Goal: Task Accomplishment & Management: Use online tool/utility

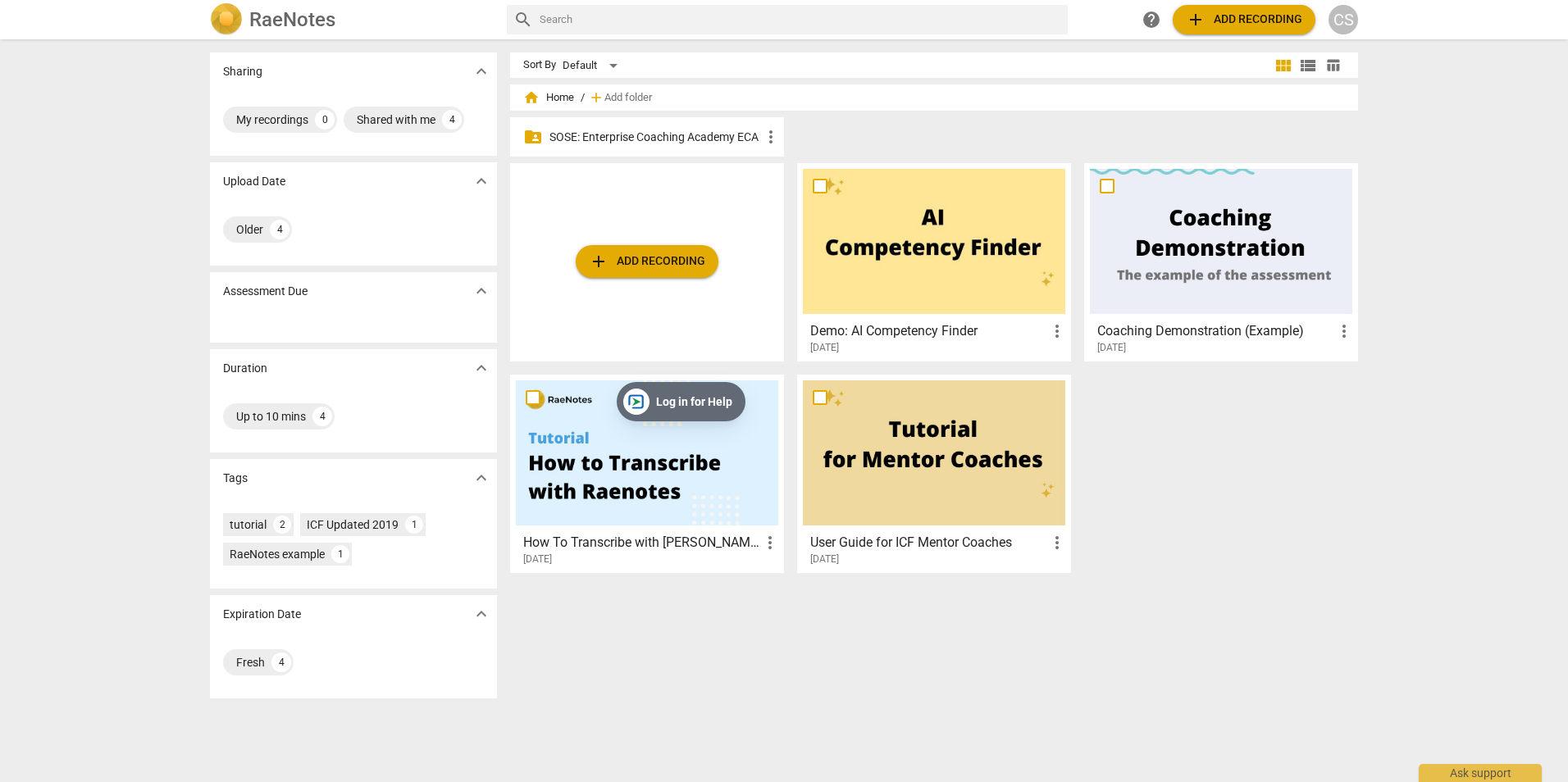
click at [662, 134] on p "SOSE: Enterprise Coaching Academy ECA" at bounding box center [655, 138] width 211 height 17
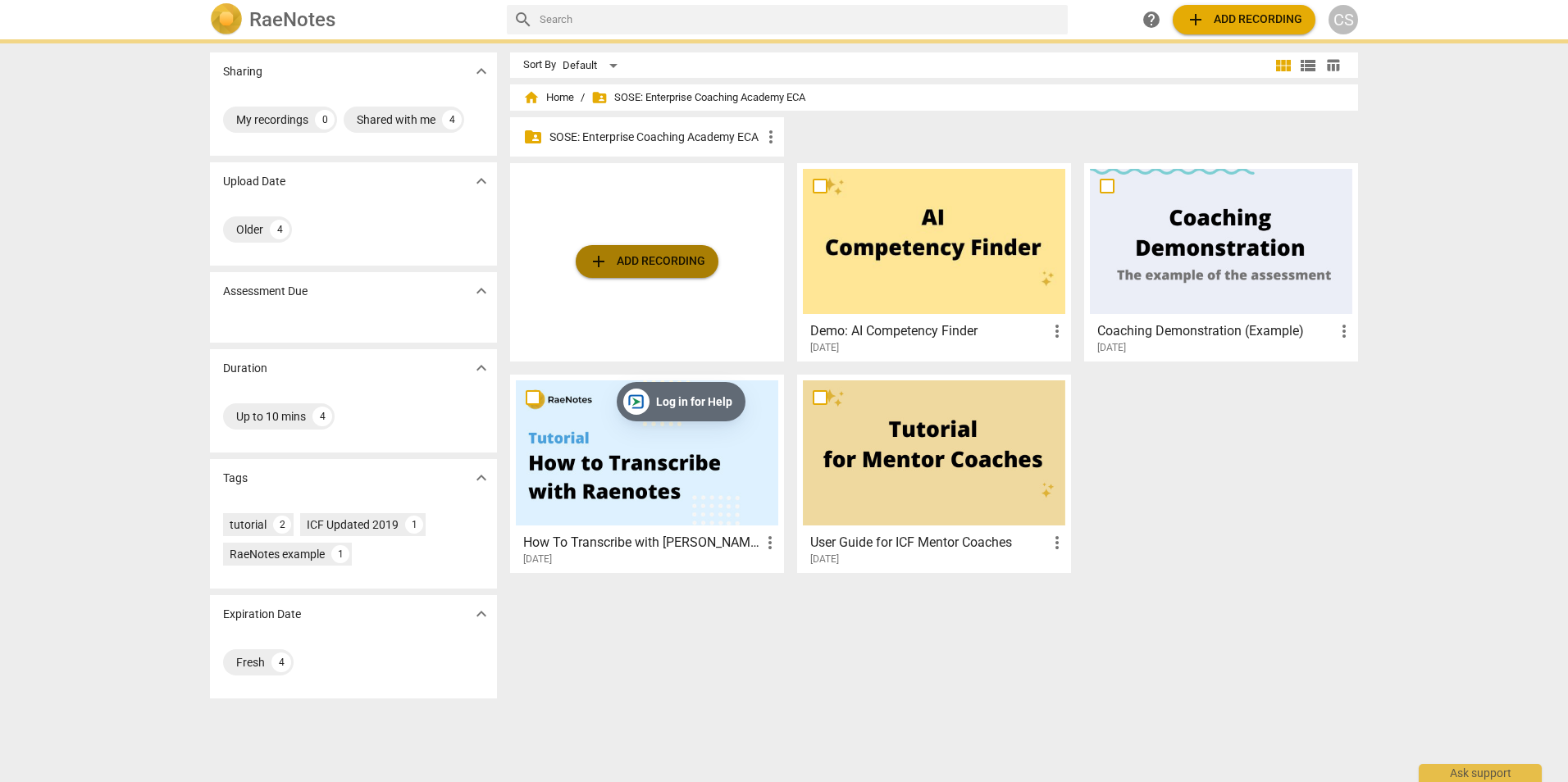
click at [625, 254] on span "add Add recording" at bounding box center [647, 262] width 116 height 20
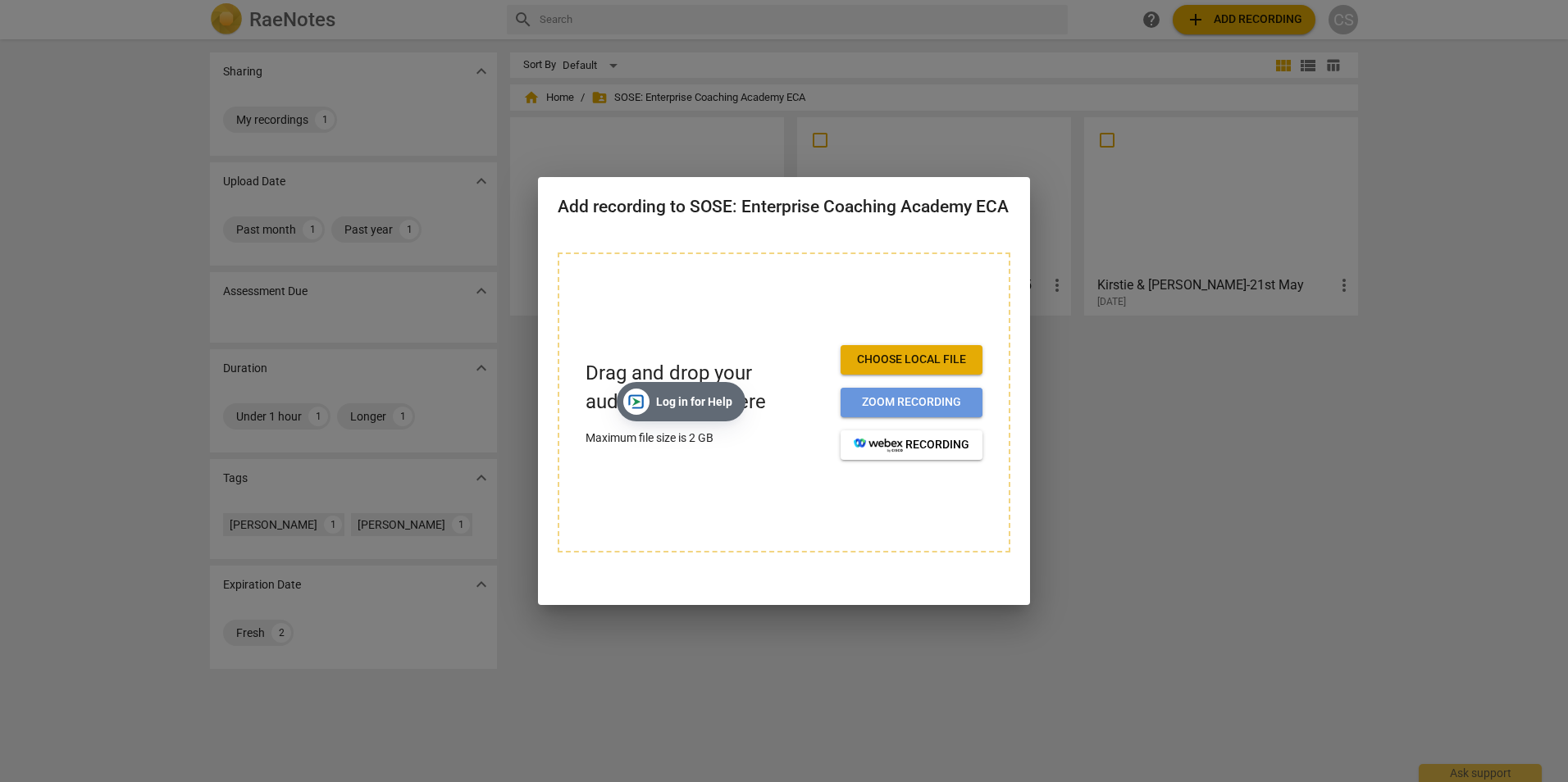
click at [900, 404] on span "Zoom recording" at bounding box center [911, 402] width 115 height 16
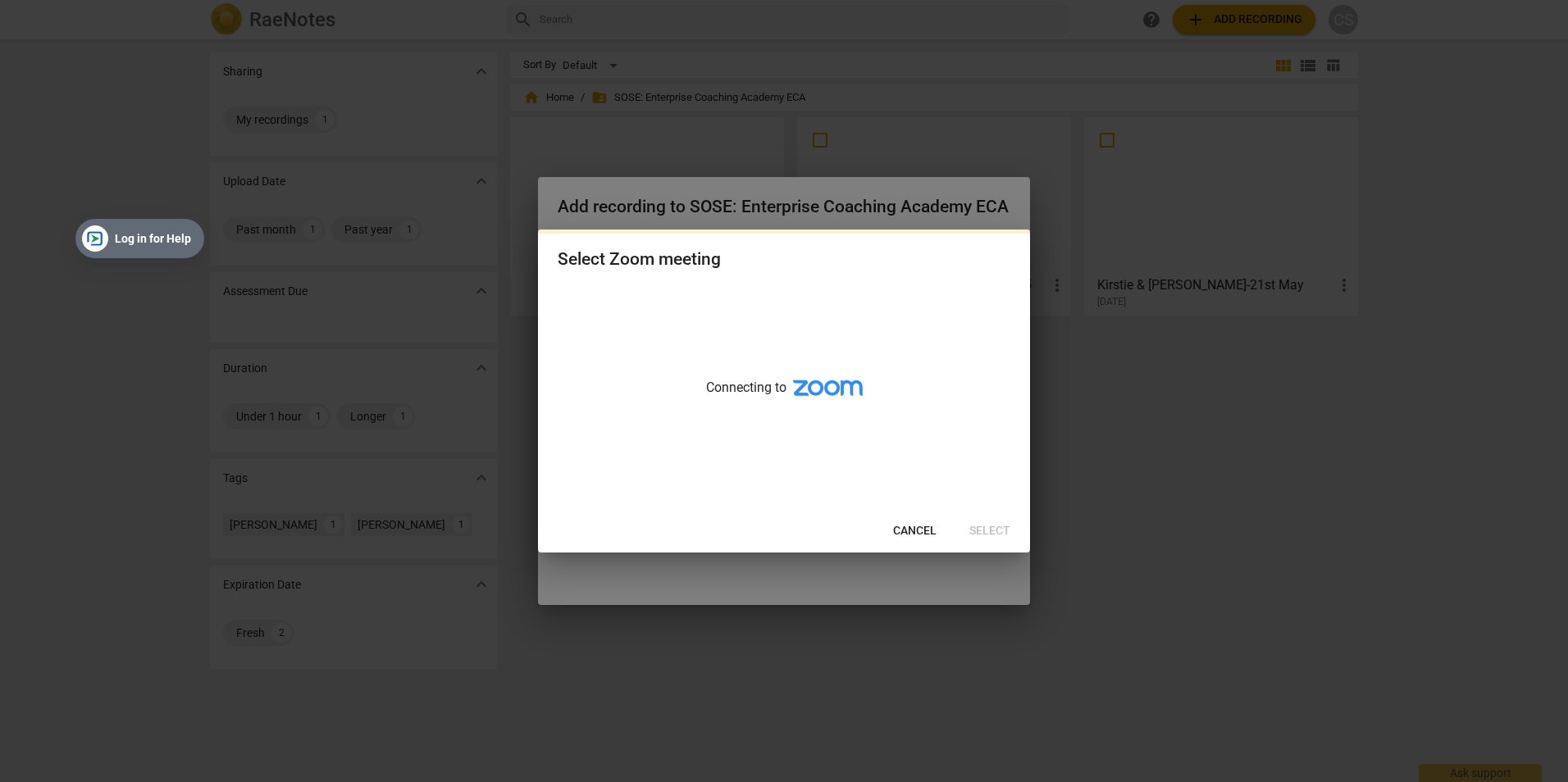
drag, startPoint x: 703, startPoint y: 386, endPoint x: 162, endPoint y: 223, distance: 565.0
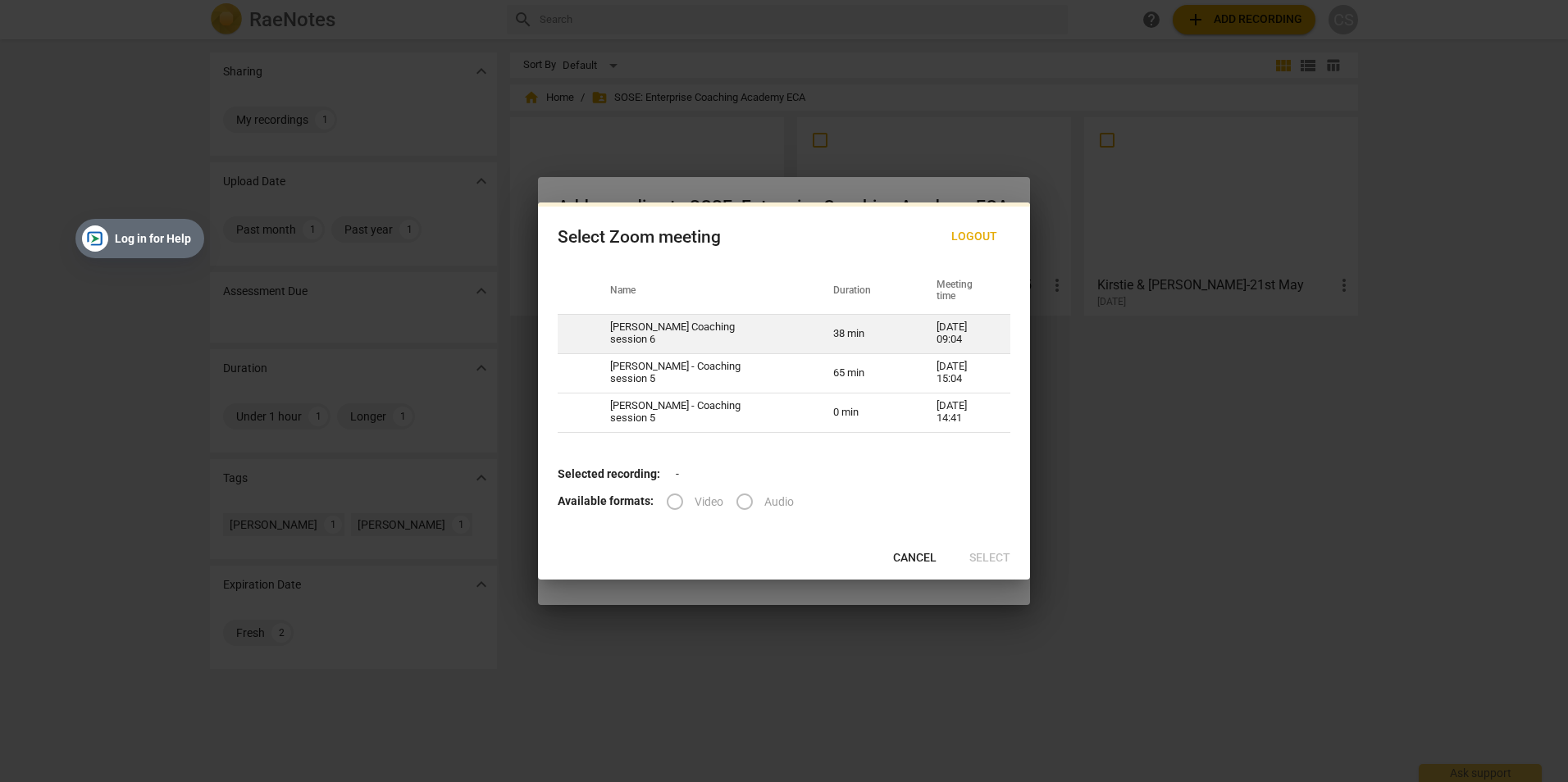
click at [917, 332] on td "08-29-2025 09:04" at bounding box center [963, 333] width 94 height 39
radio input "true"
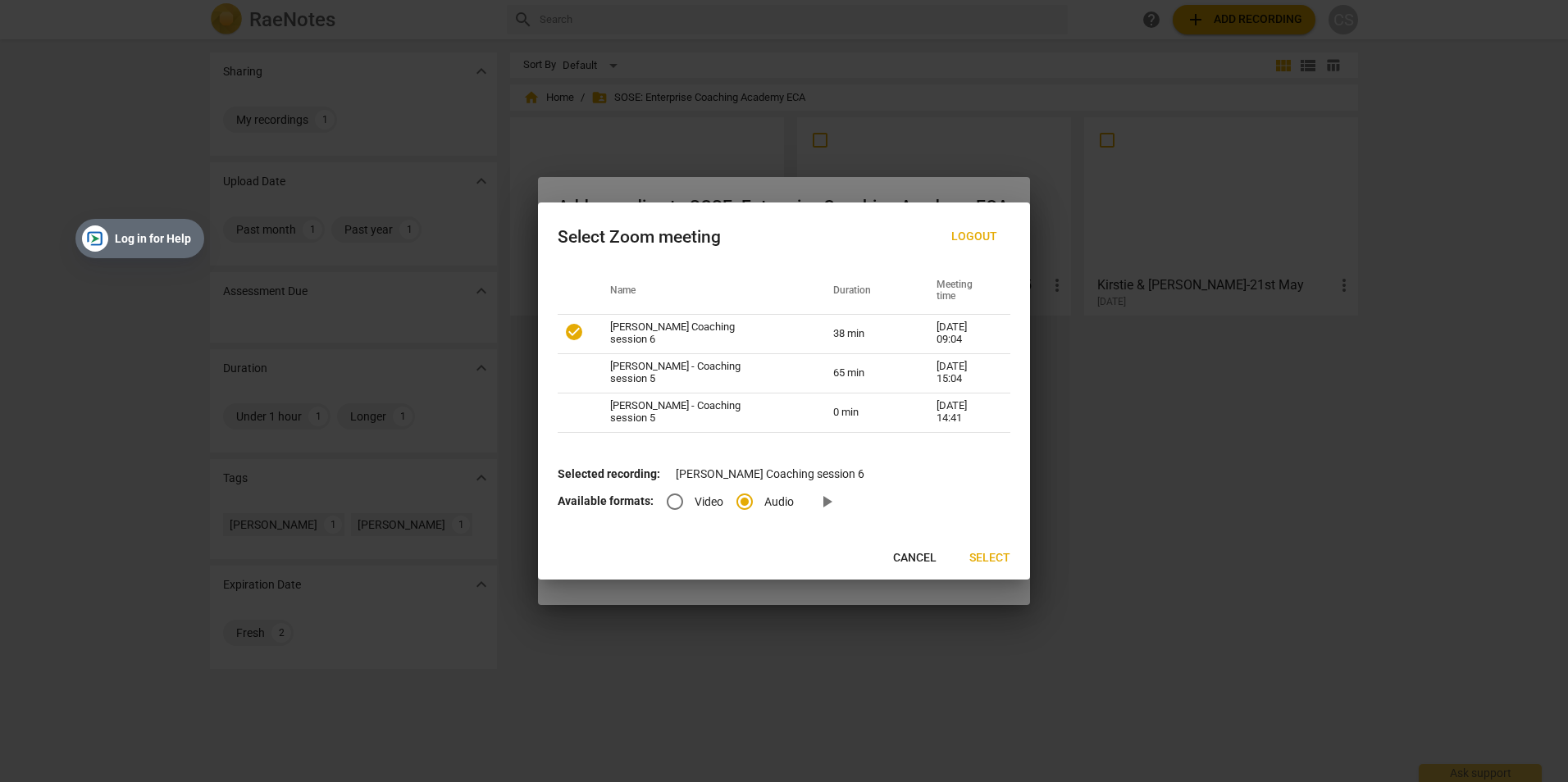
click at [993, 555] on span "Select" at bounding box center [989, 558] width 41 height 16
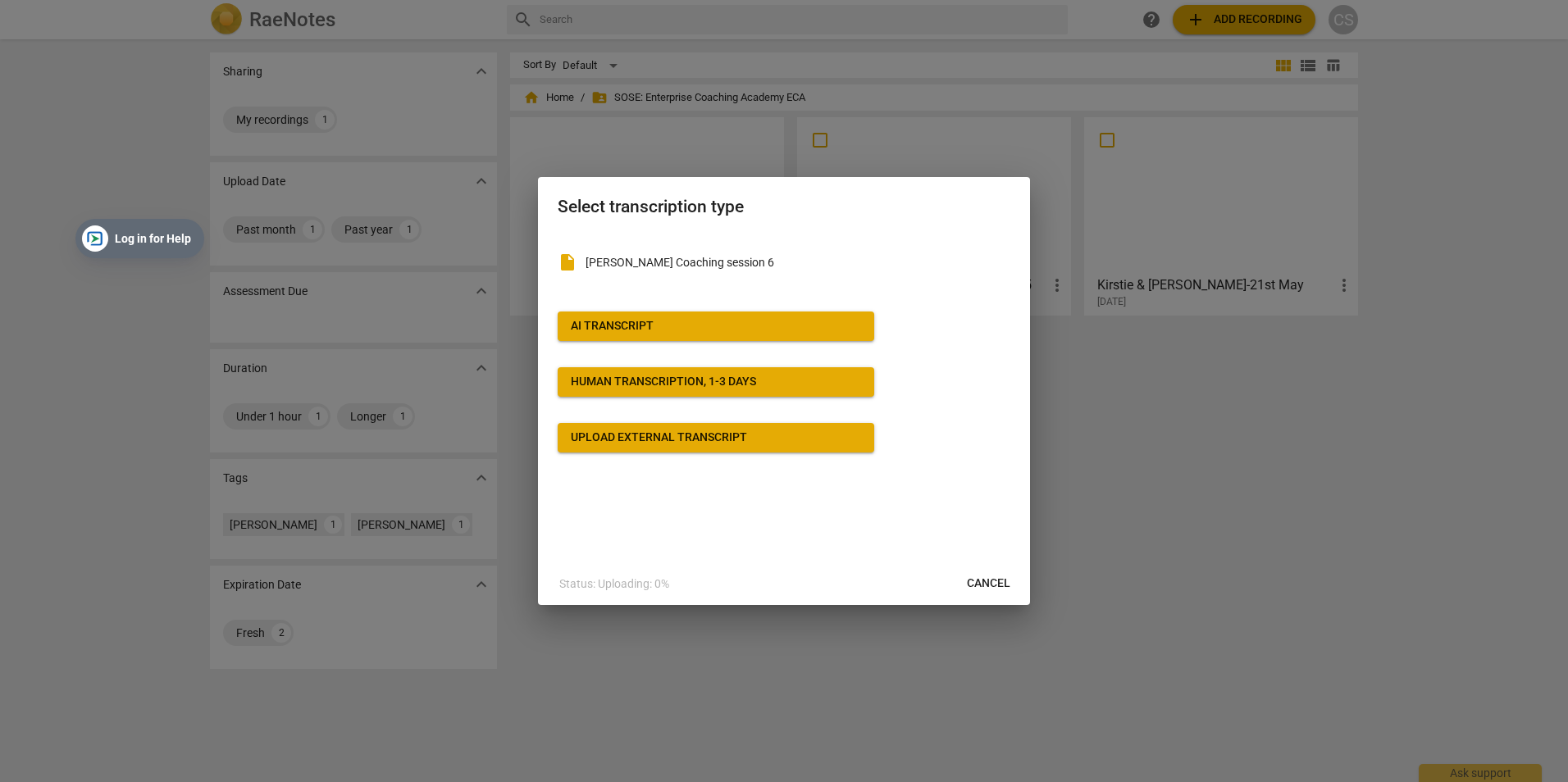
click at [718, 439] on div "Upload external transcript" at bounding box center [659, 437] width 177 height 16
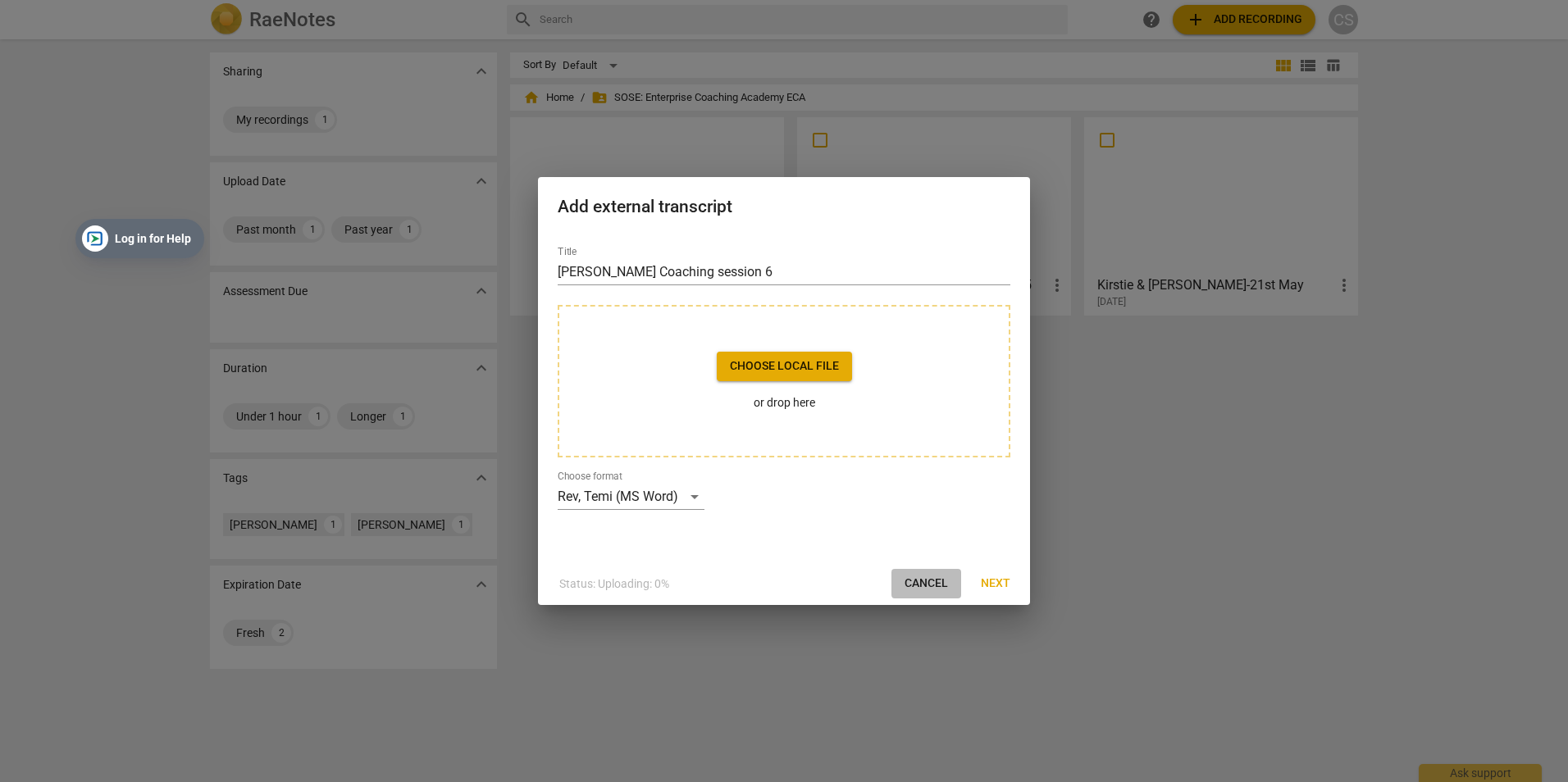
click at [906, 584] on span "Cancel" at bounding box center [926, 584] width 43 height 16
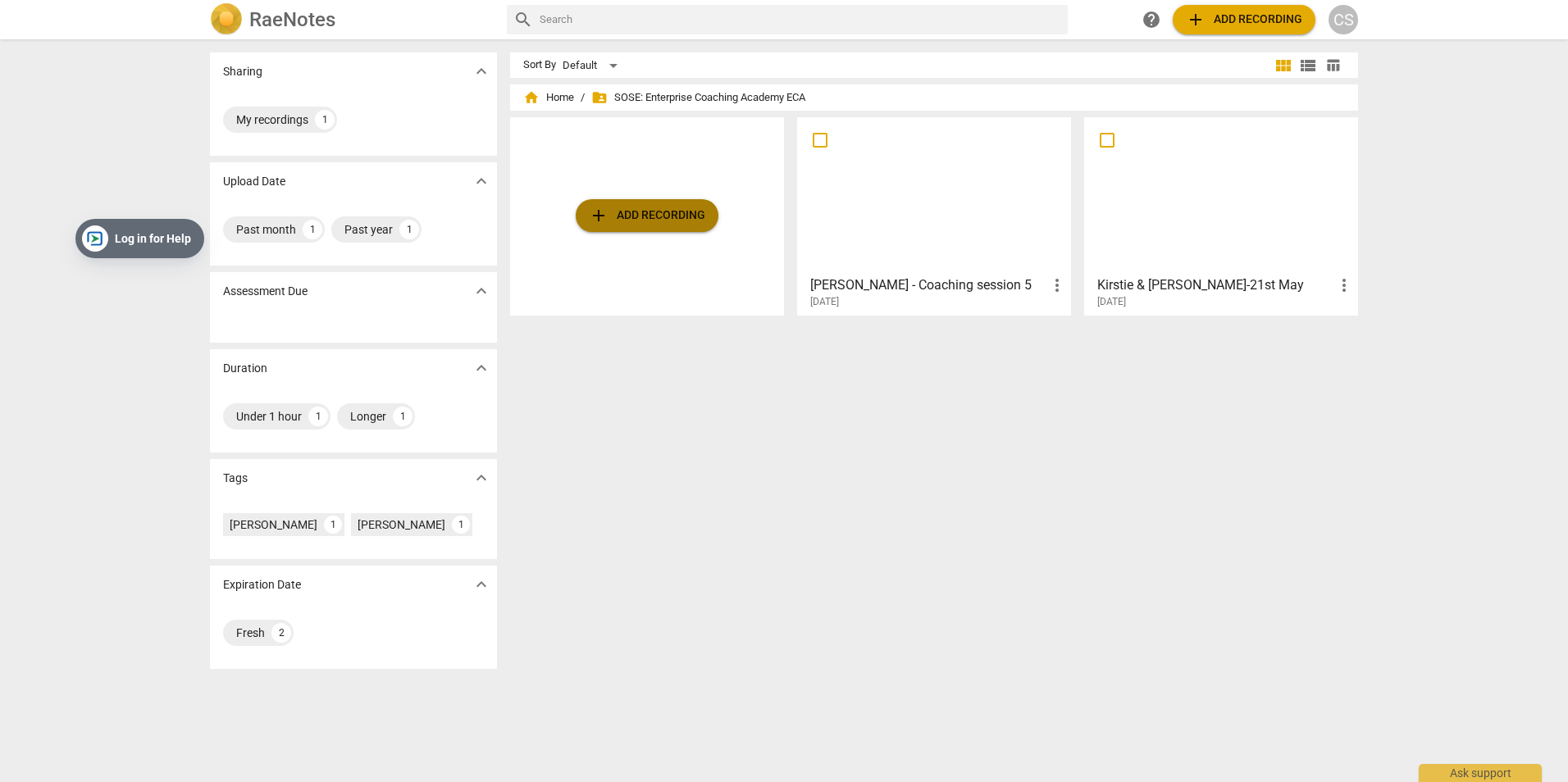
click at [664, 221] on span "add Add recording" at bounding box center [647, 216] width 116 height 20
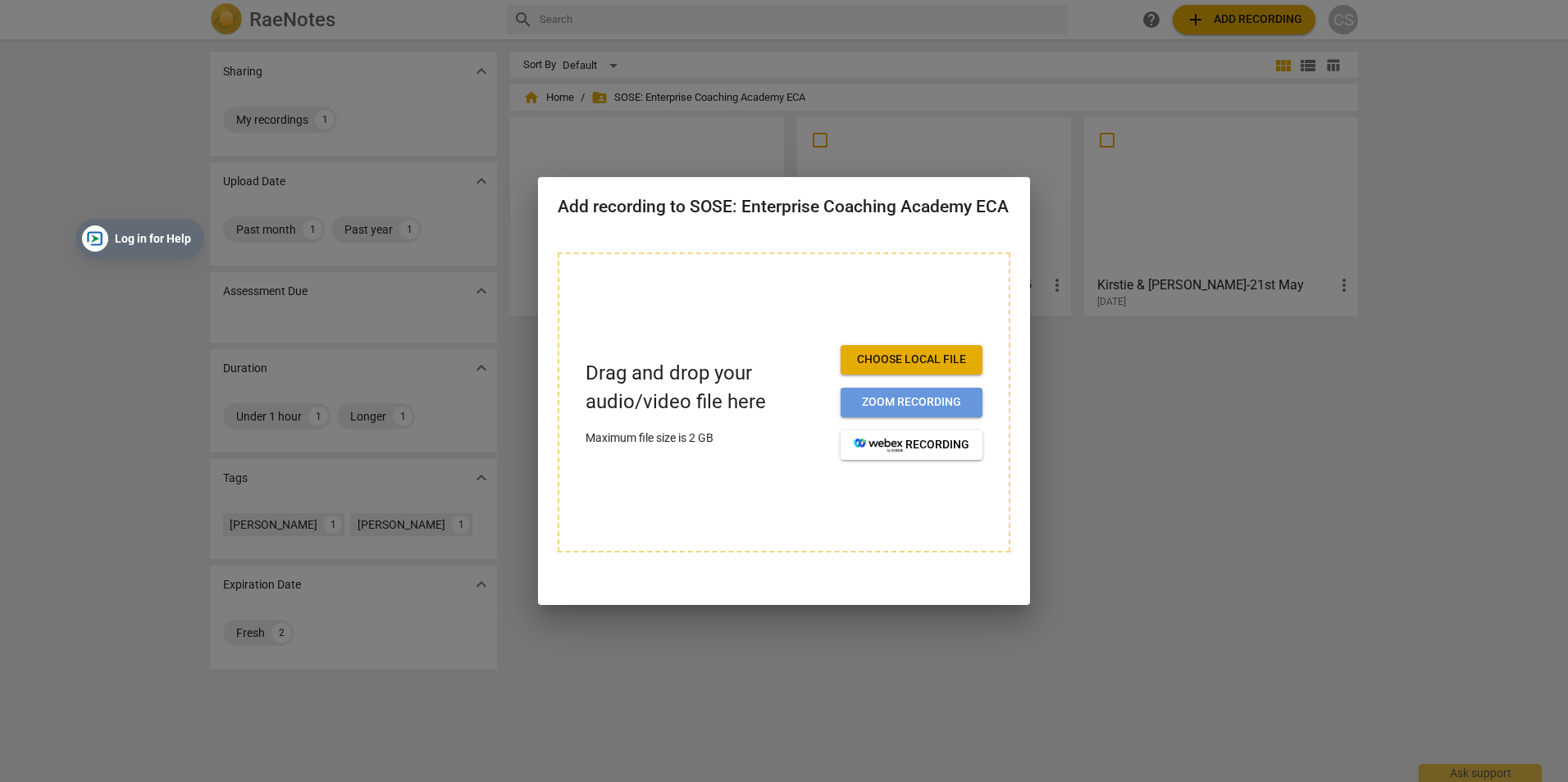
click at [897, 405] on span "Zoom recording" at bounding box center [911, 402] width 115 height 16
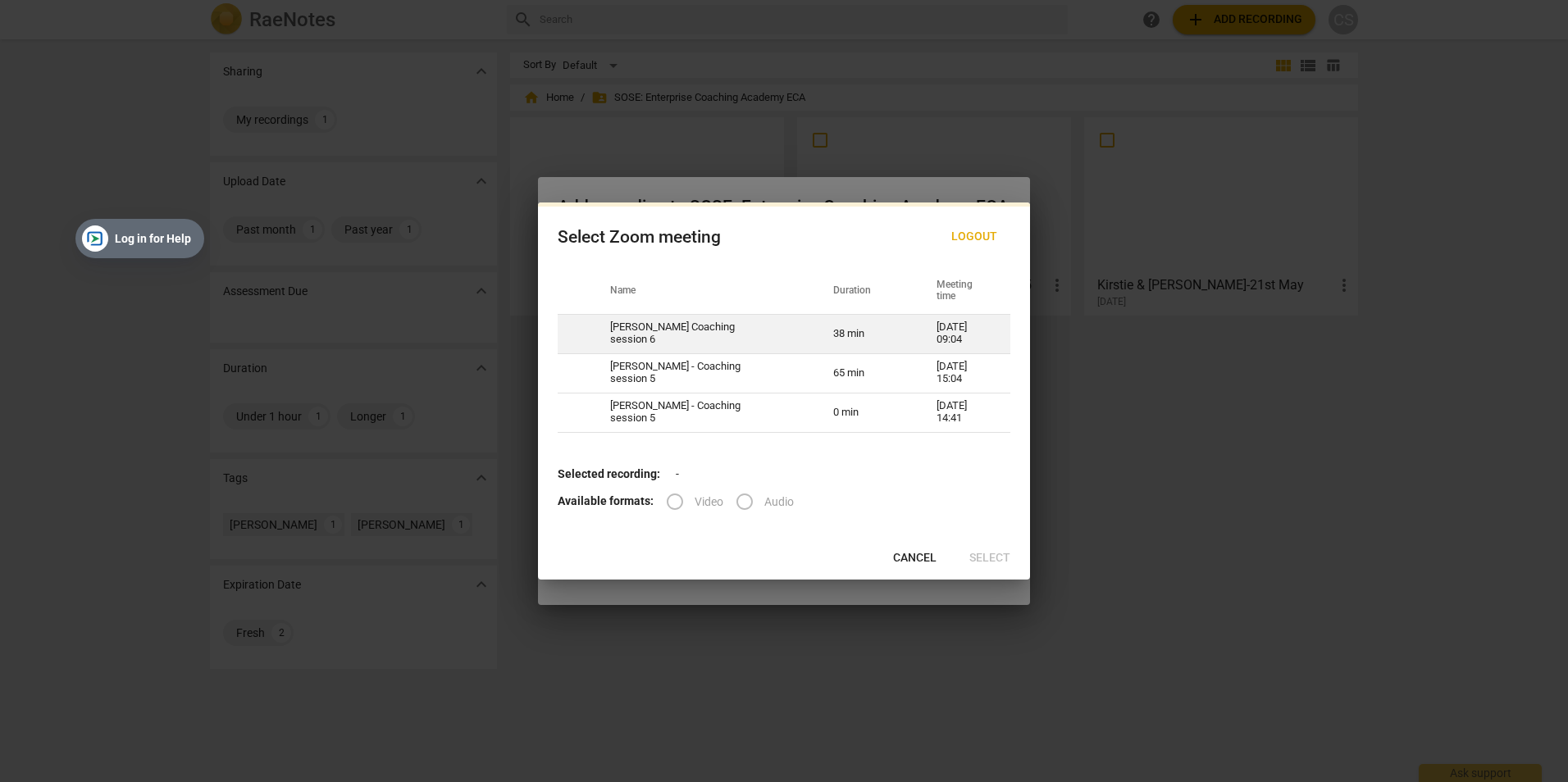
click at [892, 334] on td "38 min" at bounding box center [865, 333] width 103 height 39
radio input "true"
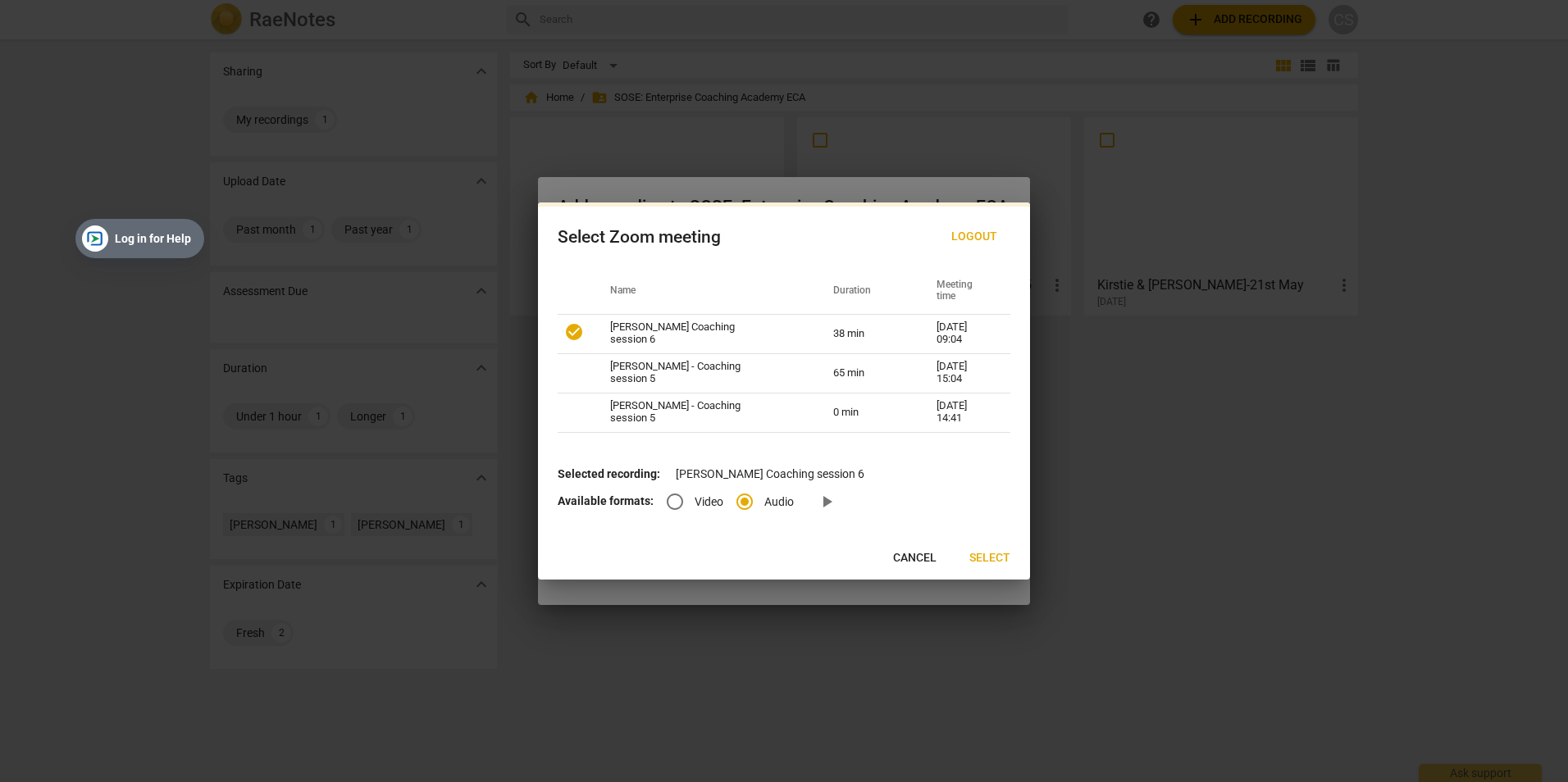
click at [977, 560] on span "Select" at bounding box center [989, 558] width 41 height 16
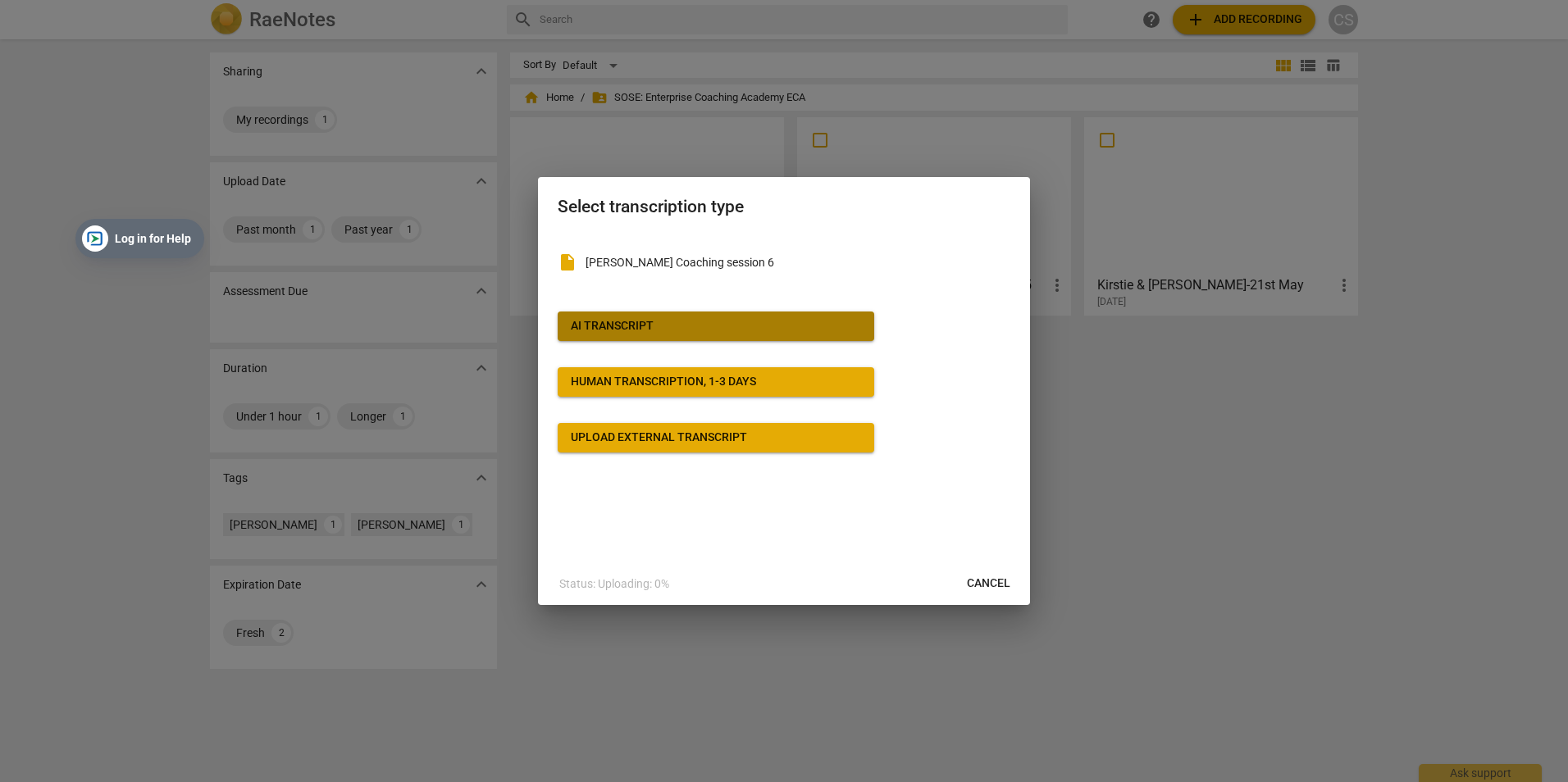
click at [612, 321] on div "AI Transcript" at bounding box center [612, 326] width 83 height 16
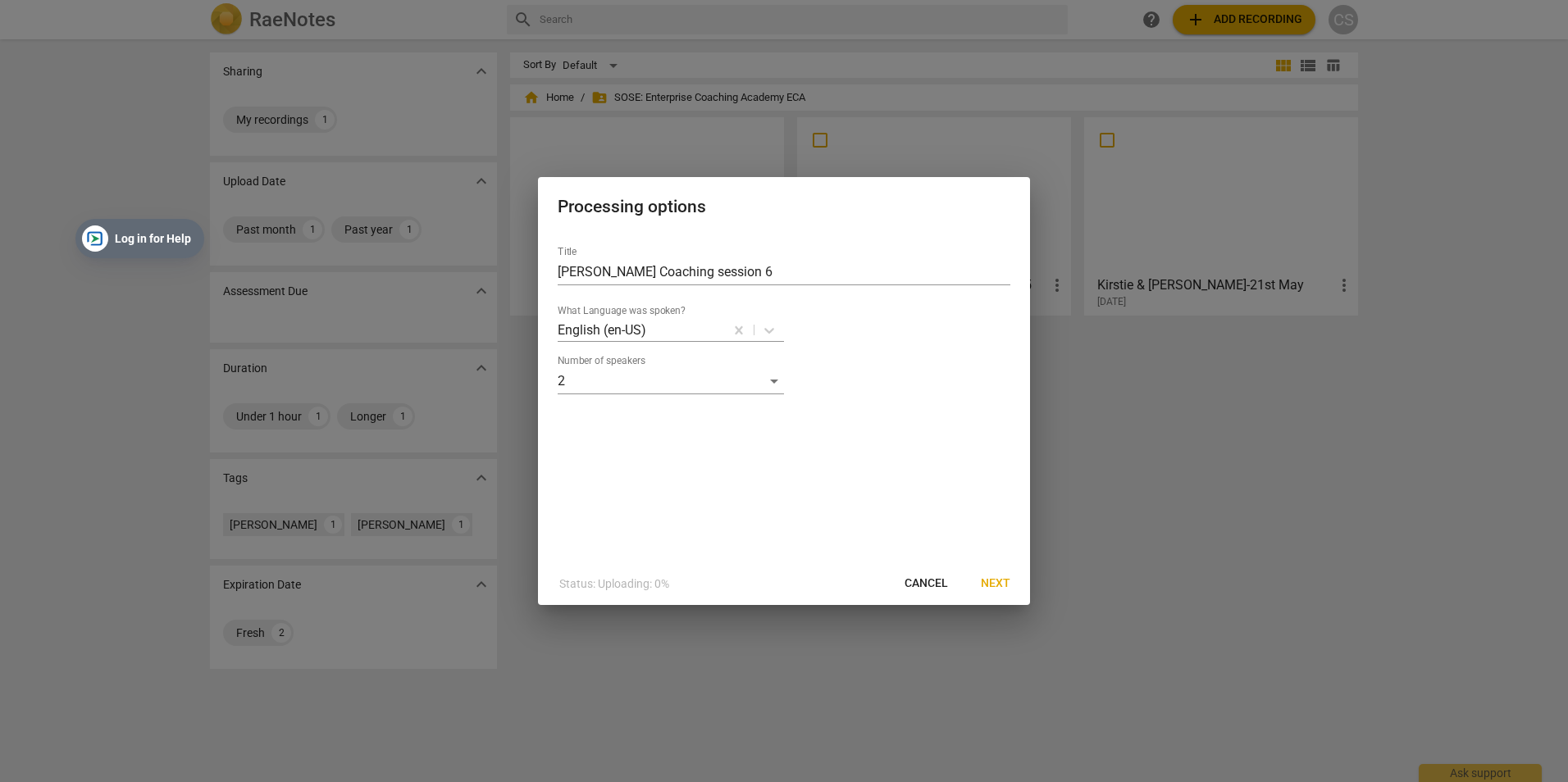
click at [988, 577] on span "Next" at bounding box center [995, 584] width 29 height 16
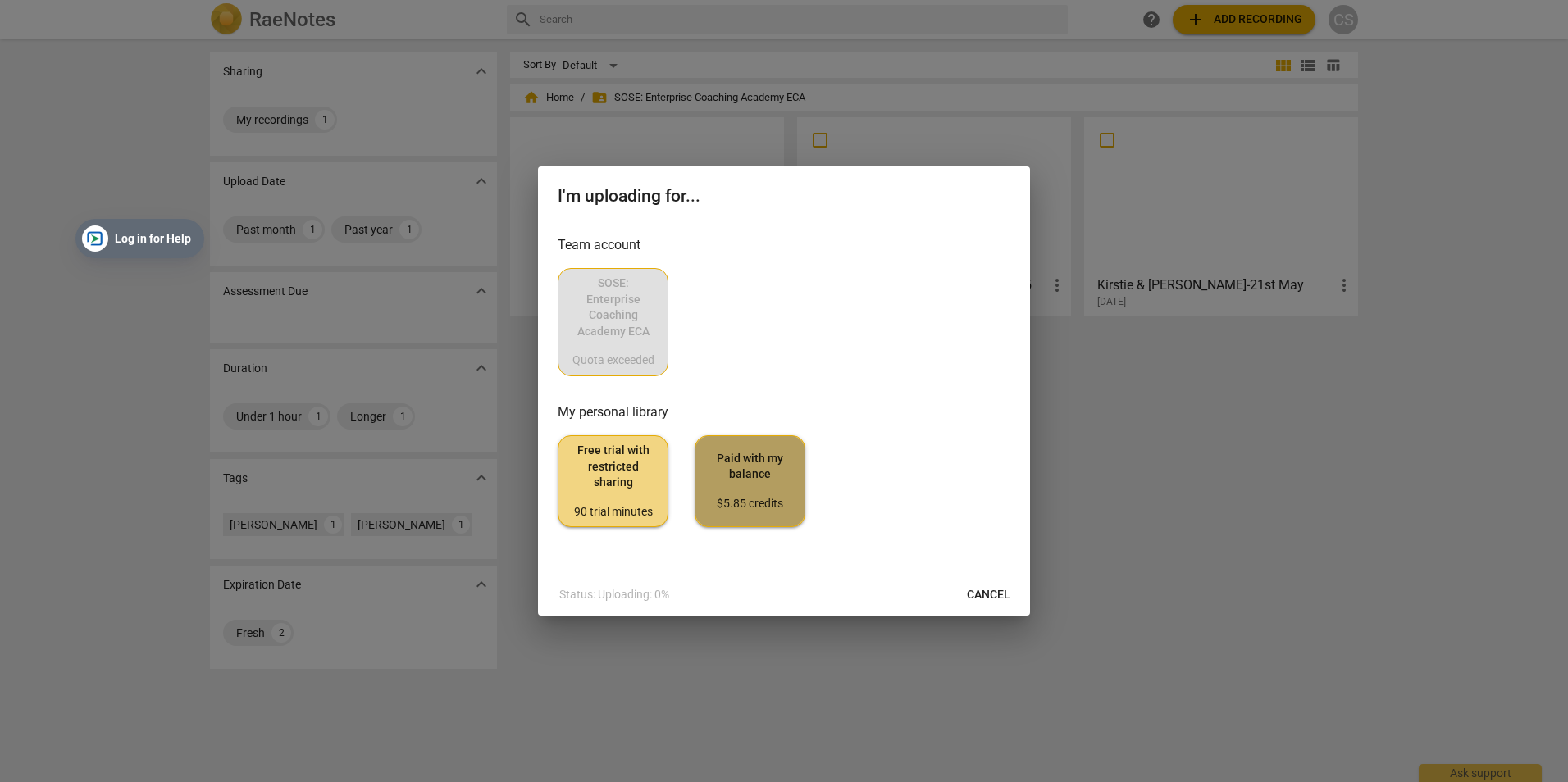
click at [768, 494] on span "Paid with my balance $5.85 credits" at bounding box center [750, 481] width 83 height 61
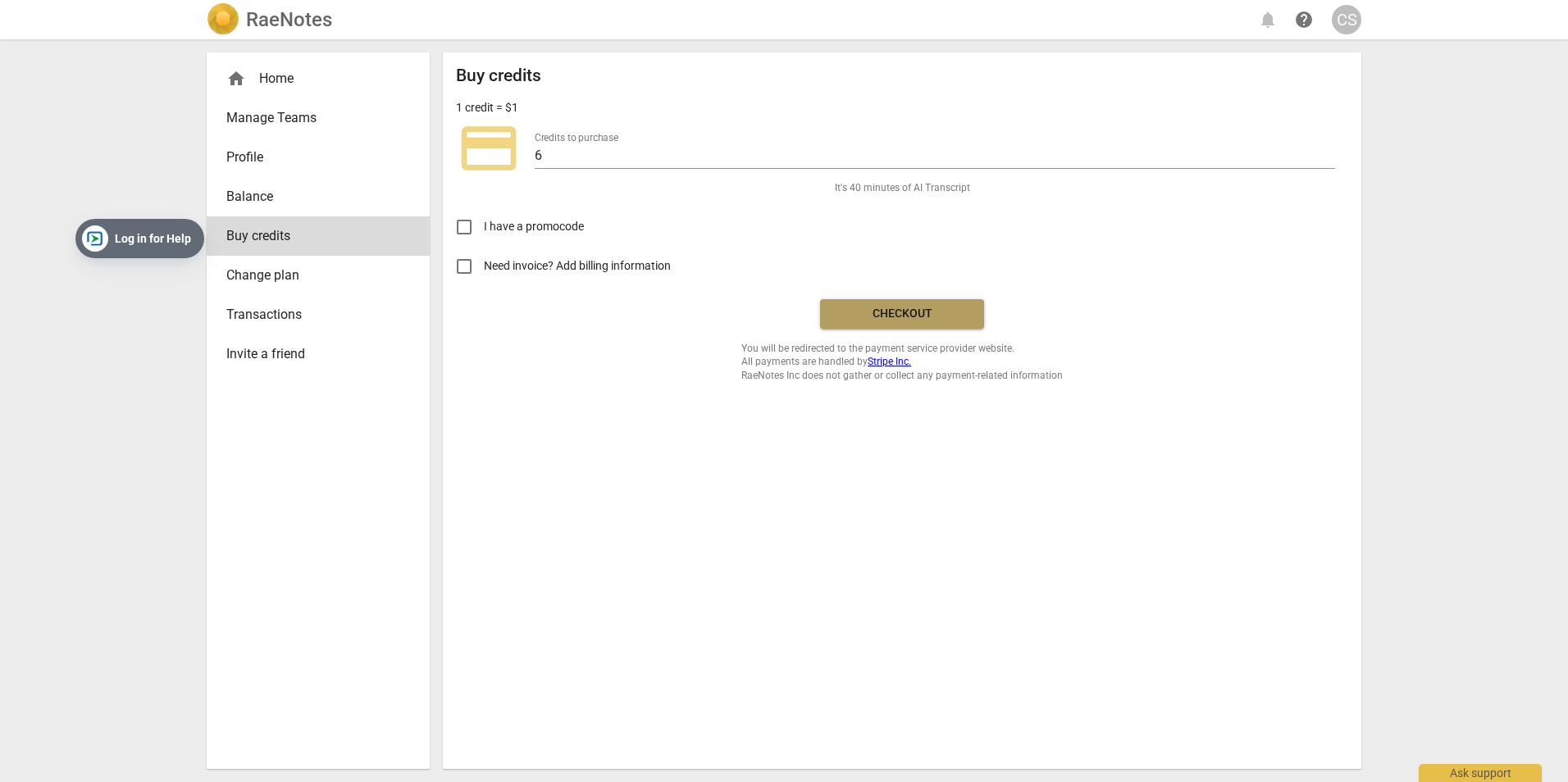
click at [919, 310] on span "Checkout" at bounding box center [902, 313] width 138 height 16
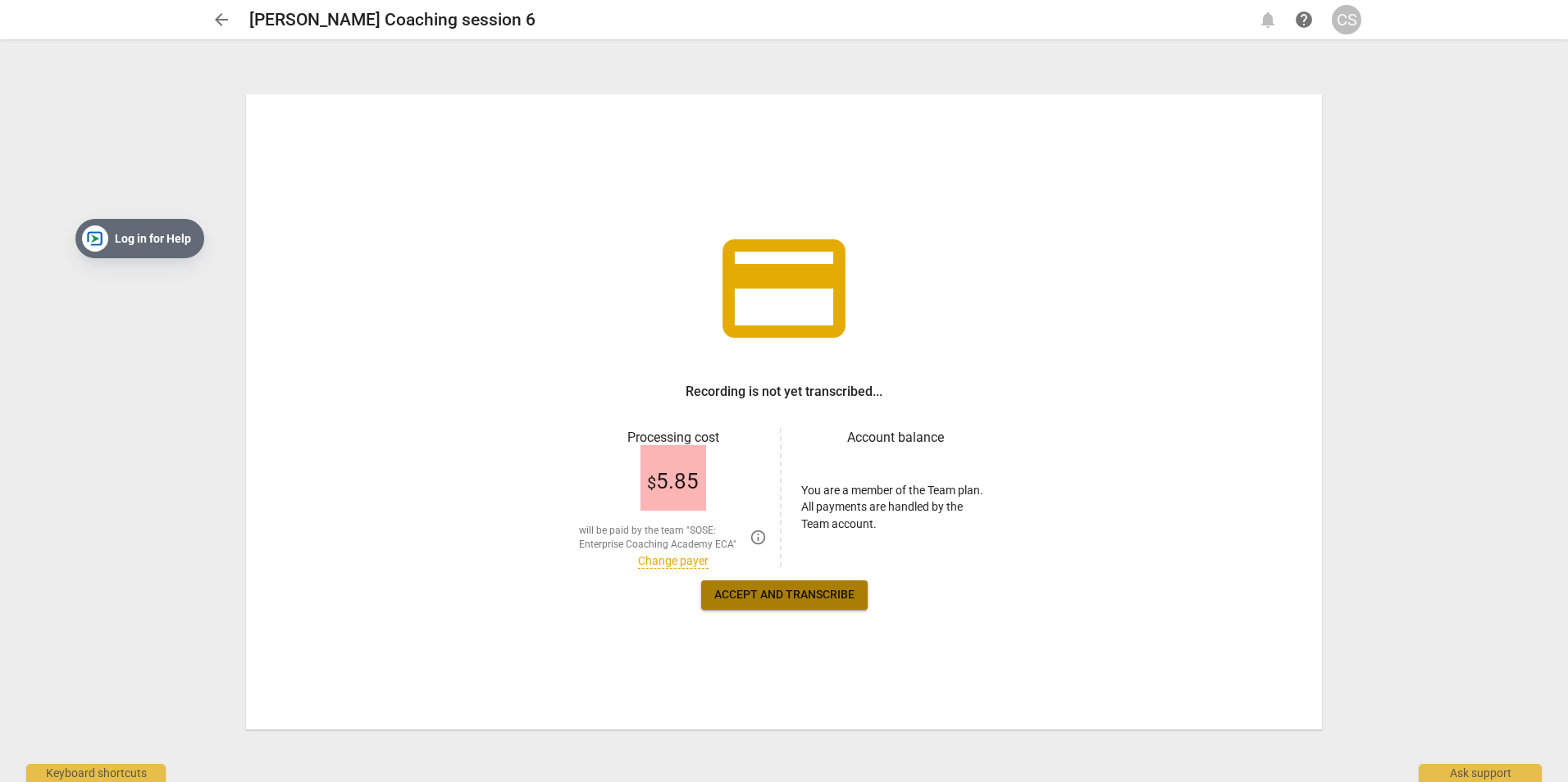
click at [787, 592] on span "Accept and transcribe" at bounding box center [785, 595] width 140 height 16
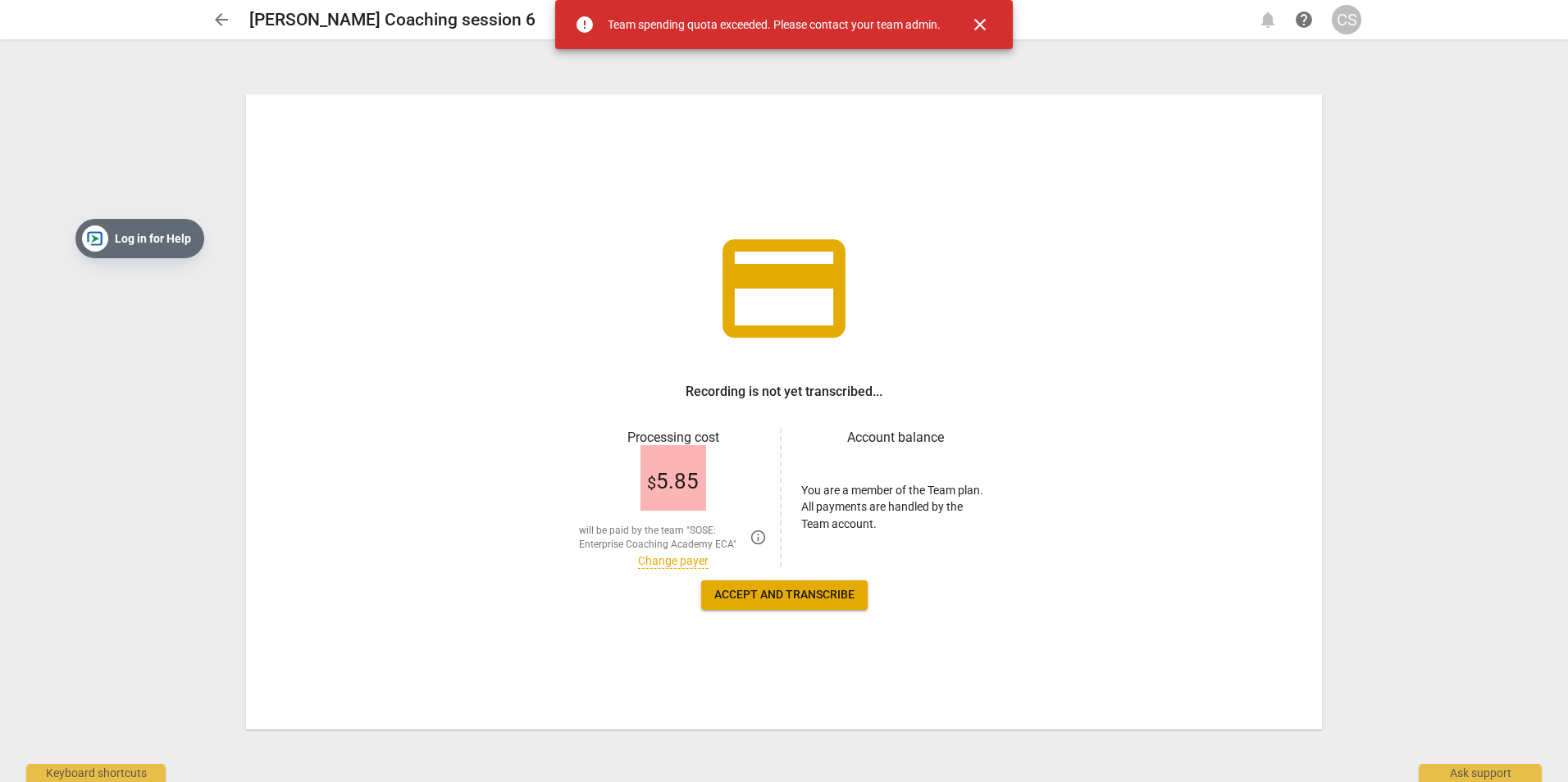
click at [981, 23] on span "close" at bounding box center [980, 24] width 20 height 20
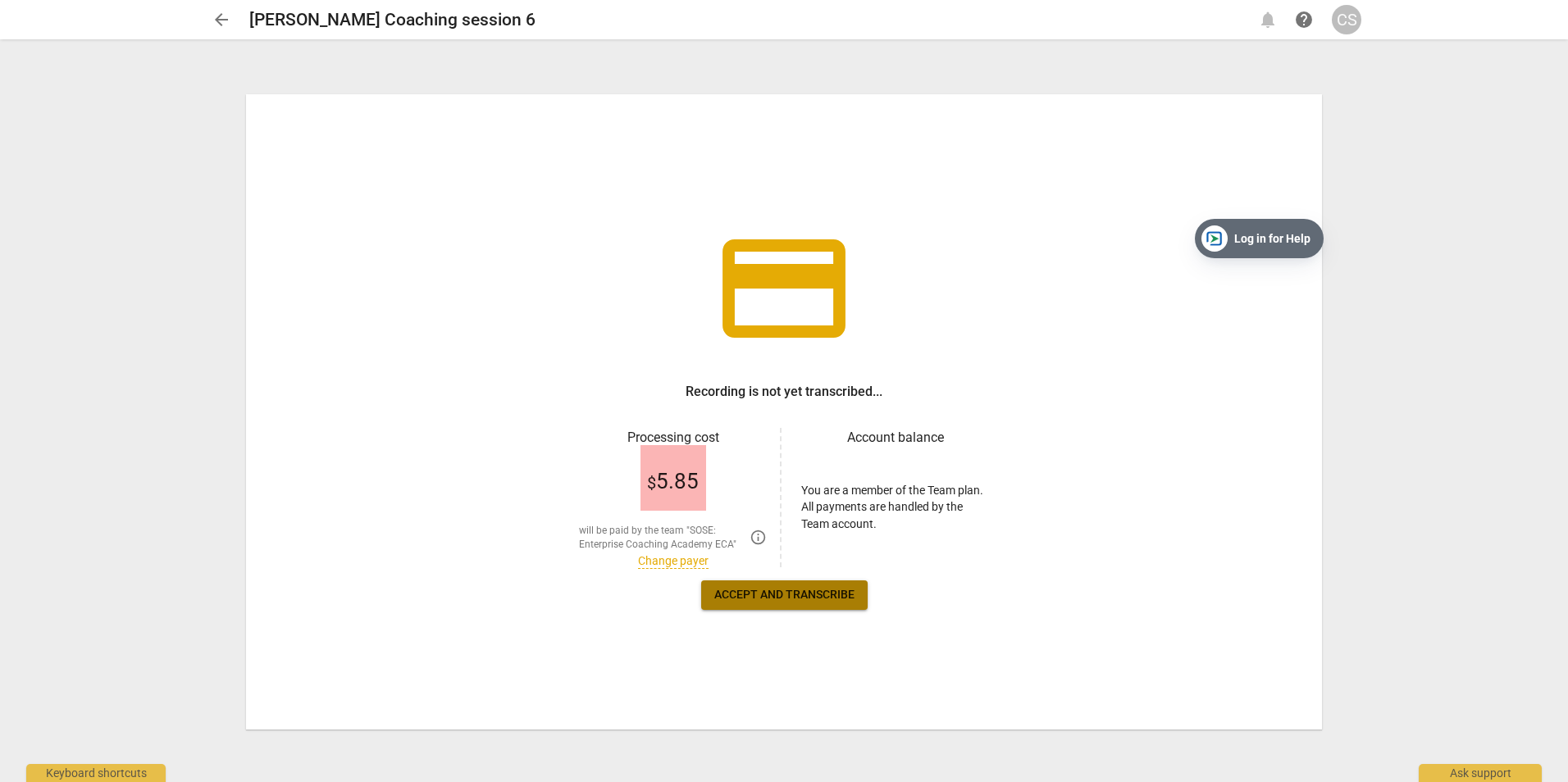
click at [830, 597] on span "Accept and transcribe" at bounding box center [785, 595] width 140 height 16
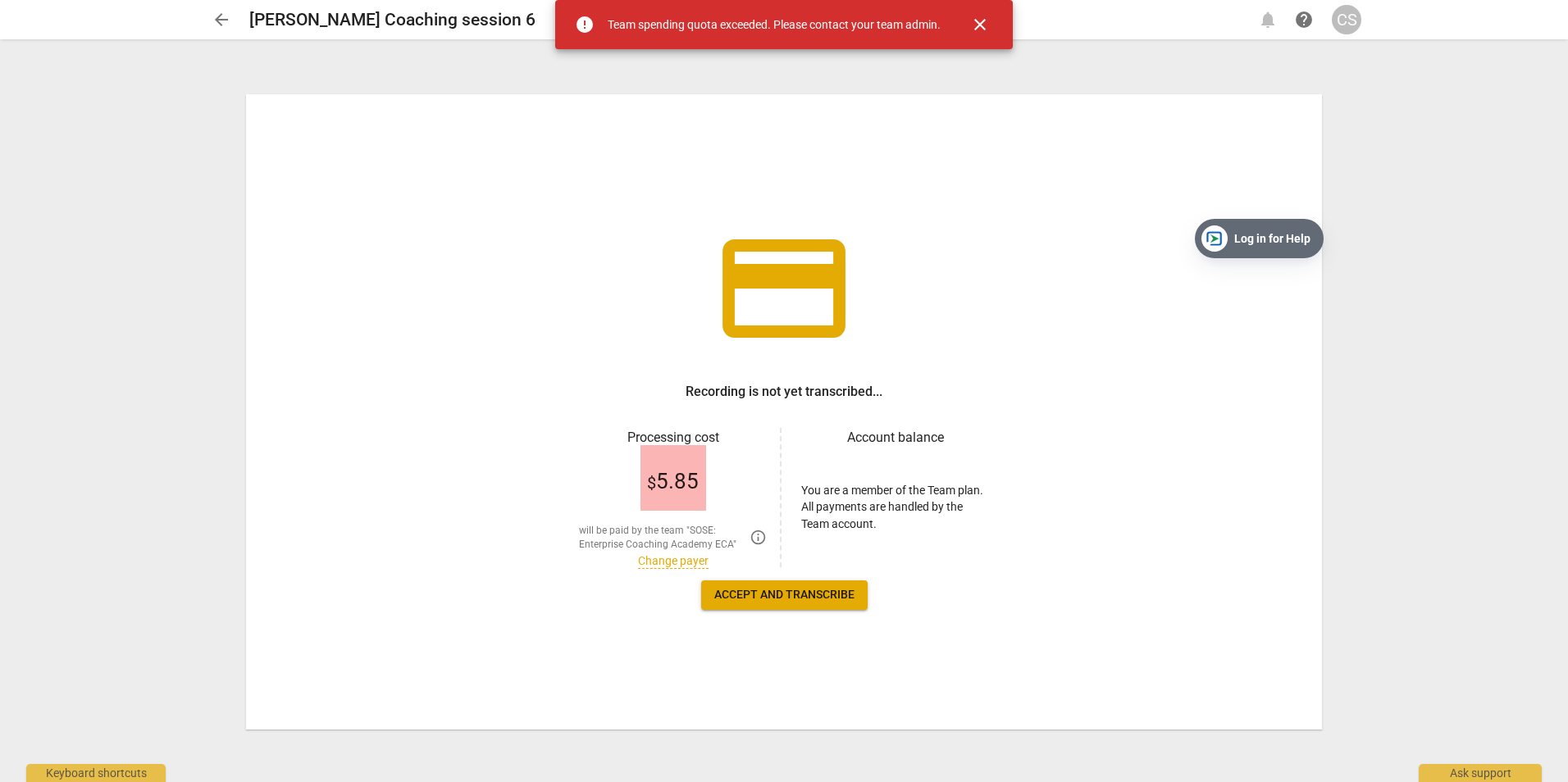
click at [982, 25] on span "close" at bounding box center [980, 24] width 20 height 20
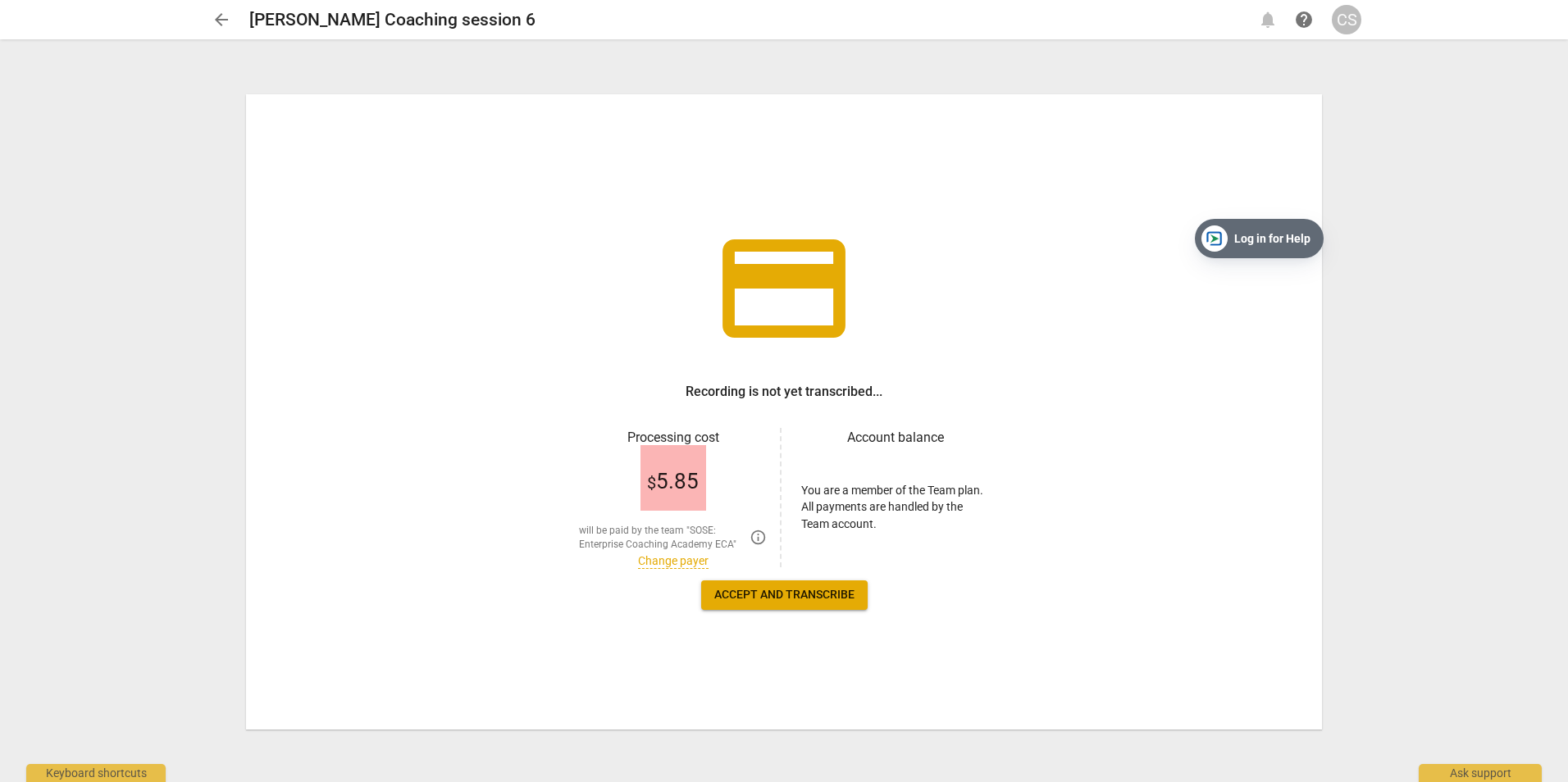
click at [761, 585] on button "Accept and transcribe" at bounding box center [784, 595] width 166 height 29
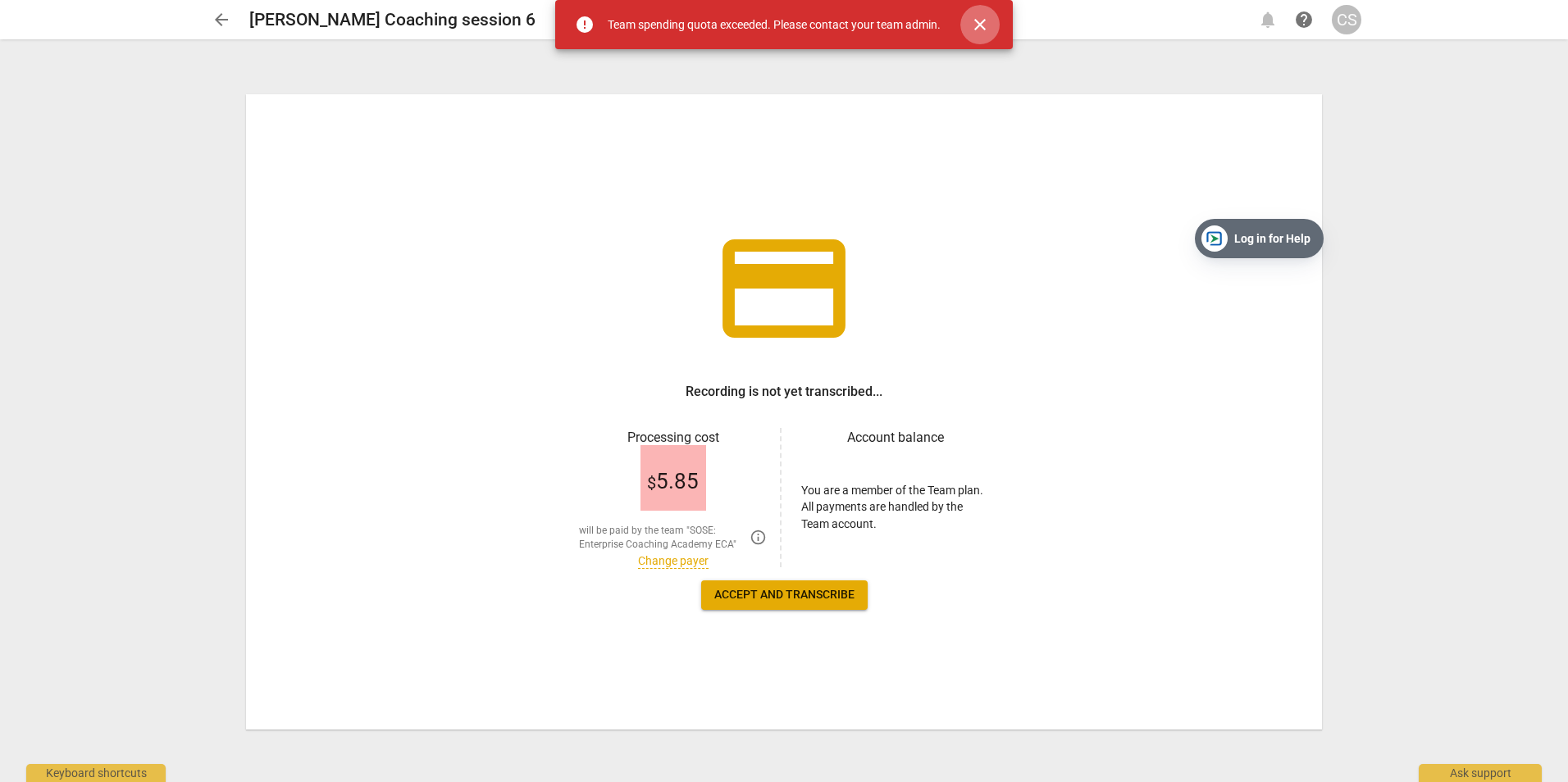
click at [982, 27] on span "close" at bounding box center [980, 24] width 20 height 20
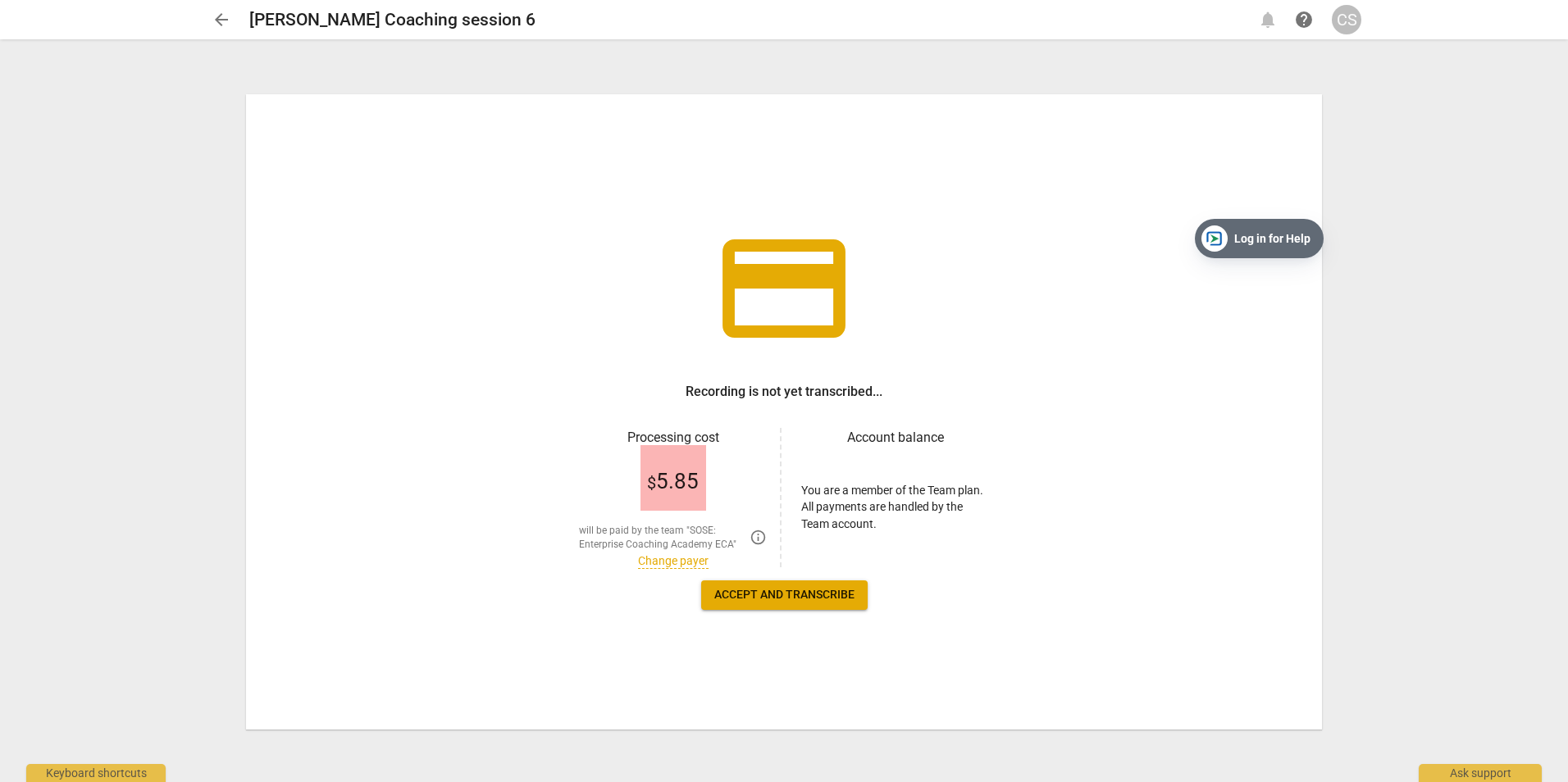
click at [684, 561] on link "Change payer" at bounding box center [673, 561] width 70 height 14
click at [761, 592] on span "Accept and transcribe" at bounding box center [785, 595] width 140 height 16
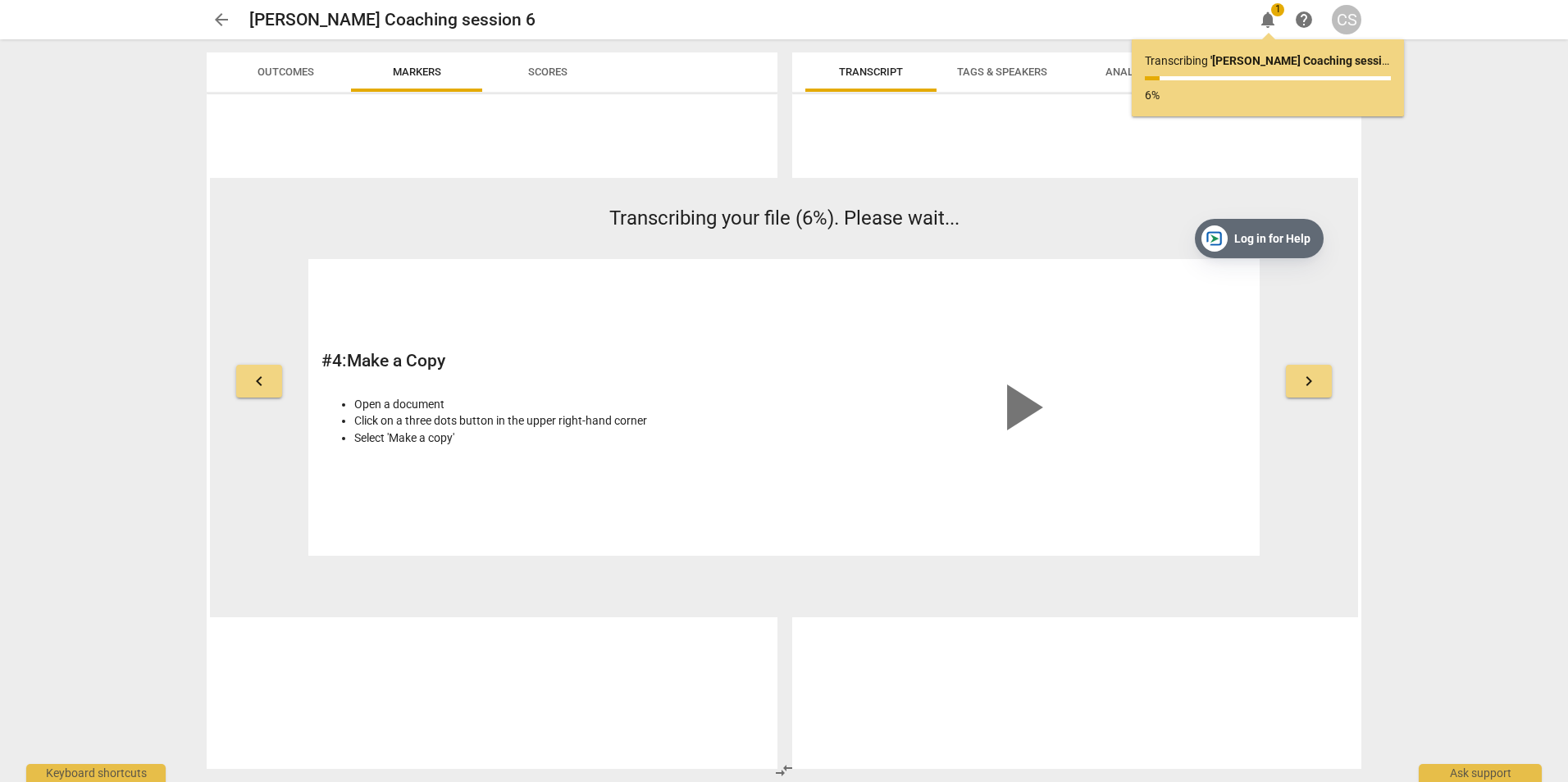
click at [1347, 299] on div "keyboard_arrow_left Transcribing your file (6%). Please wait... # 4 : Make a Co…" at bounding box center [783, 380] width 1148 height 352
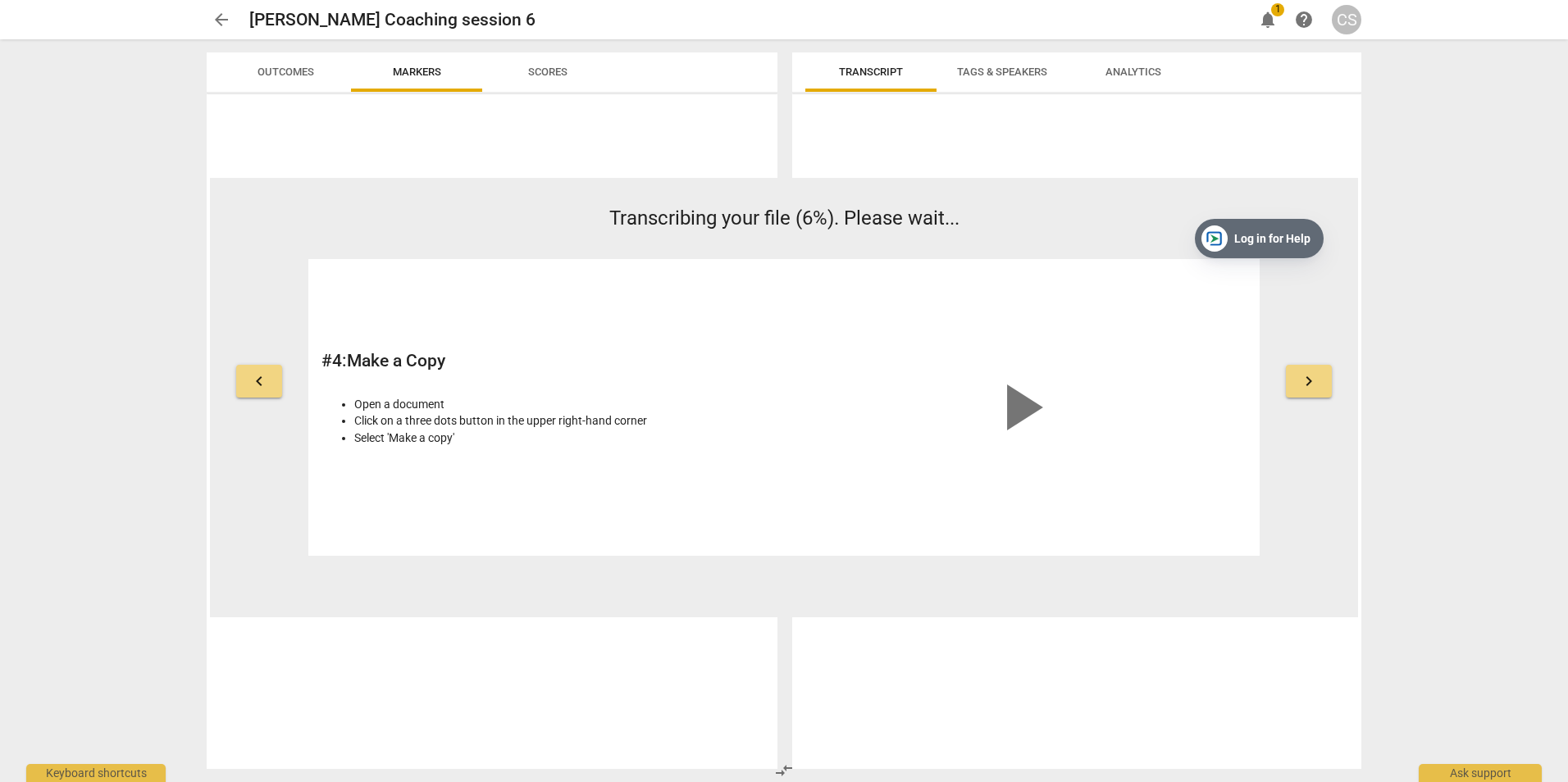
click at [1307, 379] on span "keyboard_arrow_right" at bounding box center [1309, 381] width 20 height 20
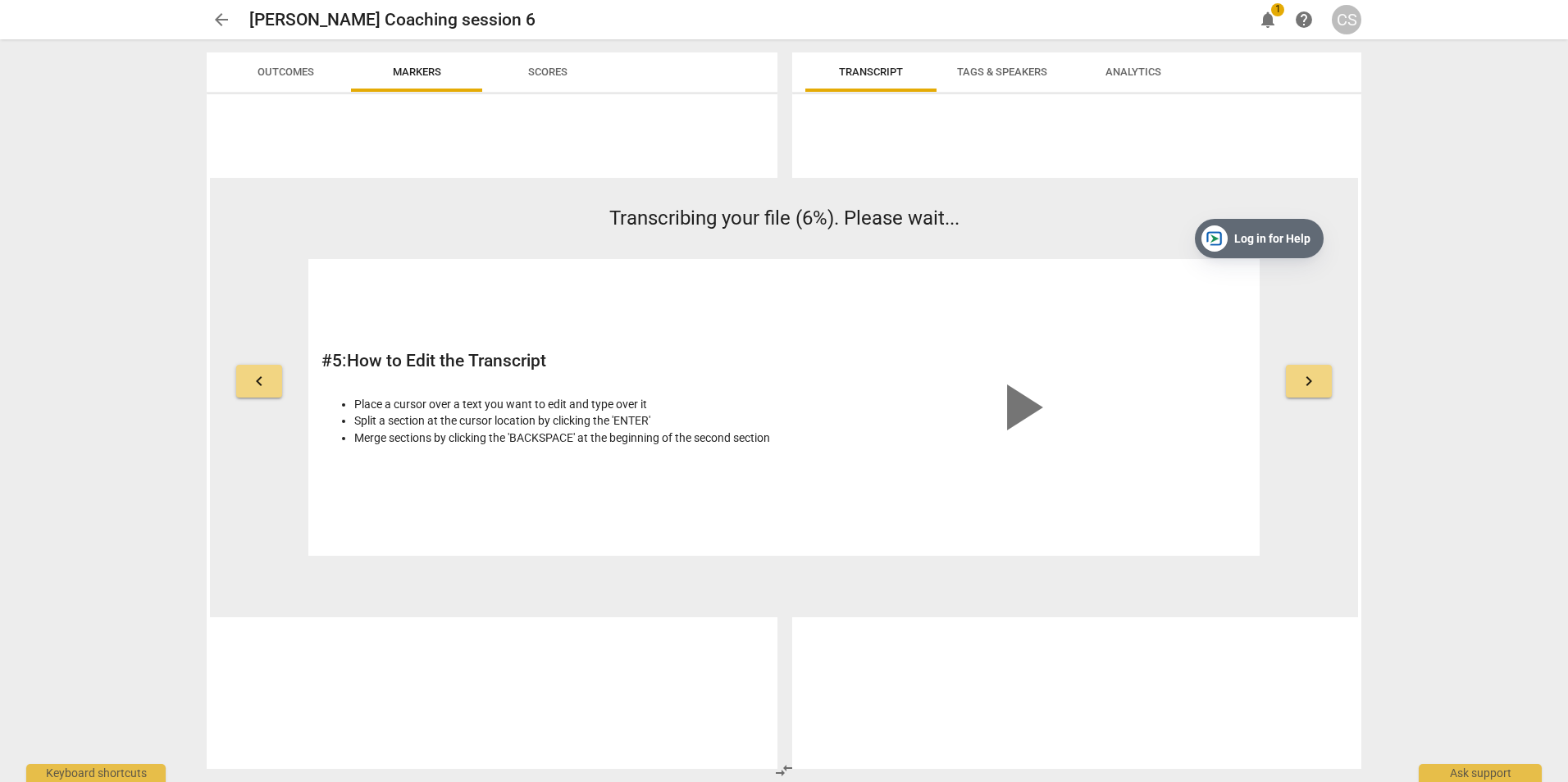
click at [1320, 385] on button "keyboard_arrow_right" at bounding box center [1308, 381] width 46 height 33
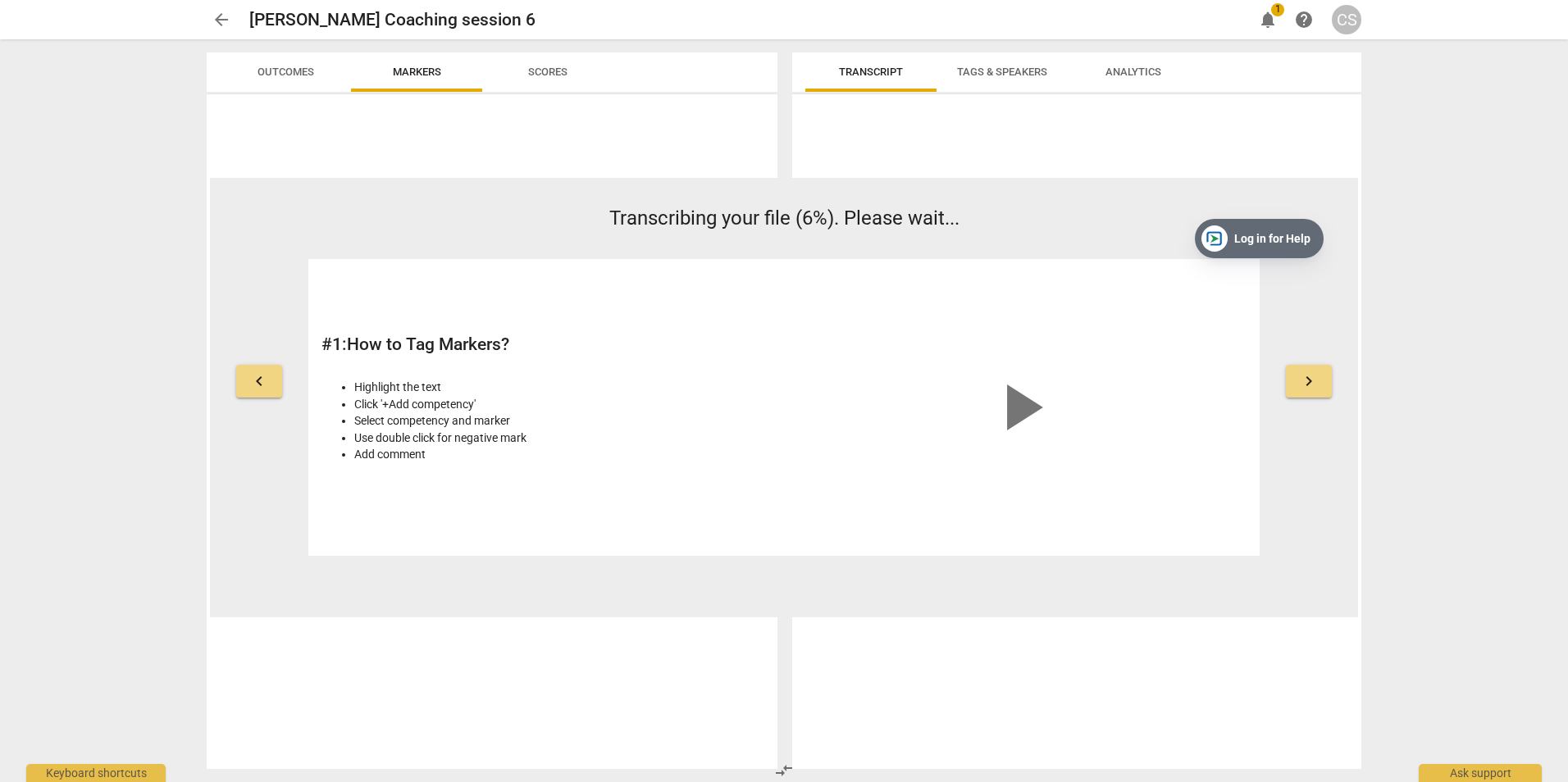
click at [1320, 385] on button "keyboard_arrow_right" at bounding box center [1308, 381] width 46 height 33
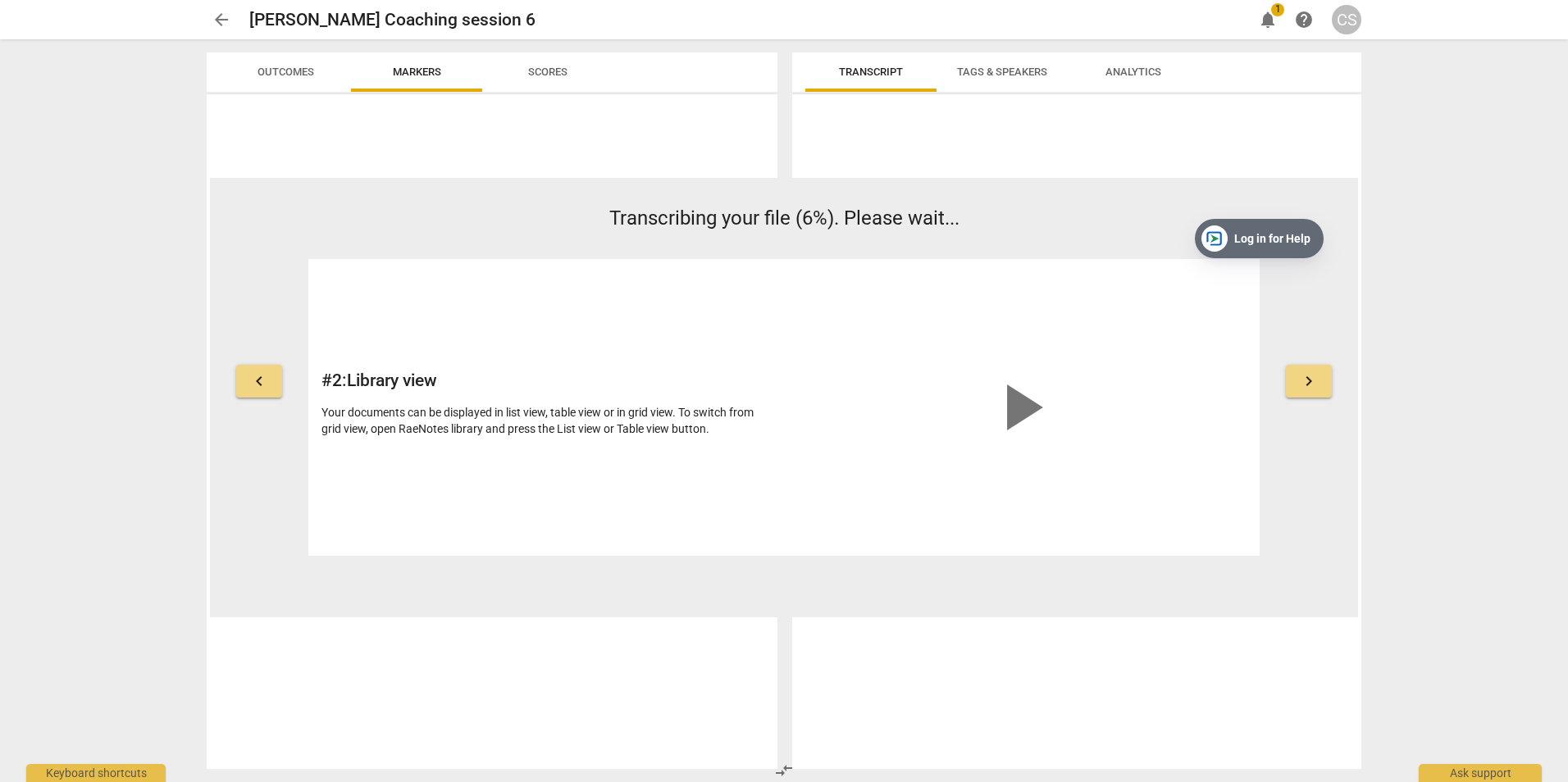
click at [1320, 385] on button "keyboard_arrow_right" at bounding box center [1308, 381] width 46 height 33
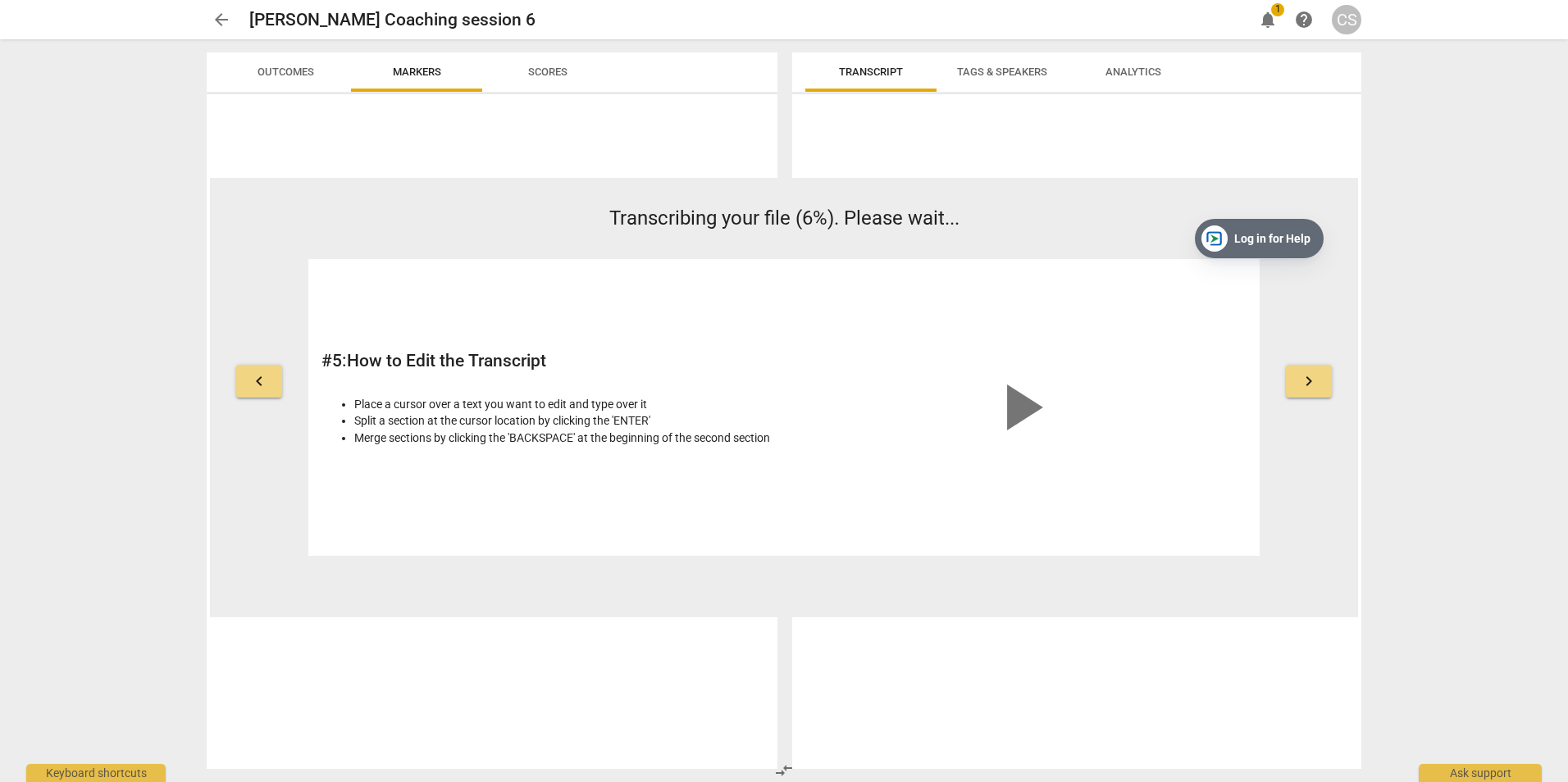
click at [1320, 385] on button "keyboard_arrow_right" at bounding box center [1308, 381] width 46 height 33
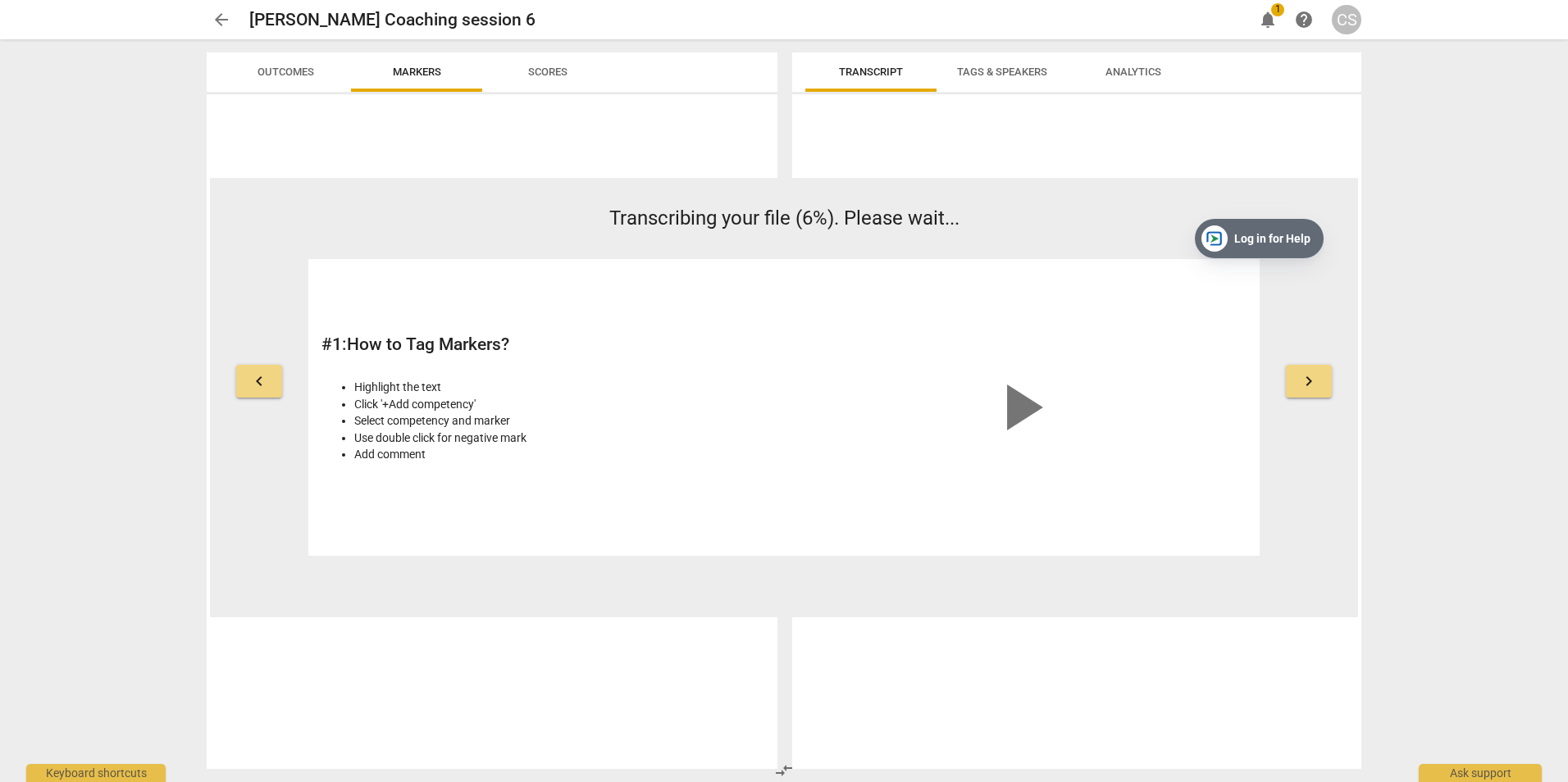
click at [1320, 385] on button "keyboard_arrow_right" at bounding box center [1308, 381] width 46 height 33
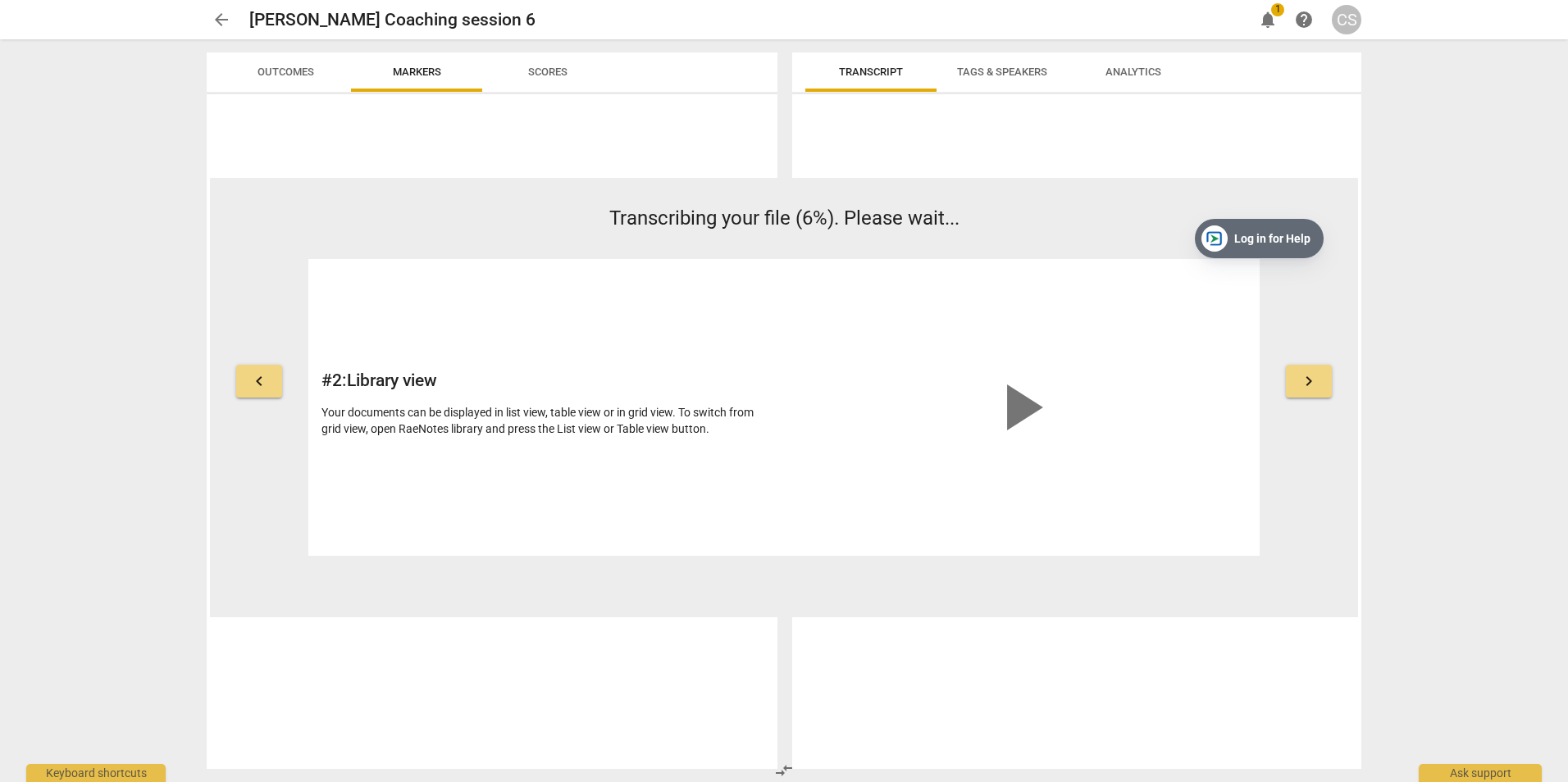
click at [1320, 385] on button "keyboard_arrow_right" at bounding box center [1308, 381] width 46 height 33
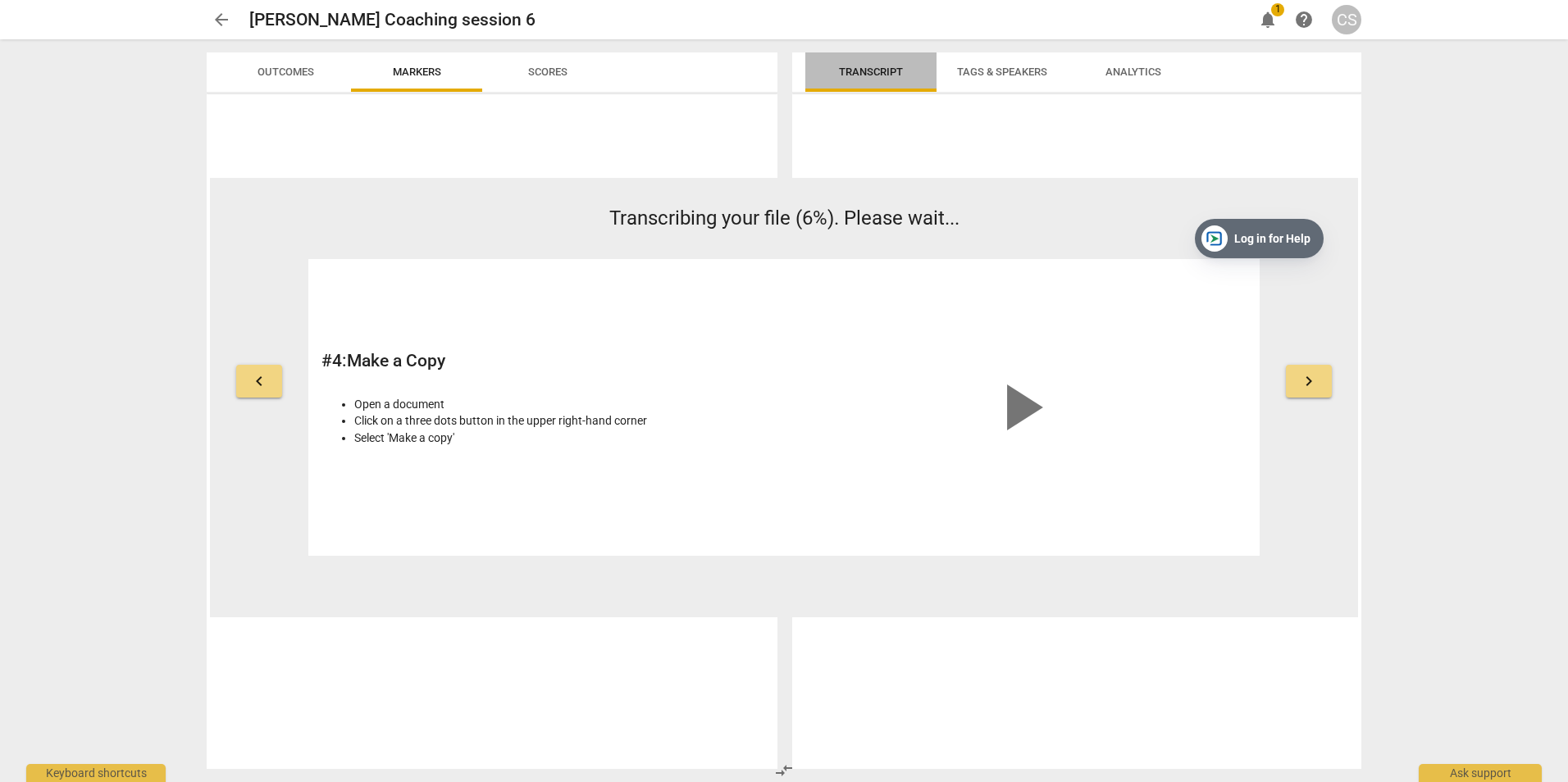
click at [884, 74] on span "Transcript" at bounding box center [871, 72] width 64 height 12
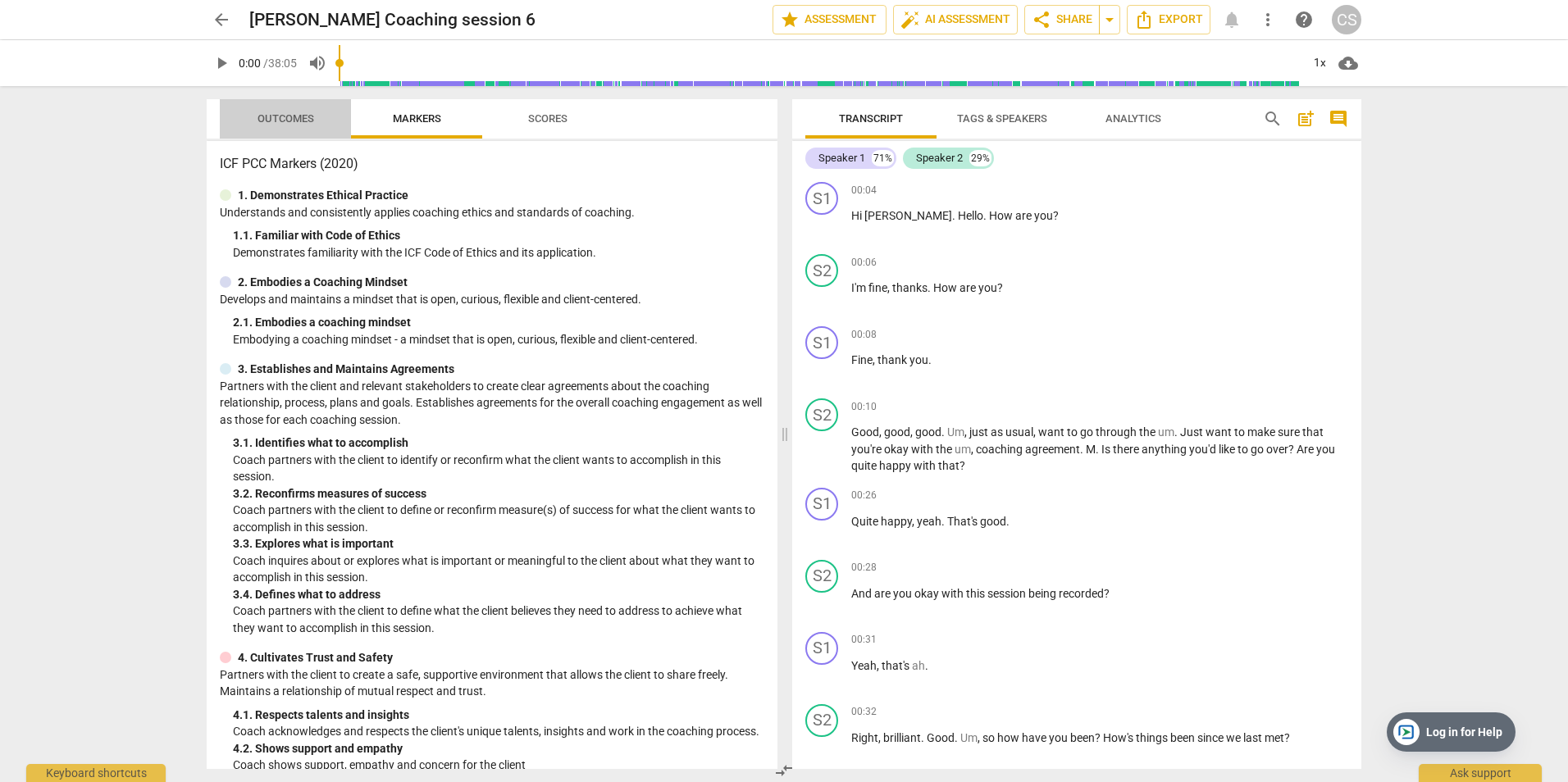
click at [288, 119] on span "Outcomes" at bounding box center [285, 119] width 56 height 12
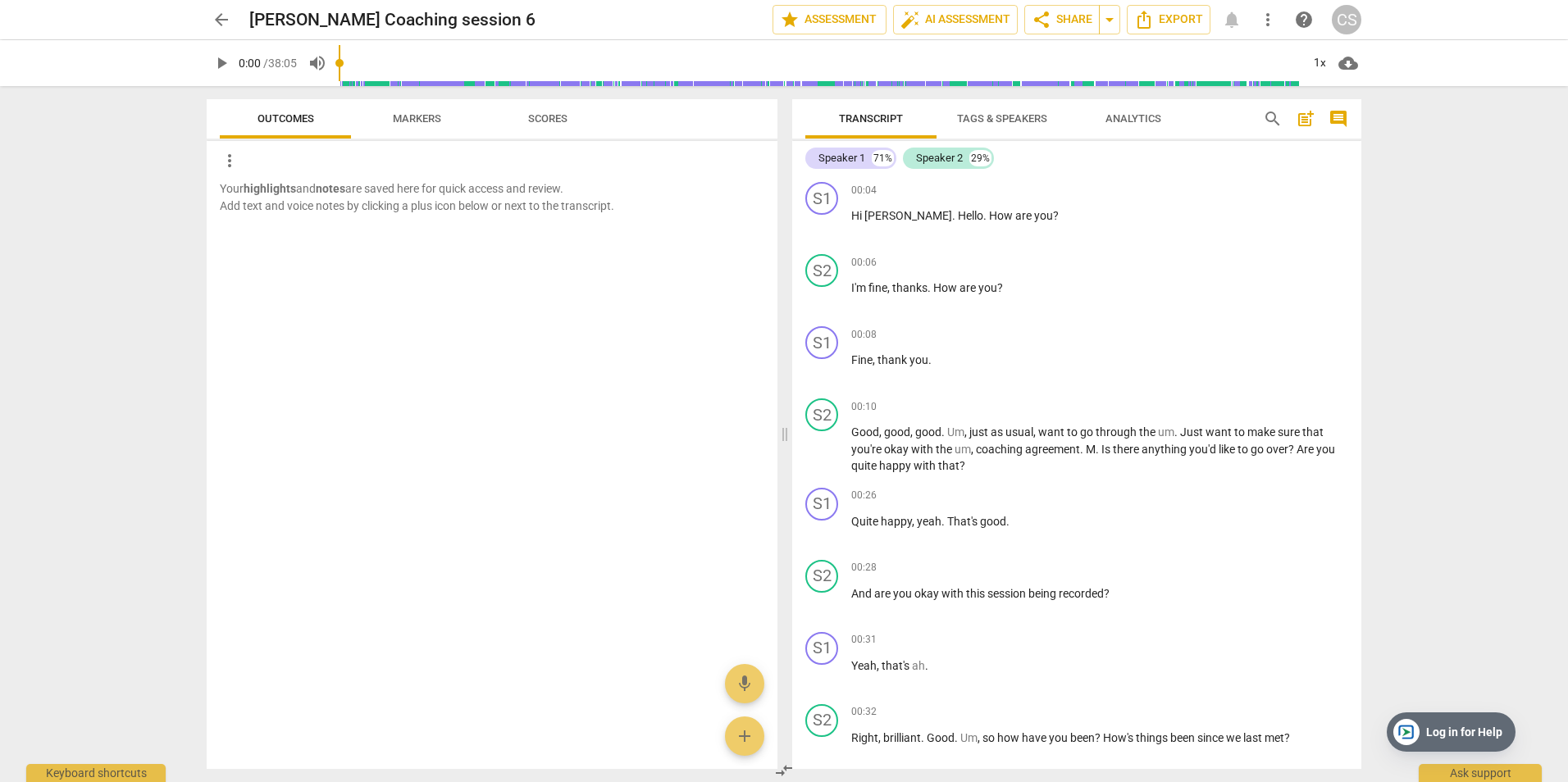
click at [553, 118] on span "Scores" at bounding box center [548, 119] width 39 height 12
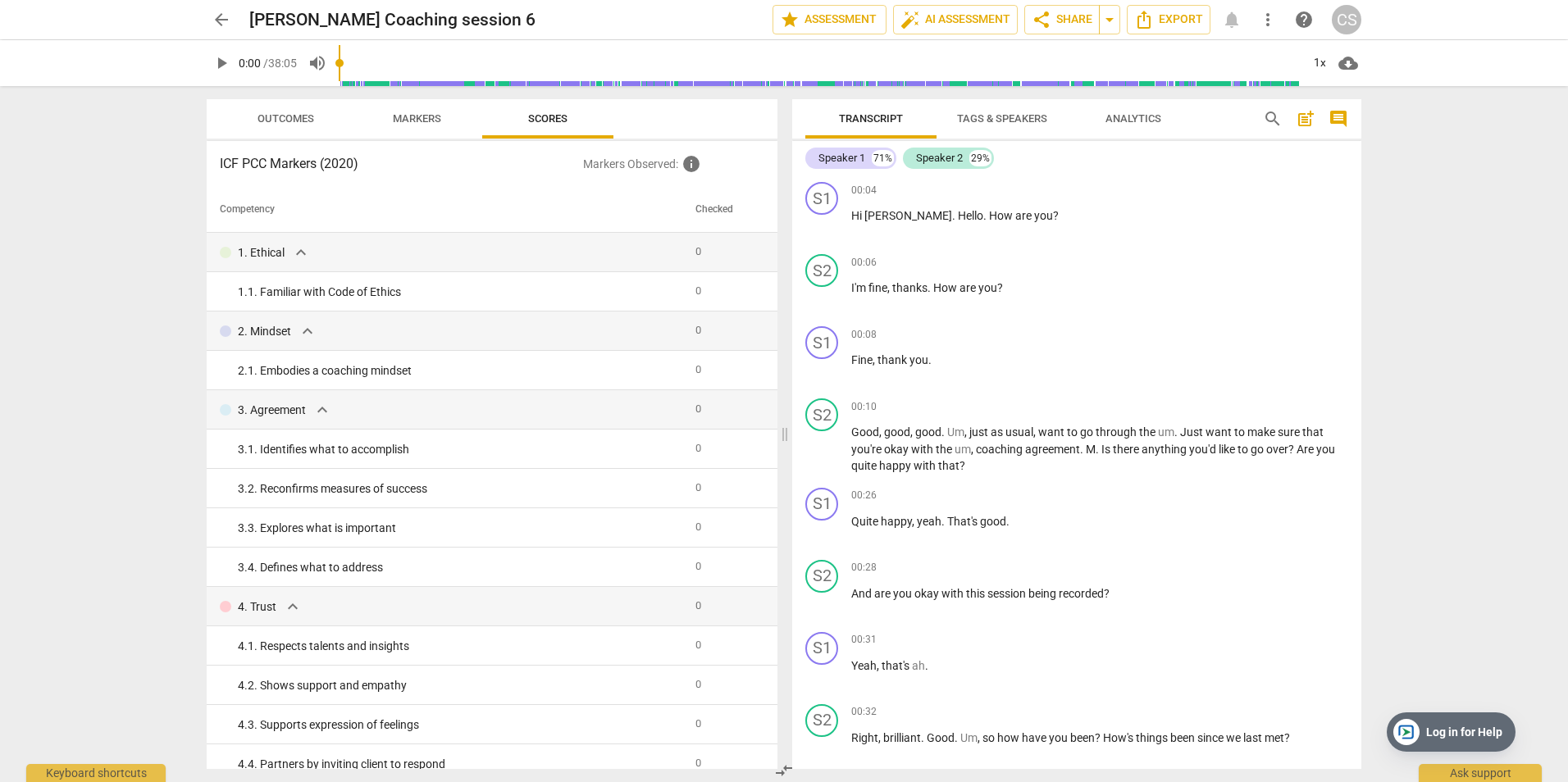
click at [320, 165] on h3 "ICF PCC Markers (2020)" at bounding box center [401, 164] width 363 height 20
click at [217, 23] on span "arrow_back" at bounding box center [221, 19] width 20 height 20
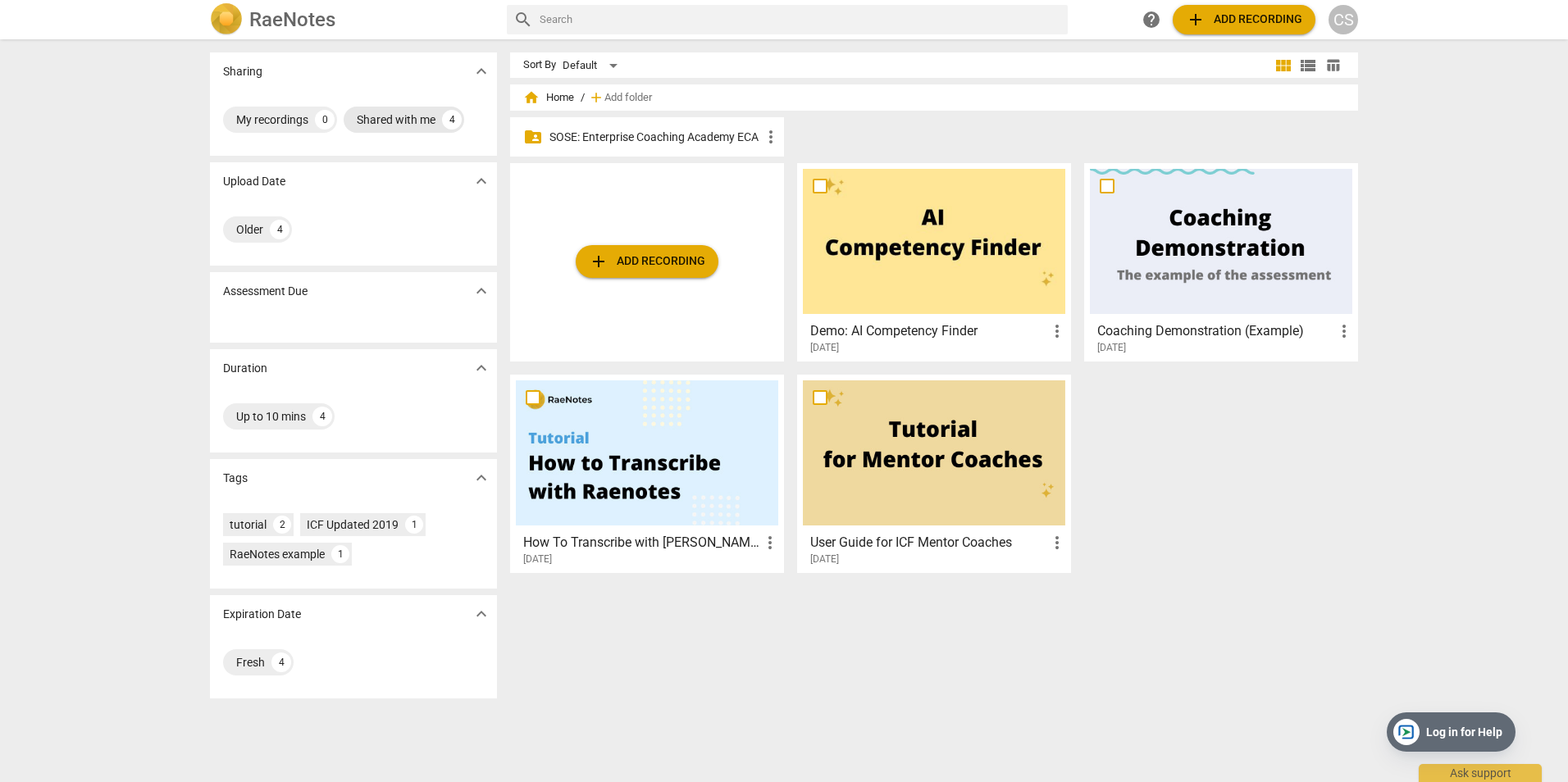
click at [386, 115] on div "Shared with me" at bounding box center [396, 120] width 79 height 16
click at [303, 121] on div "Shared with me" at bounding box center [275, 120] width 79 height 16
click at [418, 122] on div "Shared with me" at bounding box center [396, 120] width 79 height 16
click at [686, 146] on div "folder_shared SOSE: Enterprise Coaching Academy ECA more_vert" at bounding box center [647, 136] width 274 height 39
click at [687, 136] on p "SOSE: Enterprise Coaching Academy ECA" at bounding box center [655, 138] width 211 height 17
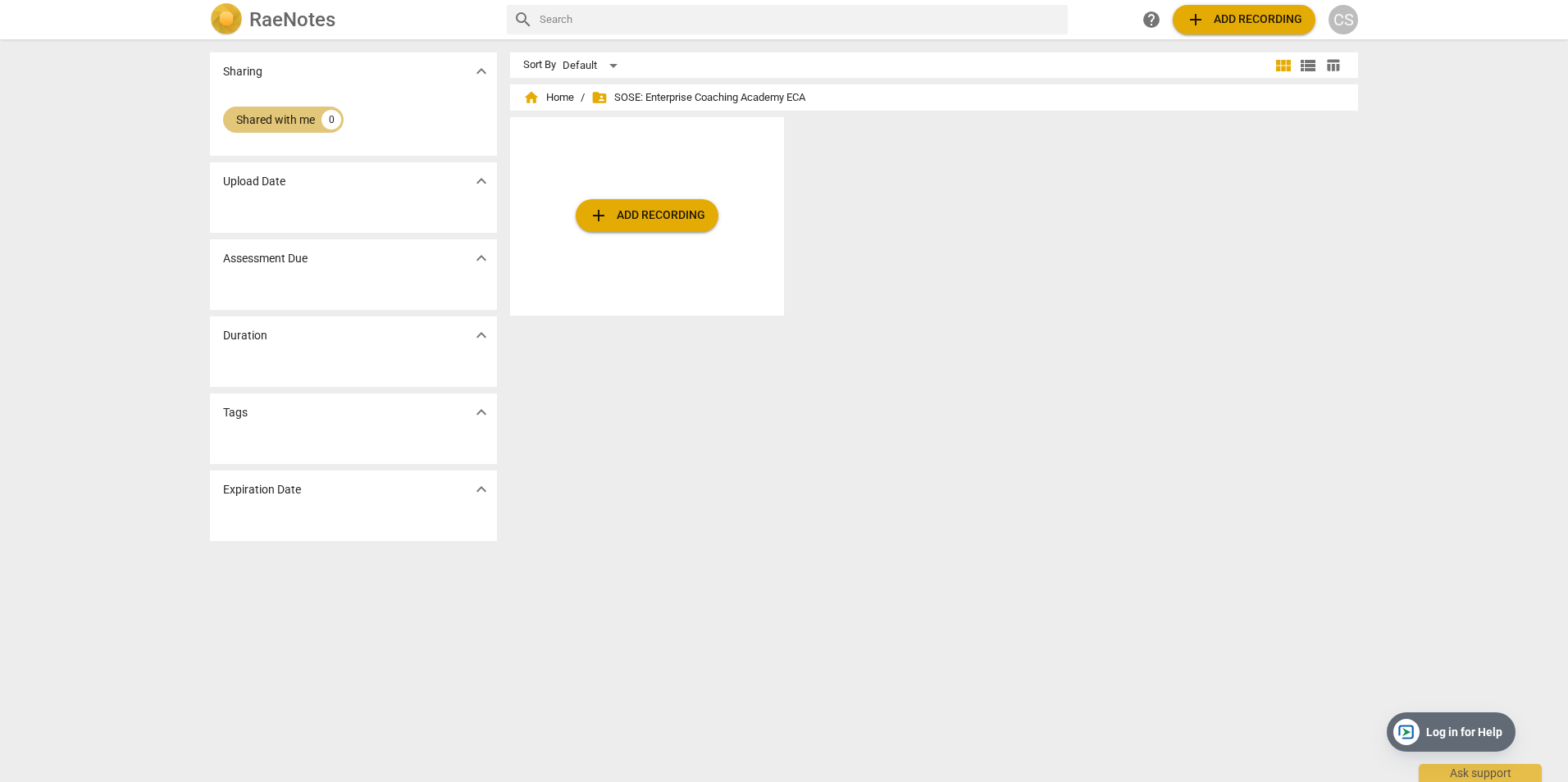
click at [285, 113] on div "Shared with me" at bounding box center [275, 120] width 79 height 16
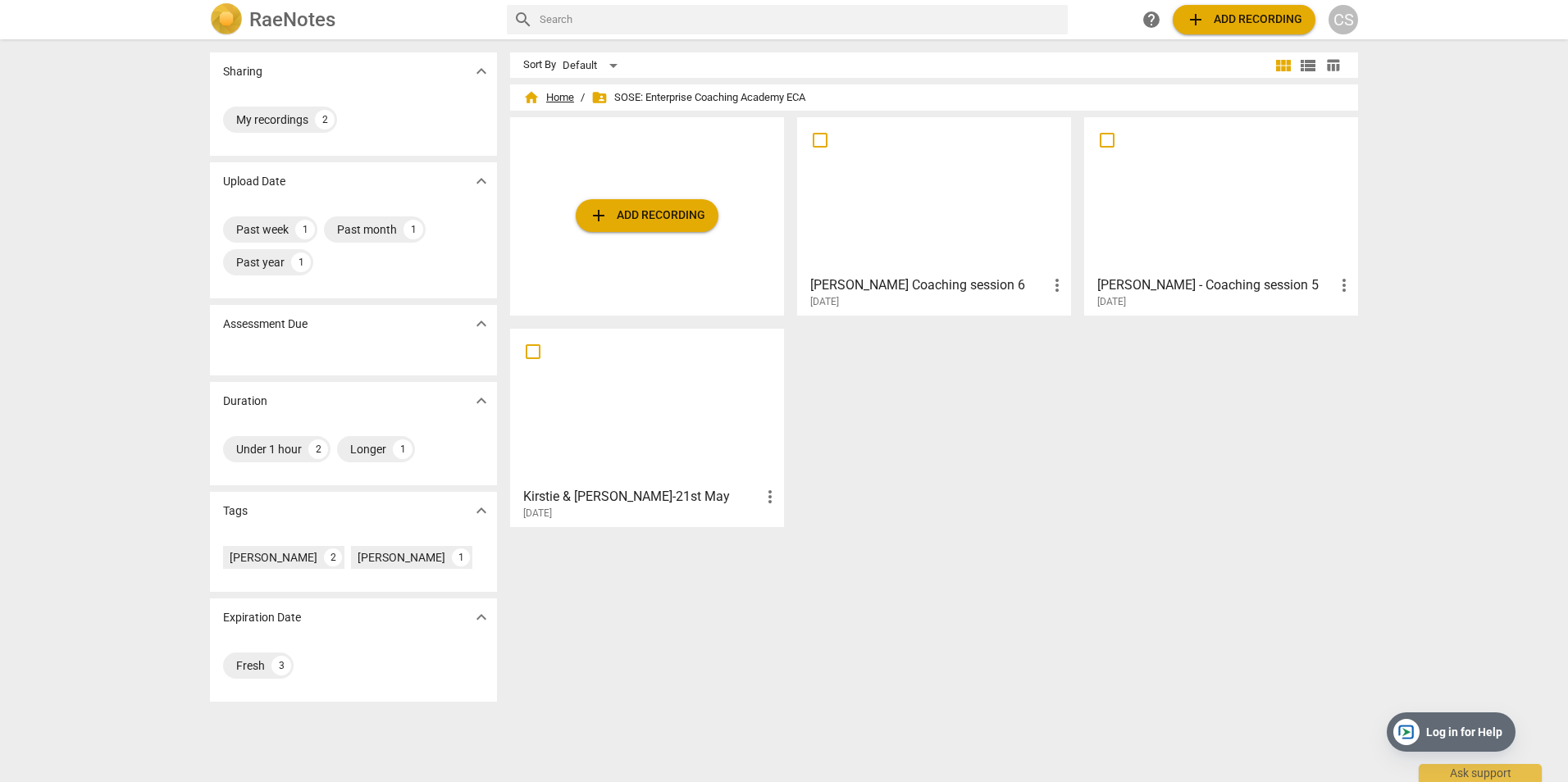
click at [541, 99] on span "home Home" at bounding box center [548, 97] width 51 height 16
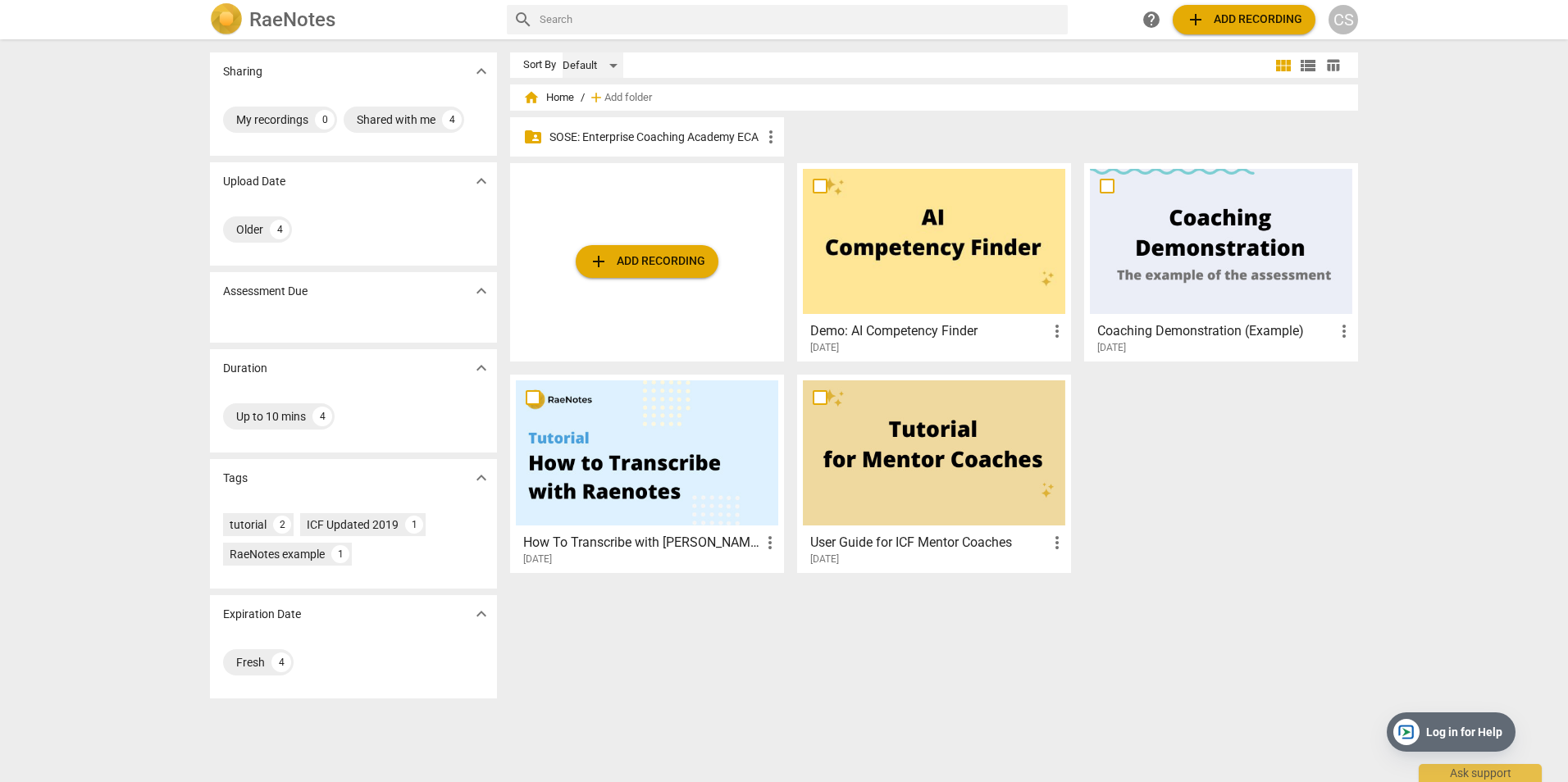
click at [607, 65] on div "Default" at bounding box center [593, 66] width 61 height 26
click at [607, 65] on li "Default" at bounding box center [600, 66] width 78 height 31
click at [266, 22] on h2 "RaeNotes" at bounding box center [292, 19] width 86 height 23
click at [398, 115] on div "Shared with me" at bounding box center [396, 120] width 79 height 16
click at [392, 517] on div "ICF Updated 2019" at bounding box center [353, 524] width 92 height 16
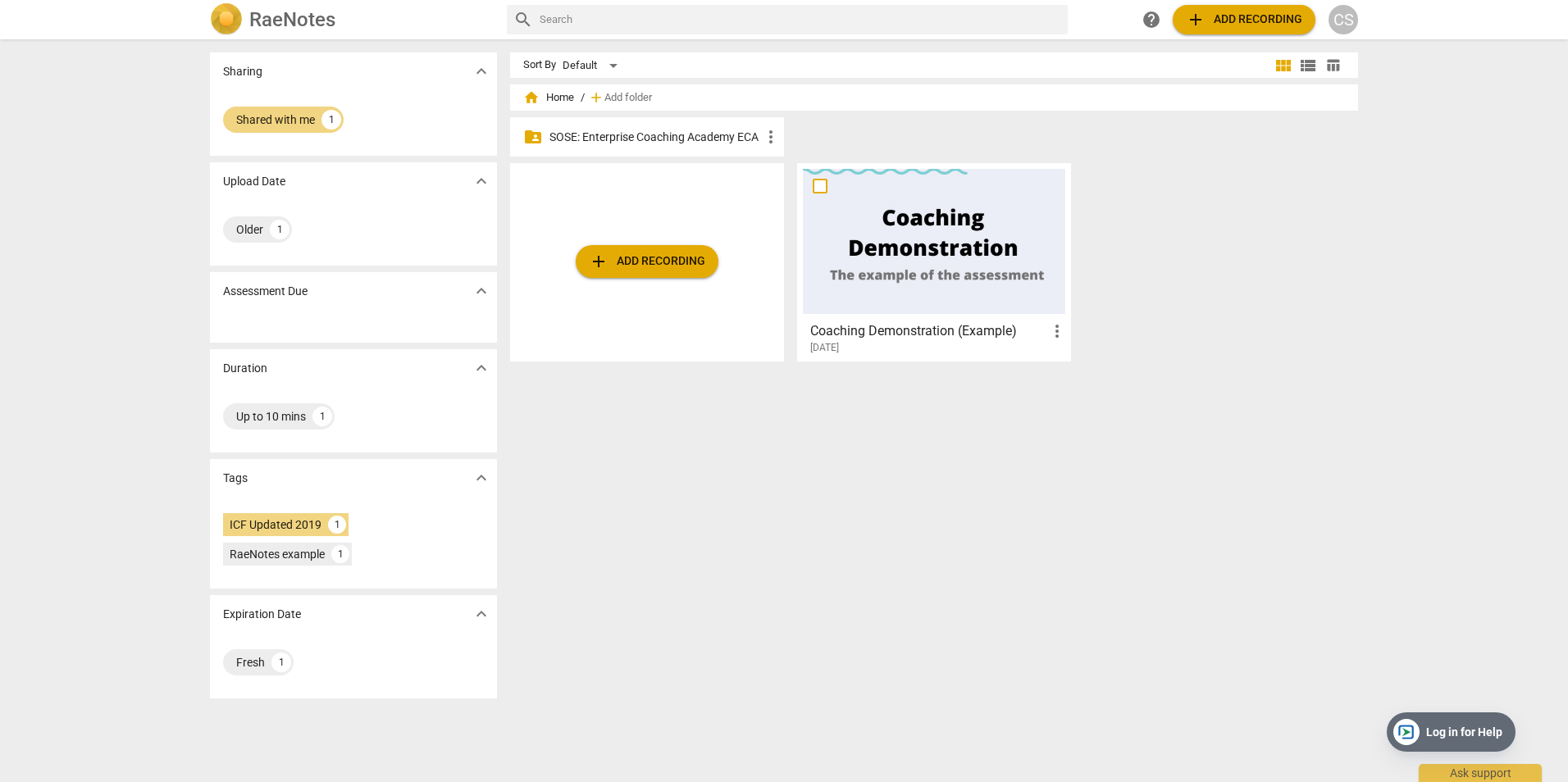
click at [653, 135] on p "SOSE: Enterprise Coaching Academy ECA" at bounding box center [655, 138] width 211 height 17
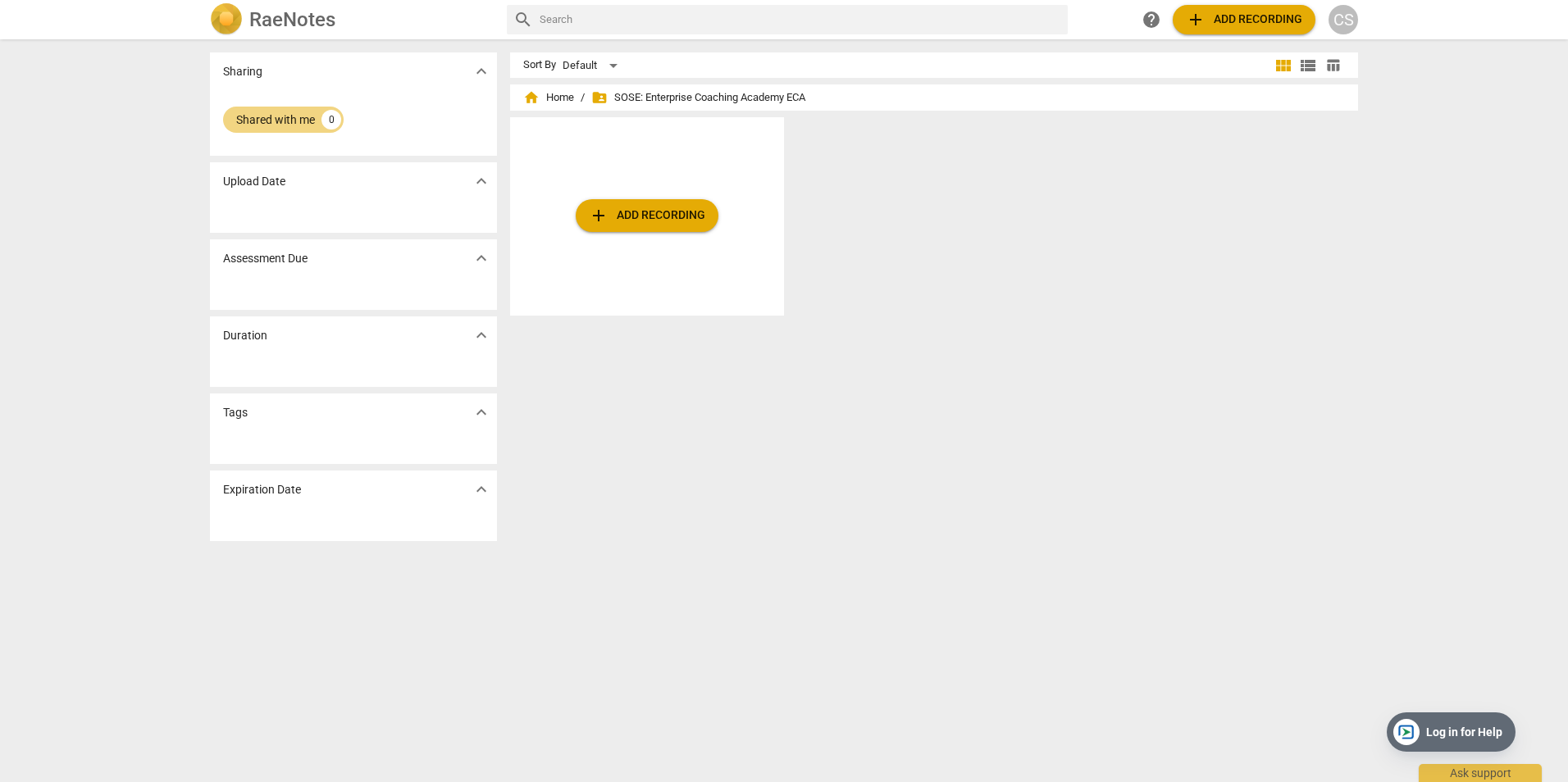
click at [744, 101] on span "folder_shared SOSE: Enterprise Coaching Academy ECA" at bounding box center [698, 97] width 214 height 16
click at [328, 108] on div "Shared with me 0" at bounding box center [283, 120] width 120 height 26
click at [691, 289] on div "add Add recording" at bounding box center [647, 216] width 274 height 198
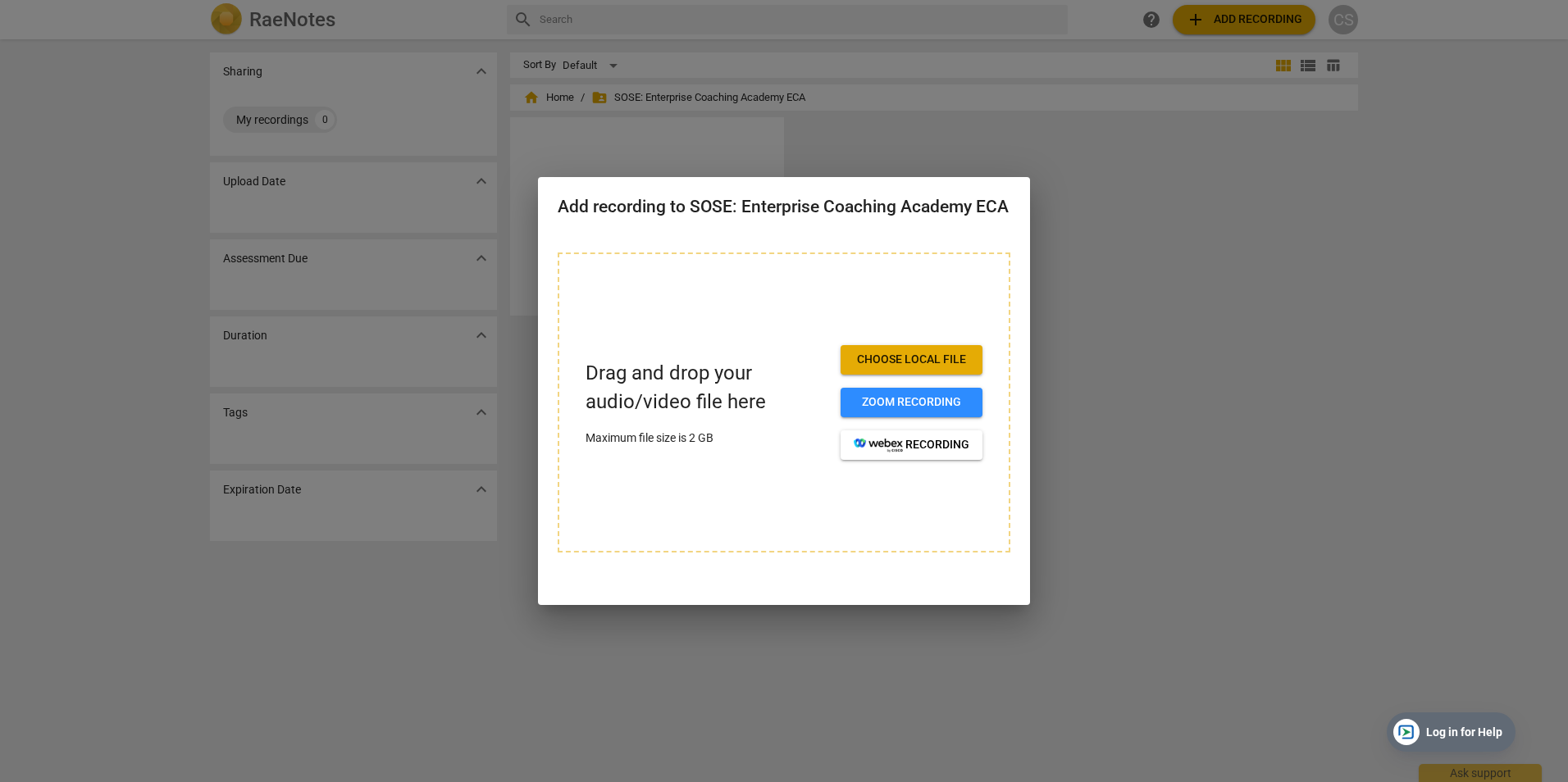
click at [1257, 244] on div at bounding box center [784, 391] width 1568 height 782
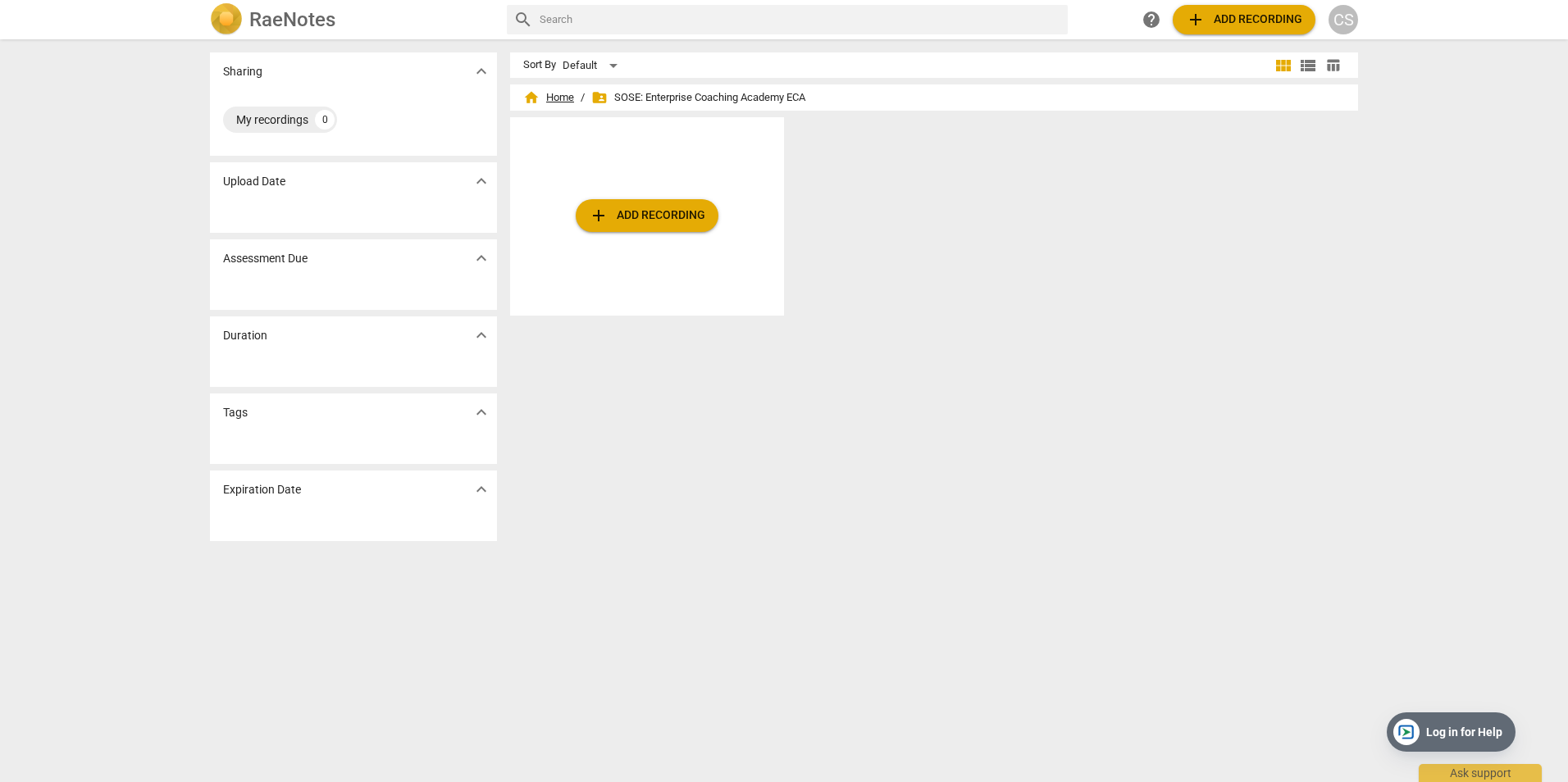
click at [553, 94] on span "home Home" at bounding box center [548, 97] width 51 height 16
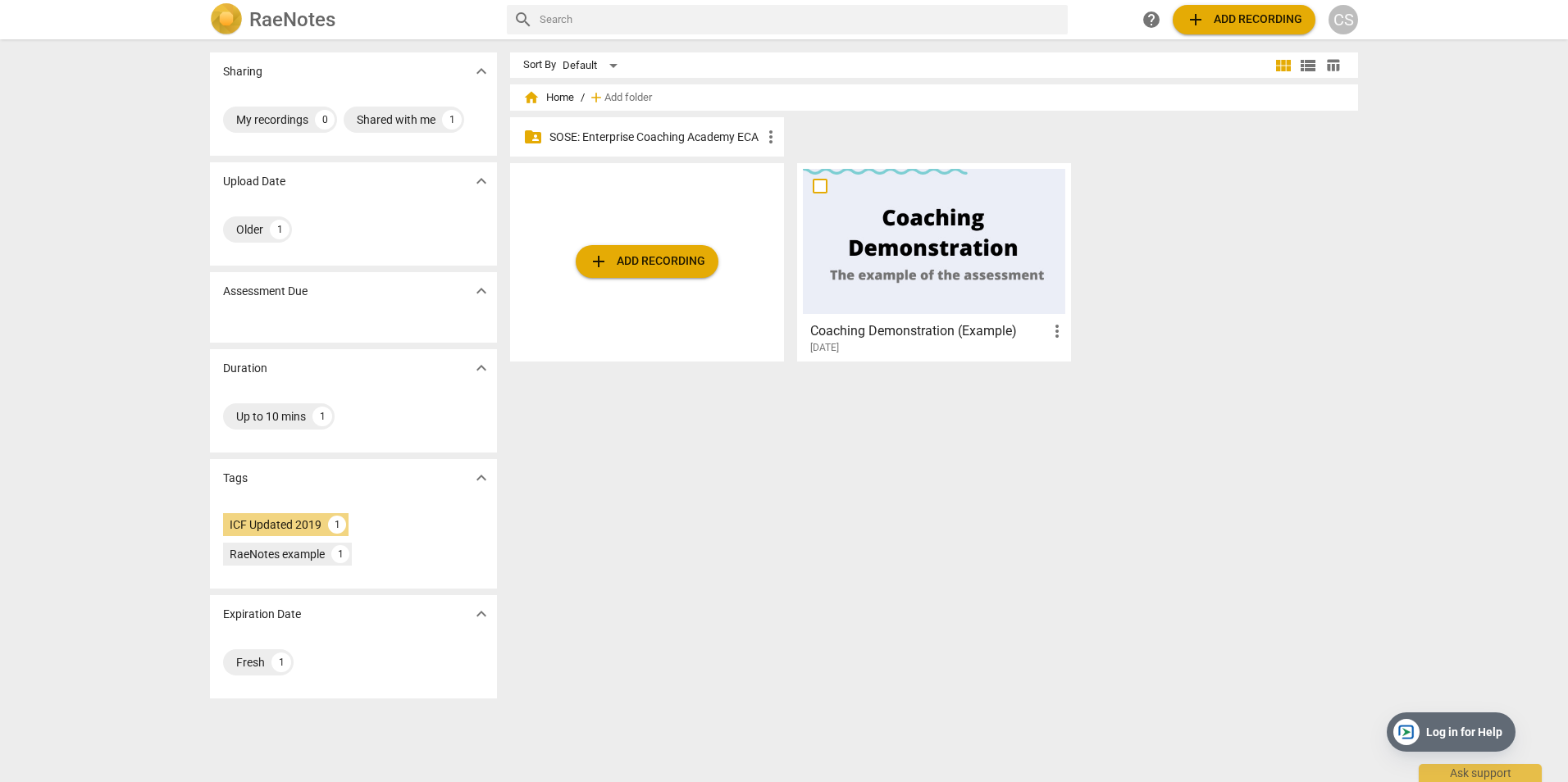
click at [618, 137] on p "SOSE: Enterprise Coaching Academy ECA" at bounding box center [655, 138] width 211 height 17
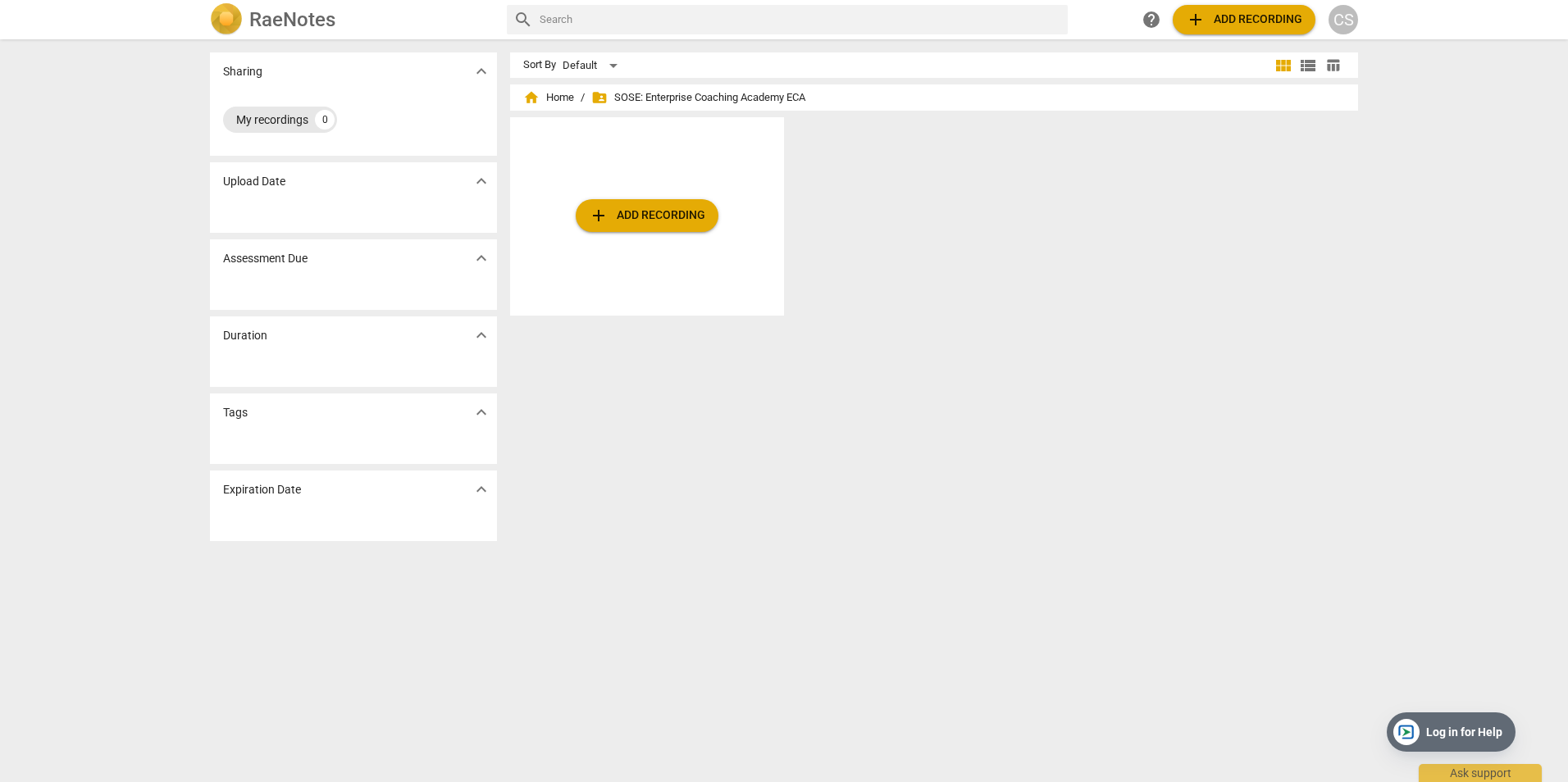
click at [292, 120] on div "My recordings" at bounding box center [272, 120] width 72 height 16
click at [476, 414] on span "expand_more" at bounding box center [481, 412] width 20 height 20
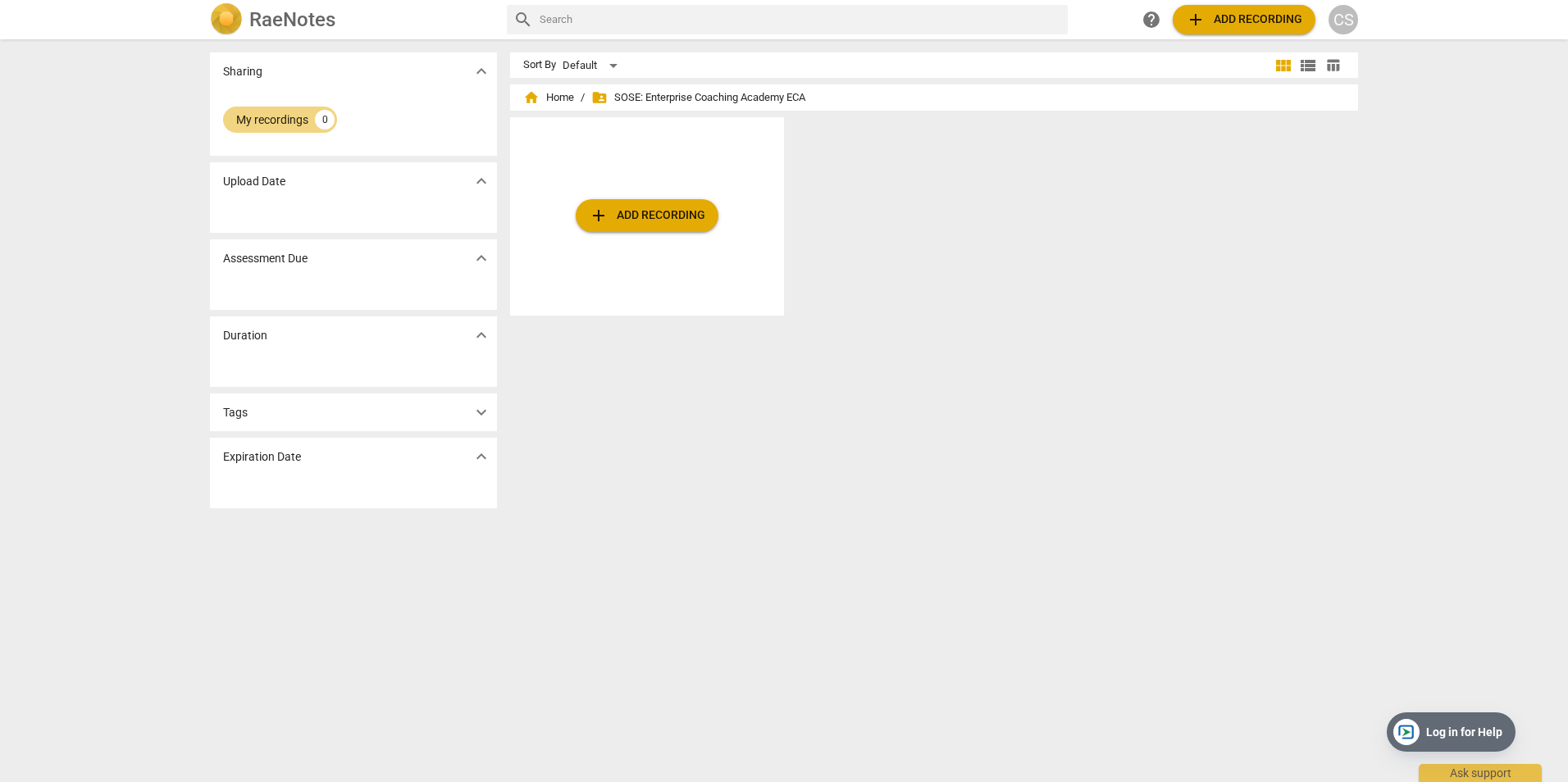
click at [476, 414] on span "expand_more" at bounding box center [481, 412] width 20 height 20
click at [479, 249] on span "expand_more" at bounding box center [481, 258] width 20 height 20
click at [480, 170] on button "expand_more" at bounding box center [482, 181] width 24 height 24
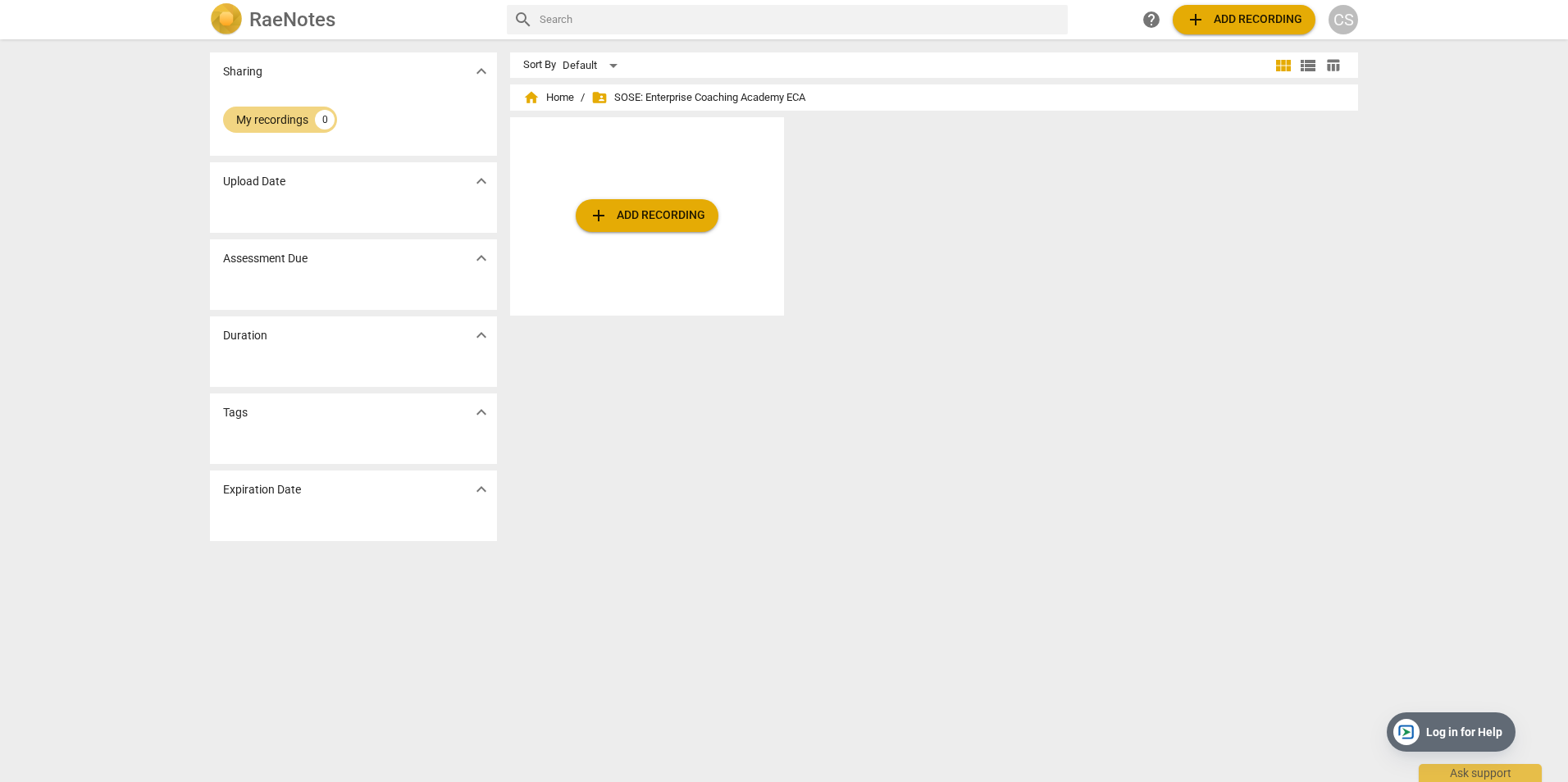
click at [1343, 23] on div "CS" at bounding box center [1344, 20] width 29 height 29
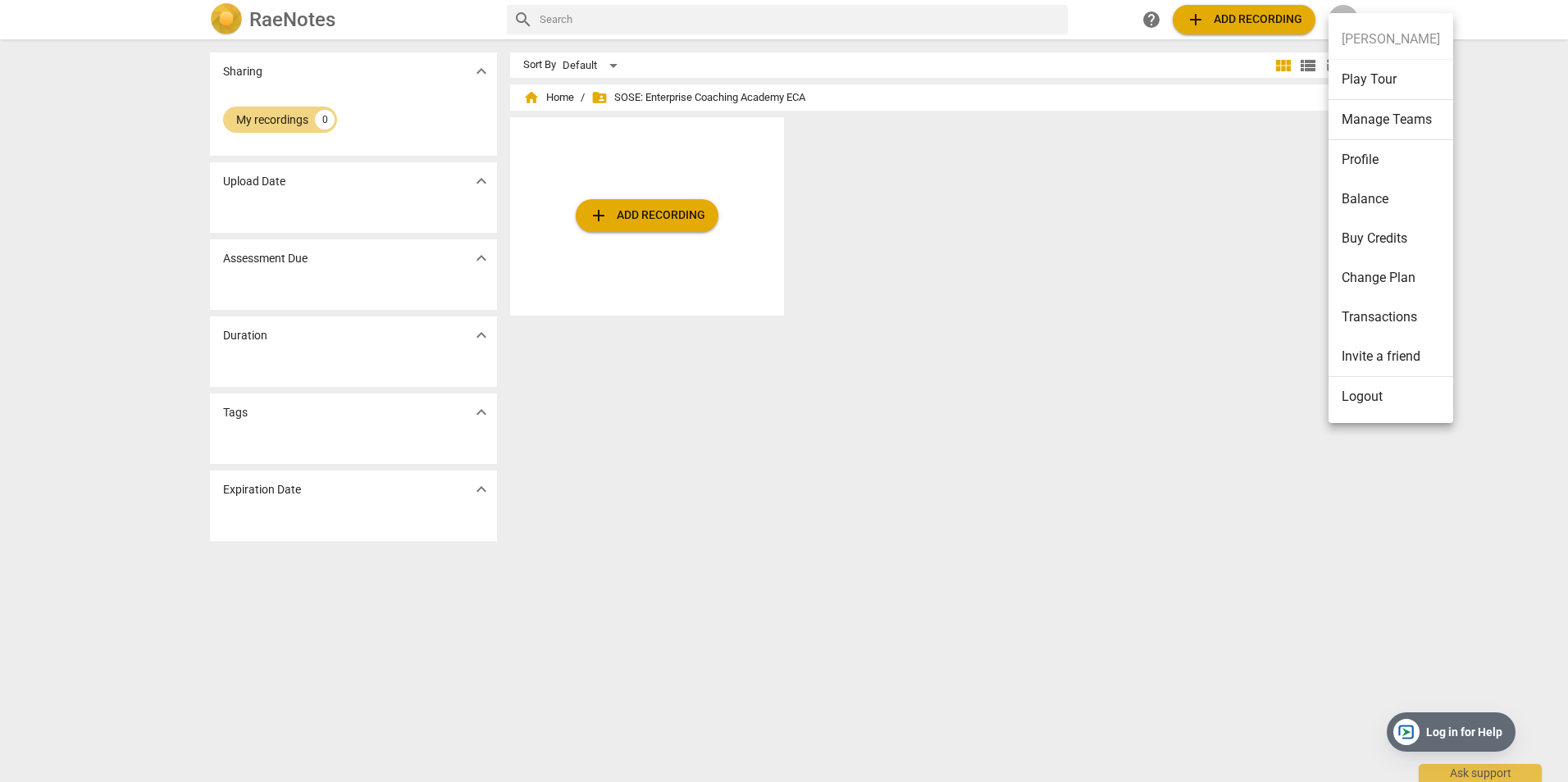
click at [1402, 319] on li "Transactions" at bounding box center [1391, 317] width 125 height 39
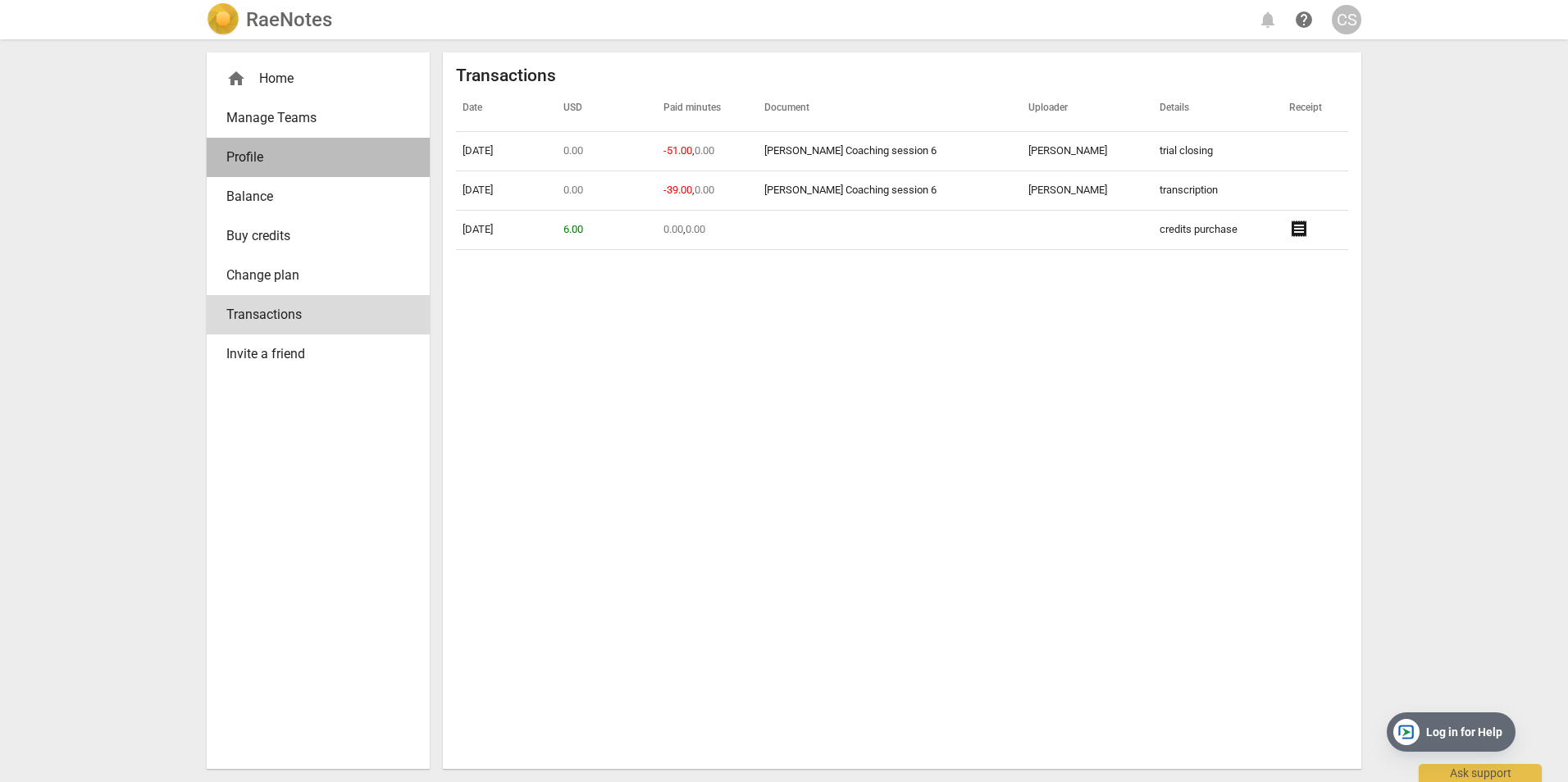
click at [275, 161] on span "Profile" at bounding box center [311, 157] width 171 height 20
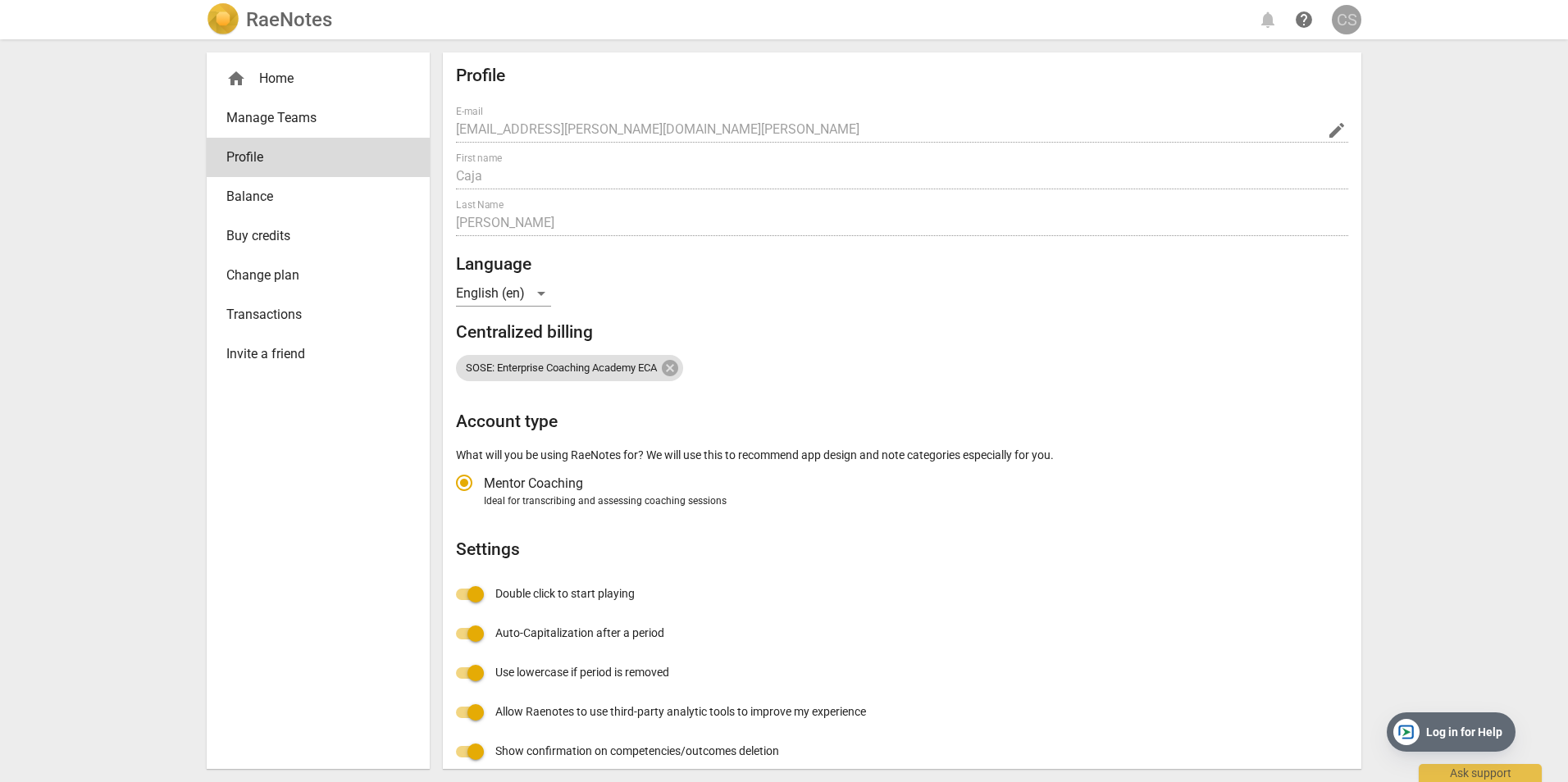
click at [1334, 16] on div "CS" at bounding box center [1346, 20] width 29 height 29
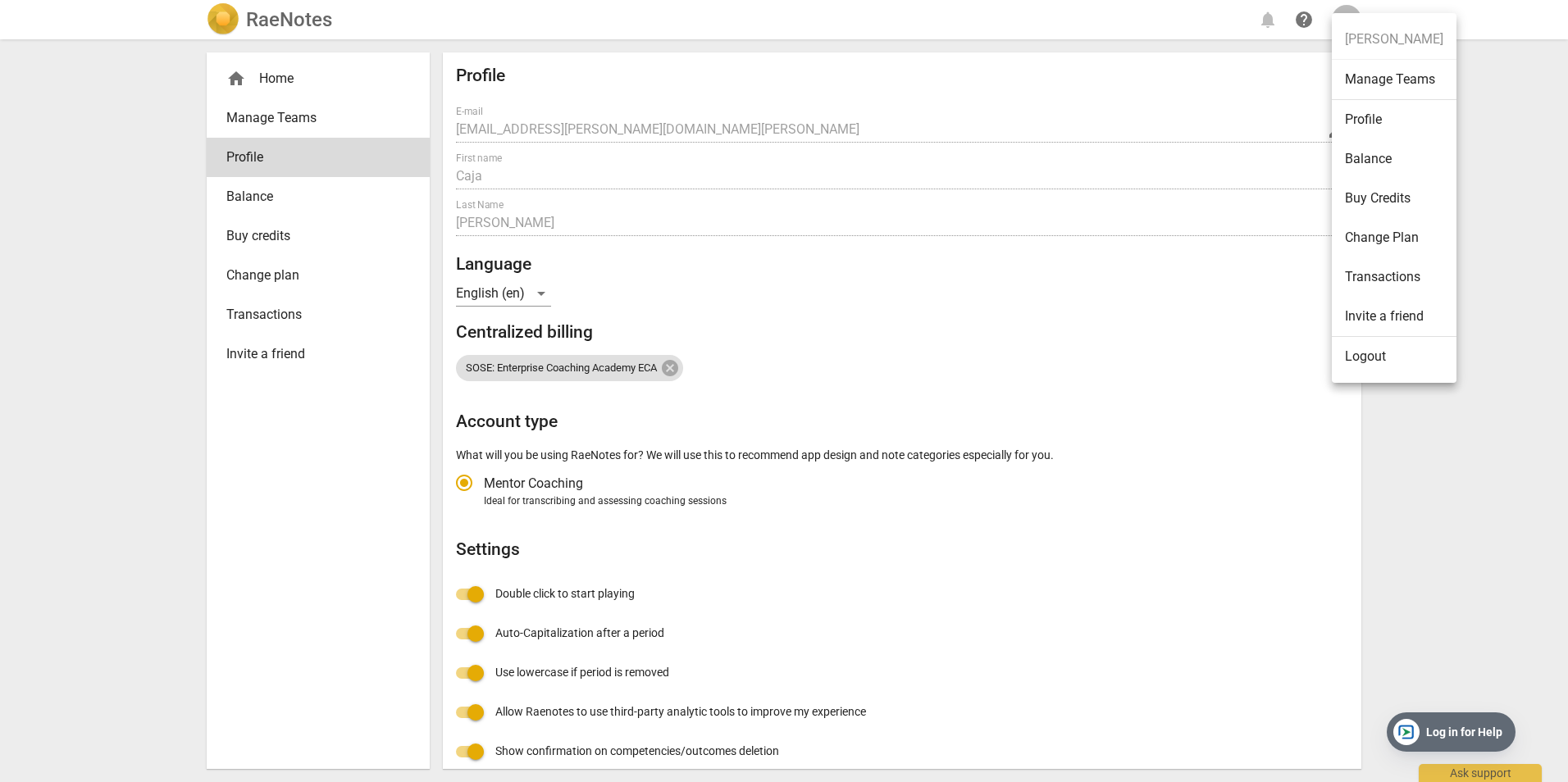
click at [1389, 112] on li "Profile" at bounding box center [1394, 119] width 125 height 39
radio input "false"
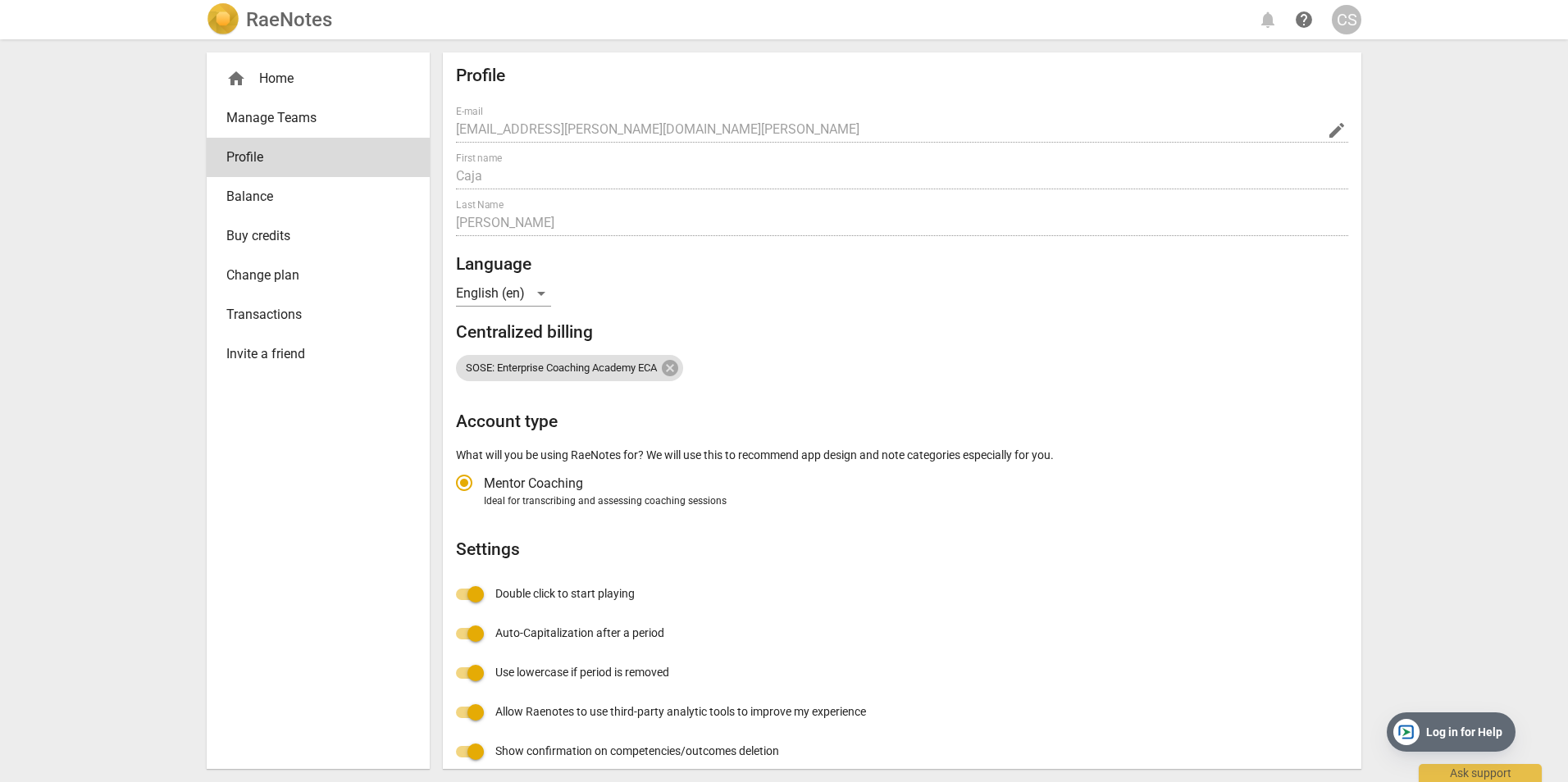
click at [1353, 11] on div "CS" at bounding box center [1346, 20] width 29 height 29
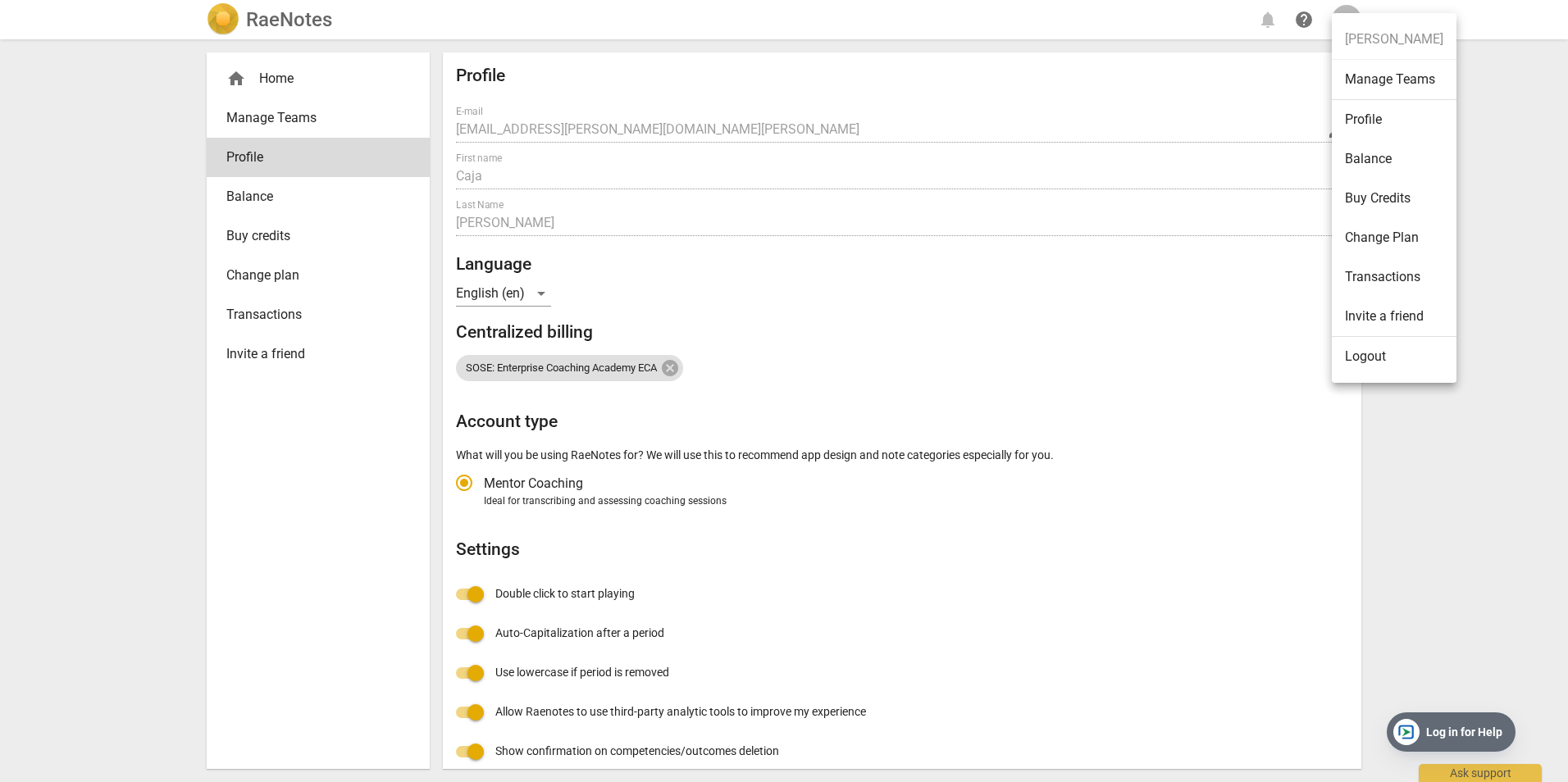
click at [236, 75] on div at bounding box center [784, 391] width 1568 height 782
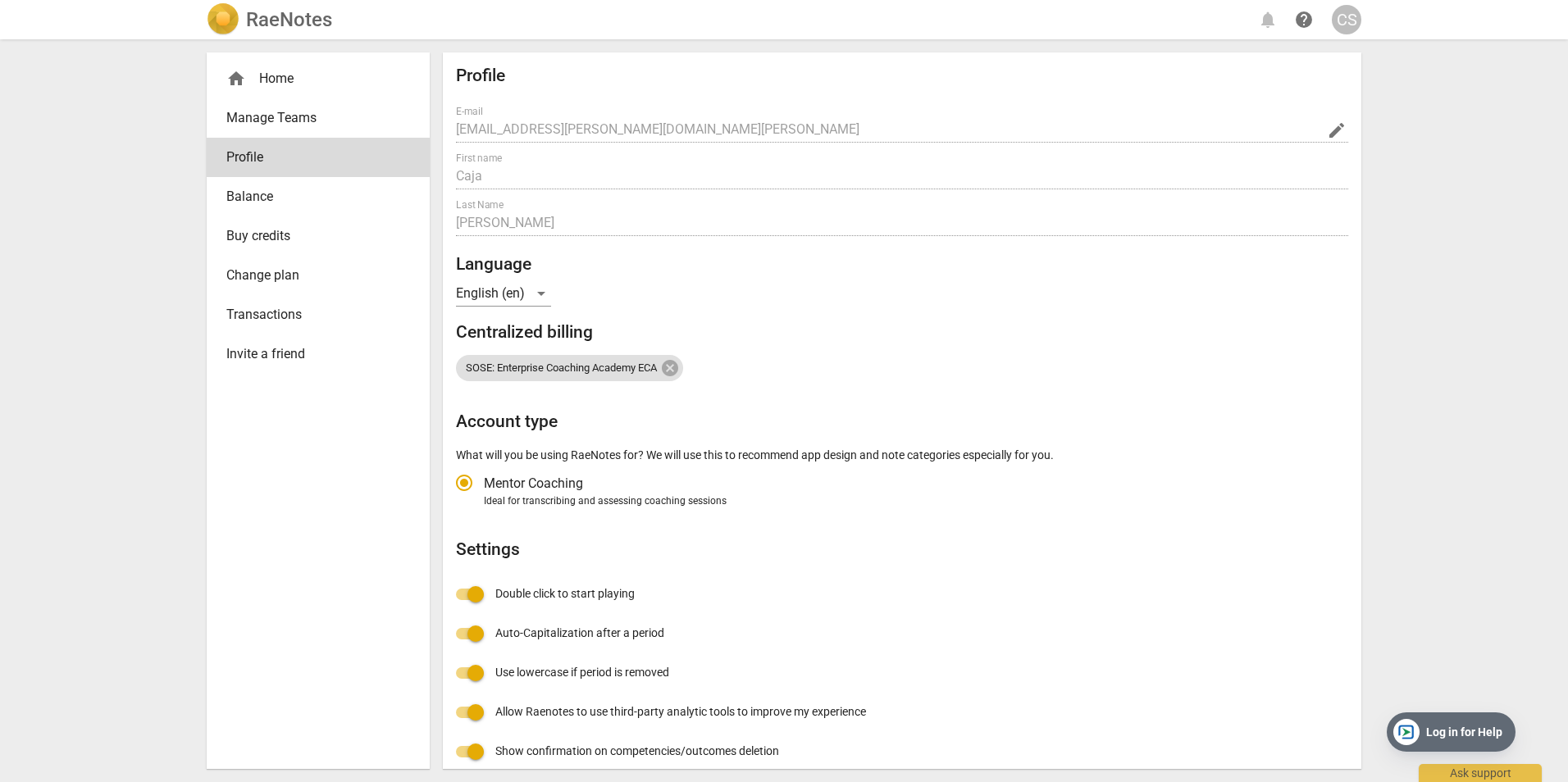
click at [260, 14] on h2 "RaeNotes" at bounding box center [288, 19] width 86 height 23
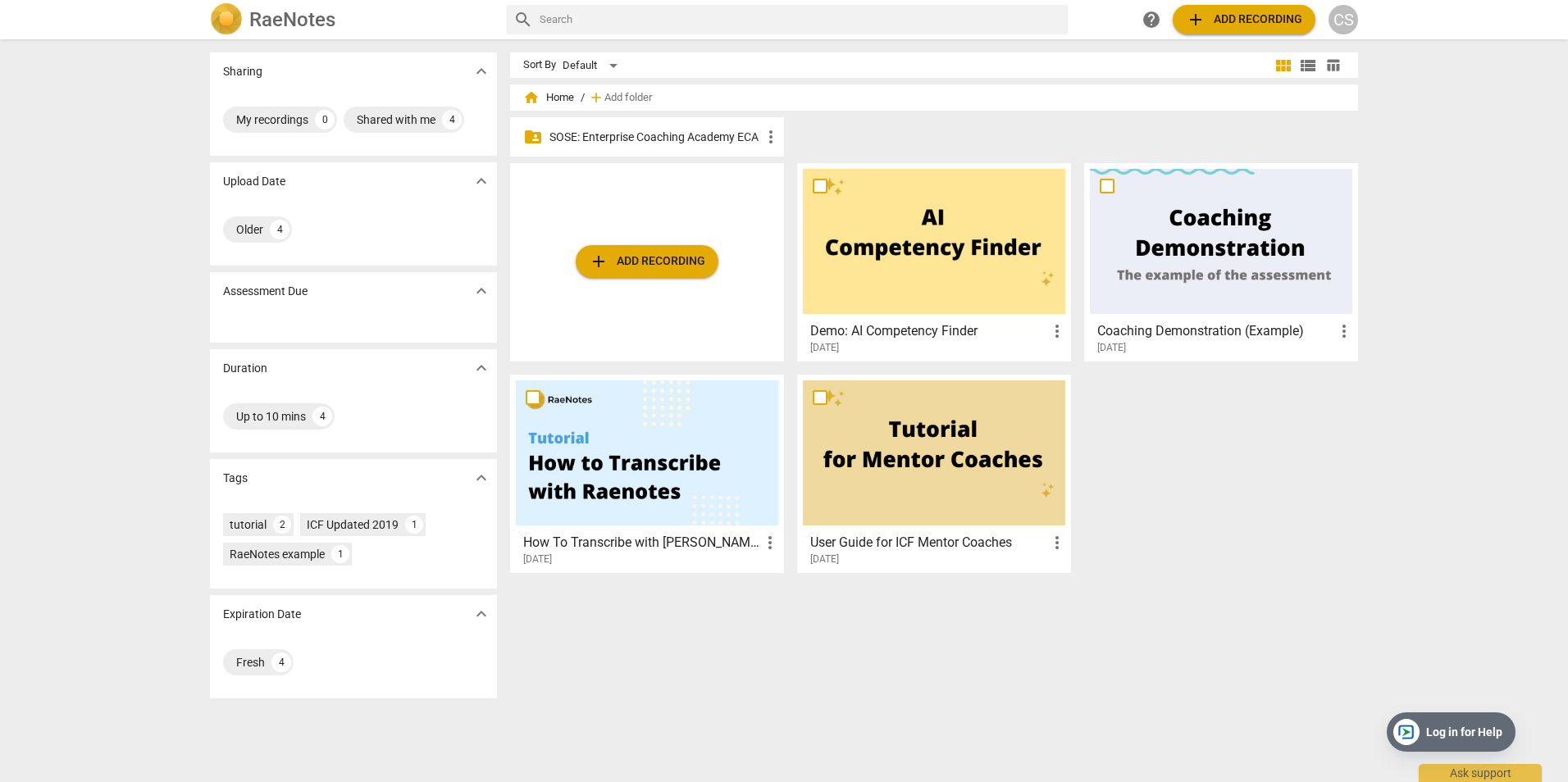
click at [687, 133] on p "SOSE: Enterprise Coaching Academy ECA" at bounding box center [655, 138] width 211 height 17
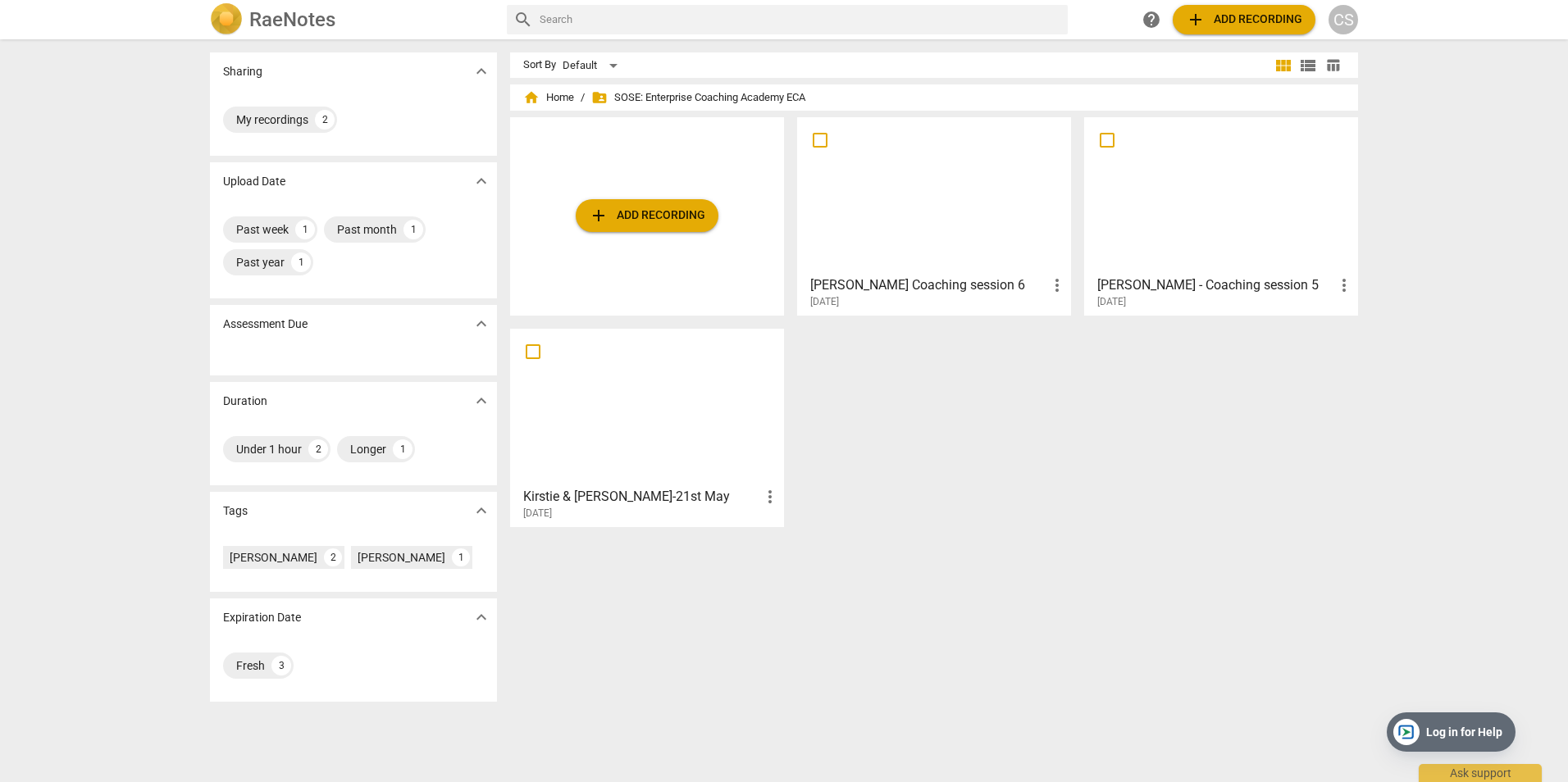
click at [931, 251] on div at bounding box center [934, 196] width 262 height 145
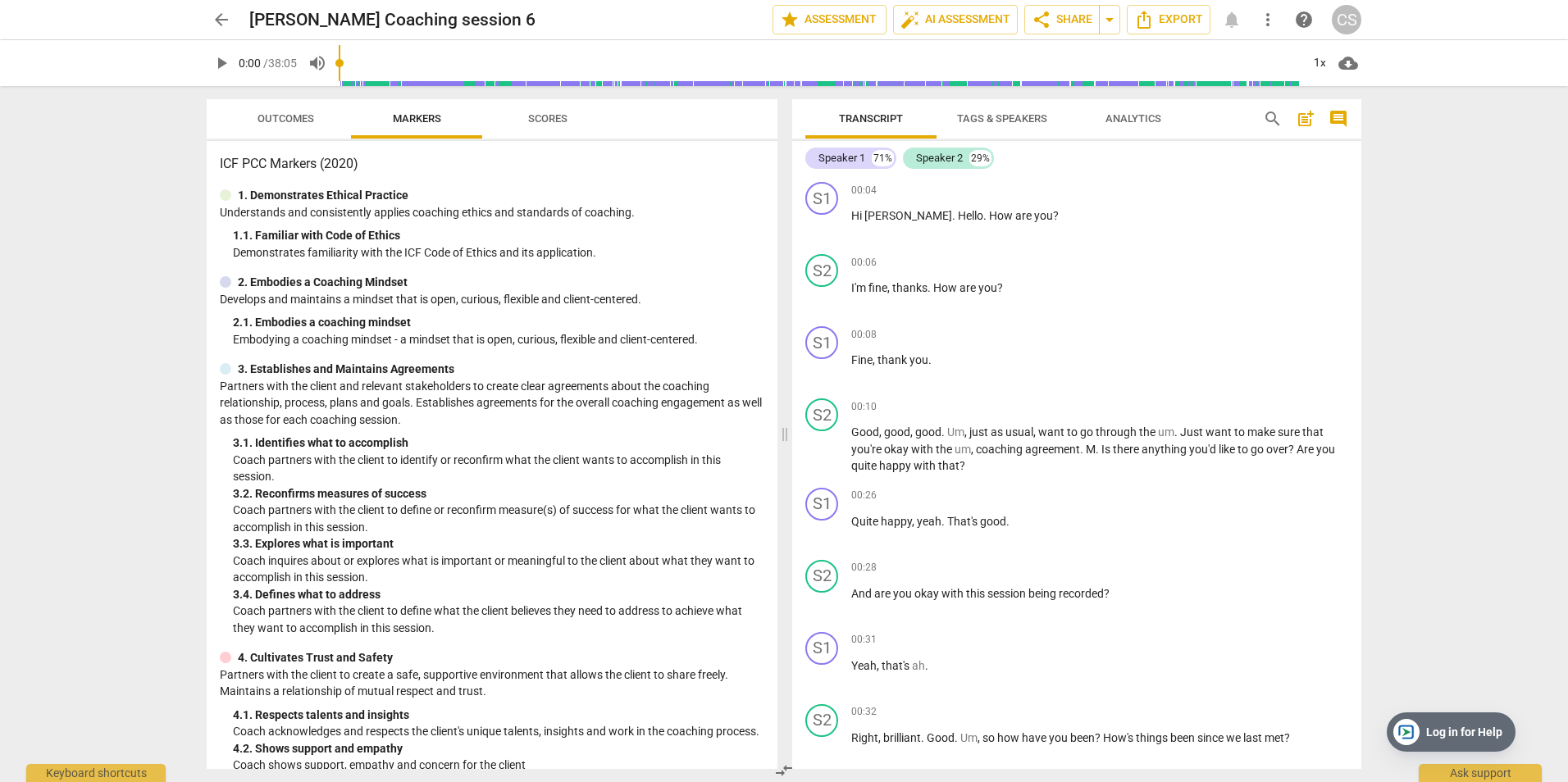
click at [566, 124] on span "Scores" at bounding box center [548, 119] width 39 height 12
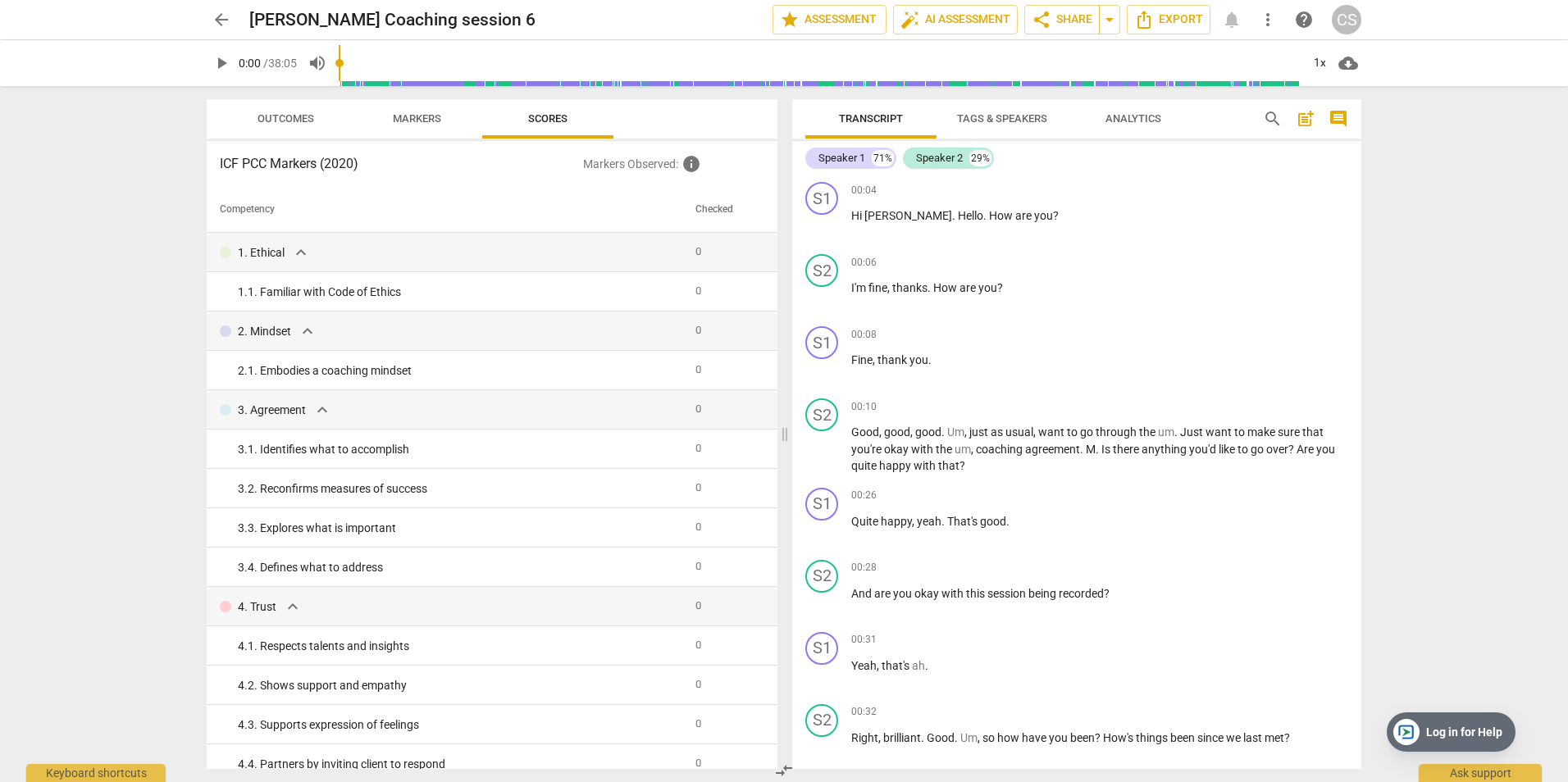
click at [414, 123] on span "Markers" at bounding box center [417, 119] width 49 height 12
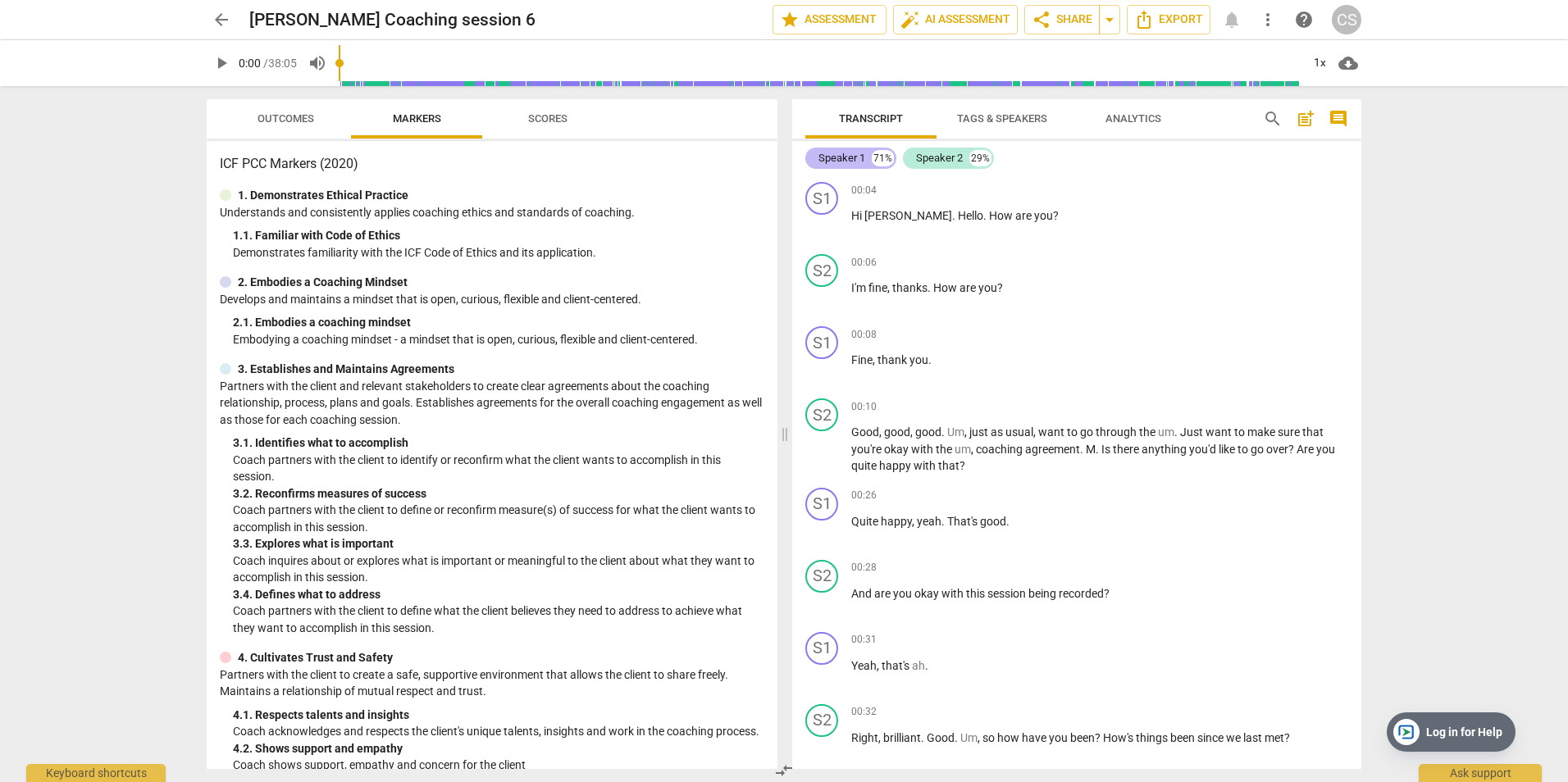
click at [842, 155] on div "Speaker 1" at bounding box center [842, 158] width 47 height 16
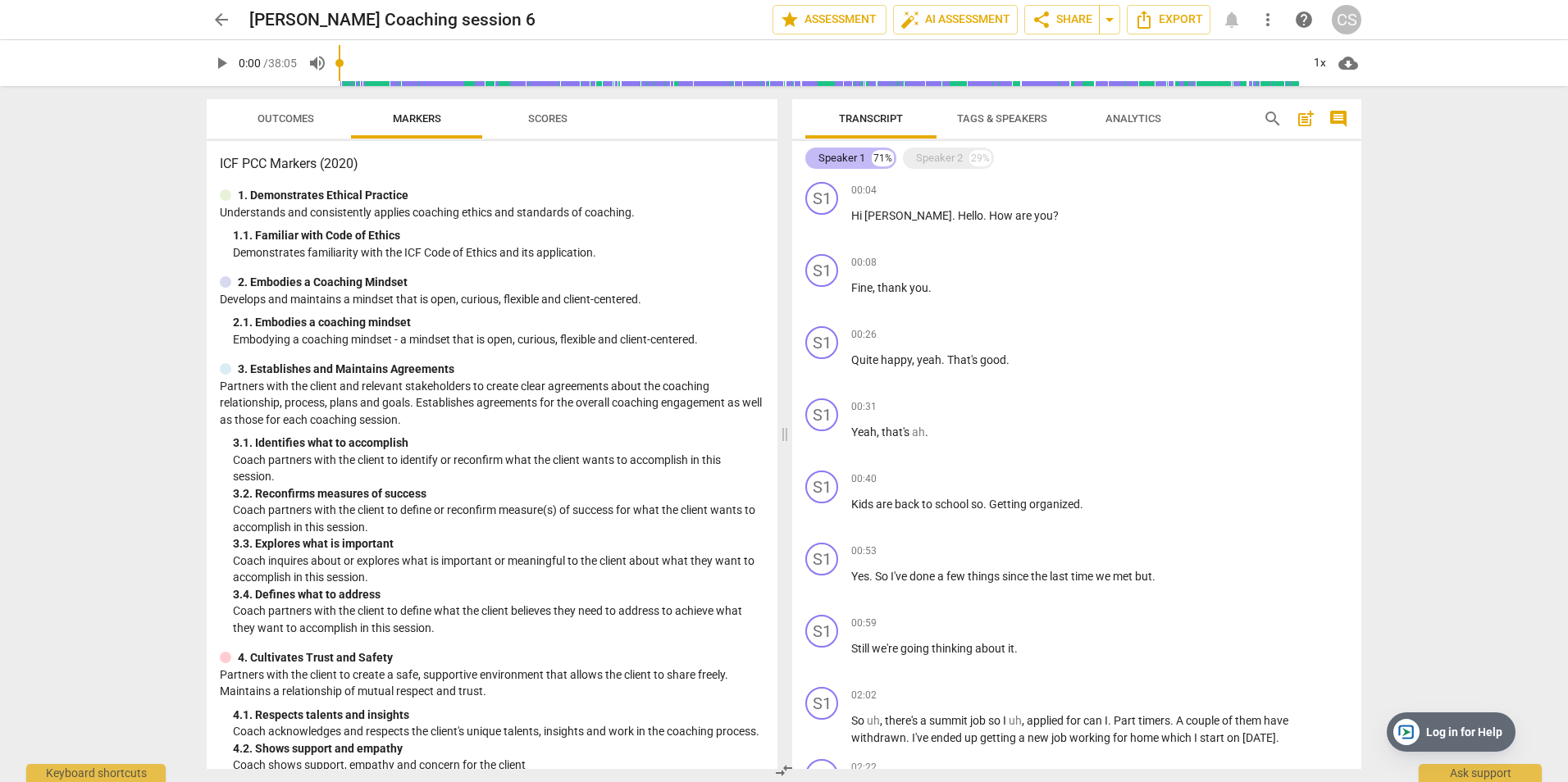
click at [841, 155] on div "Speaker 1" at bounding box center [842, 158] width 47 height 16
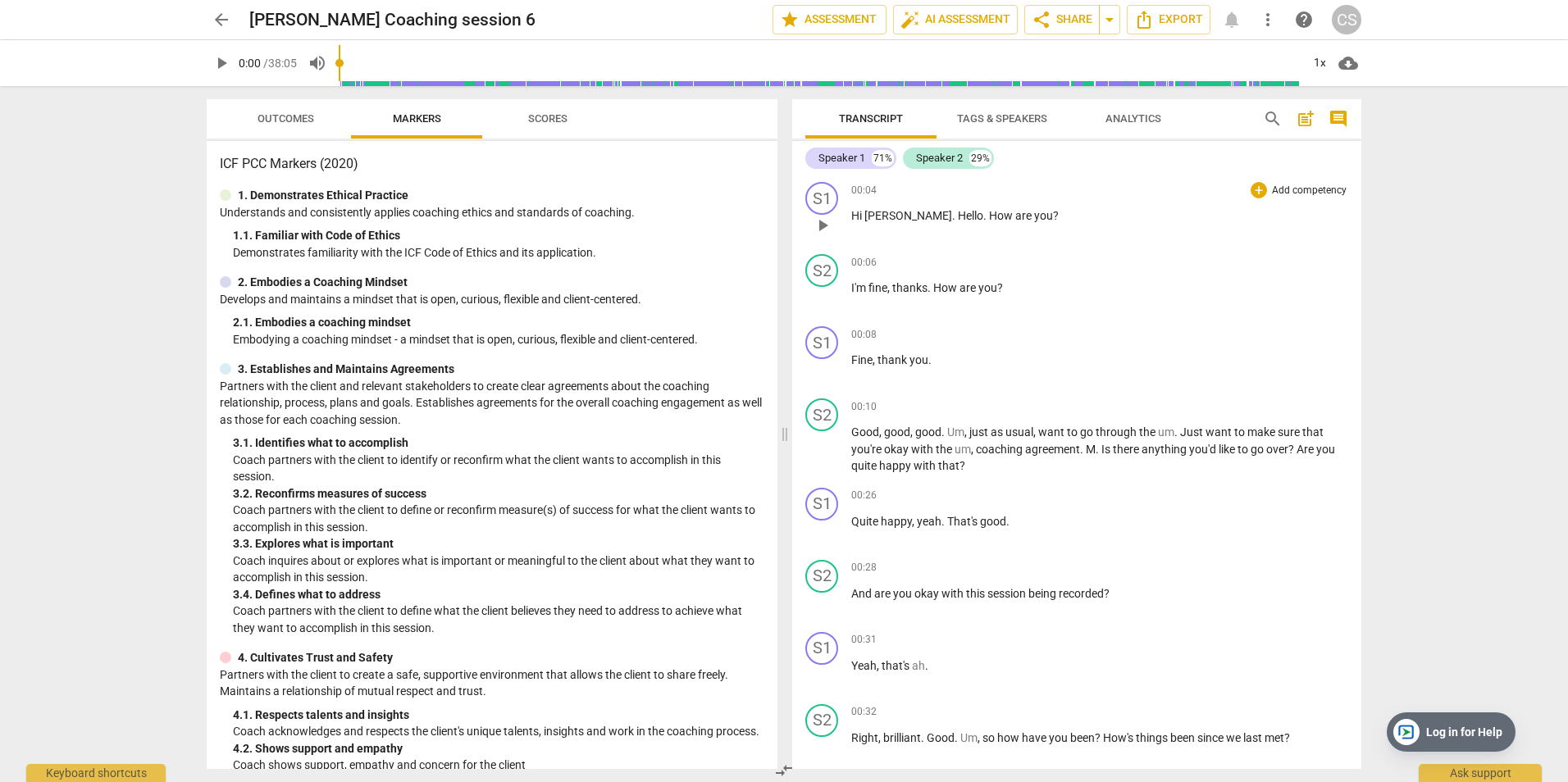
drag, startPoint x: 841, startPoint y: 155, endPoint x: 1284, endPoint y: 211, distance: 446.5
click at [1284, 211] on p "Hi [PERSON_NAME] . Hello . How are you ?" at bounding box center [1100, 217] width 497 height 17
drag, startPoint x: 936, startPoint y: 152, endPoint x: 925, endPoint y: 155, distance: 11.4
click at [925, 155] on div "Speaker 2" at bounding box center [939, 158] width 47 height 16
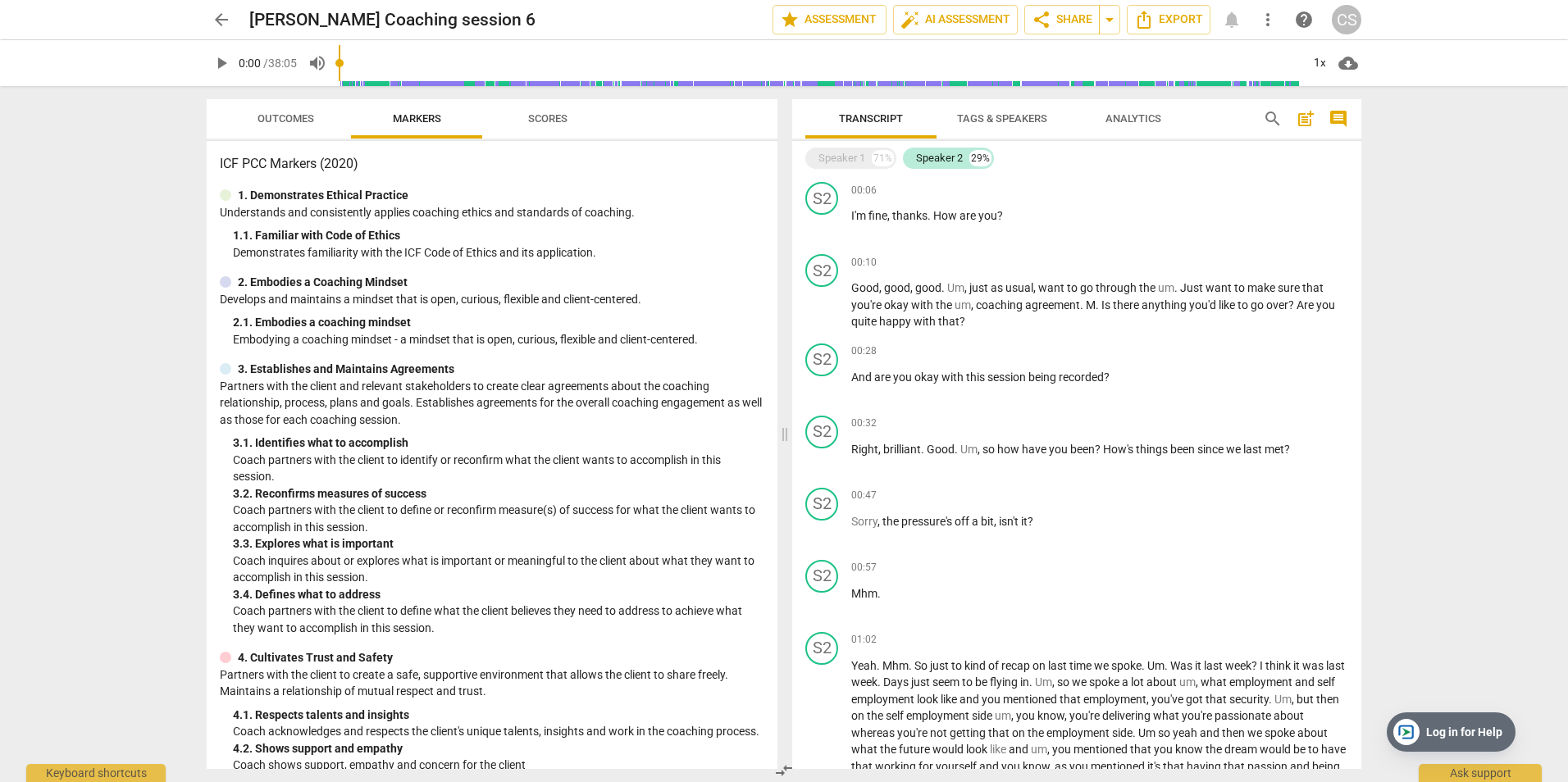
click at [990, 120] on span "Tags & Speakers" at bounding box center [1002, 119] width 90 height 12
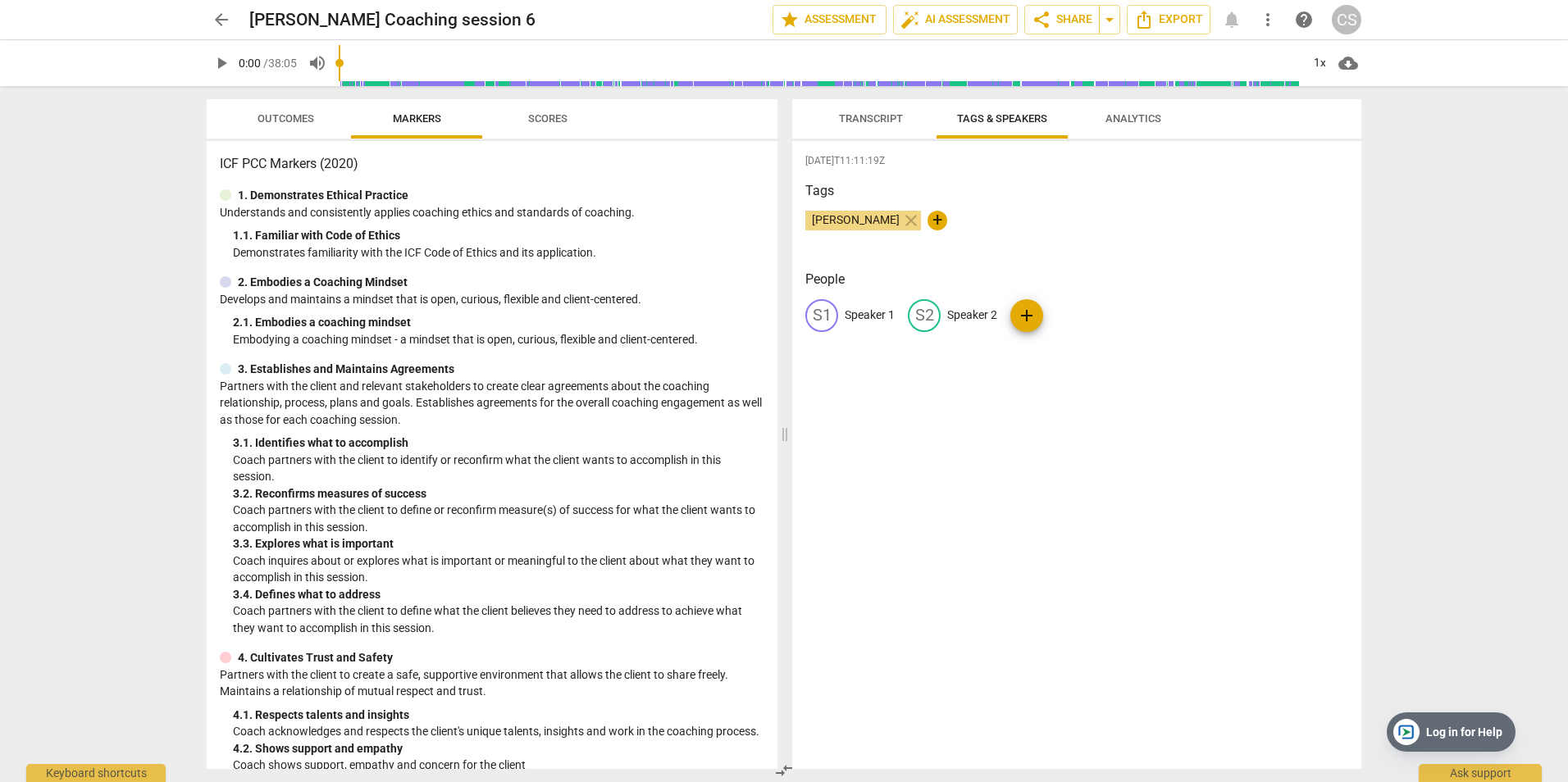
drag, startPoint x: 965, startPoint y: 308, endPoint x: 917, endPoint y: 313, distance: 48.3
click at [917, 313] on div "S2" at bounding box center [924, 316] width 33 height 33
type input "c"
type input "Caja"
click at [865, 313] on p "Speaker 1" at bounding box center [870, 315] width 50 height 17
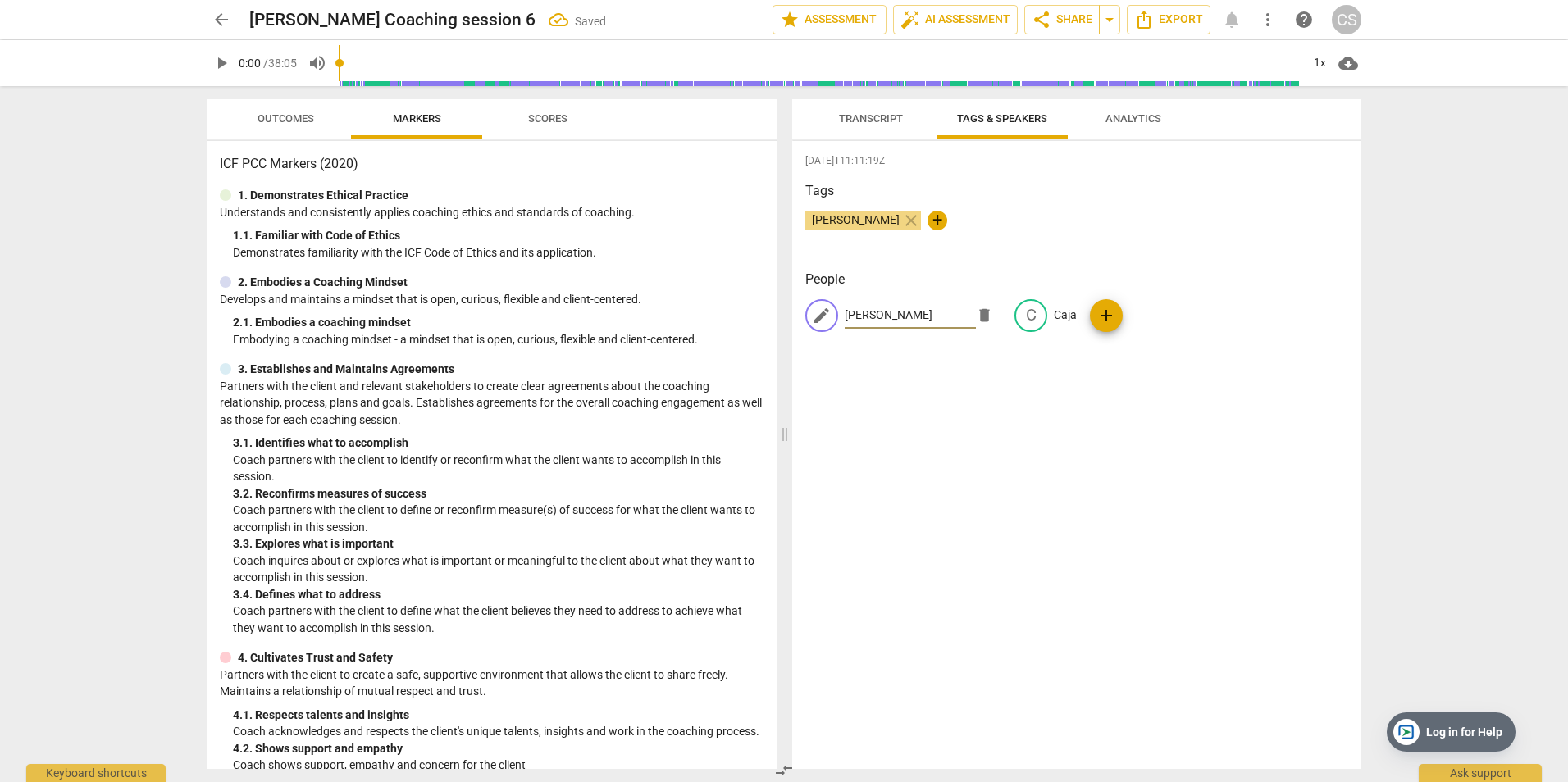
type input "[PERSON_NAME]"
click at [969, 384] on div "[DATE]T11:11:19Z Tags [PERSON_NAME] close + People edit [PERSON_NAME] delete C …" at bounding box center [1077, 455] width 569 height 628
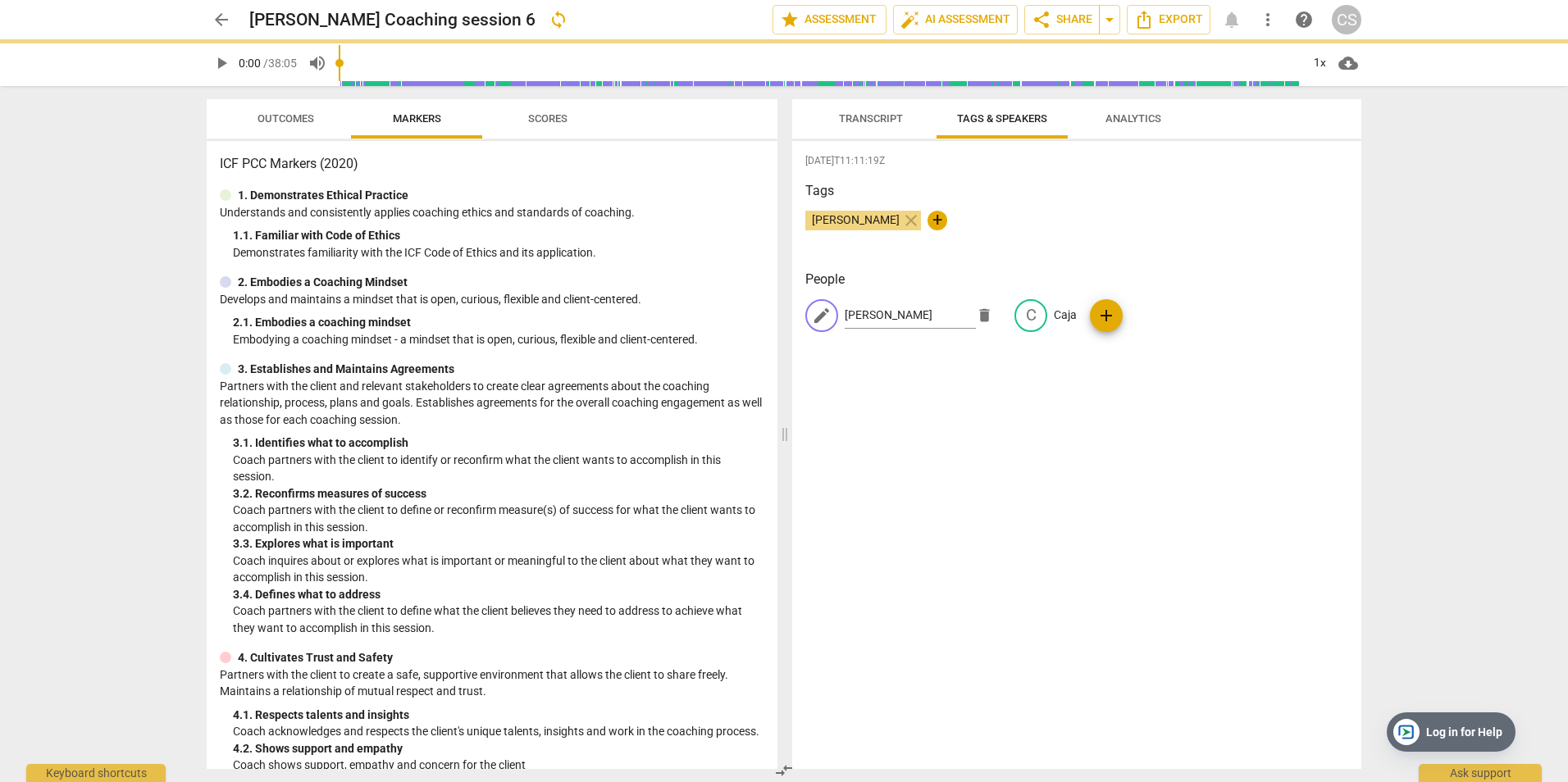
click at [1266, 389] on div "[DATE]T11:11:19Z Tags [PERSON_NAME] close + People edit [PERSON_NAME] delete C …" at bounding box center [1077, 455] width 569 height 628
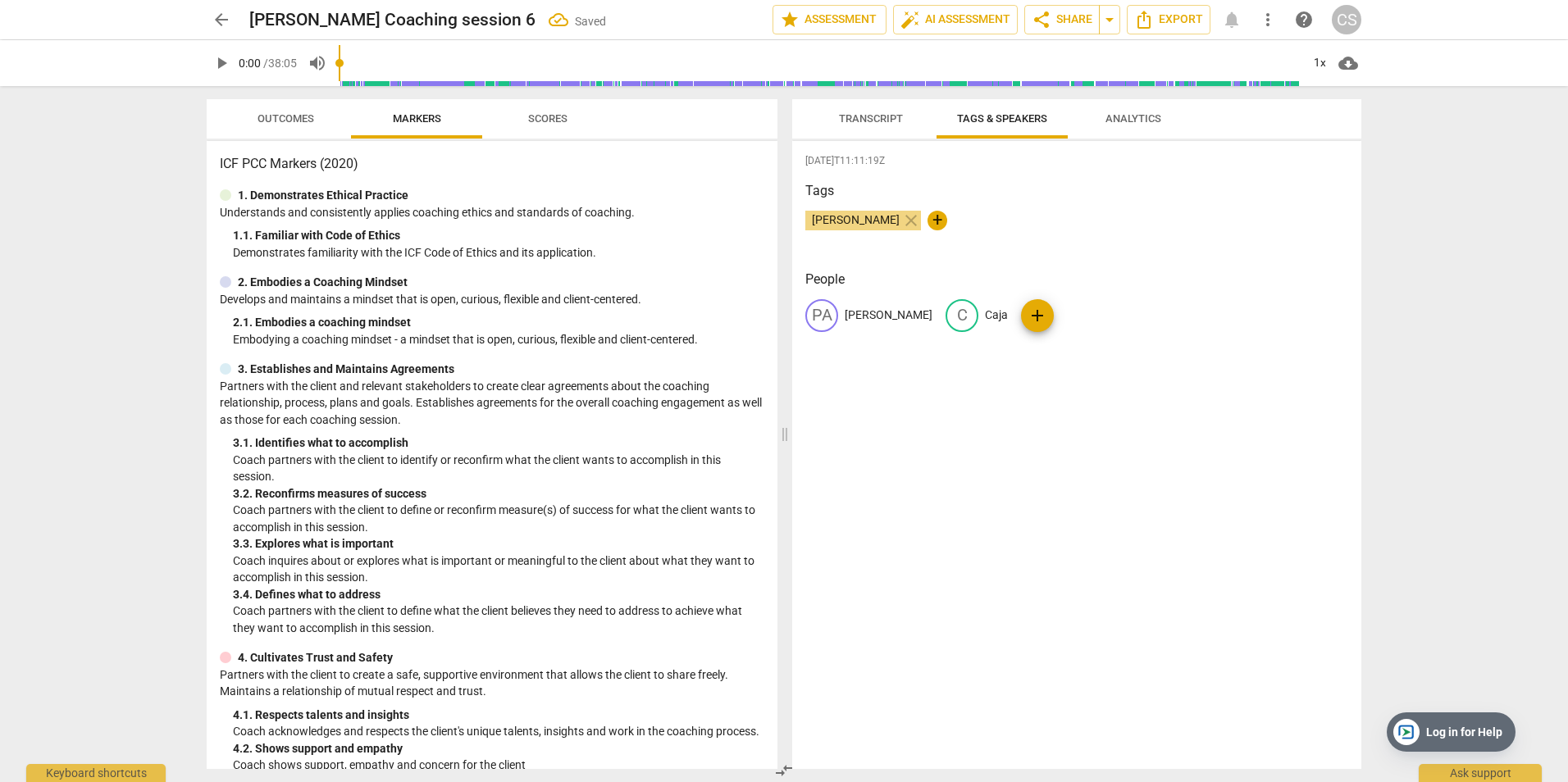
click at [873, 120] on span "Transcript" at bounding box center [871, 119] width 64 height 12
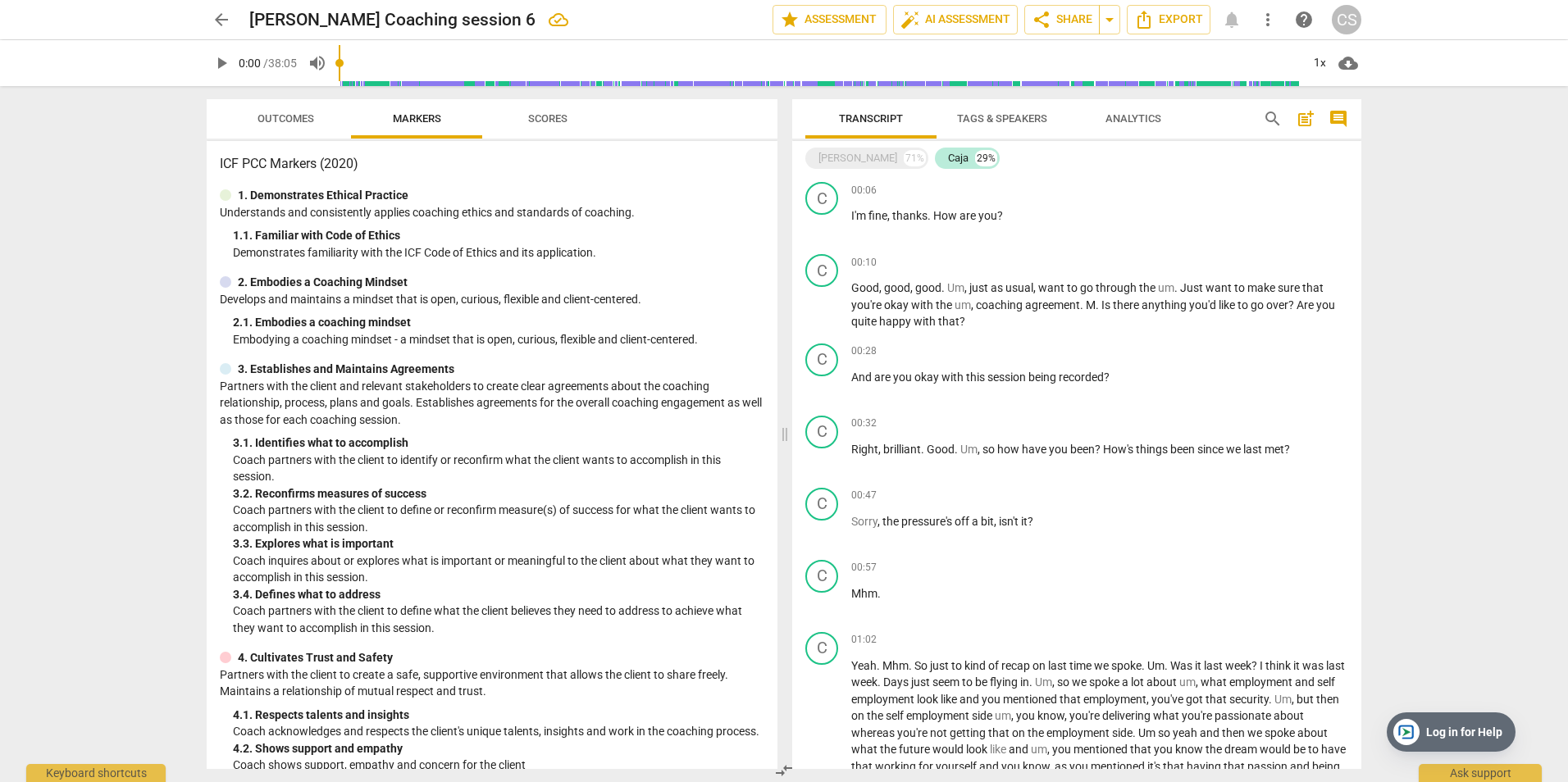
click at [221, 16] on span "arrow_back" at bounding box center [221, 19] width 20 height 20
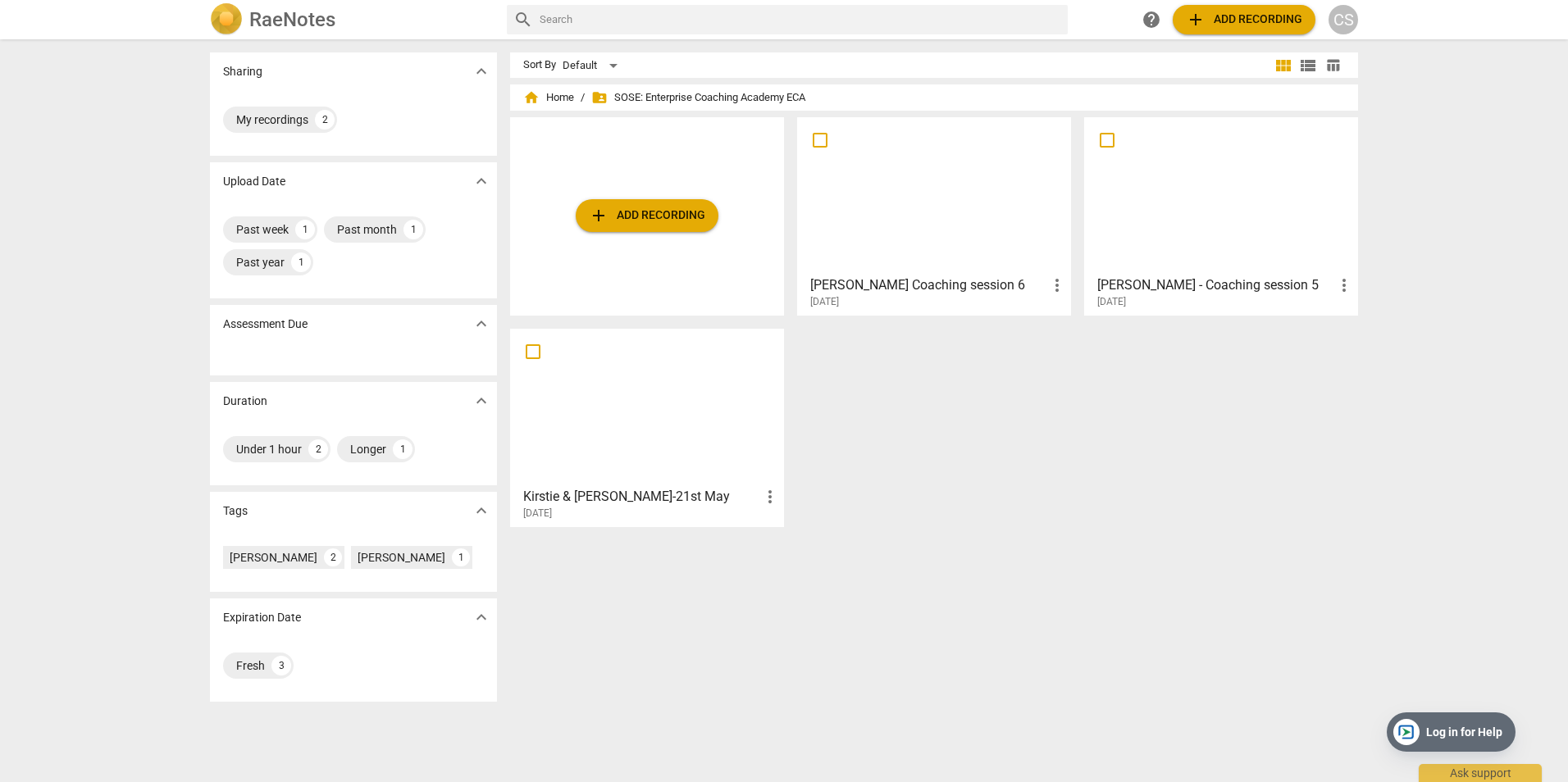
click at [658, 500] on h3 "Kirstie & [PERSON_NAME]-21st May" at bounding box center [642, 496] width 237 height 20
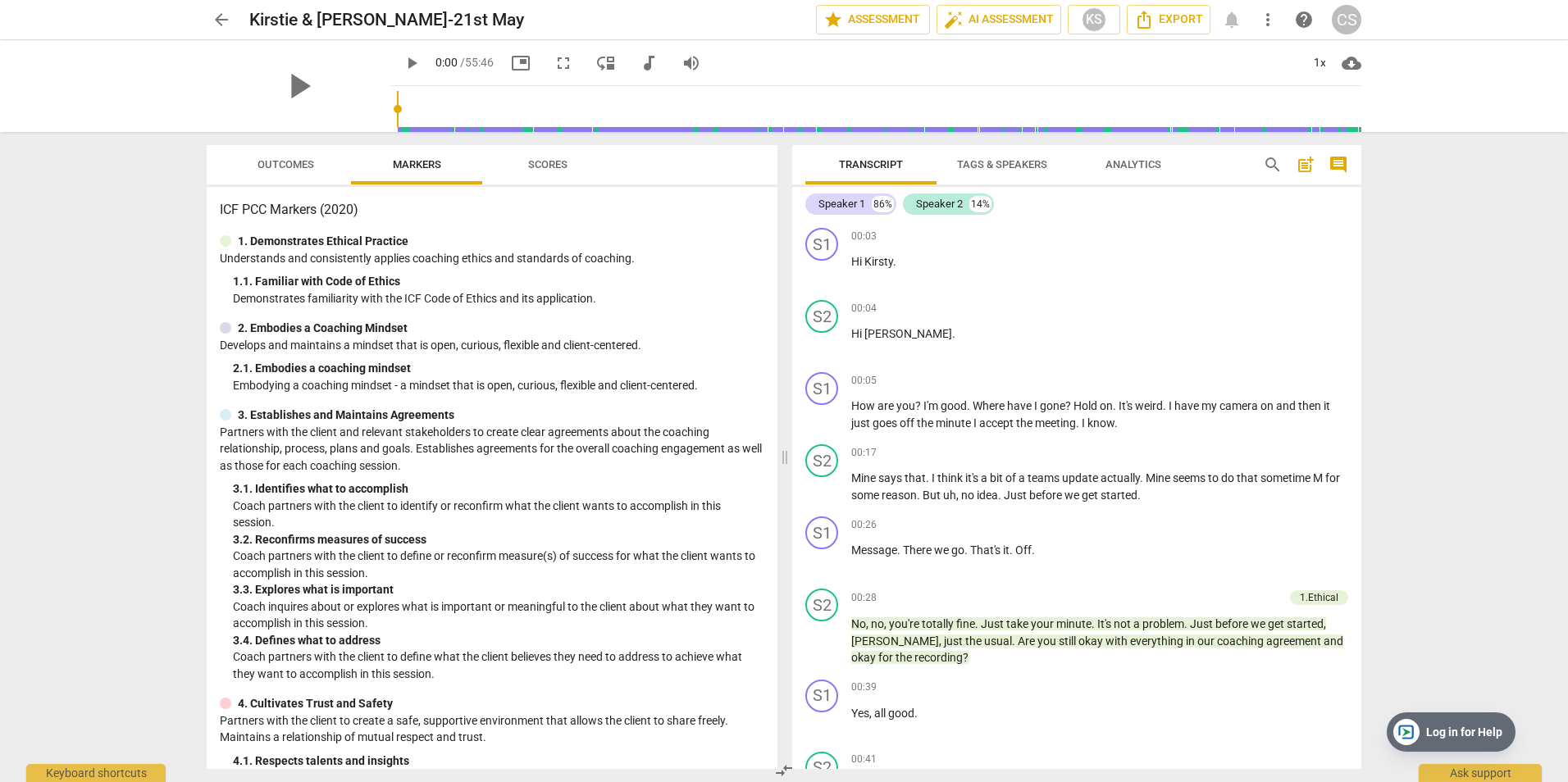
click at [288, 162] on span "Outcomes" at bounding box center [285, 165] width 56 height 12
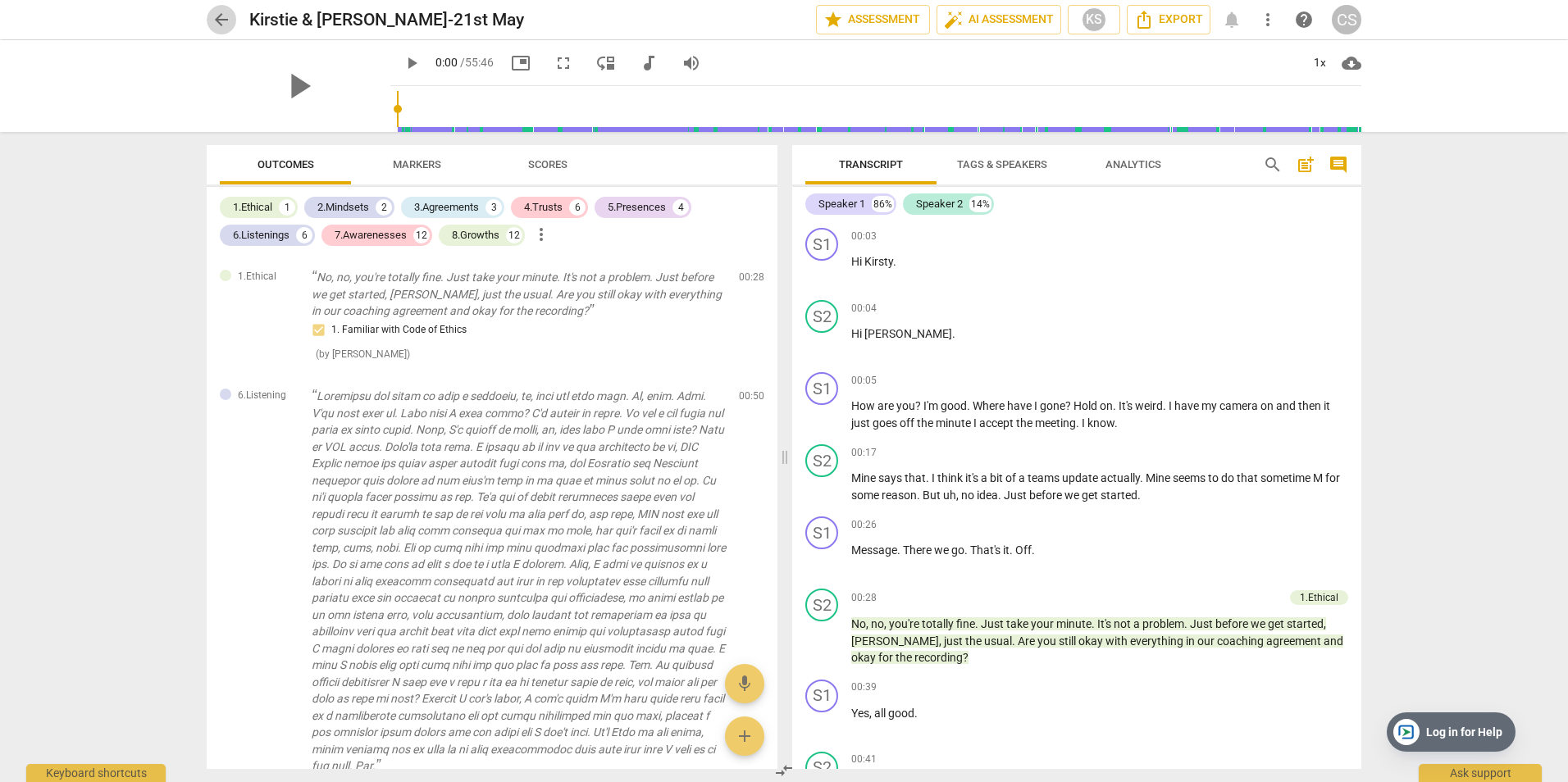
click at [217, 17] on span "arrow_back" at bounding box center [221, 19] width 20 height 20
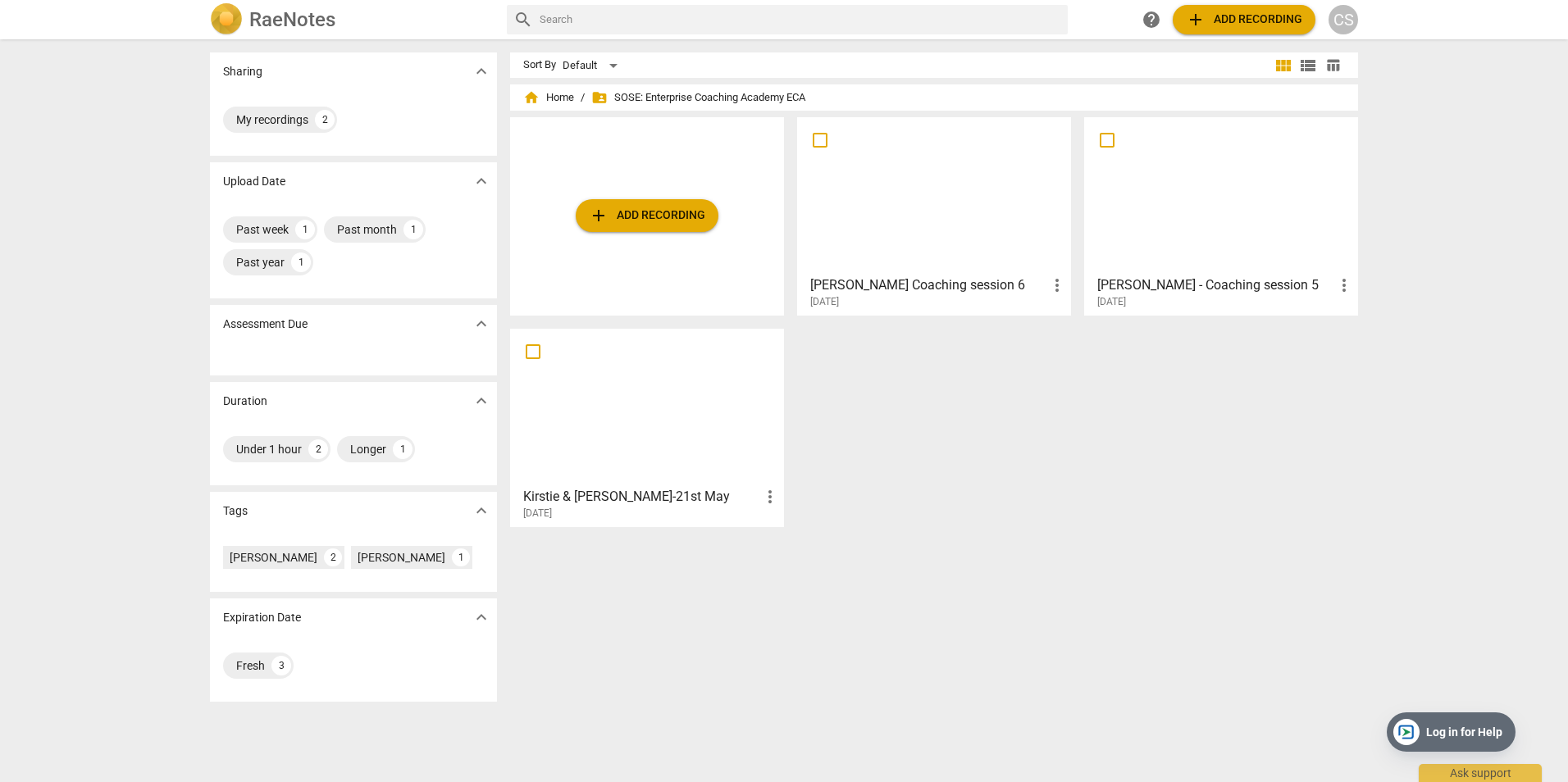
click at [969, 242] on div at bounding box center [934, 196] width 262 height 145
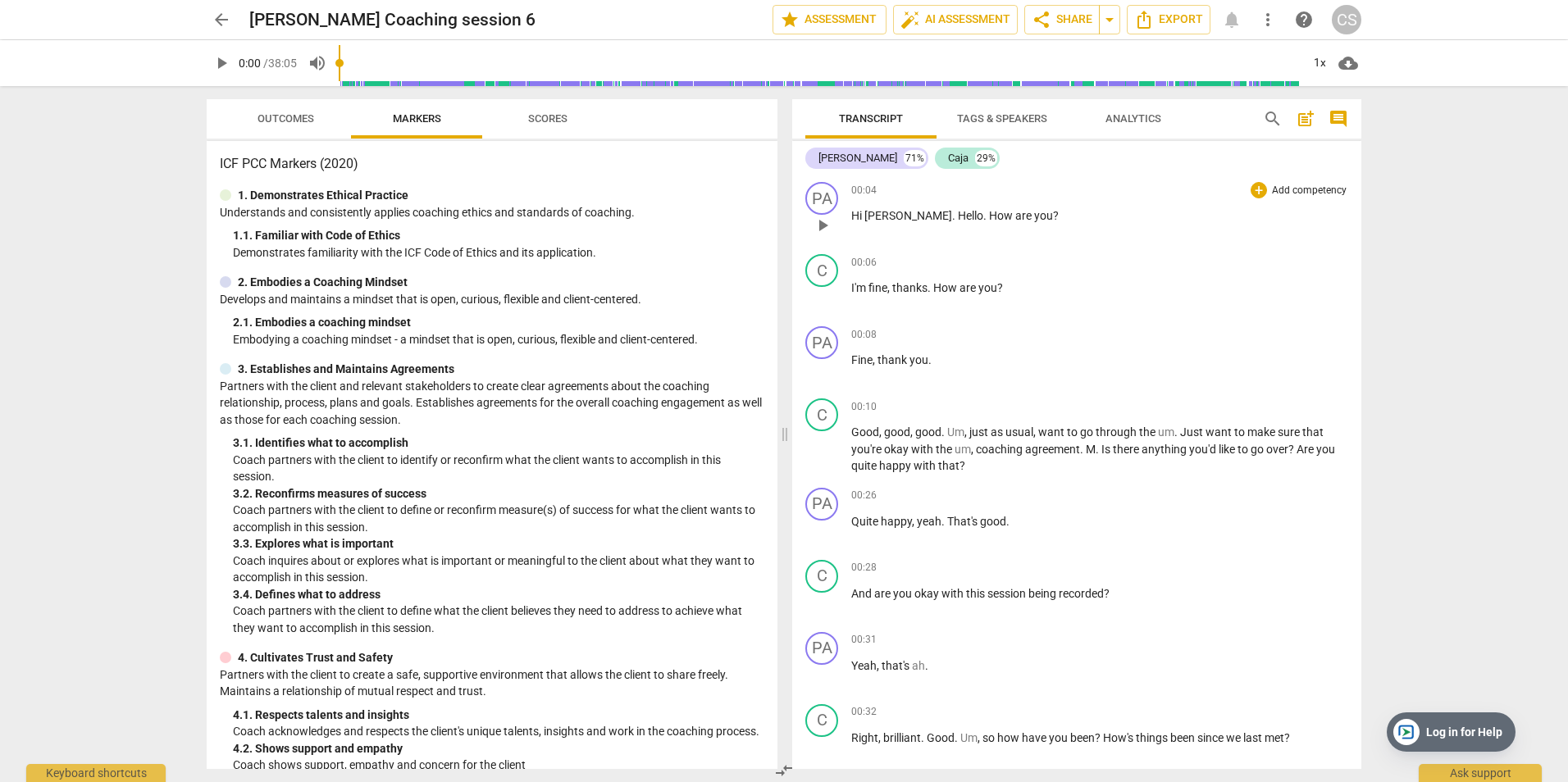
drag, startPoint x: 852, startPoint y: 213, endPoint x: 849, endPoint y: 199, distance: 14.3
click at [849, 199] on div "PA play_arrow pause 00:04 + Add competency keyboard_arrow_right Hi [PERSON_NAME…" at bounding box center [1077, 211] width 569 height 72
click at [1267, 22] on span "more_vert" at bounding box center [1267, 19] width 20 height 20
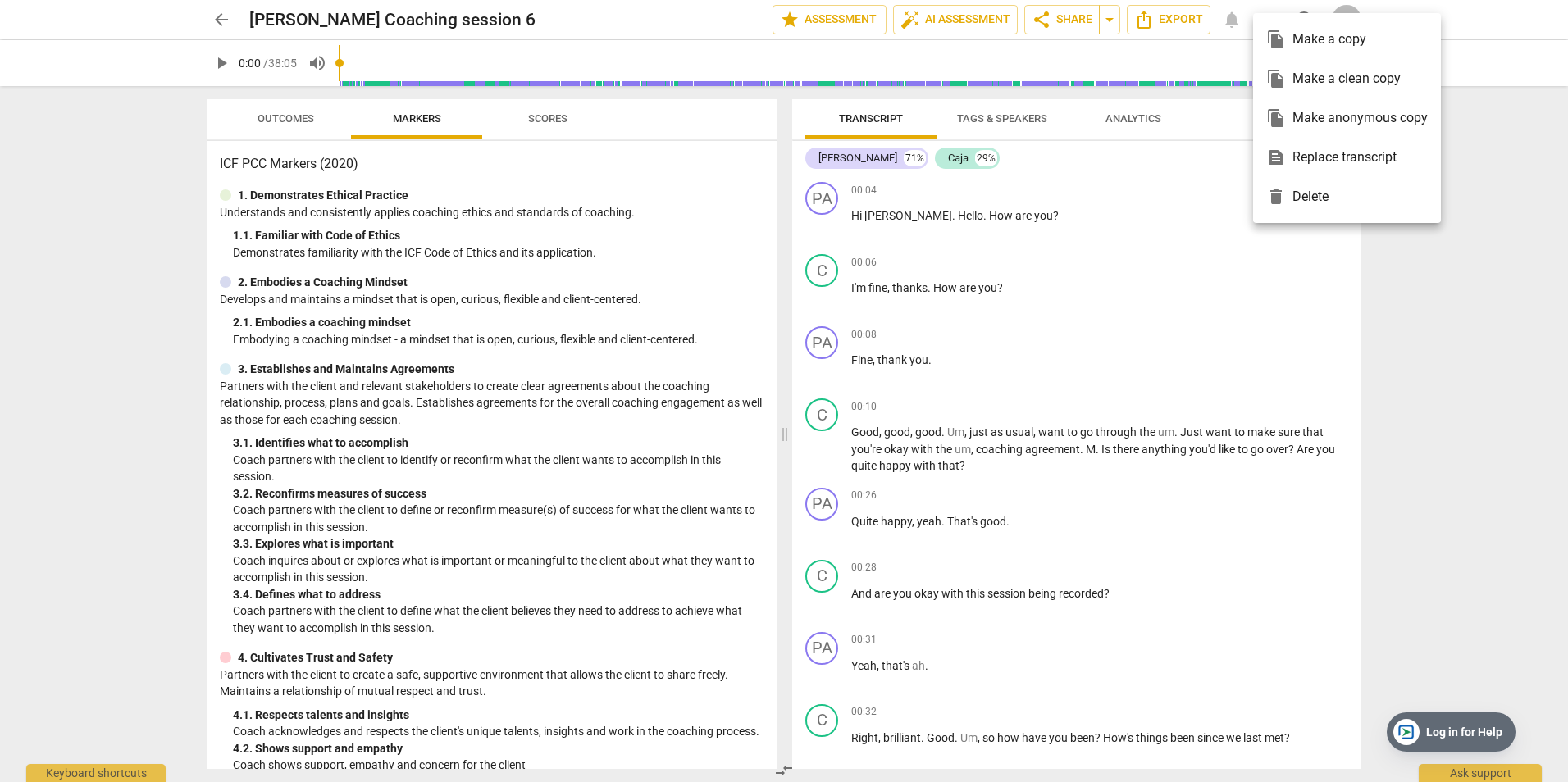
click at [1461, 304] on div at bounding box center [784, 391] width 1568 height 782
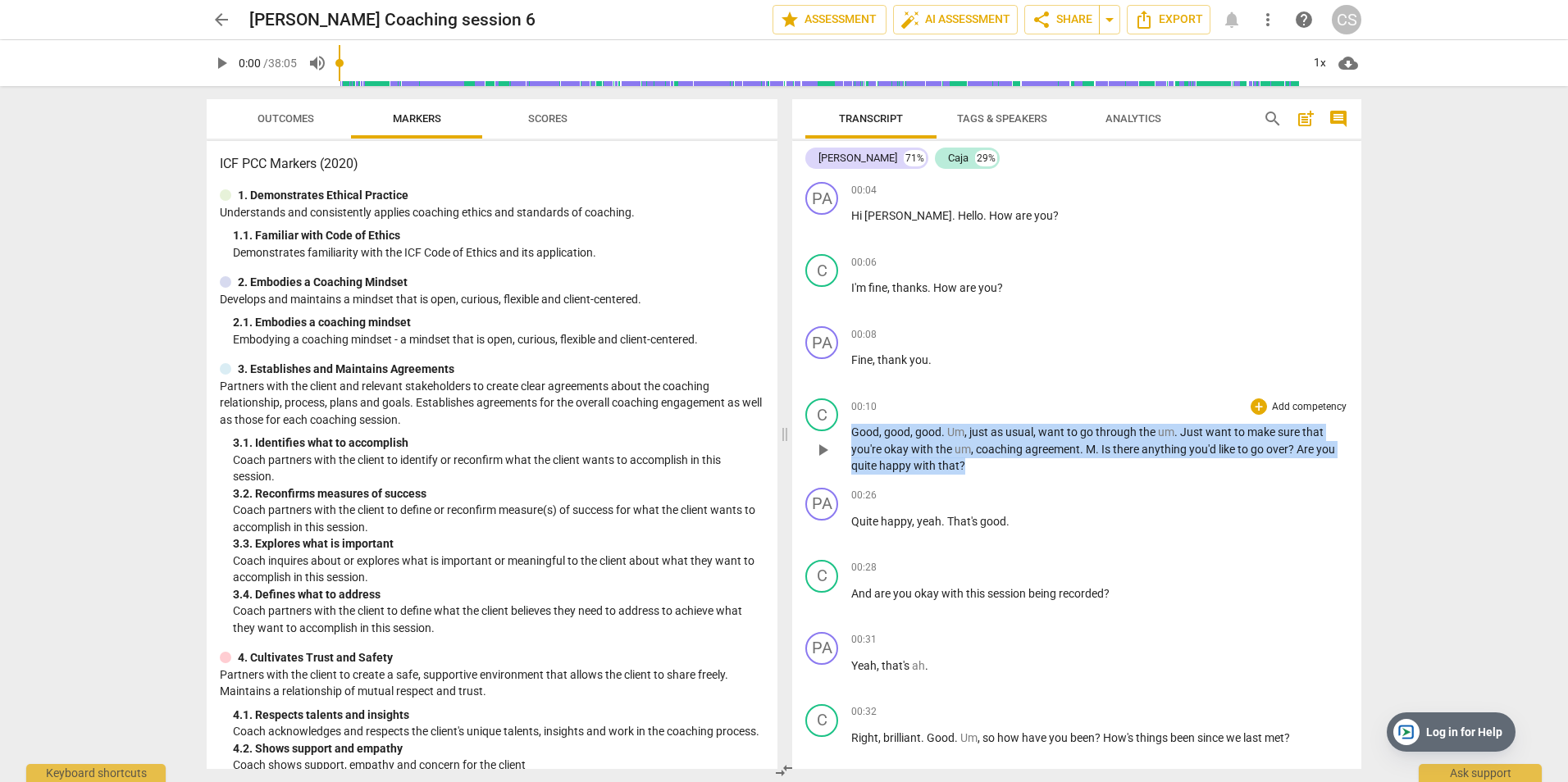
drag, startPoint x: 854, startPoint y: 430, endPoint x: 1014, endPoint y: 459, distance: 162.6
click at [1014, 459] on p "Good , good , good . Um , just as usual , want to go through the um . Just want…" at bounding box center [1100, 449] width 497 height 51
click at [1302, 404] on p "Add competency" at bounding box center [1309, 407] width 78 height 15
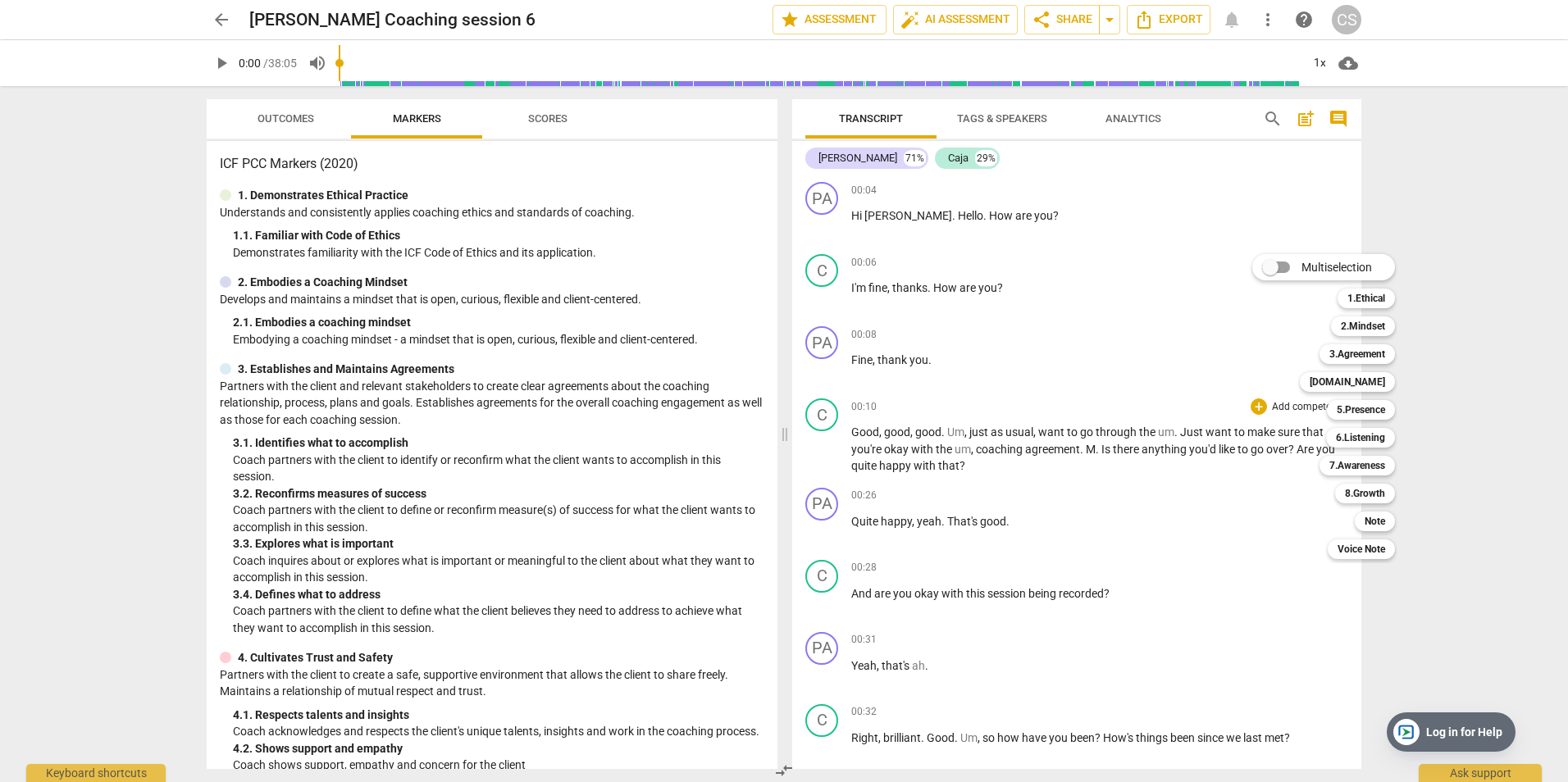
click at [138, 373] on div at bounding box center [784, 391] width 1568 height 782
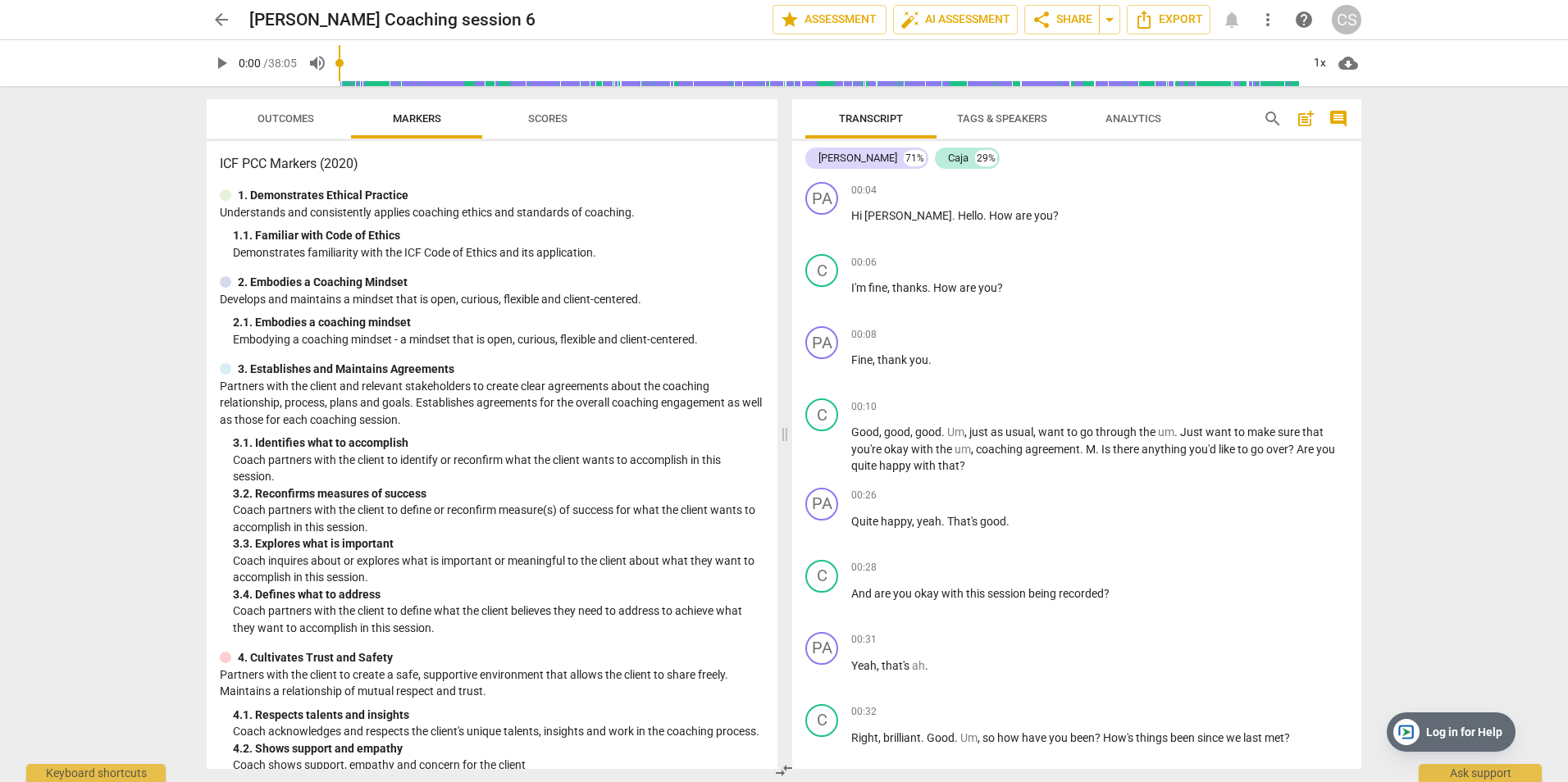
click at [216, 23] on span "arrow_back" at bounding box center [221, 19] width 20 height 20
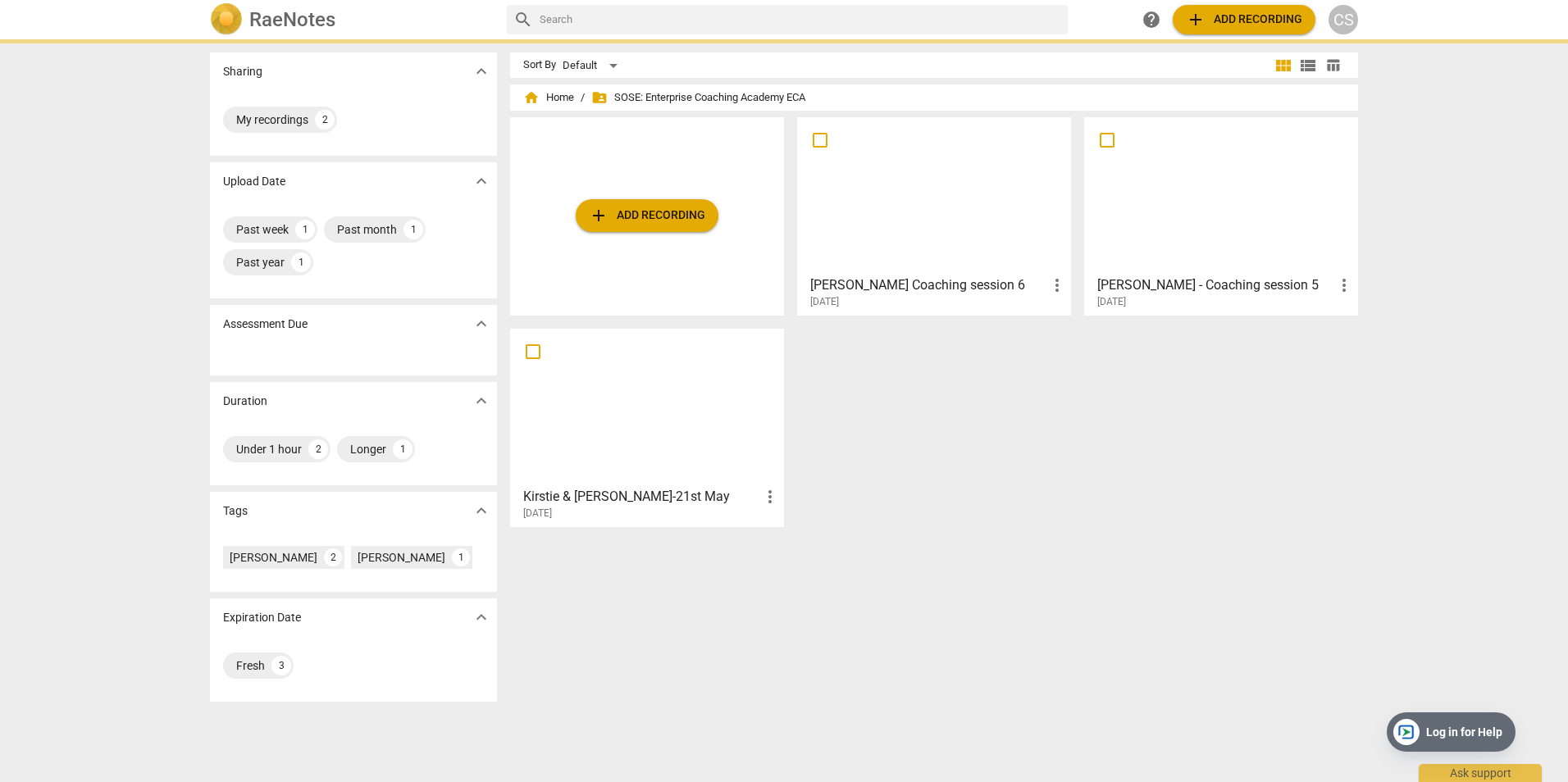
click at [609, 457] on div at bounding box center [646, 407] width 262 height 145
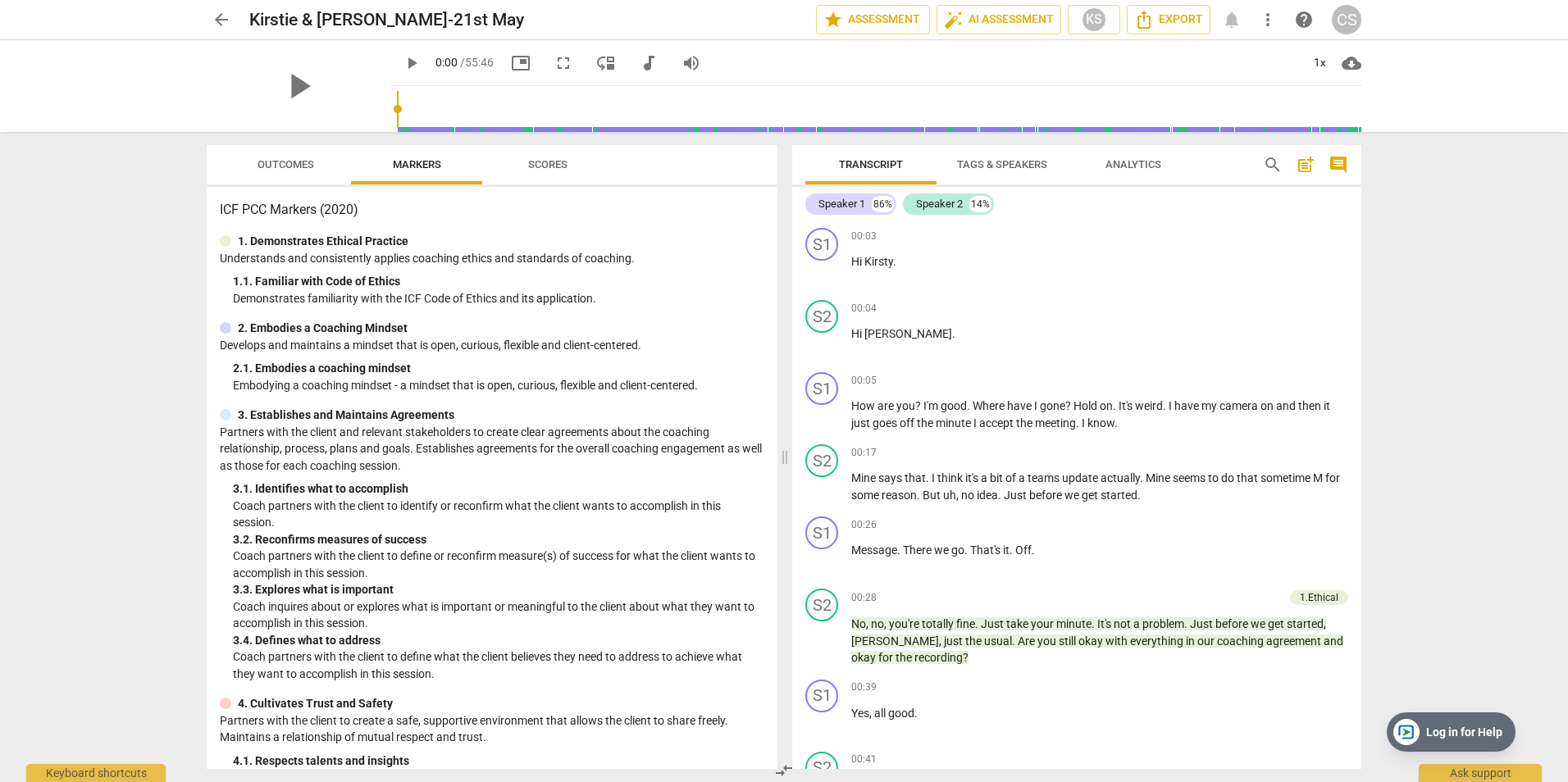
click at [215, 19] on span "arrow_back" at bounding box center [221, 19] width 20 height 20
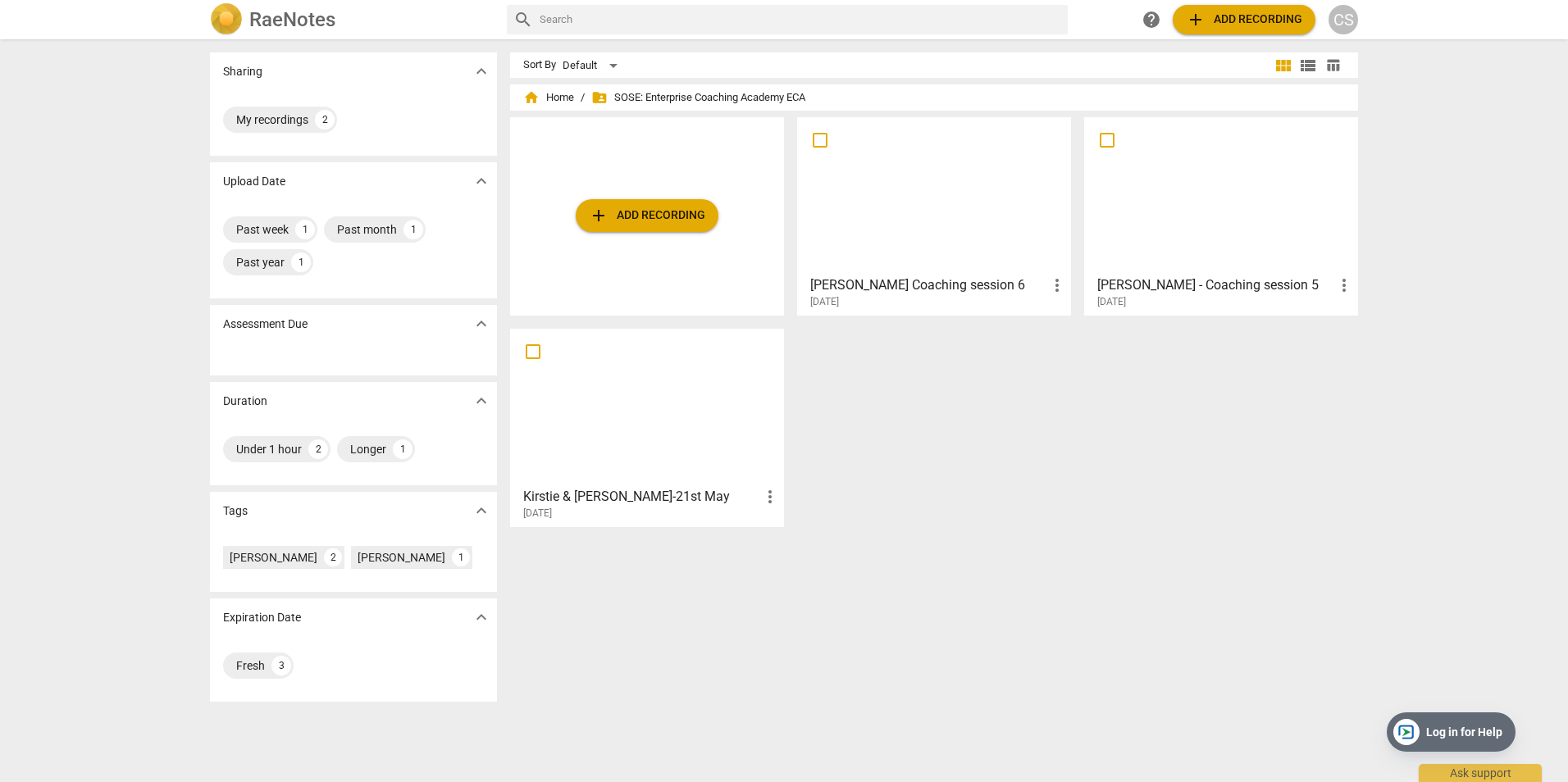
click at [969, 234] on div at bounding box center [934, 196] width 262 height 145
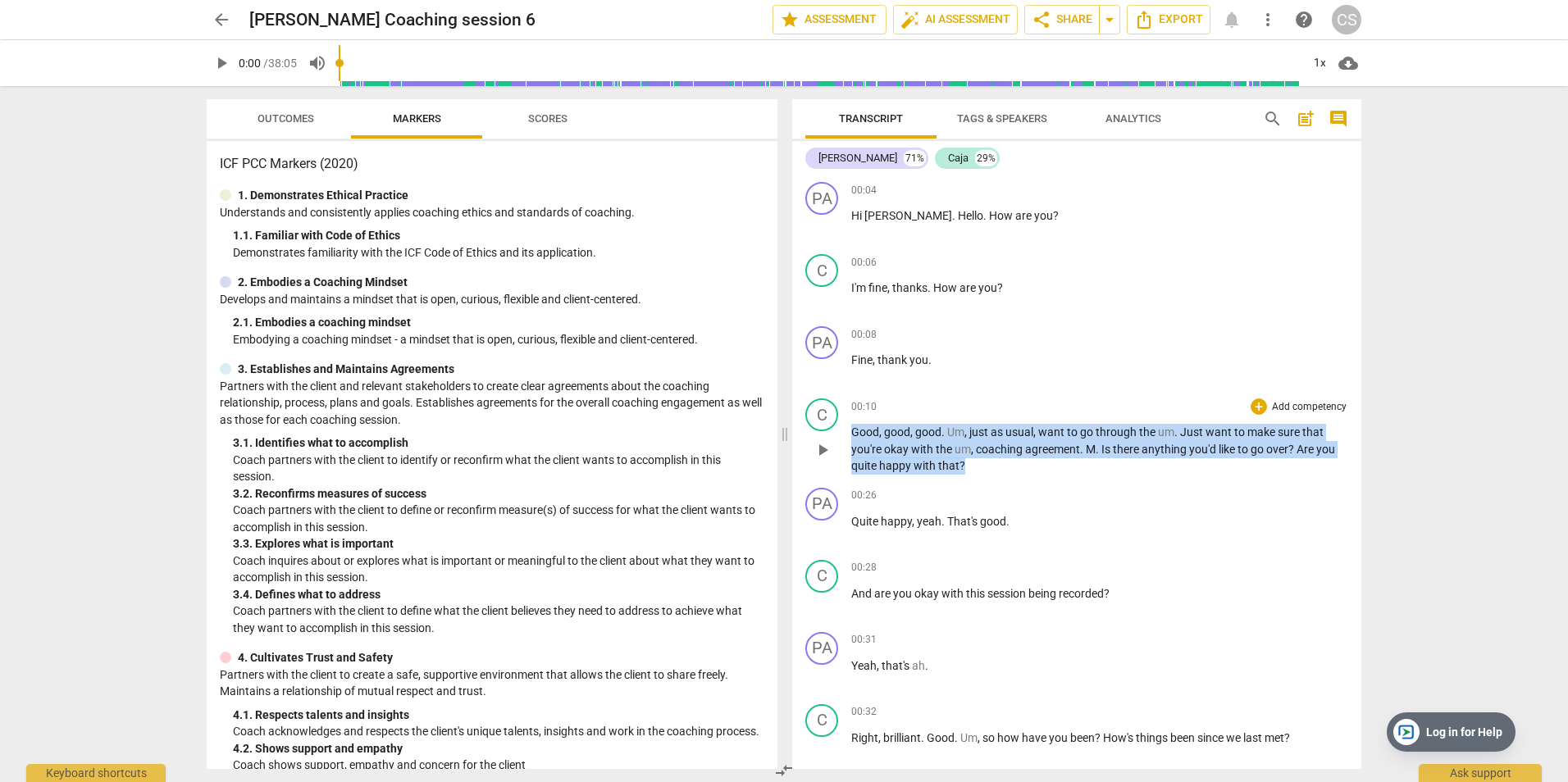
drag, startPoint x: 853, startPoint y: 428, endPoint x: 1043, endPoint y: 462, distance: 193.0
click at [1043, 462] on p "Good , good , good . Um , just as usual , want to go through the um . Just want…" at bounding box center [1100, 449] width 497 height 51
click at [1296, 403] on p "Add competency" at bounding box center [1309, 407] width 78 height 15
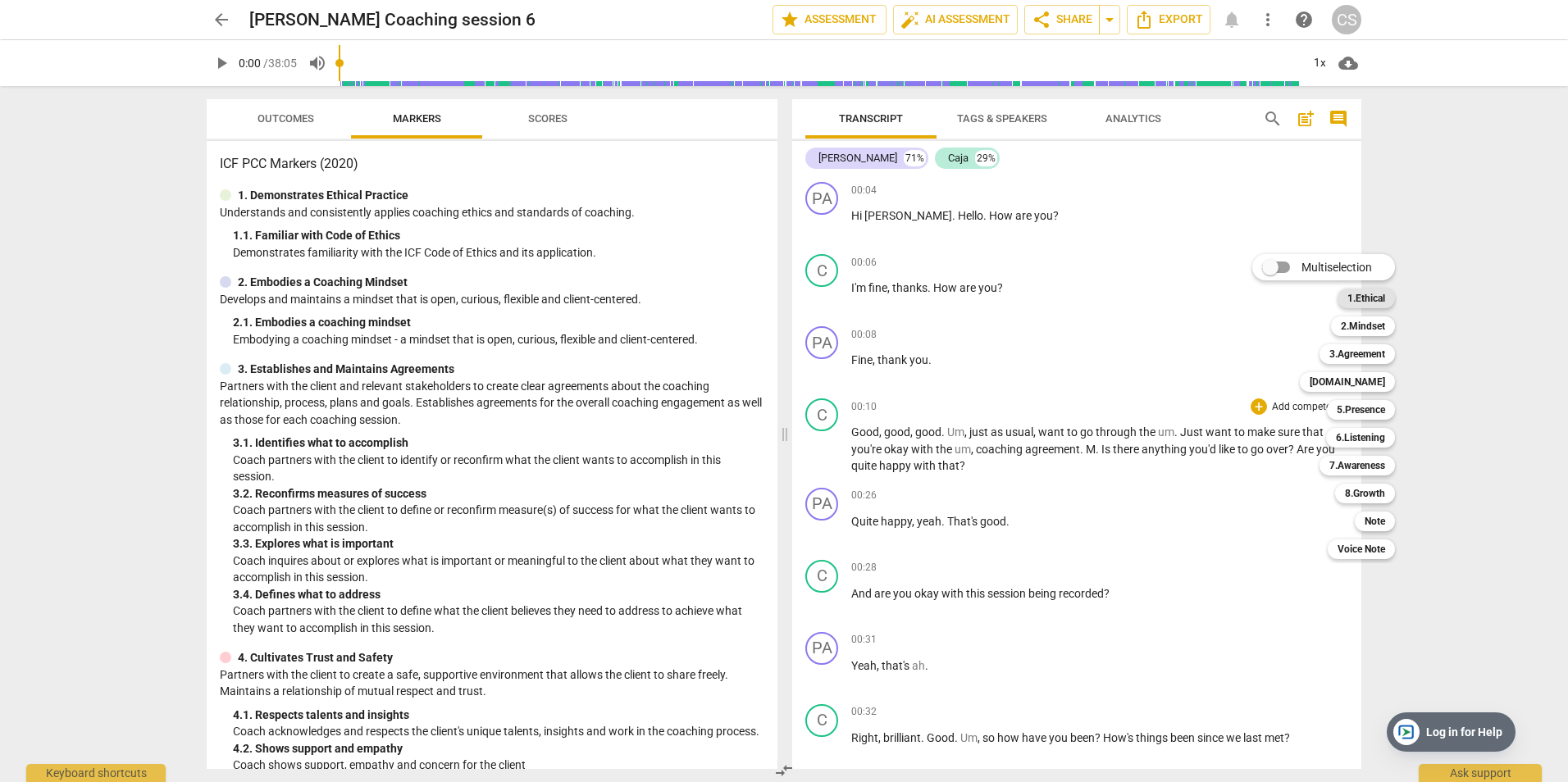
click at [1367, 294] on b "1.Ethical" at bounding box center [1366, 298] width 38 height 20
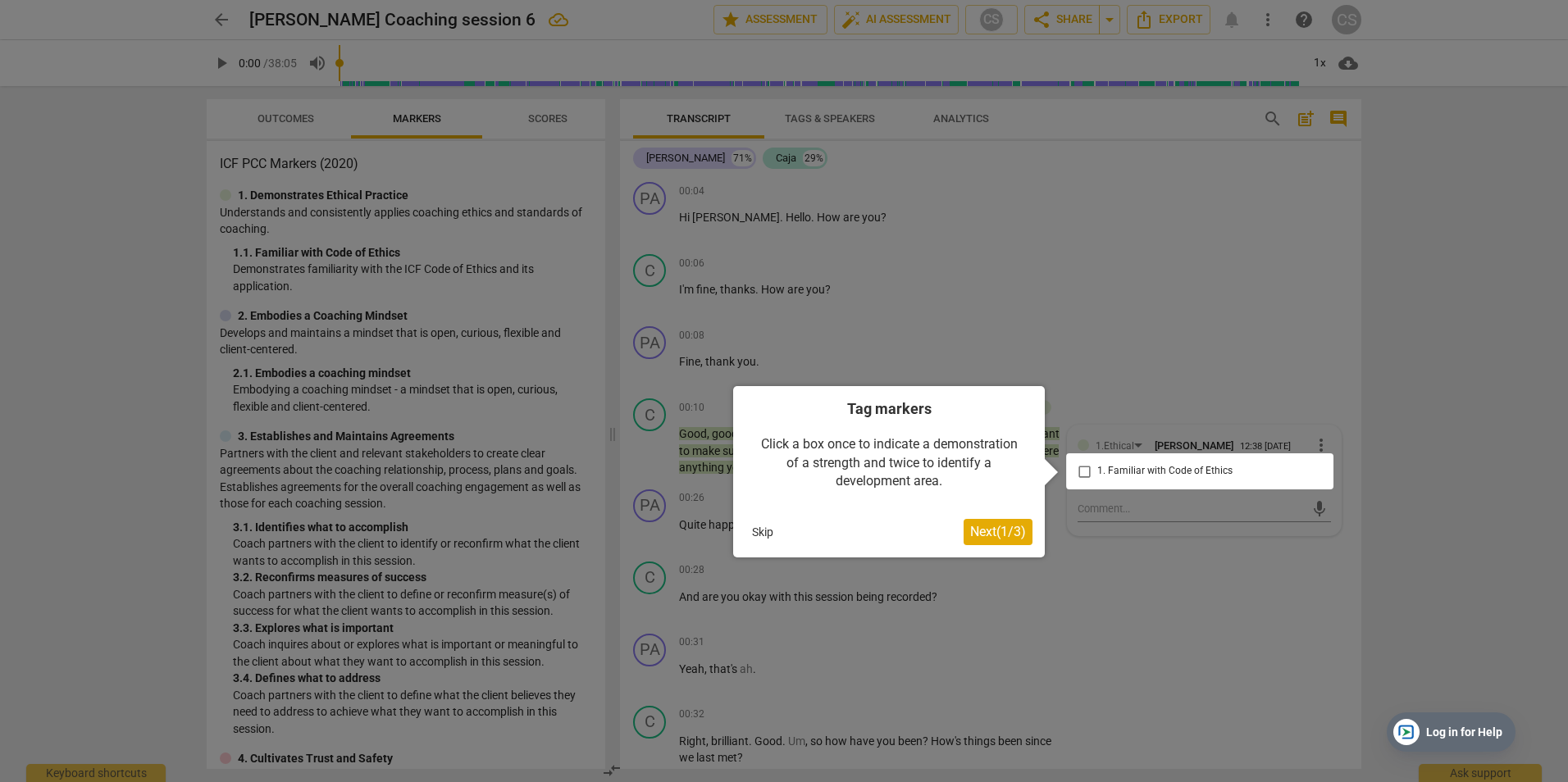
click at [758, 527] on button "Skip" at bounding box center [763, 532] width 35 height 24
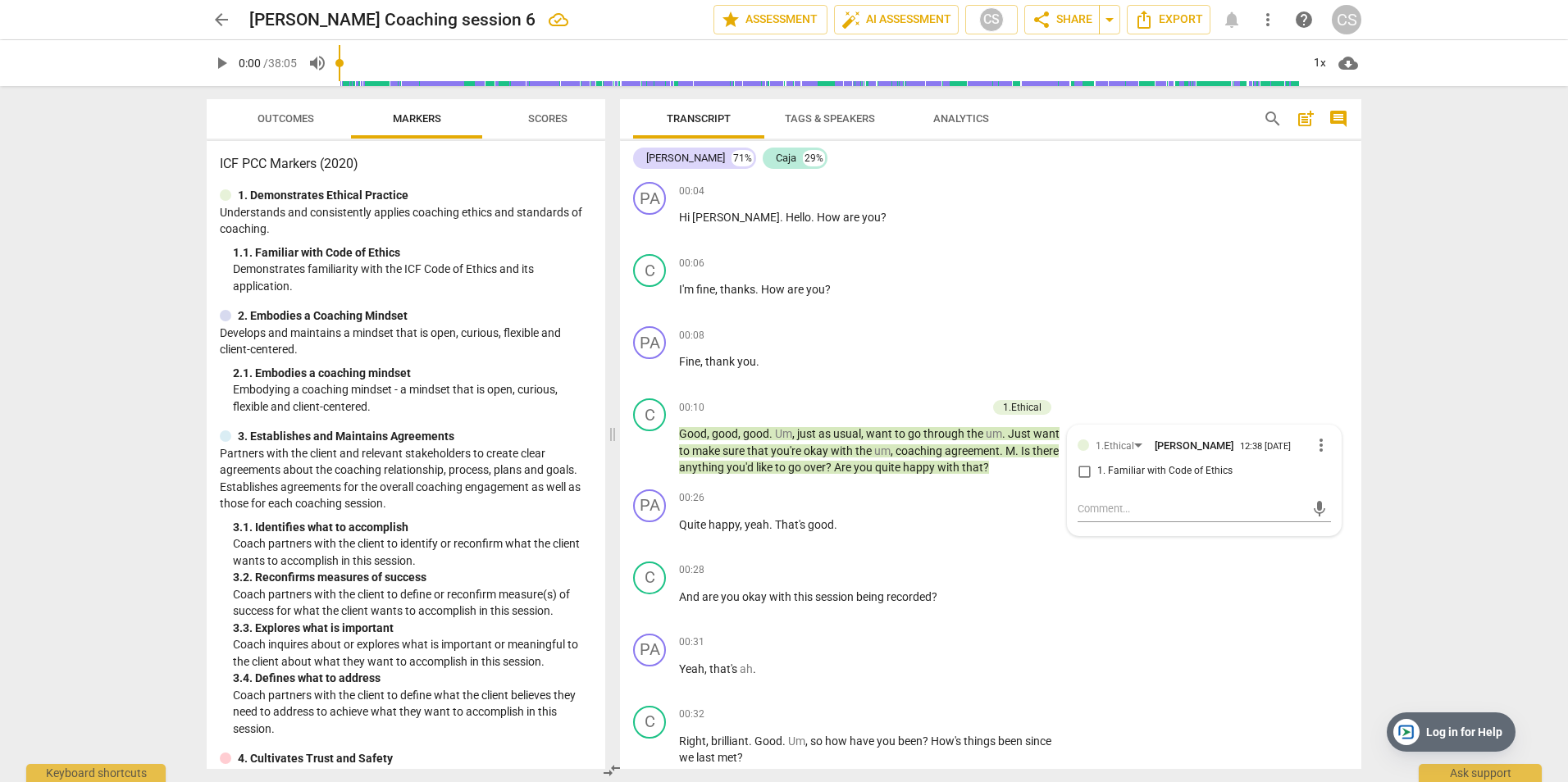
click at [216, 12] on span "arrow_back" at bounding box center [221, 19] width 20 height 20
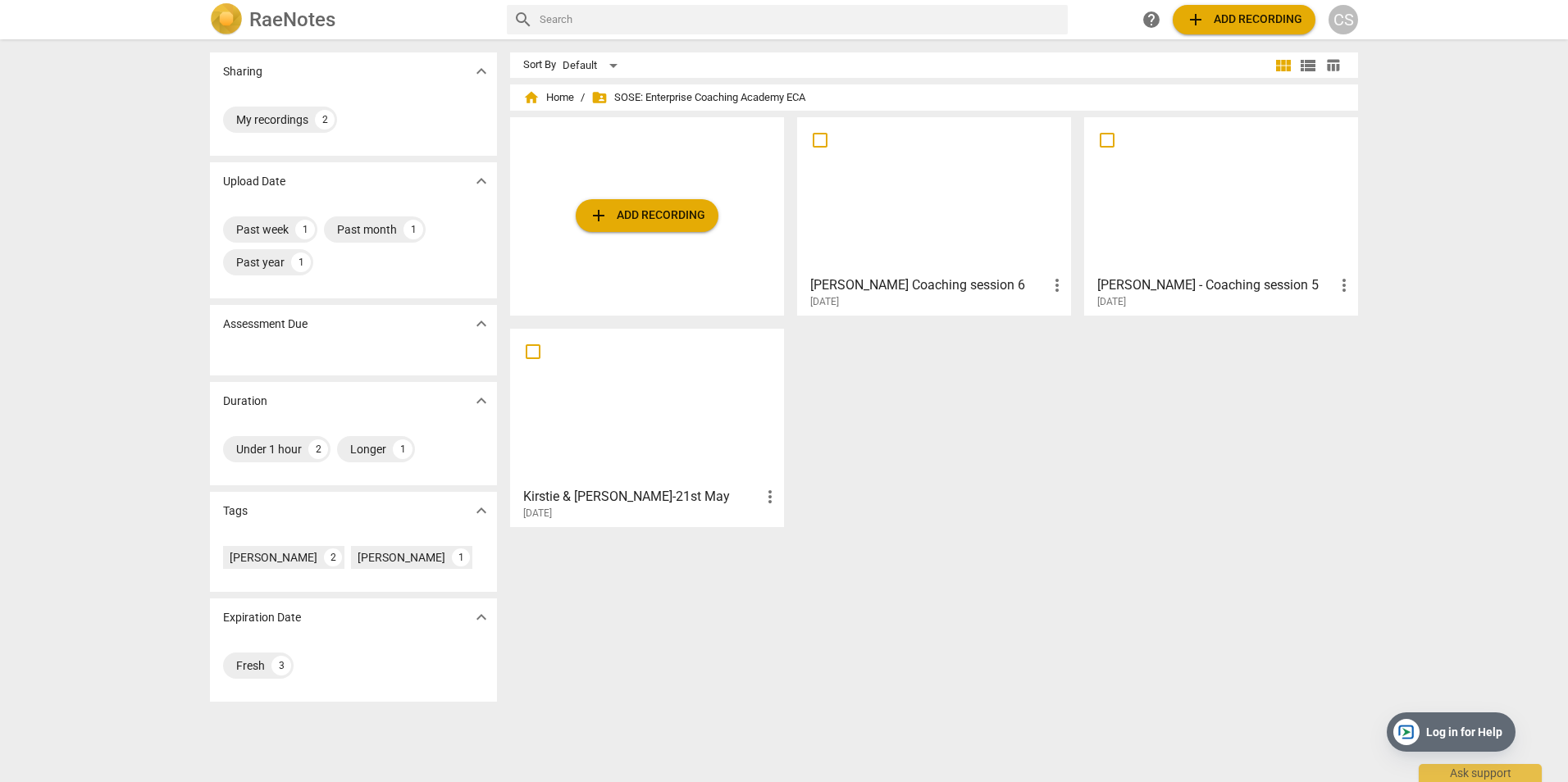
click at [638, 484] on div "Kirstie & [PERSON_NAME]-21st May more_vert [DATE]" at bounding box center [647, 500] width 264 height 41
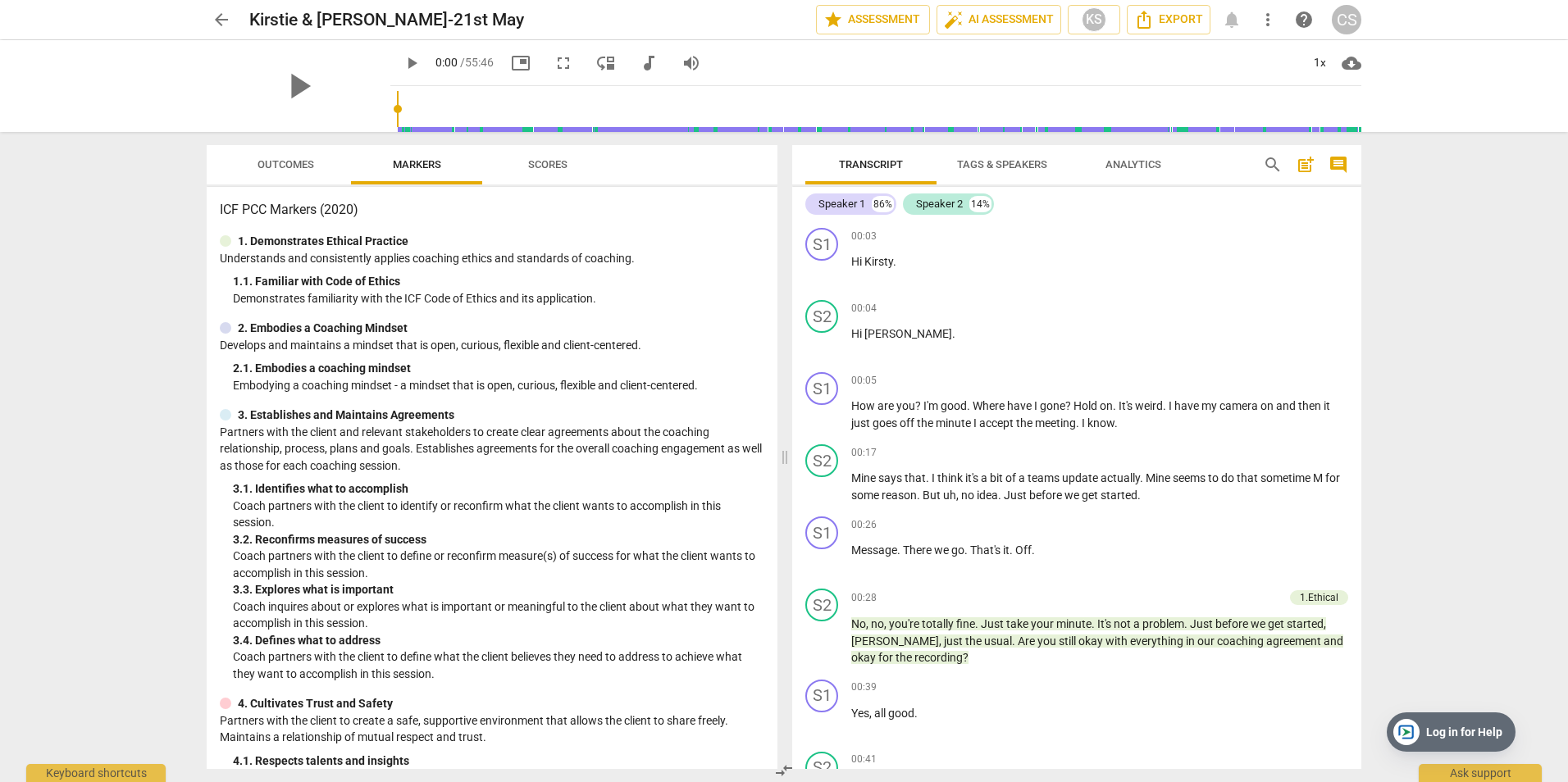
click at [1147, 163] on span "Analytics" at bounding box center [1133, 165] width 55 height 12
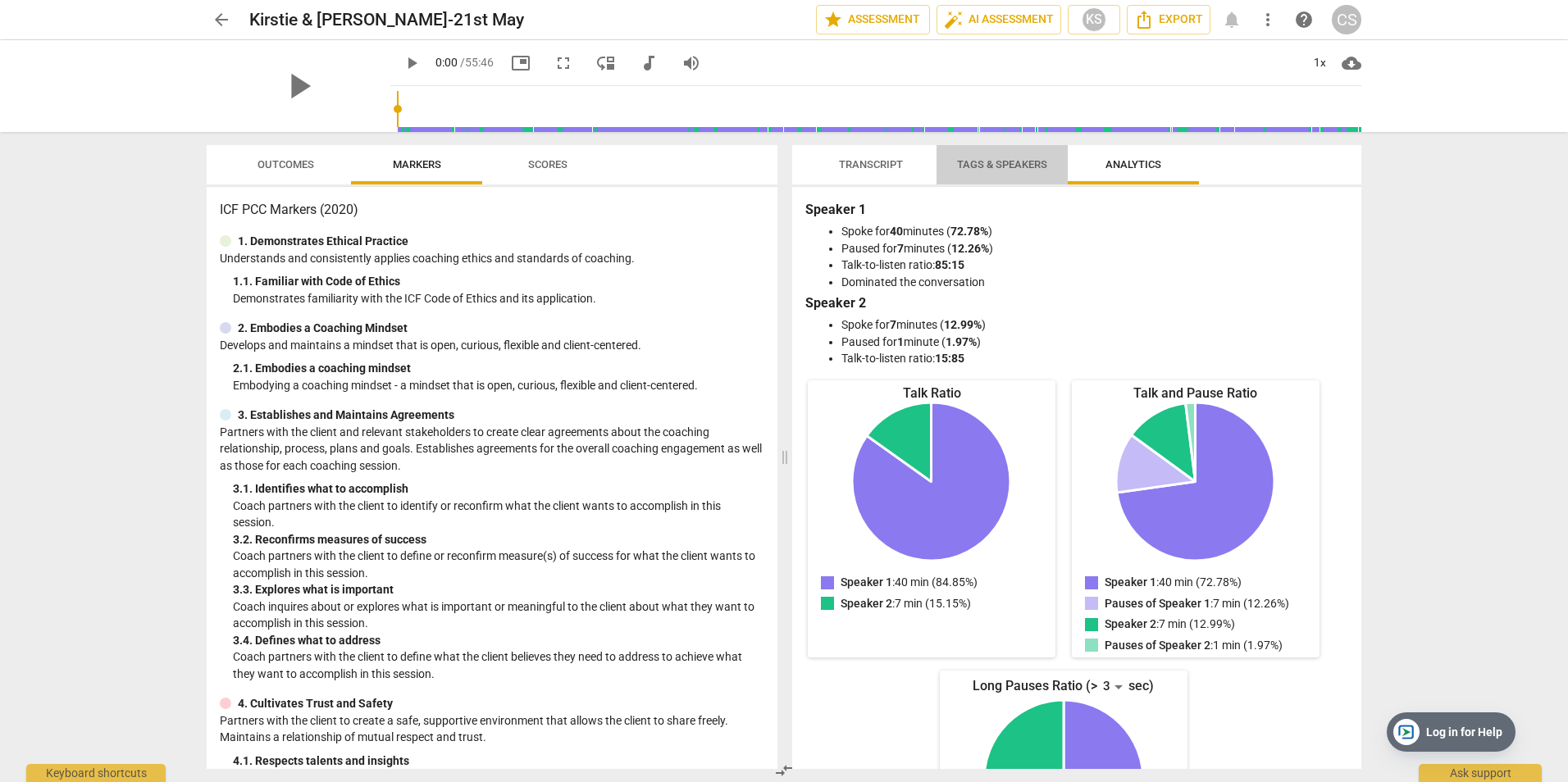
click at [993, 166] on span "Tags & Speakers" at bounding box center [1002, 165] width 90 height 12
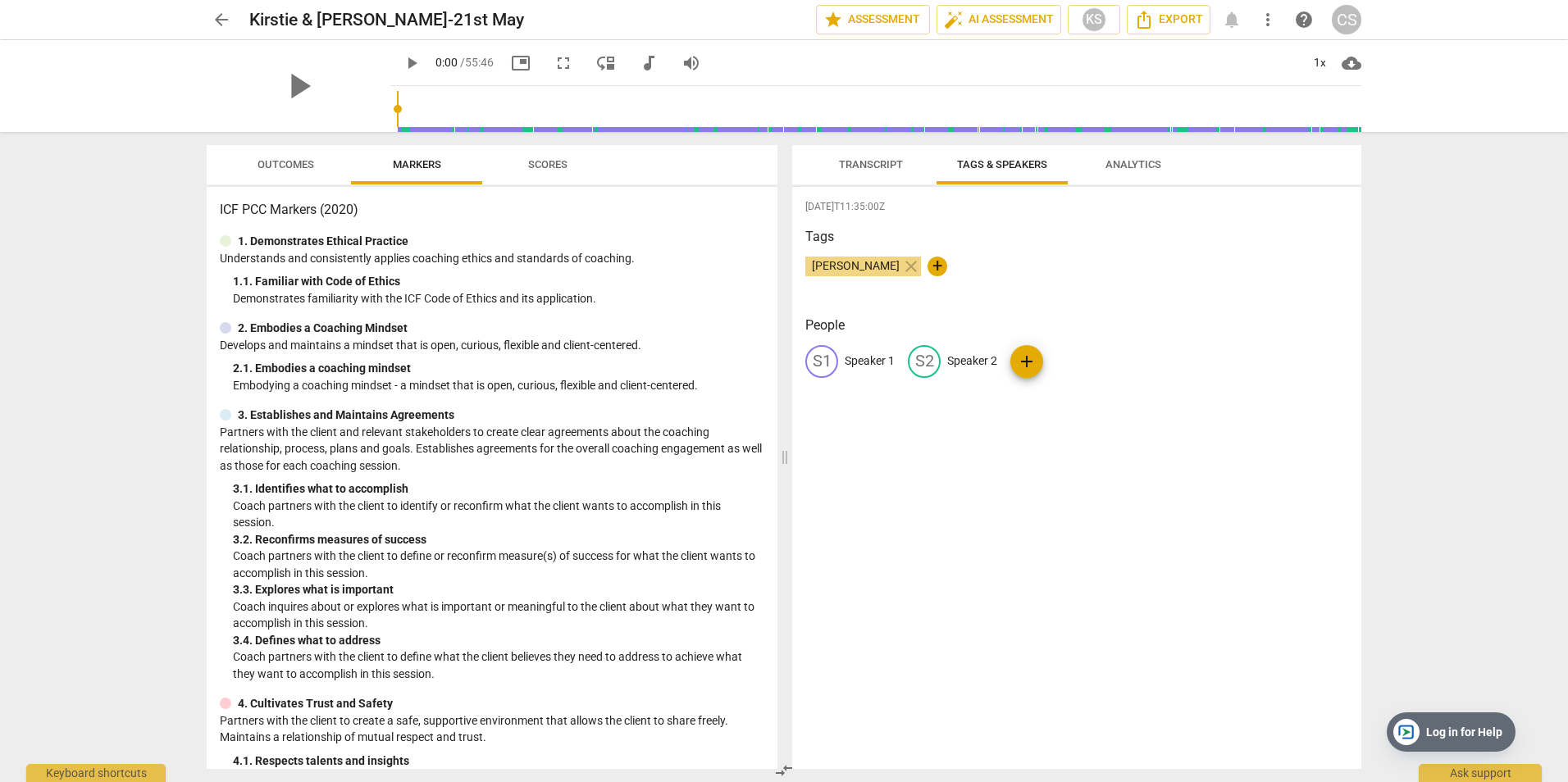
click at [846, 167] on span "Transcript" at bounding box center [871, 165] width 64 height 12
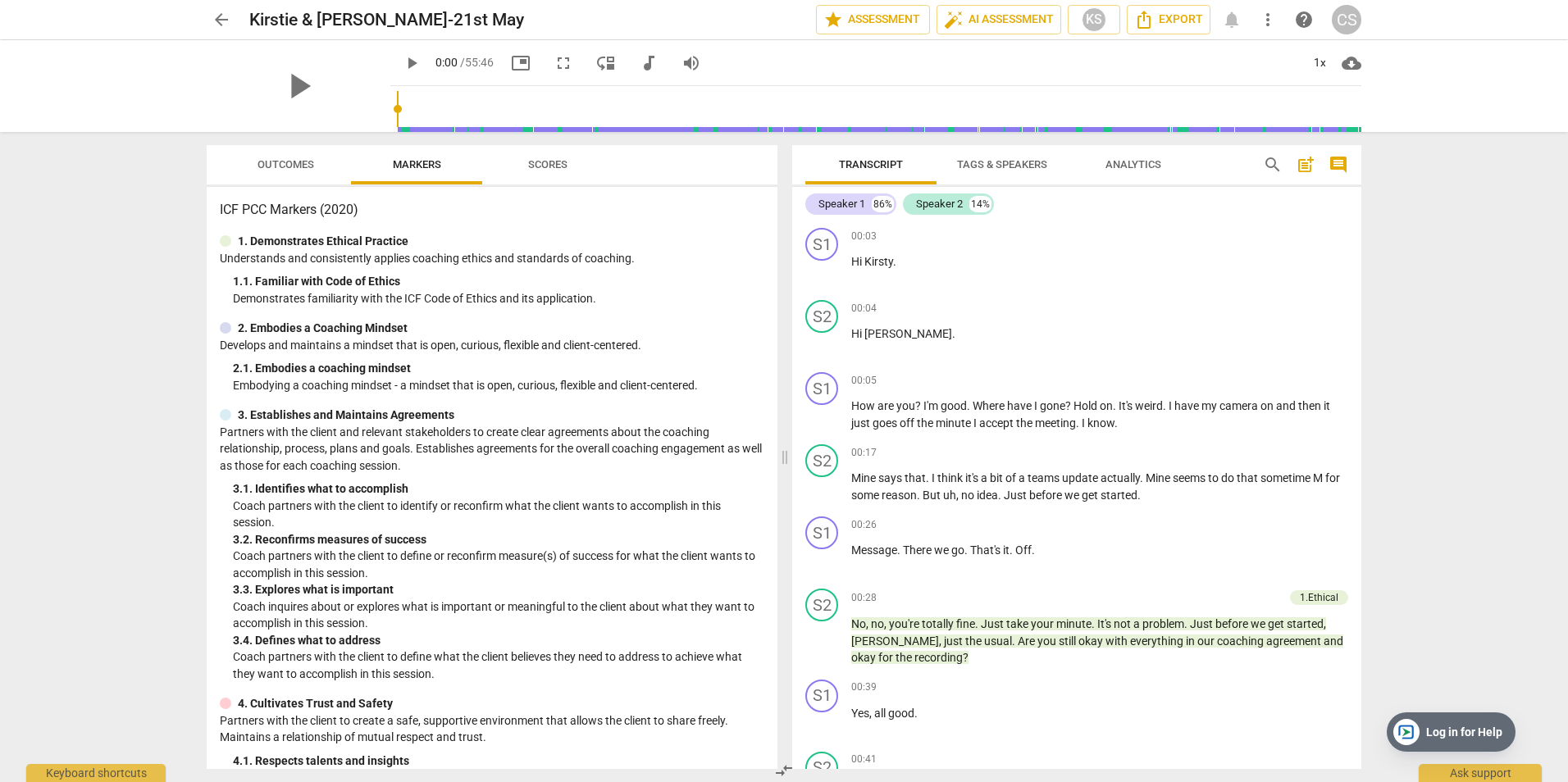
click at [225, 12] on span "arrow_back" at bounding box center [221, 19] width 20 height 20
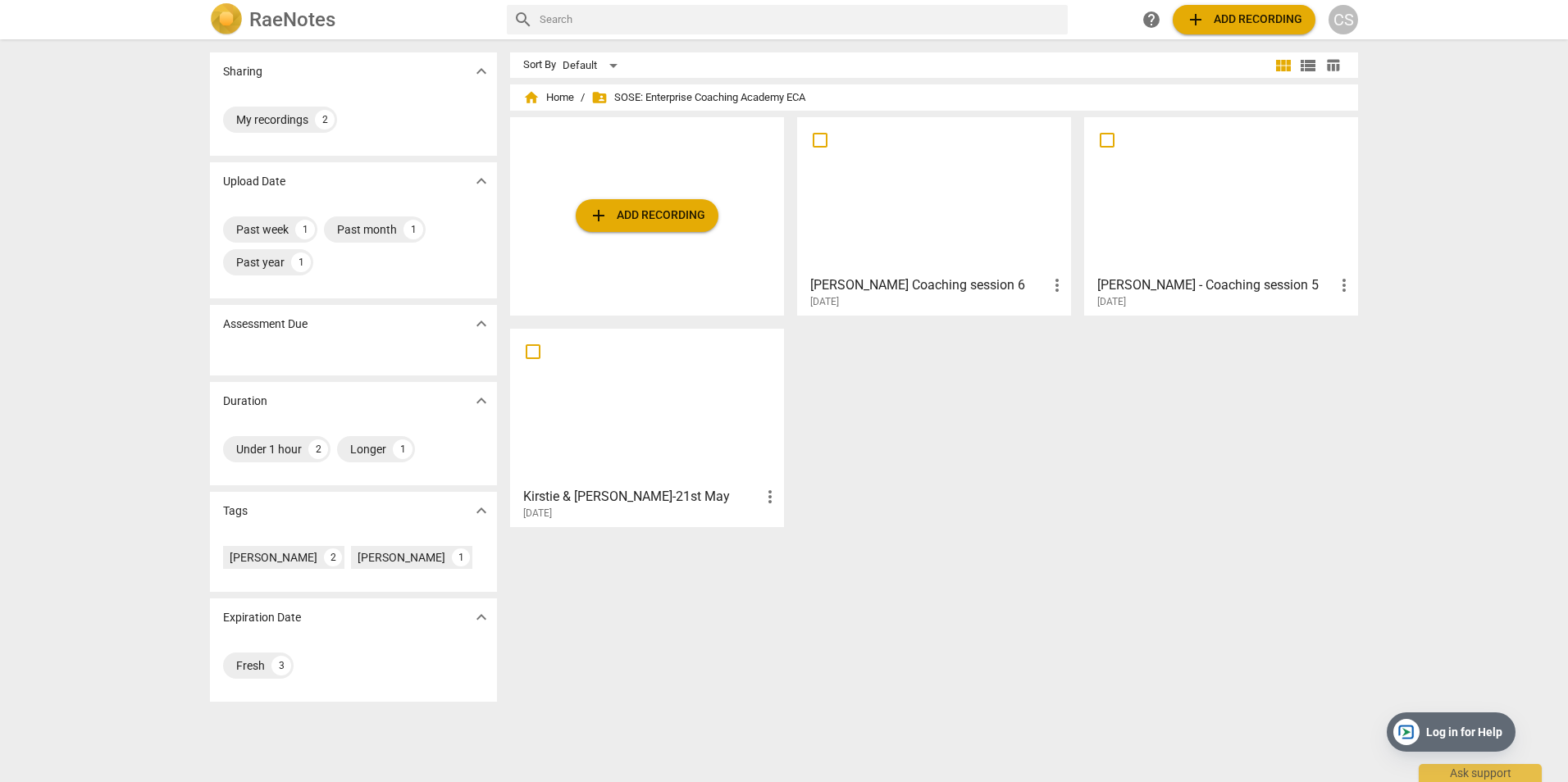
click at [994, 254] on div at bounding box center [934, 196] width 262 height 145
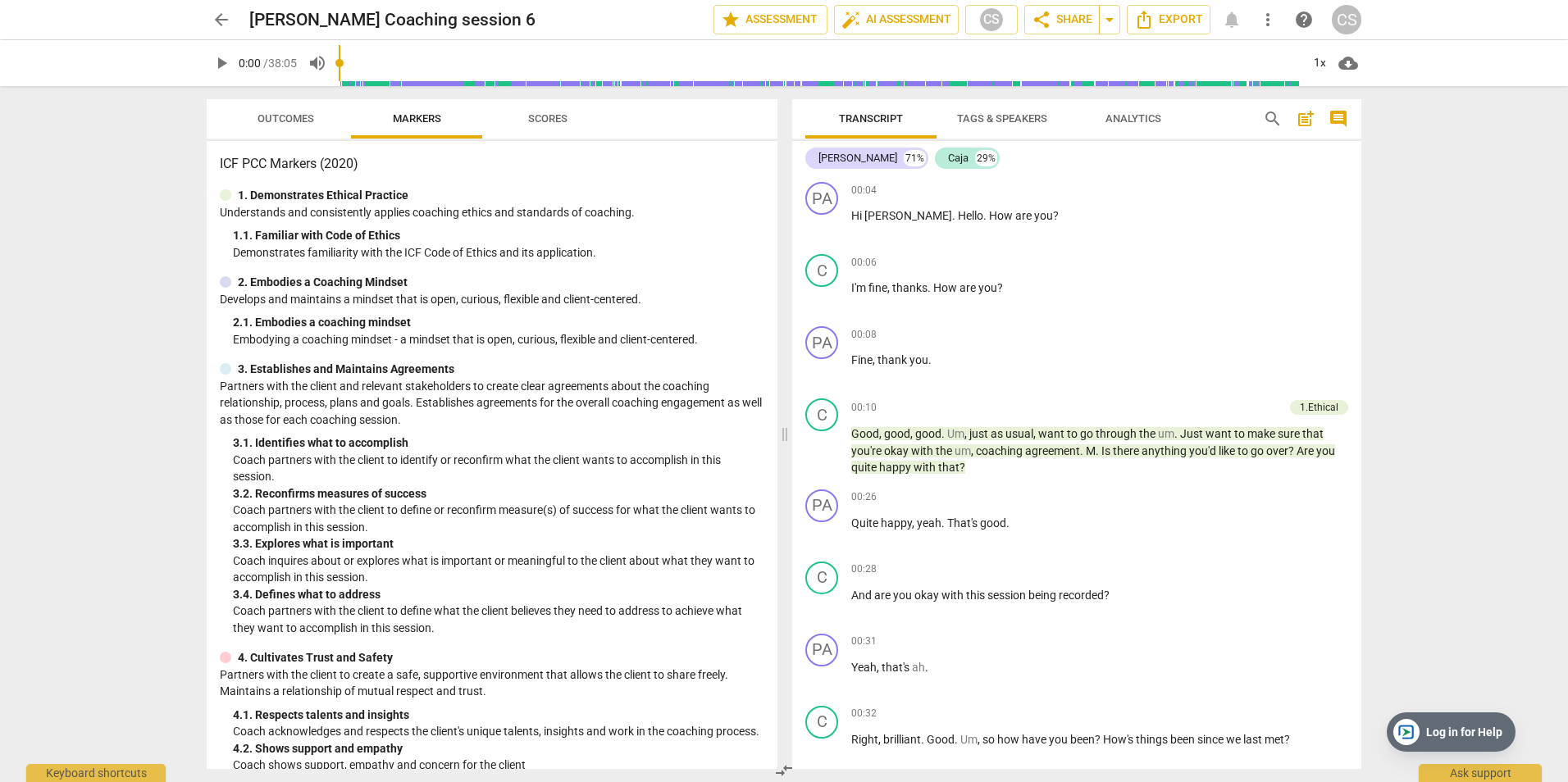
click at [894, 118] on span "Transcript" at bounding box center [871, 119] width 64 height 12
drag, startPoint x: 894, startPoint y: 118, endPoint x: 867, endPoint y: 119, distance: 27.0
click at [867, 119] on span "Transcript" at bounding box center [871, 119] width 64 height 12
click at [1176, 21] on span "Export" at bounding box center [1169, 19] width 69 height 20
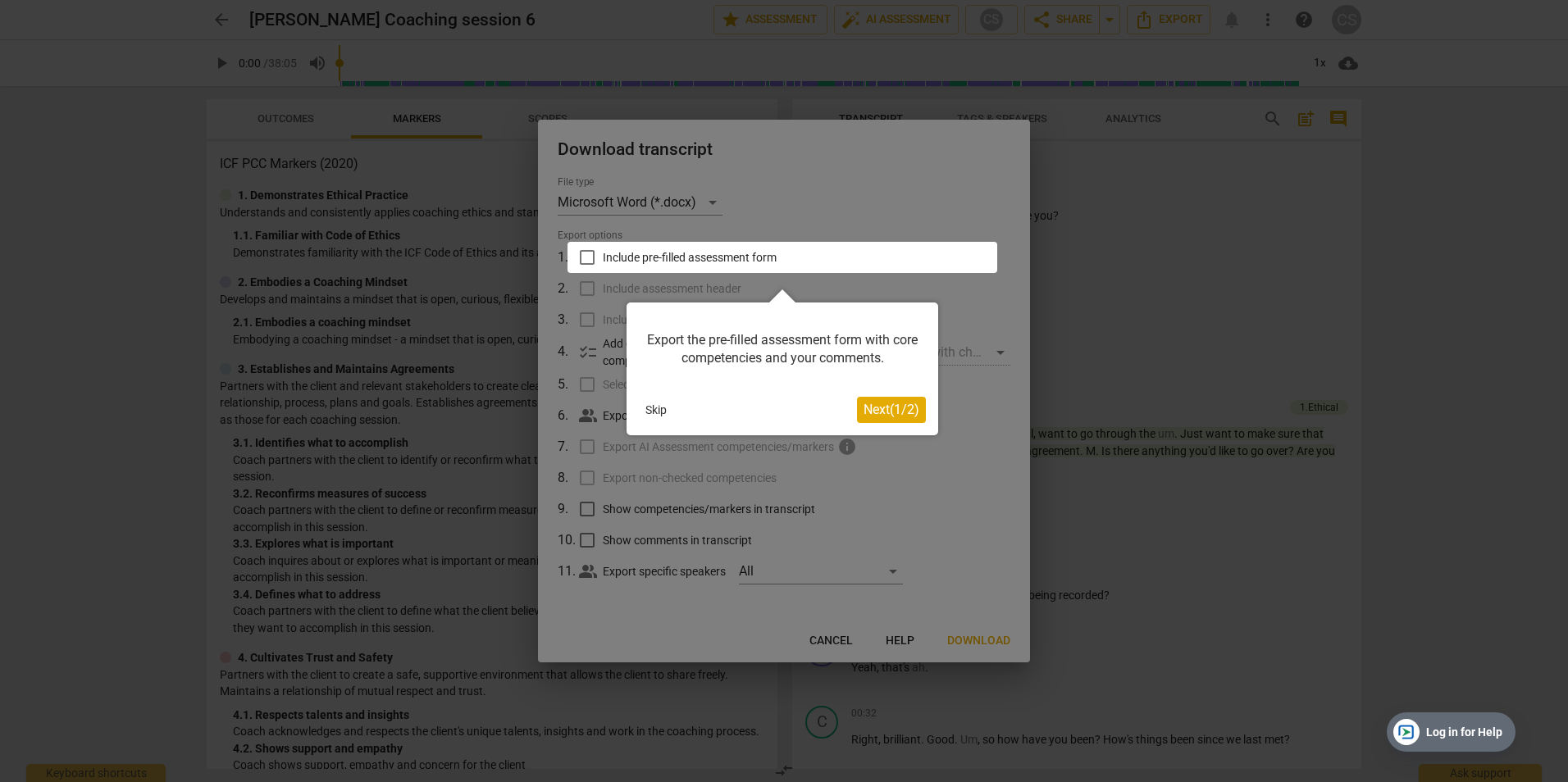
click at [660, 412] on button "Skip" at bounding box center [656, 410] width 35 height 24
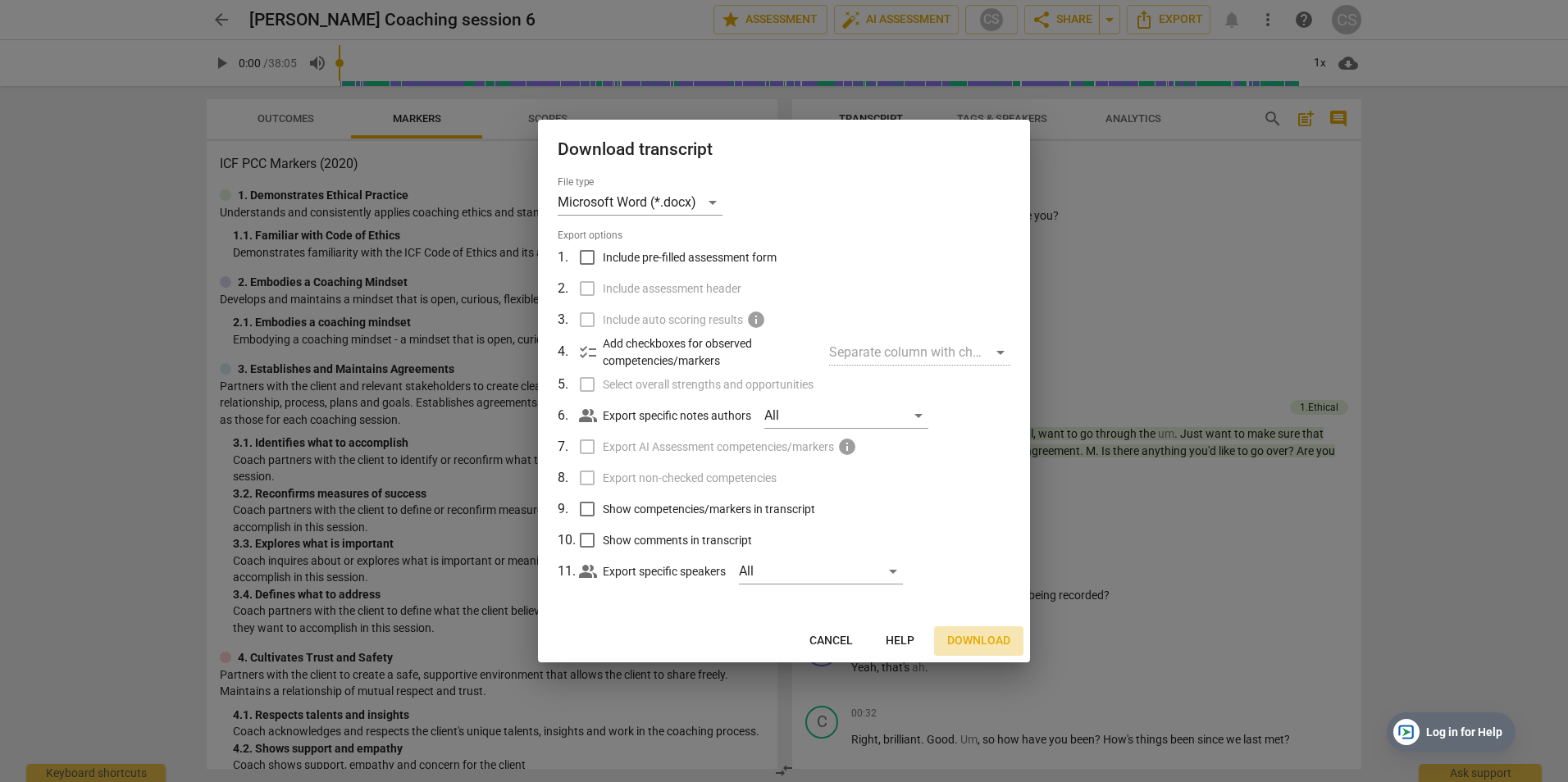
click at [969, 637] on span "Download" at bounding box center [978, 641] width 63 height 16
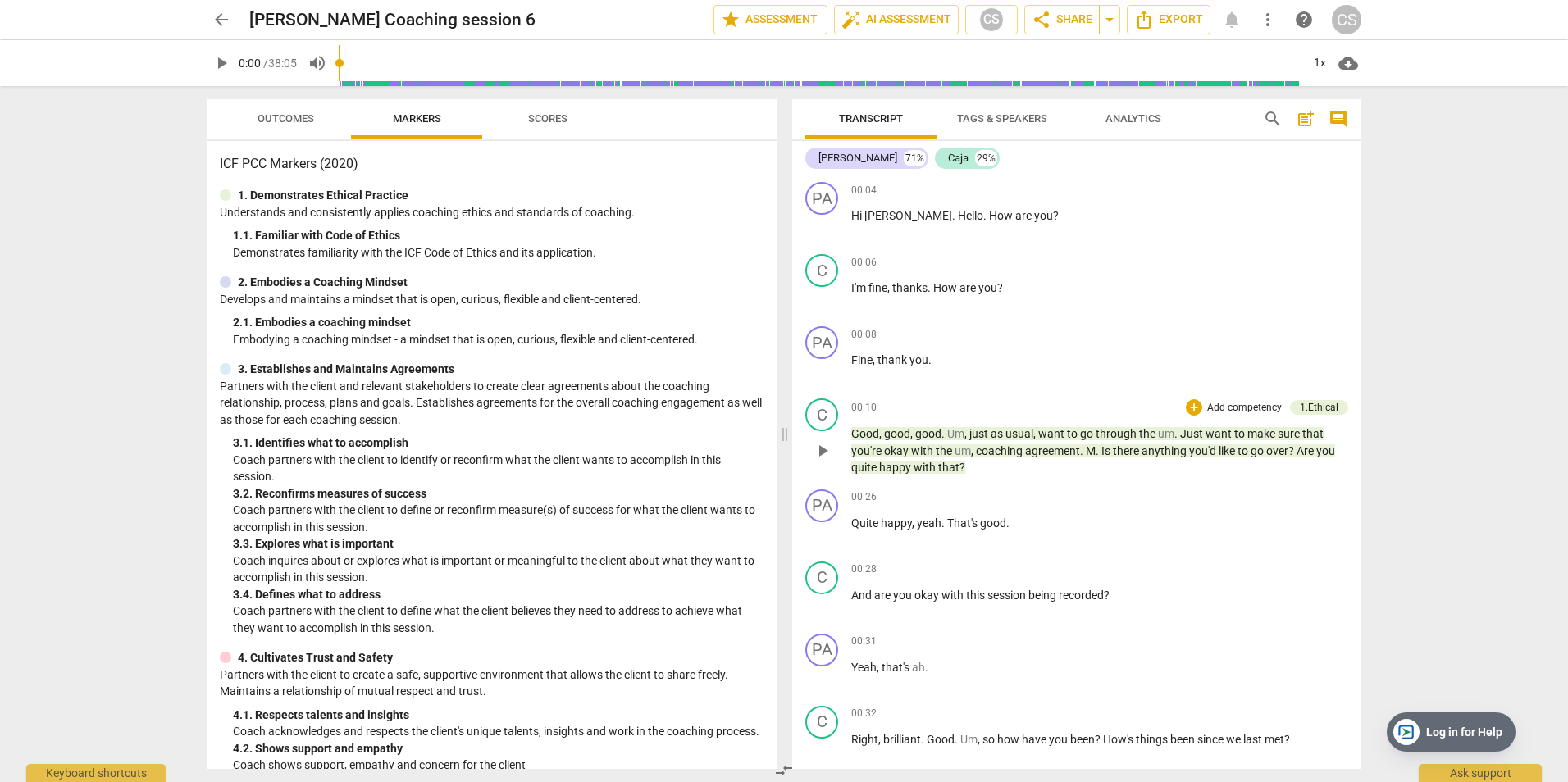
click at [1236, 404] on p "Add competency" at bounding box center [1245, 408] width 78 height 15
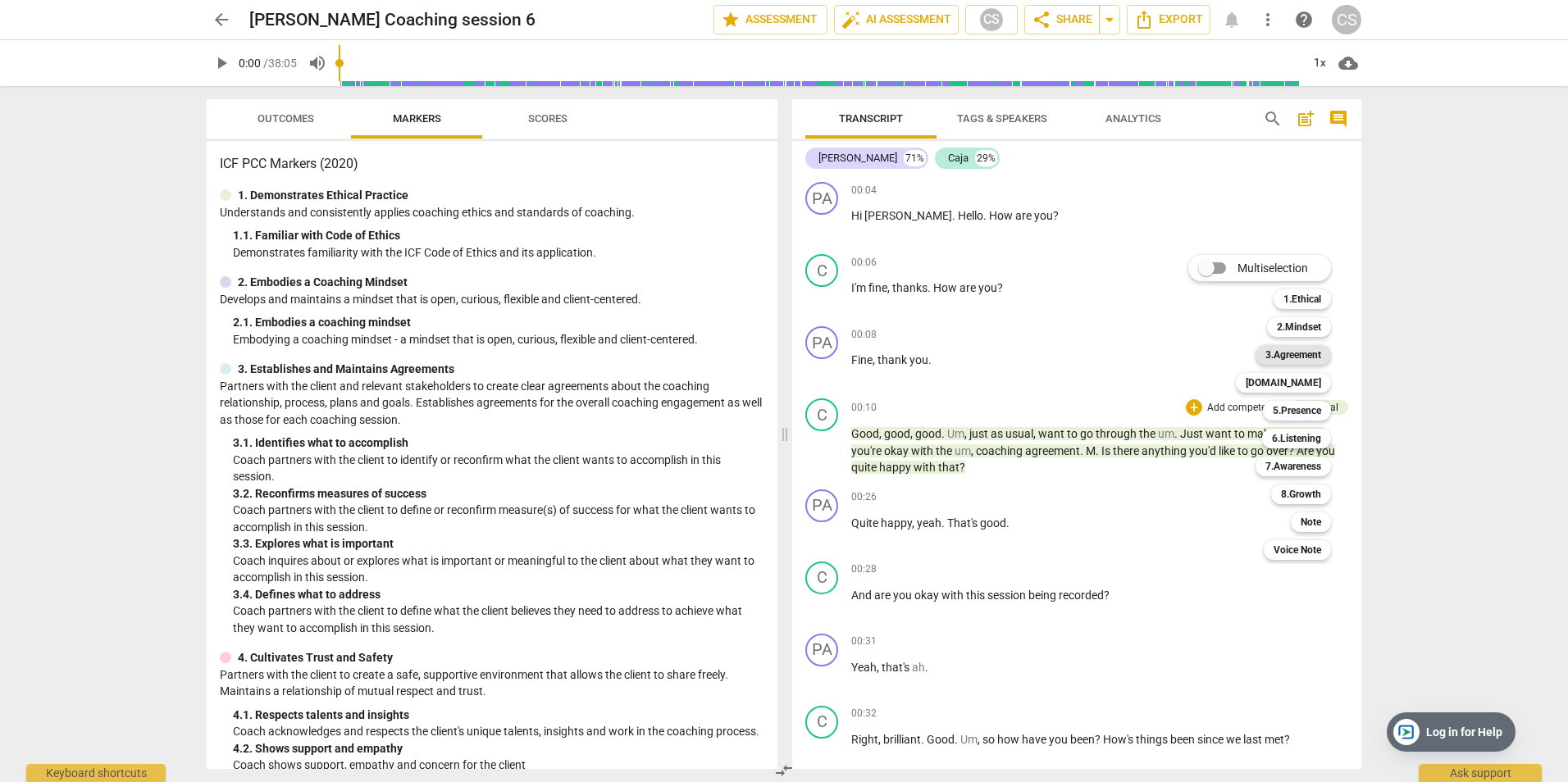
click at [1311, 352] on b "3.Agreement" at bounding box center [1293, 355] width 55 height 20
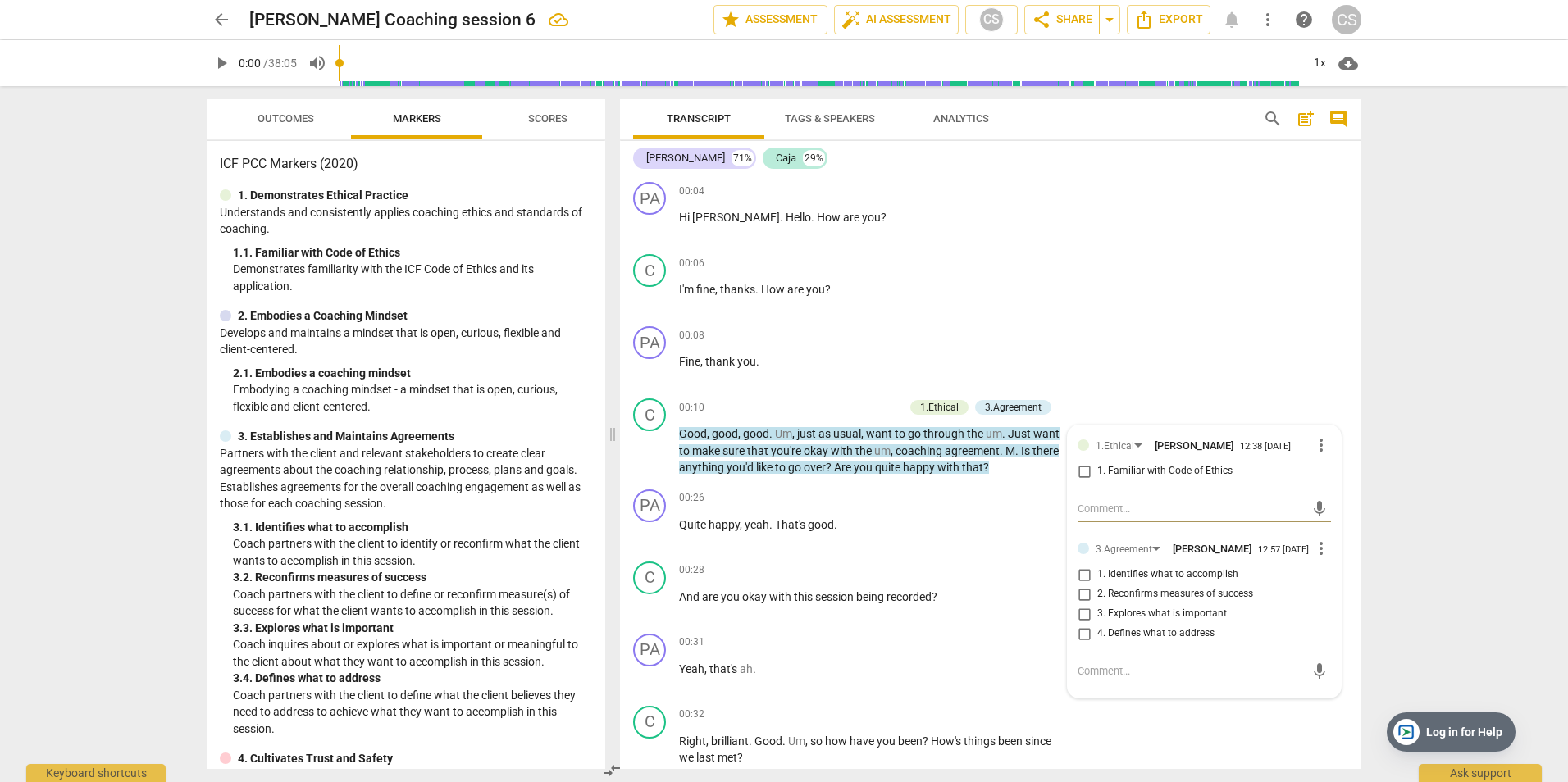
click at [1449, 398] on div "arrow_back [PERSON_NAME] Coaching session 6 edit star Assessment auto_fix_high …" at bounding box center [784, 391] width 1568 height 782
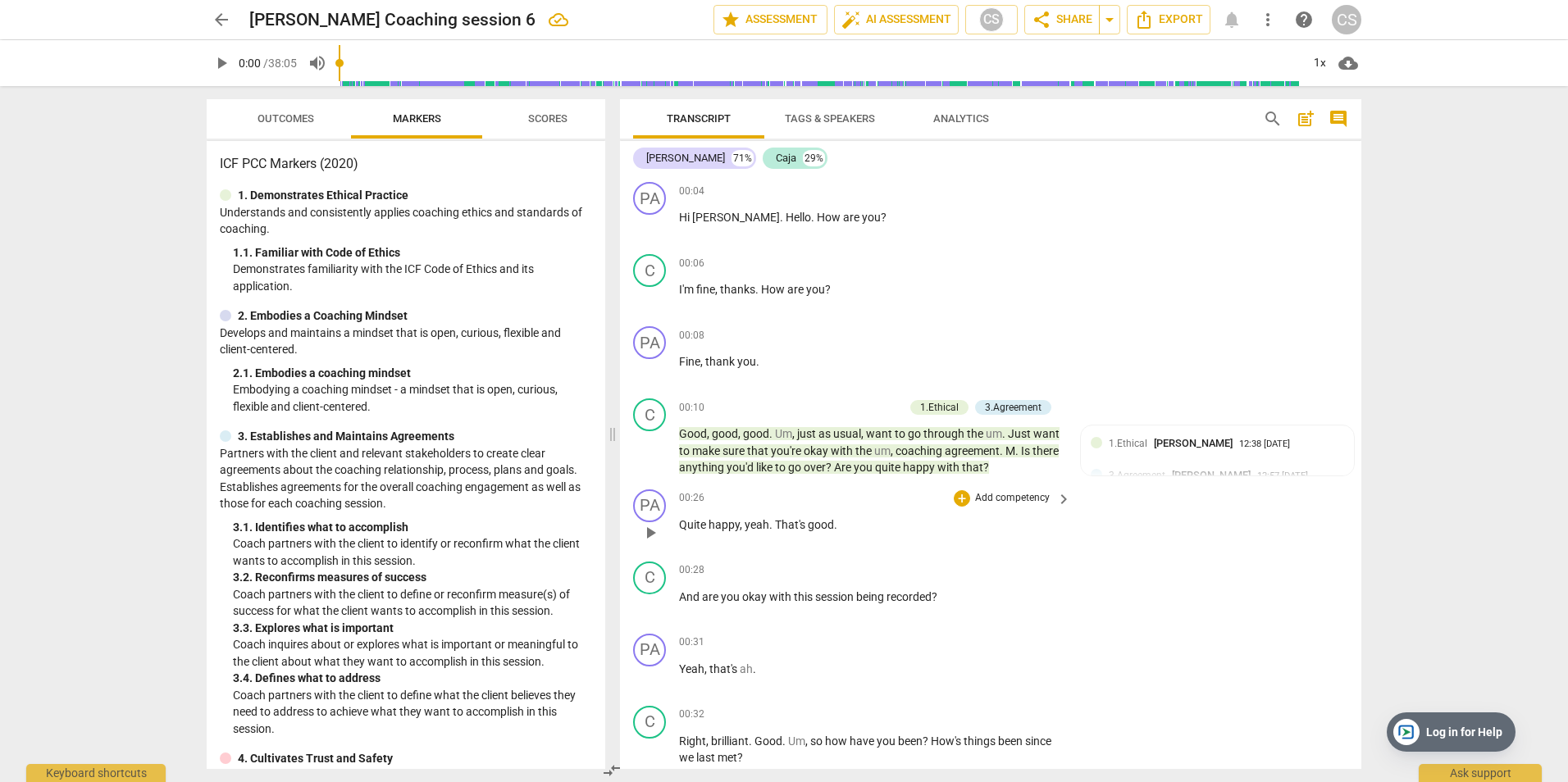
click at [778, 540] on div "00:26 + Add competency keyboard_arrow_right Quite happy , yeah . That's good ." at bounding box center [876, 519] width 393 height 59
drag, startPoint x: 679, startPoint y: 599, endPoint x: 936, endPoint y: 594, distance: 257.0
click at [936, 594] on p "And are you okay with this session being recorded ?" at bounding box center [871, 598] width 384 height 17
click at [1061, 568] on span "keyboard_arrow_right" at bounding box center [1064, 571] width 20 height 20
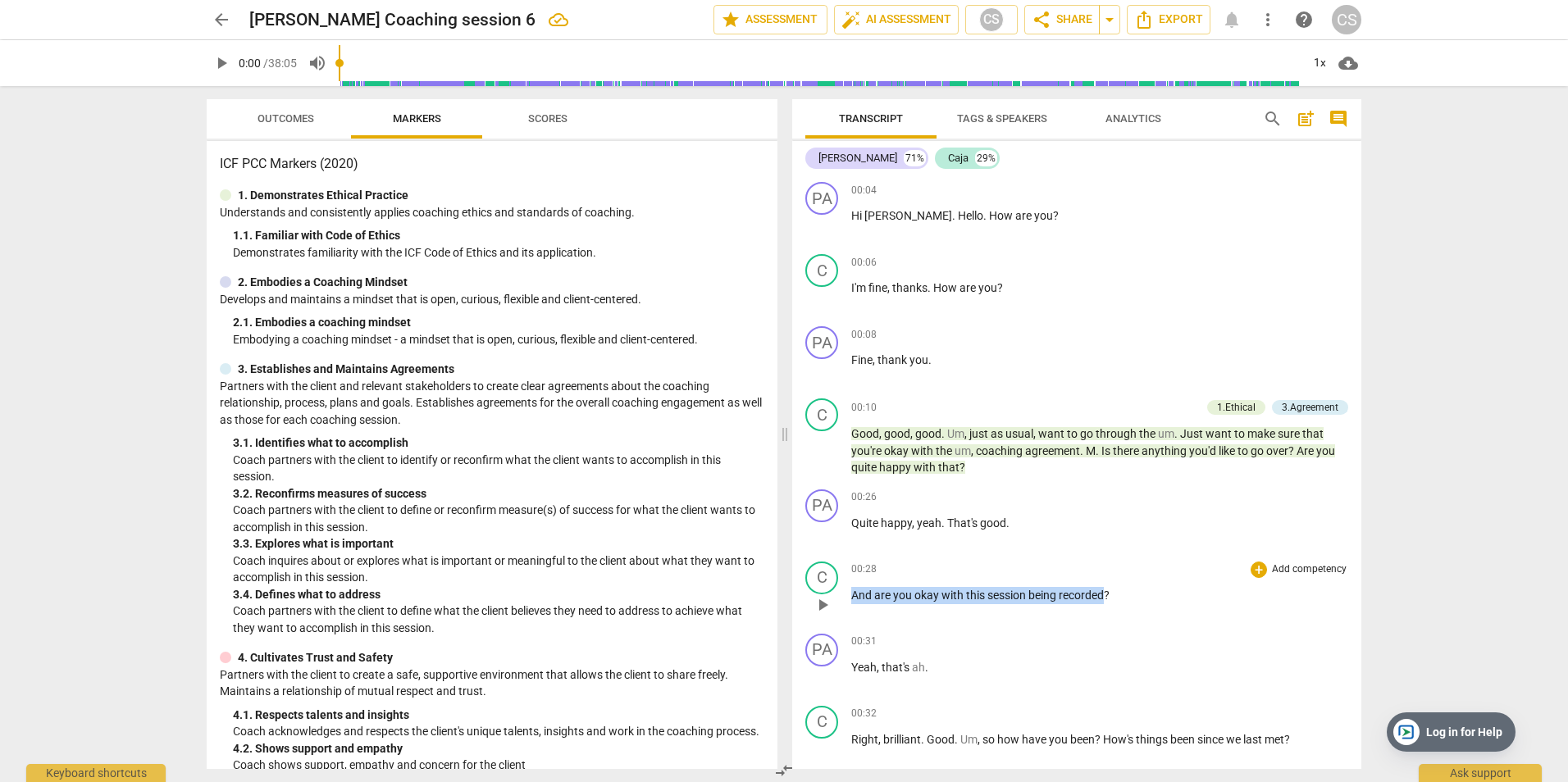
click at [1316, 570] on p "Add competency" at bounding box center [1309, 569] width 78 height 15
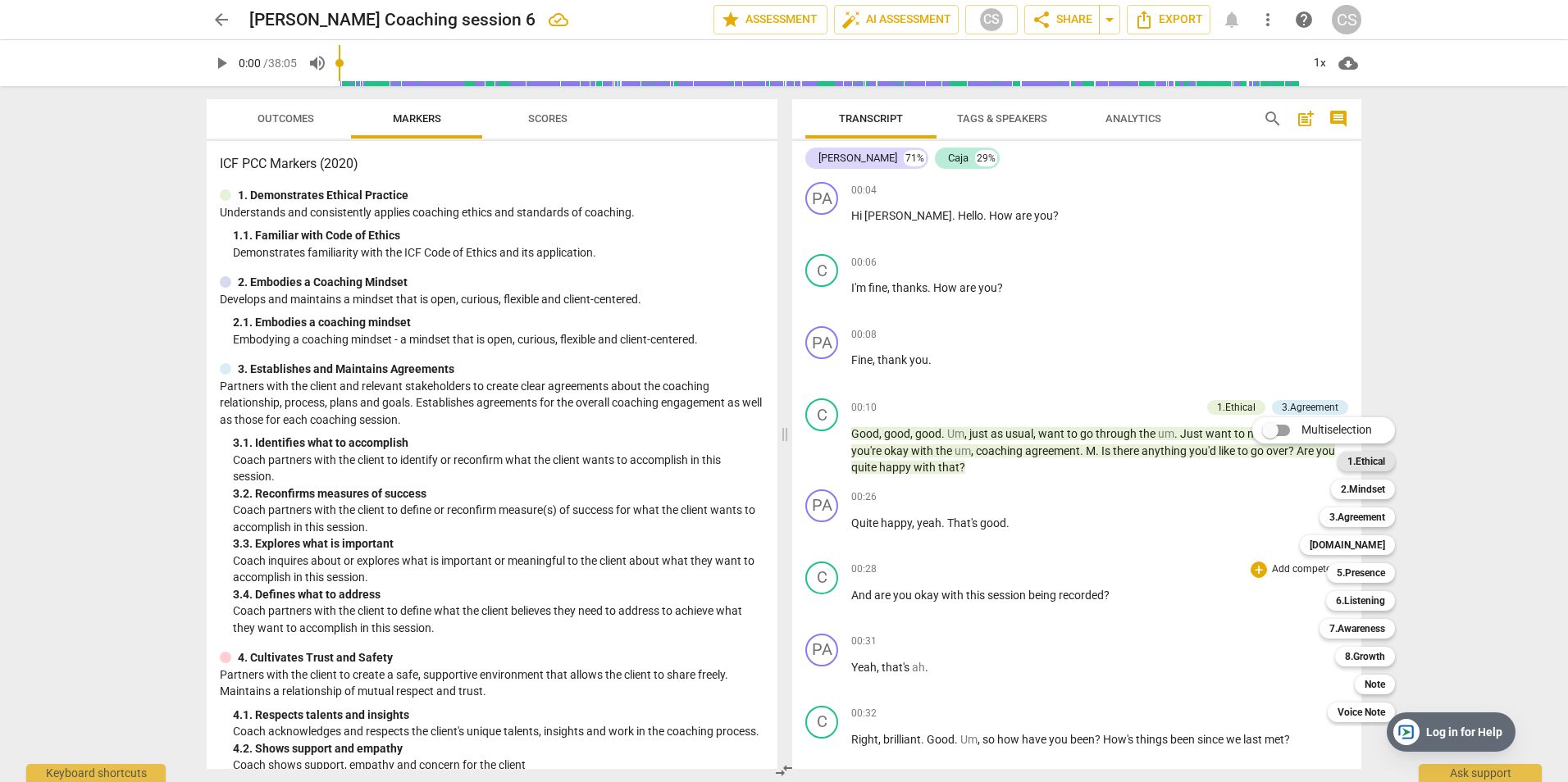
click at [1374, 456] on b "1.Ethical" at bounding box center [1366, 462] width 38 height 20
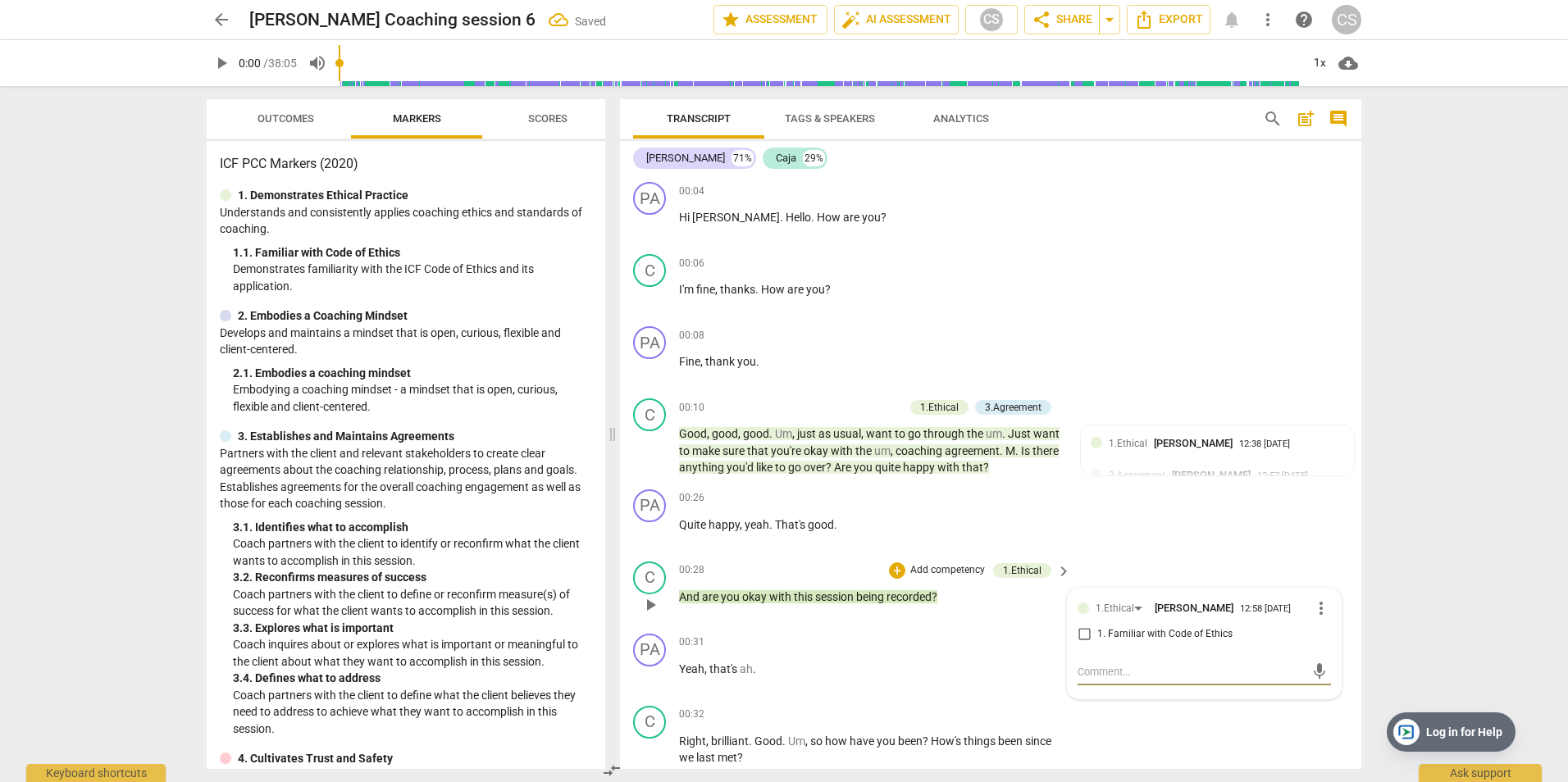
click at [1061, 565] on span "keyboard_arrow_right" at bounding box center [1064, 571] width 20 height 20
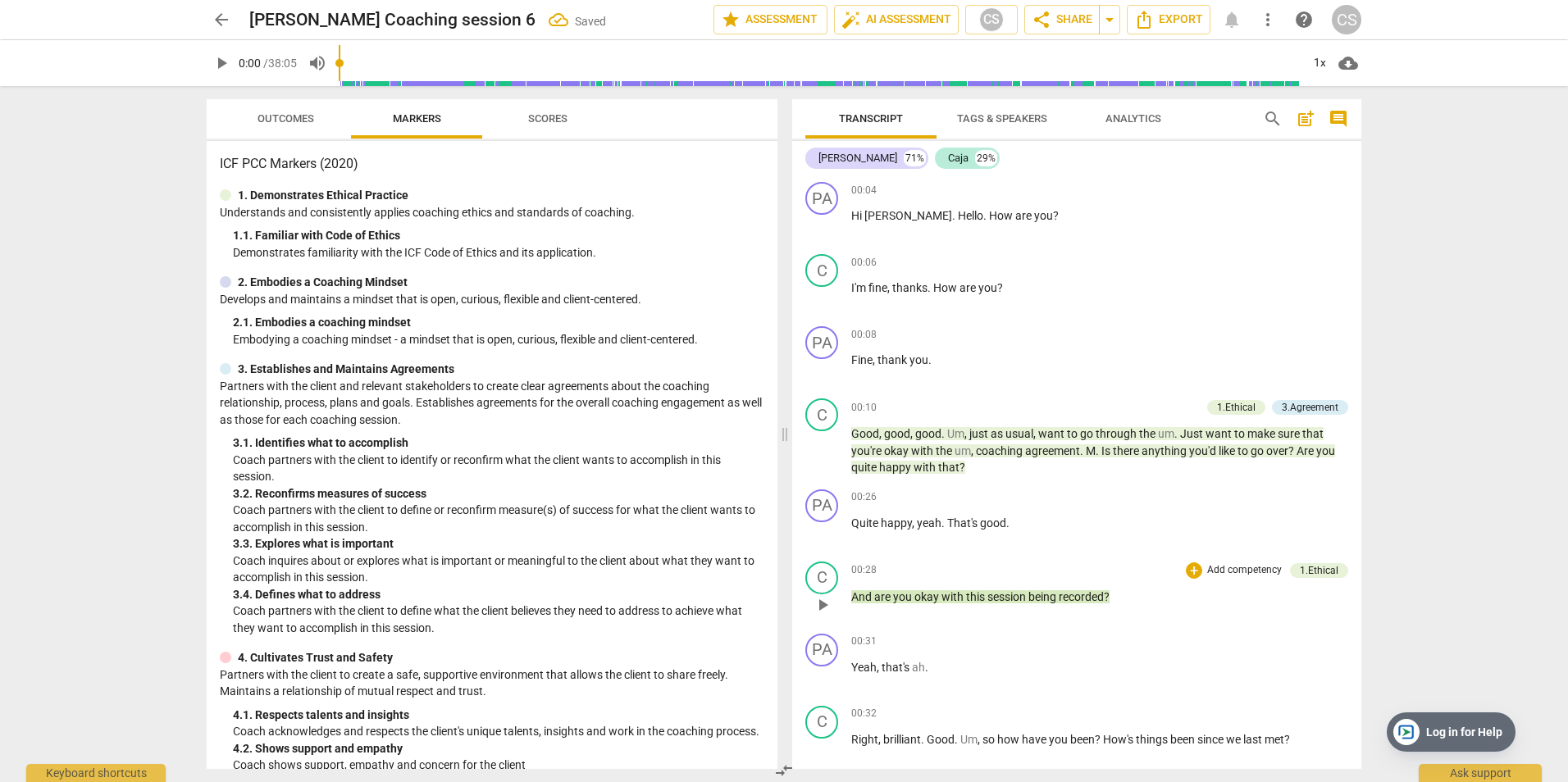
click at [1309, 568] on div "1.Ethical" at bounding box center [1319, 570] width 38 height 15
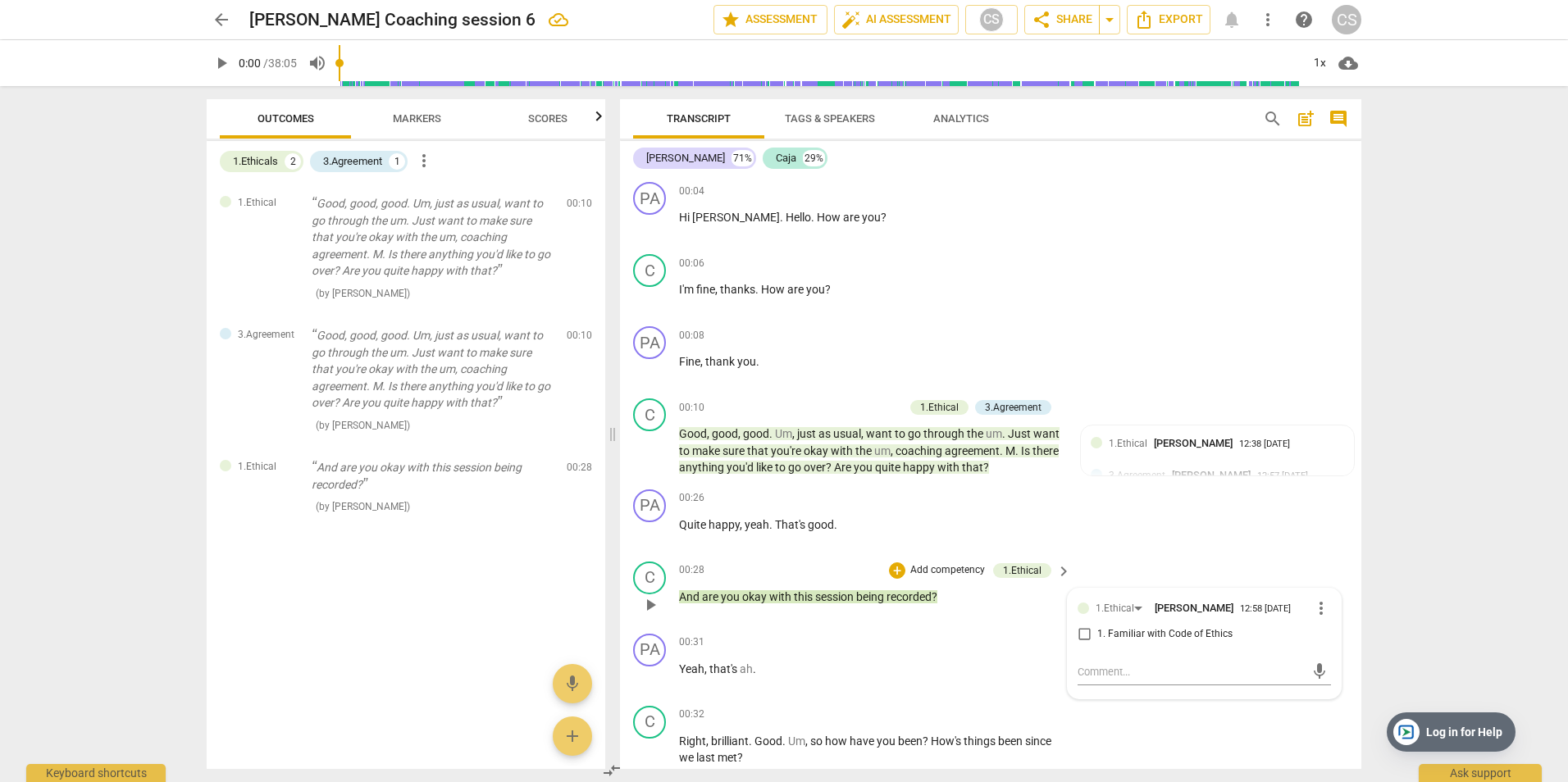
click at [962, 568] on p "Add competency" at bounding box center [948, 570] width 78 height 15
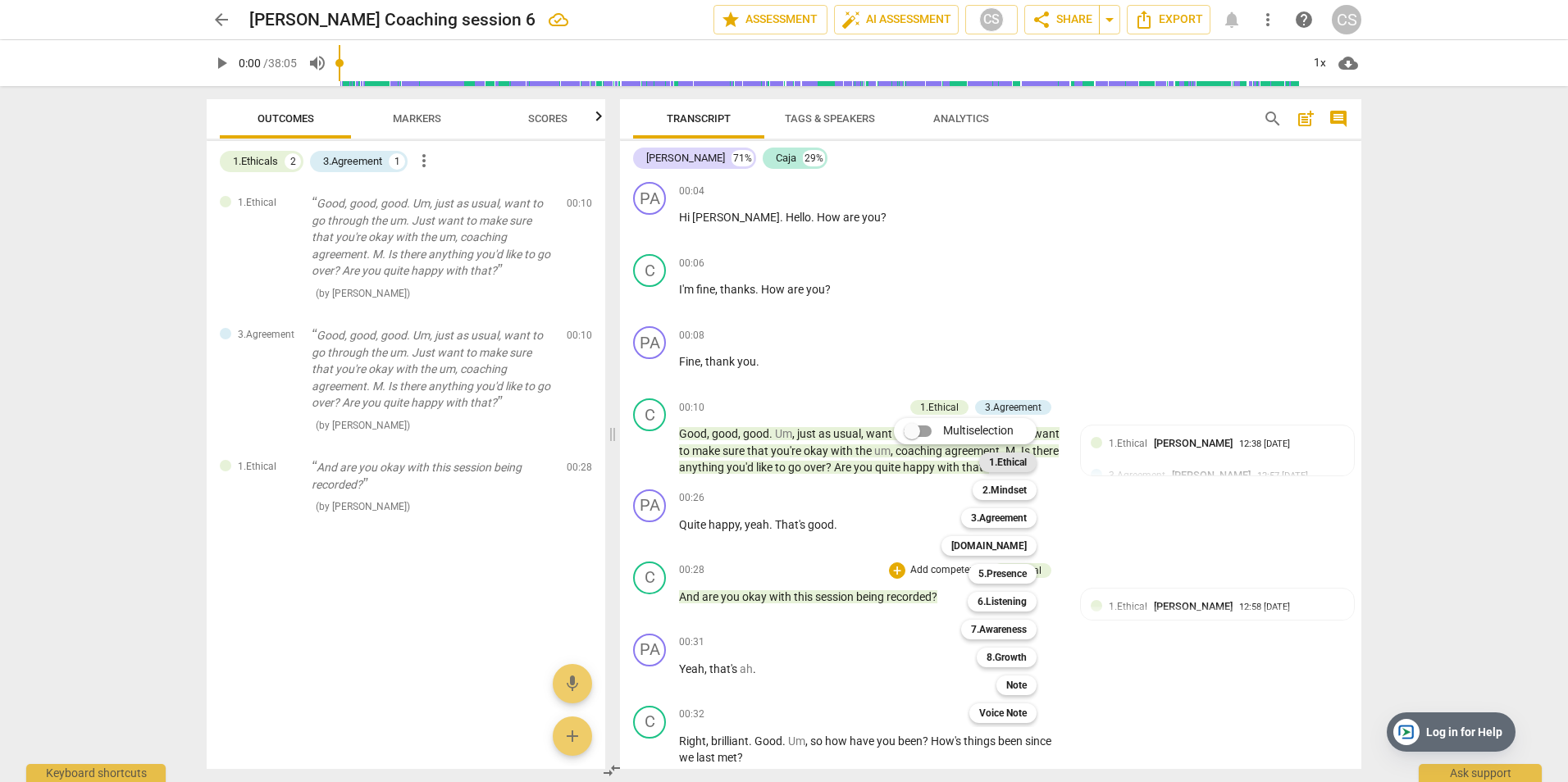
click at [1014, 460] on b "1.Ethical" at bounding box center [1008, 462] width 38 height 20
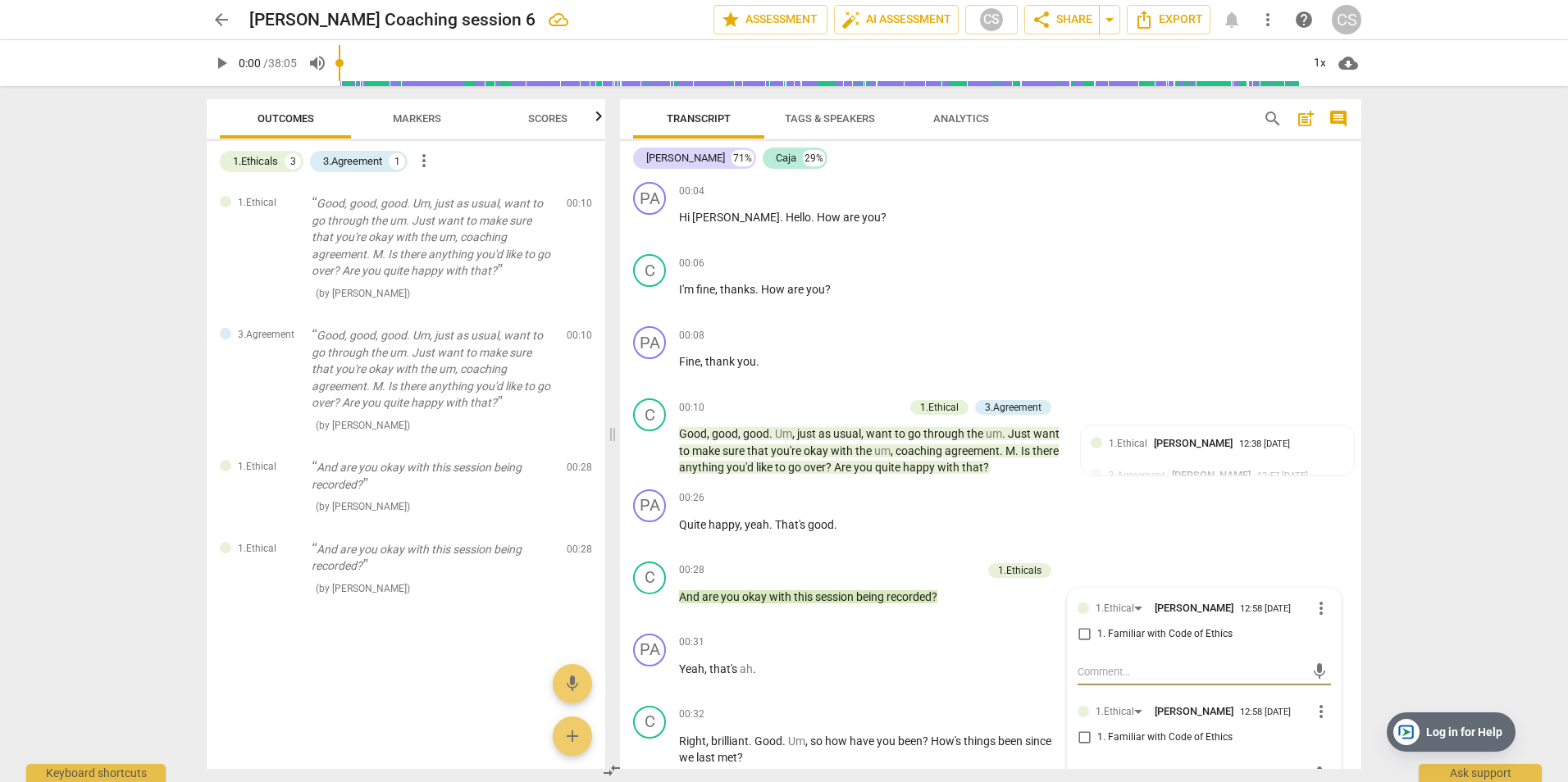
click at [1467, 450] on div "arrow_back [PERSON_NAME] Coaching session 6 edit star Assessment auto_fix_high …" at bounding box center [784, 391] width 1568 height 782
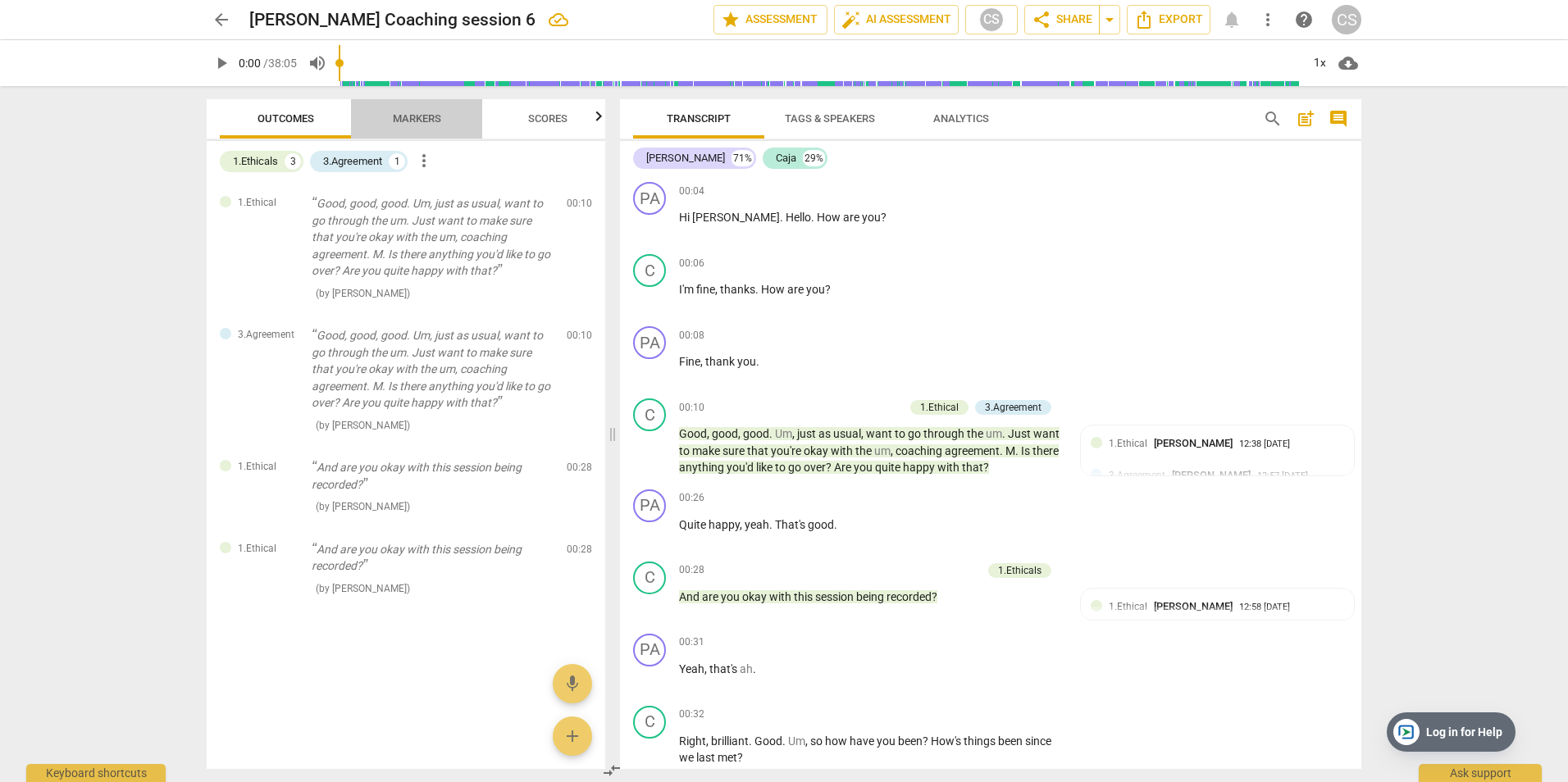
click at [414, 113] on span "Markers" at bounding box center [417, 119] width 49 height 12
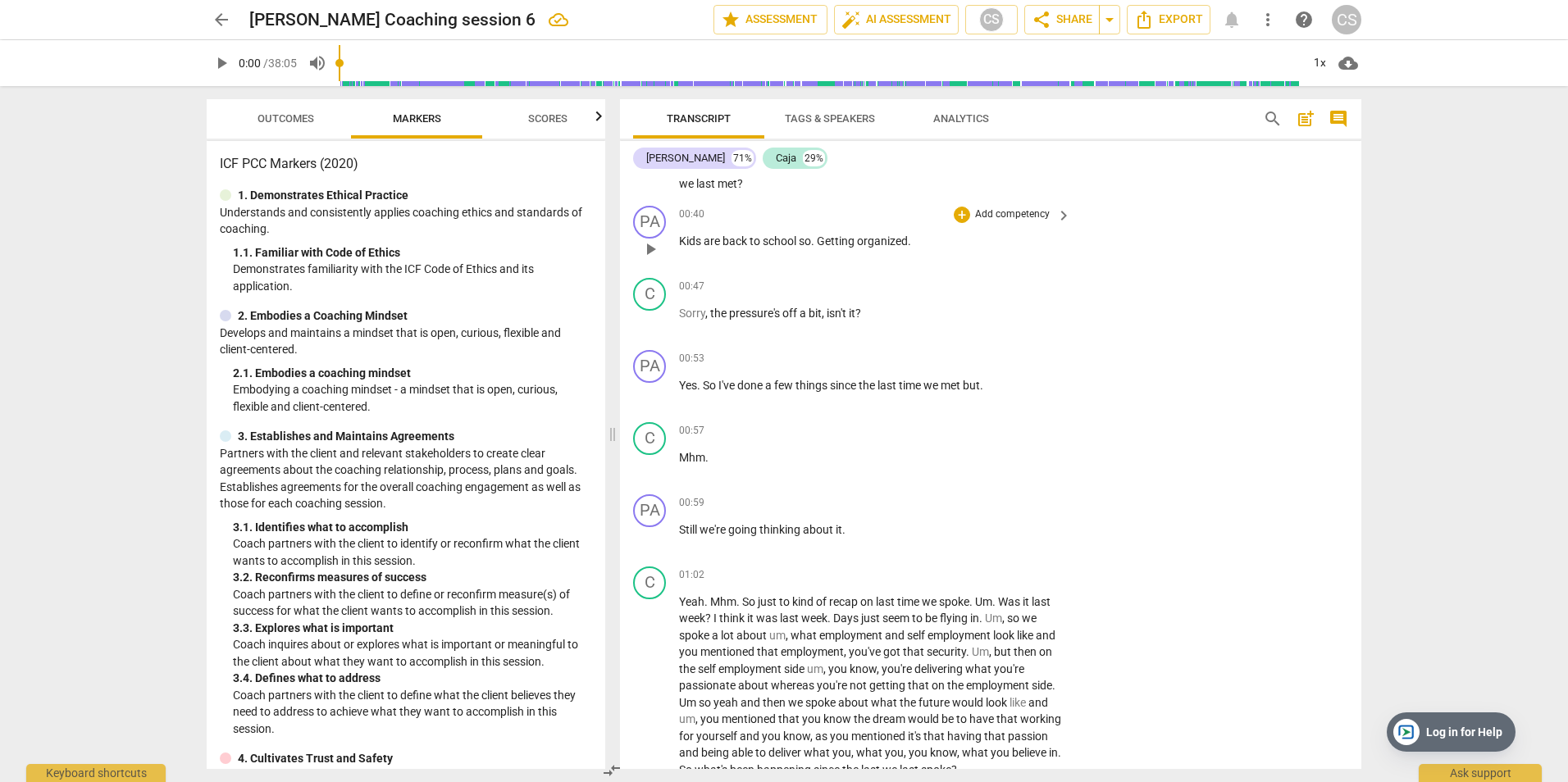
scroll to position [656, 0]
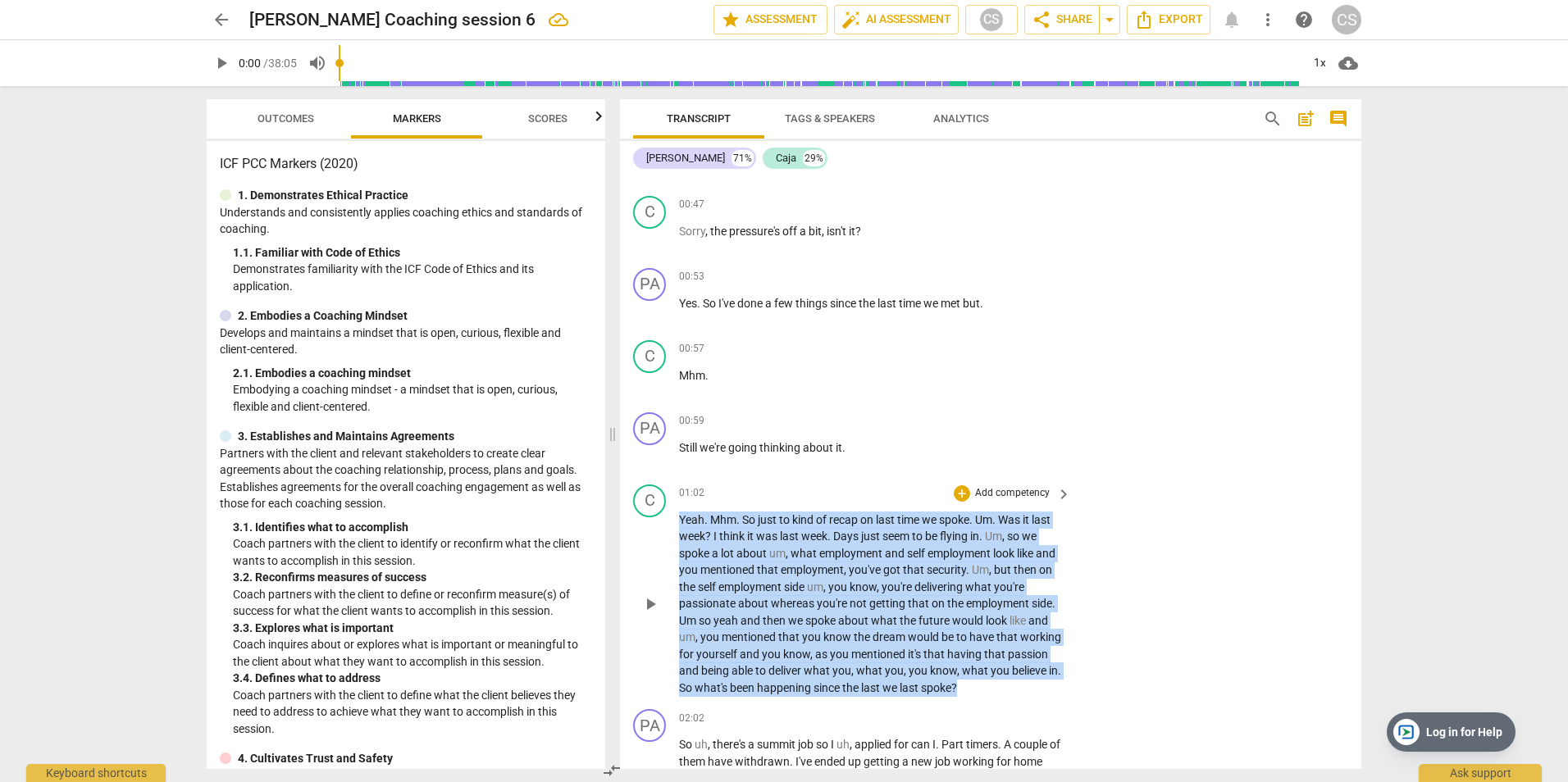
drag, startPoint x: 682, startPoint y: 515, endPoint x: 1033, endPoint y: 695, distance: 394.5
click at [1033, 695] on p "Yeah . Mhm . So just to kind of recap on last time we spoke . Um . Was it last …" at bounding box center [871, 604] width 384 height 185
click at [1025, 488] on p "Add competency" at bounding box center [1013, 493] width 78 height 15
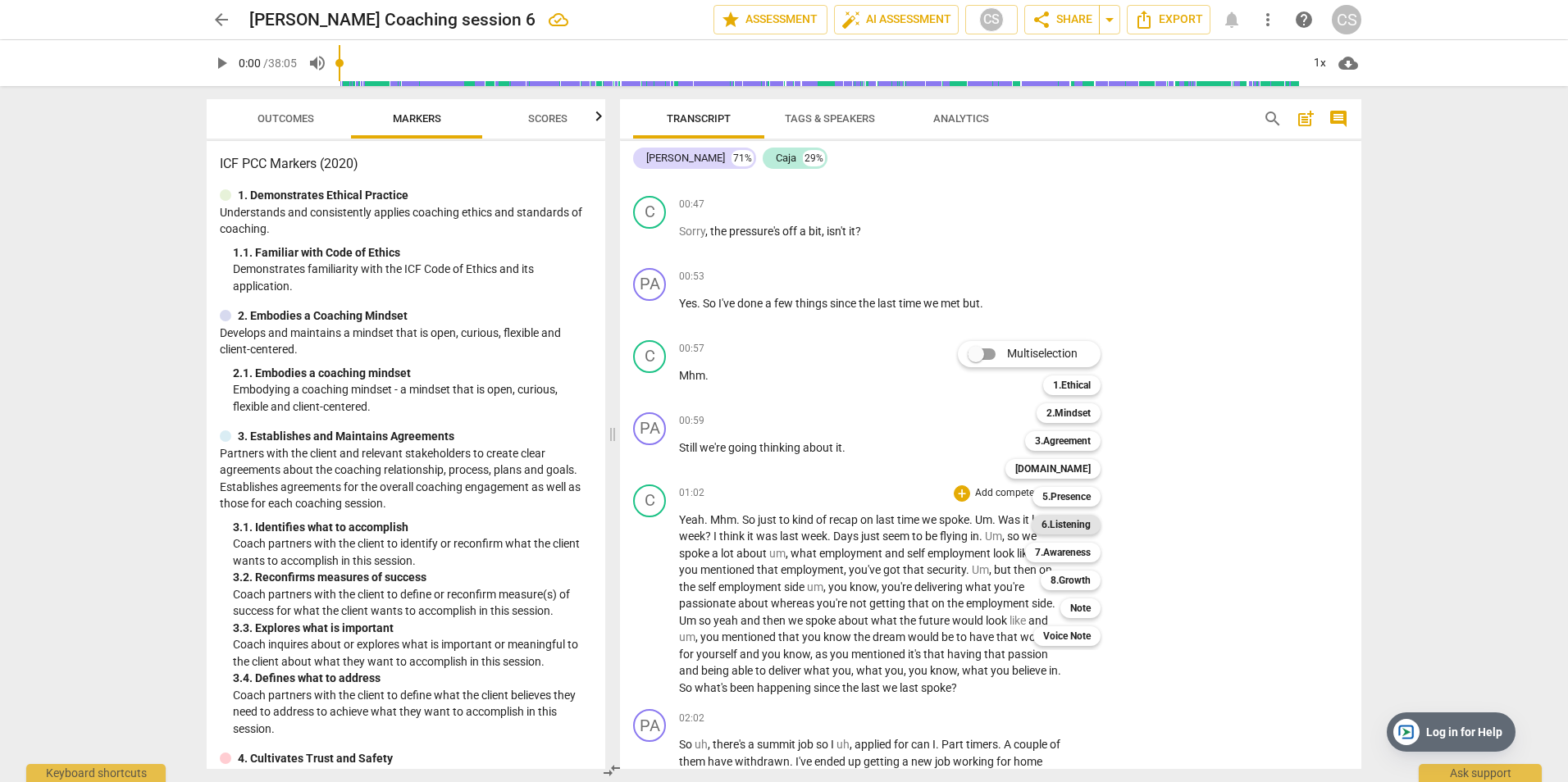
click at [1067, 520] on b "6.Listening" at bounding box center [1066, 525] width 49 height 20
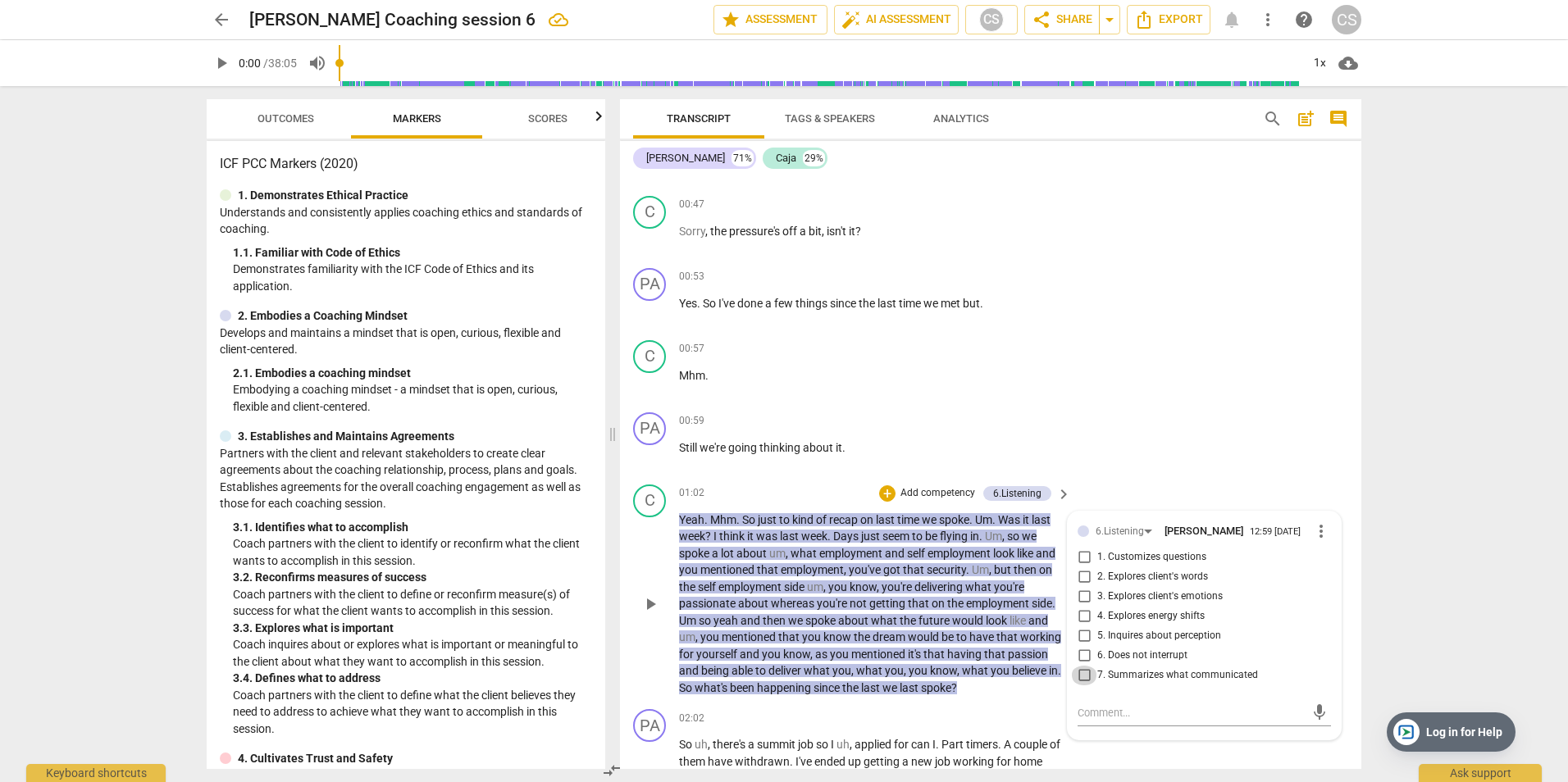
click at [1078, 674] on input "7. Summarizes what communicated" at bounding box center [1084, 675] width 26 height 20
checkbox input "true"
click at [922, 492] on p "Add competency" at bounding box center [938, 493] width 78 height 15
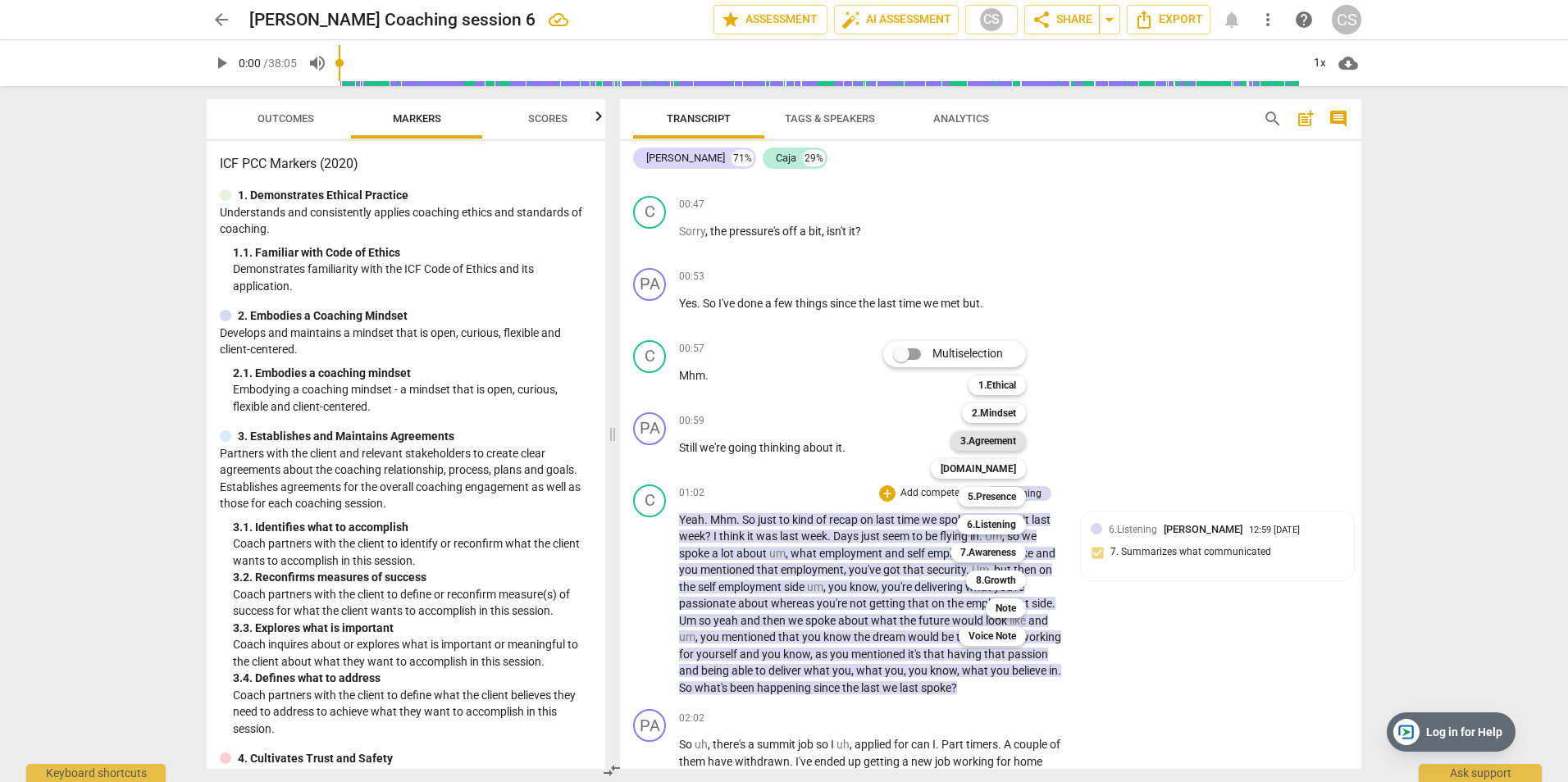
click at [992, 446] on b "3.Agreement" at bounding box center [988, 441] width 55 height 20
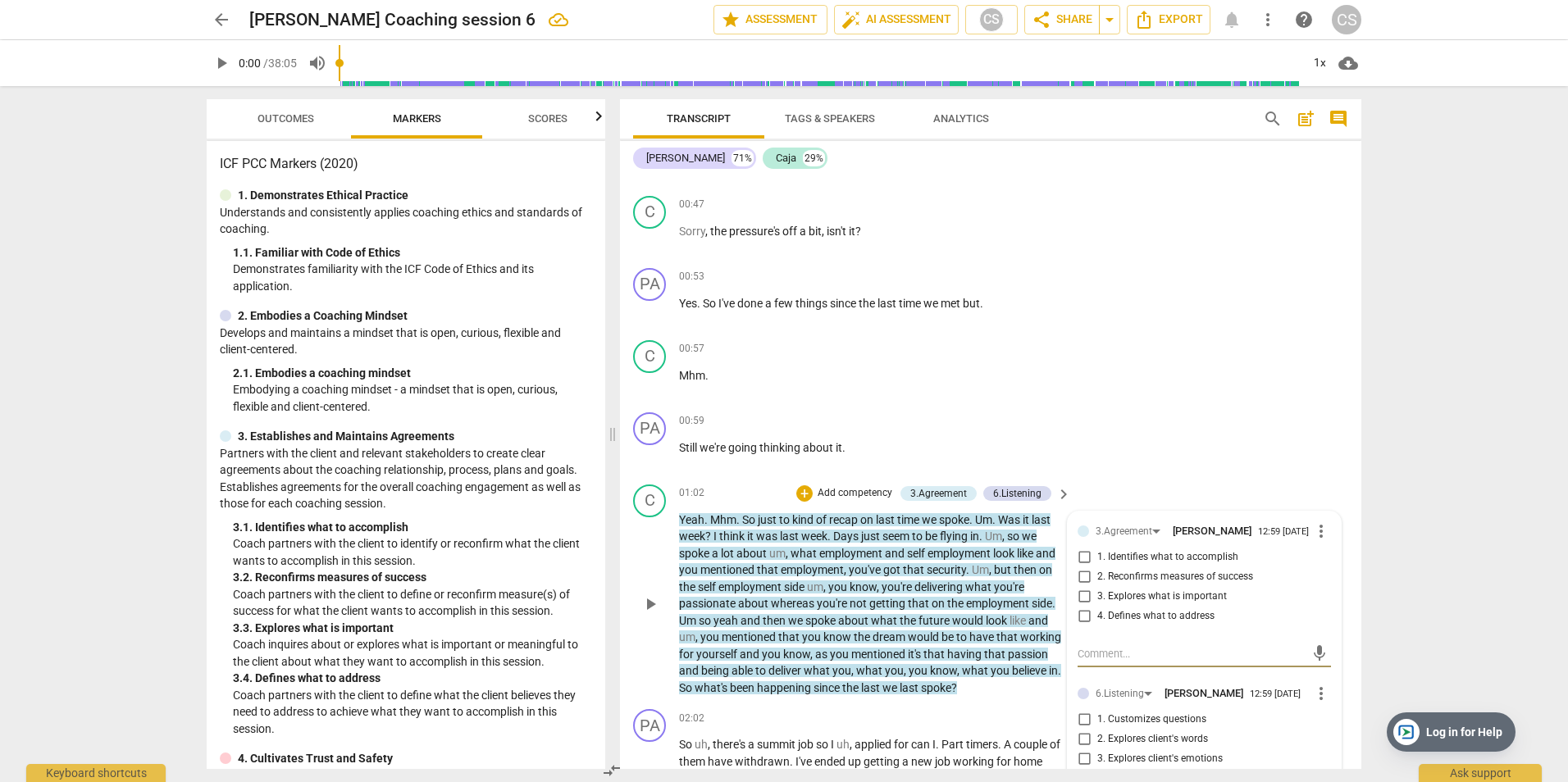
click at [1082, 598] on input "3. Explores what is important" at bounding box center [1084, 597] width 26 height 20
checkbox input "true"
click at [854, 492] on p "Add competency" at bounding box center [855, 493] width 78 height 15
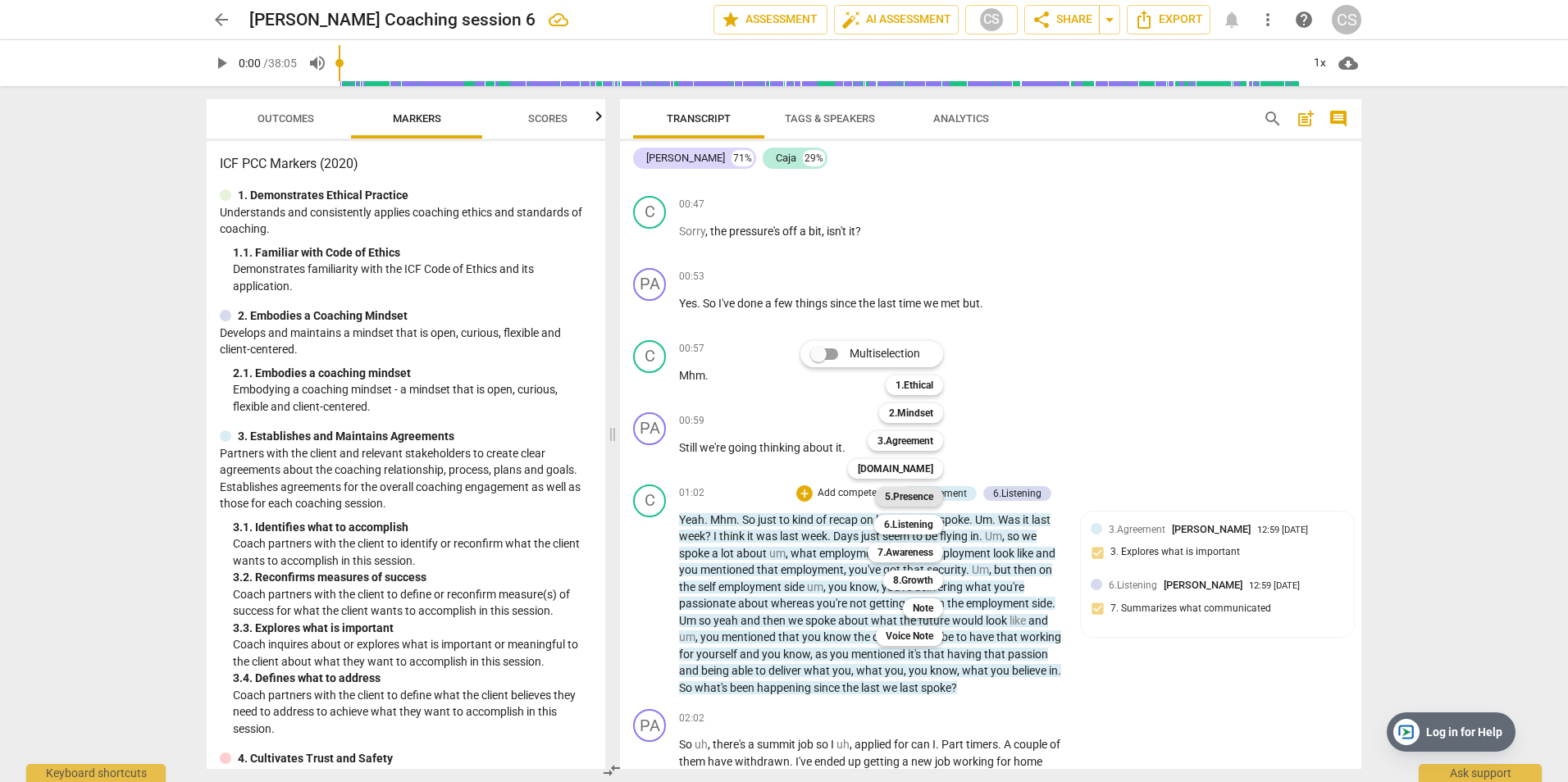
click at [902, 494] on b "5.Presence" at bounding box center [909, 496] width 49 height 20
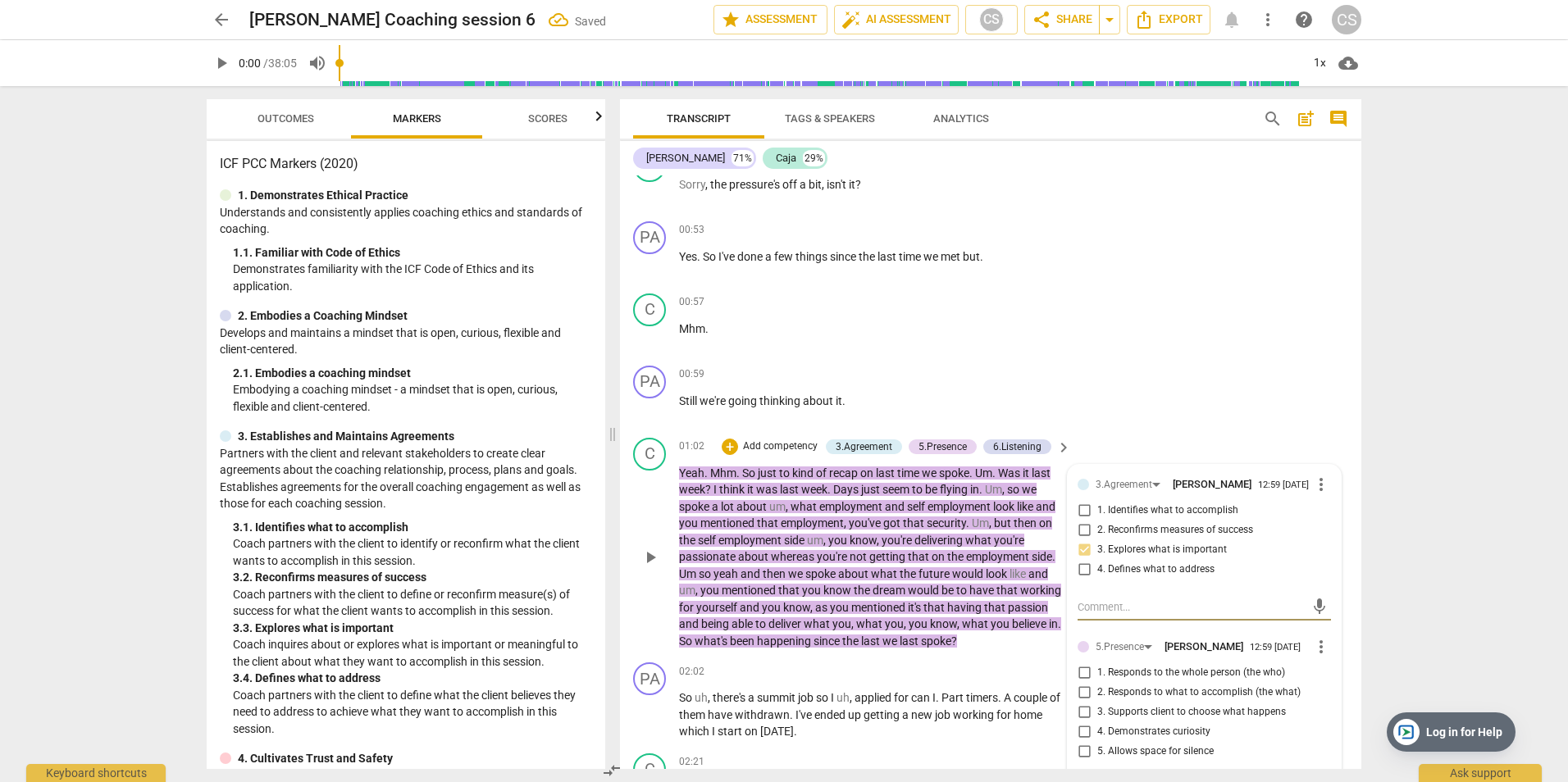
scroll to position [902, 0]
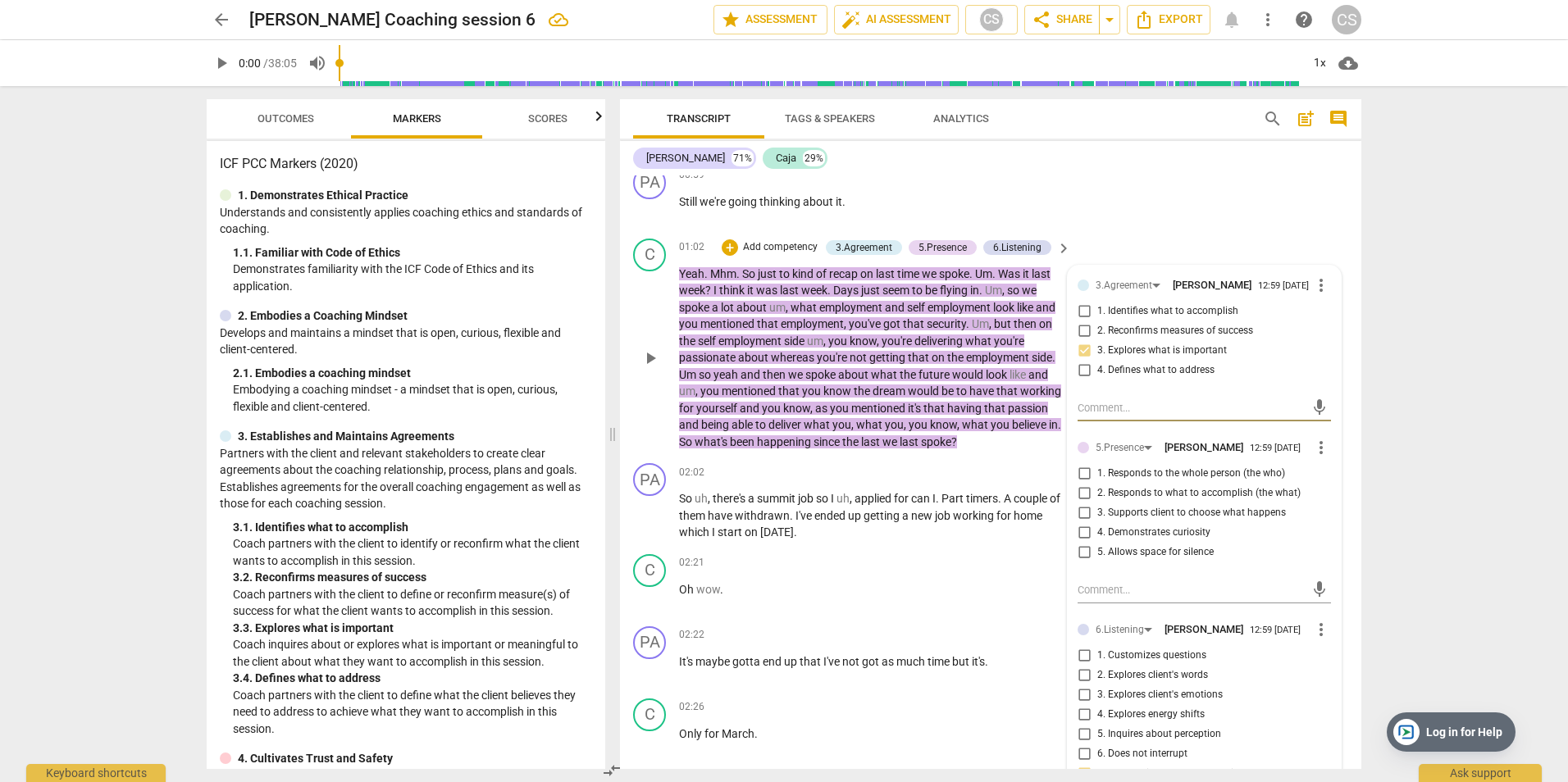
click at [1080, 495] on input "2. Responds to what to accomplish (the what)" at bounding box center [1084, 494] width 26 height 20
checkbox input "true"
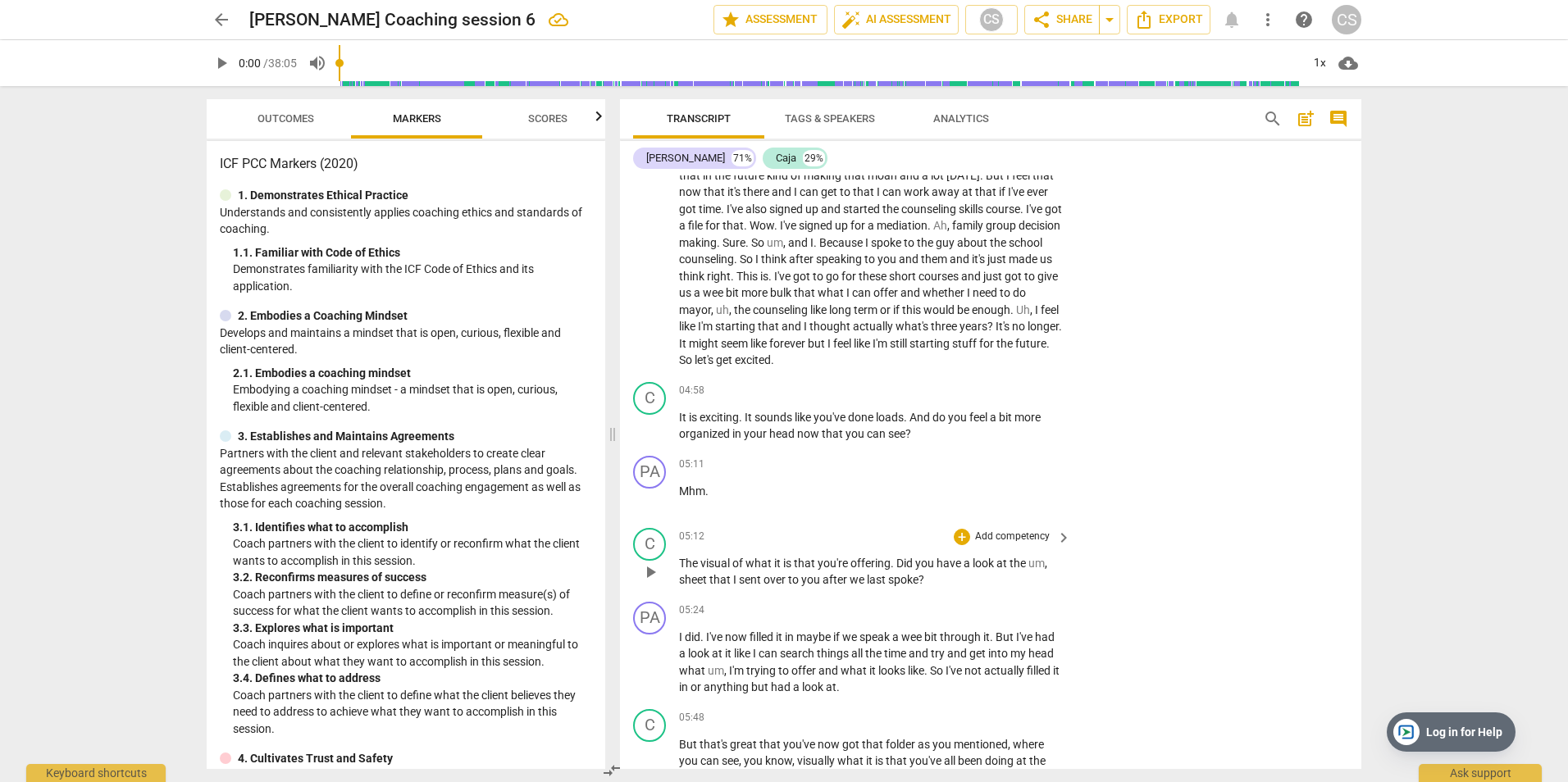
scroll to position [1885, 0]
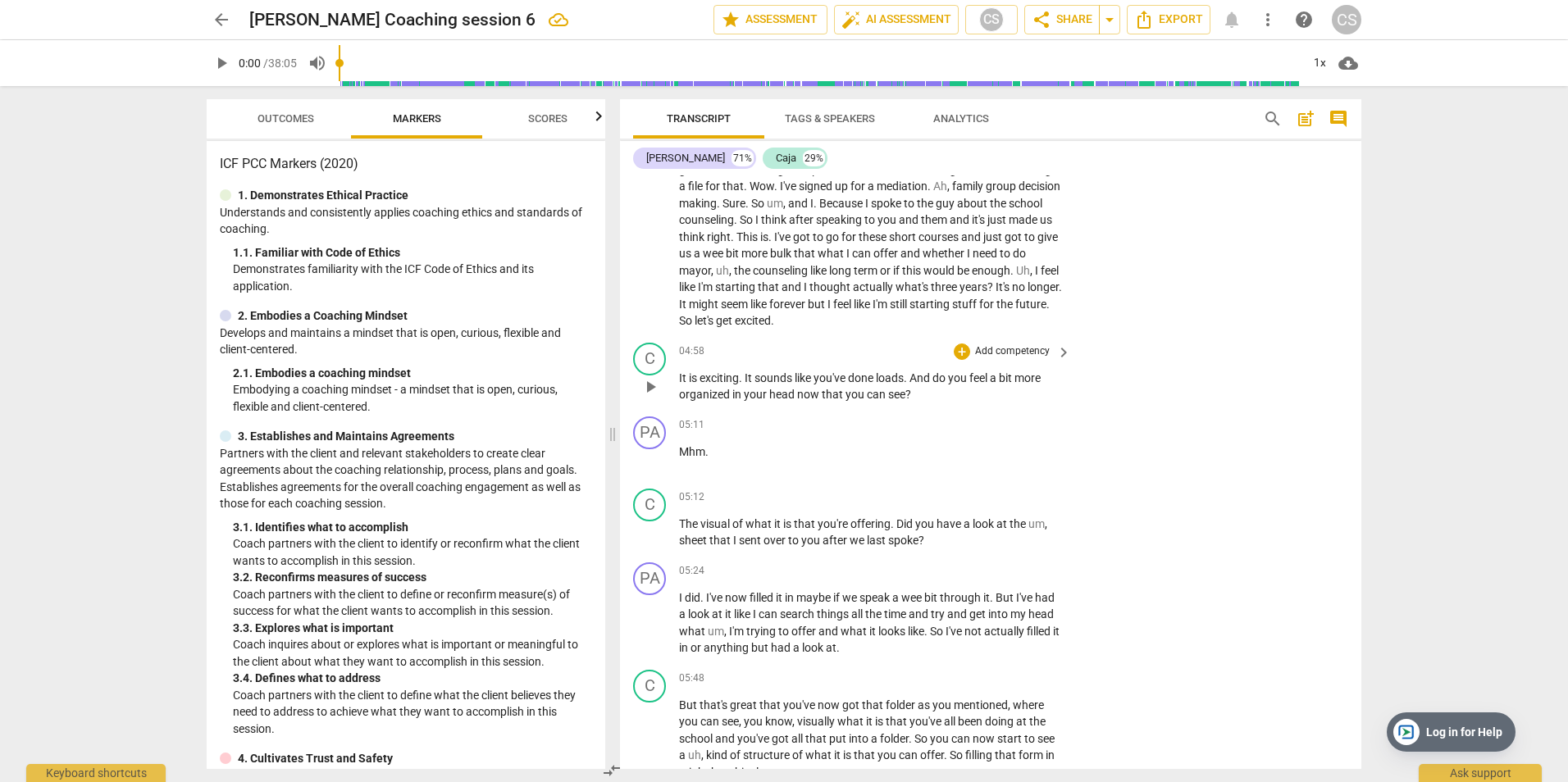
drag, startPoint x: 677, startPoint y: 378, endPoint x: 904, endPoint y: 371, distance: 227.1
click at [904, 371] on div "C play_arrow pause 04:58 + Add competency keyboard_arrow_right It is exciting .…" at bounding box center [991, 372] width 742 height 74
drag, startPoint x: 679, startPoint y: 377, endPoint x: 948, endPoint y: 393, distance: 269.5
click at [948, 393] on p "It is exciting . It sounds like you've done loads . And do you feel a bit more …" at bounding box center [871, 386] width 384 height 34
click at [1011, 346] on p "Add competency" at bounding box center [1013, 352] width 78 height 15
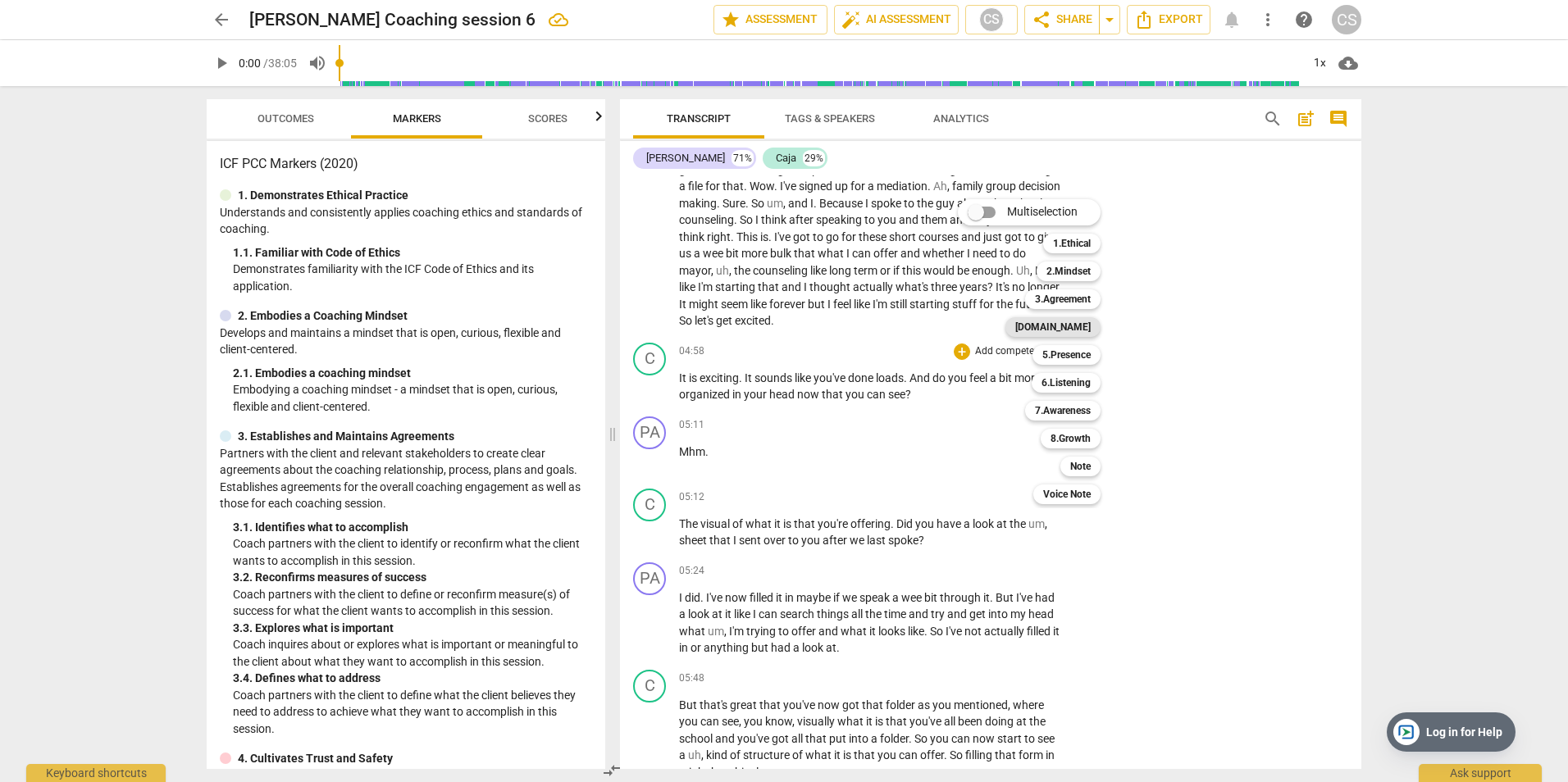
click at [1079, 321] on b "[DOMAIN_NAME]" at bounding box center [1053, 326] width 75 height 20
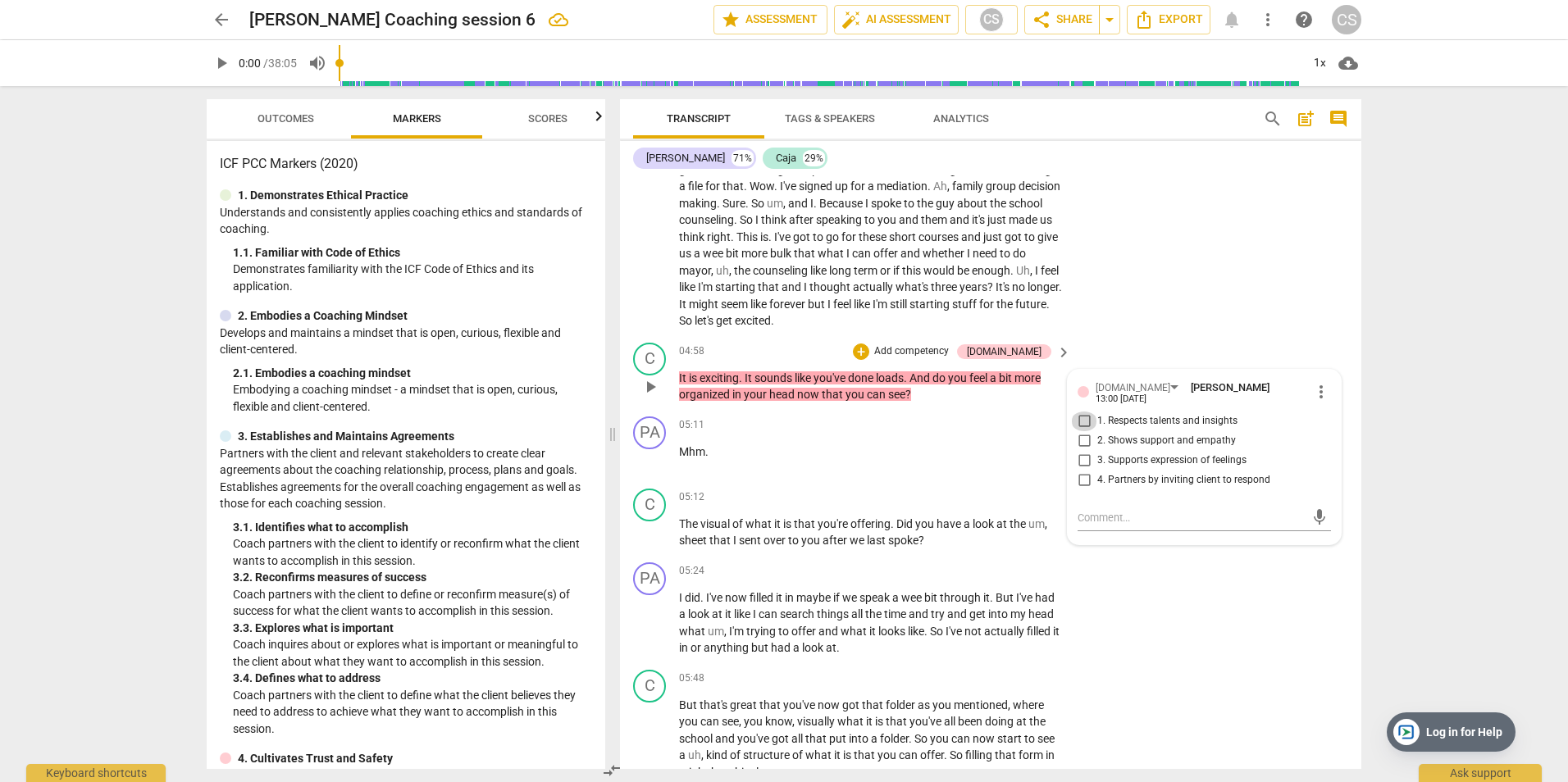
click at [1084, 413] on input "1. Respects talents and insights" at bounding box center [1084, 421] width 26 height 20
checkbox input "true"
click at [1082, 432] on input "2. Shows support and empathy" at bounding box center [1084, 441] width 26 height 20
checkbox input "true"
click at [950, 346] on p "Add competency" at bounding box center [911, 352] width 78 height 15
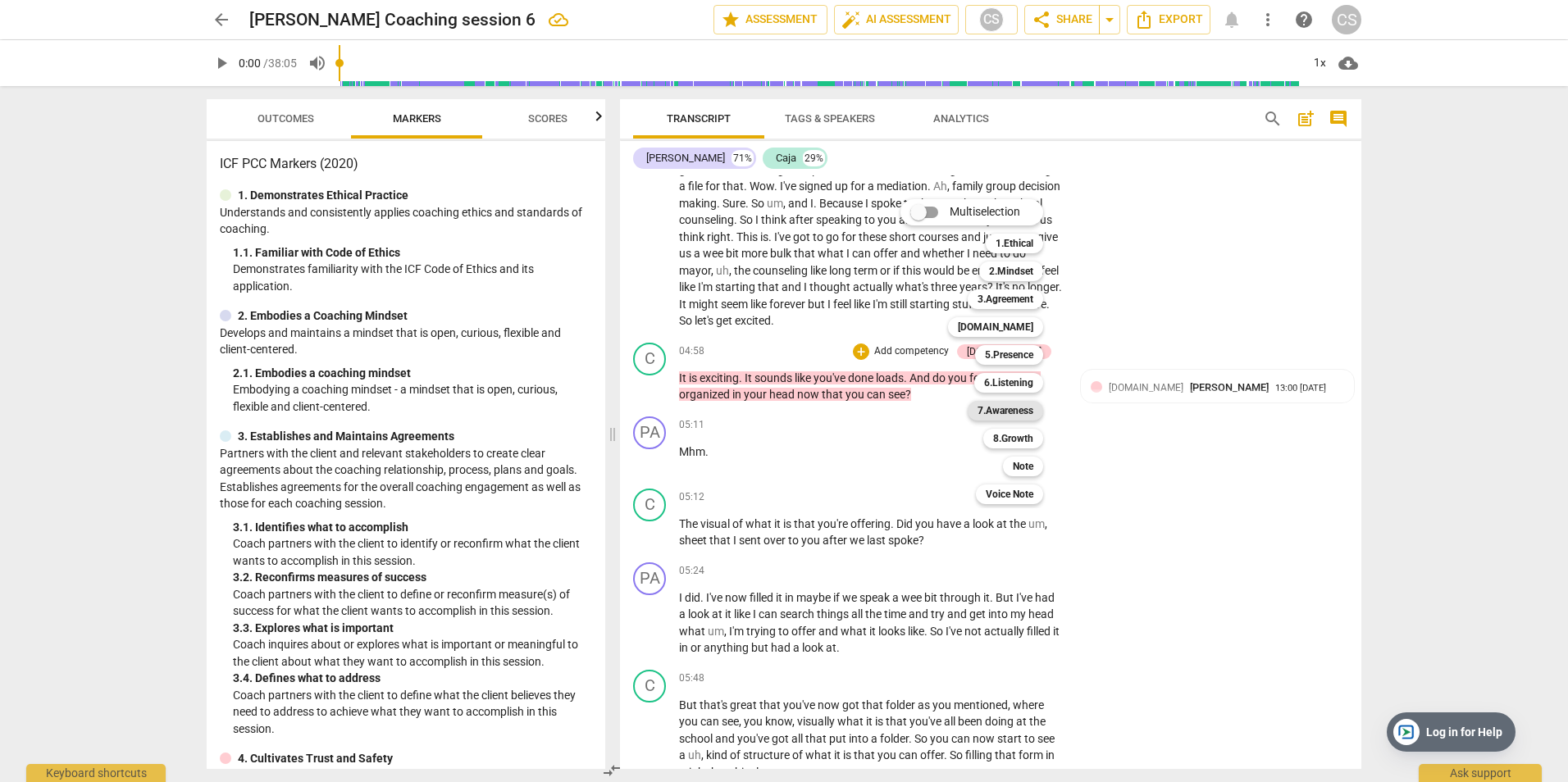
click at [1019, 406] on b "7.Awareness" at bounding box center [1005, 410] width 55 height 20
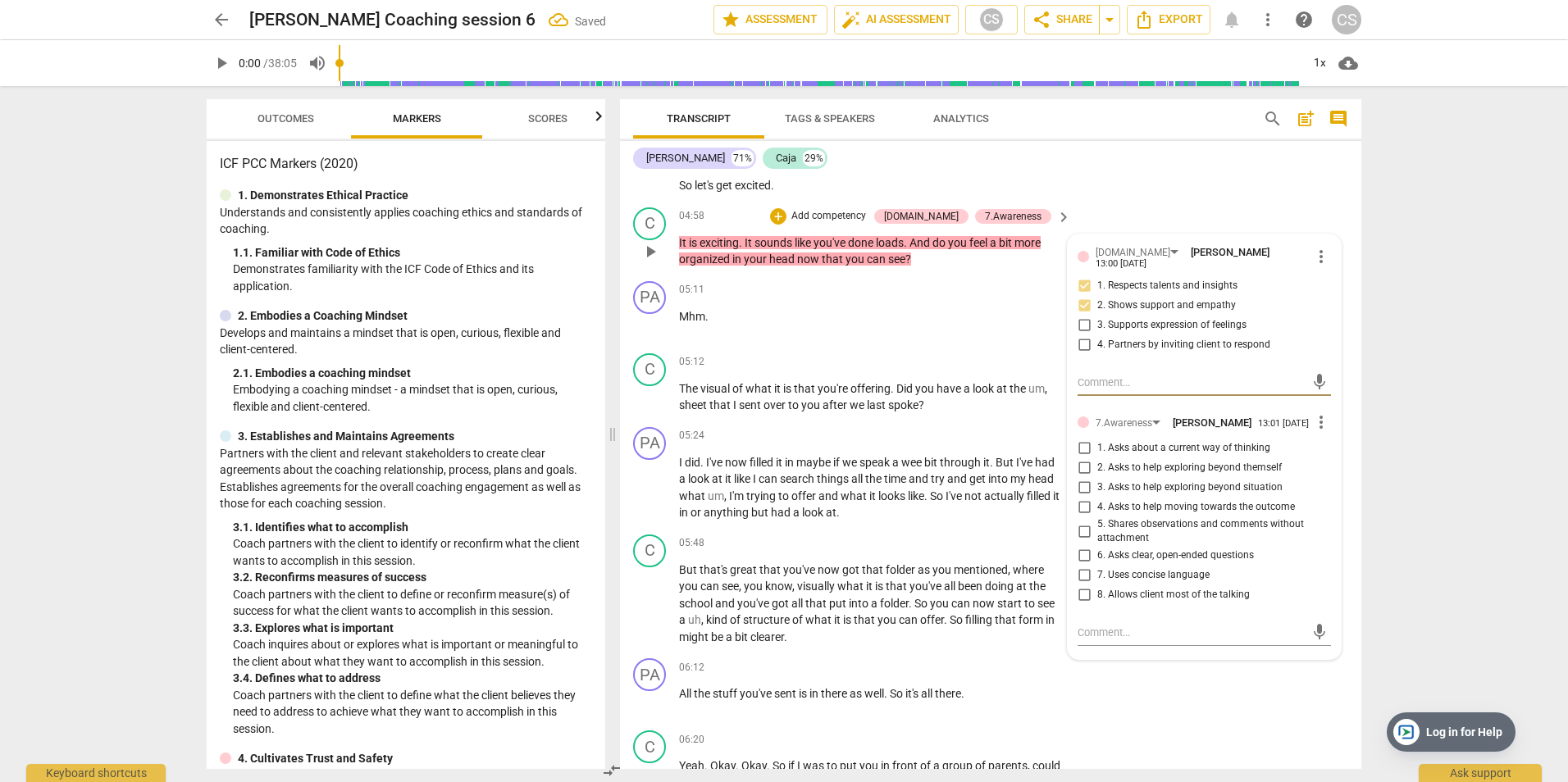
scroll to position [2050, 0]
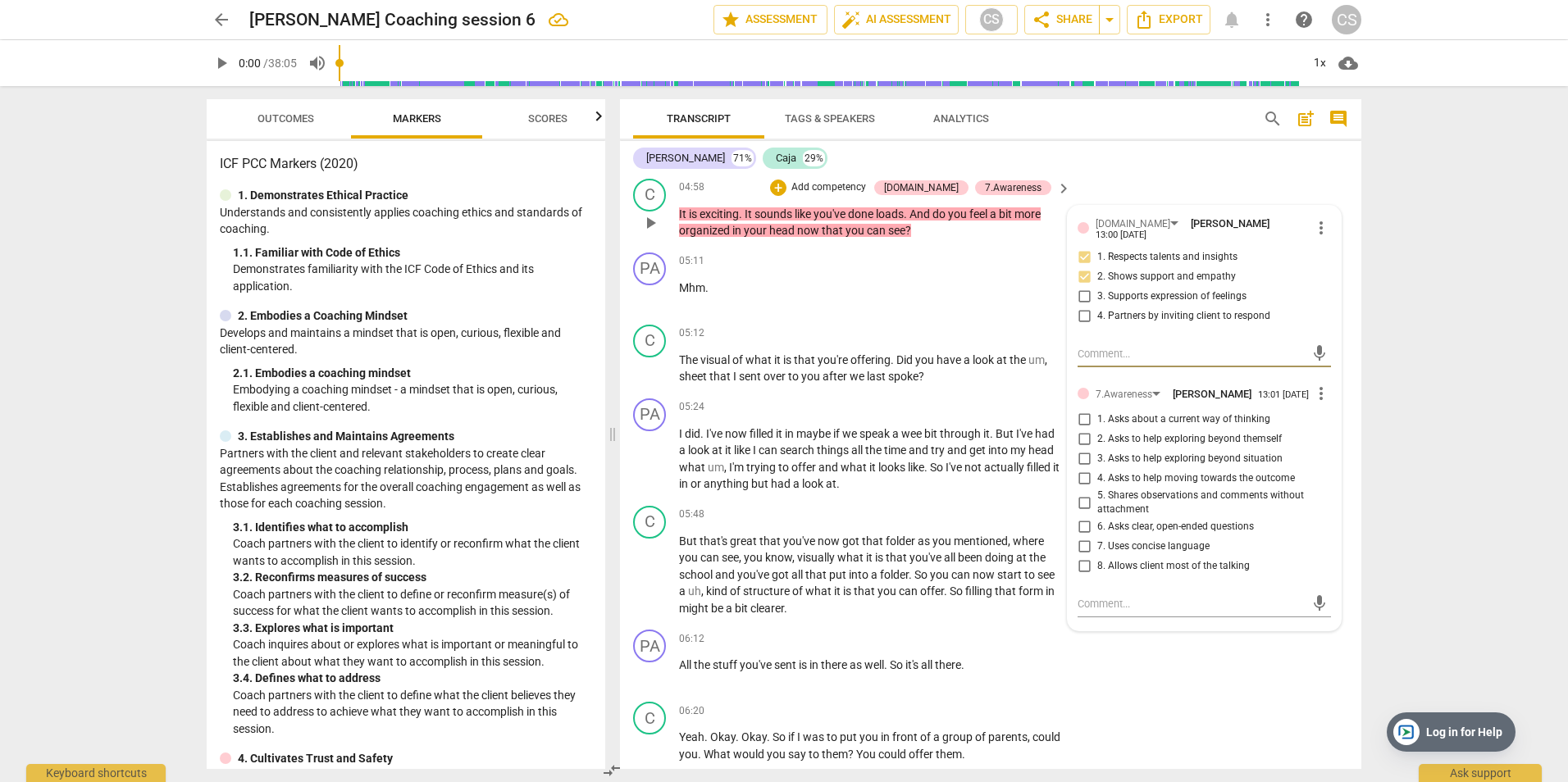
click at [1078, 419] on input "1. Asks about a current way of thinking" at bounding box center [1084, 419] width 26 height 20
checkbox input "true"
click at [1455, 344] on div "arrow_back [PERSON_NAME] Coaching session 6 Saved edit star Assessment auto_fix…" at bounding box center [784, 391] width 1568 height 782
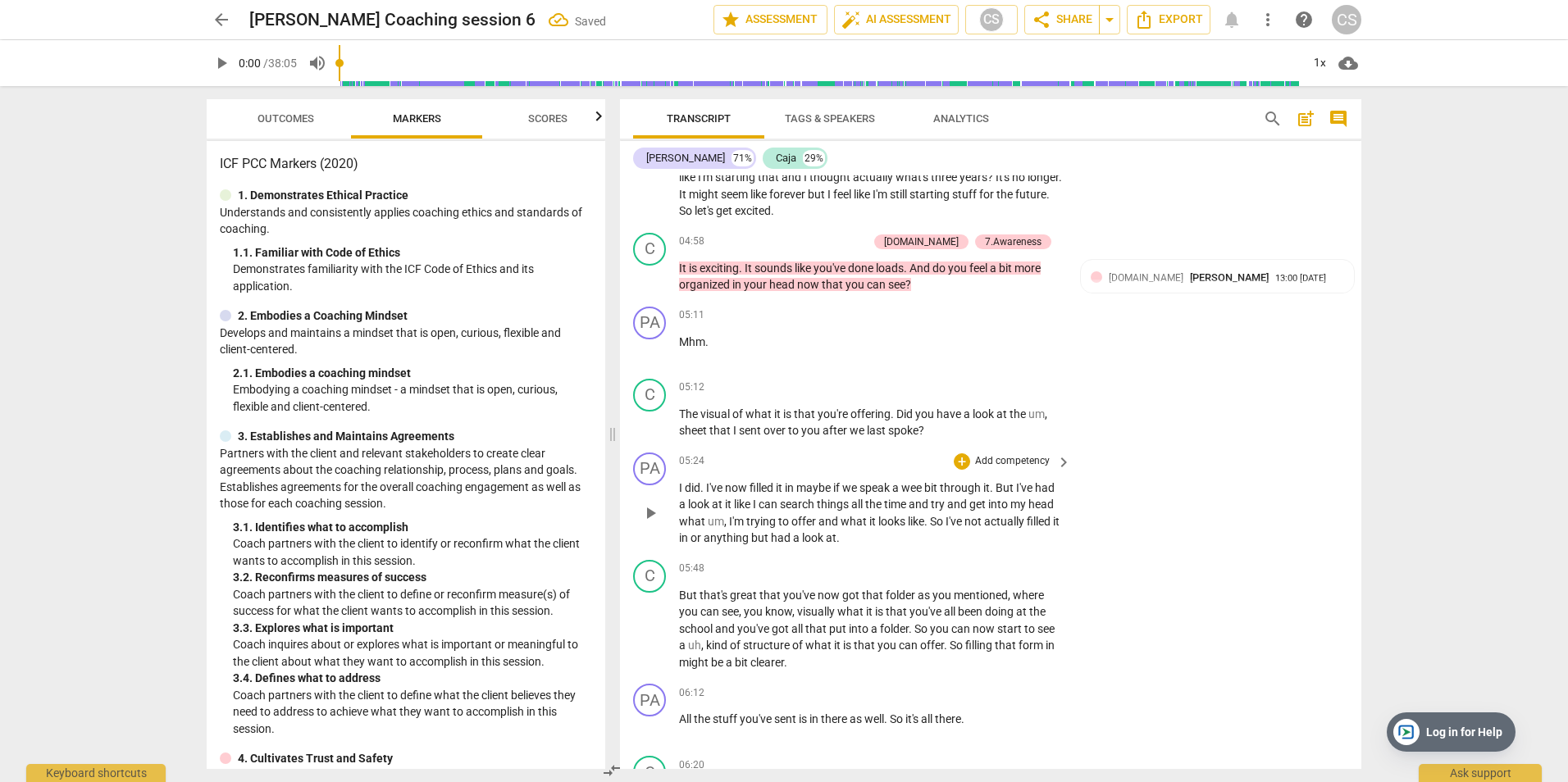
scroll to position [1968, 0]
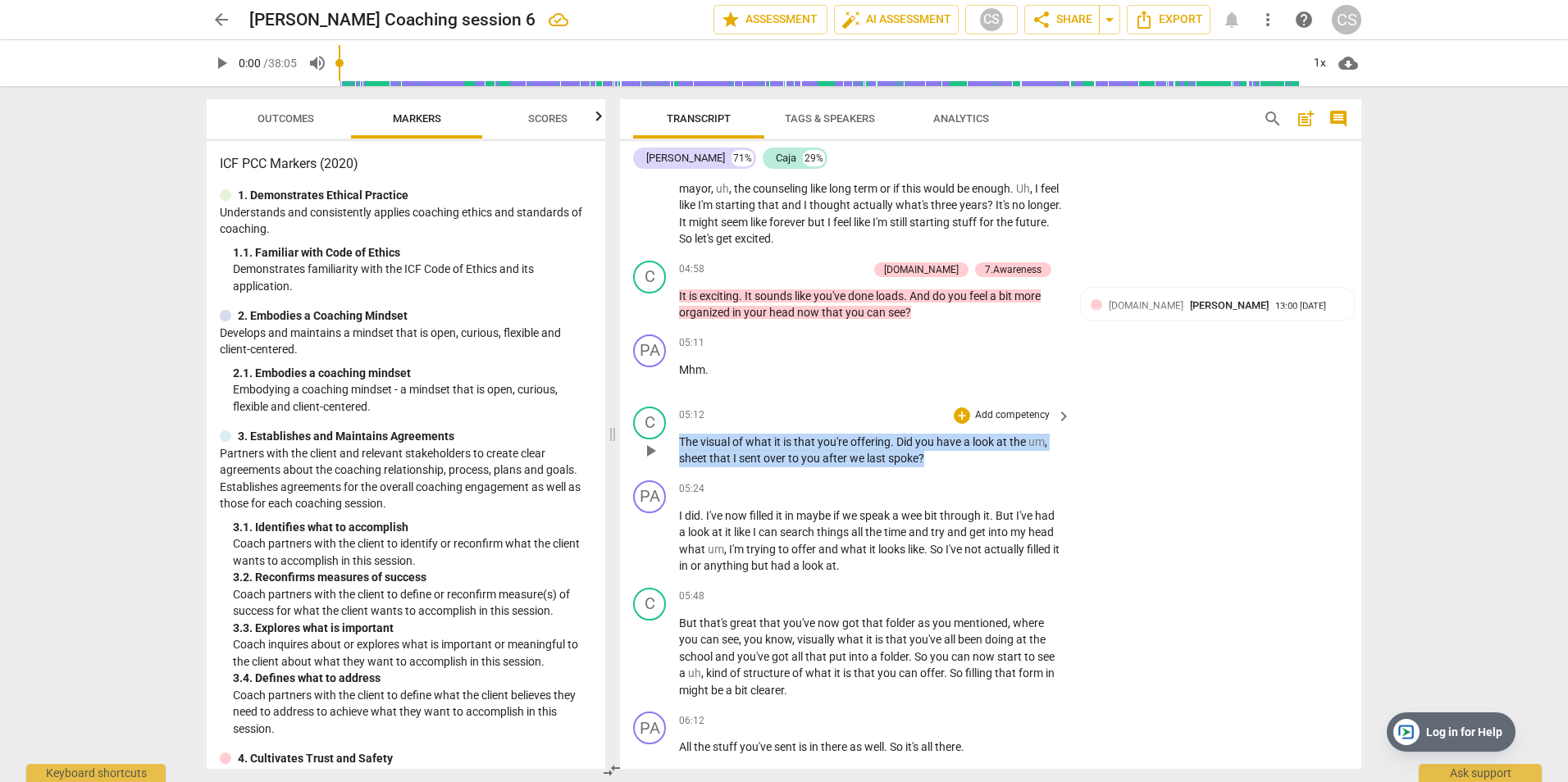
drag, startPoint x: 682, startPoint y: 442, endPoint x: 952, endPoint y: 471, distance: 271.6
click at [952, 471] on div "C play_arrow pause 05:12 + Add competency keyboard_arrow_right The visual of wh…" at bounding box center [991, 436] width 742 height 74
click at [1020, 410] on p "Add competency" at bounding box center [1013, 415] width 78 height 15
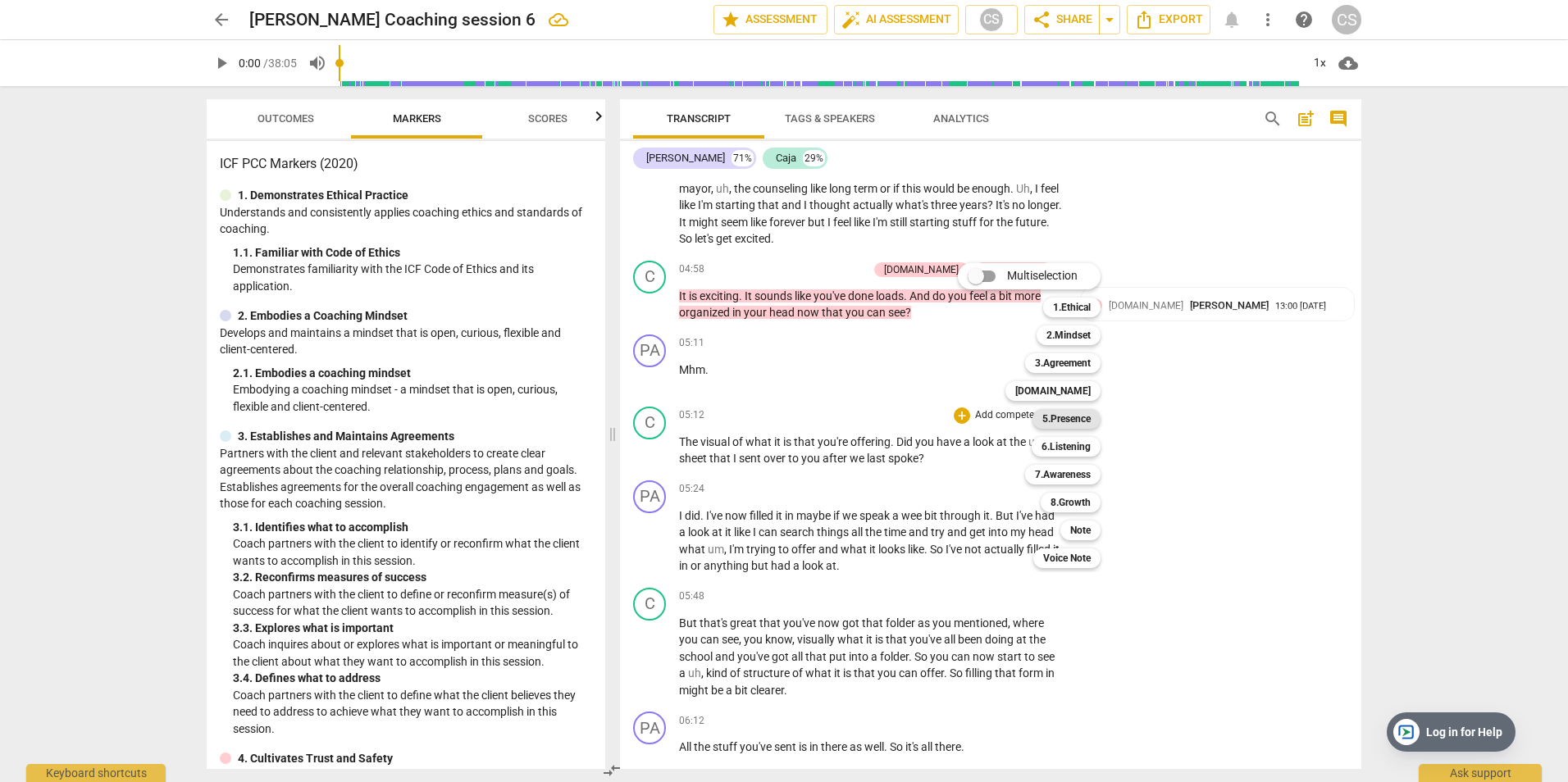
click at [1065, 423] on b "5.Presence" at bounding box center [1066, 418] width 49 height 20
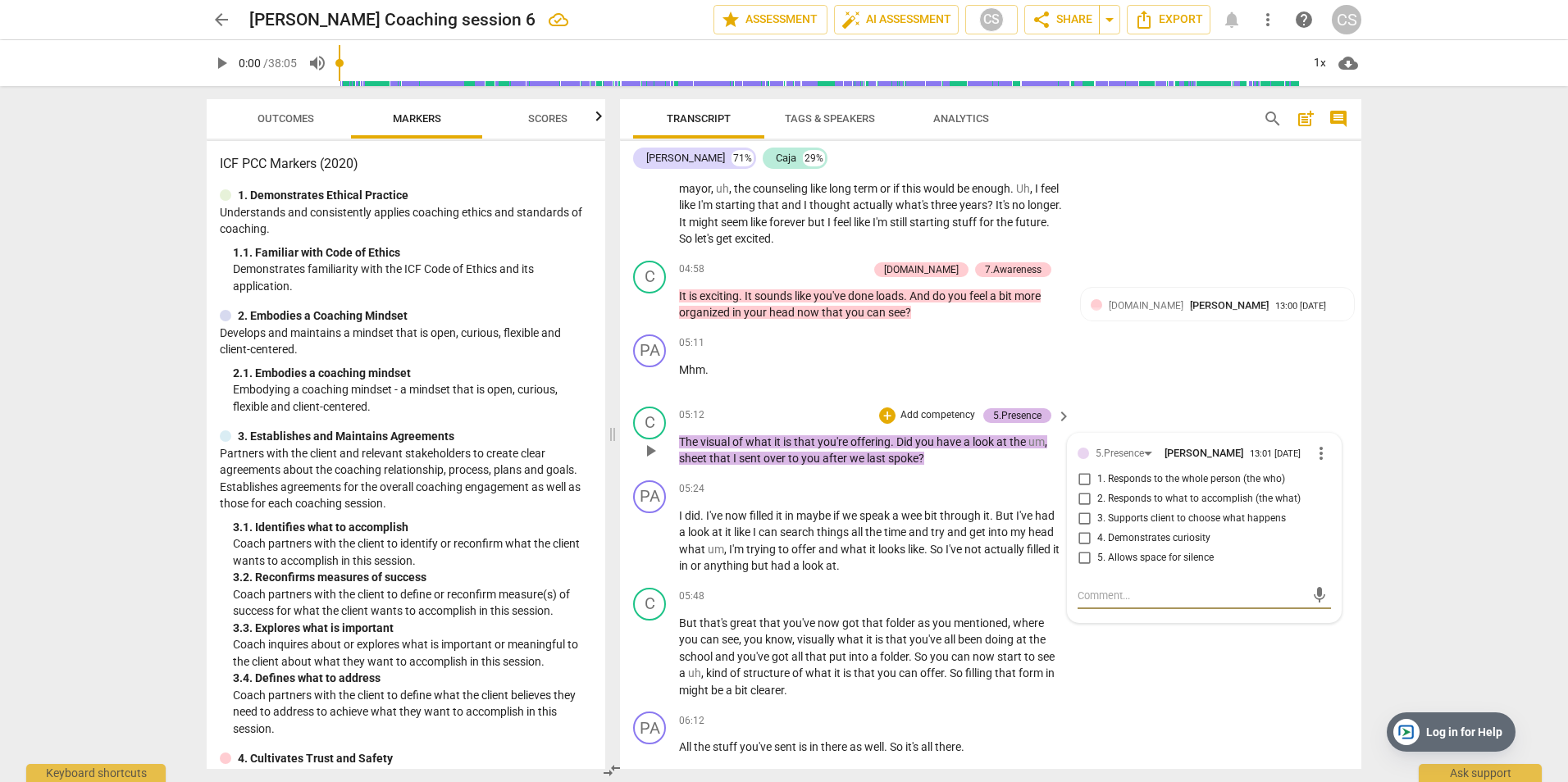
click at [1018, 415] on div "5.Presence" at bounding box center [1017, 415] width 49 height 15
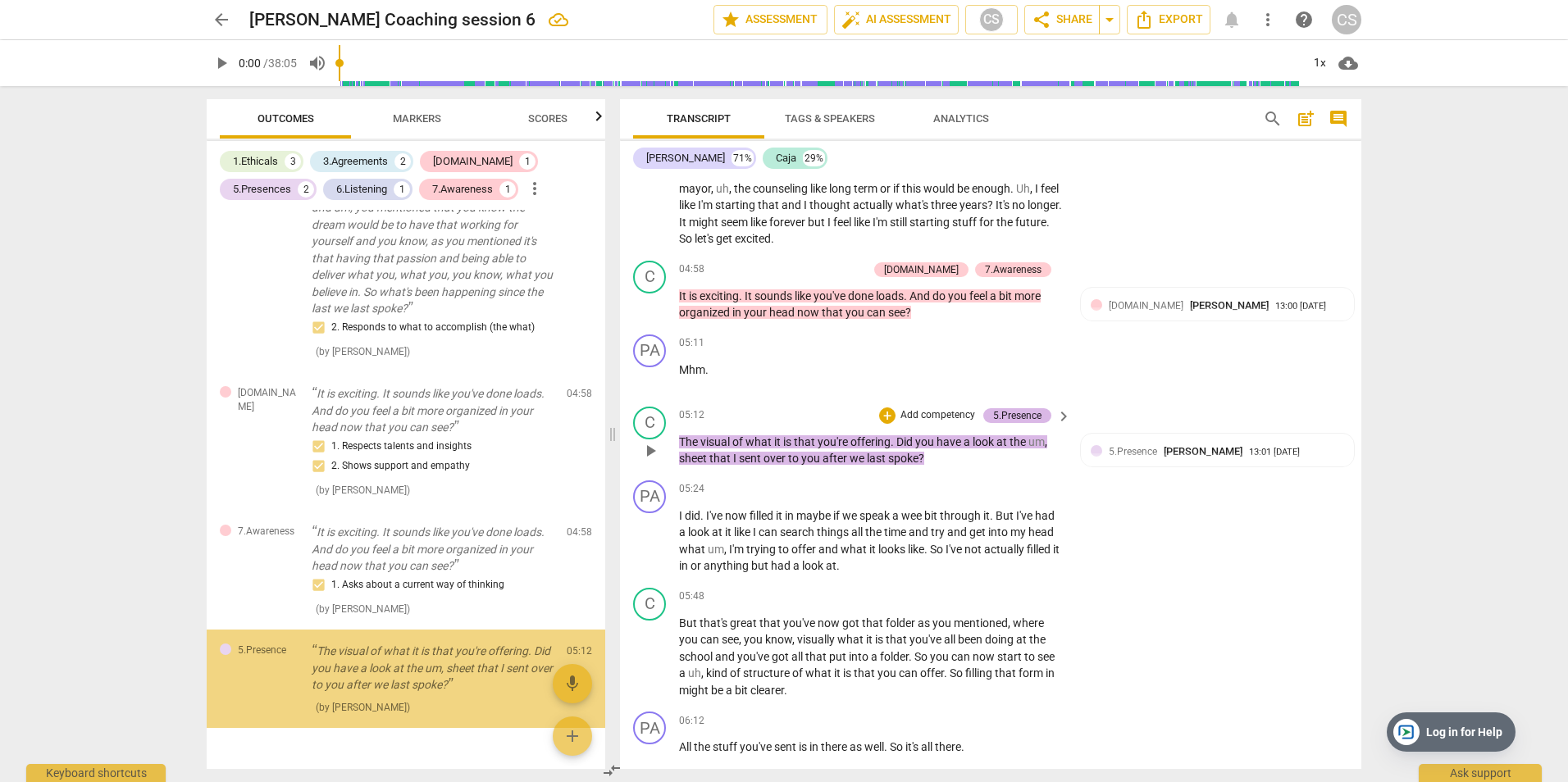
scroll to position [1469, 0]
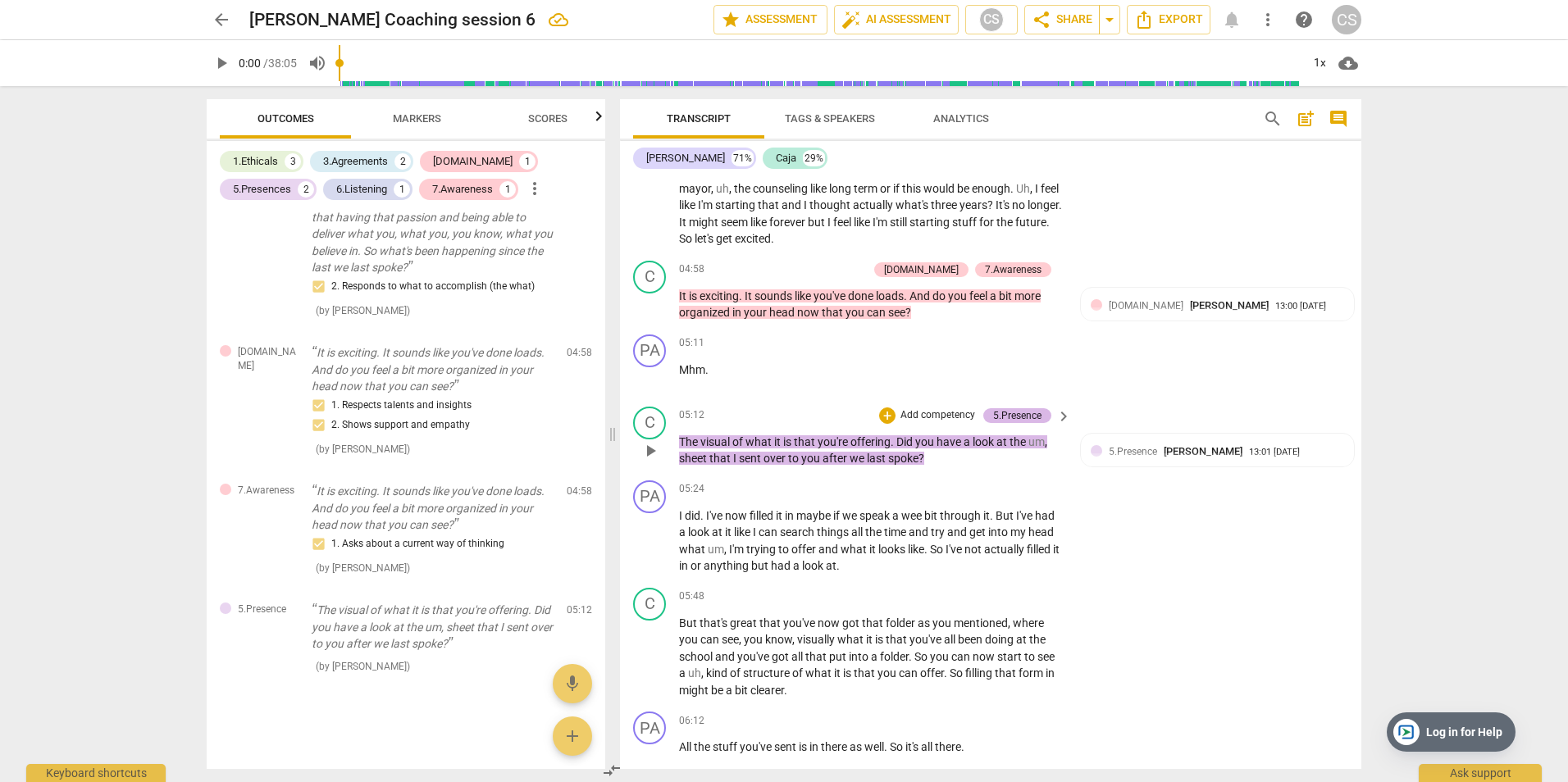
drag, startPoint x: 1023, startPoint y: 411, endPoint x: 995, endPoint y: 419, distance: 29.1
click at [993, 419] on div "5.Presence" at bounding box center [1017, 415] width 49 height 15
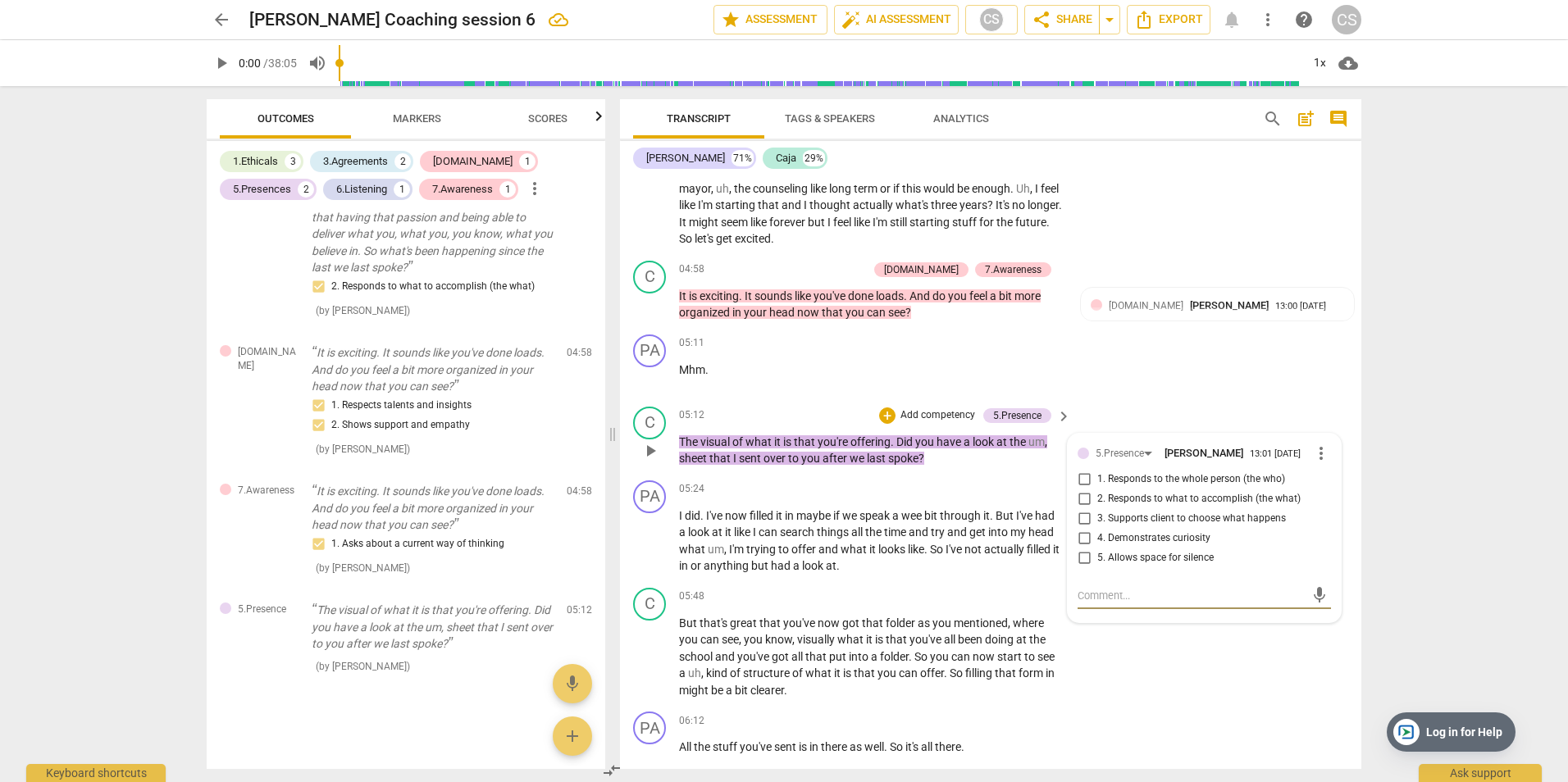
click at [1084, 452] on div at bounding box center [1083, 453] width 11 height 11
click at [1062, 417] on span "keyboard_arrow_right" at bounding box center [1064, 417] width 20 height 20
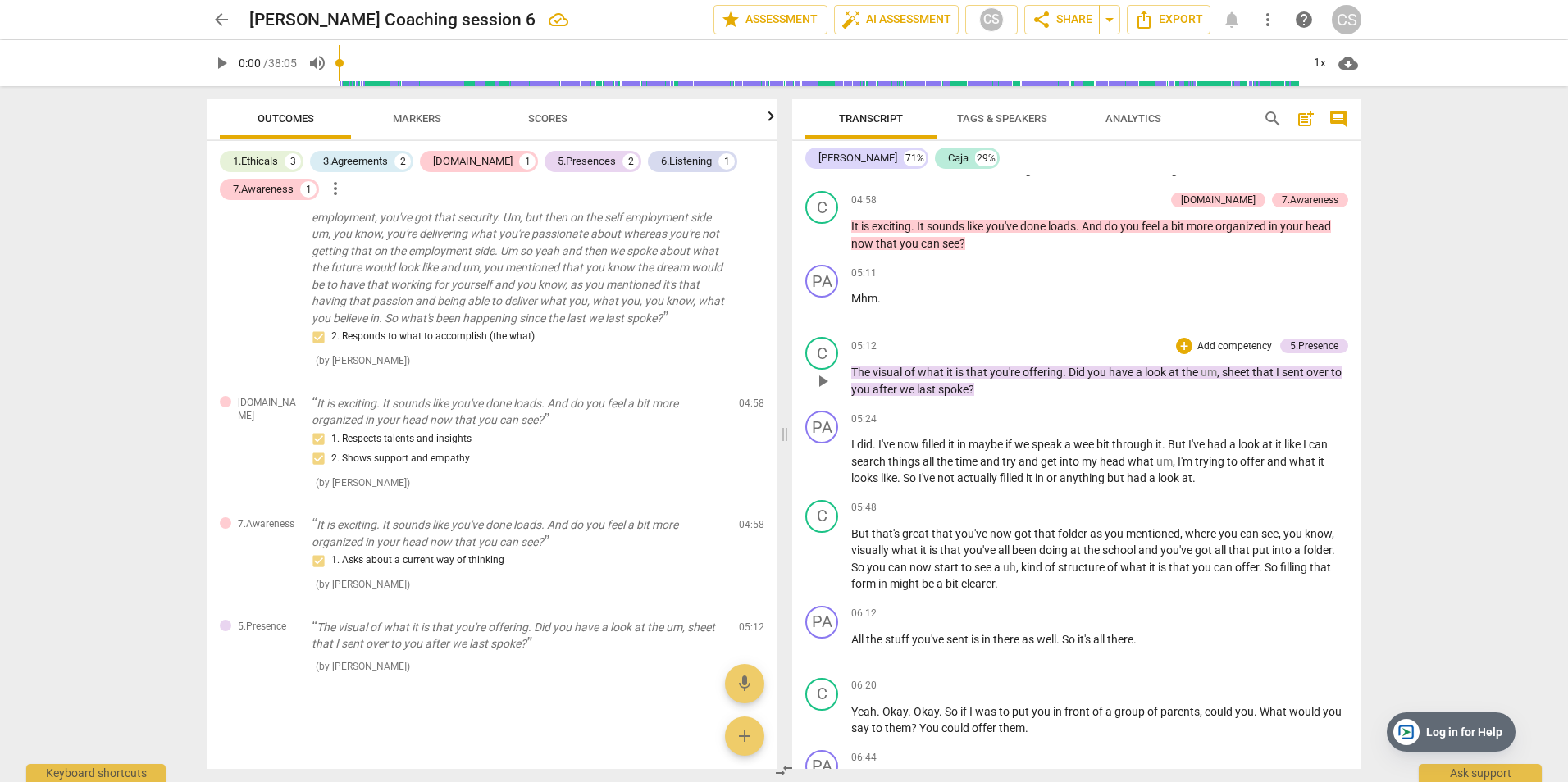
scroll to position [915, 0]
click at [1312, 342] on div "5.Presence" at bounding box center [1314, 346] width 49 height 15
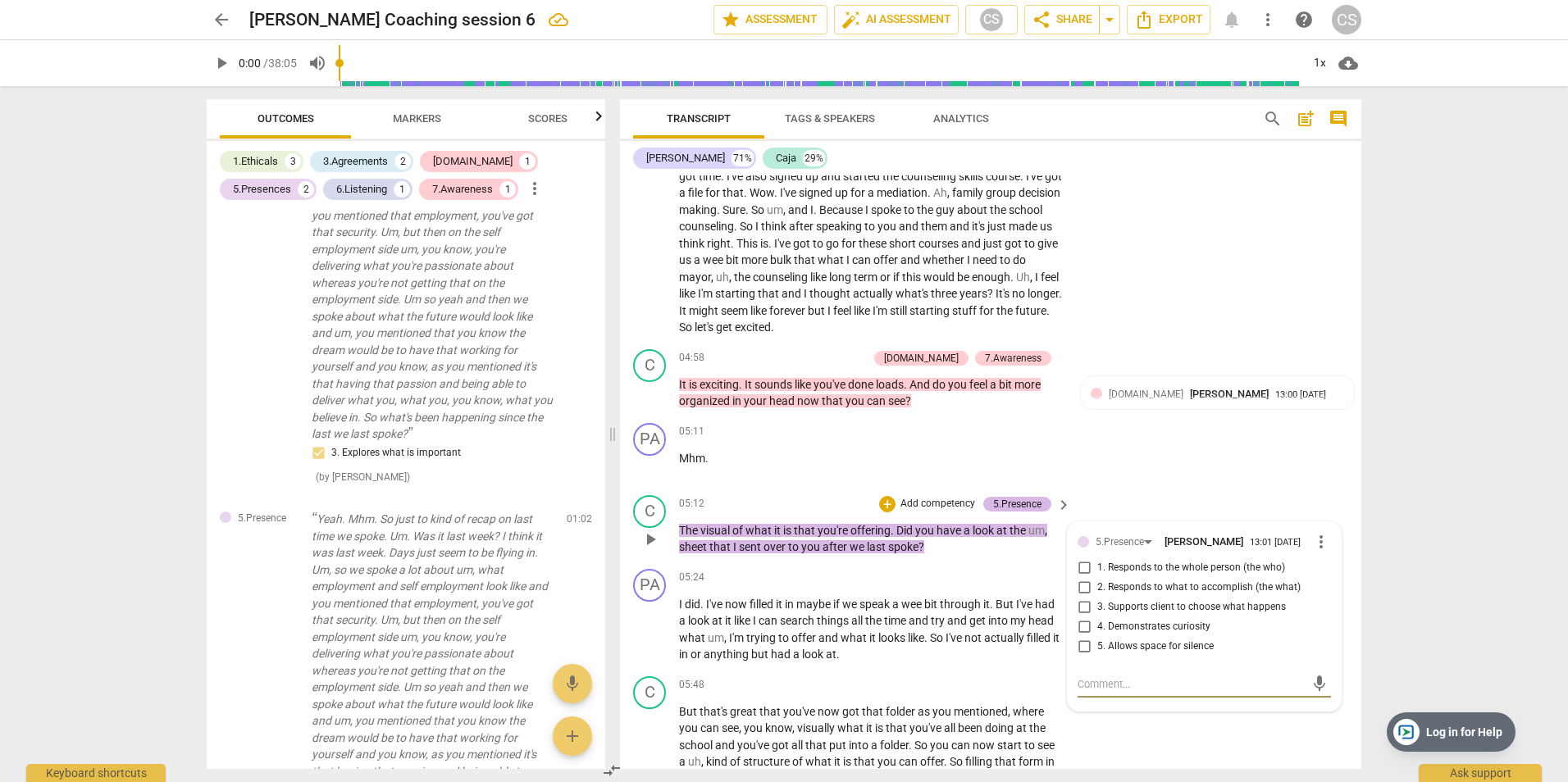
scroll to position [1469, 0]
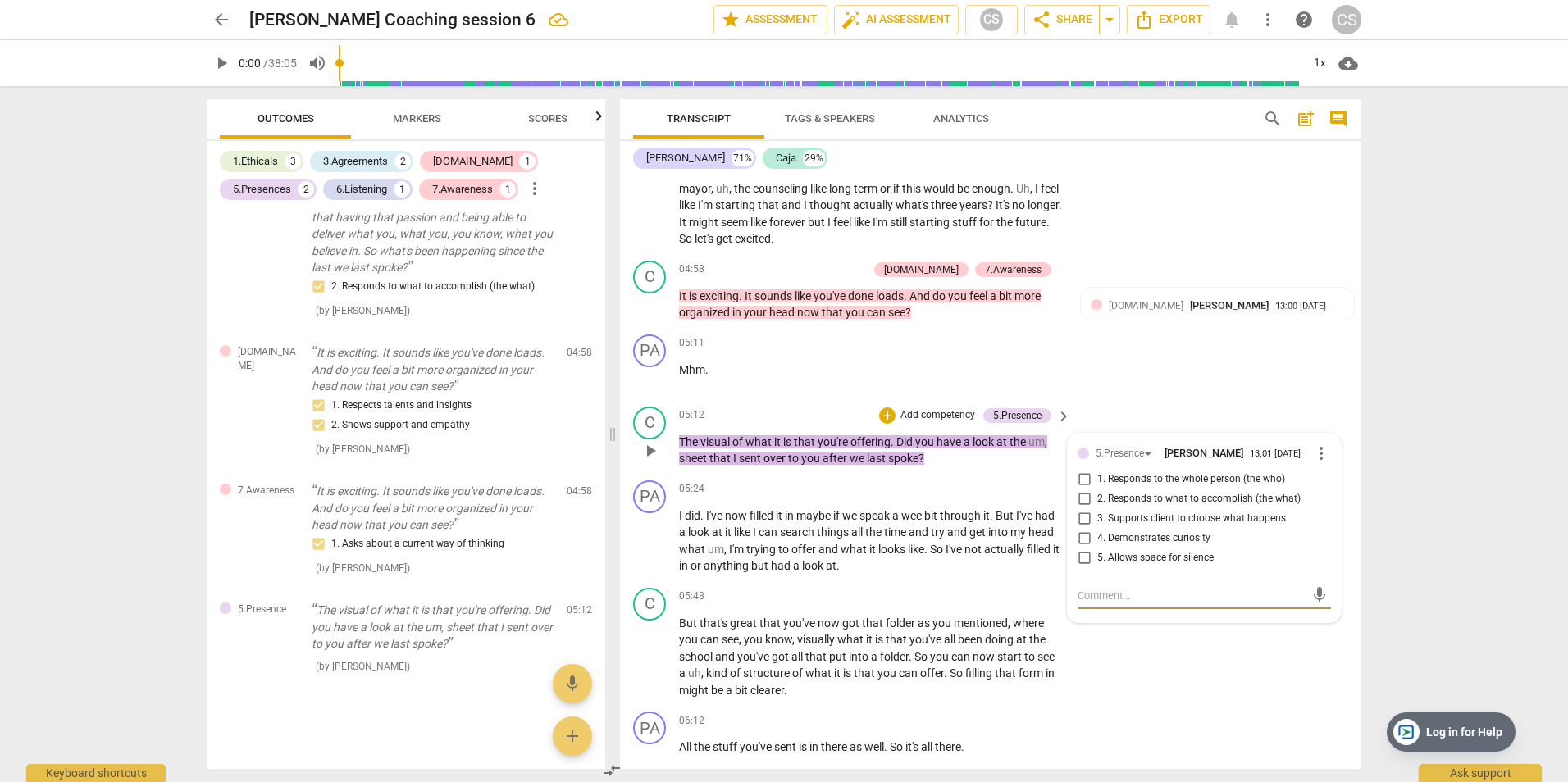
click at [1312, 456] on span "more_vert" at bounding box center [1321, 453] width 20 height 20
click at [1327, 482] on li "Delete" at bounding box center [1333, 484] width 56 height 31
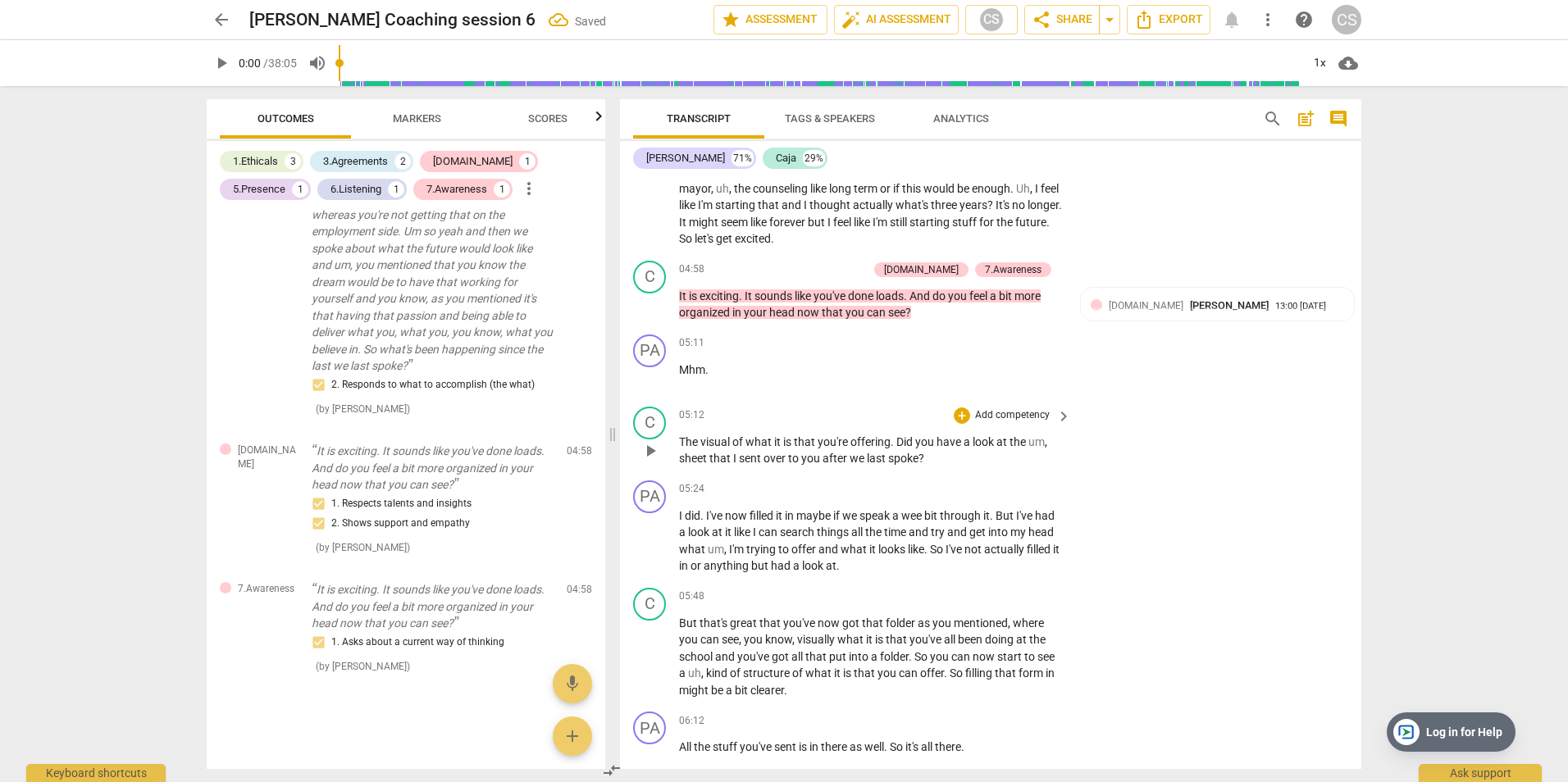
scroll to position [1371, 0]
click at [1057, 417] on span "keyboard_arrow_right" at bounding box center [1064, 417] width 20 height 20
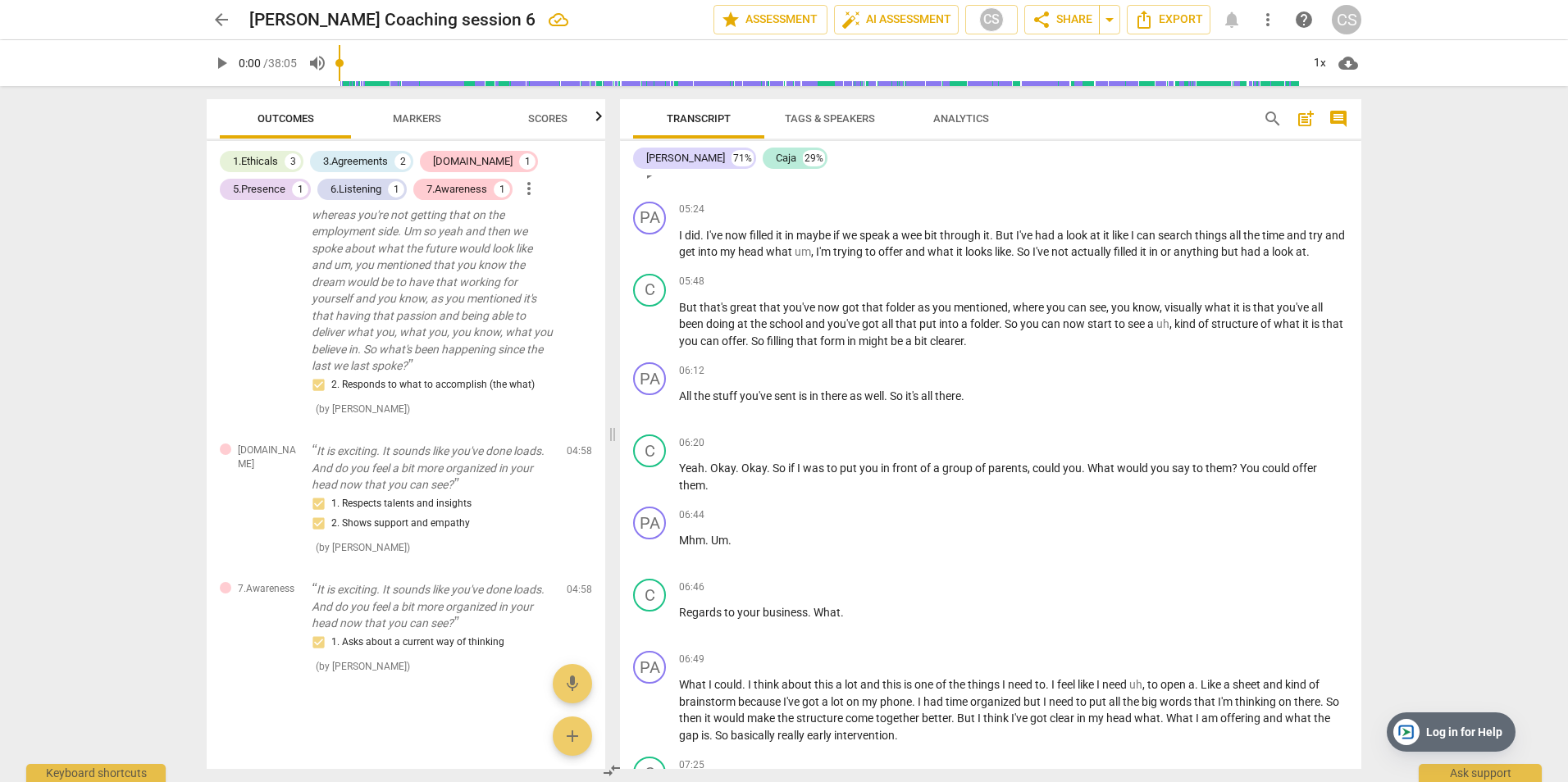
scroll to position [833, 0]
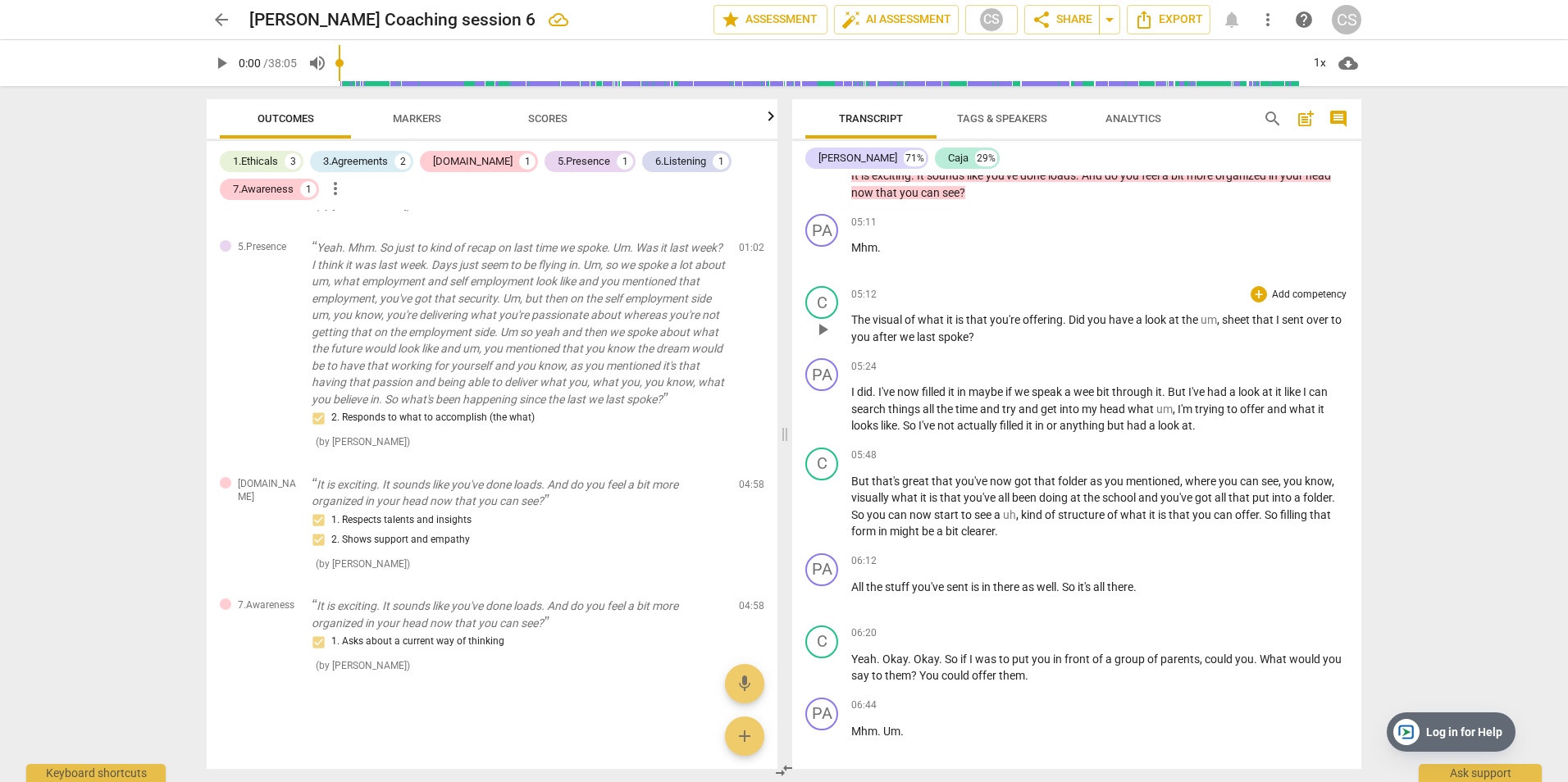
click at [1312, 288] on p "Add competency" at bounding box center [1309, 294] width 78 height 15
click at [867, 662] on div at bounding box center [784, 391] width 1568 height 782
click at [853, 658] on span "Yeah" at bounding box center [864, 659] width 25 height 13
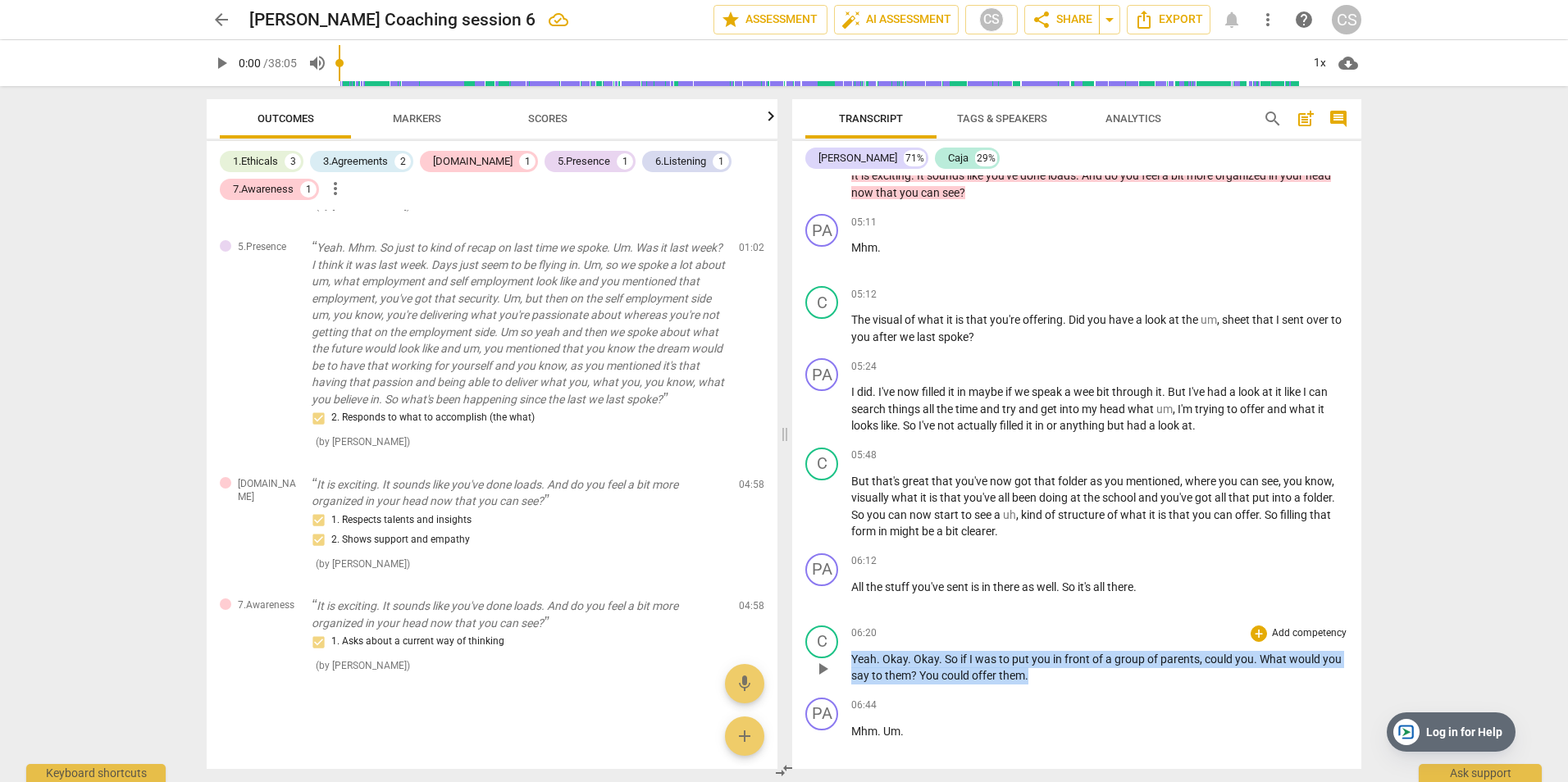
drag, startPoint x: 854, startPoint y: 658, endPoint x: 1085, endPoint y: 672, distance: 231.4
click at [1085, 672] on p "Yeah . Okay . Okay . So if I was to put you in front of a group of parents , co…" at bounding box center [1100, 668] width 497 height 34
click at [1311, 634] on p "Add competency" at bounding box center [1309, 633] width 78 height 15
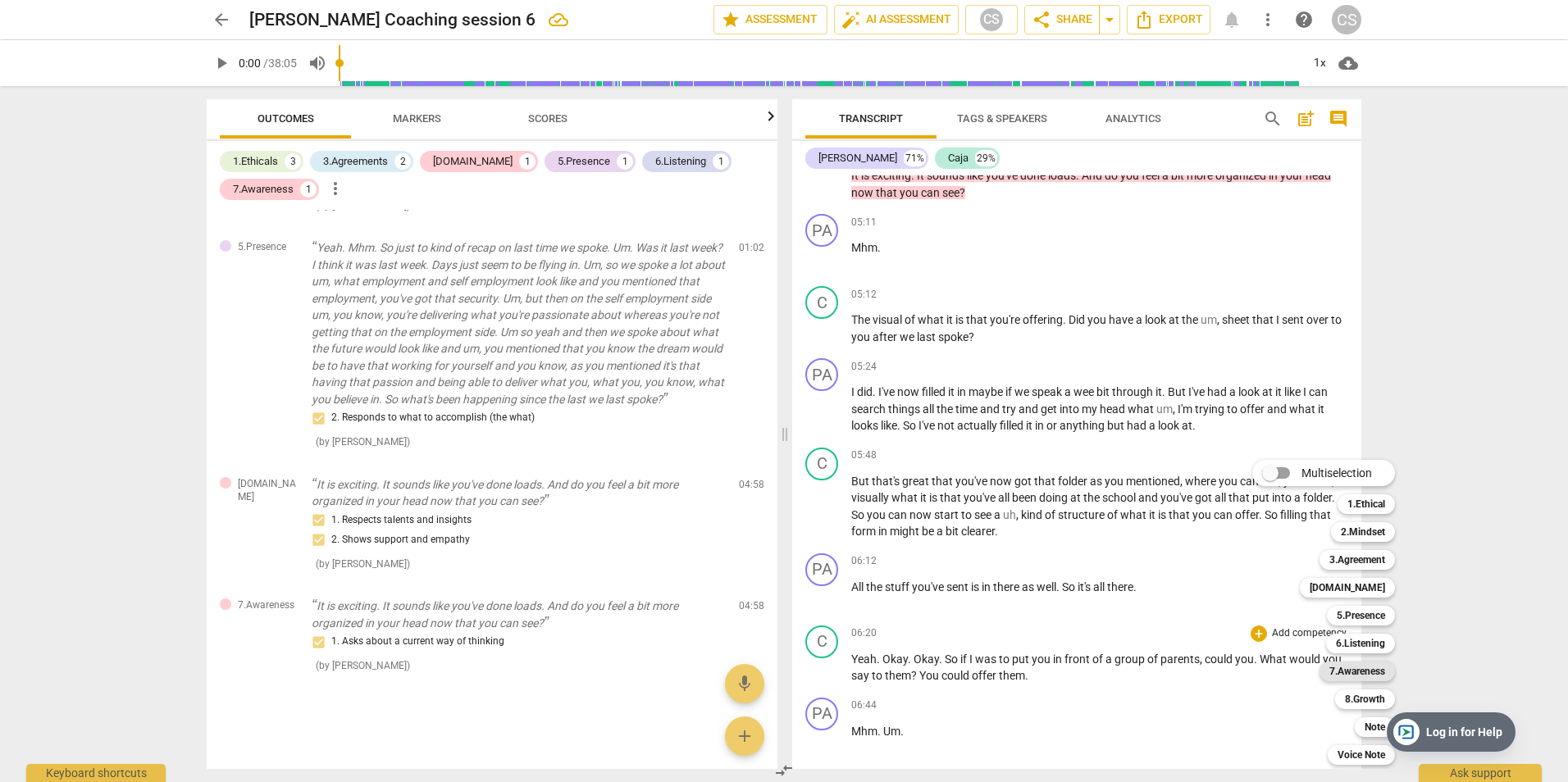
click at [1374, 667] on b "7.Awareness" at bounding box center [1357, 671] width 55 height 20
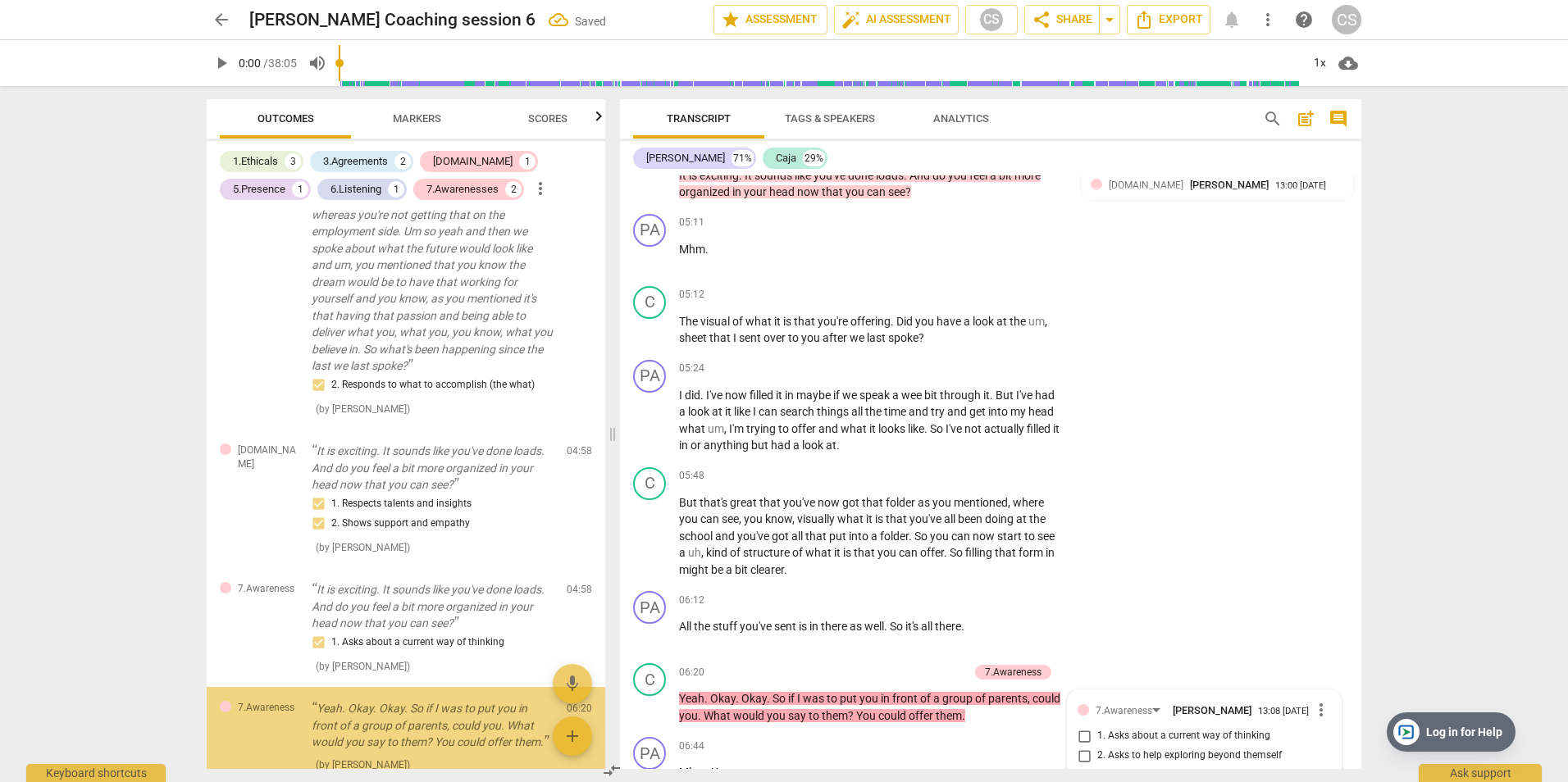
scroll to position [1486, 0]
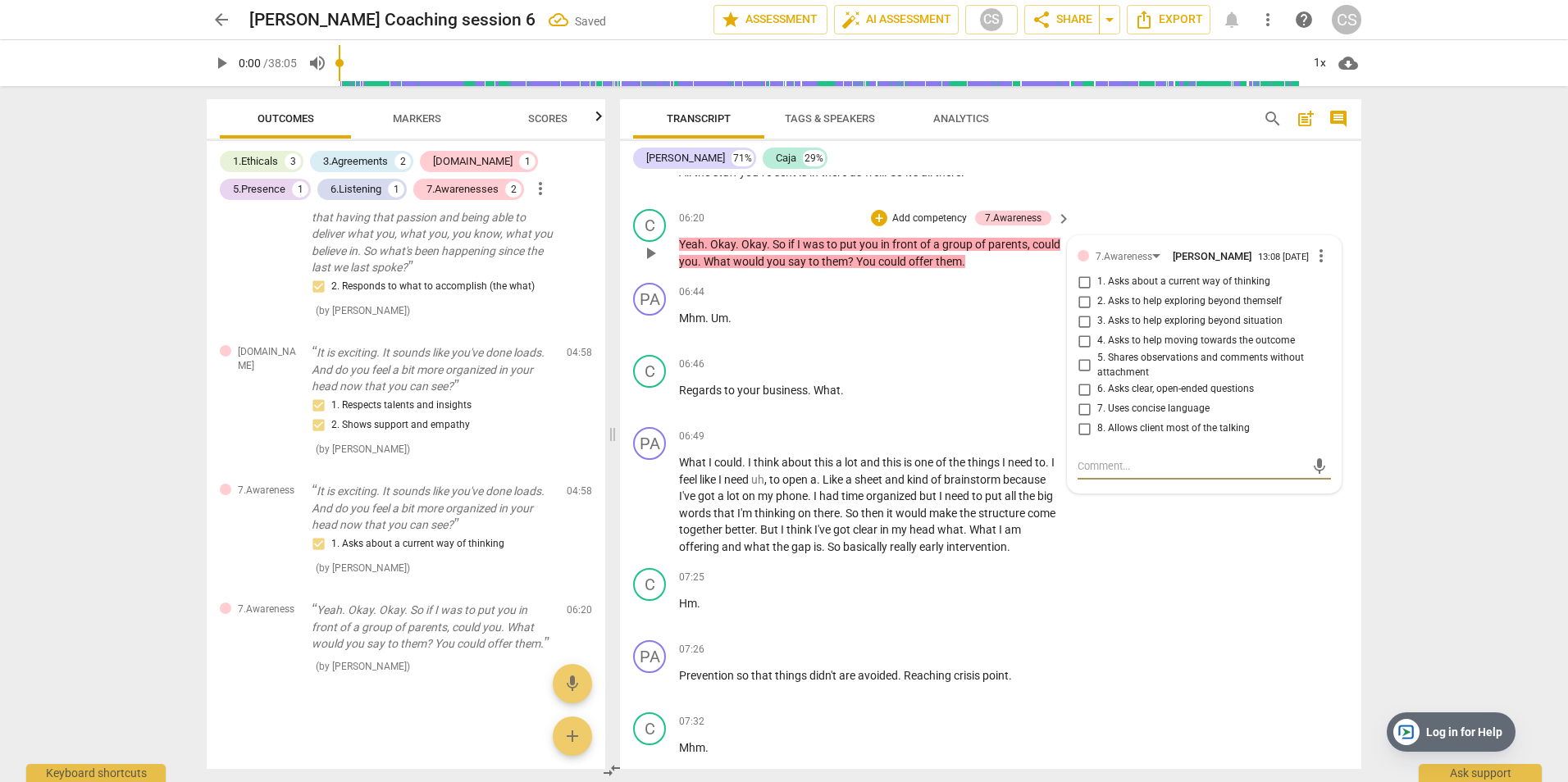
click at [1079, 343] on input "4. Asks to help moving towards the outcome" at bounding box center [1084, 340] width 26 height 20
checkbox input "true"
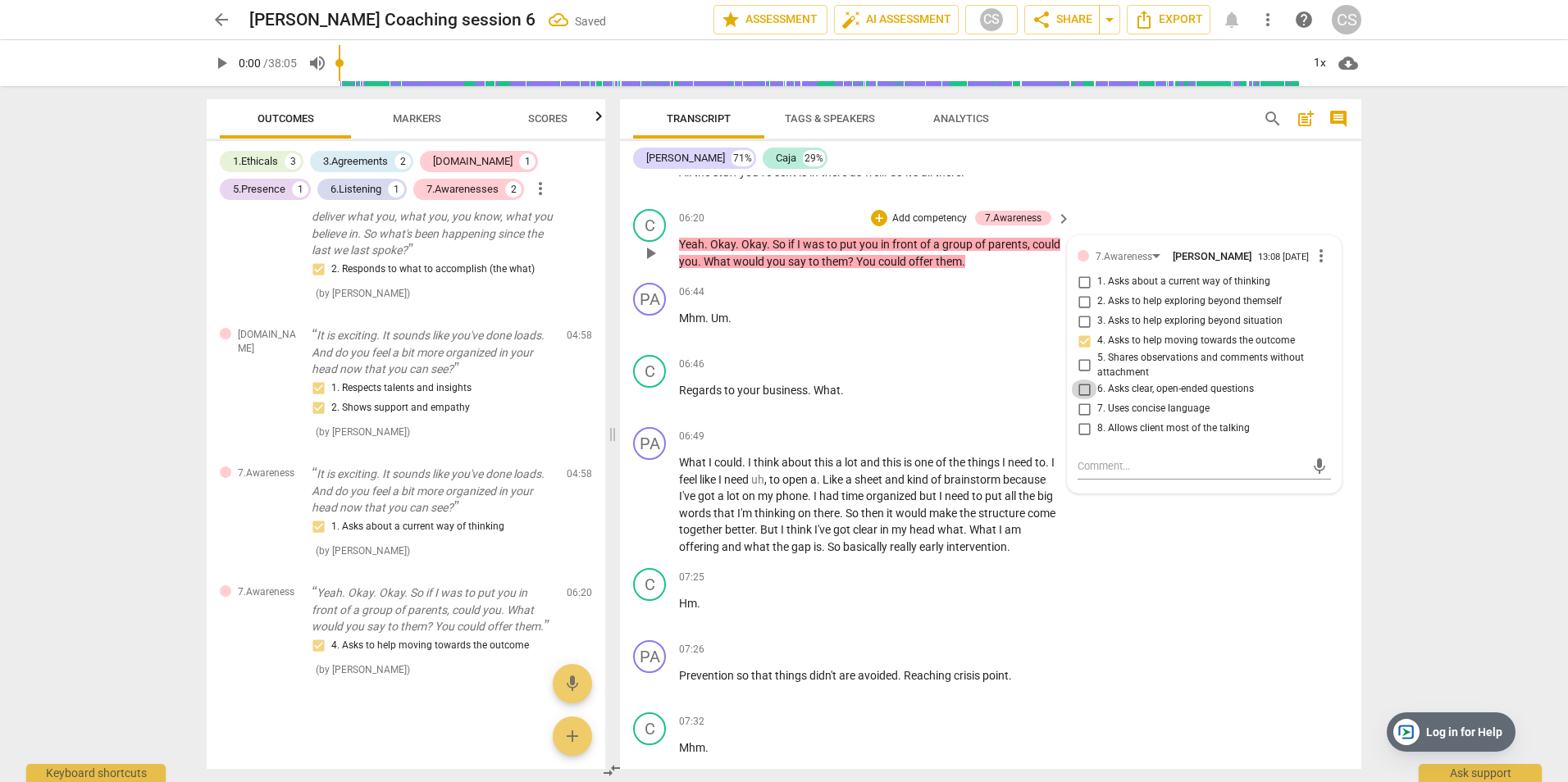
click at [1085, 391] on input "6. Asks clear, open-ended questions" at bounding box center [1084, 389] width 26 height 20
checkbox input "true"
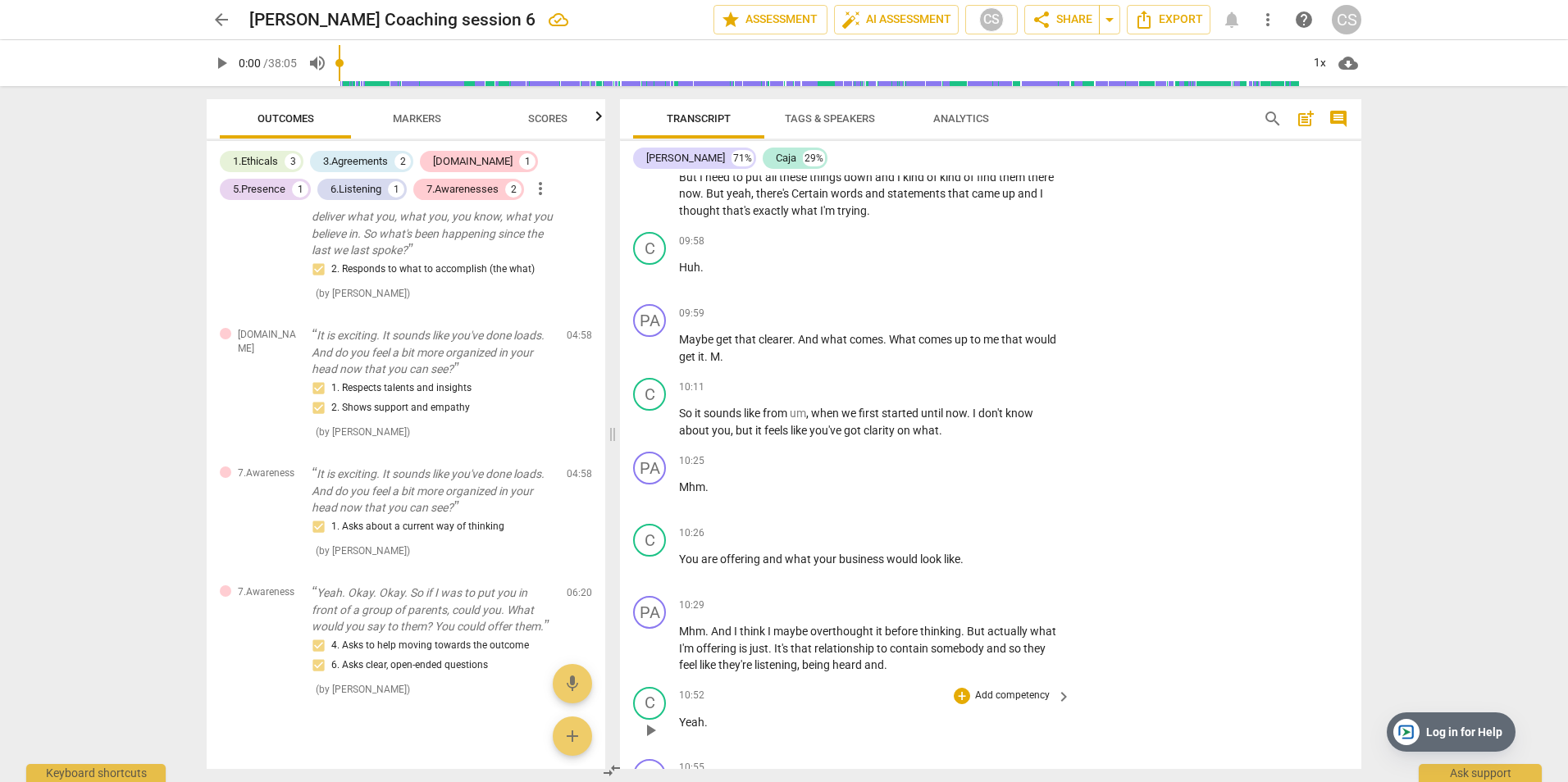
scroll to position [4182, 0]
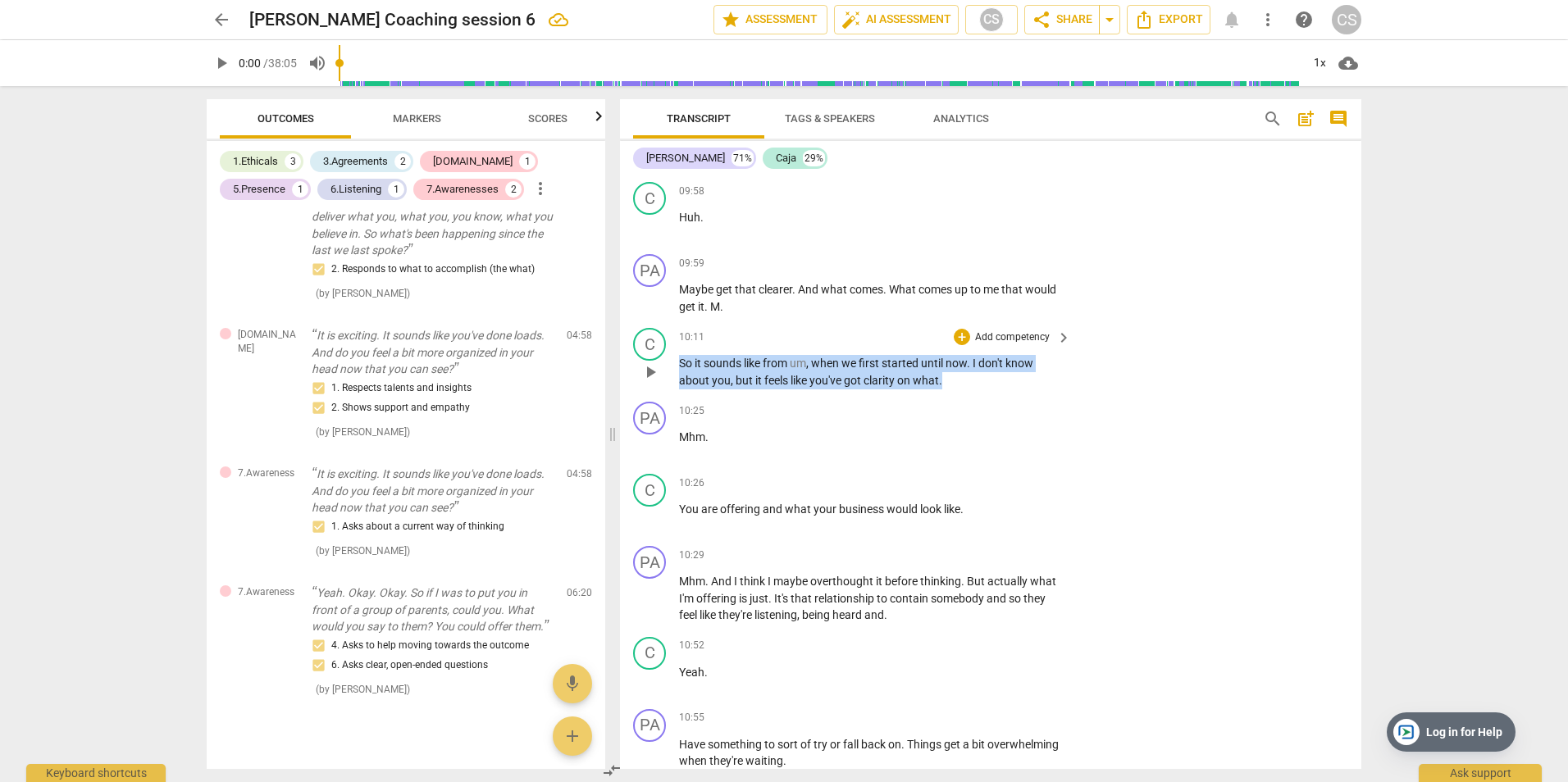
drag, startPoint x: 682, startPoint y: 361, endPoint x: 989, endPoint y: 386, distance: 308.0
click at [989, 386] on p "So it sounds like from um , when we first started until now . I don't know abou…" at bounding box center [871, 372] width 384 height 34
click at [1038, 332] on p "Add competency" at bounding box center [1013, 338] width 78 height 15
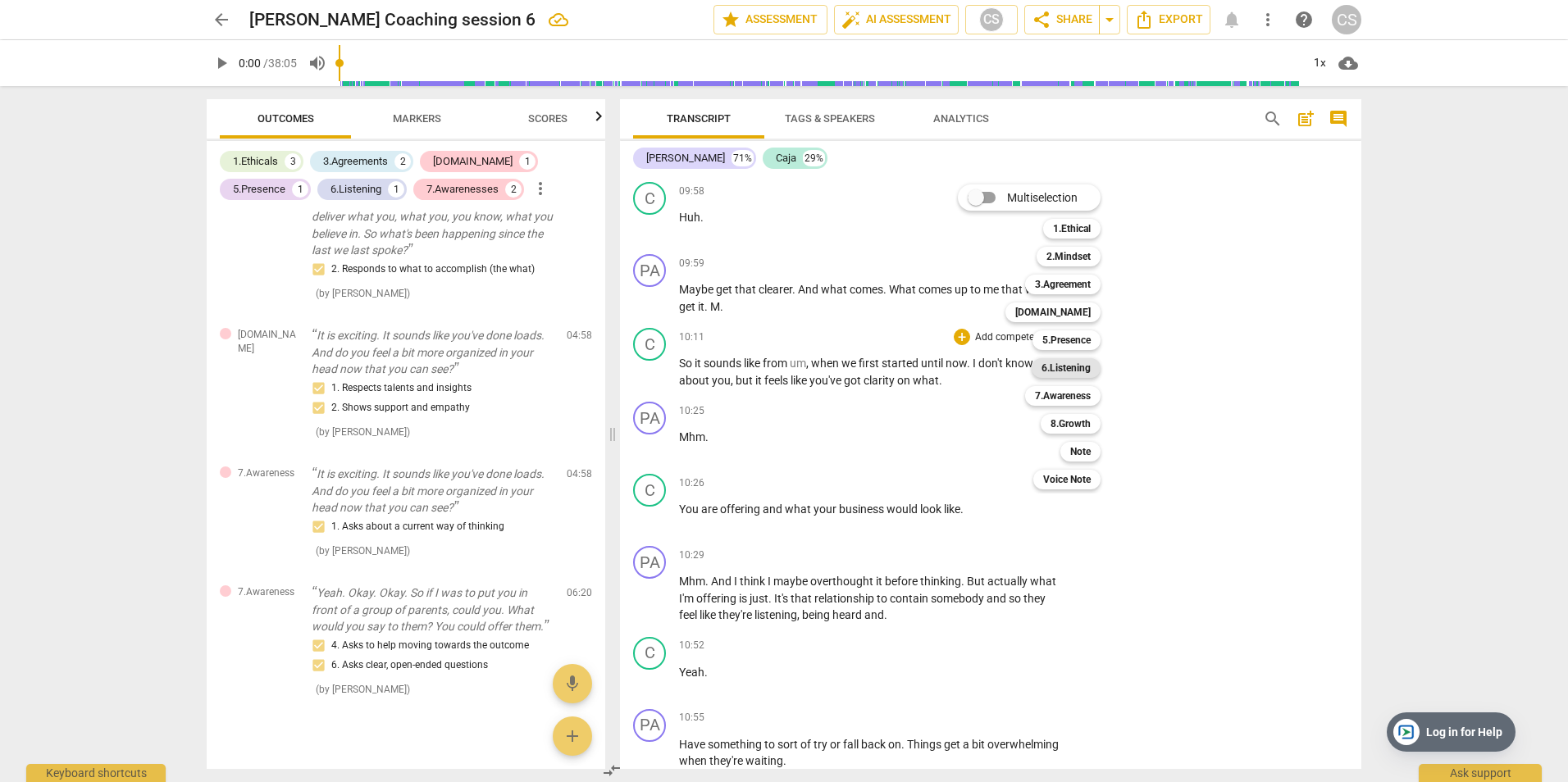
click at [1070, 368] on b "6.Listening" at bounding box center [1066, 368] width 49 height 20
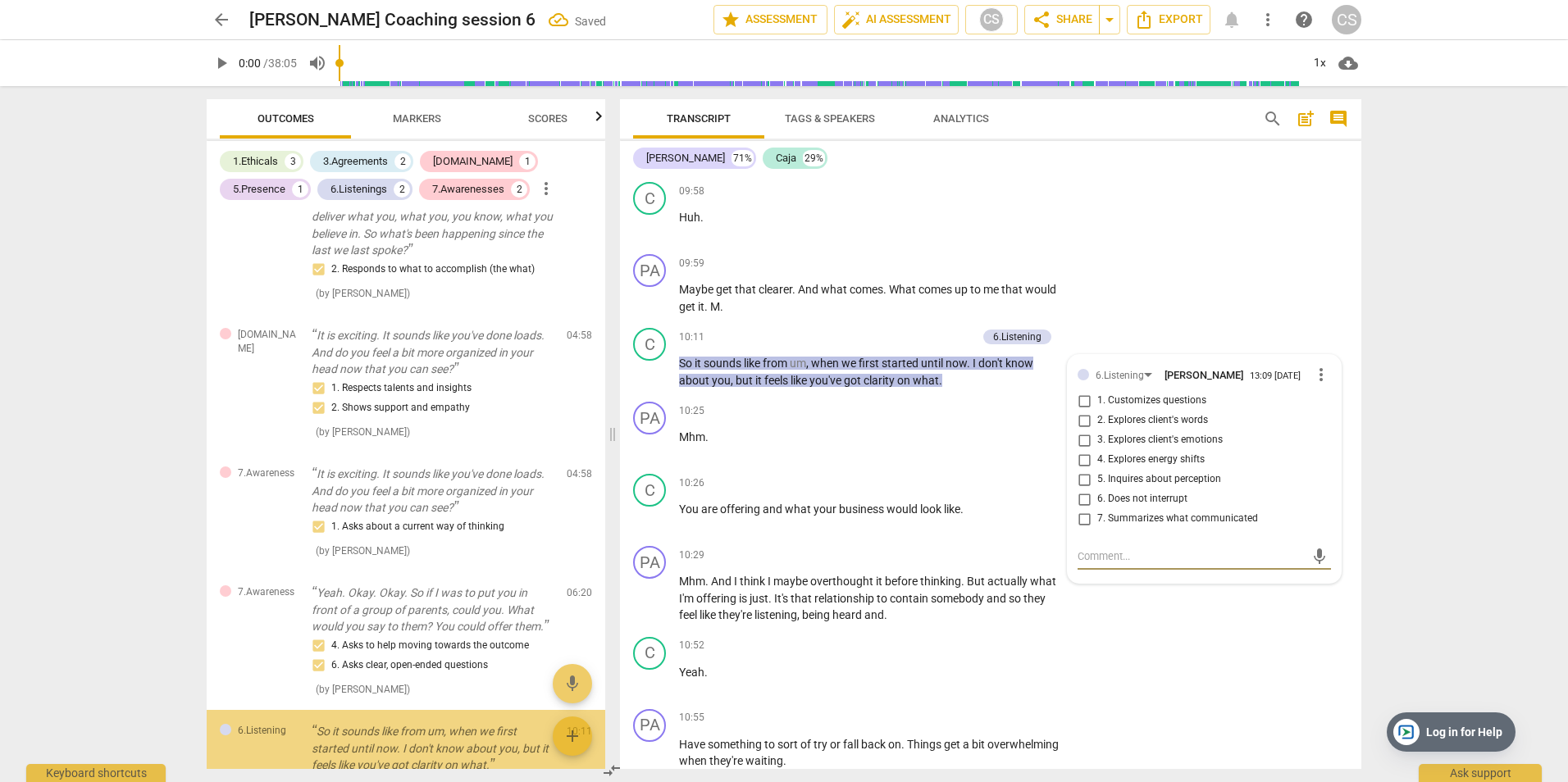
scroll to position [1625, 0]
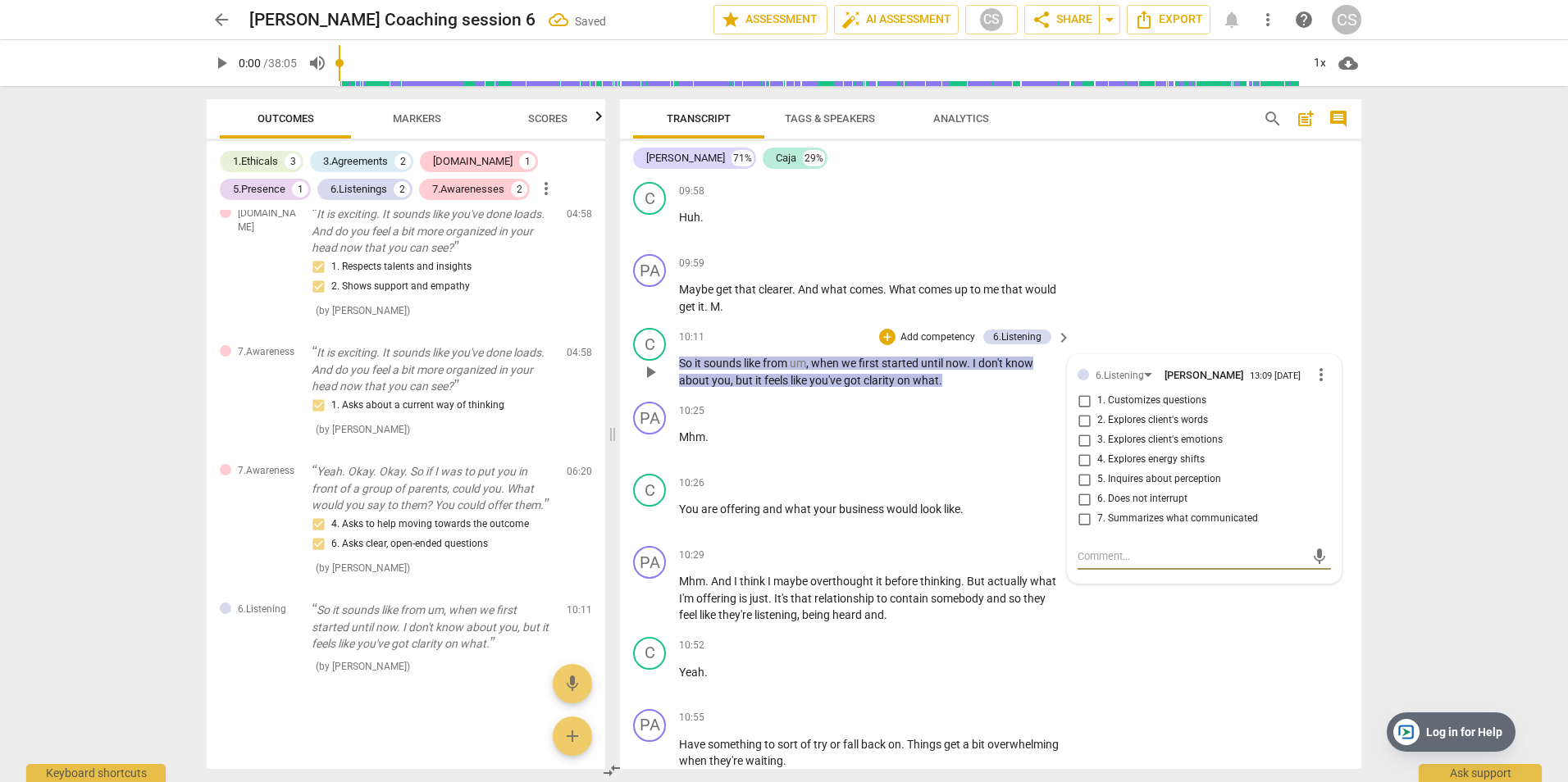
click at [1085, 515] on input "7. Summarizes what communicated" at bounding box center [1084, 519] width 26 height 20
checkbox input "true"
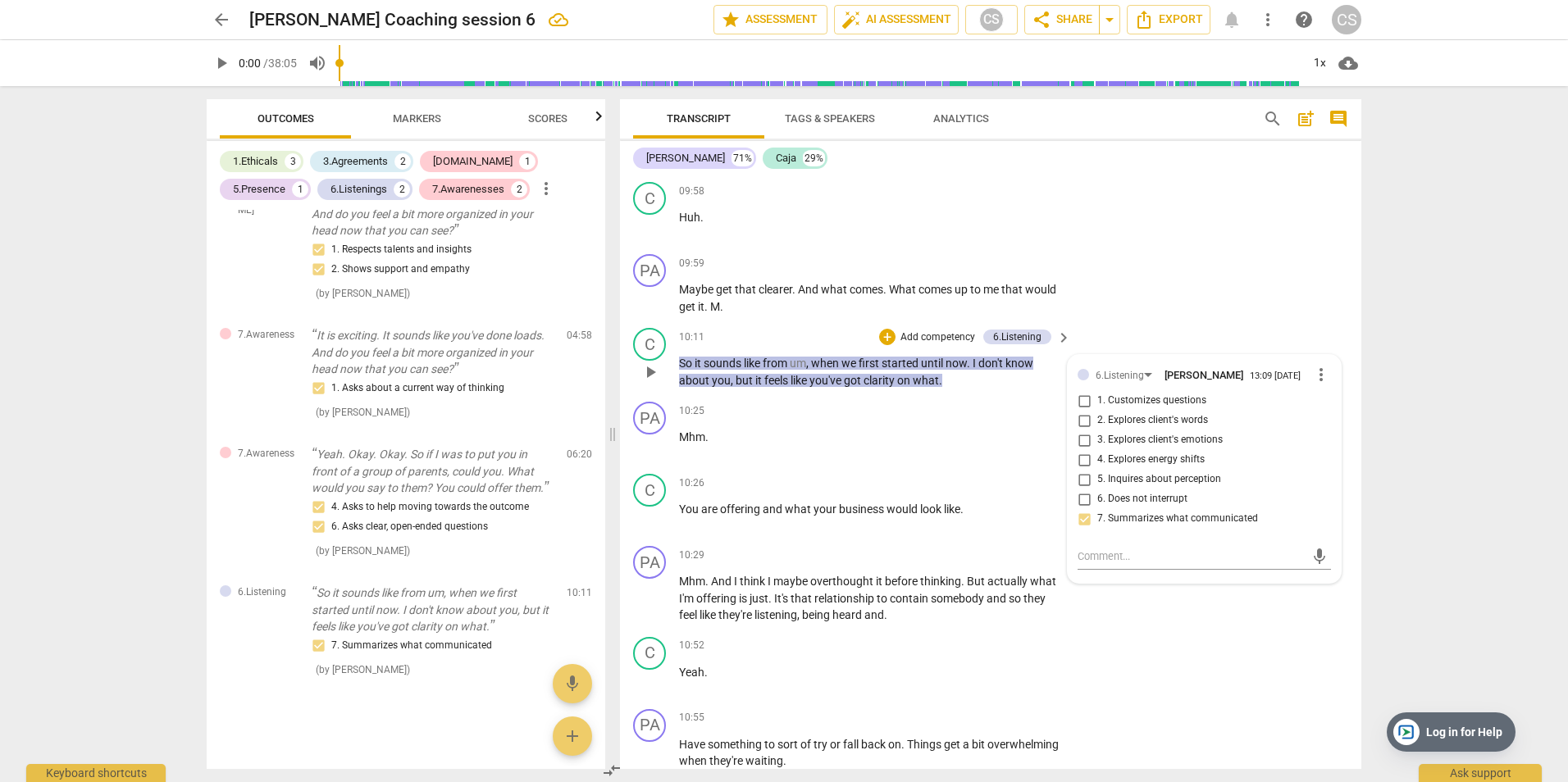
click at [936, 331] on p "Add competency" at bounding box center [938, 338] width 78 height 15
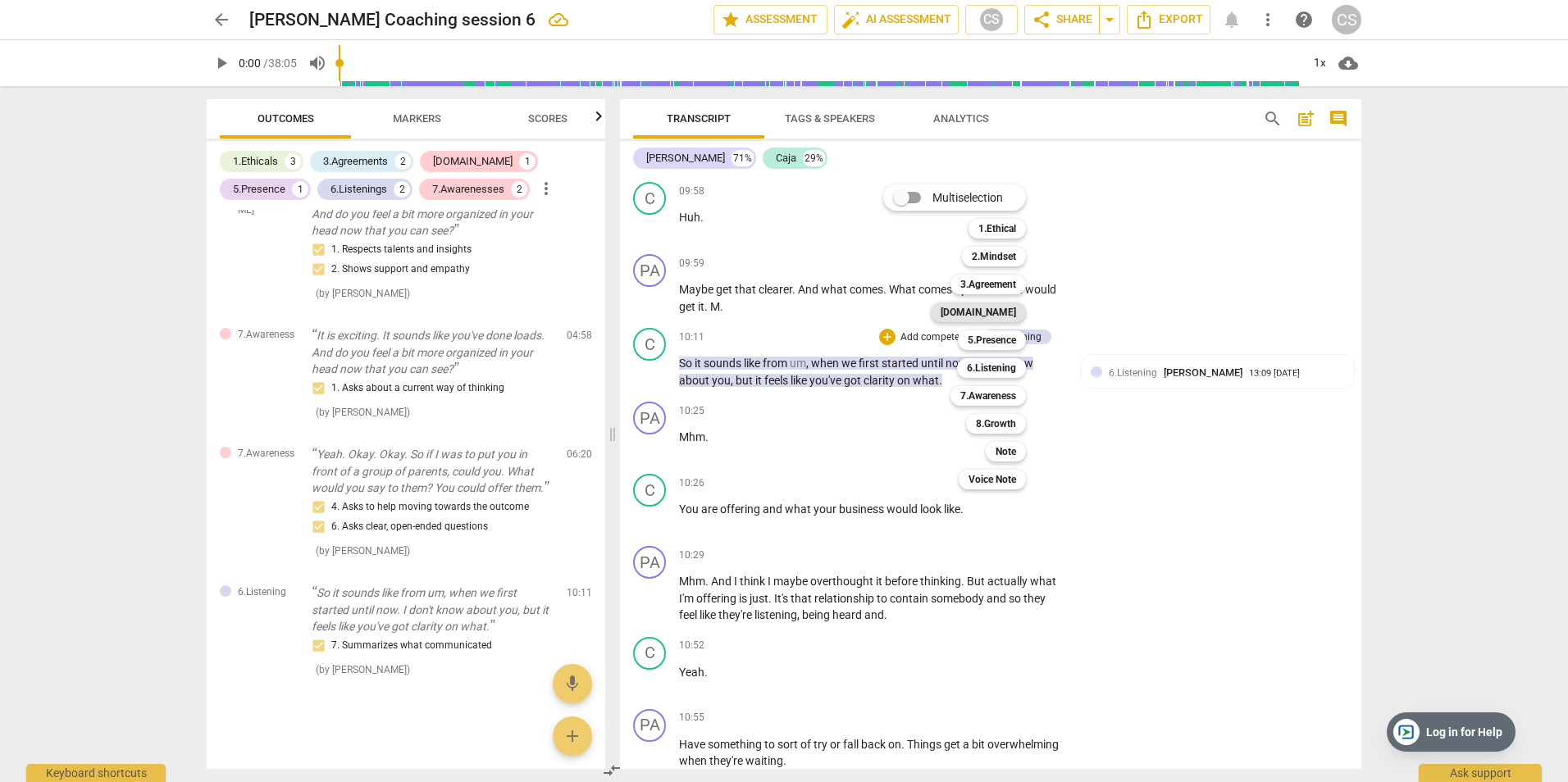
click at [996, 312] on b "[DOMAIN_NAME]" at bounding box center [978, 312] width 75 height 20
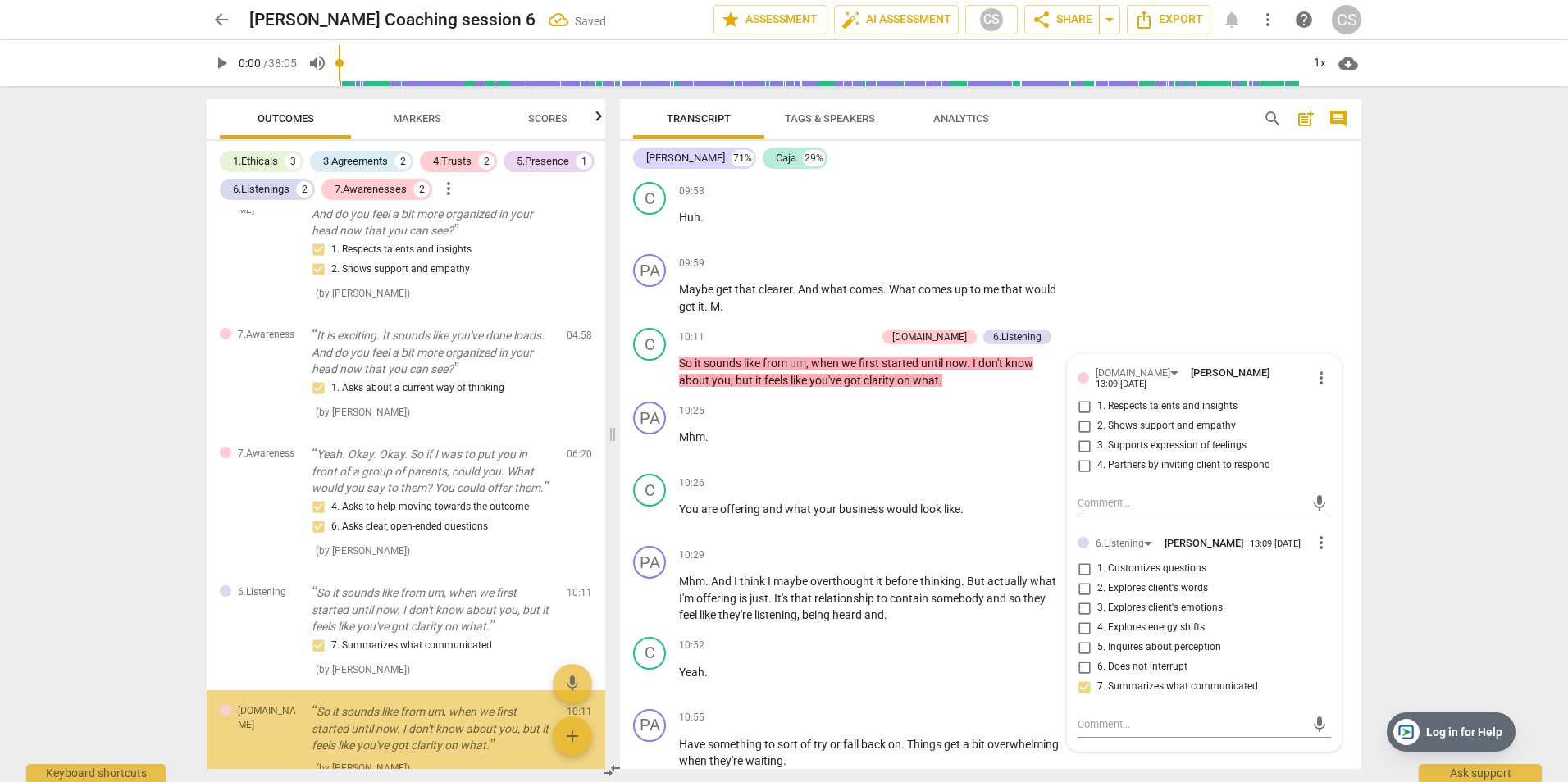
scroll to position [1744, 0]
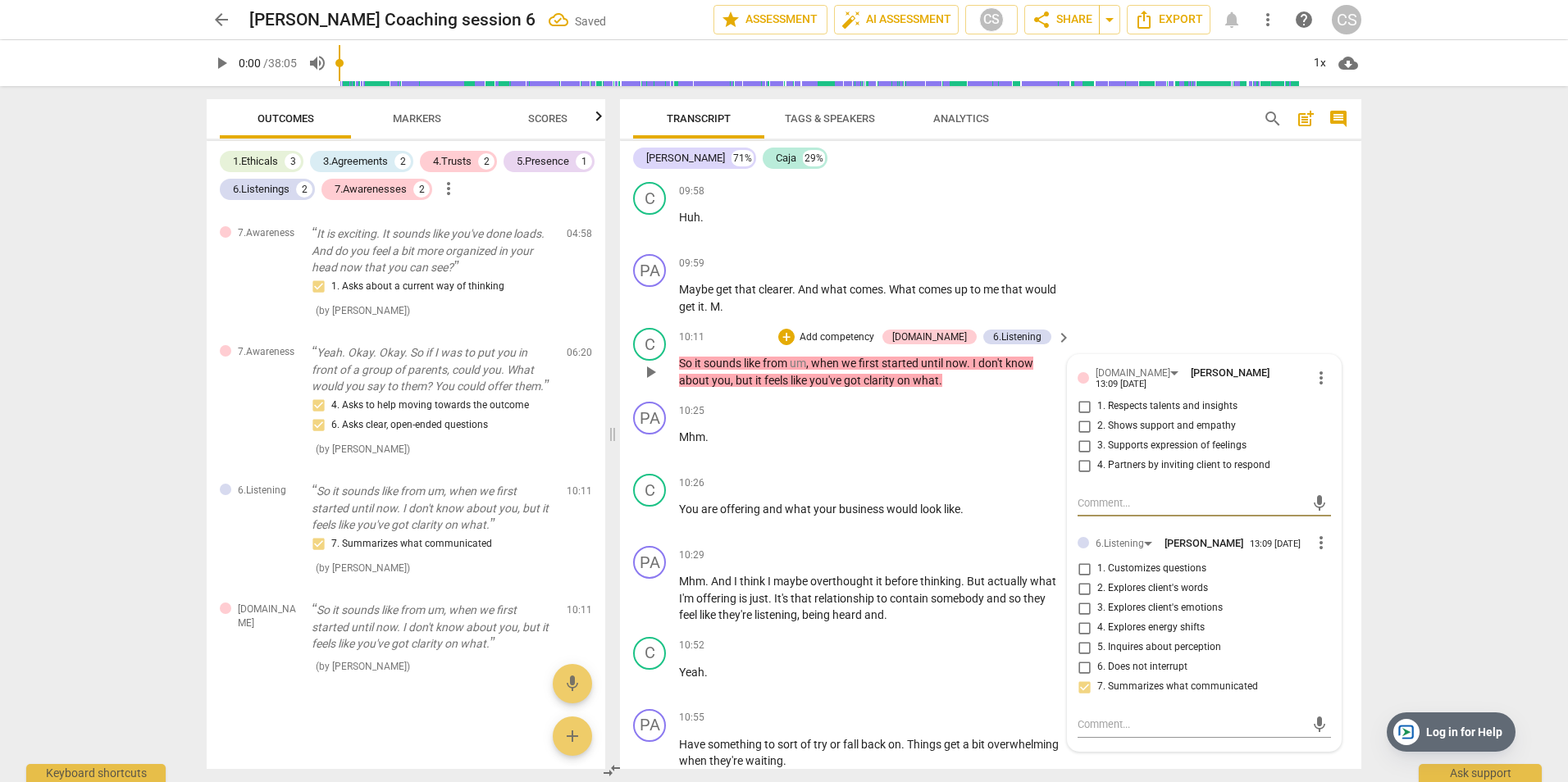
click at [1082, 397] on input "1. Respects talents and insights" at bounding box center [1084, 406] width 26 height 20
checkbox input "true"
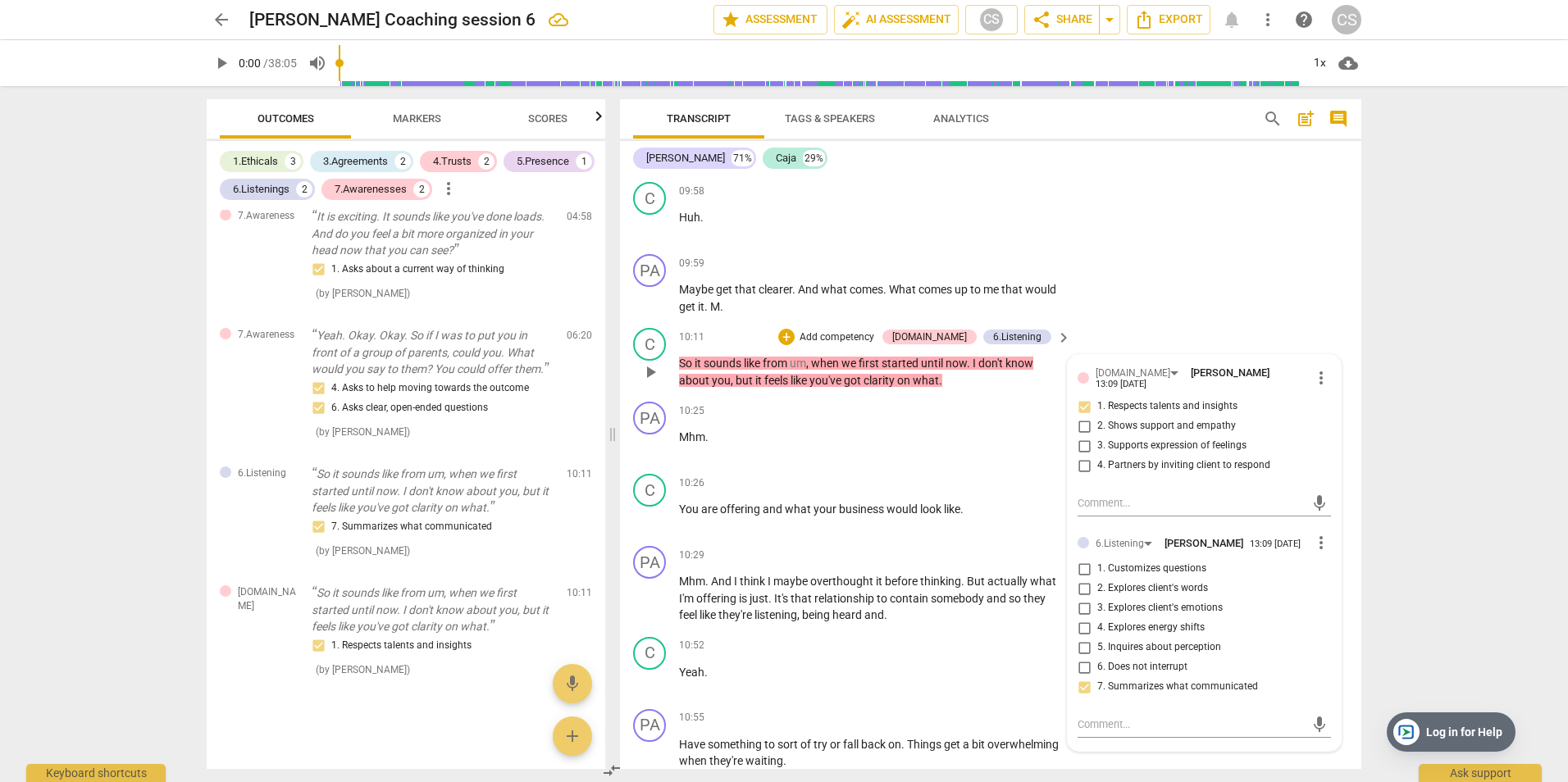
click at [865, 331] on p "Add competency" at bounding box center [837, 338] width 78 height 15
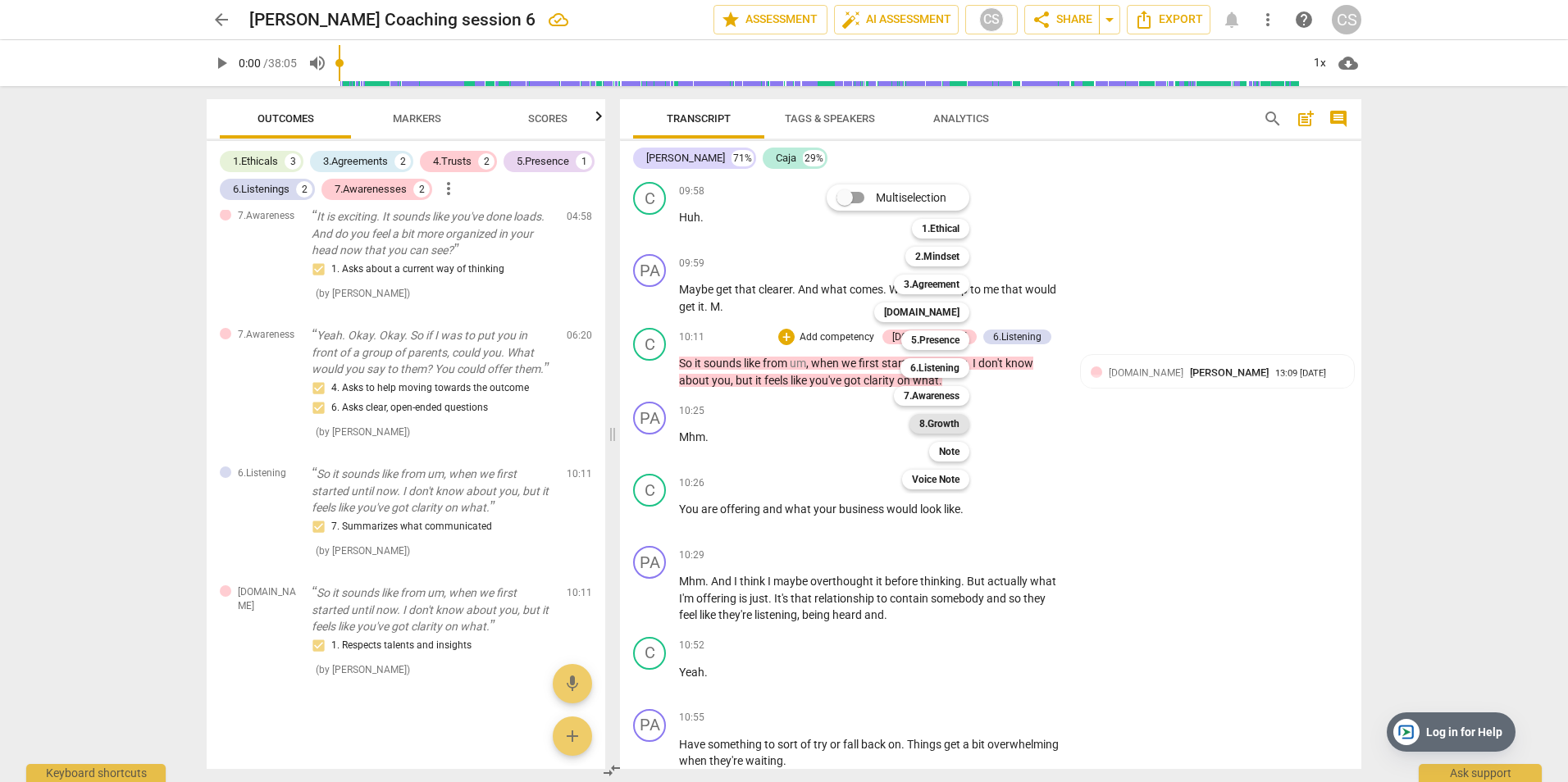
click at [951, 423] on b "8.Growth" at bounding box center [939, 423] width 40 height 20
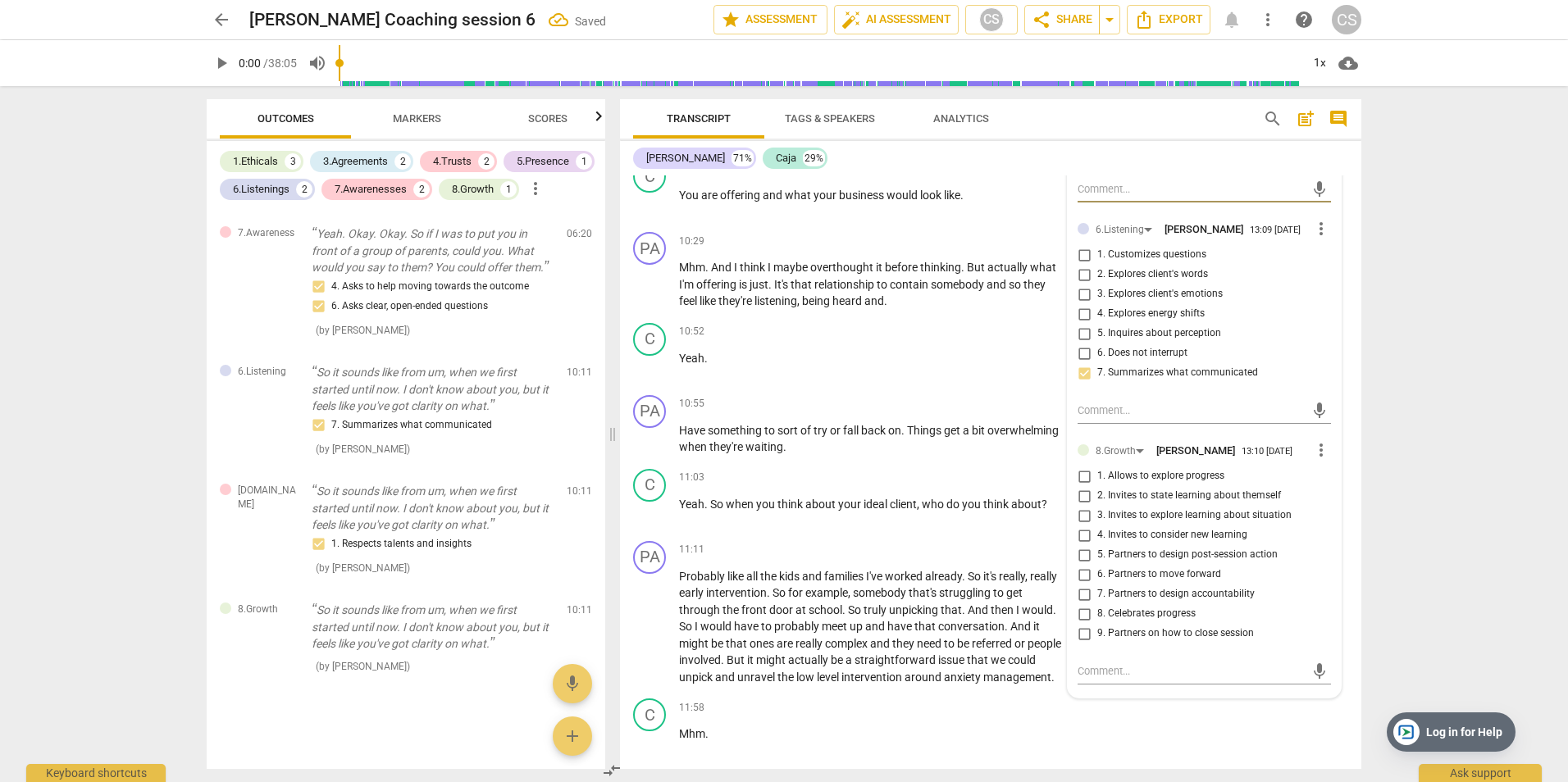
scroll to position [4510, 0]
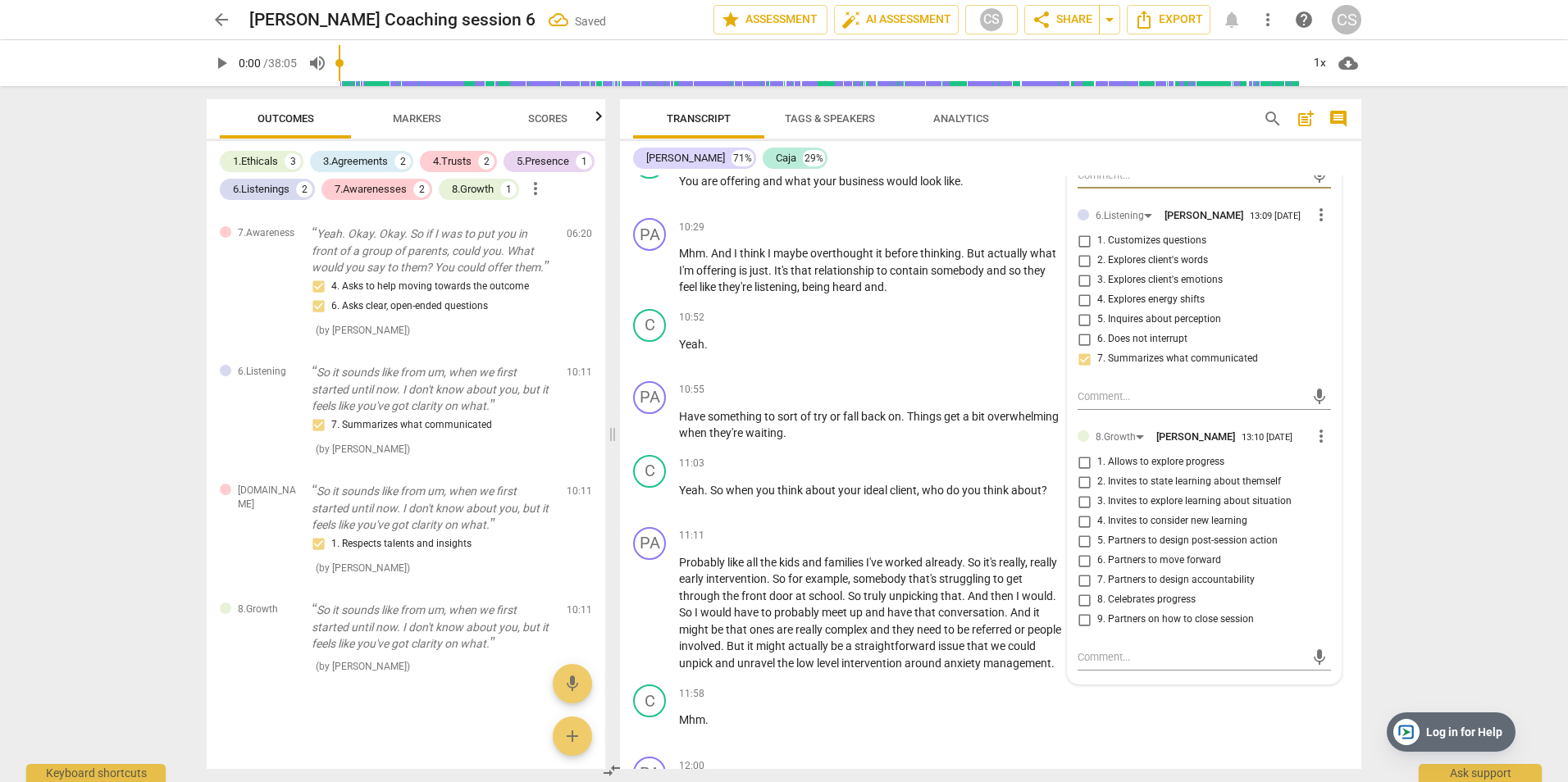
click at [1081, 473] on input "2. Invites to state learning about themself" at bounding box center [1084, 481] width 26 height 20
checkbox input "true"
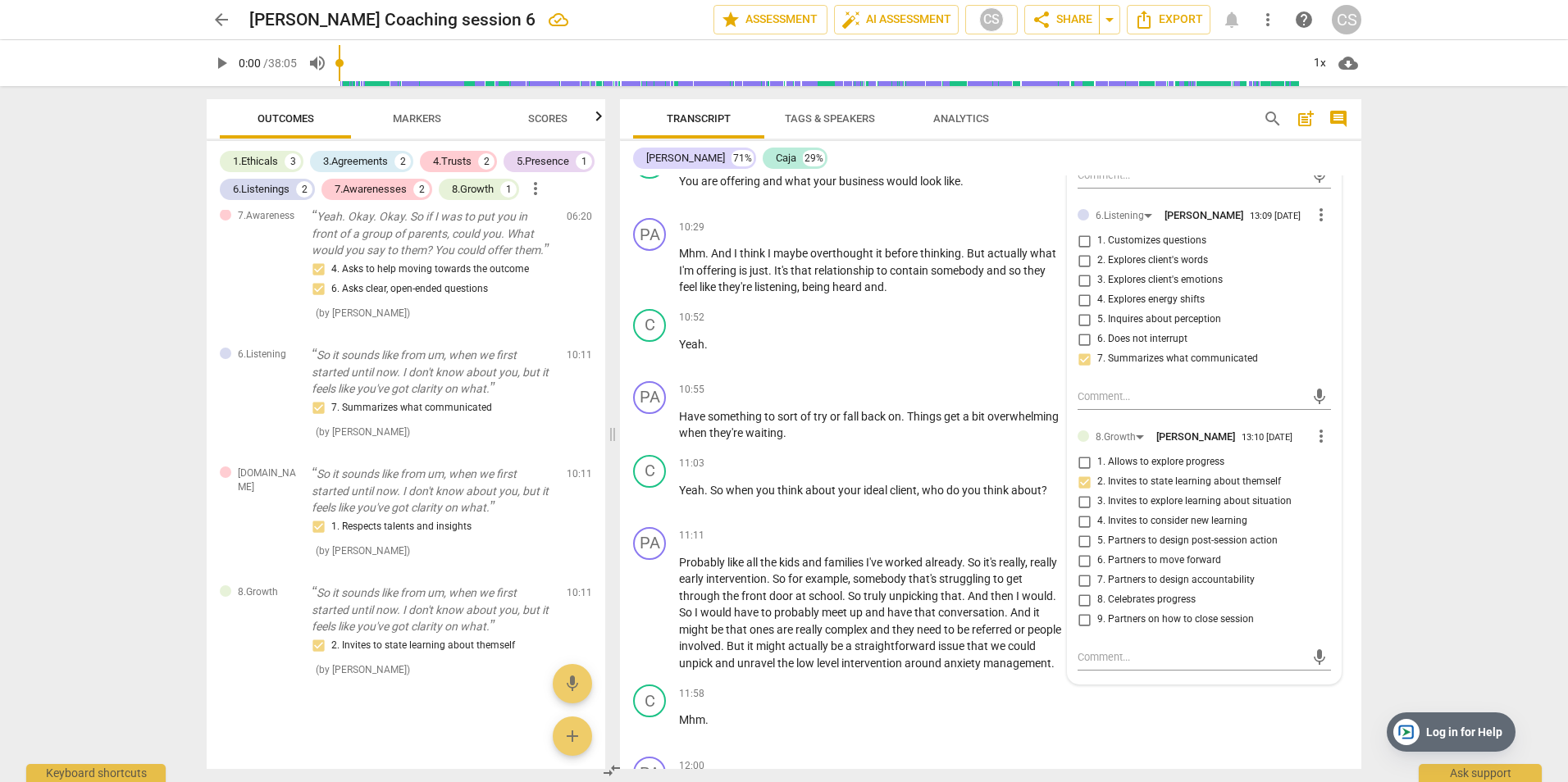
click at [1467, 289] on div "arrow_back [PERSON_NAME] Coaching session 6 edit star Assessment auto_fix_high …" at bounding box center [784, 391] width 1568 height 782
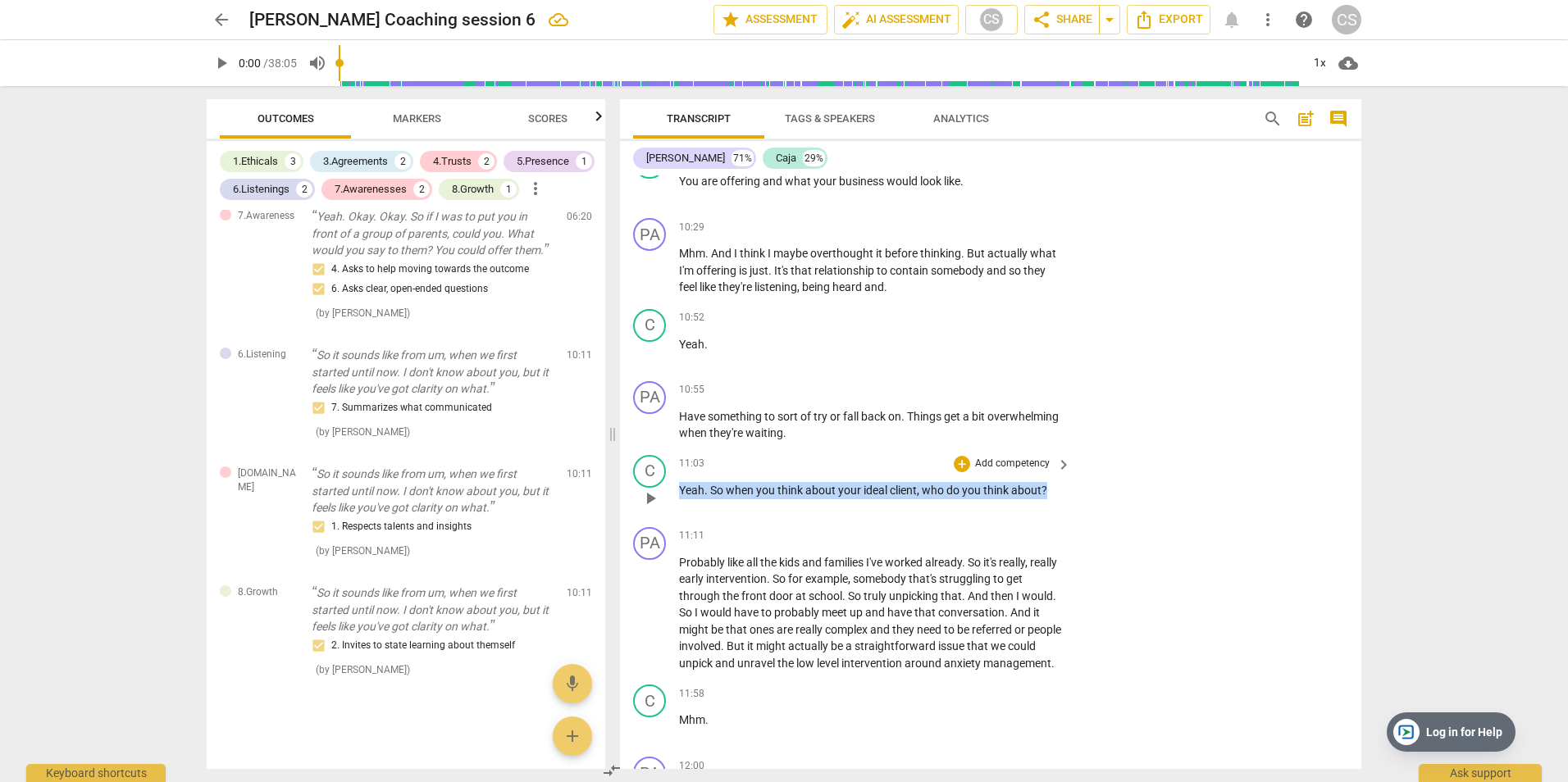
drag, startPoint x: 681, startPoint y: 491, endPoint x: 1051, endPoint y: 475, distance: 370.3
click at [1051, 475] on div "11:03 + Add competency keyboard_arrow_right Yeah . So when you think about your…" at bounding box center [876, 484] width 393 height 59
click at [982, 462] on p "Add competency" at bounding box center [1013, 463] width 78 height 15
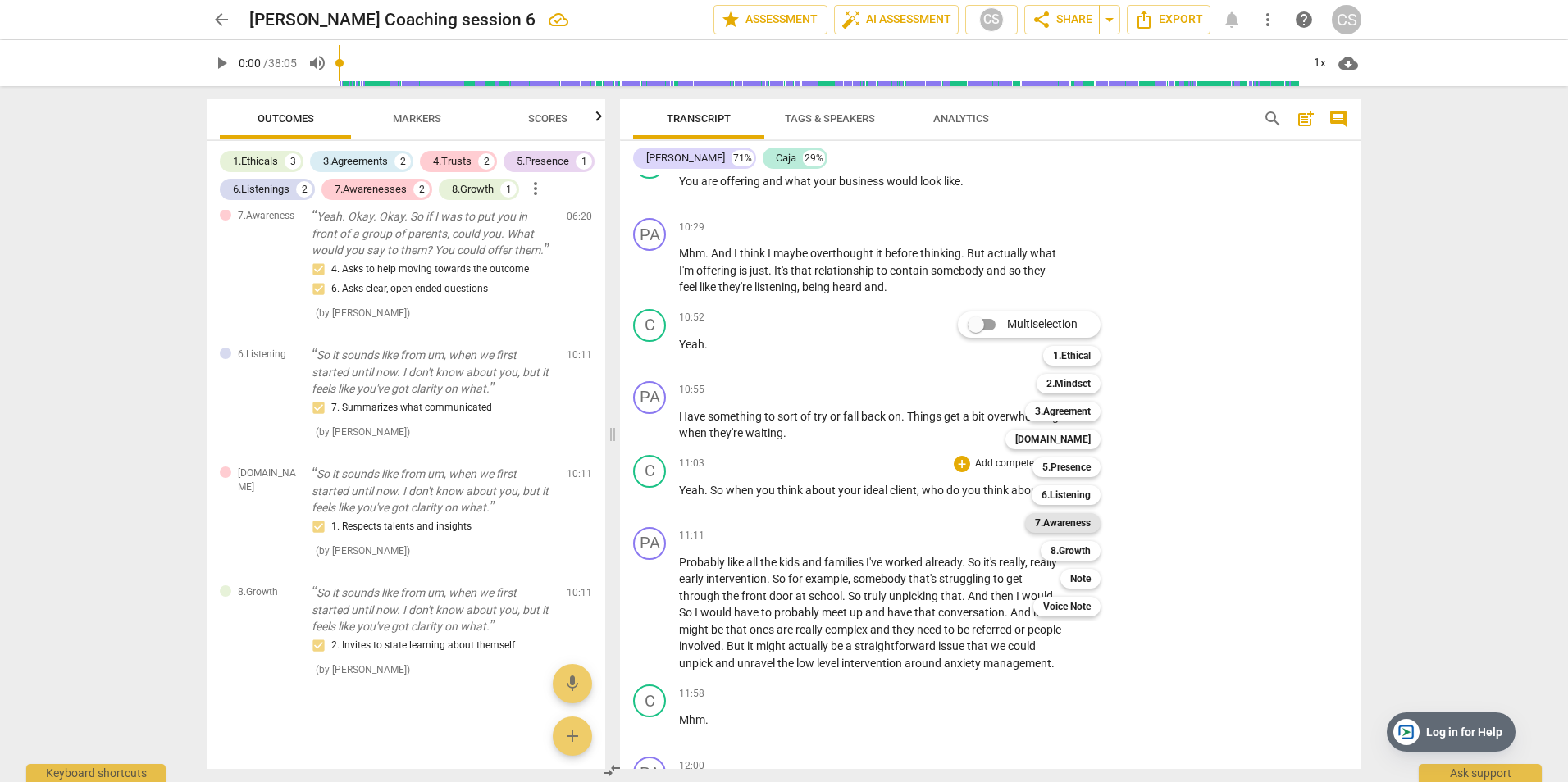
click at [1075, 520] on b "7.Awareness" at bounding box center [1063, 523] width 55 height 20
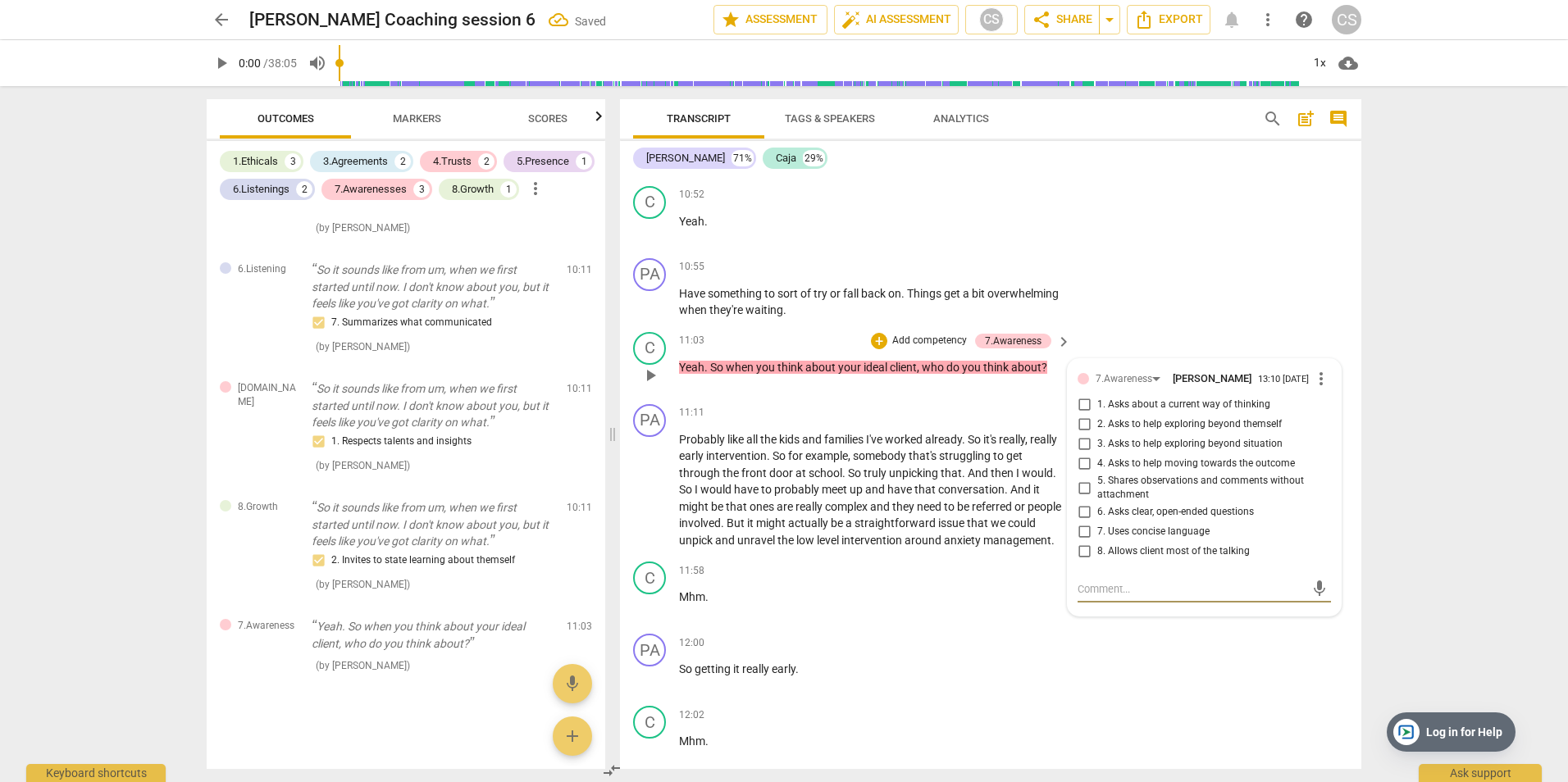
scroll to position [4592, 0]
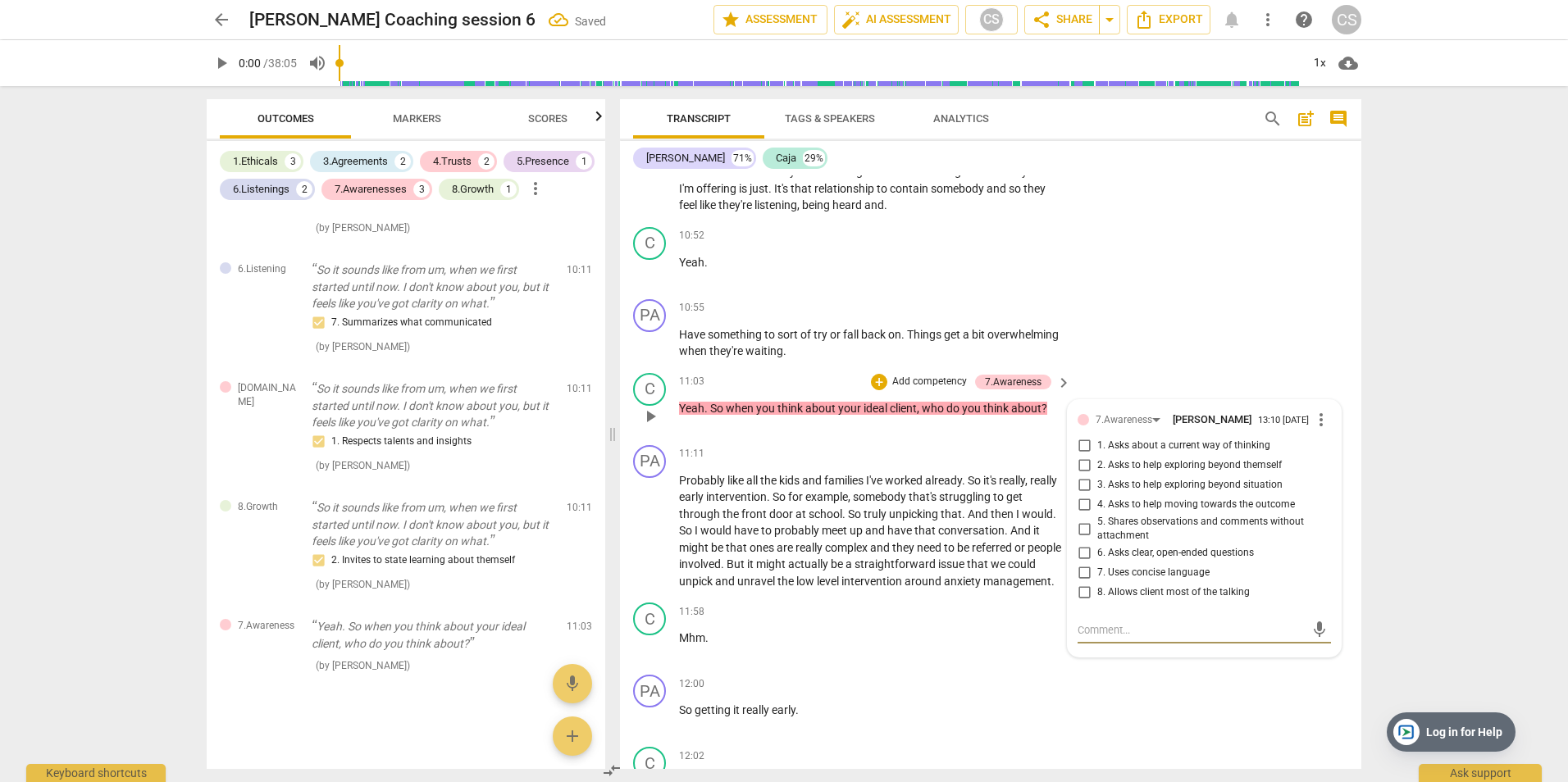
click at [1078, 447] on input "1. Asks about a current way of thinking" at bounding box center [1084, 446] width 26 height 20
checkbox input "true"
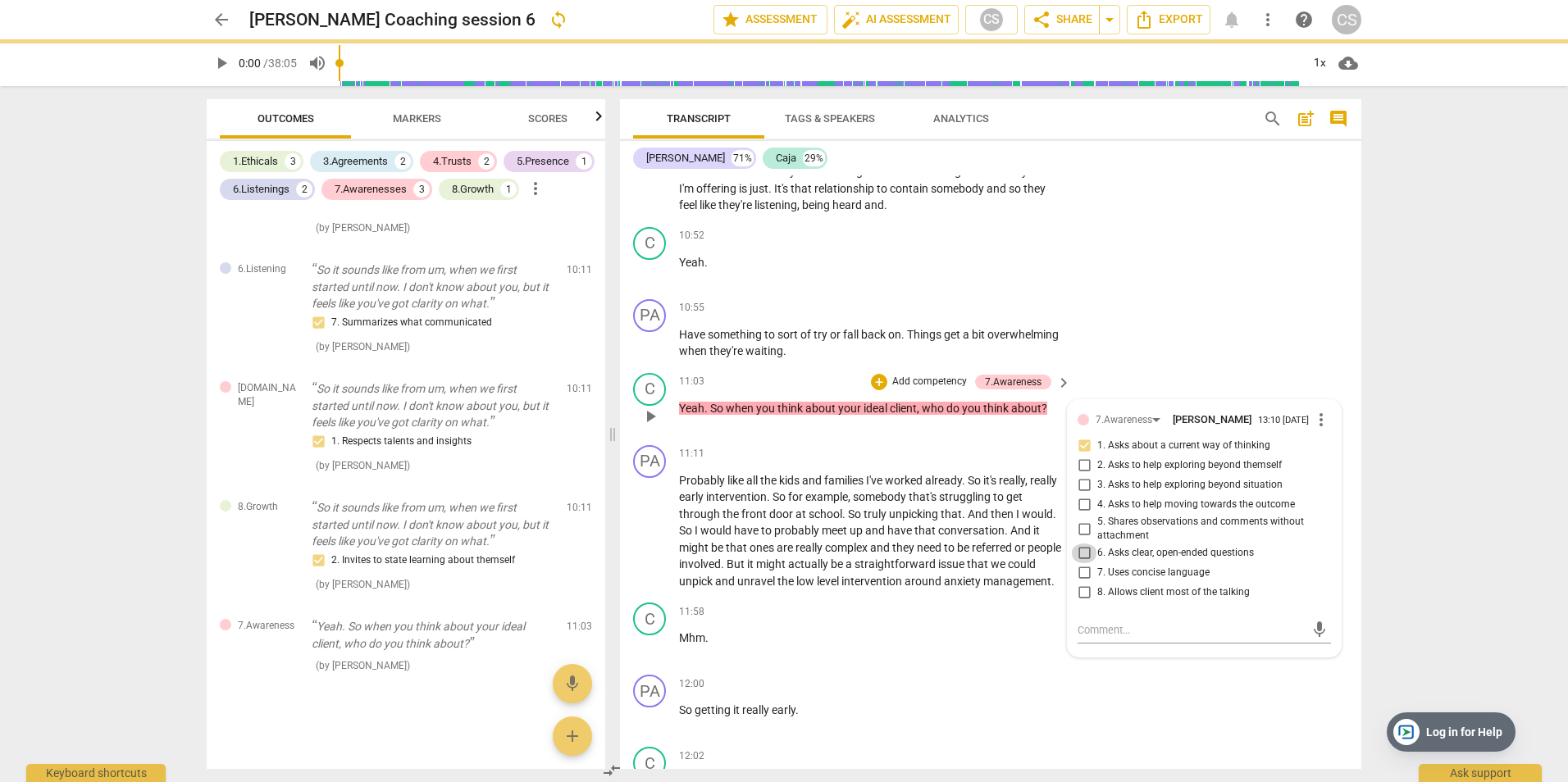
click at [1078, 552] on input "6. Asks clear, open-ended questions" at bounding box center [1084, 553] width 26 height 20
checkbox input "true"
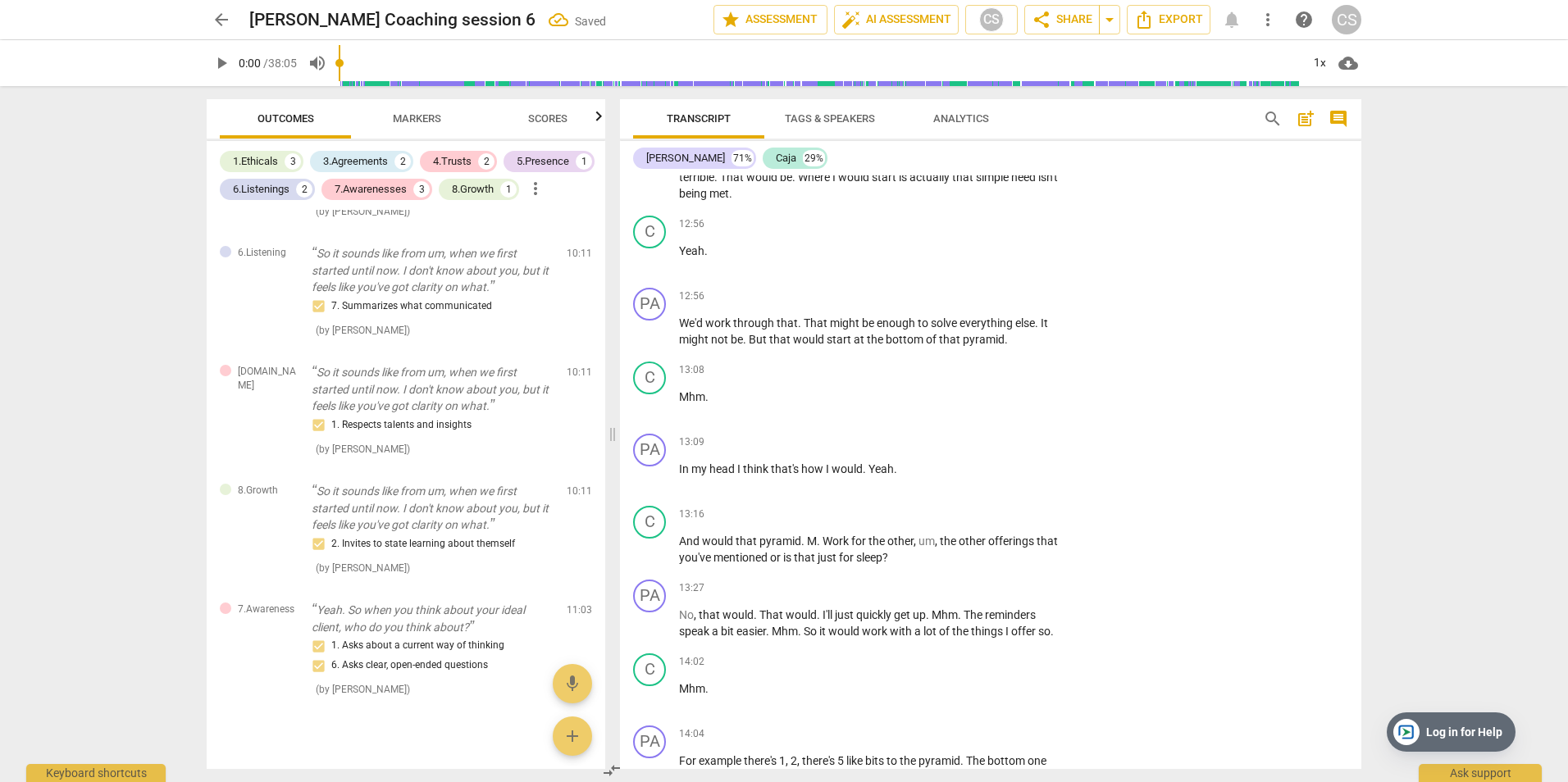
scroll to position [5658, 0]
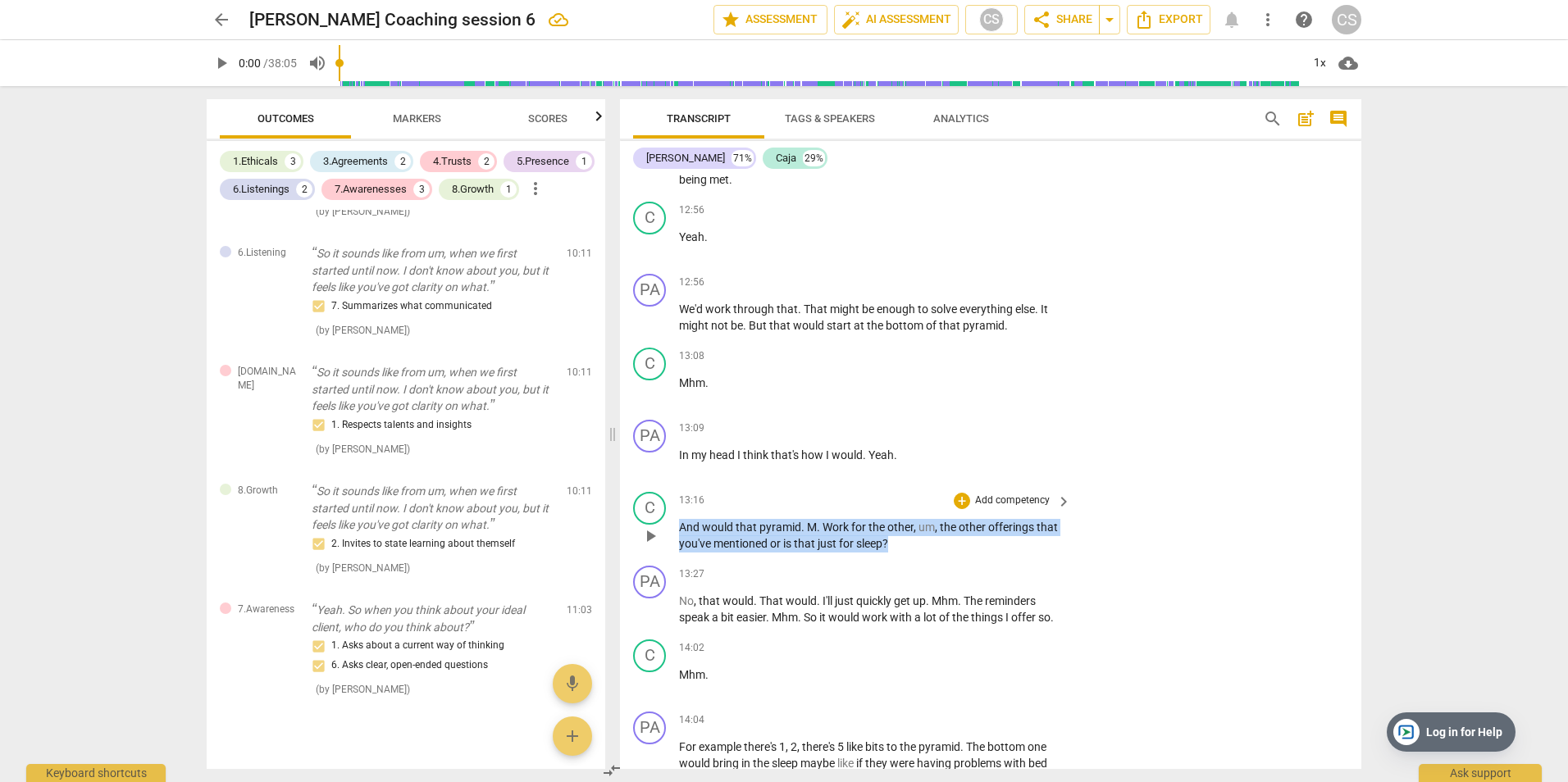
drag, startPoint x: 682, startPoint y: 543, endPoint x: 908, endPoint y: 570, distance: 227.6
click at [908, 559] on div "C play_arrow pause 13:16 + Add competency keyboard_arrow_right And would that p…" at bounding box center [991, 521] width 742 height 74
click at [1012, 508] on p "Add competency" at bounding box center [1013, 501] width 78 height 15
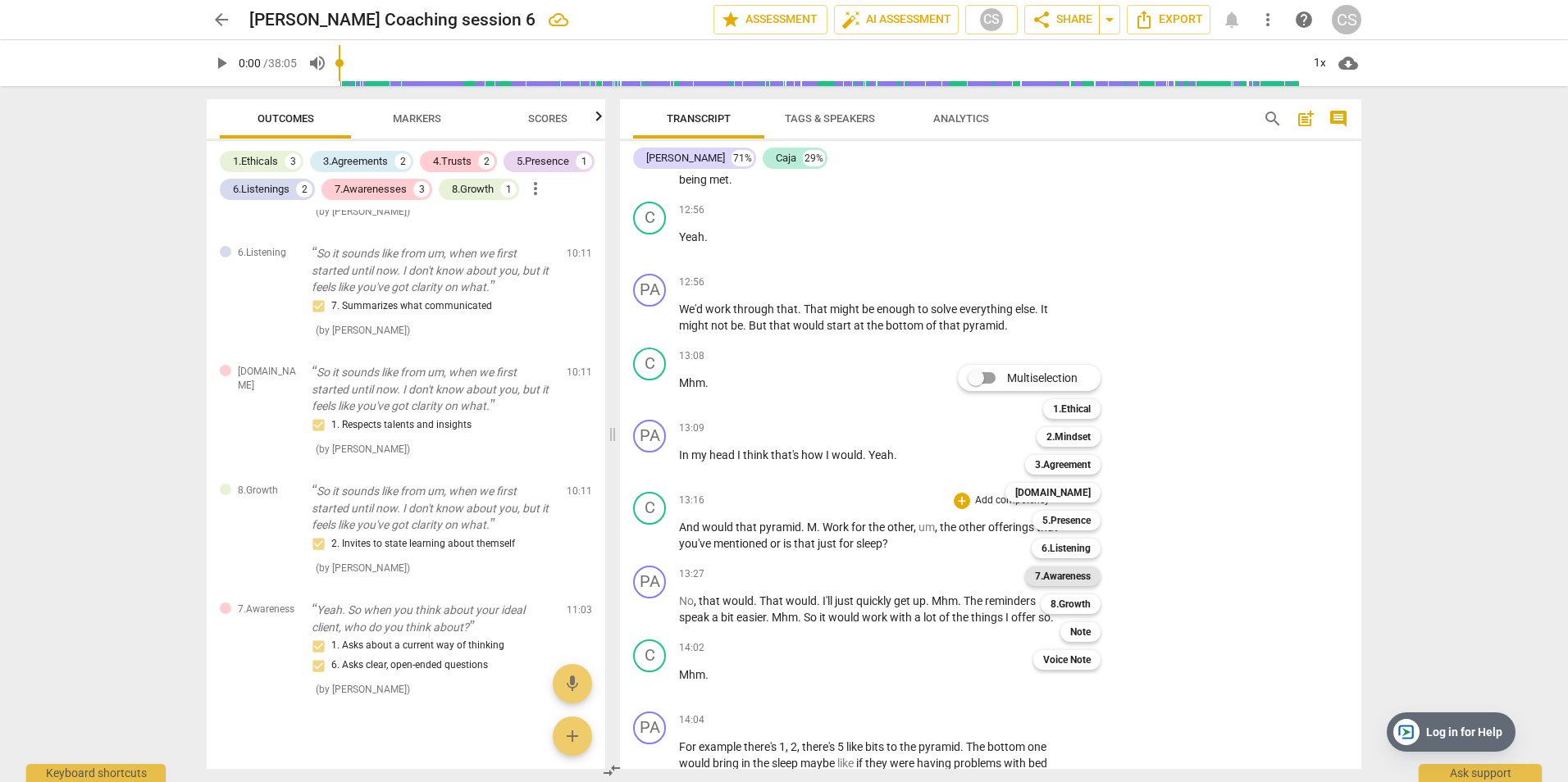
click at [1082, 573] on b "7.Awareness" at bounding box center [1063, 576] width 55 height 20
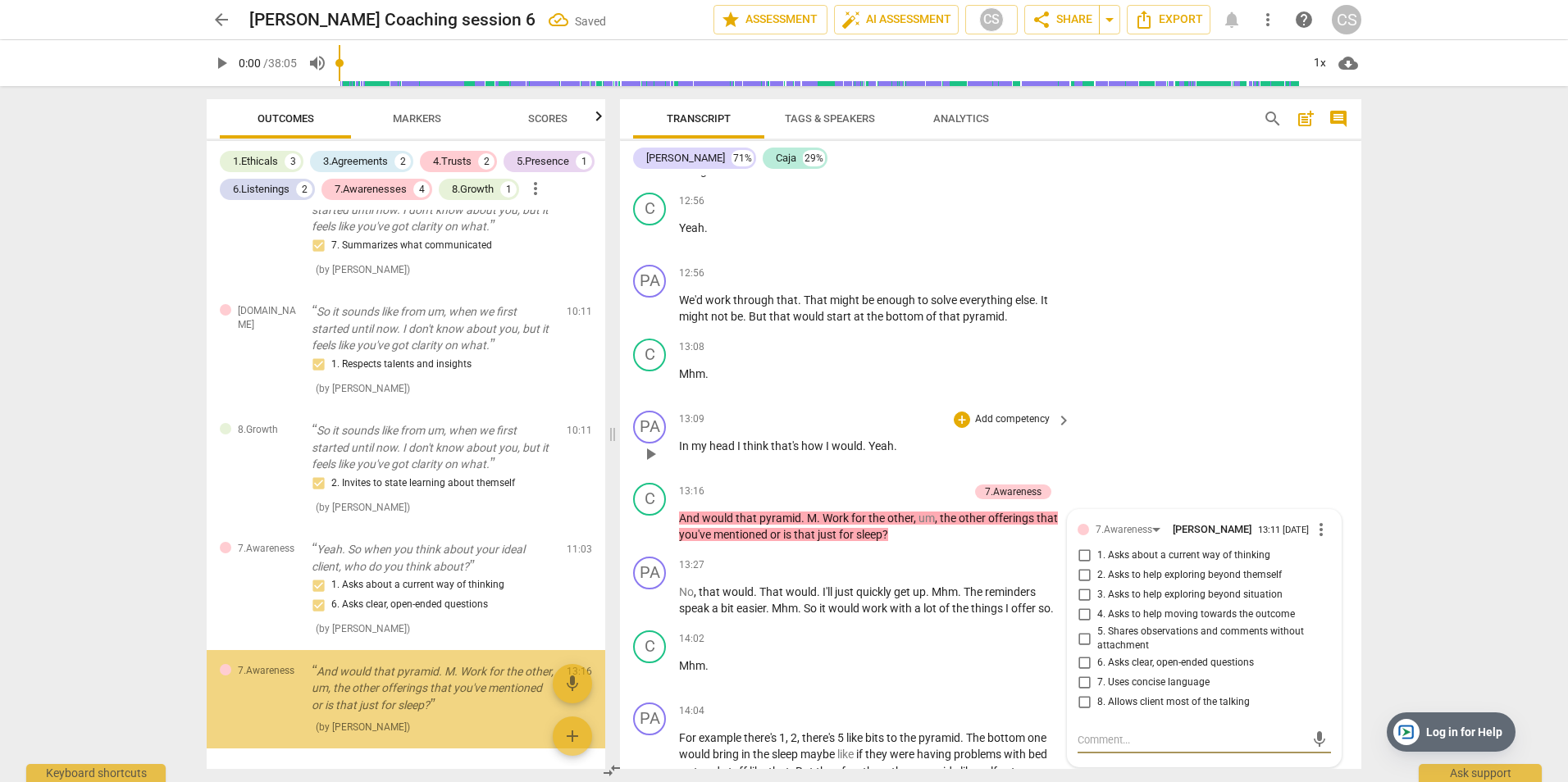
scroll to position [2103, 0]
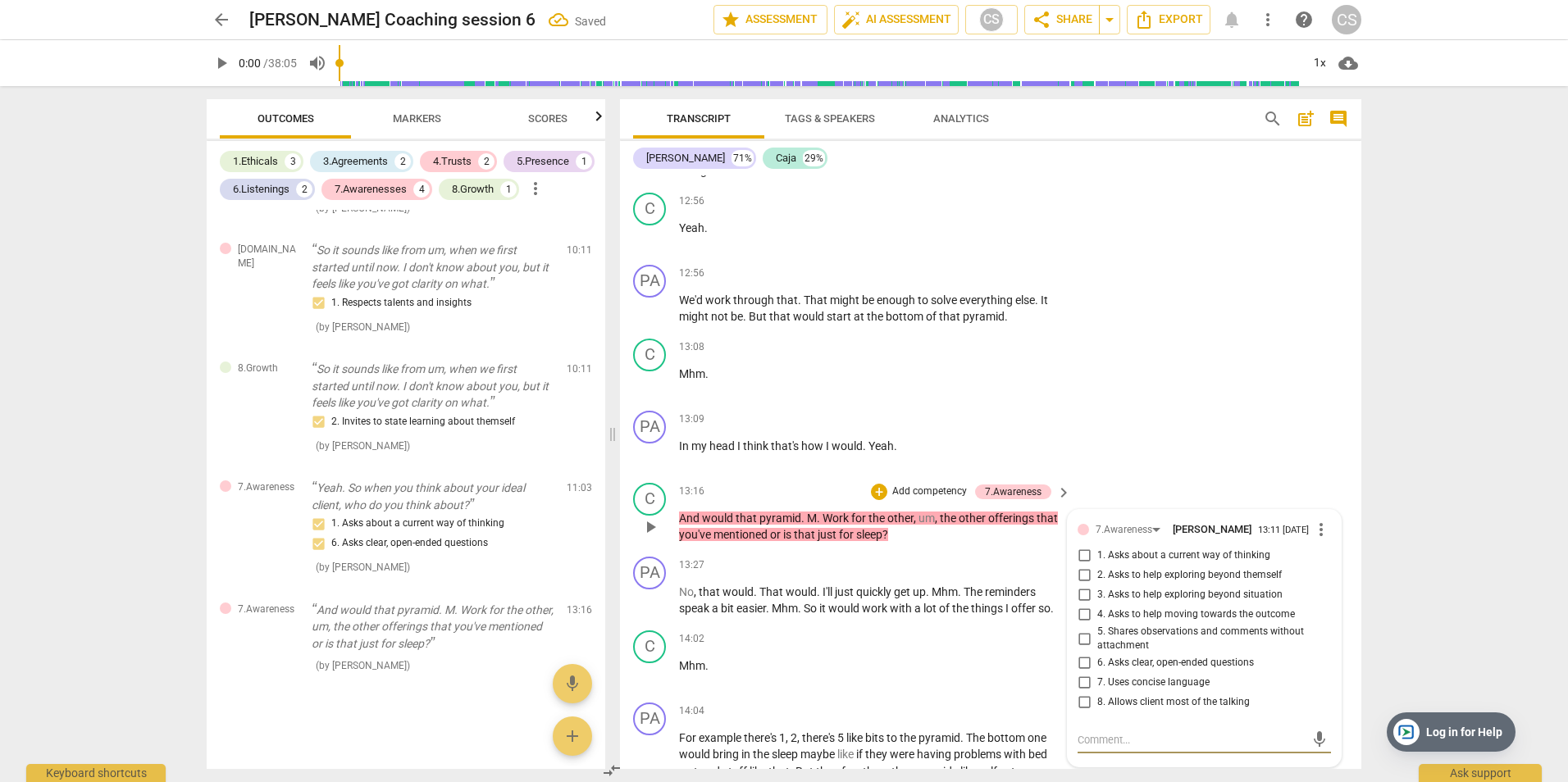
click at [1081, 605] on input "3. Asks to help exploring beyond situation" at bounding box center [1084, 595] width 26 height 20
checkbox input "true"
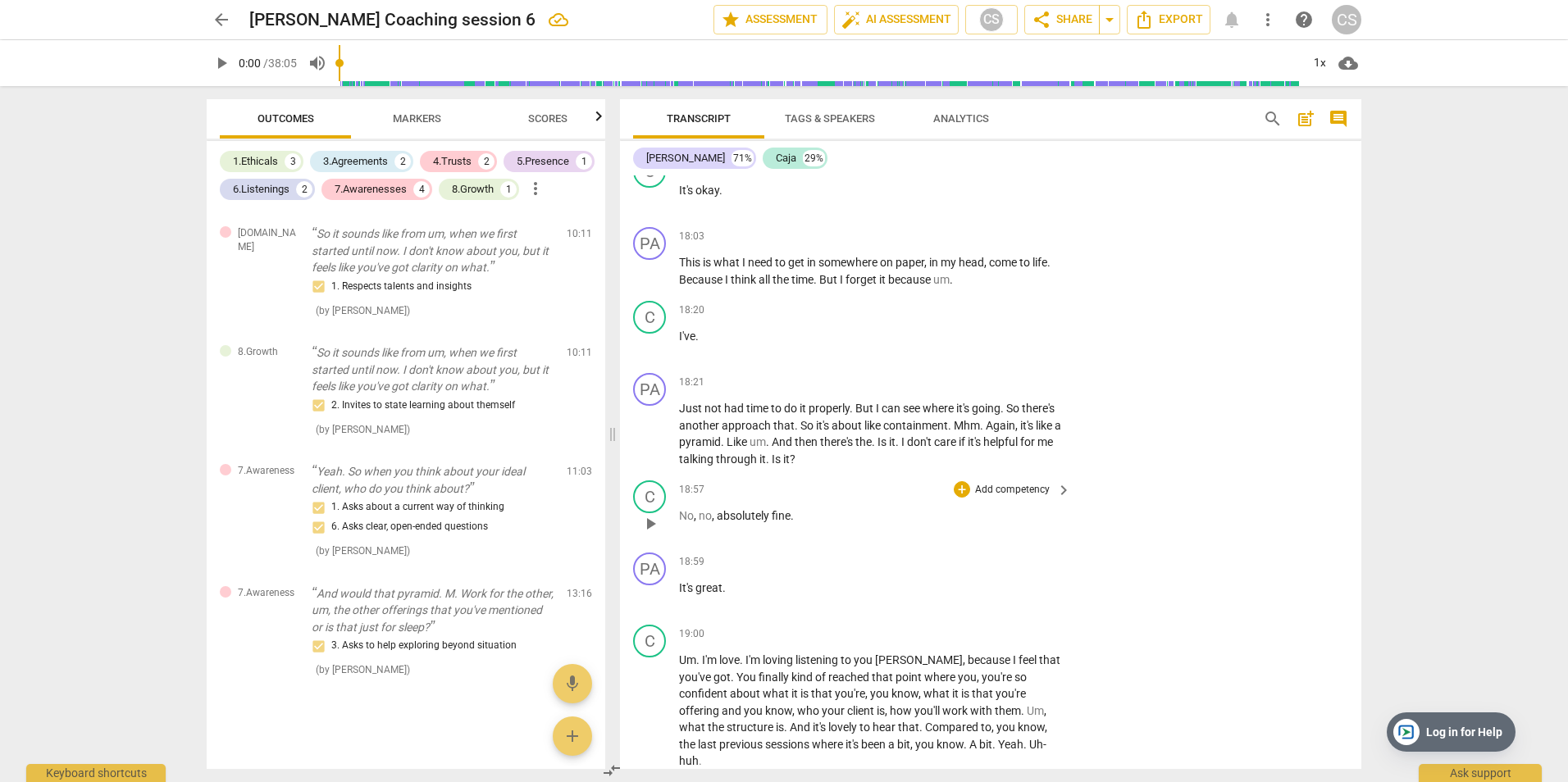
scroll to position [7798, 0]
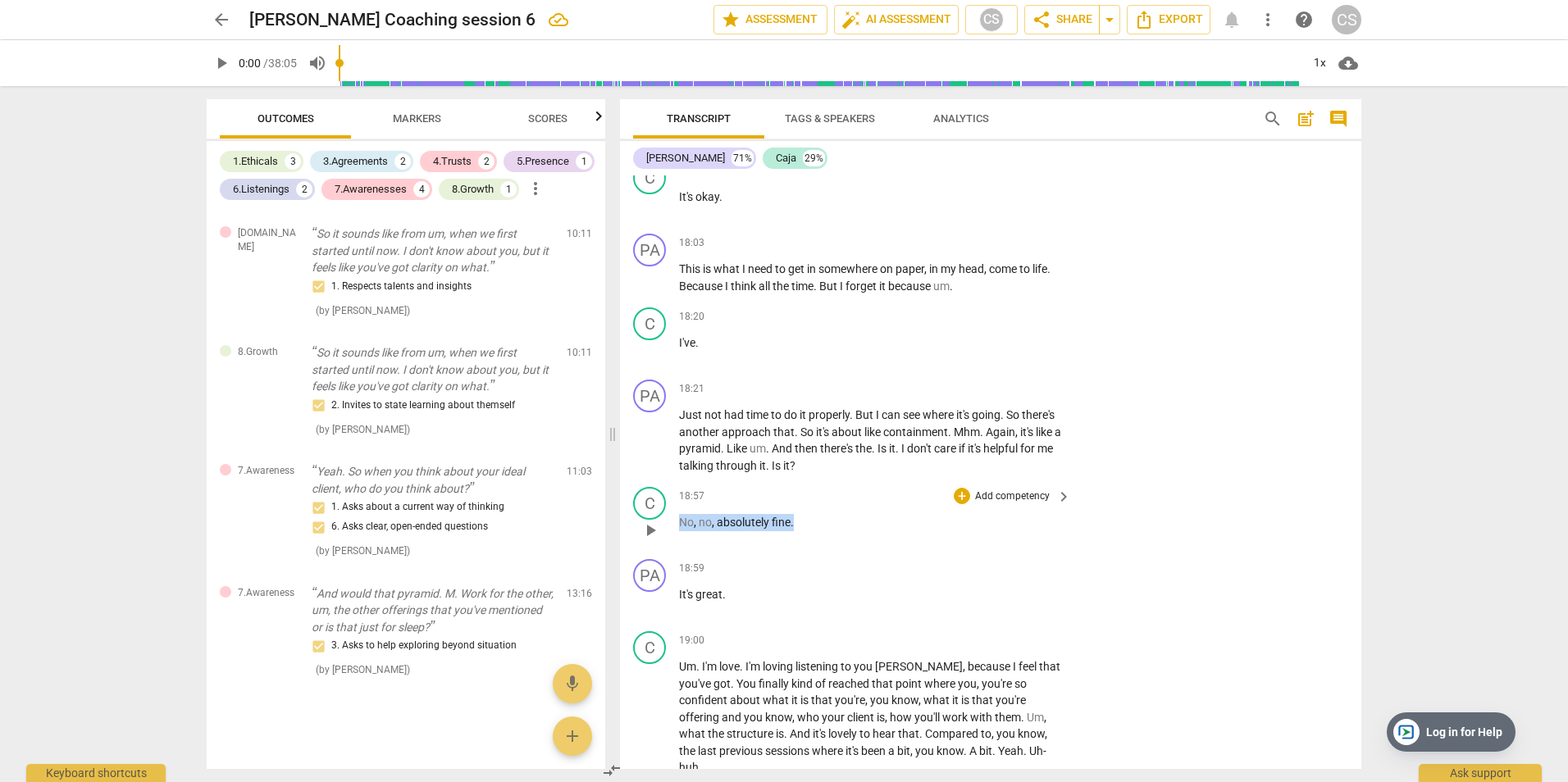
drag, startPoint x: 683, startPoint y: 555, endPoint x: 799, endPoint y: 553, distance: 116.0
click at [799, 531] on p "No , no , absolutely fine ." at bounding box center [871, 523] width 384 height 17
click at [1001, 504] on p "Add competency" at bounding box center [1013, 496] width 78 height 15
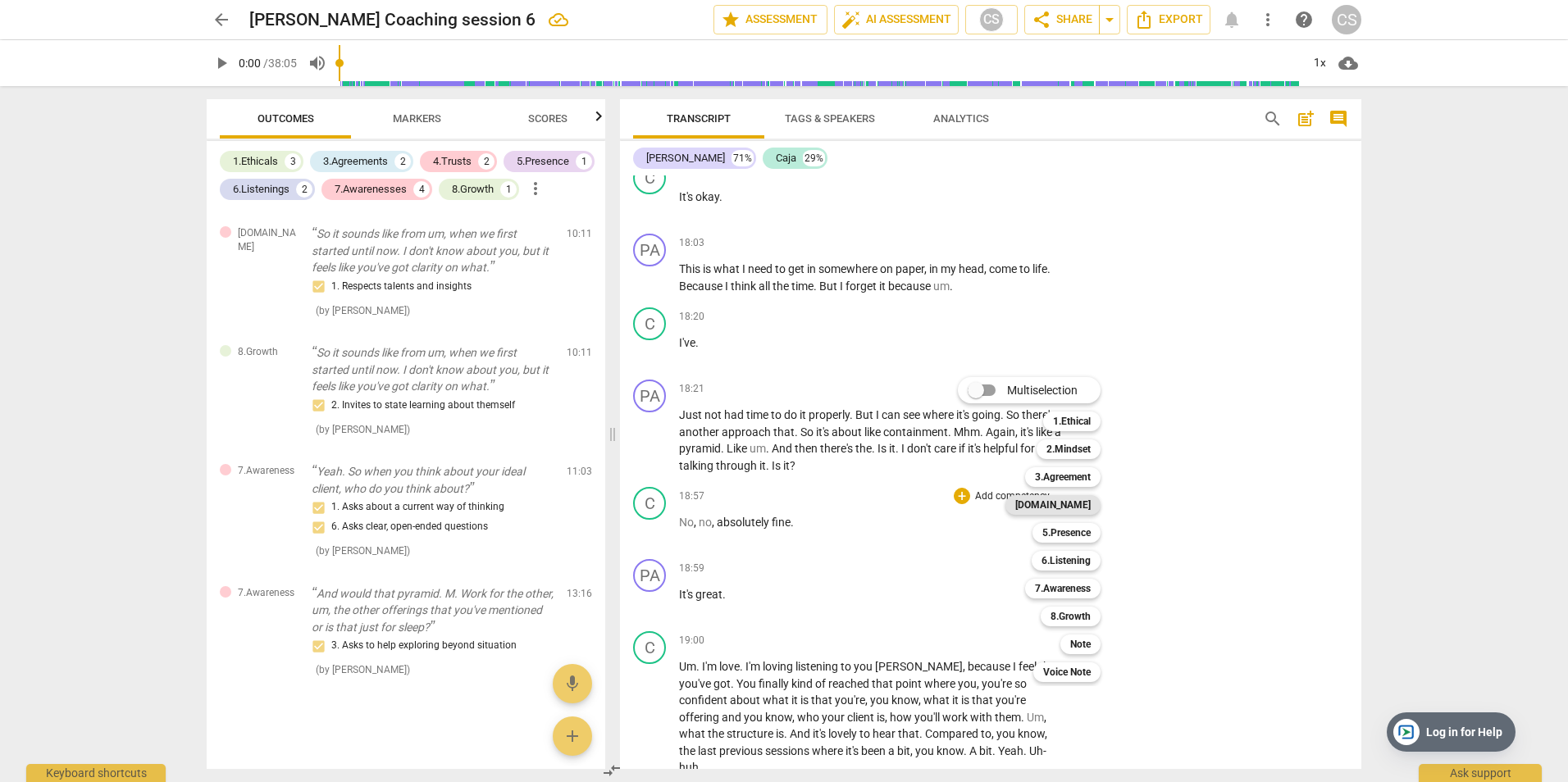
click at [1078, 504] on b "[DOMAIN_NAME]" at bounding box center [1053, 505] width 75 height 20
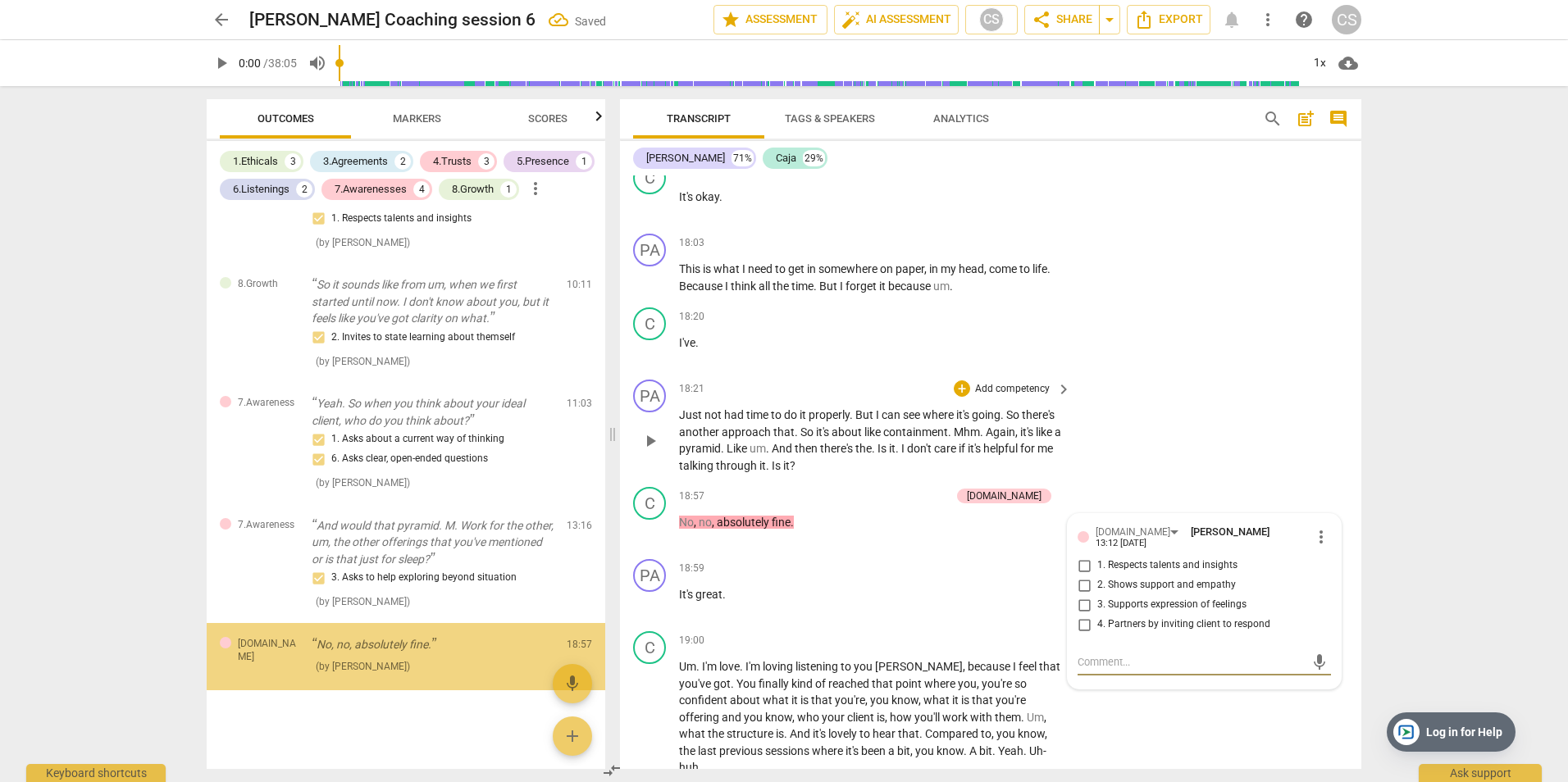
scroll to position [2188, 0]
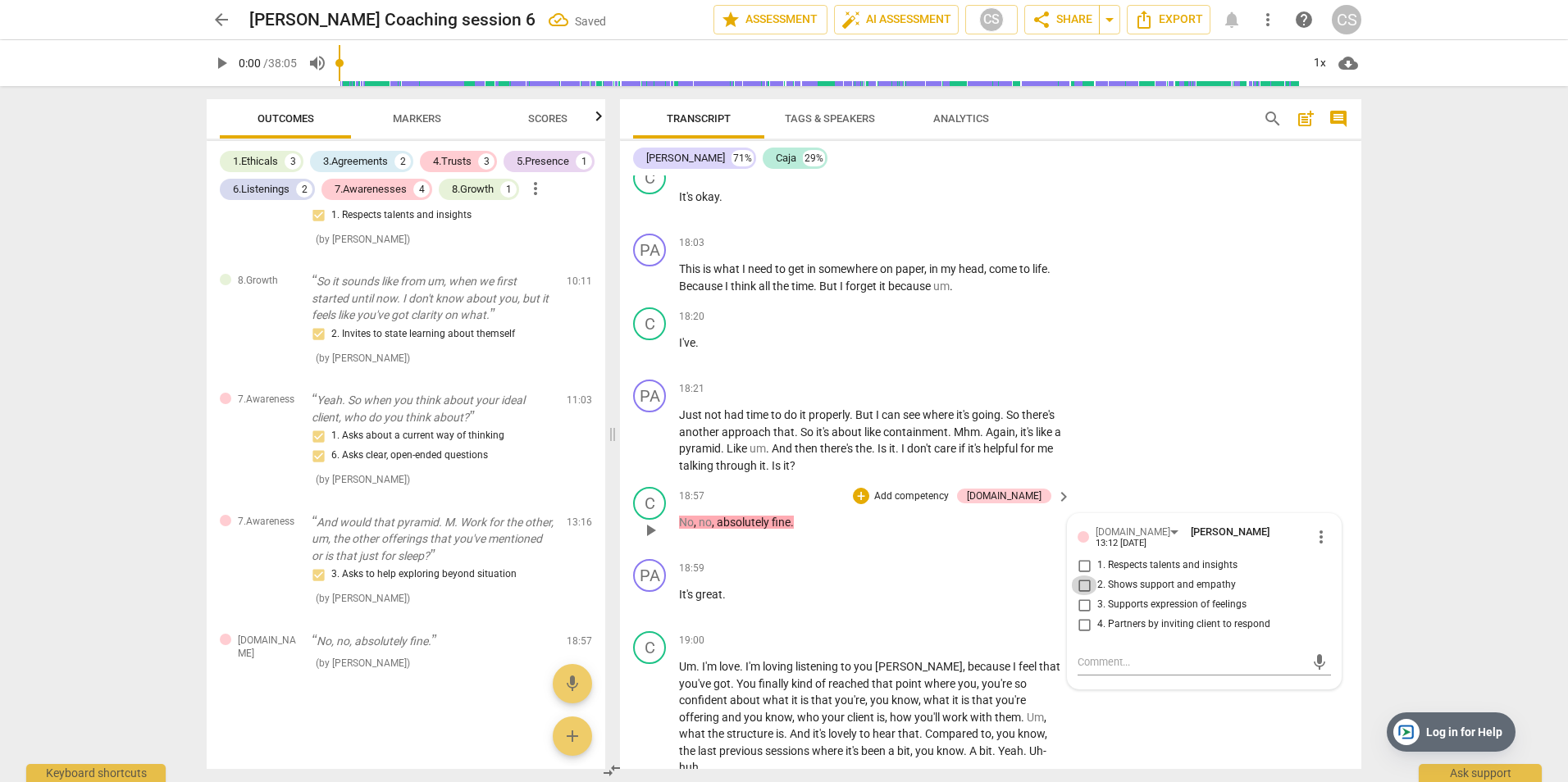
click at [1076, 595] on input "2. Shows support and empathy" at bounding box center [1084, 585] width 26 height 20
checkbox input "true"
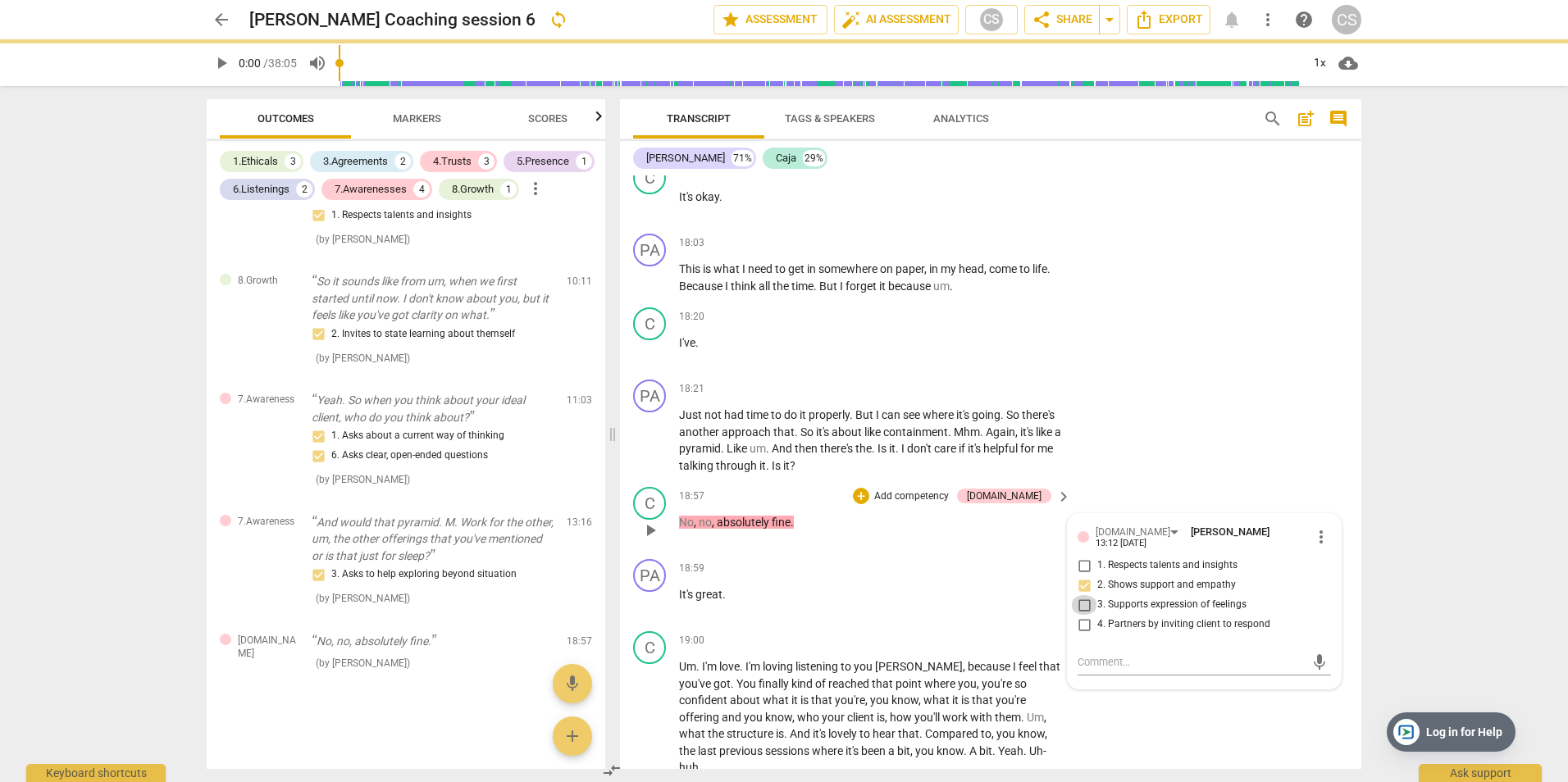
click at [1078, 615] on input "3. Supports expression of feelings" at bounding box center [1084, 604] width 26 height 20
checkbox input "true"
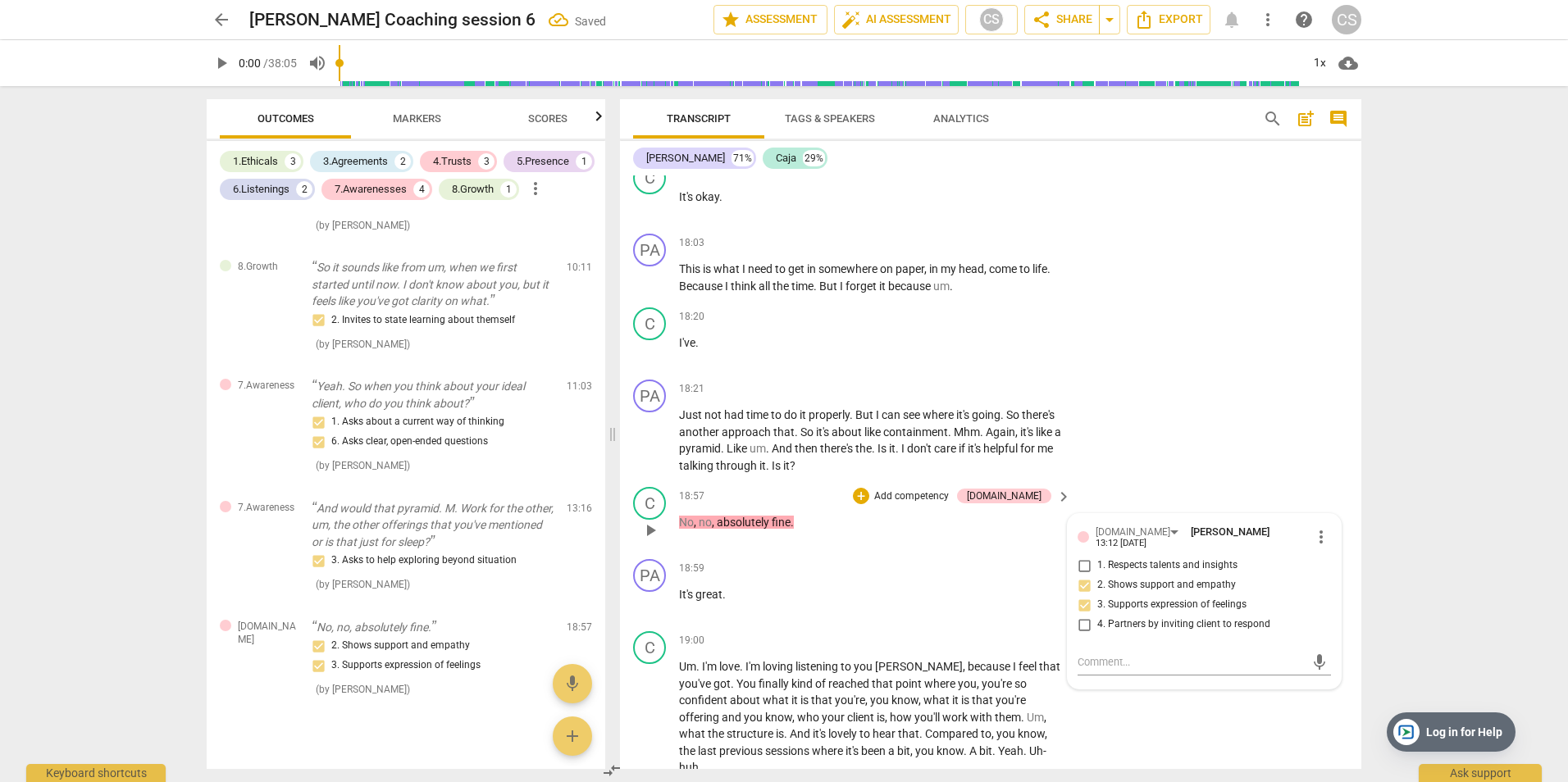
click at [950, 504] on p "Add competency" at bounding box center [911, 496] width 78 height 15
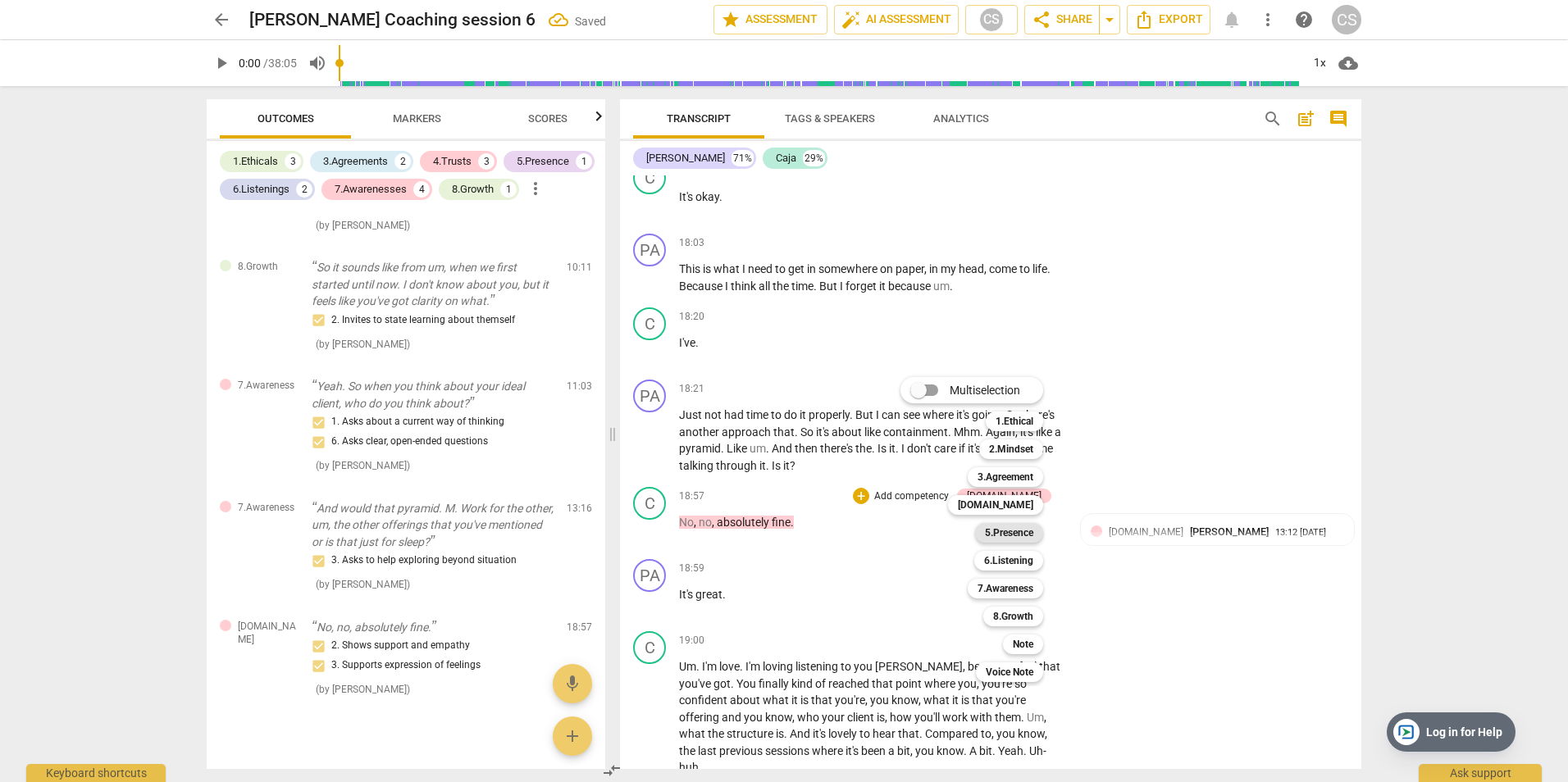
click at [1023, 527] on b "5.Presence" at bounding box center [1009, 533] width 49 height 20
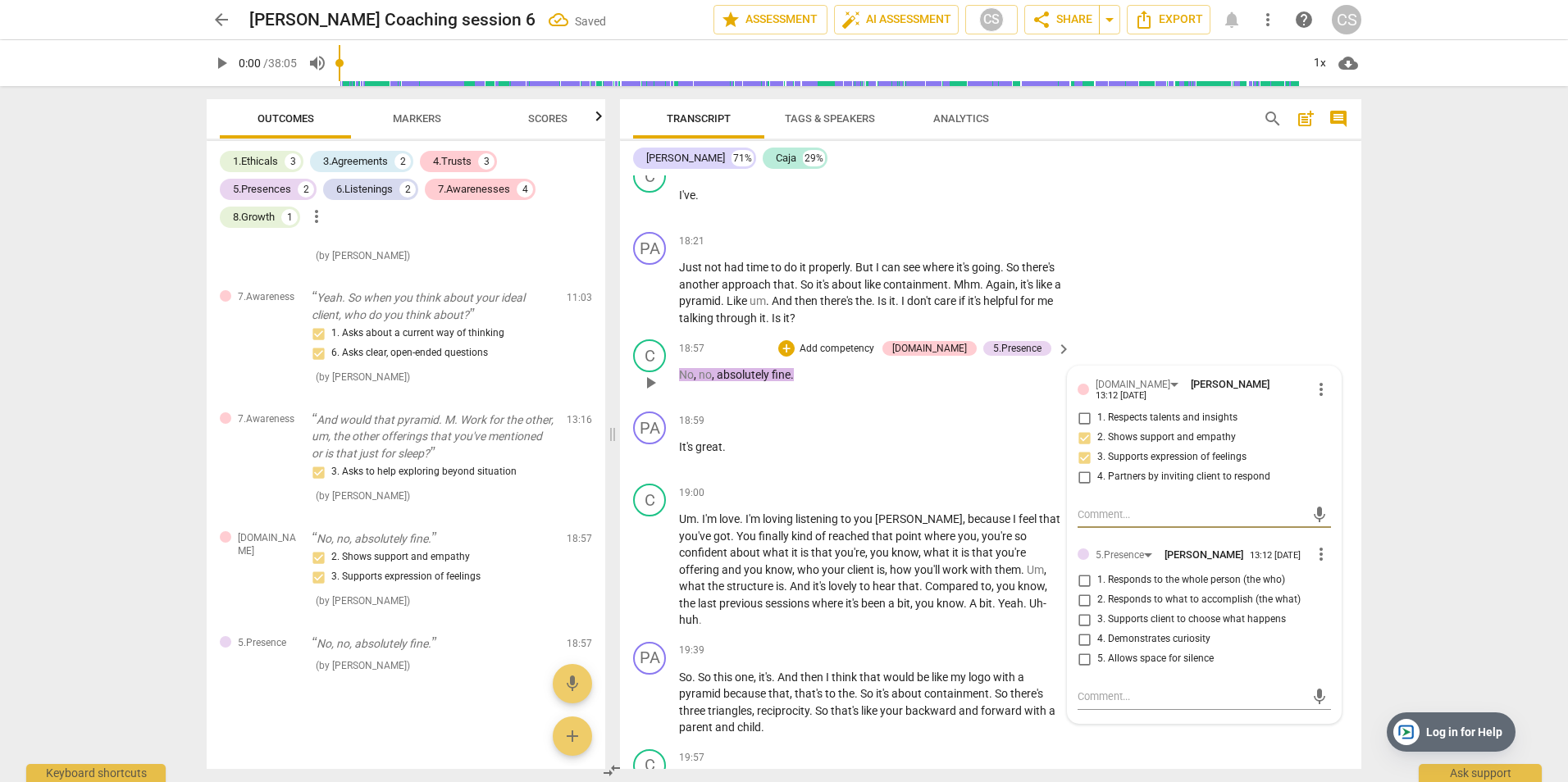
scroll to position [7962, 0]
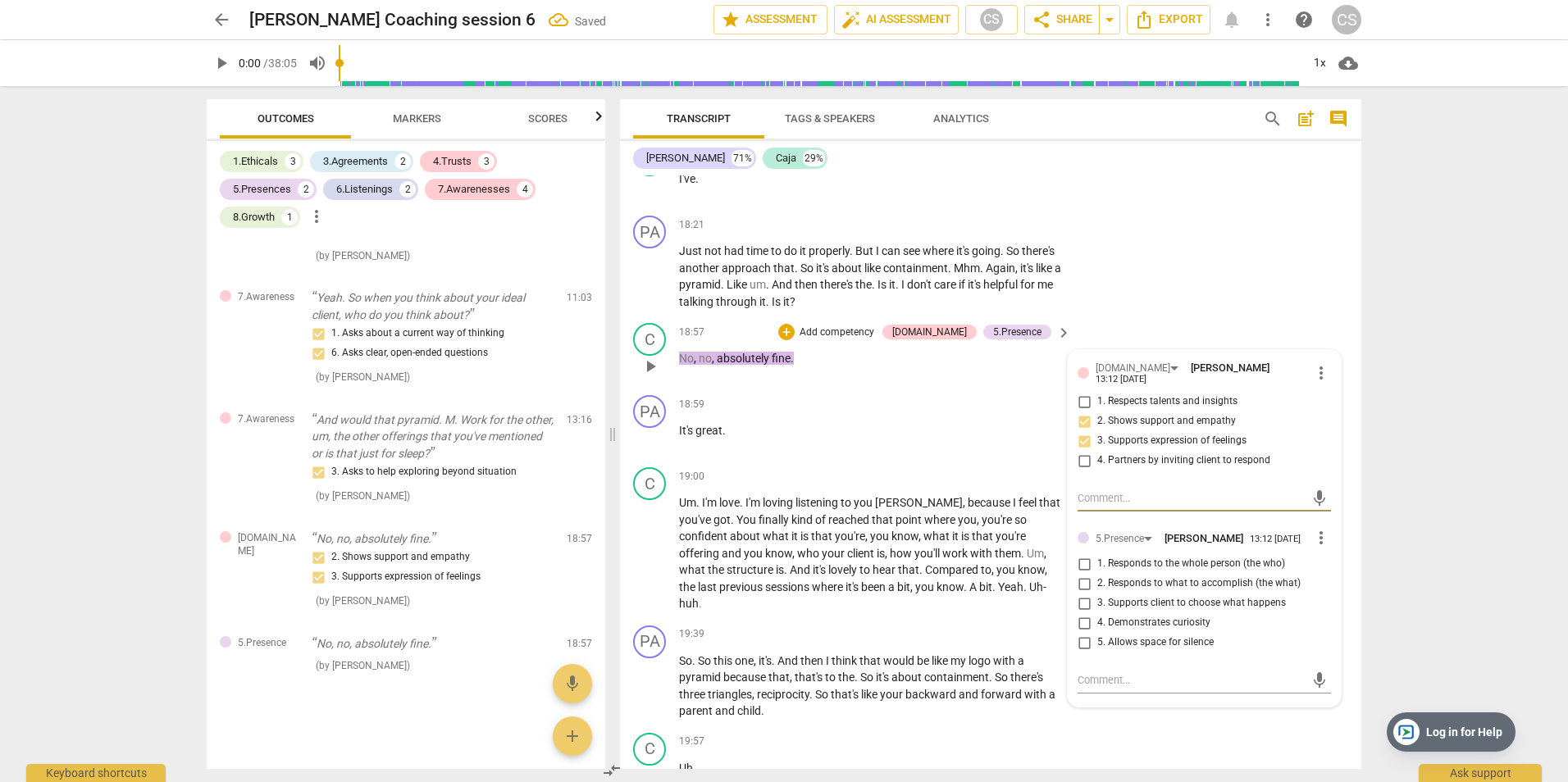
click at [1085, 574] on input "1. Responds to the whole person (the who)" at bounding box center [1084, 564] width 26 height 20
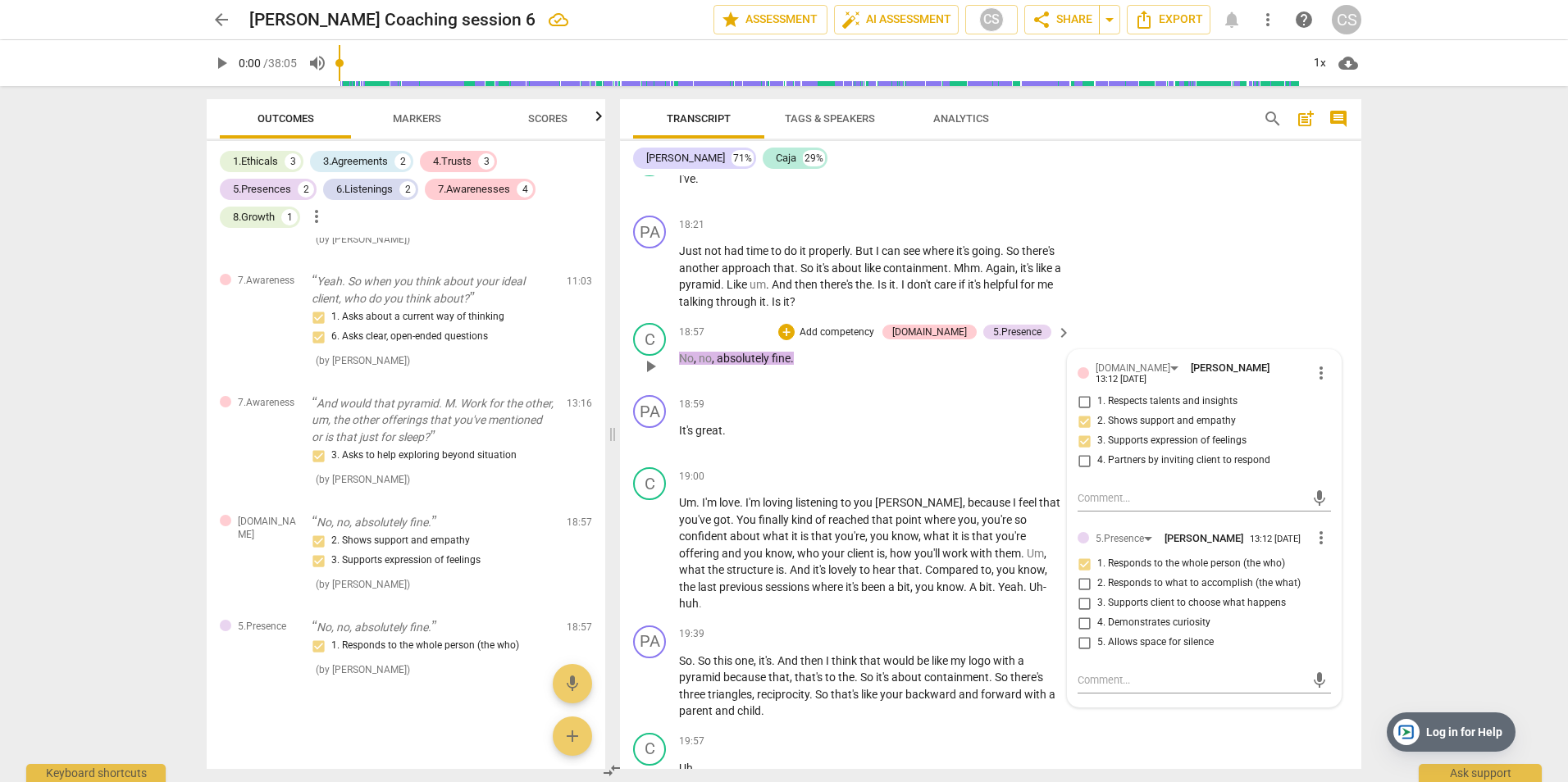
click at [1081, 574] on input "1. Responds to the whole person (the who)" at bounding box center [1084, 564] width 26 height 20
checkbox input "true"
click at [1315, 547] on span "more_vert" at bounding box center [1321, 538] width 20 height 20
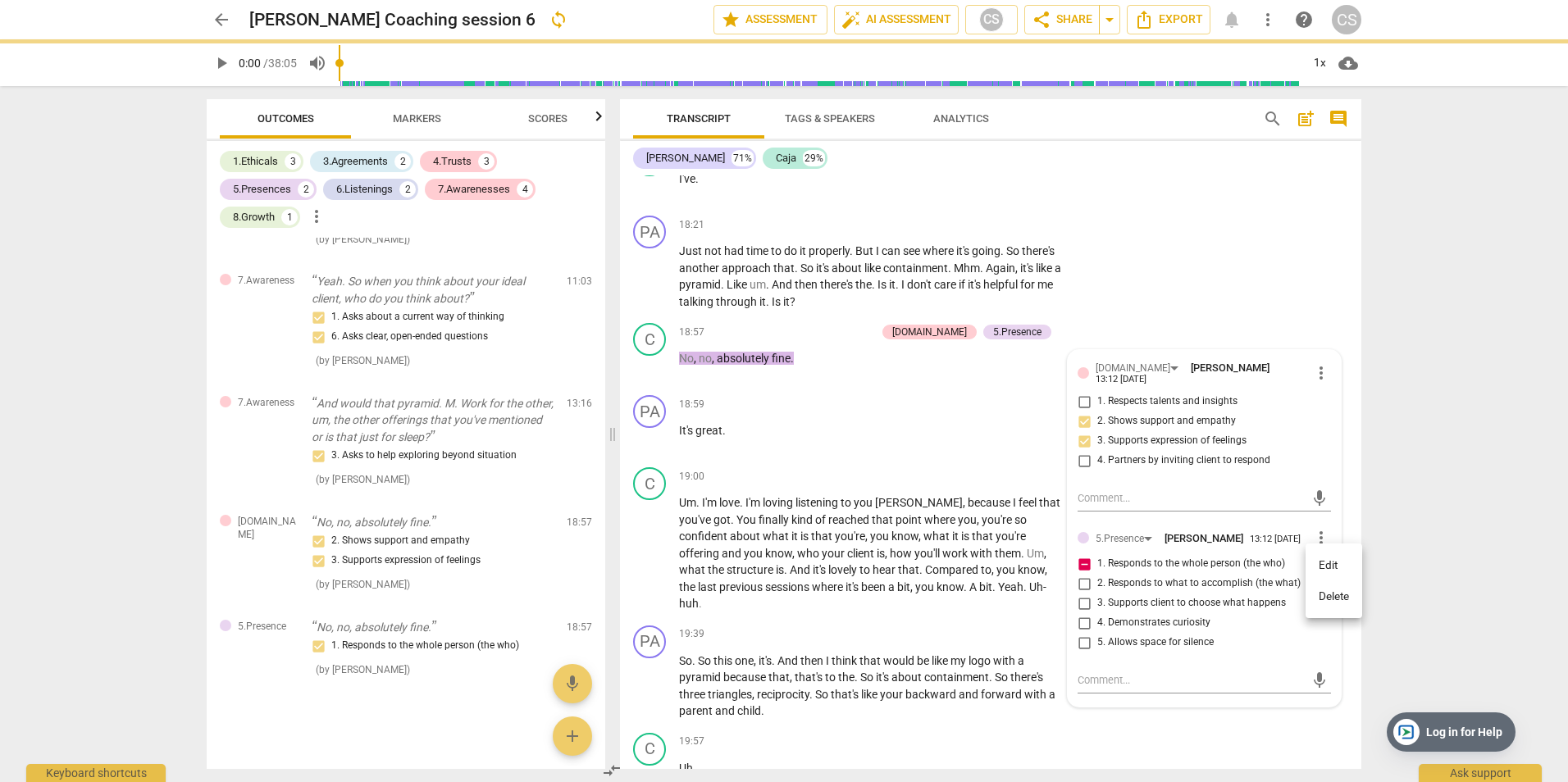
click at [1341, 598] on li "Delete" at bounding box center [1333, 597] width 56 height 31
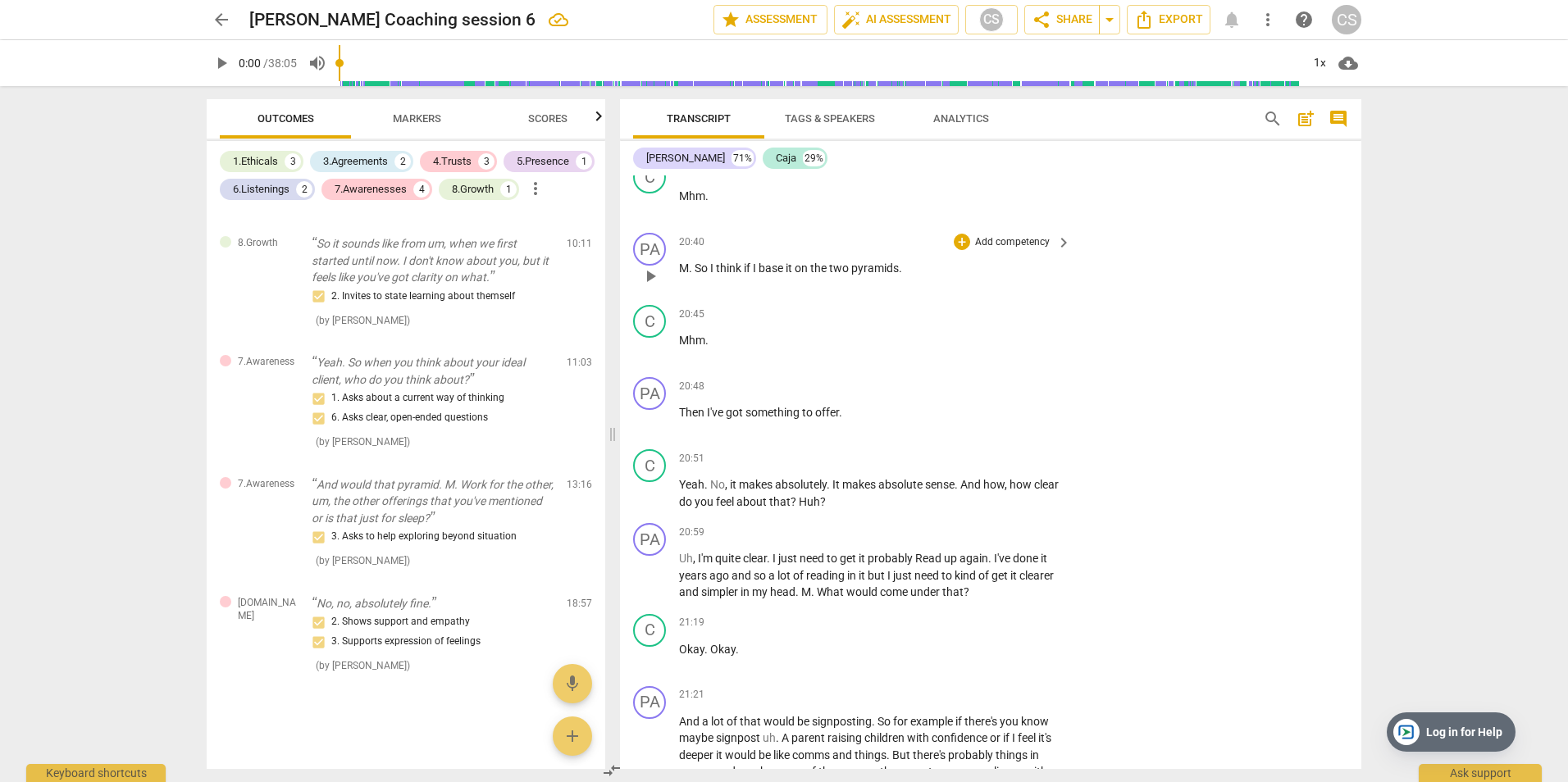
scroll to position [9028, 0]
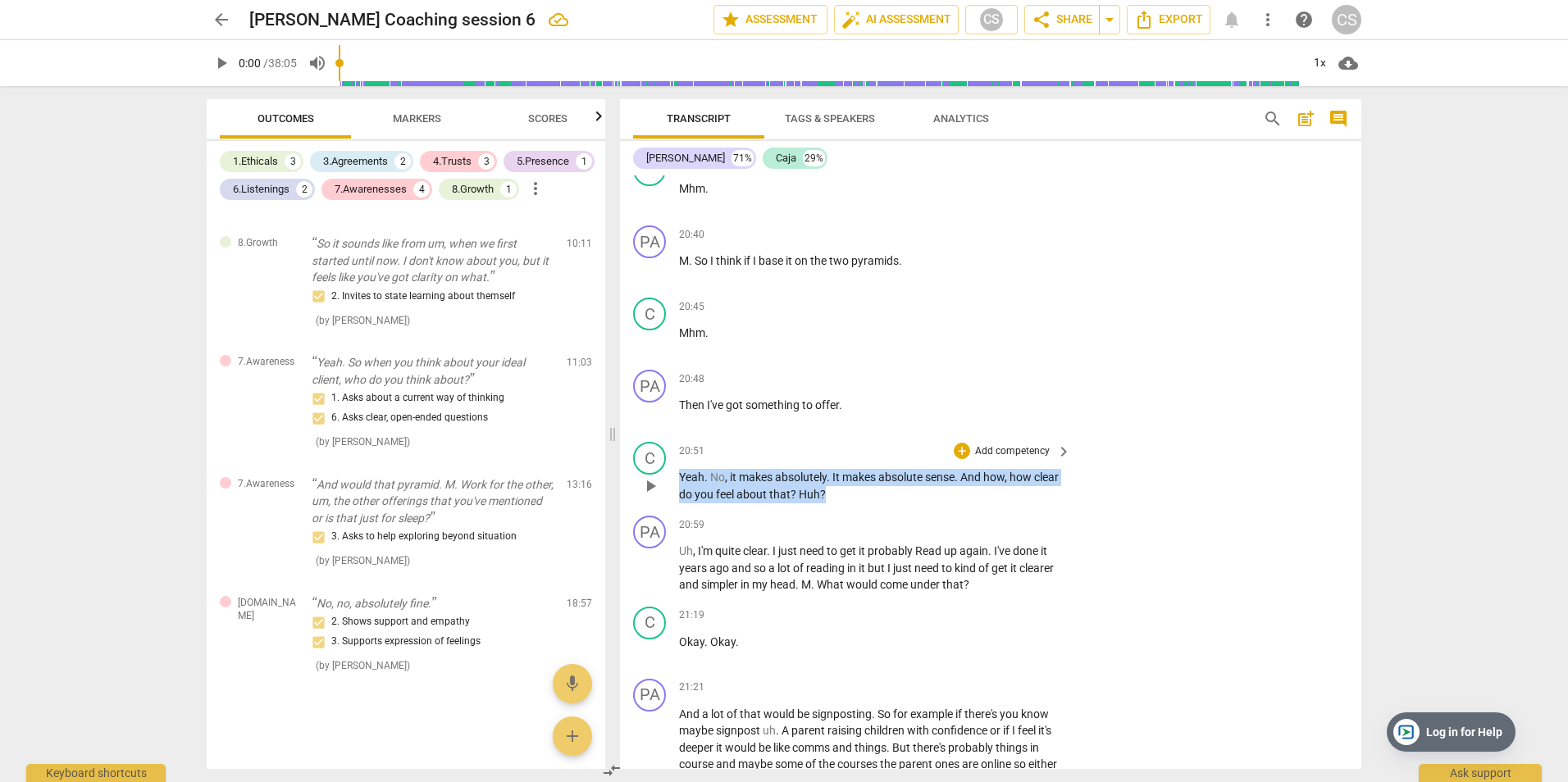
drag, startPoint x: 680, startPoint y: 493, endPoint x: 893, endPoint y: 511, distance: 213.8
click at [893, 502] on p "Yeah . No , it makes absolutely . It makes absolute sense . And how , how clear…" at bounding box center [871, 486] width 384 height 34
click at [1001, 459] on p "Add competency" at bounding box center [1013, 451] width 78 height 15
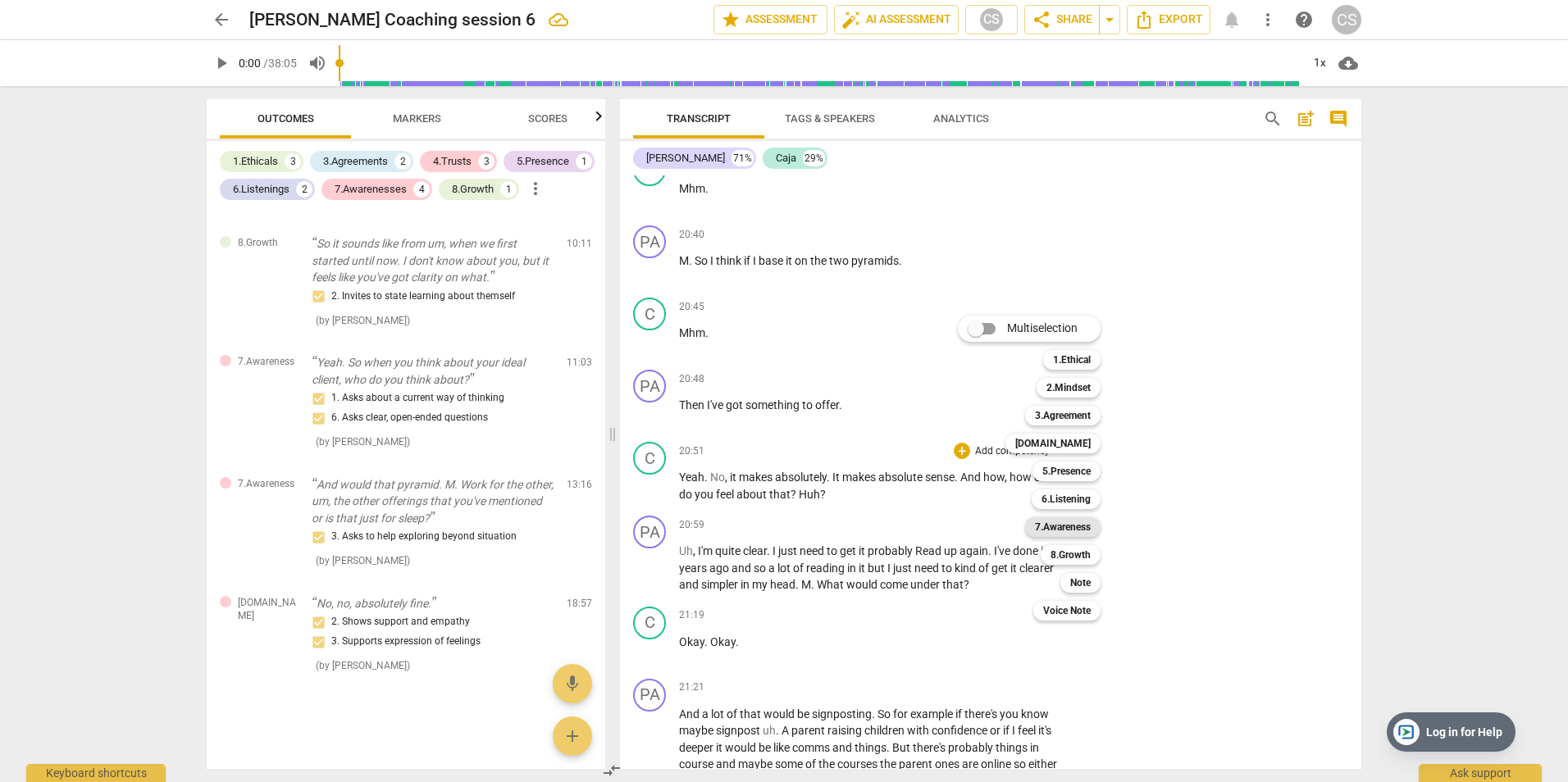
click at [1070, 524] on b "7.Awareness" at bounding box center [1063, 527] width 55 height 20
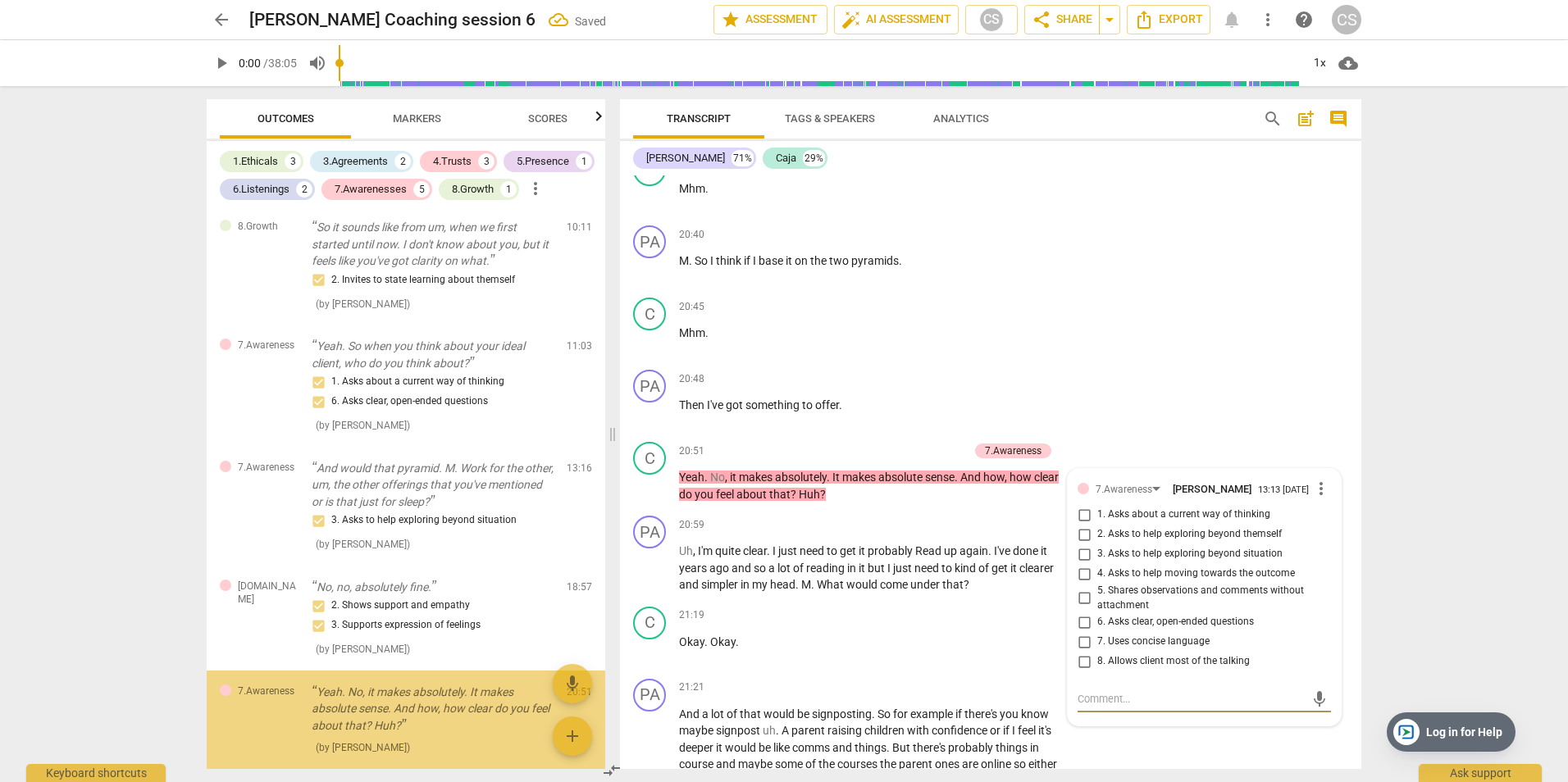
scroll to position [2327, 0]
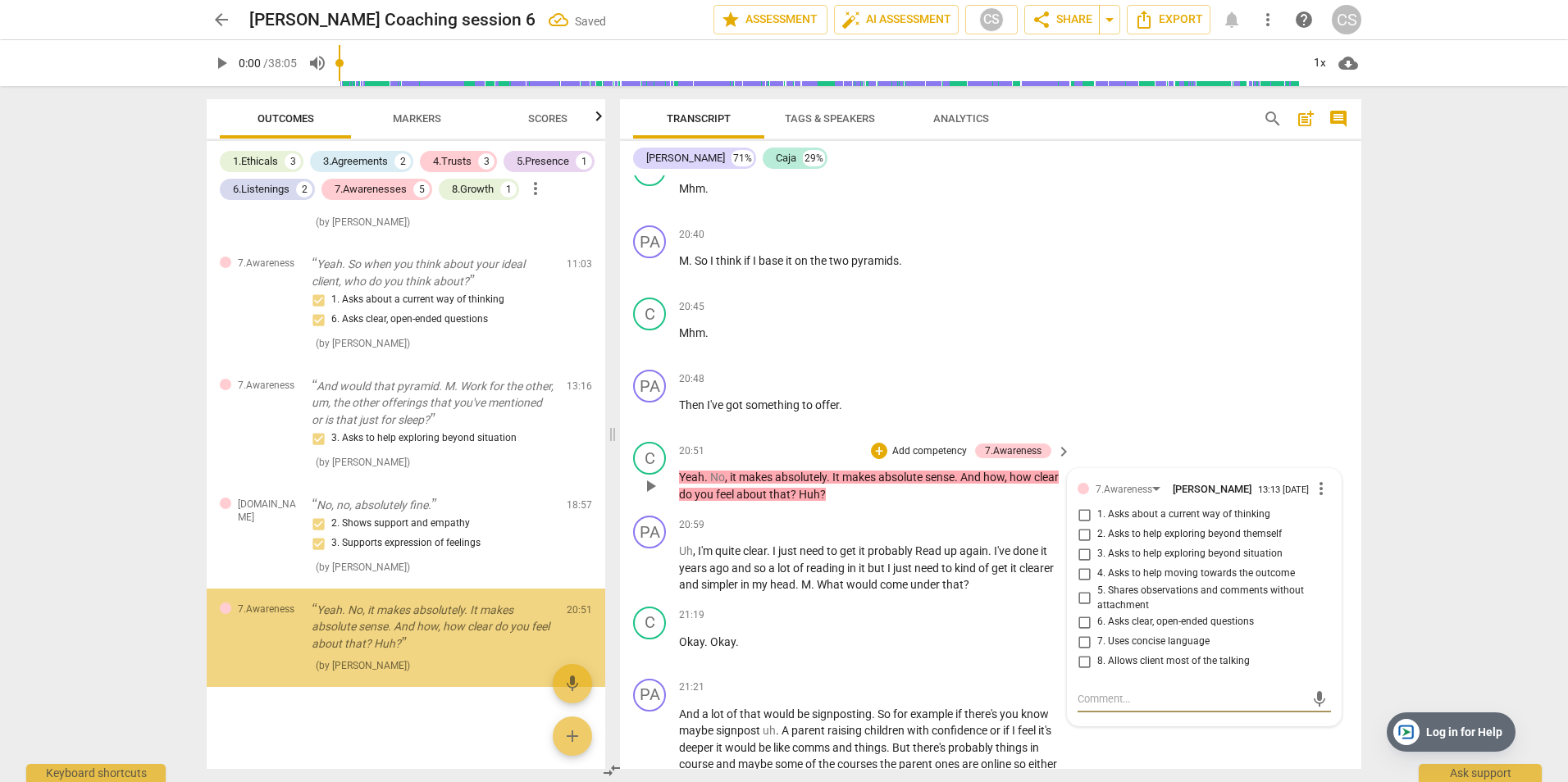
click at [1080, 525] on input "1. Asks about a current way of thinking" at bounding box center [1084, 514] width 26 height 20
checkbox input "true"
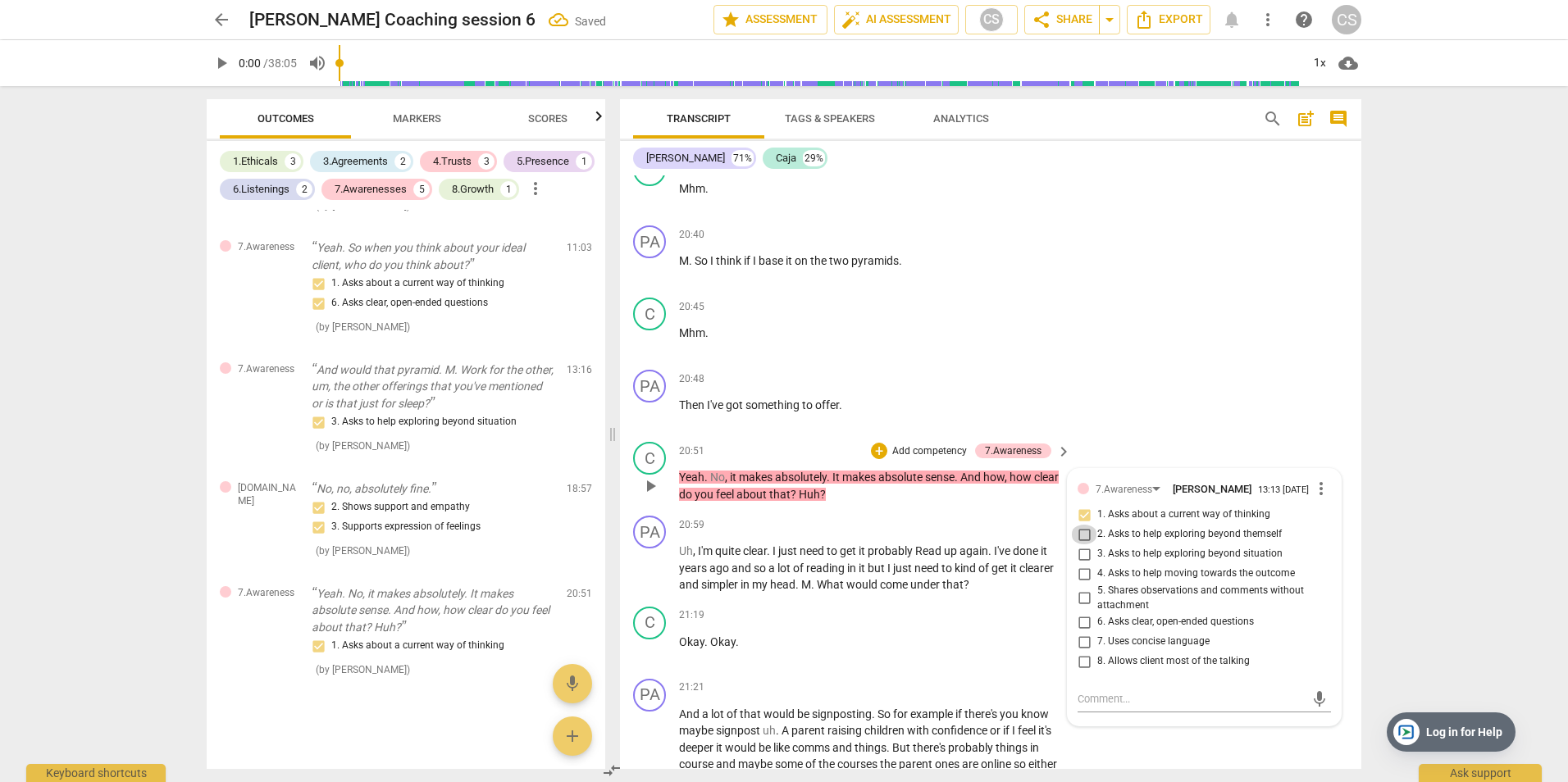
click at [1079, 545] on input "2. Asks to help exploring beyond themself" at bounding box center [1084, 534] width 26 height 20
checkbox input "true"
click at [936, 459] on p "Add competency" at bounding box center [930, 451] width 78 height 15
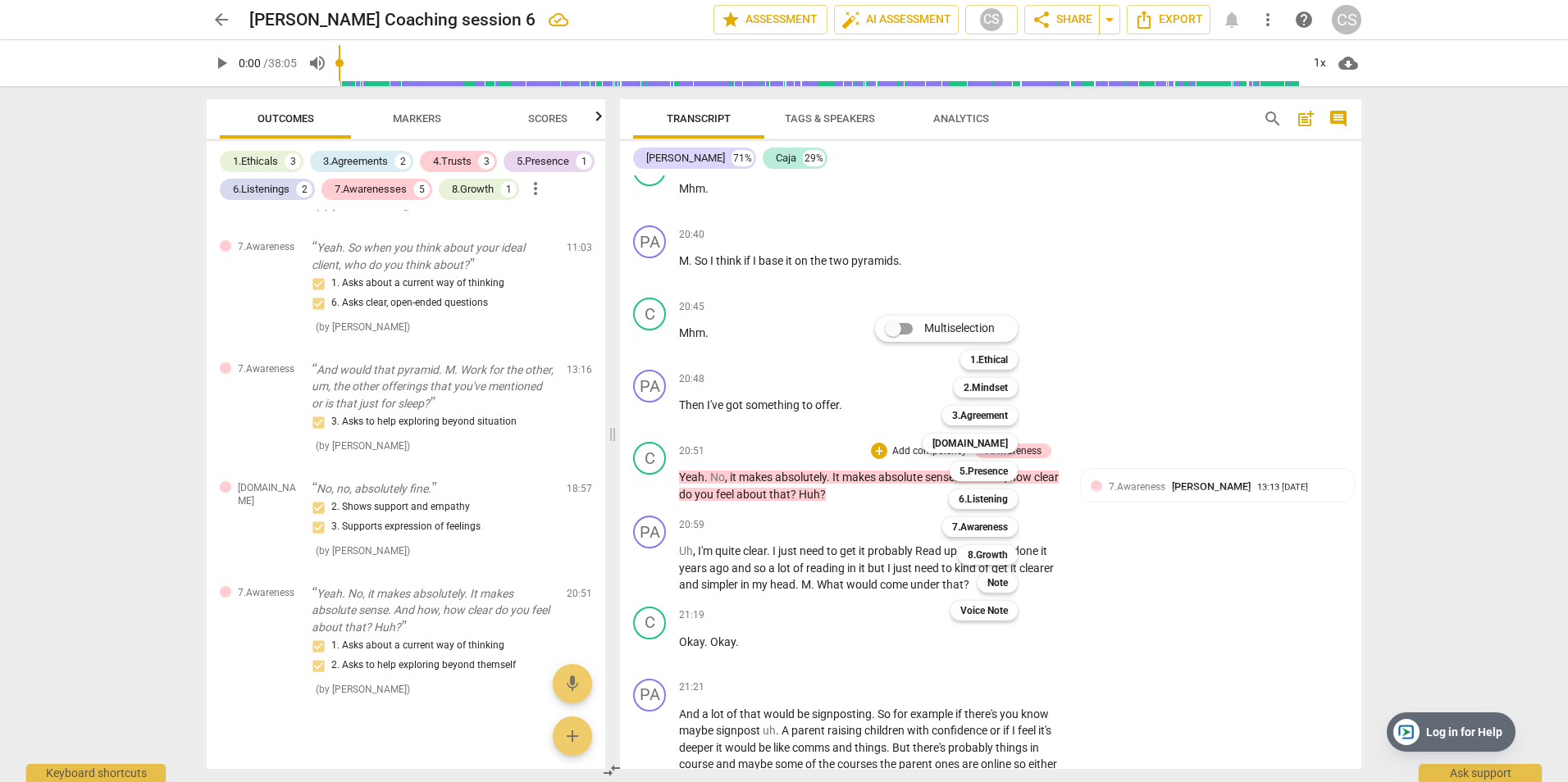
click at [682, 566] on div at bounding box center [784, 391] width 1568 height 782
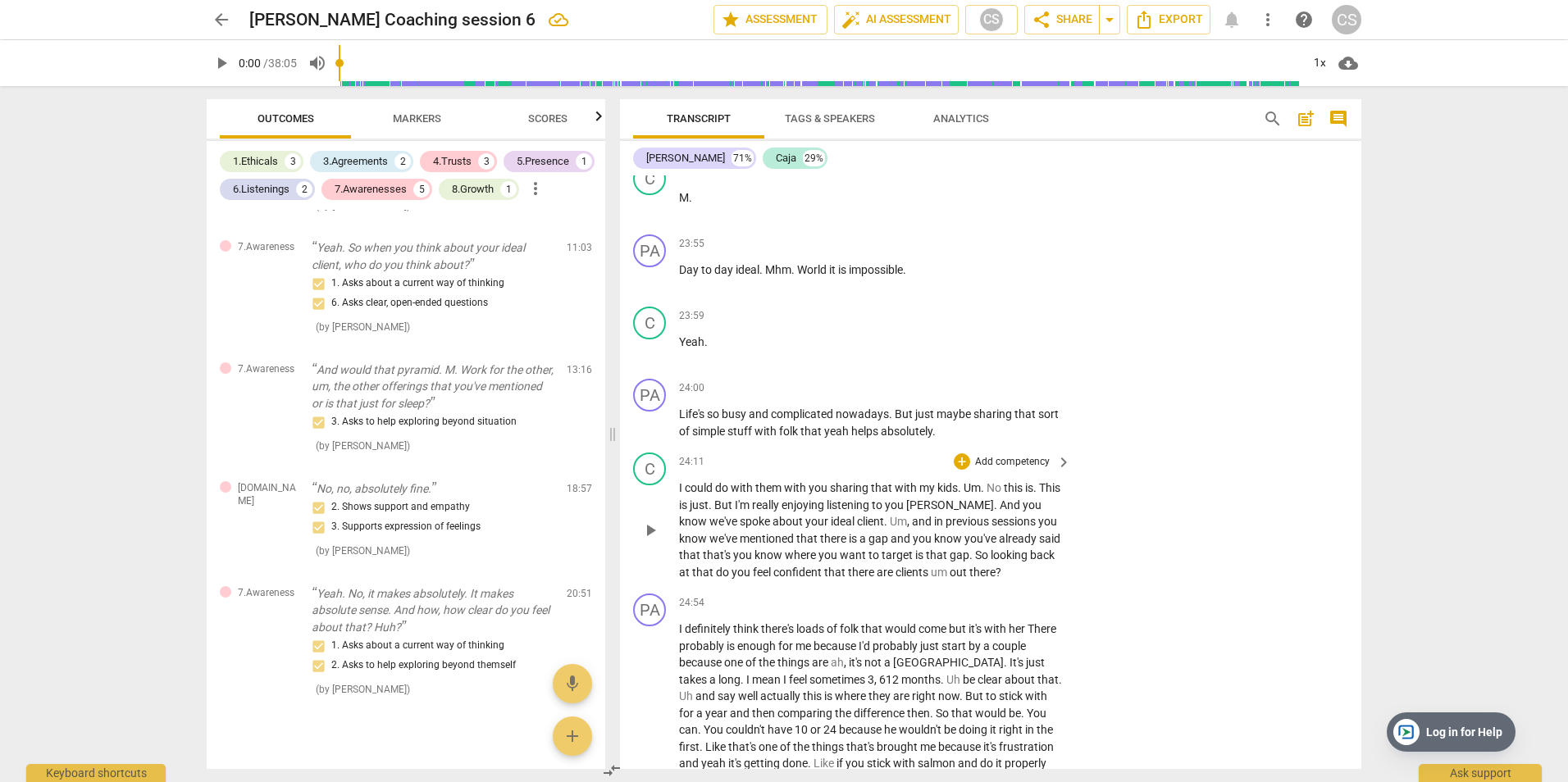
scroll to position [10750, 0]
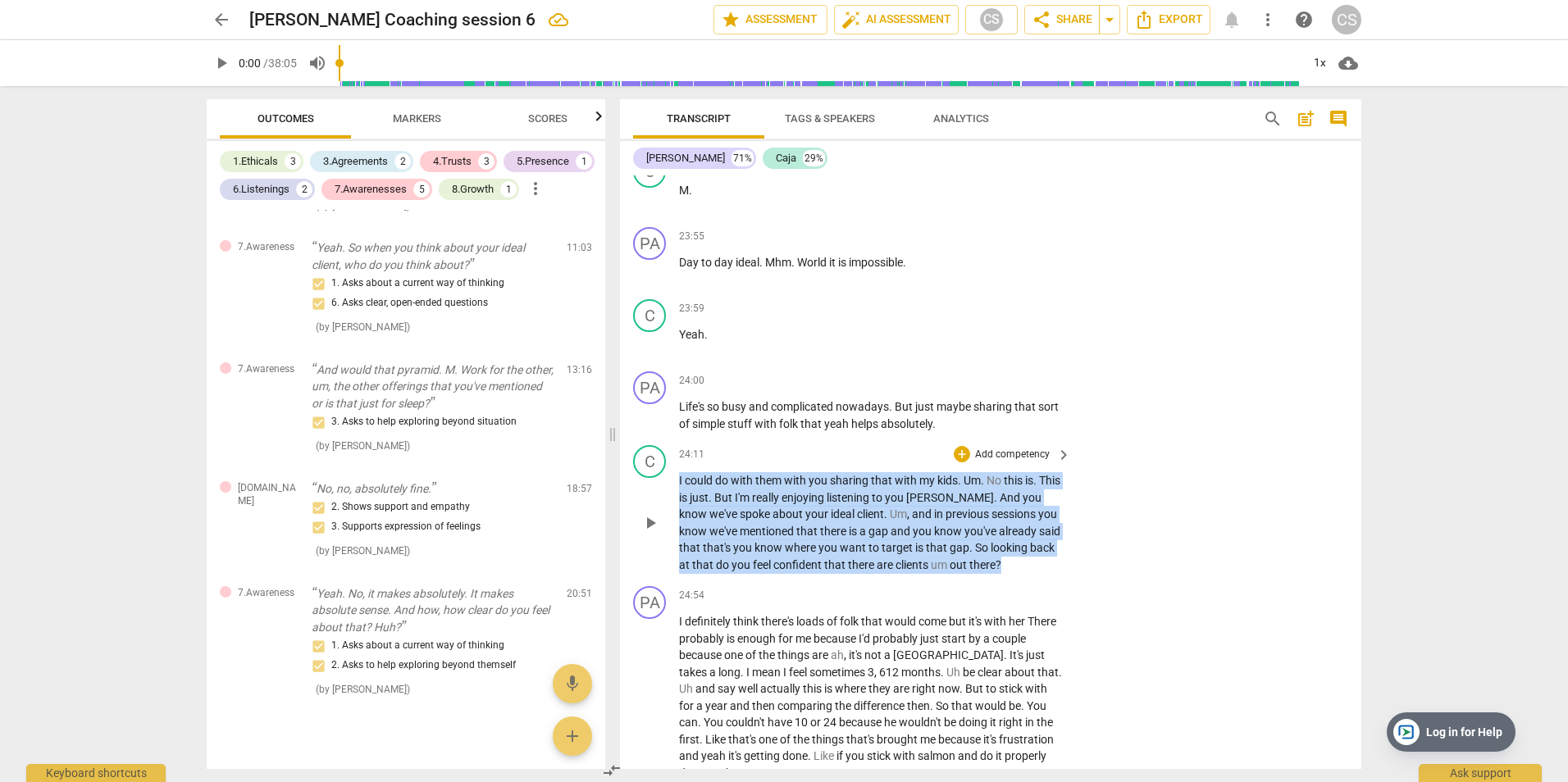
drag, startPoint x: 679, startPoint y: 479, endPoint x: 1059, endPoint y: 571, distance: 391.0
click at [1059, 571] on p "I could do with them with you sharing that with my kids . Um . No this is . Thi…" at bounding box center [871, 522] width 384 height 100
click at [1015, 449] on p "Add competency" at bounding box center [1013, 455] width 78 height 15
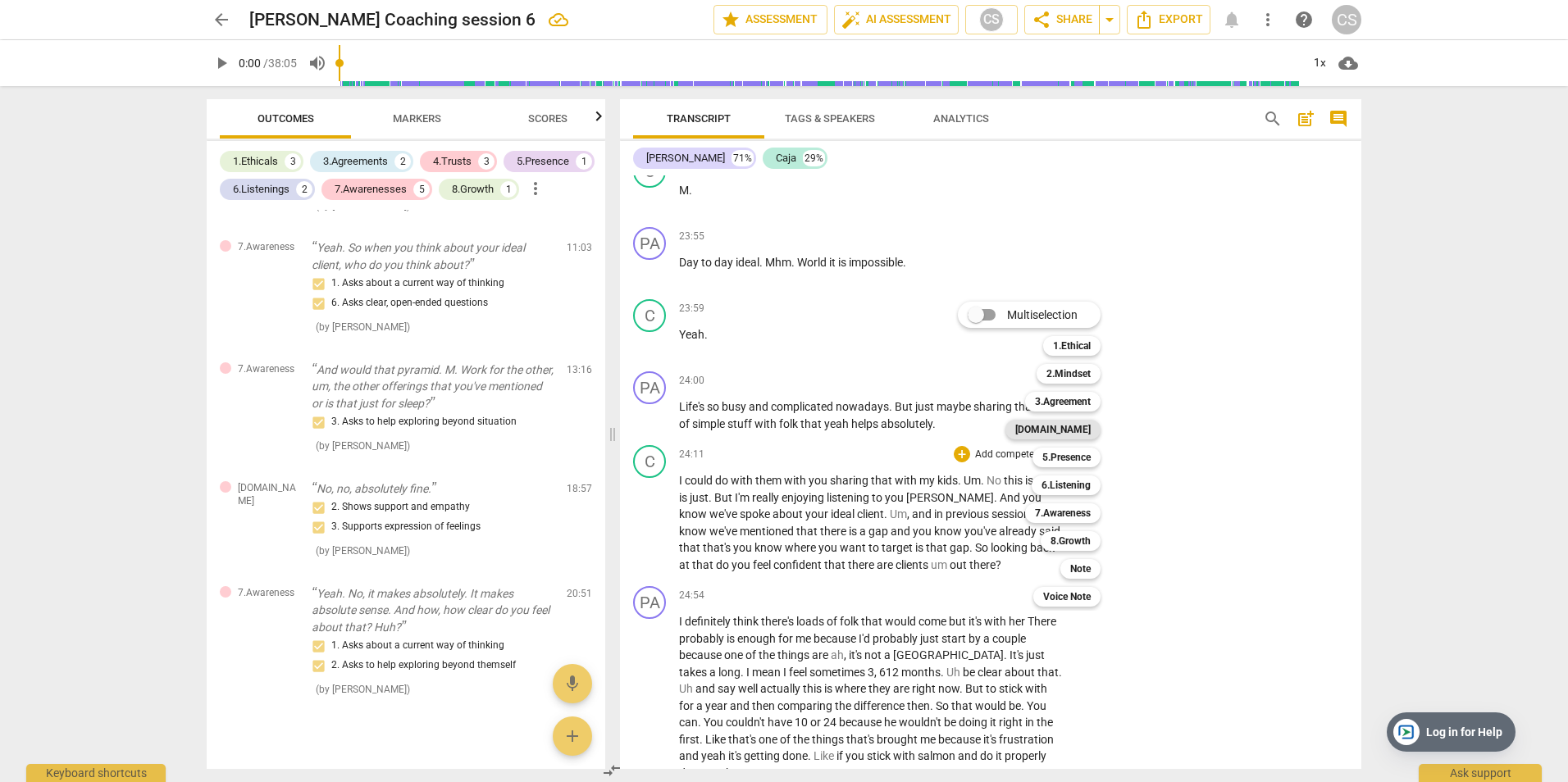
click at [1081, 430] on b "[DOMAIN_NAME]" at bounding box center [1053, 430] width 75 height 20
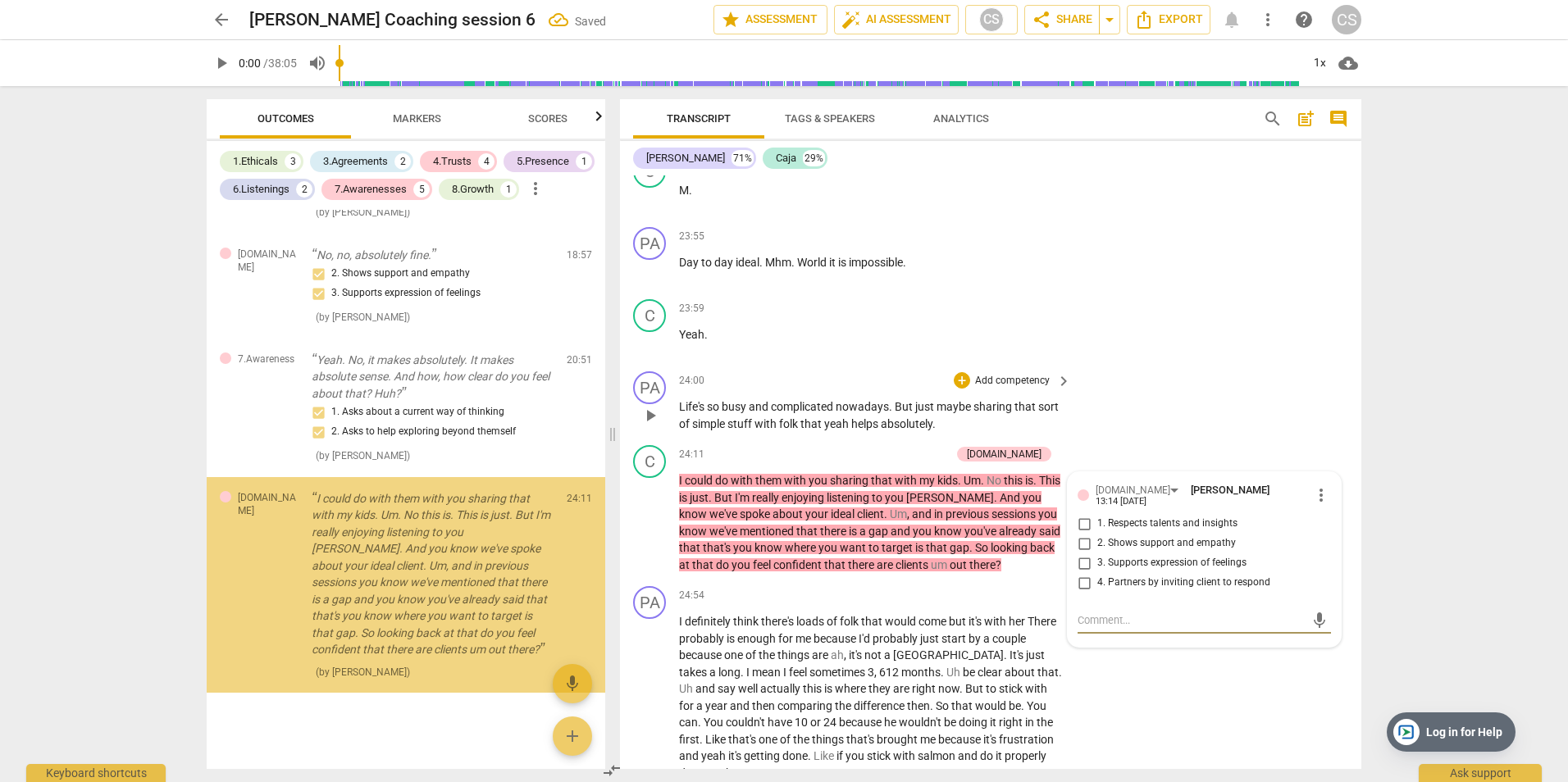
scroll to position [2583, 0]
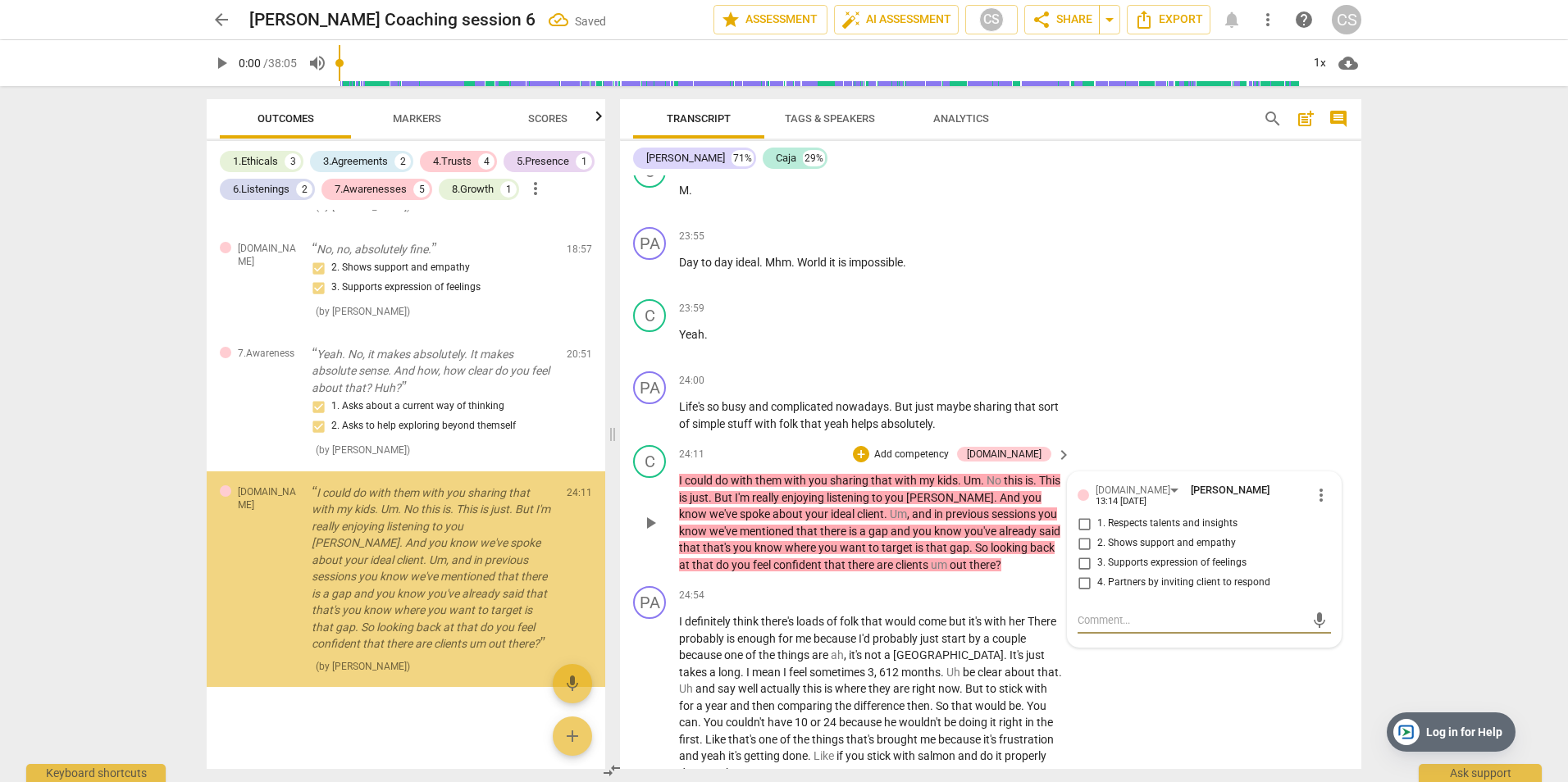
click at [1077, 536] on input "2. Shows support and empathy" at bounding box center [1084, 543] width 26 height 20
checkbox input "true"
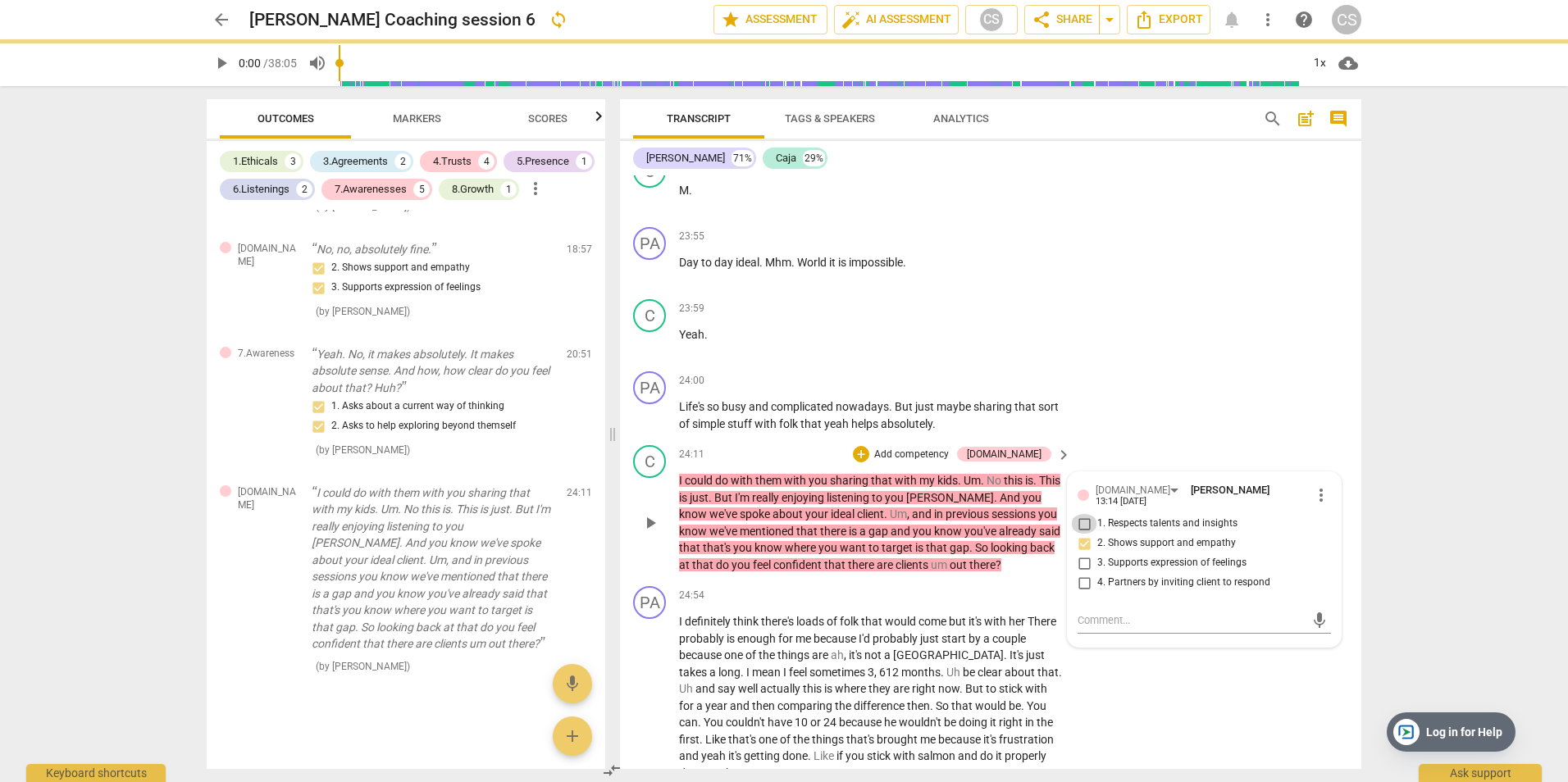
click at [1080, 514] on input "1. Respects talents and insights" at bounding box center [1084, 524] width 26 height 20
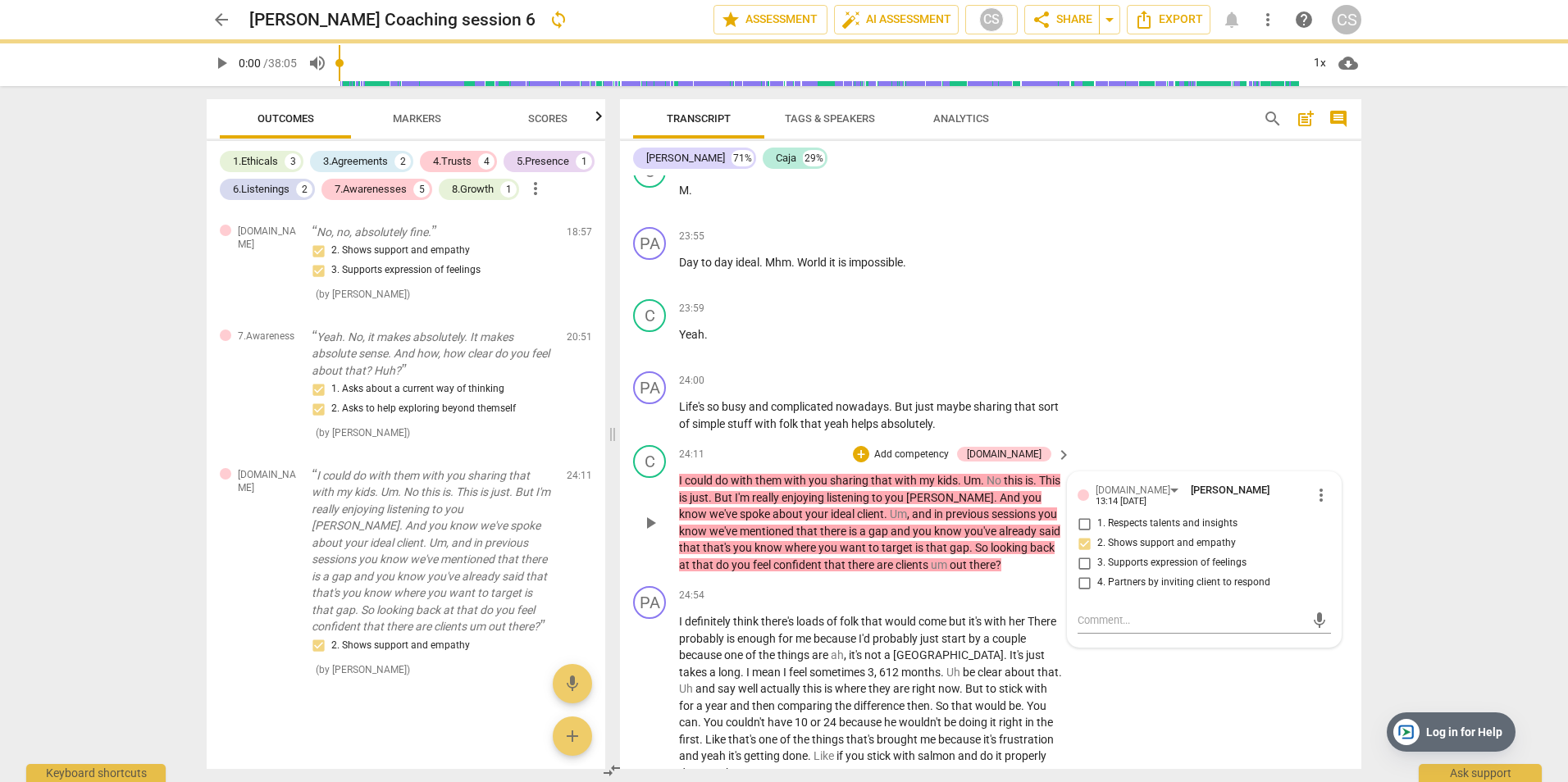
checkbox input "true"
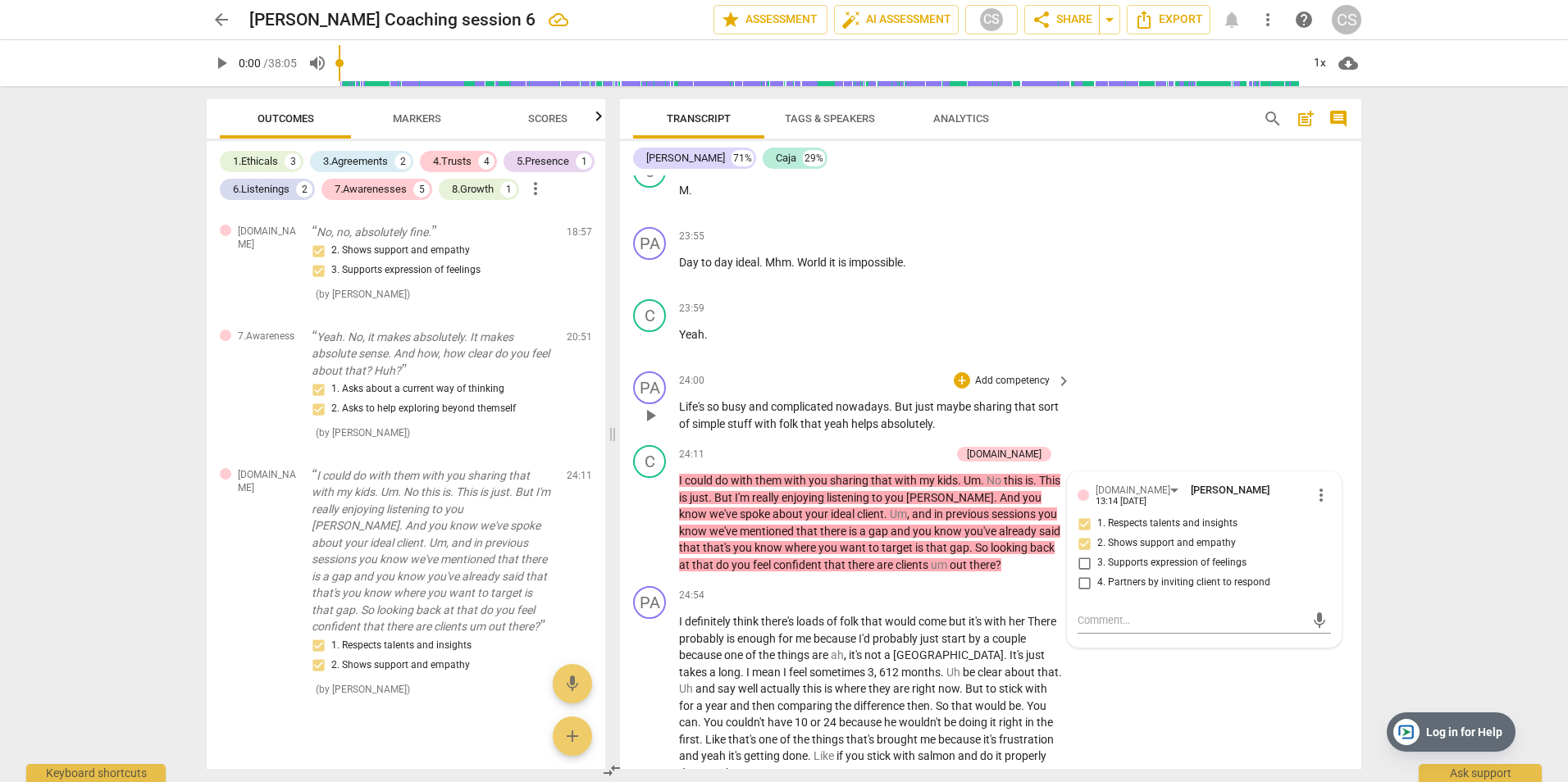
click at [1195, 420] on div "PA play_arrow pause 24:00 + Add competency keyboard_arrow_right Life's so busy …" at bounding box center [991, 401] width 742 height 74
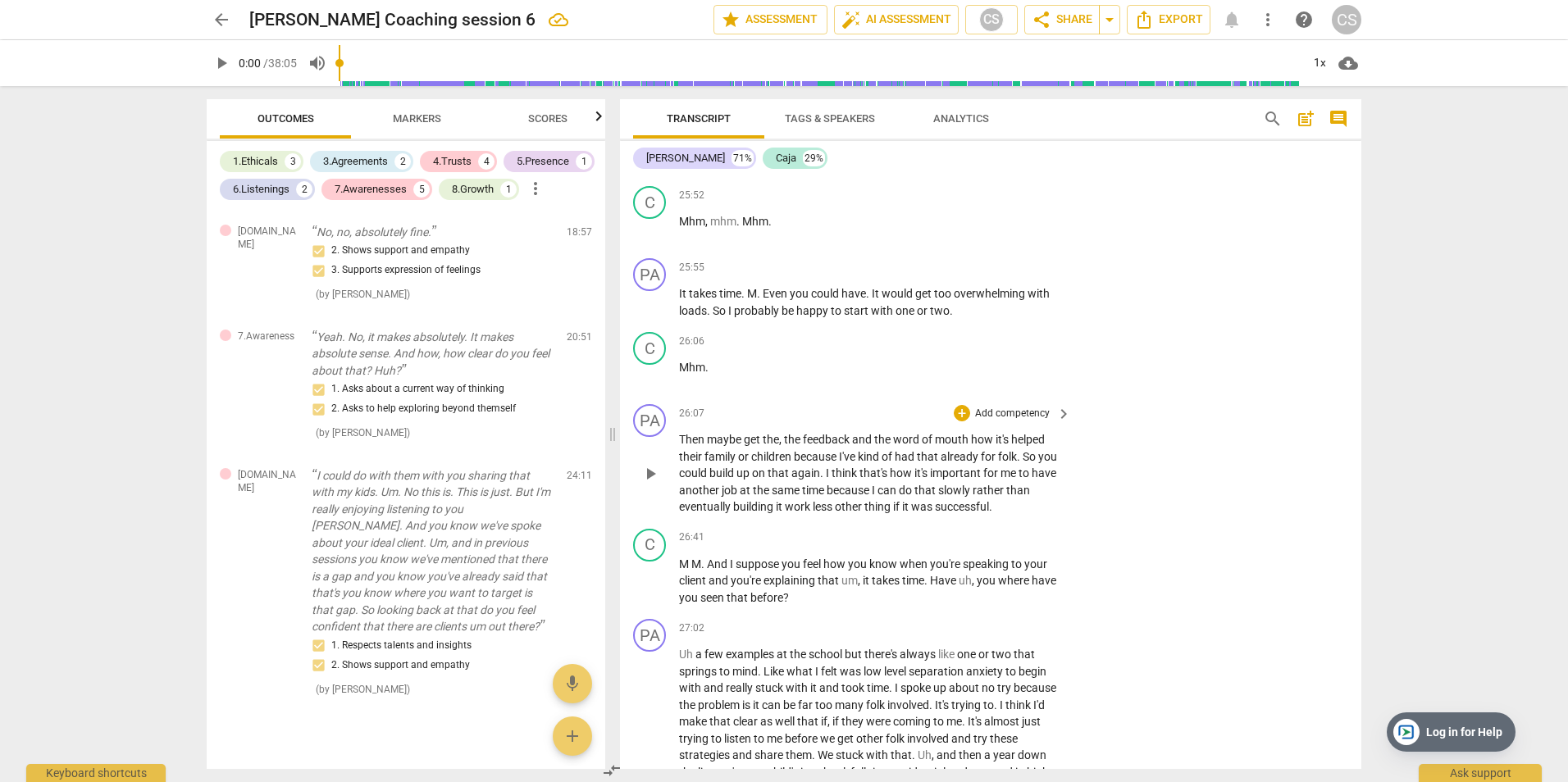
scroll to position [11406, 0]
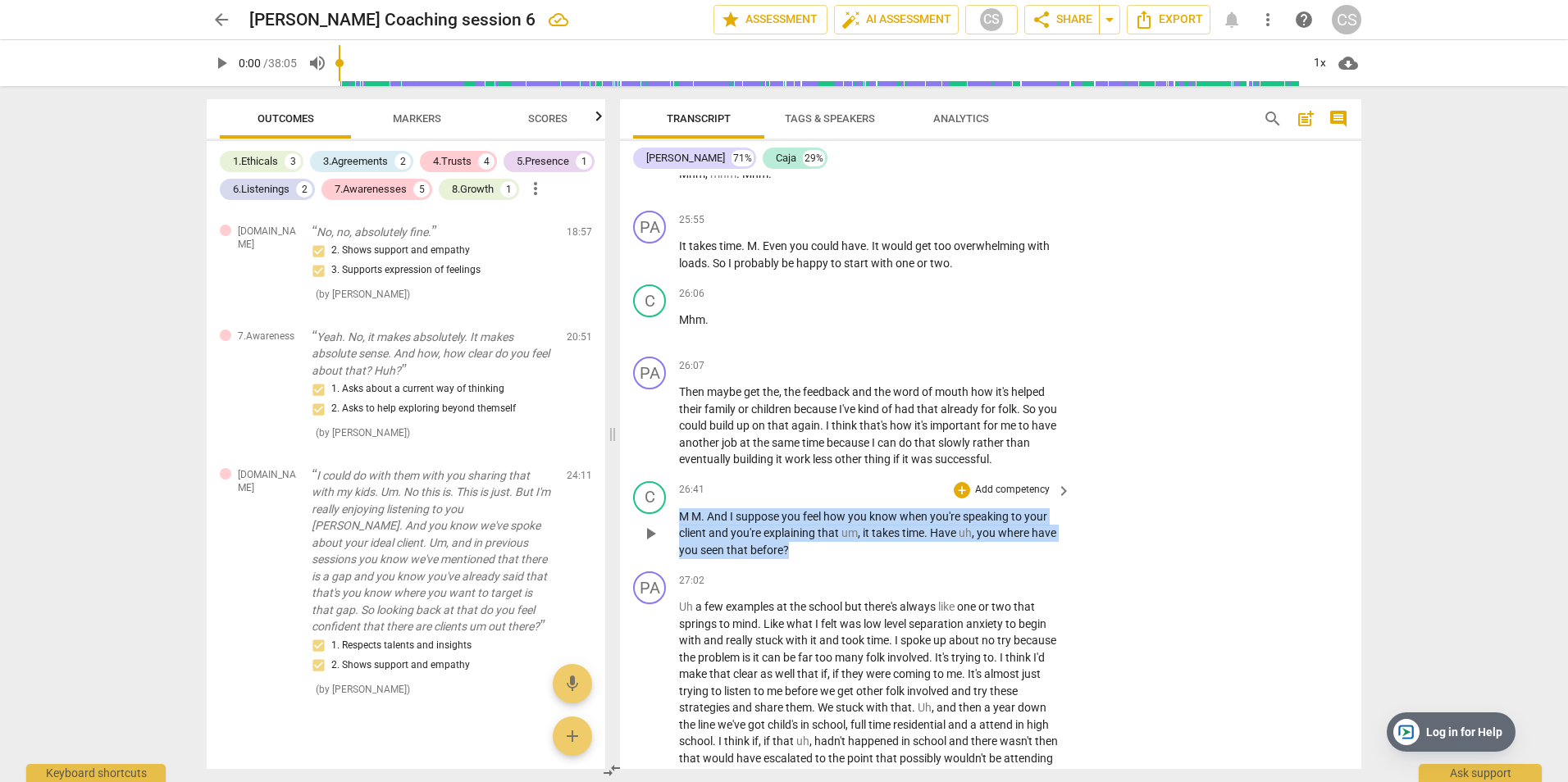
drag, startPoint x: 683, startPoint y: 514, endPoint x: 798, endPoint y: 550, distance: 120.5
click at [798, 550] on p "[PERSON_NAME] And I suppose you feel how you know when you're speaking to your …" at bounding box center [871, 533] width 384 height 51
click at [1010, 489] on p "Add competency" at bounding box center [1013, 490] width 78 height 15
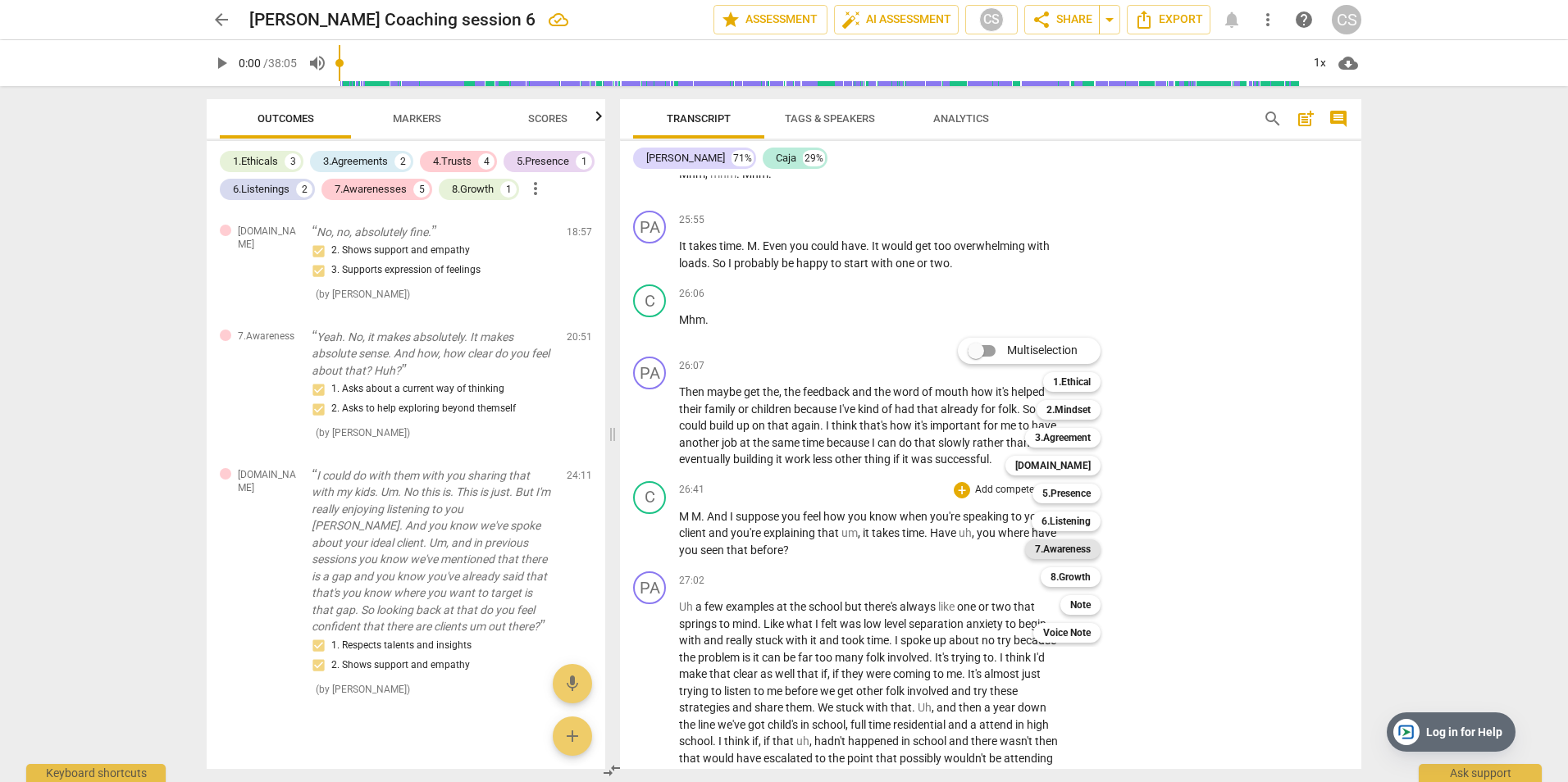
click at [1060, 541] on b "7.Awareness" at bounding box center [1063, 549] width 55 height 20
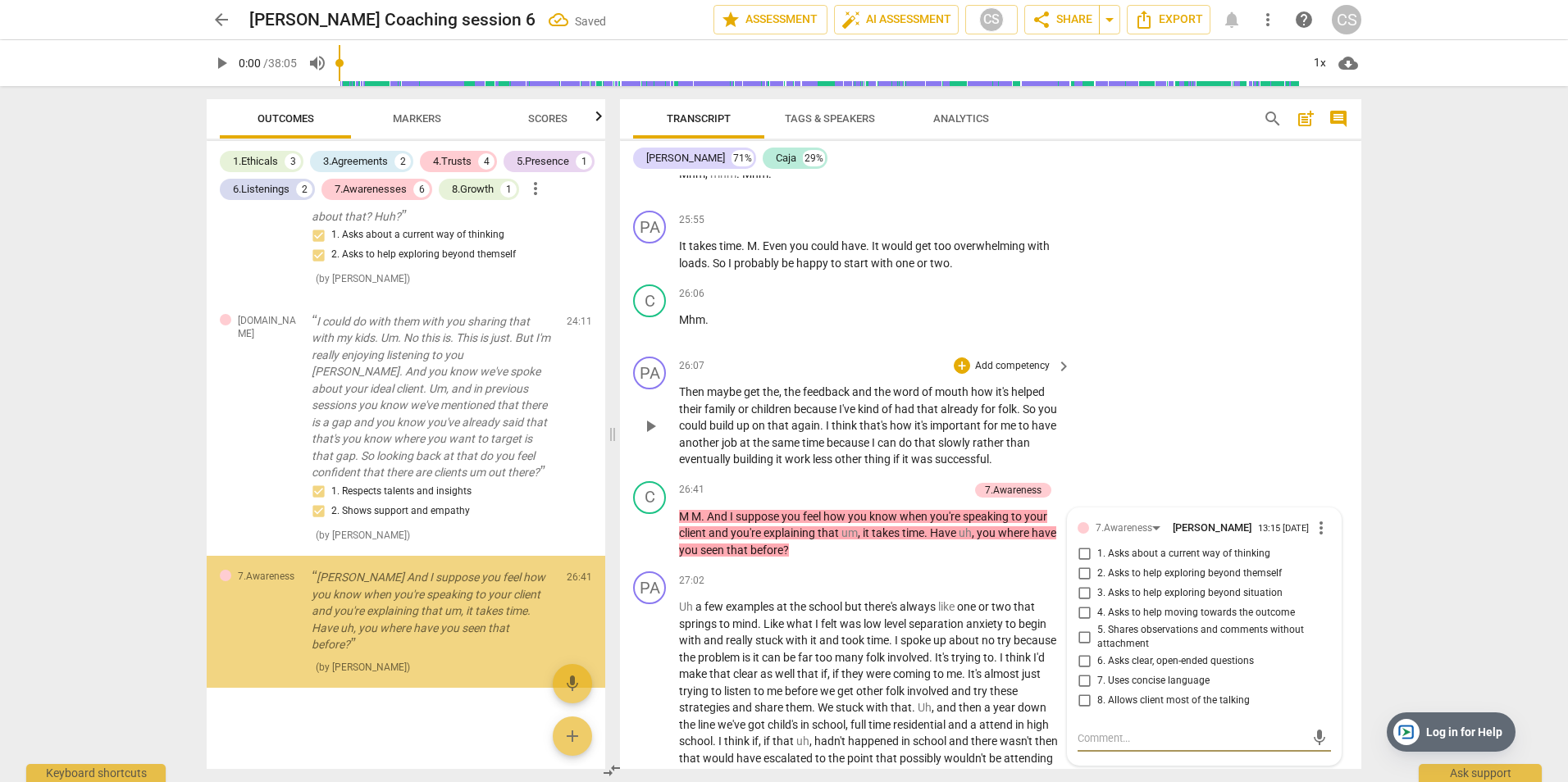
scroll to position [2738, 0]
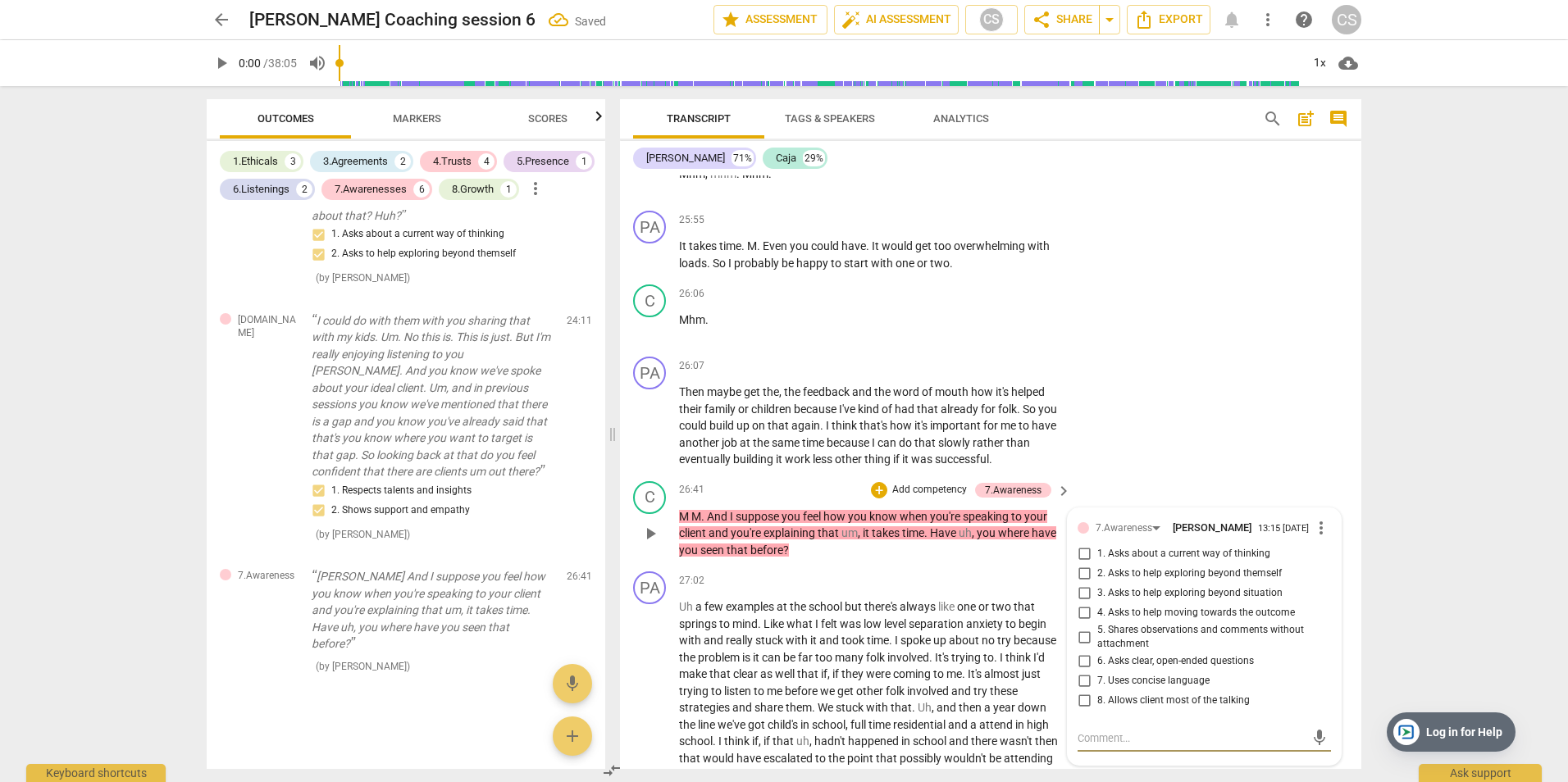
click at [1076, 556] on input "1. Asks about a current way of thinking" at bounding box center [1084, 554] width 26 height 20
checkbox input "true"
click at [1080, 593] on input "3. Asks to help exploring beyond situation" at bounding box center [1084, 593] width 26 height 20
checkbox input "true"
click at [1176, 456] on div "PA play_arrow pause 26:07 + Add competency keyboard_arrow_right Then maybe get …" at bounding box center [991, 412] width 742 height 125
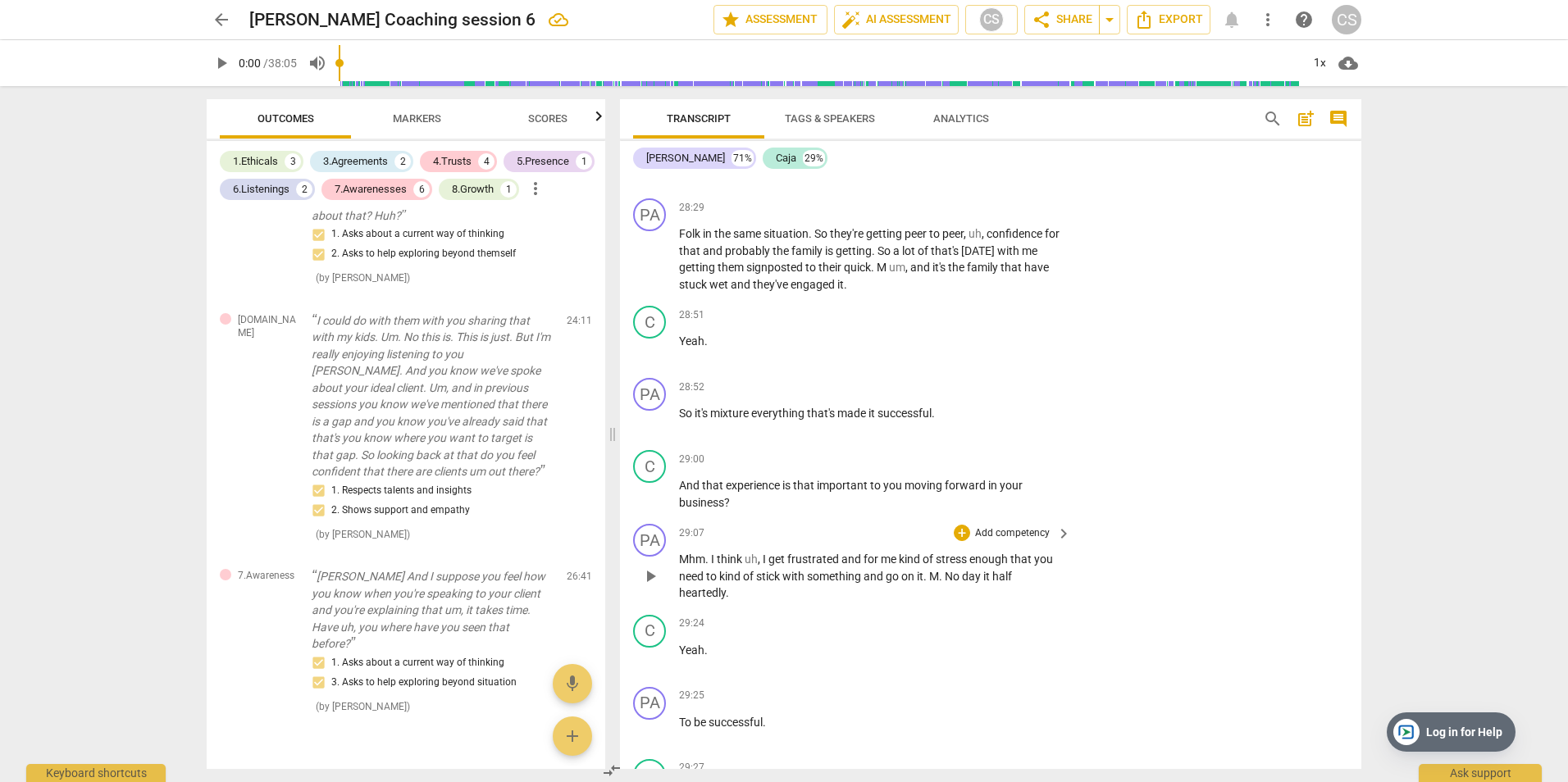
scroll to position [12144, 0]
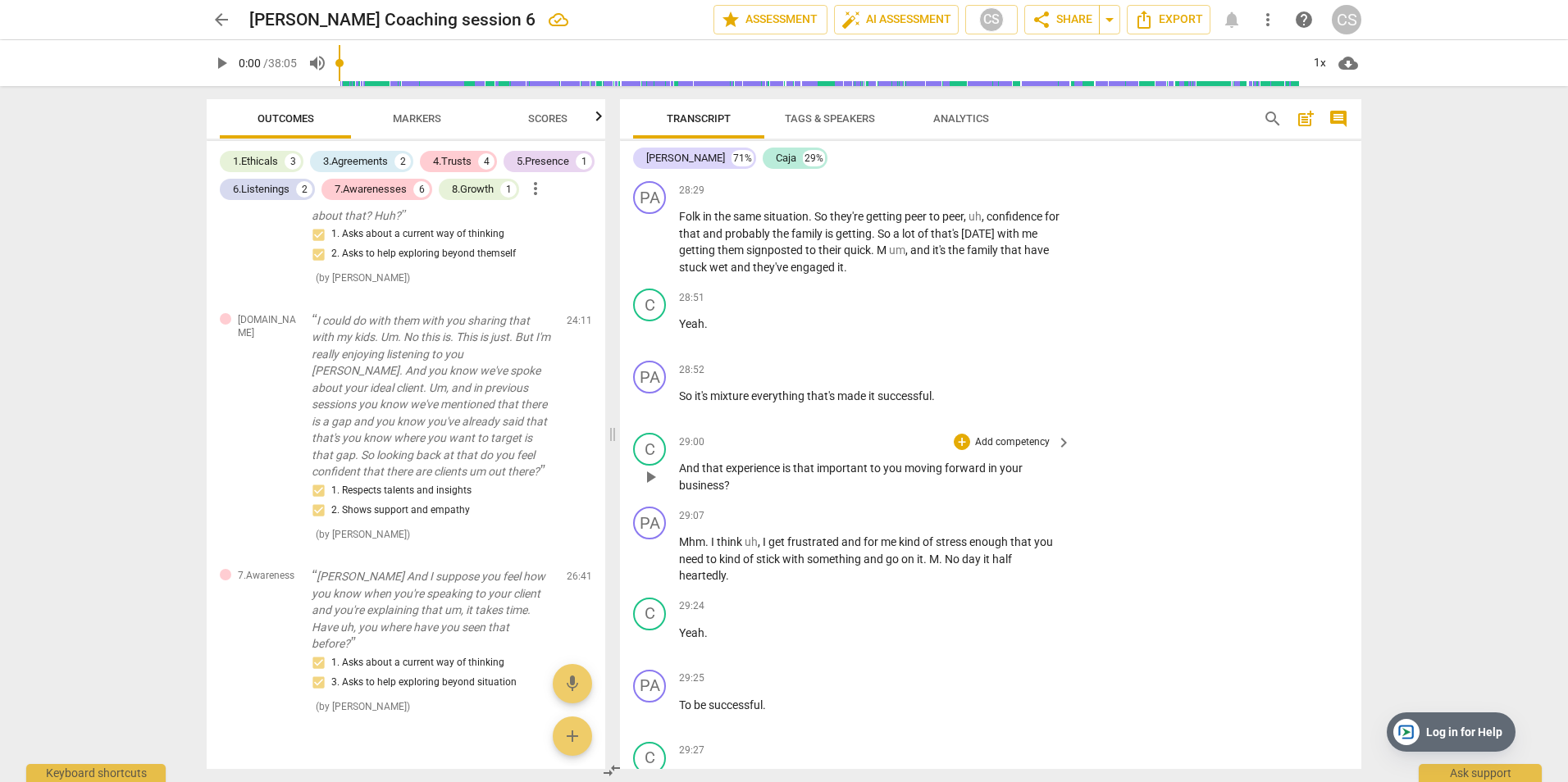
drag, startPoint x: 677, startPoint y: 464, endPoint x: 735, endPoint y: 475, distance: 59.0
click at [735, 475] on div "C play_arrow pause 29:00 + Add competency keyboard_arrow_right And that experie…" at bounding box center [991, 462] width 742 height 74
drag, startPoint x: 679, startPoint y: 469, endPoint x: 749, endPoint y: 485, distance: 71.8
click at [749, 485] on p "And that experience is that important to you moving forward in your business ?" at bounding box center [871, 476] width 384 height 34
click at [1006, 441] on p "Add competency" at bounding box center [1013, 443] width 78 height 15
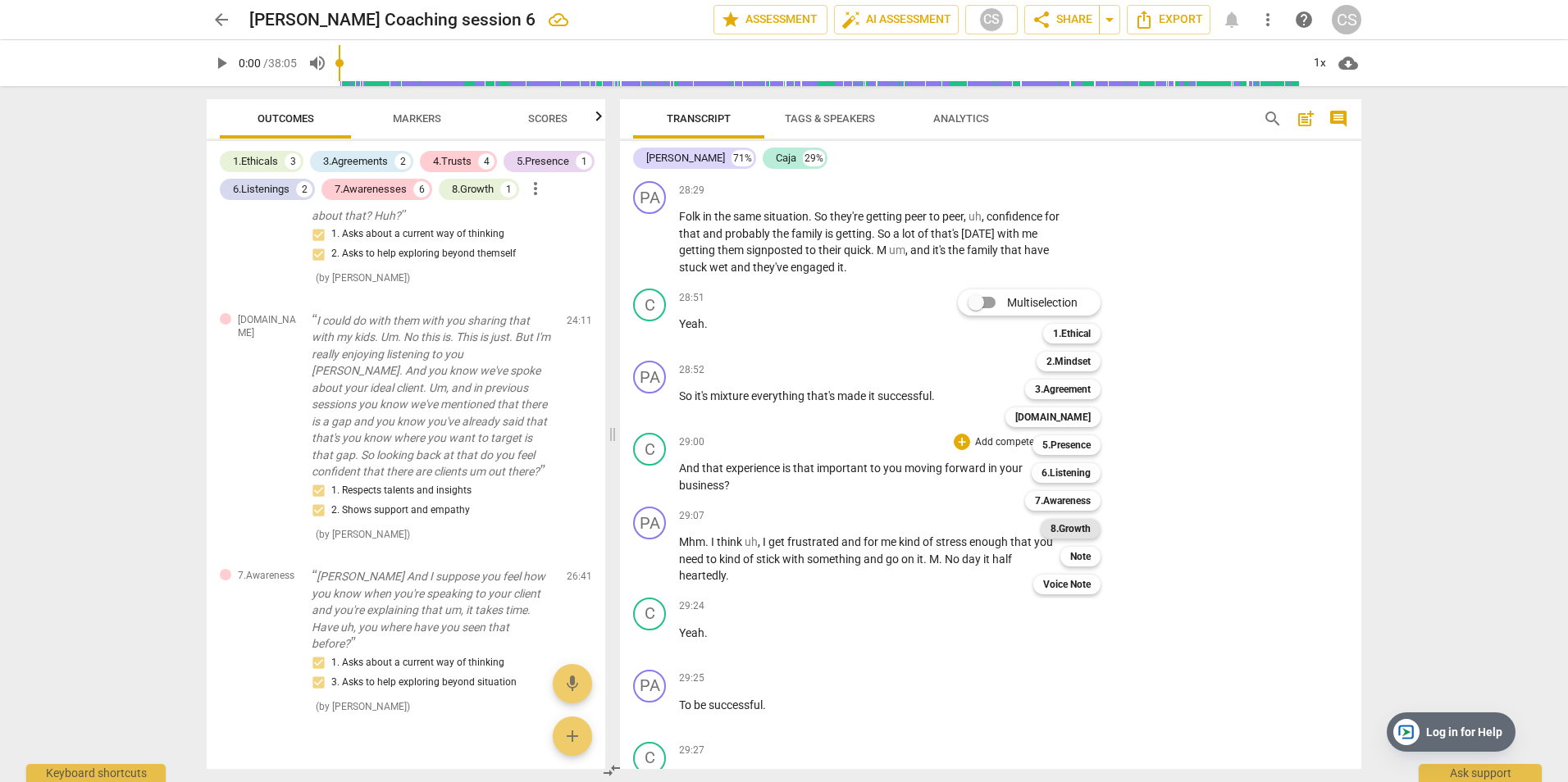
click at [1066, 525] on b "8.Growth" at bounding box center [1071, 528] width 40 height 20
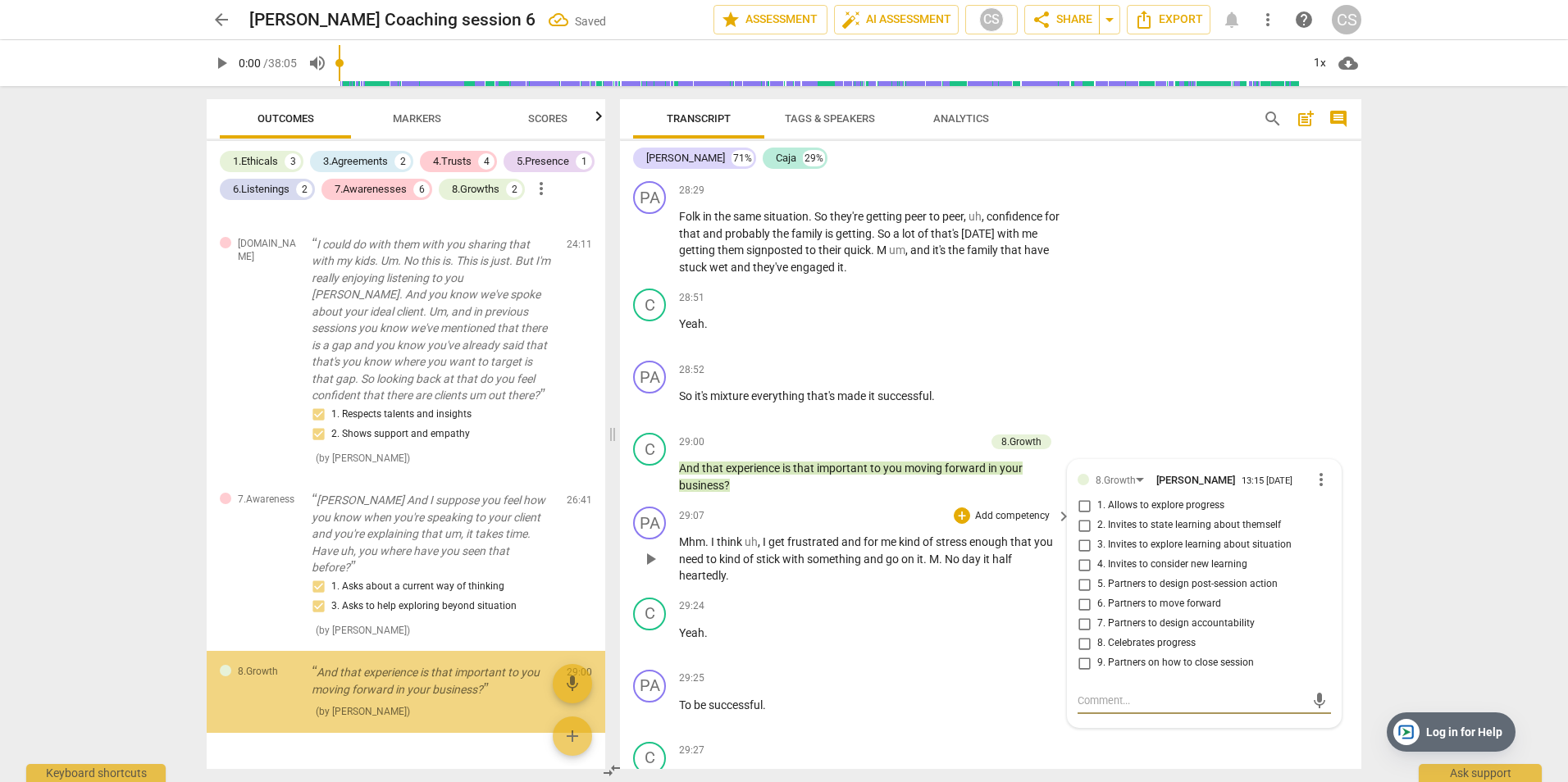
scroll to position [2860, 0]
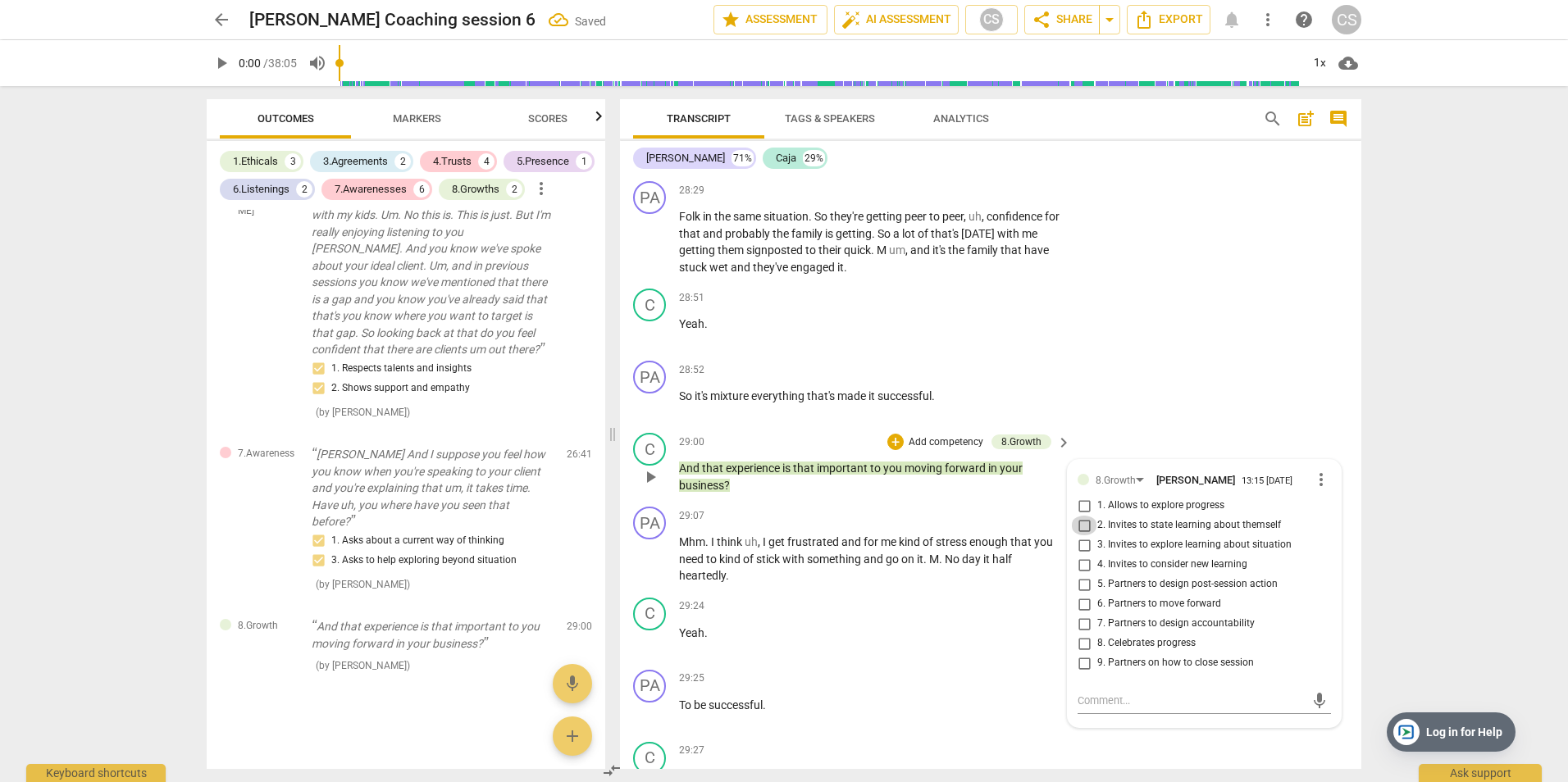
click at [1080, 520] on input "2. Invites to state learning about themself" at bounding box center [1084, 525] width 26 height 20
checkbox input "true"
click at [935, 436] on p "Add competency" at bounding box center [946, 443] width 78 height 15
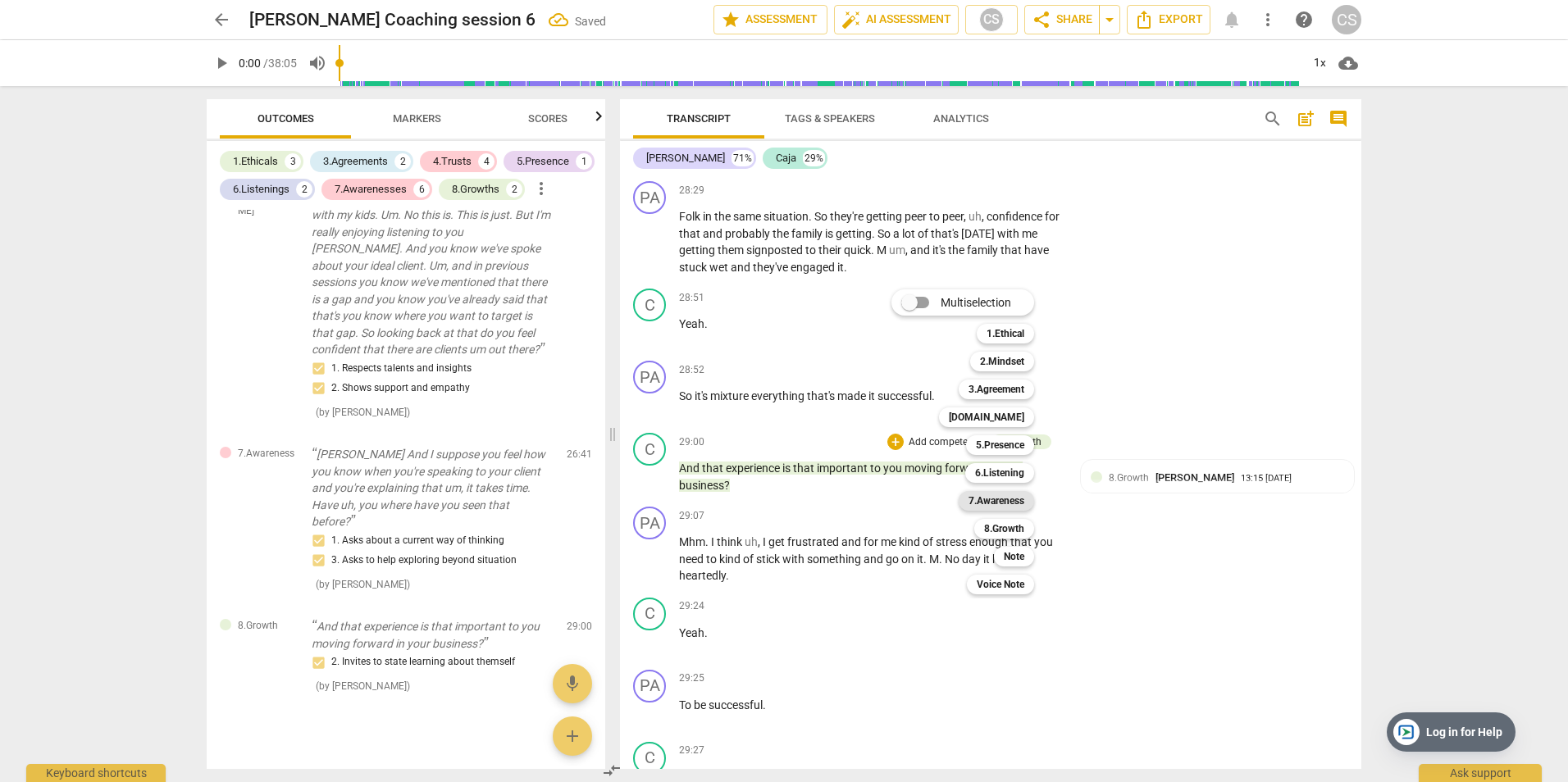
click at [1007, 502] on b "7.Awareness" at bounding box center [996, 501] width 55 height 20
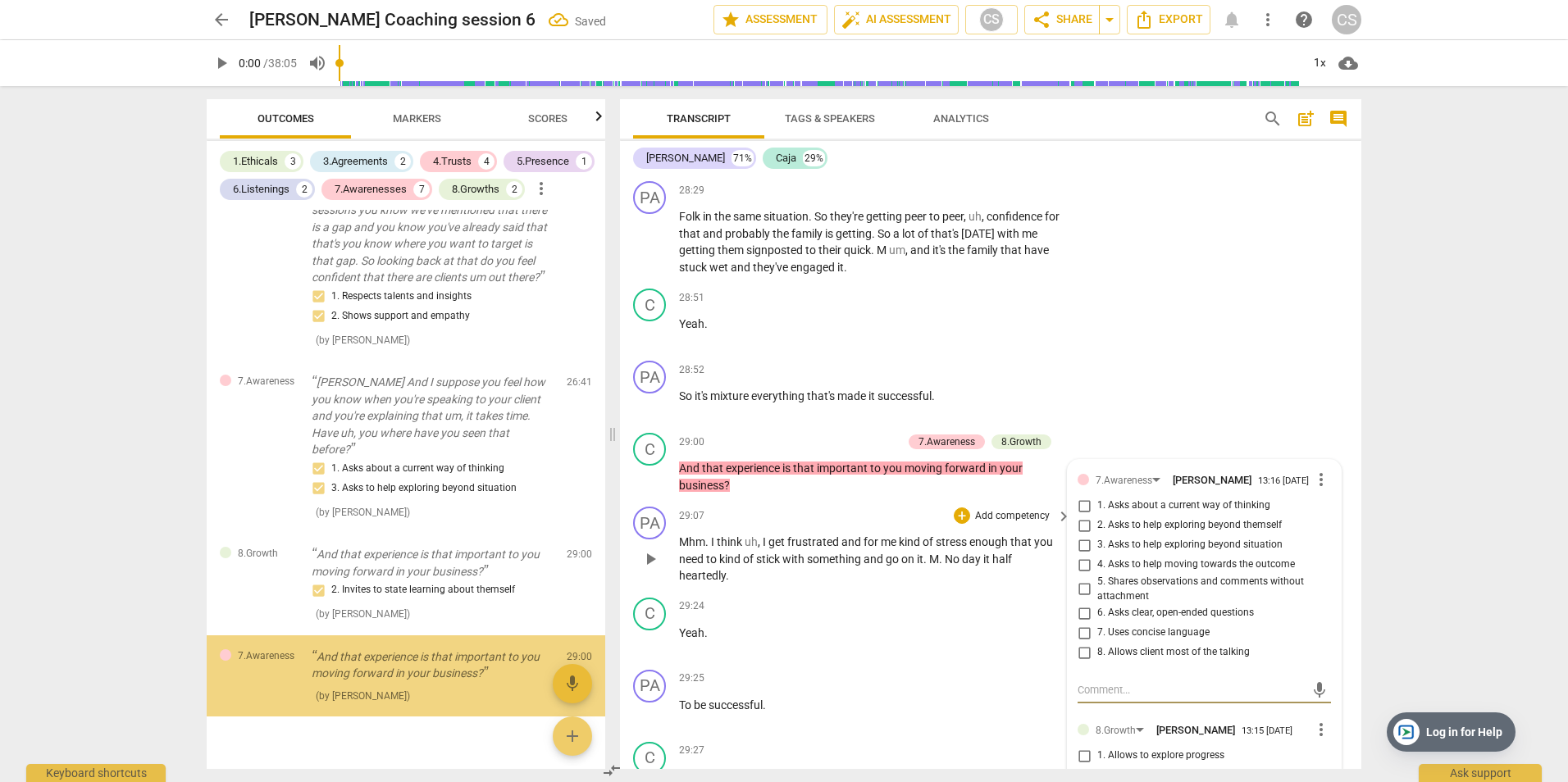
scroll to position [2962, 0]
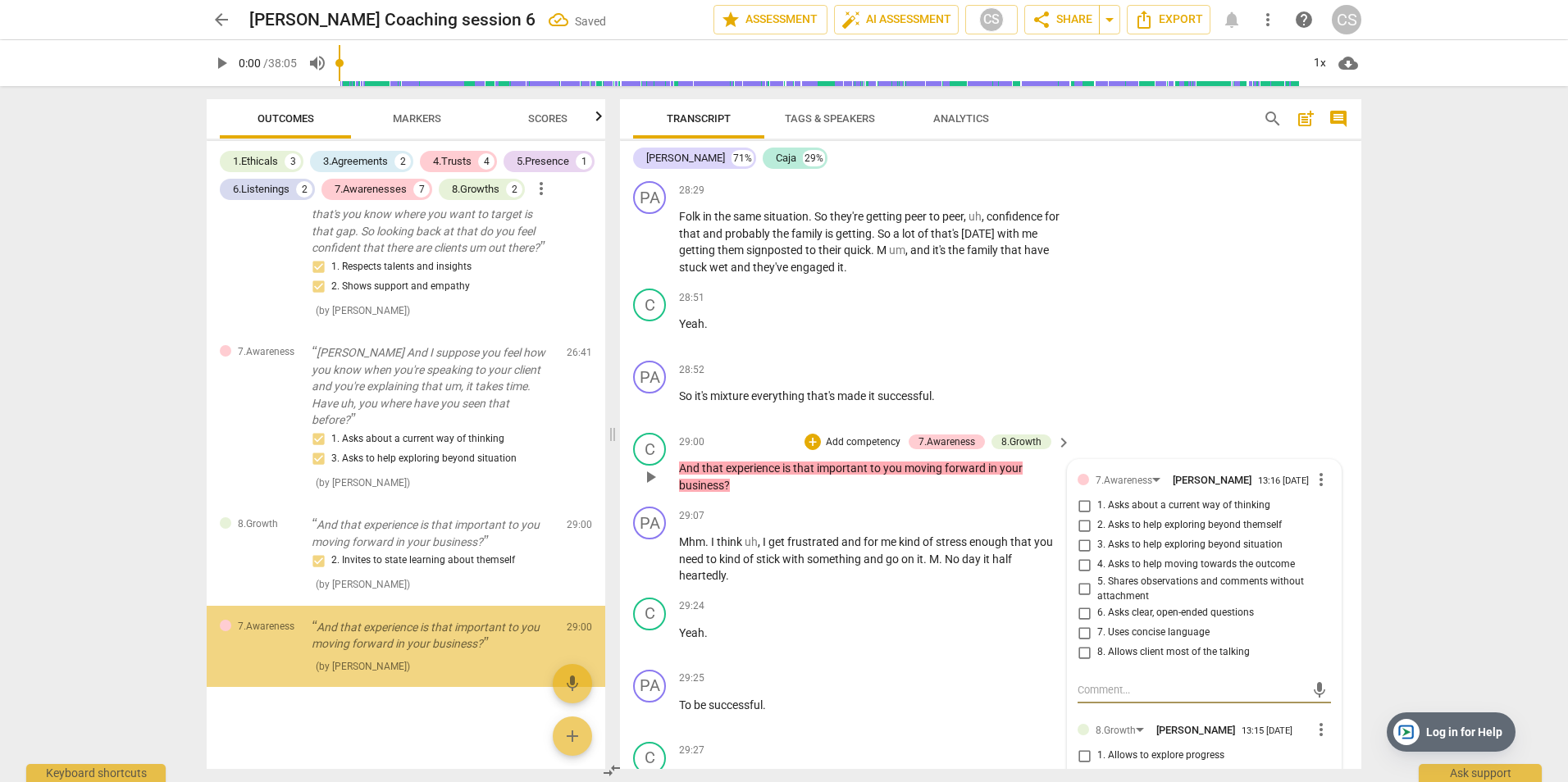
click at [1082, 528] on input "2. Asks to help exploring beyond themself" at bounding box center [1084, 525] width 26 height 20
checkbox input "true"
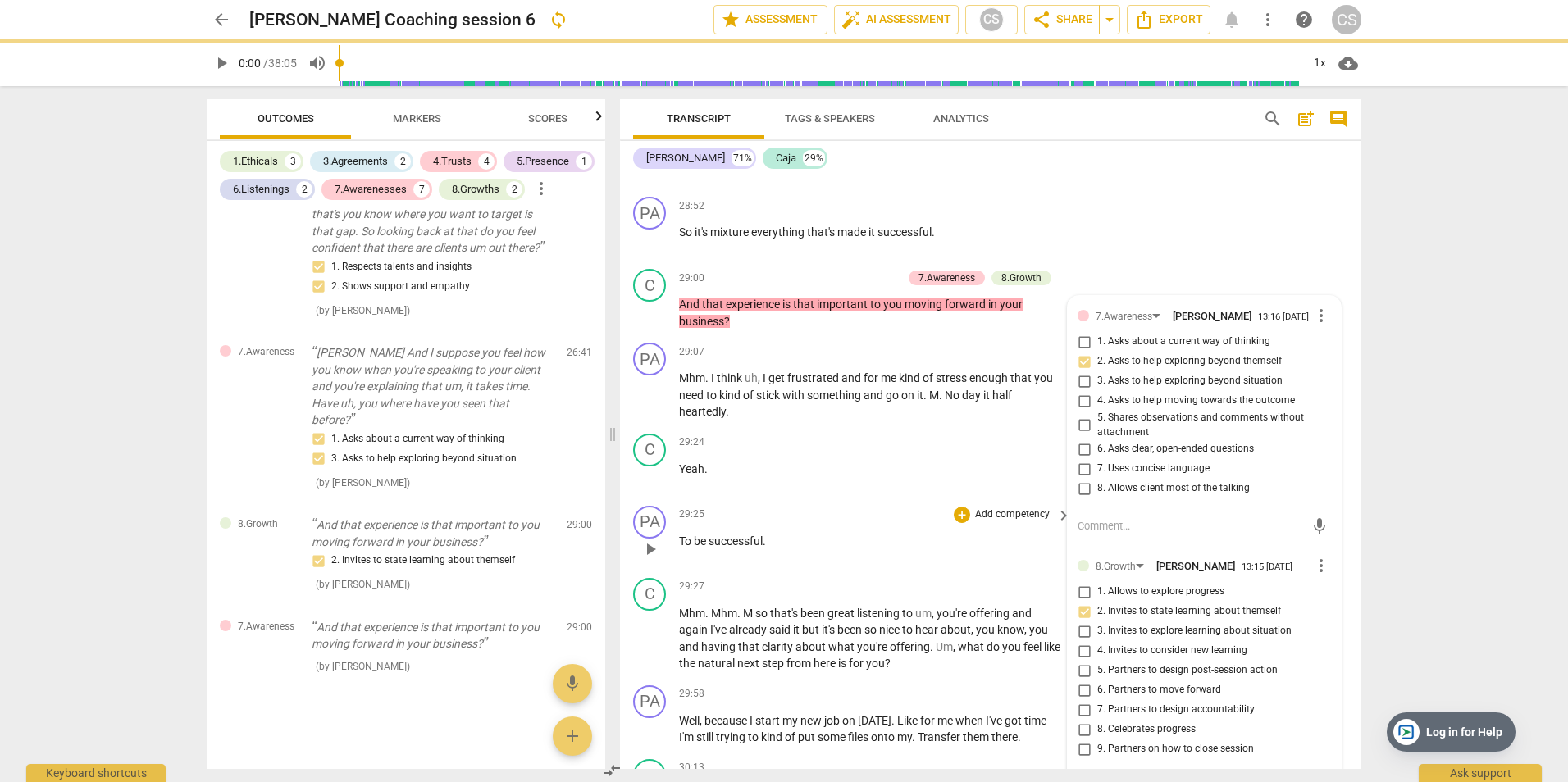
scroll to position [12390, 0]
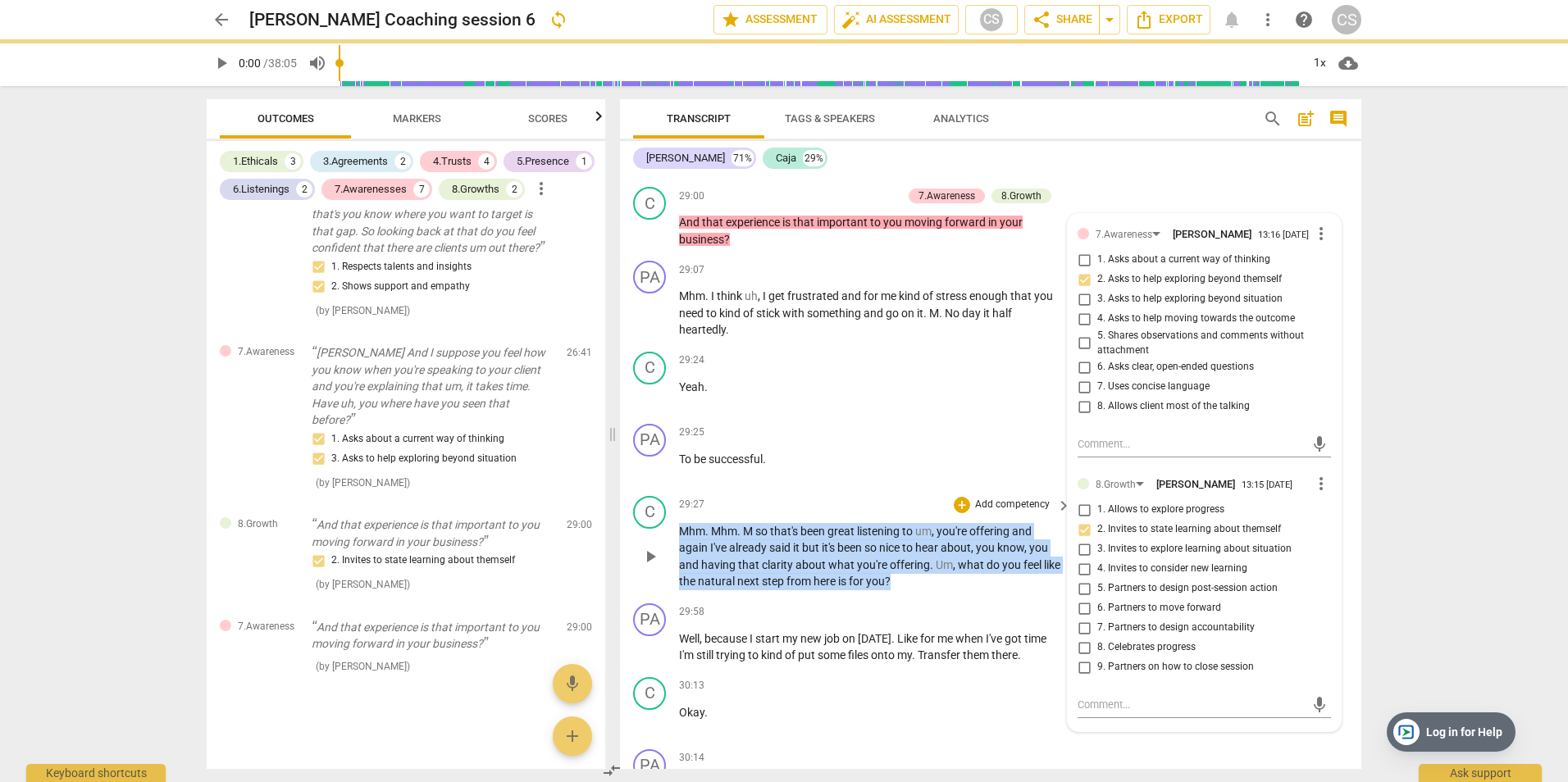
drag, startPoint x: 682, startPoint y: 529, endPoint x: 949, endPoint y: 592, distance: 274.3
click at [949, 592] on div "C play_arrow pause 29:27 + Add competency keyboard_arrow_right Mhm . Mhm . M so…" at bounding box center [991, 543] width 742 height 107
click at [1014, 502] on p "Add competency" at bounding box center [1013, 505] width 78 height 15
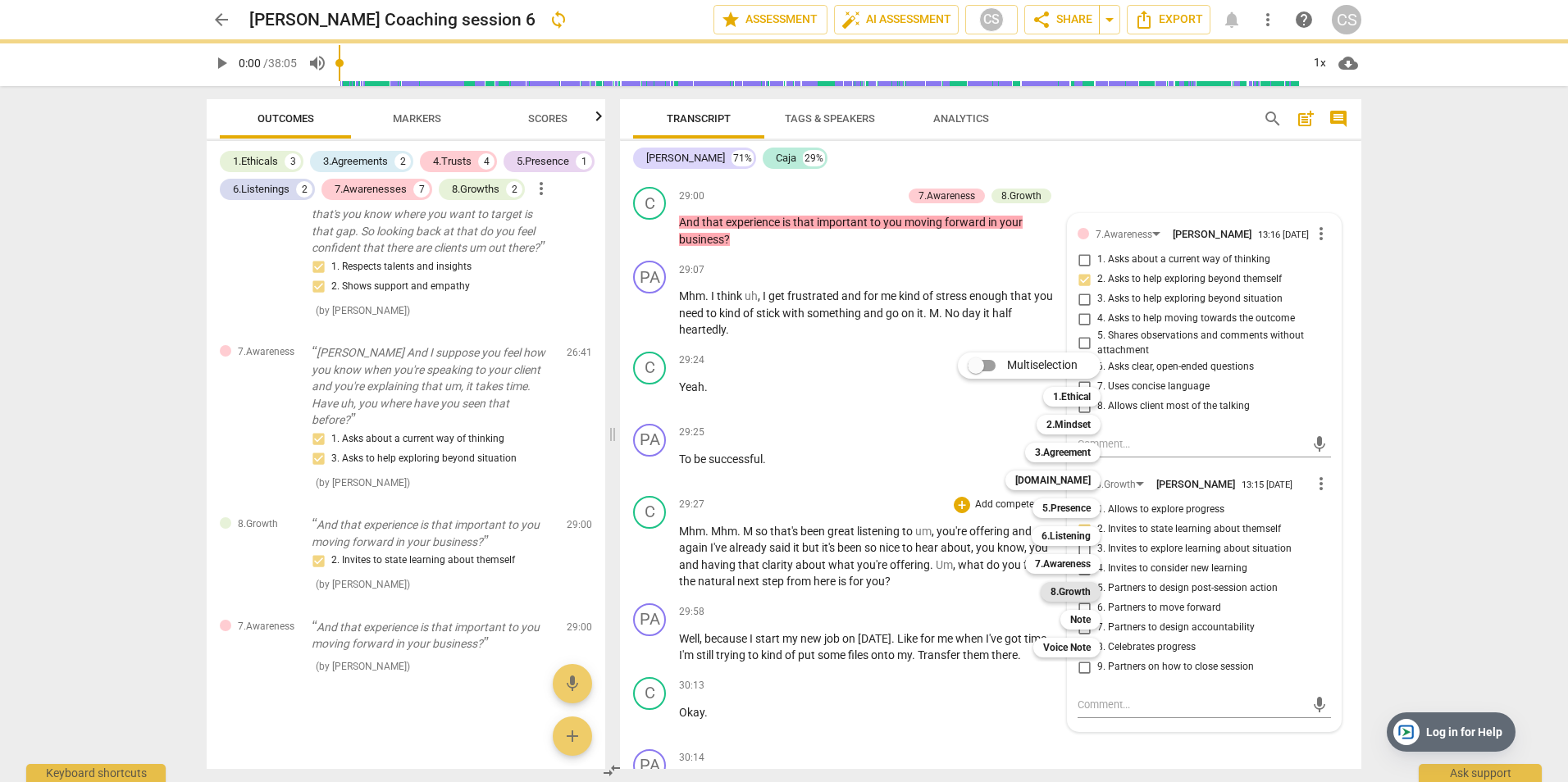
click at [1077, 591] on b "8.Growth" at bounding box center [1071, 591] width 40 height 20
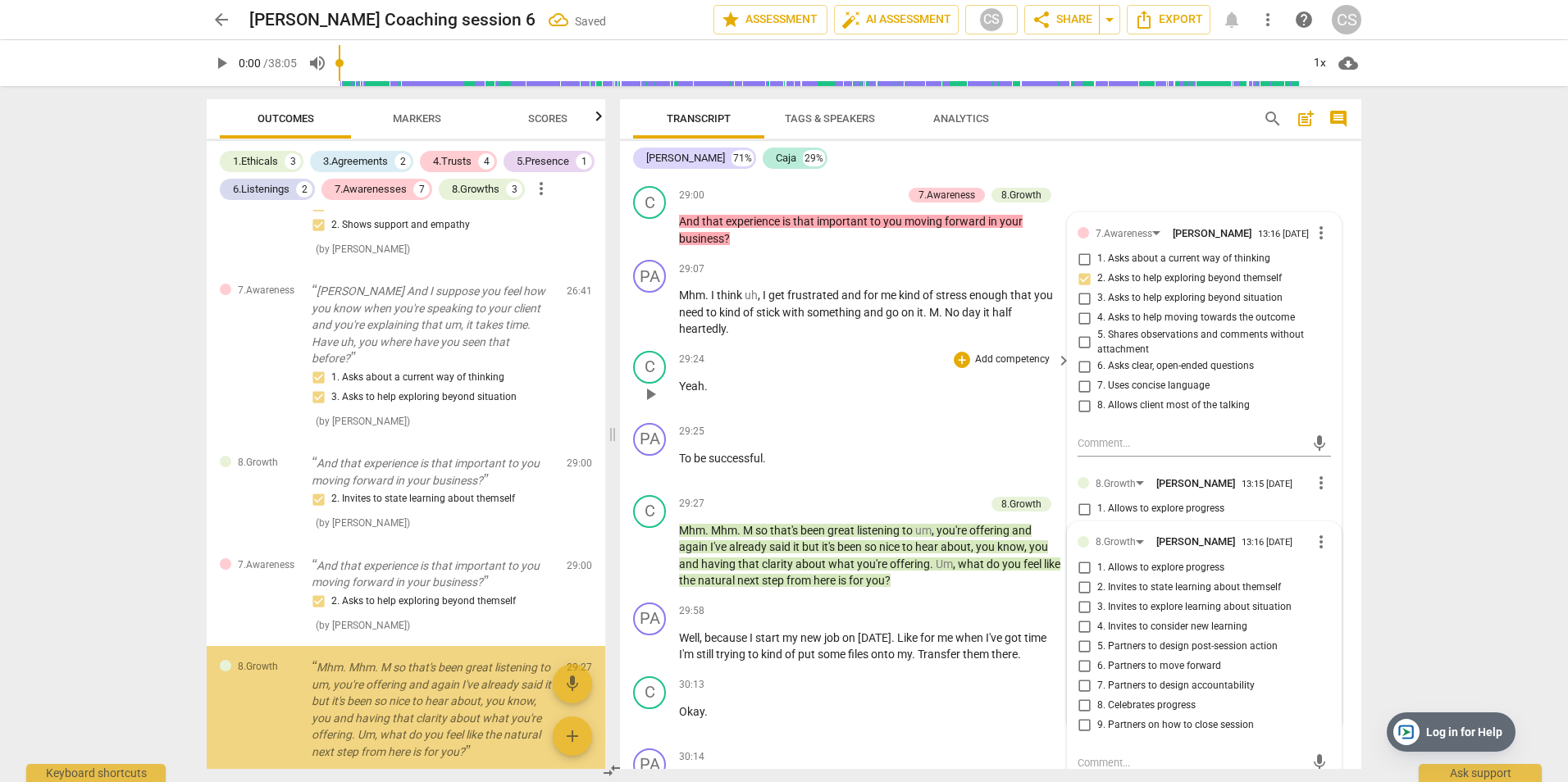
scroll to position [3131, 0]
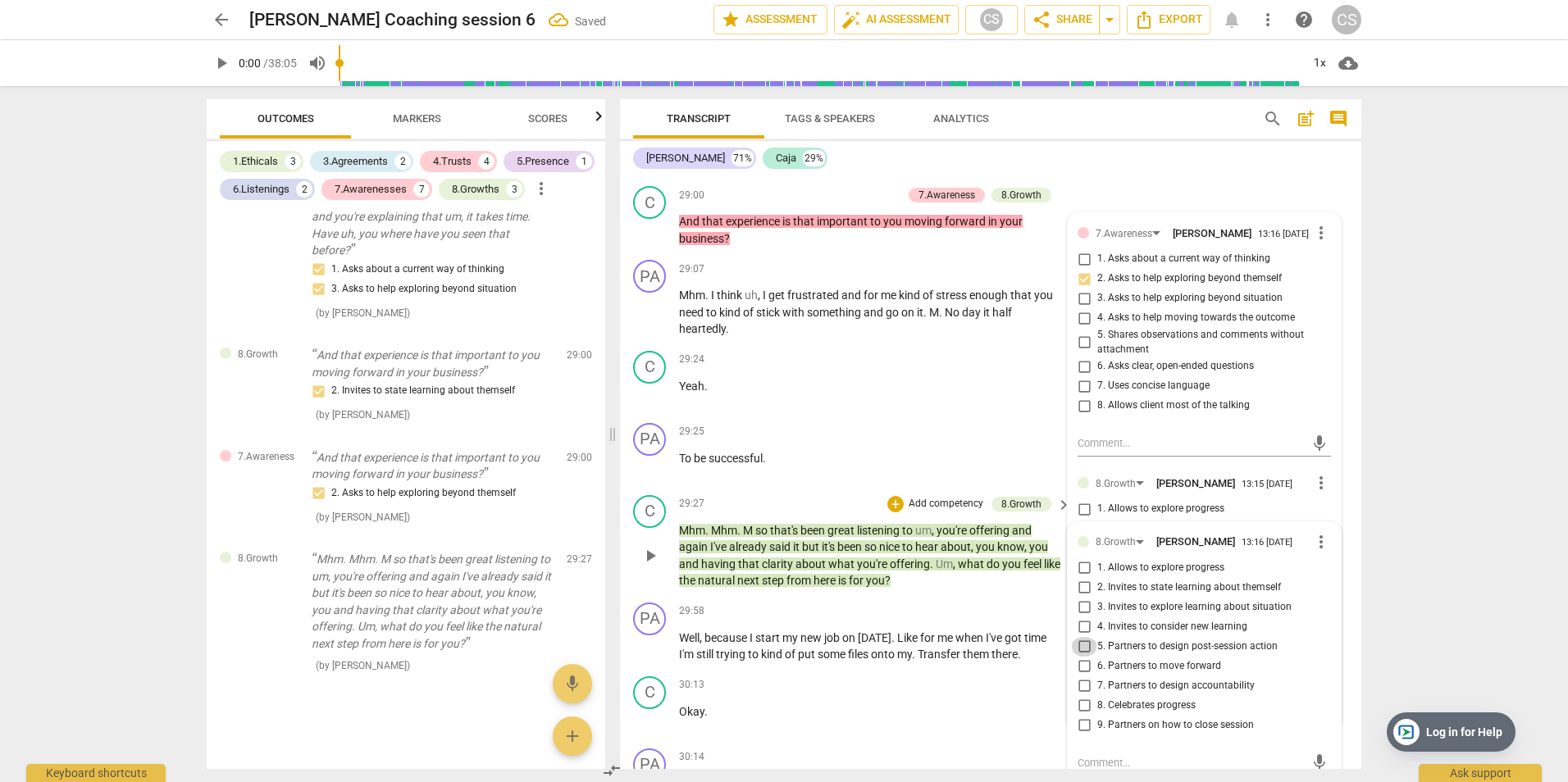
click at [1081, 641] on input "5. Partners to design post-session action" at bounding box center [1084, 647] width 26 height 20
checkbox input "true"
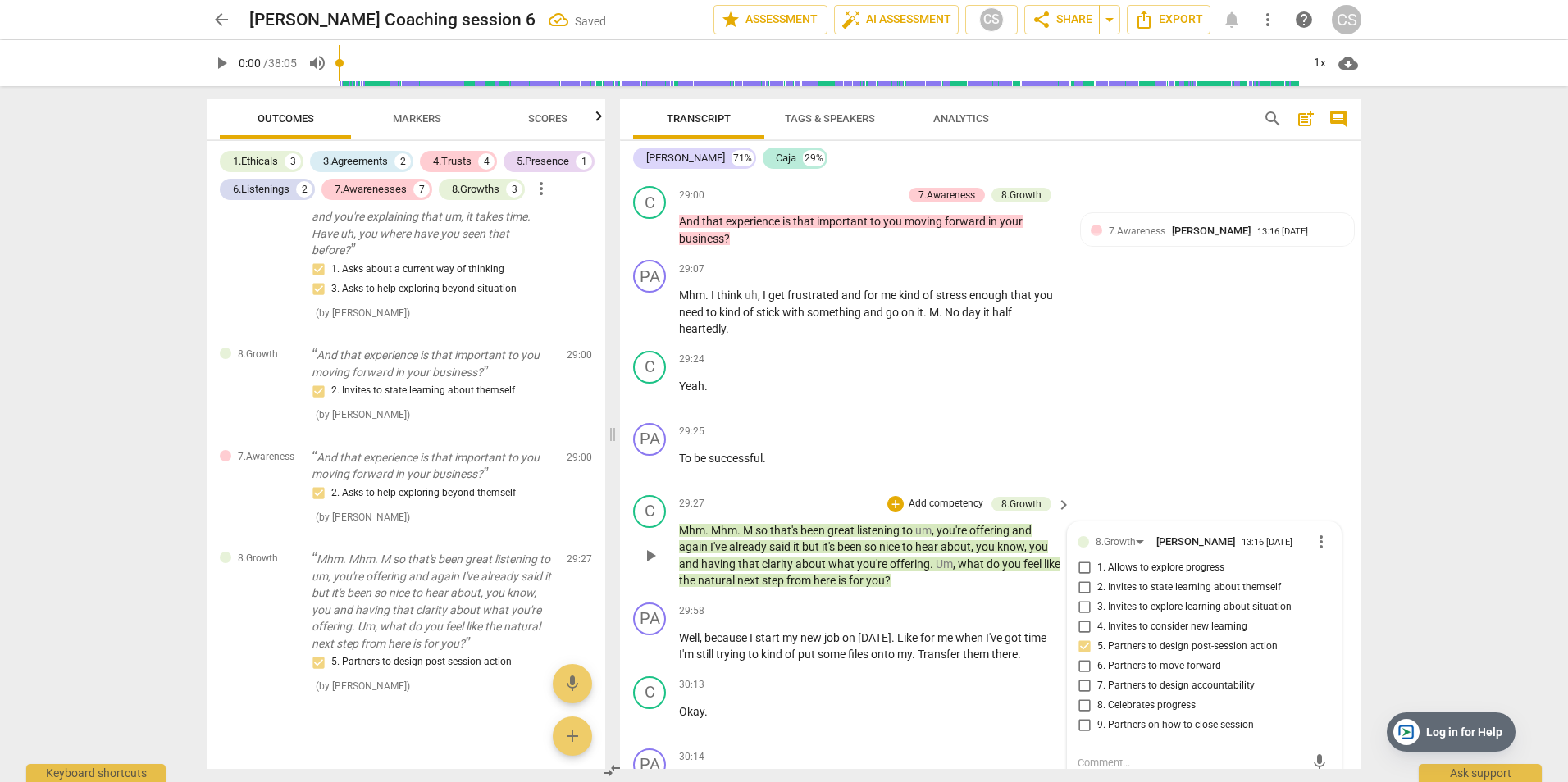
click at [947, 500] on p "Add competency" at bounding box center [946, 504] width 78 height 15
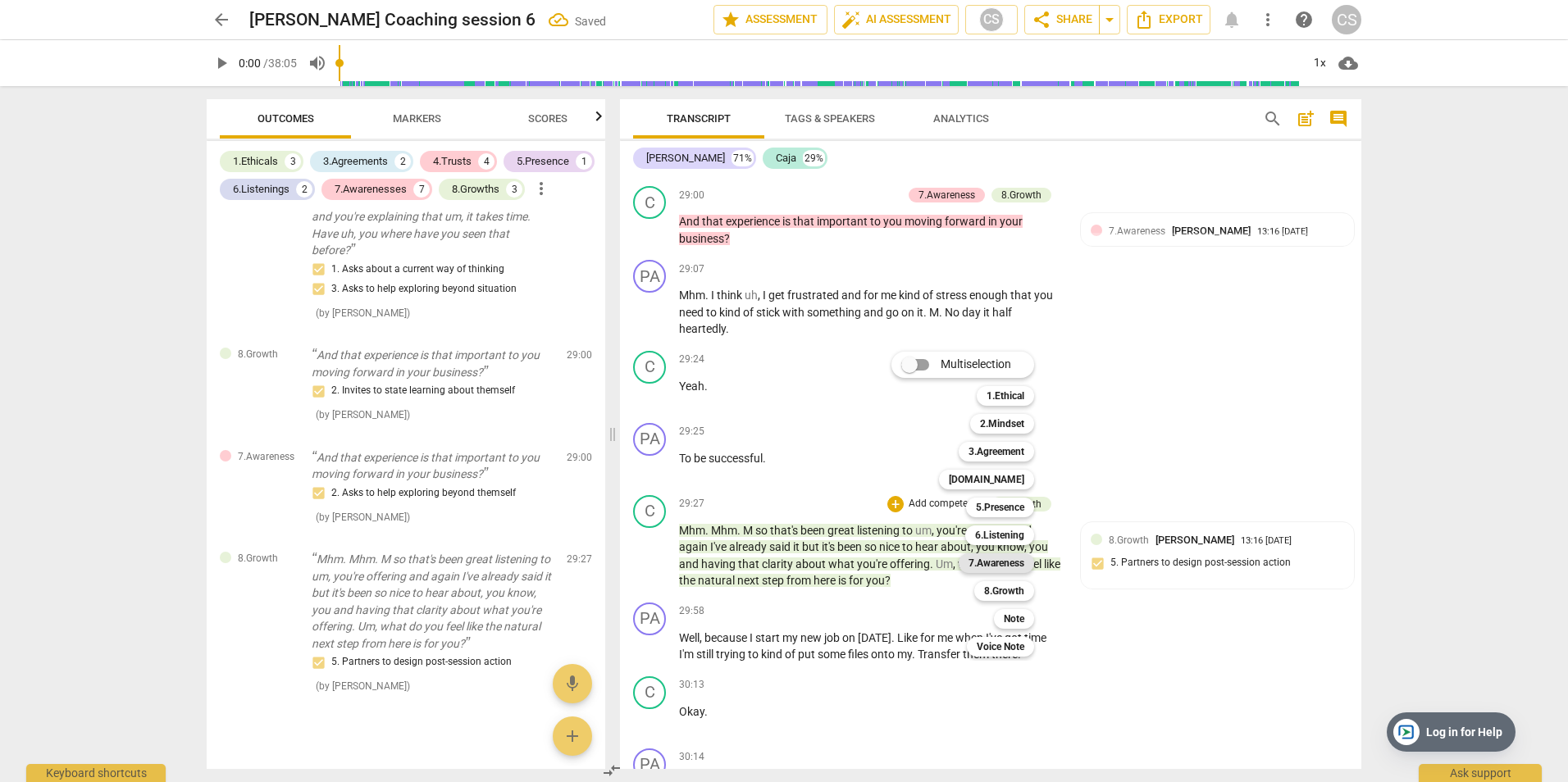
click at [1013, 562] on b "7.Awareness" at bounding box center [996, 563] width 55 height 20
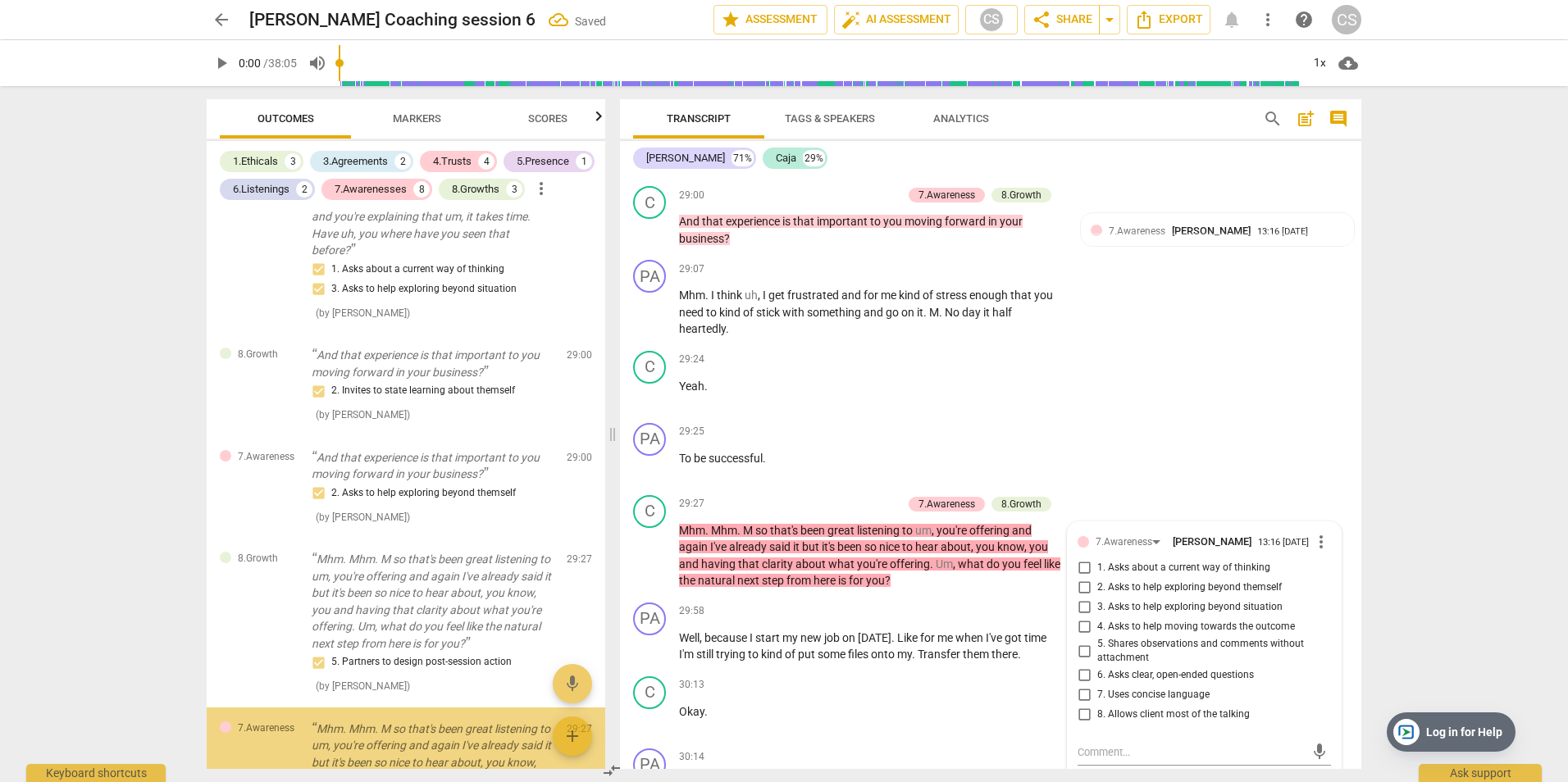
scroll to position [3300, 0]
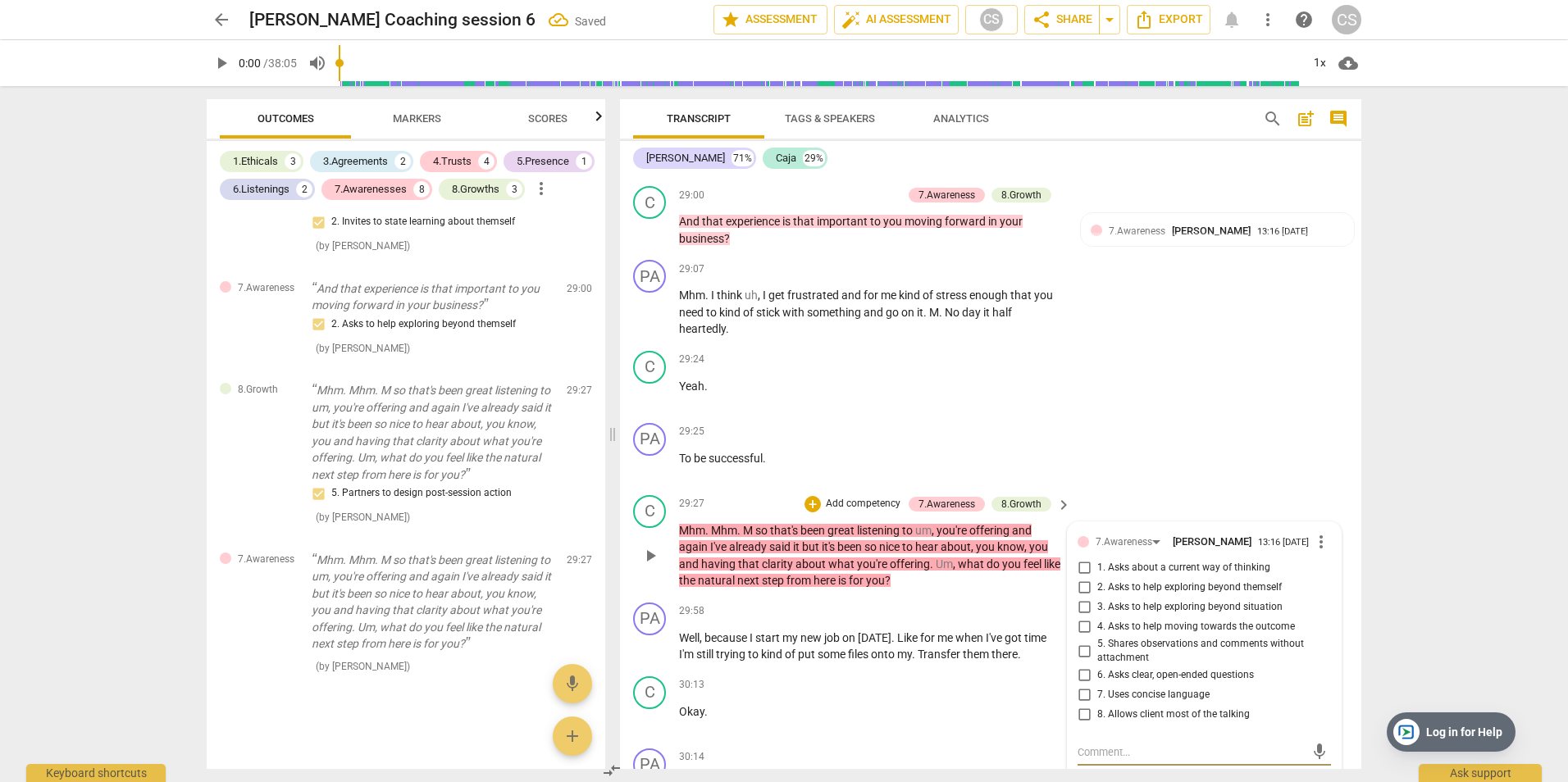
click at [1082, 627] on input "4. Asks to help moving towards the outcome" at bounding box center [1084, 627] width 26 height 20
checkbox input "true"
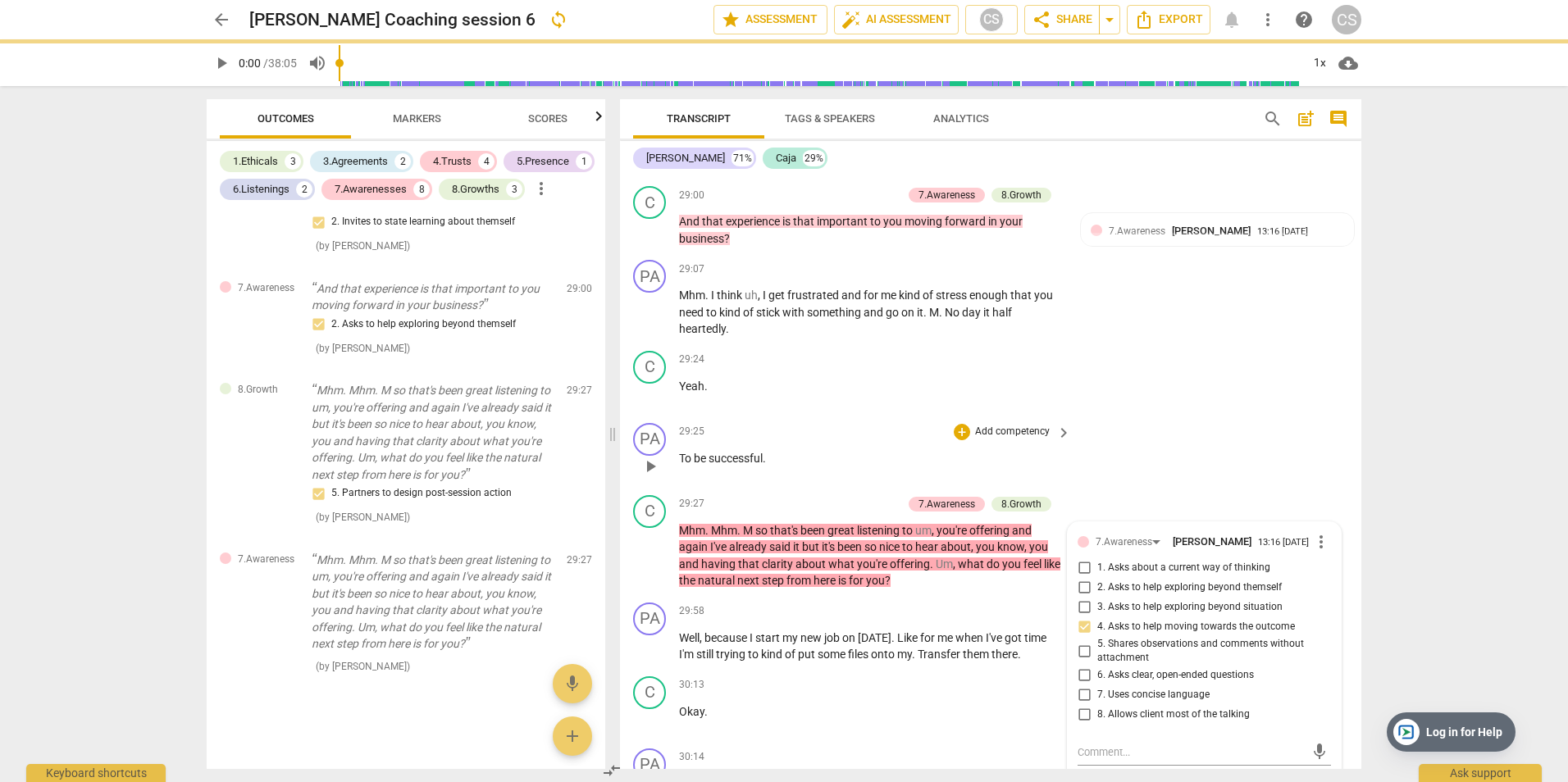
click at [1168, 462] on div "PA play_arrow pause 29:25 + Add competency keyboard_arrow_right To be successfu…" at bounding box center [991, 452] width 742 height 72
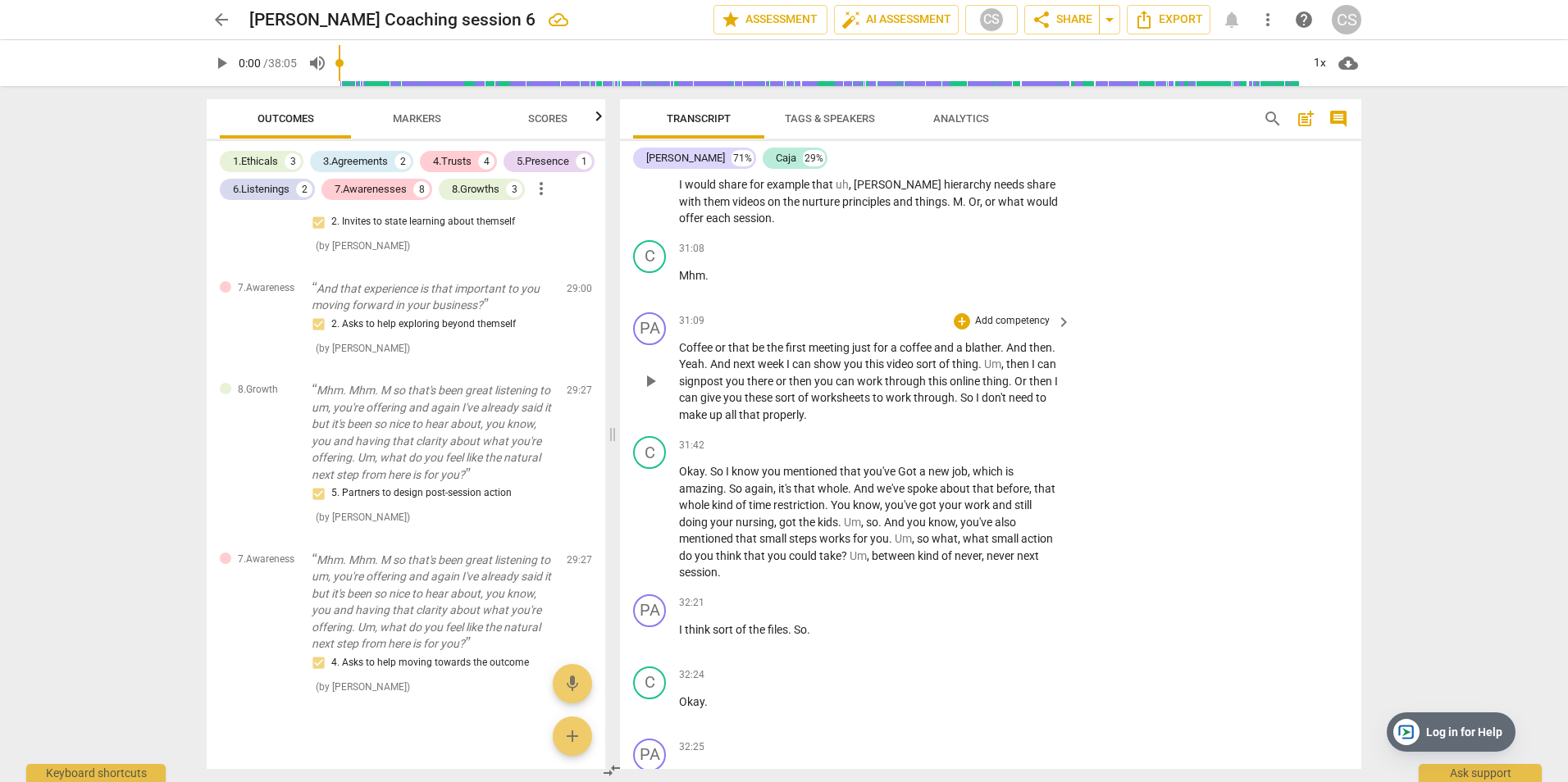
scroll to position [13375, 0]
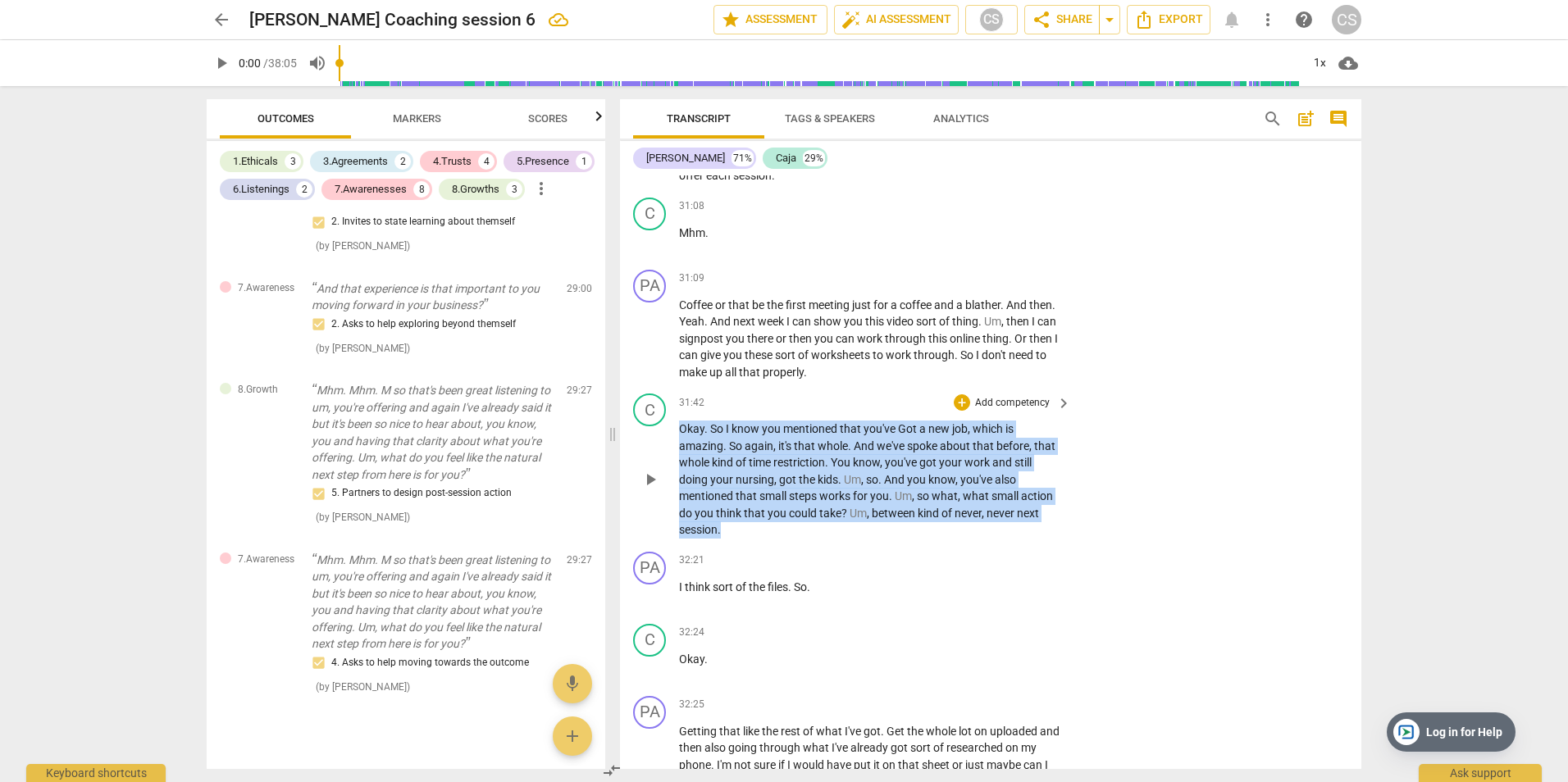
drag, startPoint x: 683, startPoint y: 427, endPoint x: 781, endPoint y: 525, distance: 138.6
click at [781, 525] on p "Okay . So I know you mentioned that you've Got a new job , which is amazing . S…" at bounding box center [871, 480] width 384 height 118
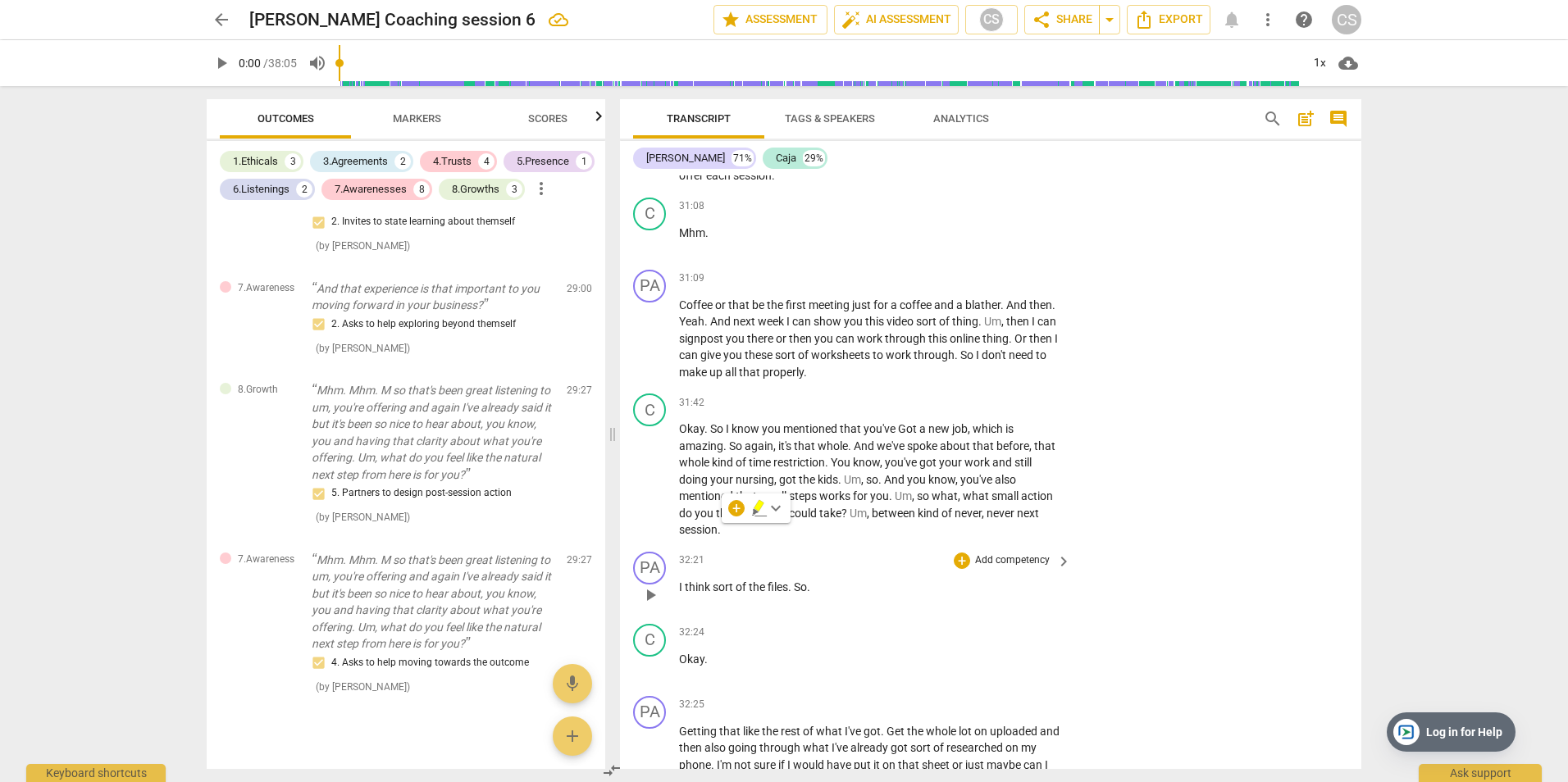
click at [1209, 609] on div "PA play_arrow pause 32:21 + Add competency keyboard_arrow_right I think sort of…" at bounding box center [991, 581] width 742 height 72
click at [678, 429] on div "play_arrow pause" at bounding box center [658, 480] width 42 height 107
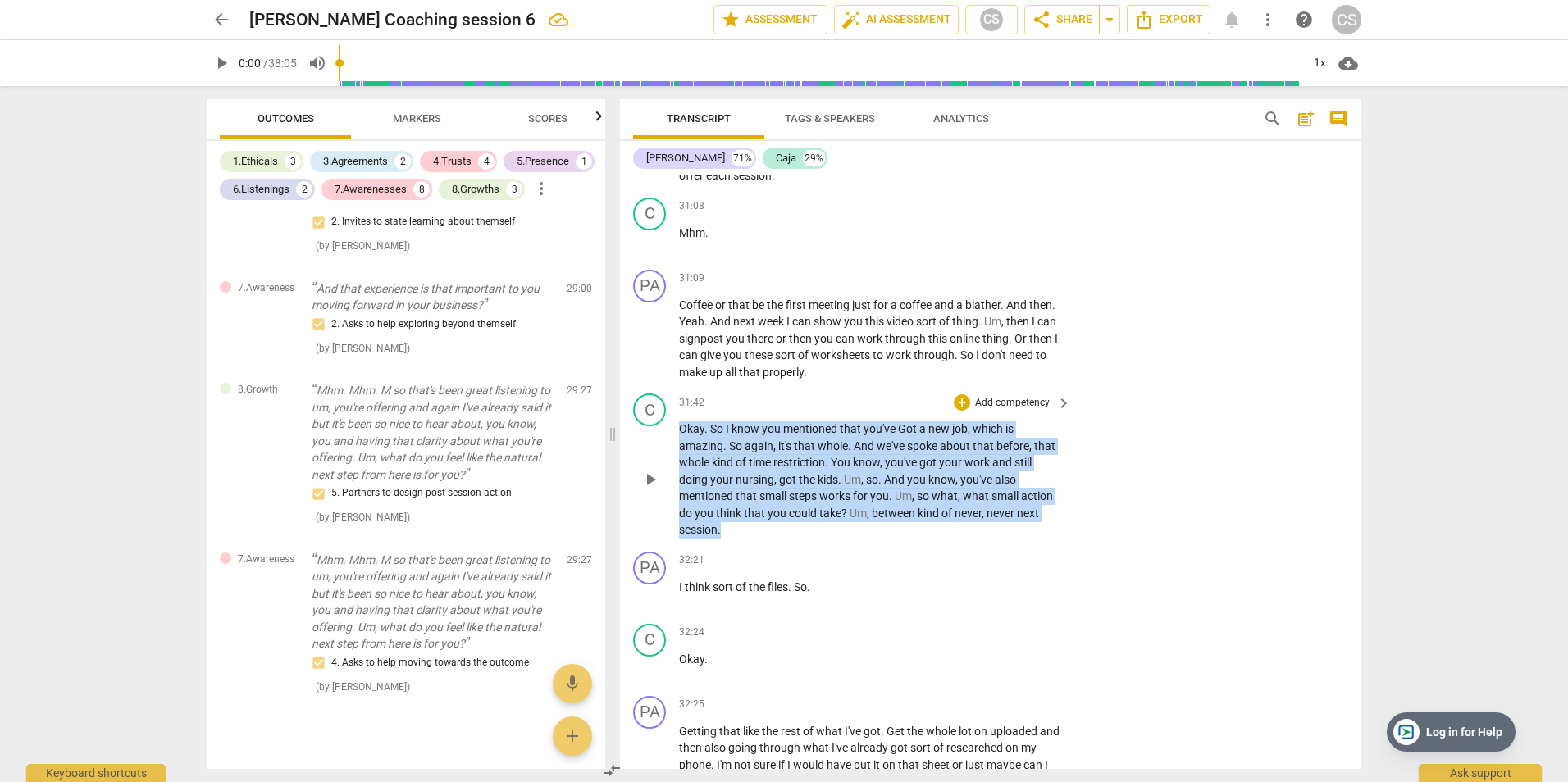
drag, startPoint x: 682, startPoint y: 429, endPoint x: 898, endPoint y: 530, distance: 238.4
click at [898, 530] on p "Okay . So I know you mentioned that you've Got a new job , which is amazing . S…" at bounding box center [871, 480] width 384 height 118
click at [985, 398] on p "Add competency" at bounding box center [1013, 403] width 78 height 15
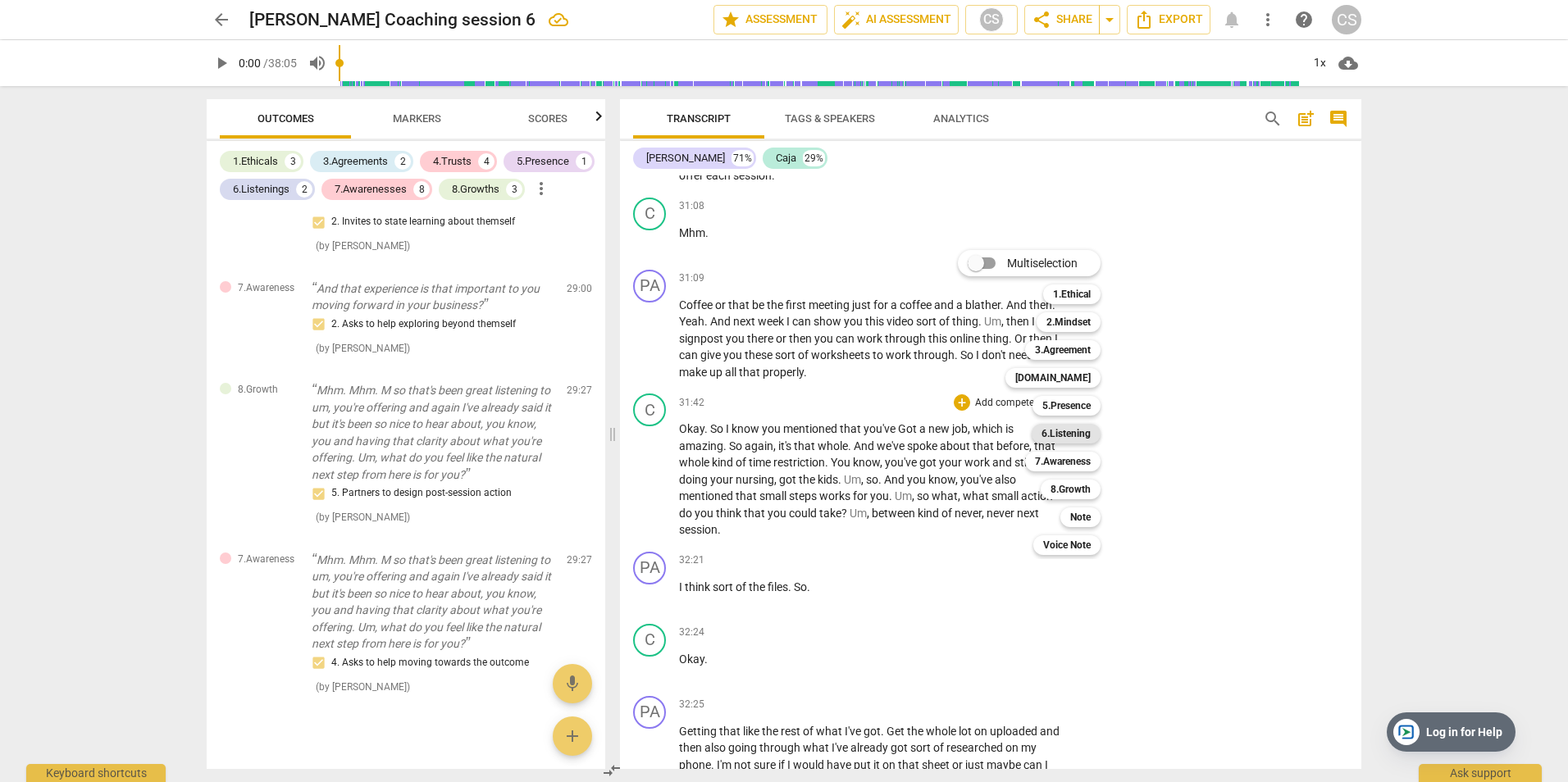
click at [1055, 435] on b "6.Listening" at bounding box center [1066, 433] width 49 height 20
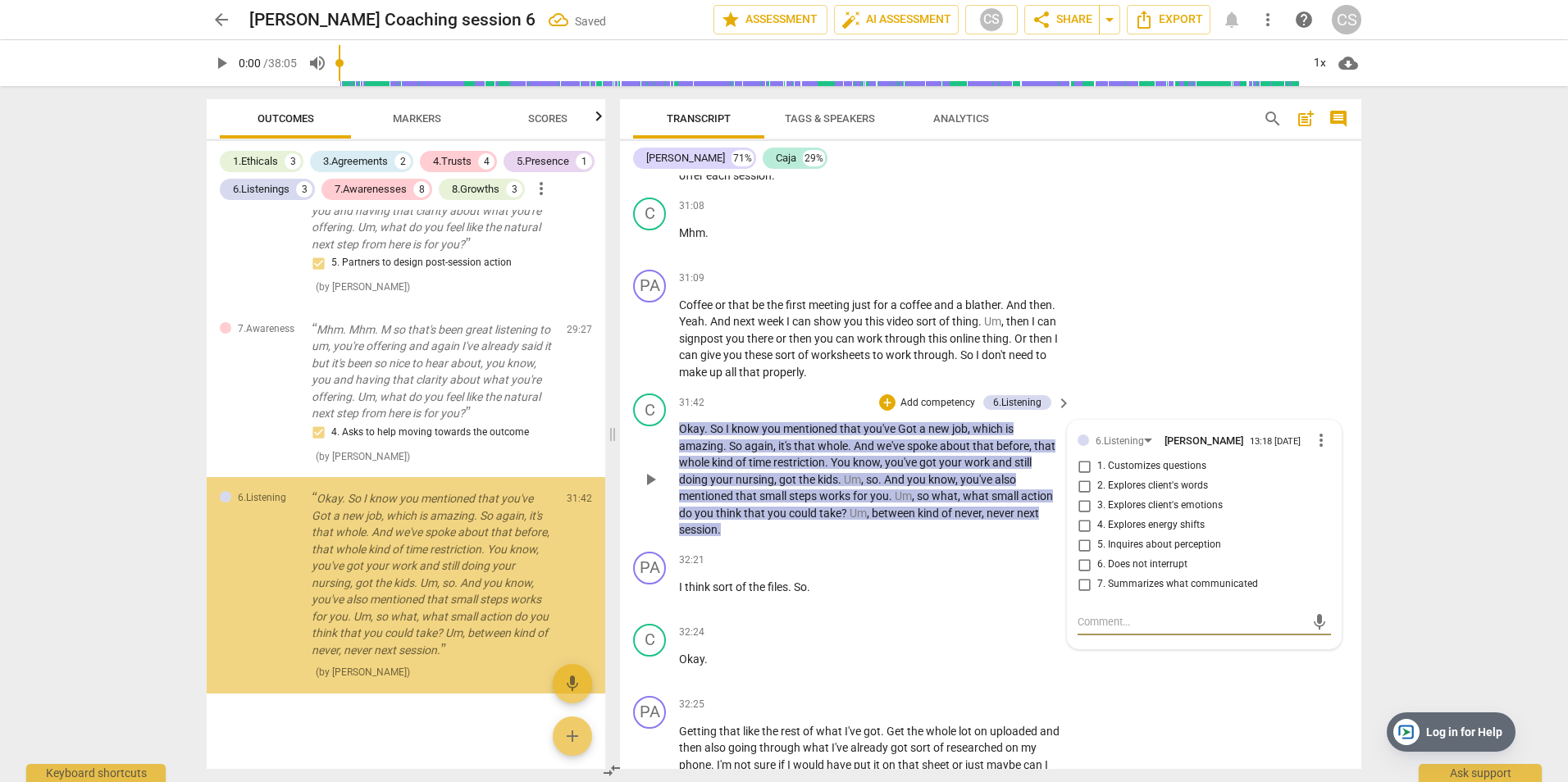
scroll to position [3538, 0]
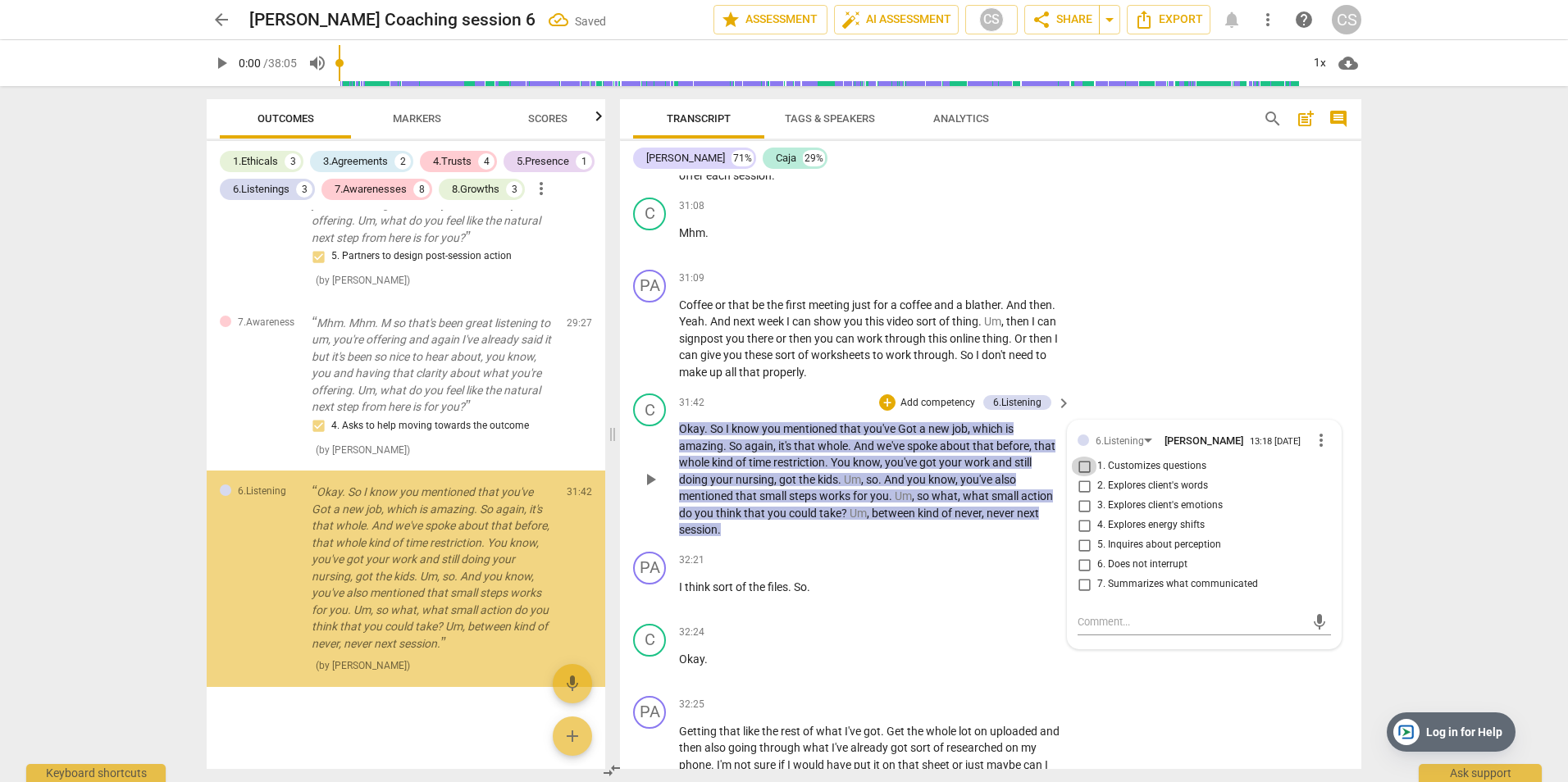
click at [1082, 467] on input "1. Customizes questions" at bounding box center [1084, 466] width 26 height 20
checkbox input "true"
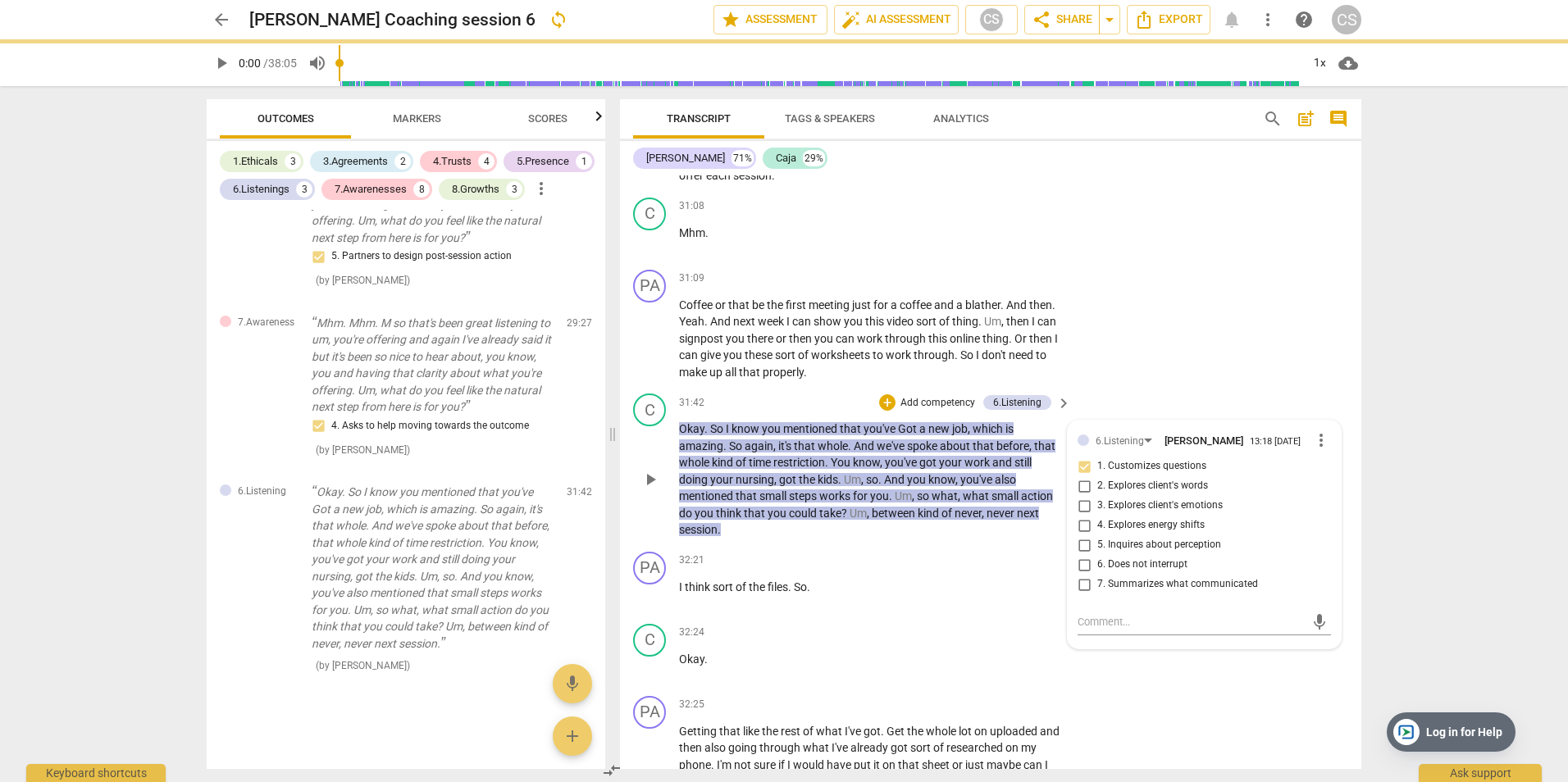
click at [1080, 583] on input "7. Summarizes what communicated" at bounding box center [1084, 585] width 26 height 20
checkbox input "true"
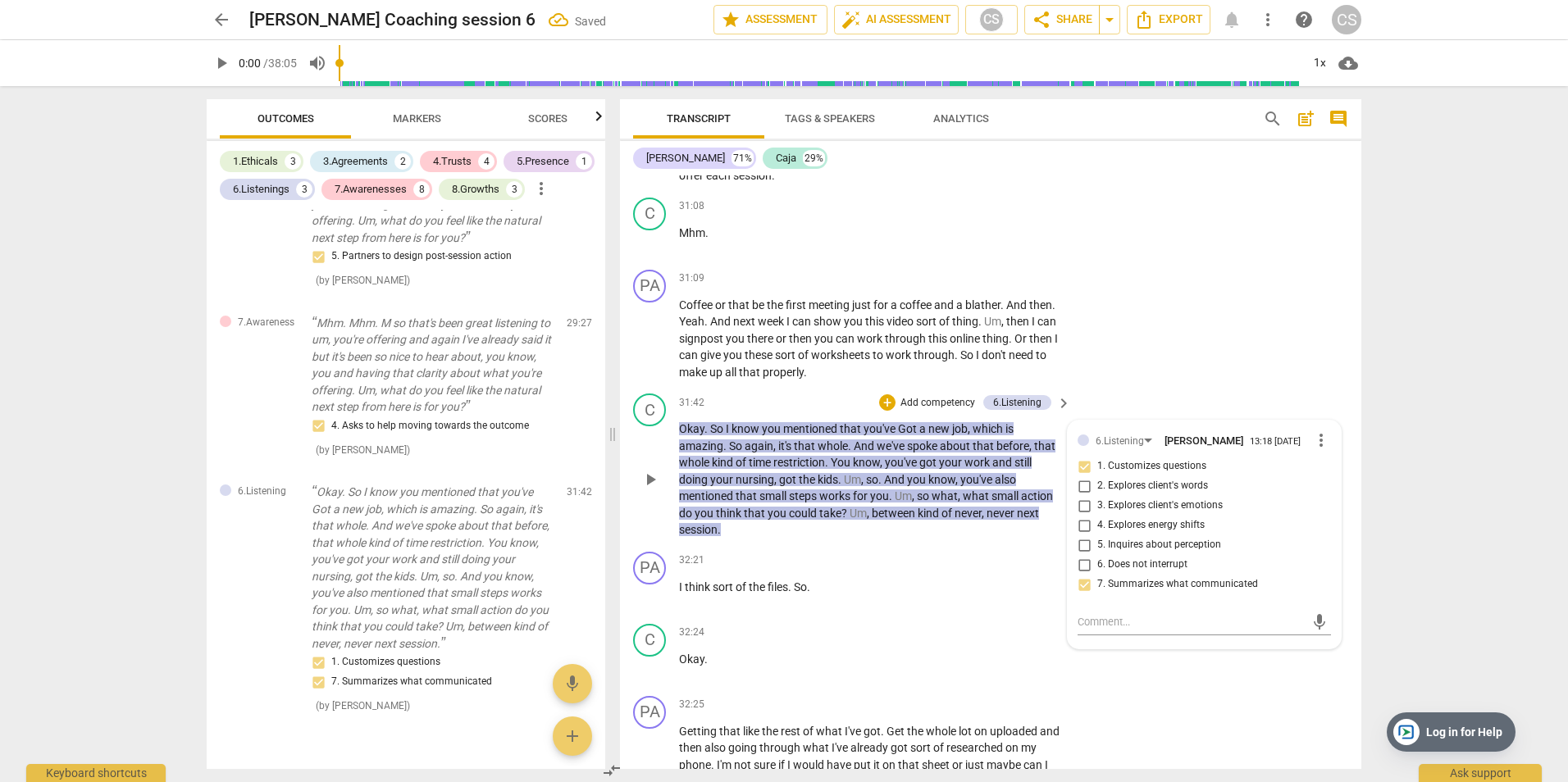
click at [916, 405] on p "Add competency" at bounding box center [938, 403] width 78 height 15
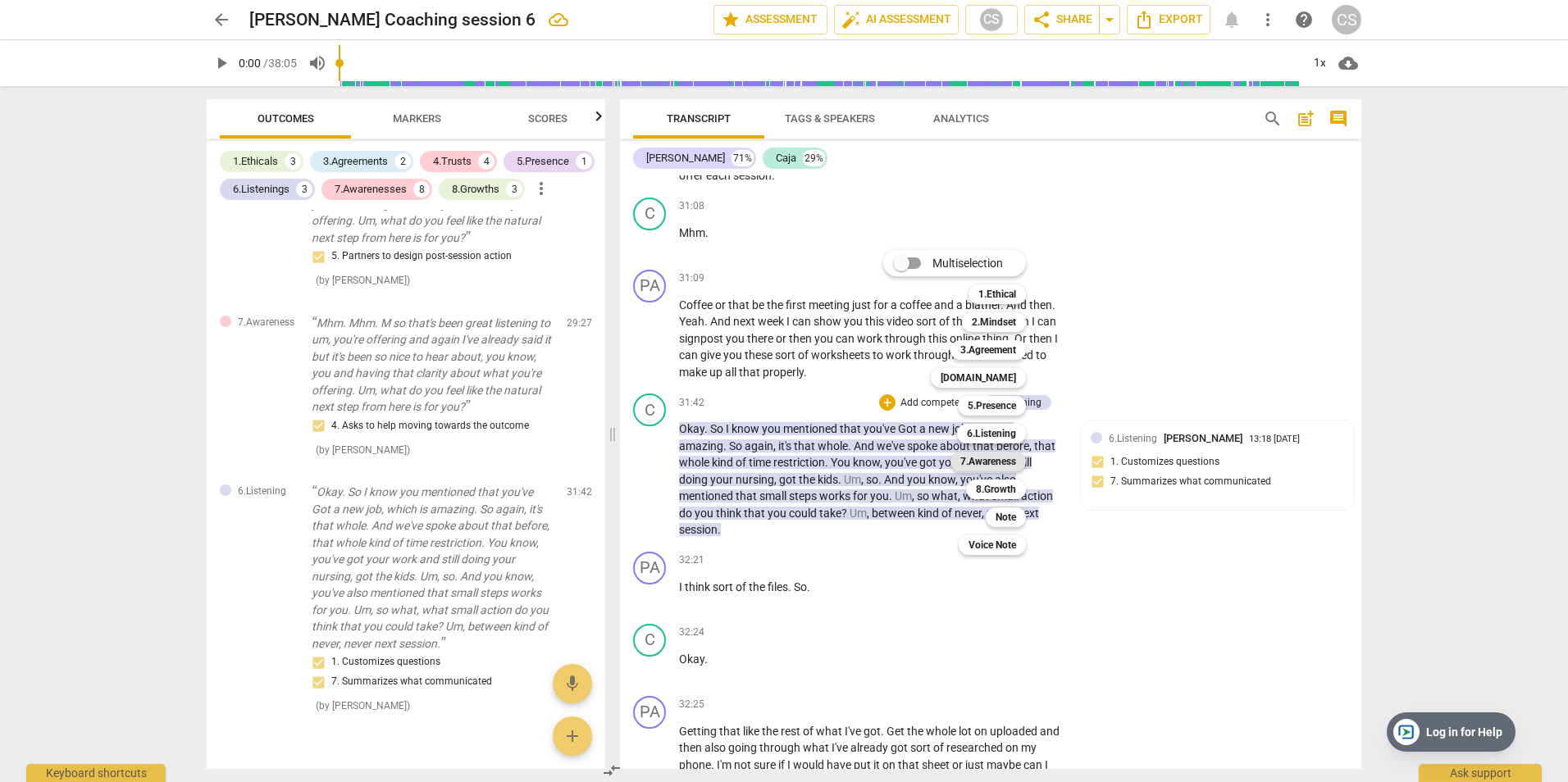
click at [1012, 462] on b "7.Awareness" at bounding box center [988, 462] width 55 height 20
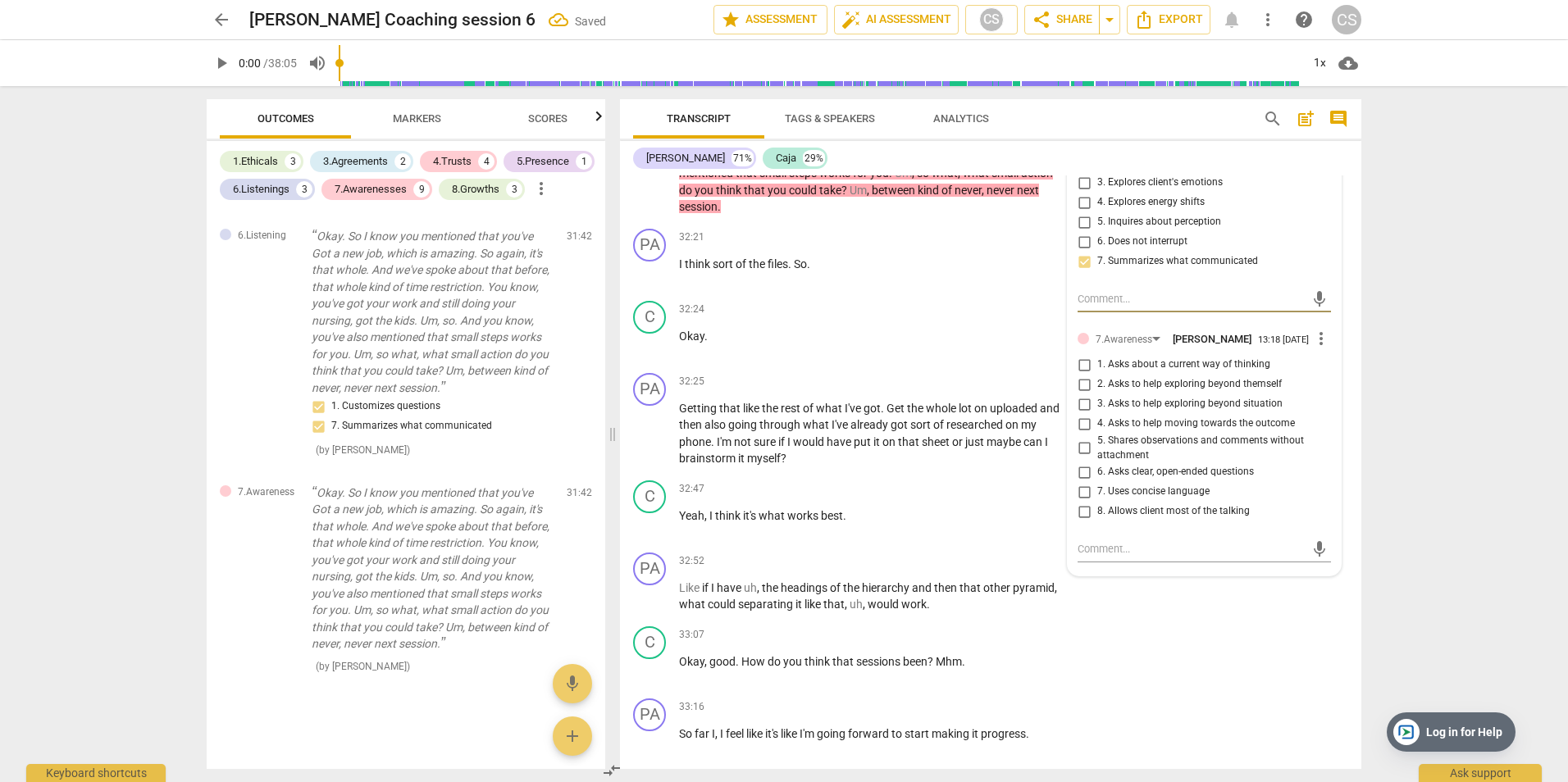
scroll to position [13702, 0]
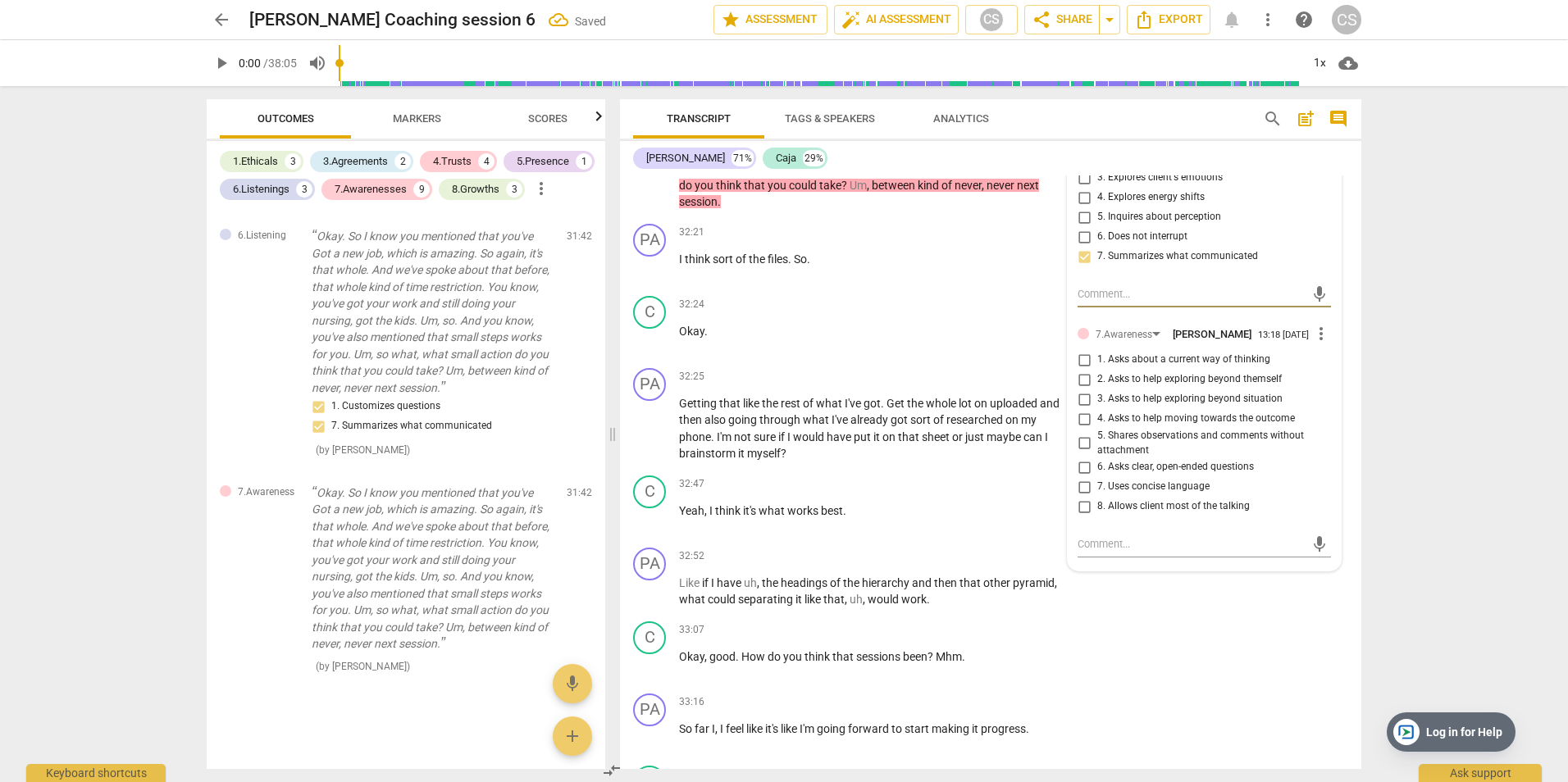
click at [1079, 423] on input "4. Asks to help moving towards the outcome" at bounding box center [1084, 418] width 26 height 20
checkbox input "true"
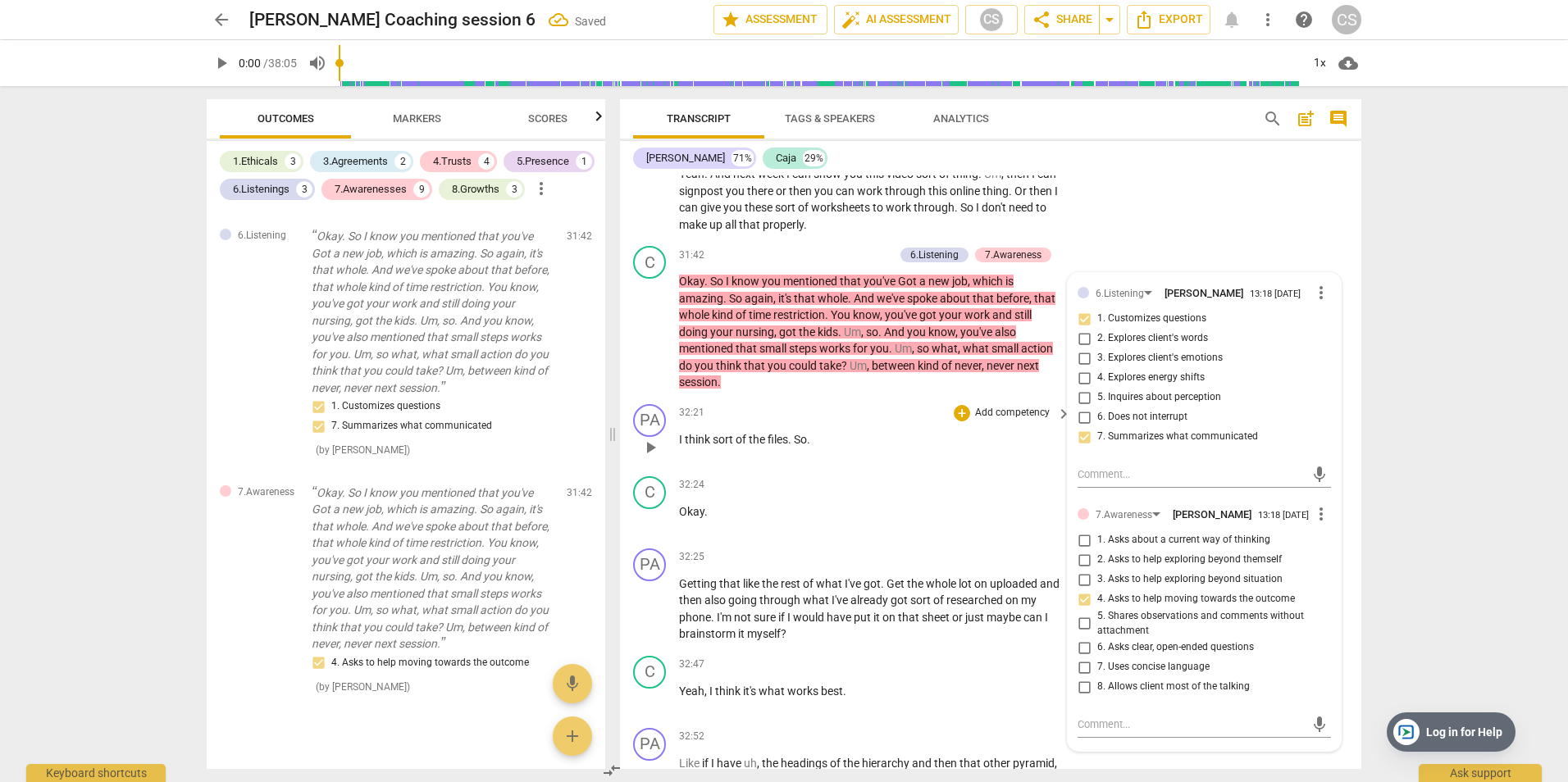
scroll to position [13456, 0]
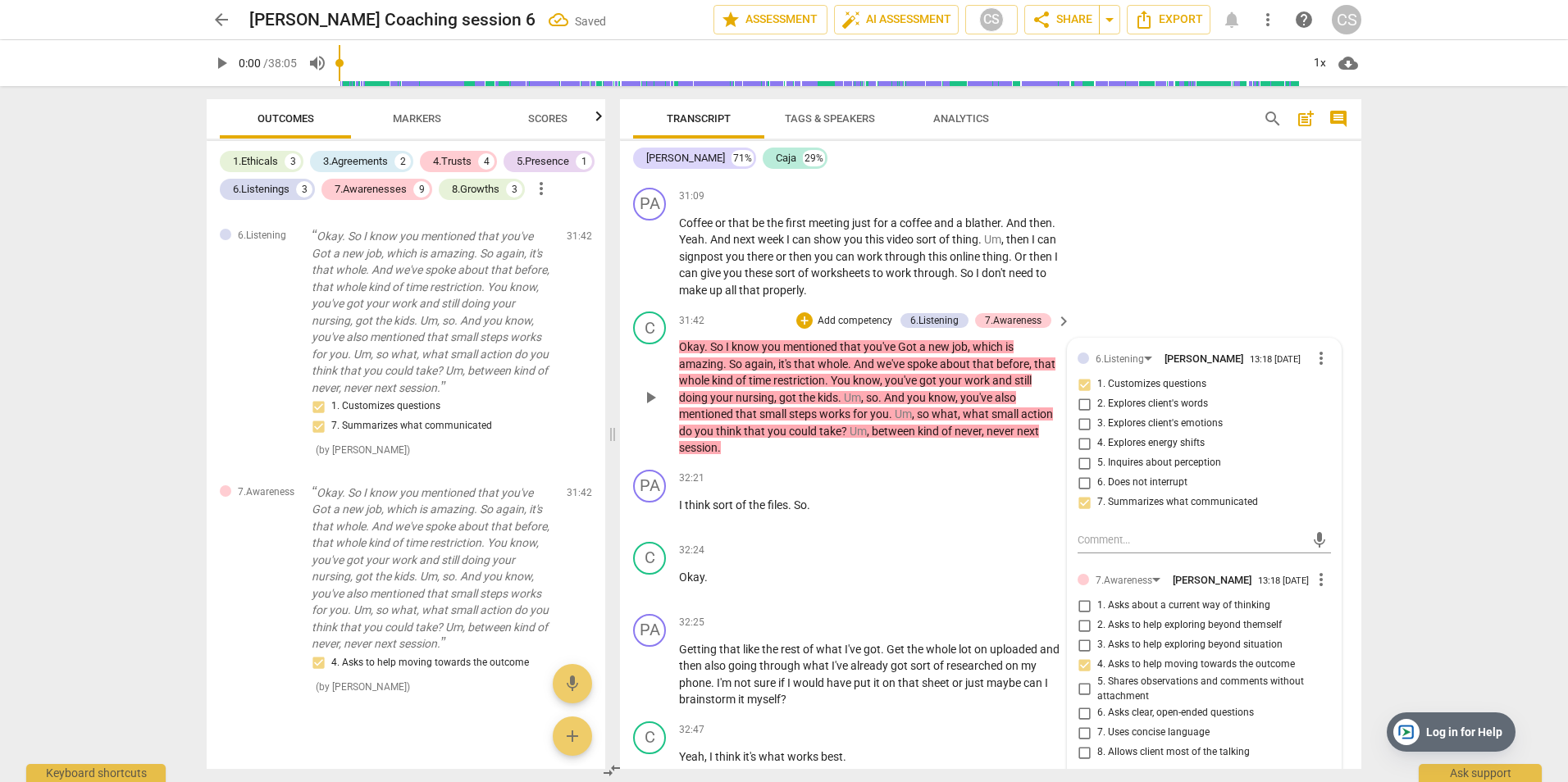
click at [865, 320] on p "Add competency" at bounding box center [855, 321] width 78 height 15
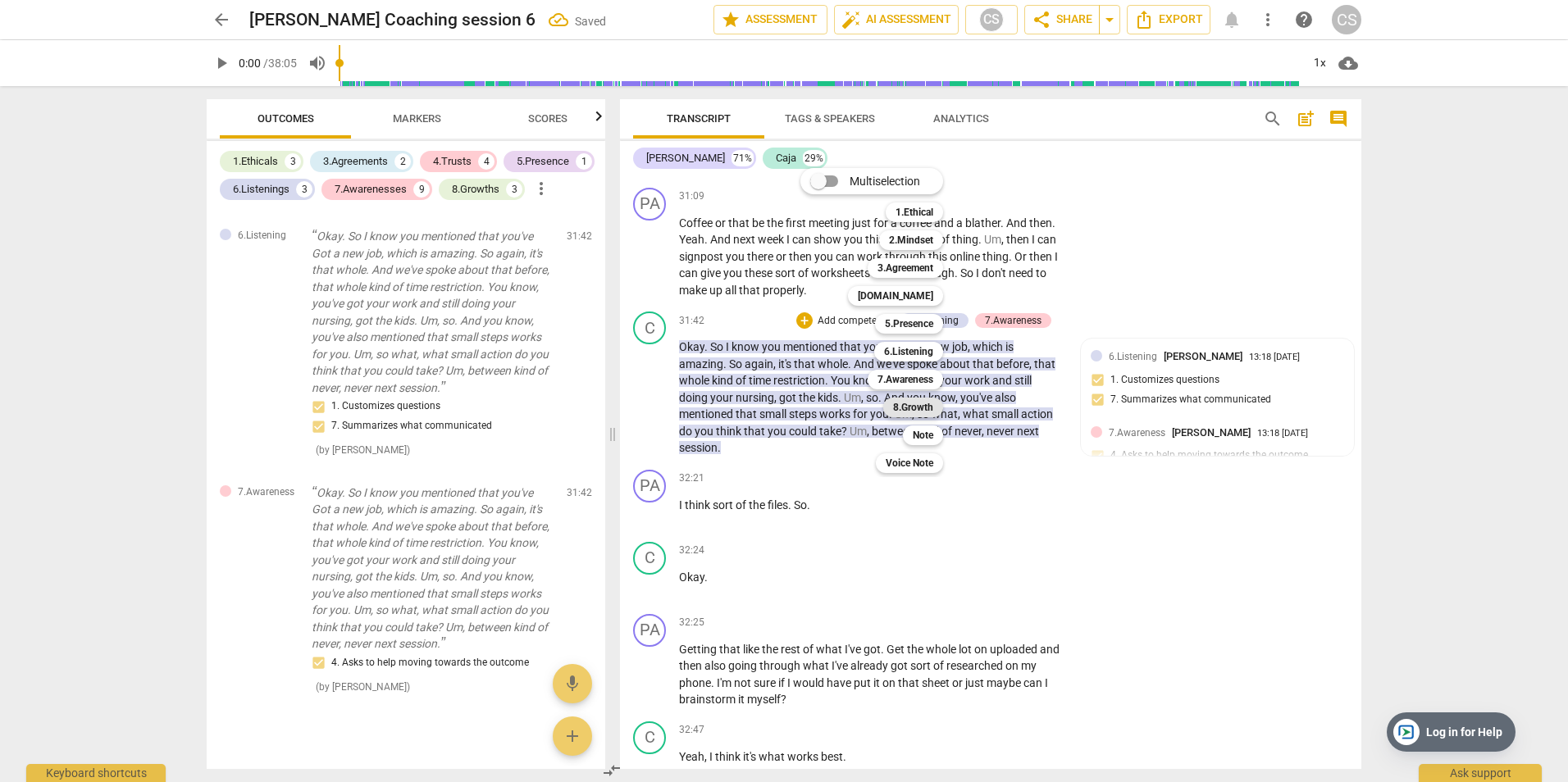
click at [924, 404] on b "8.Growth" at bounding box center [913, 407] width 40 height 20
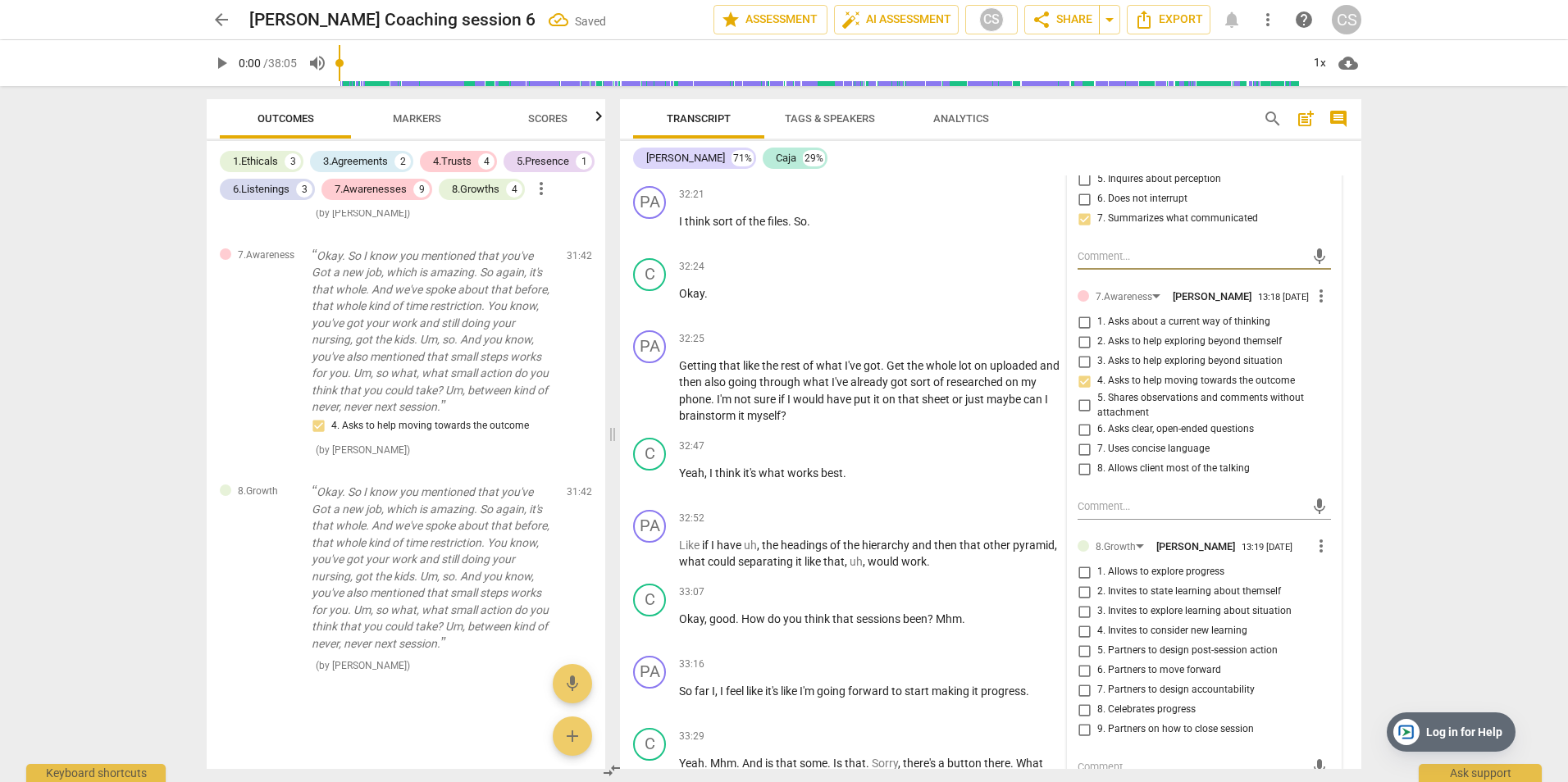
scroll to position [13784, 0]
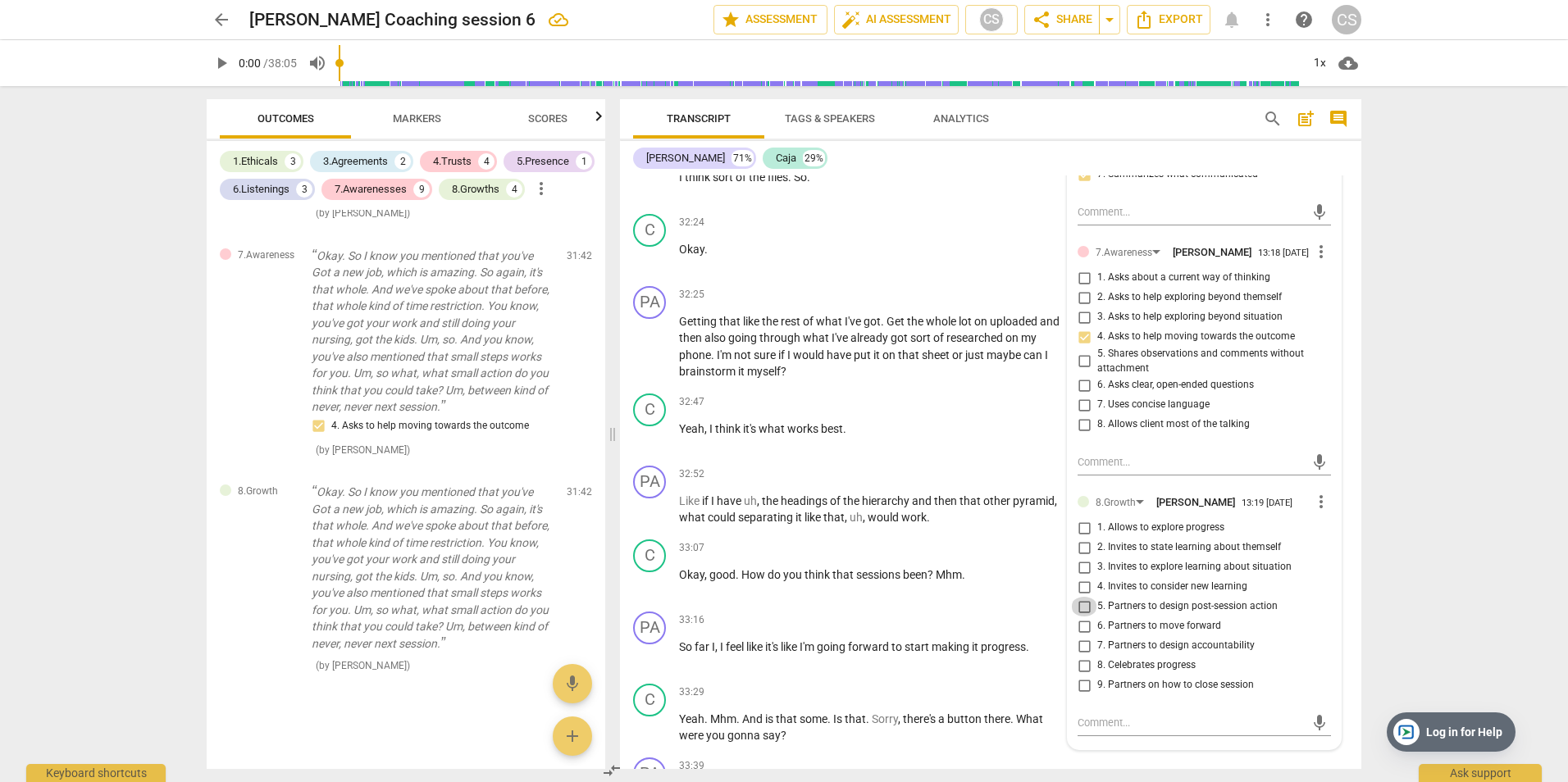
click at [1080, 611] on input "5. Partners to design post-session action" at bounding box center [1084, 606] width 26 height 20
checkbox input "true"
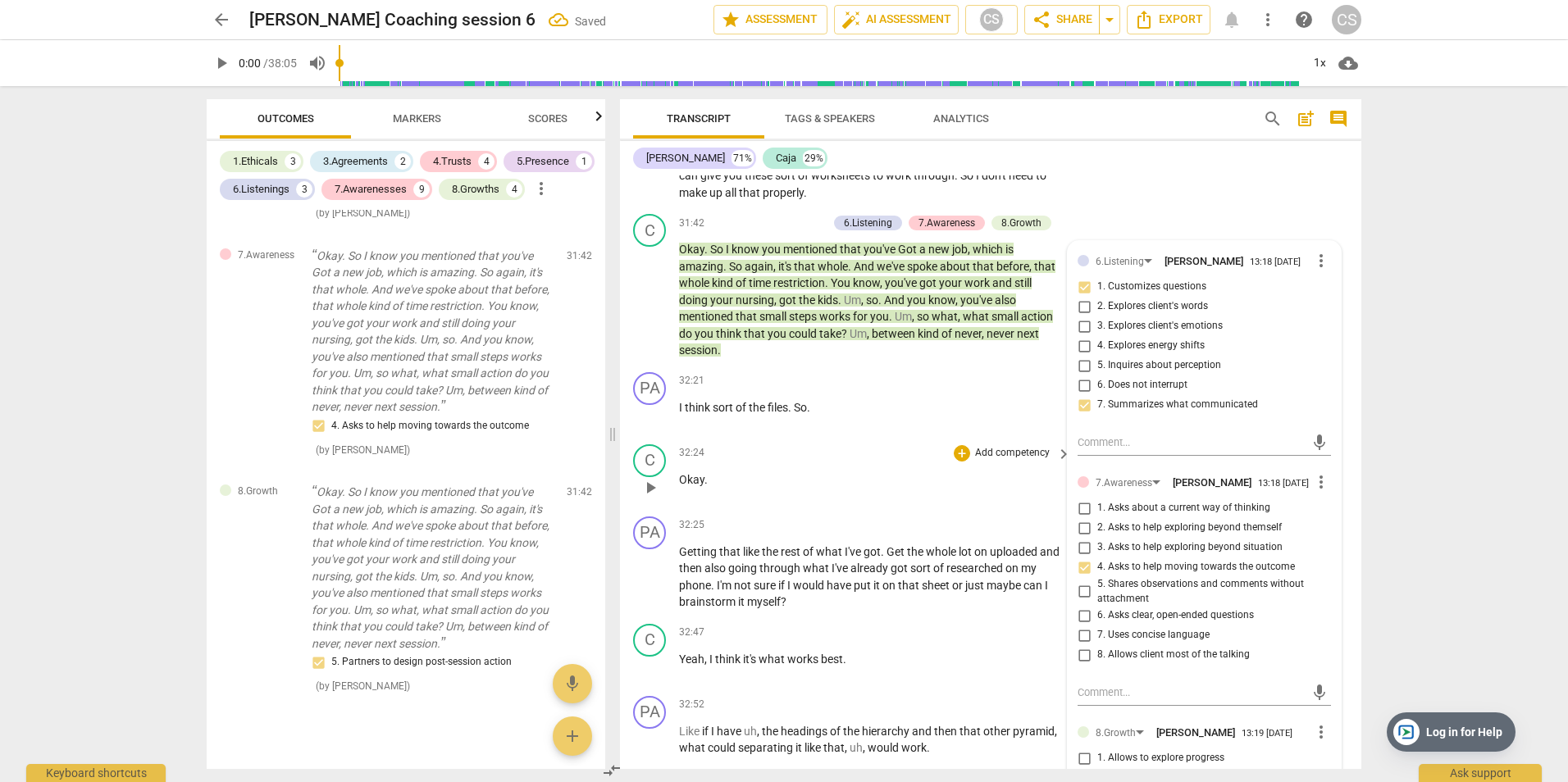
scroll to position [13456, 0]
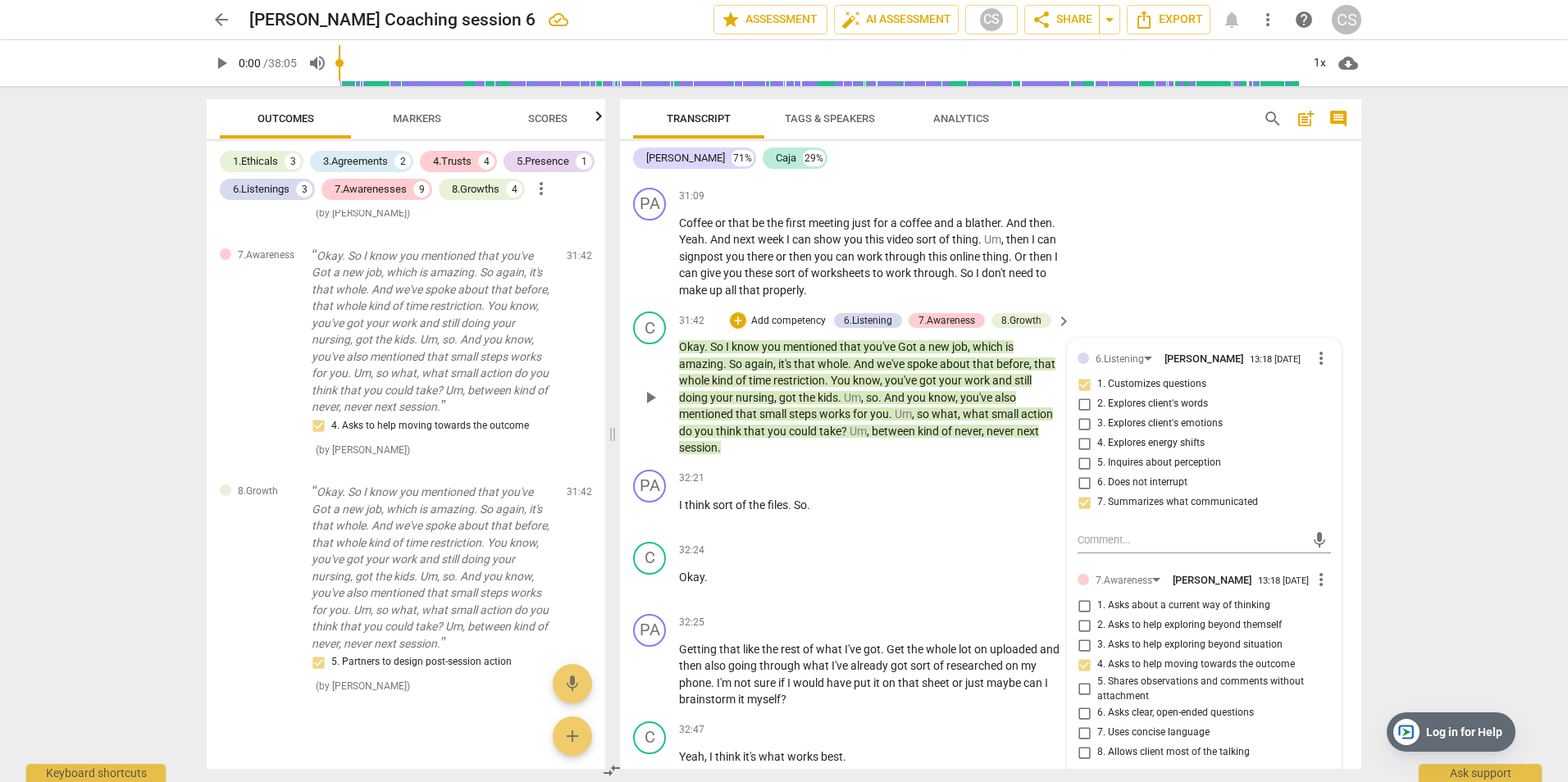
click at [763, 320] on p "Add competency" at bounding box center [788, 321] width 78 height 15
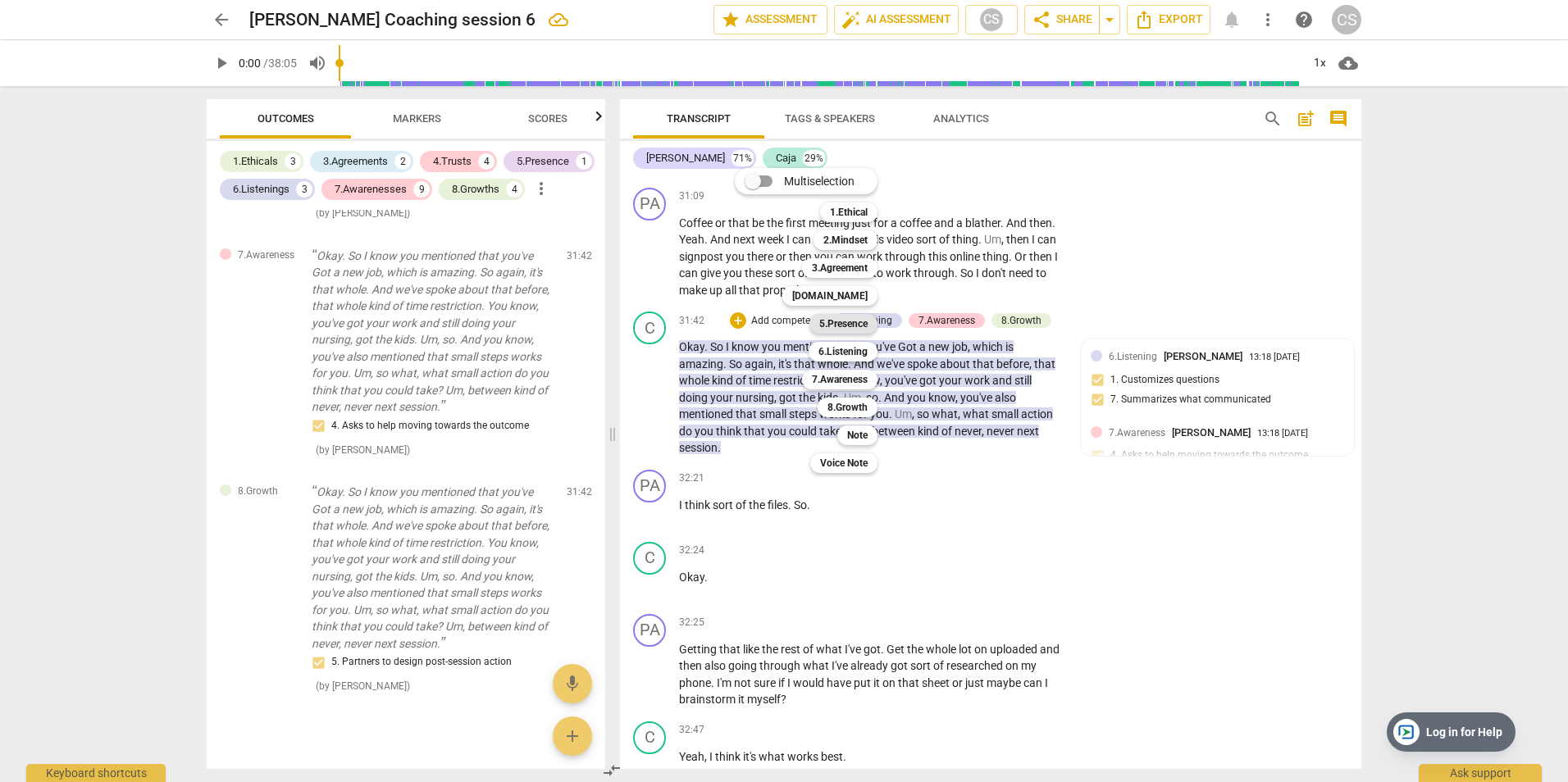
click at [855, 325] on b "5.Presence" at bounding box center [844, 324] width 49 height 20
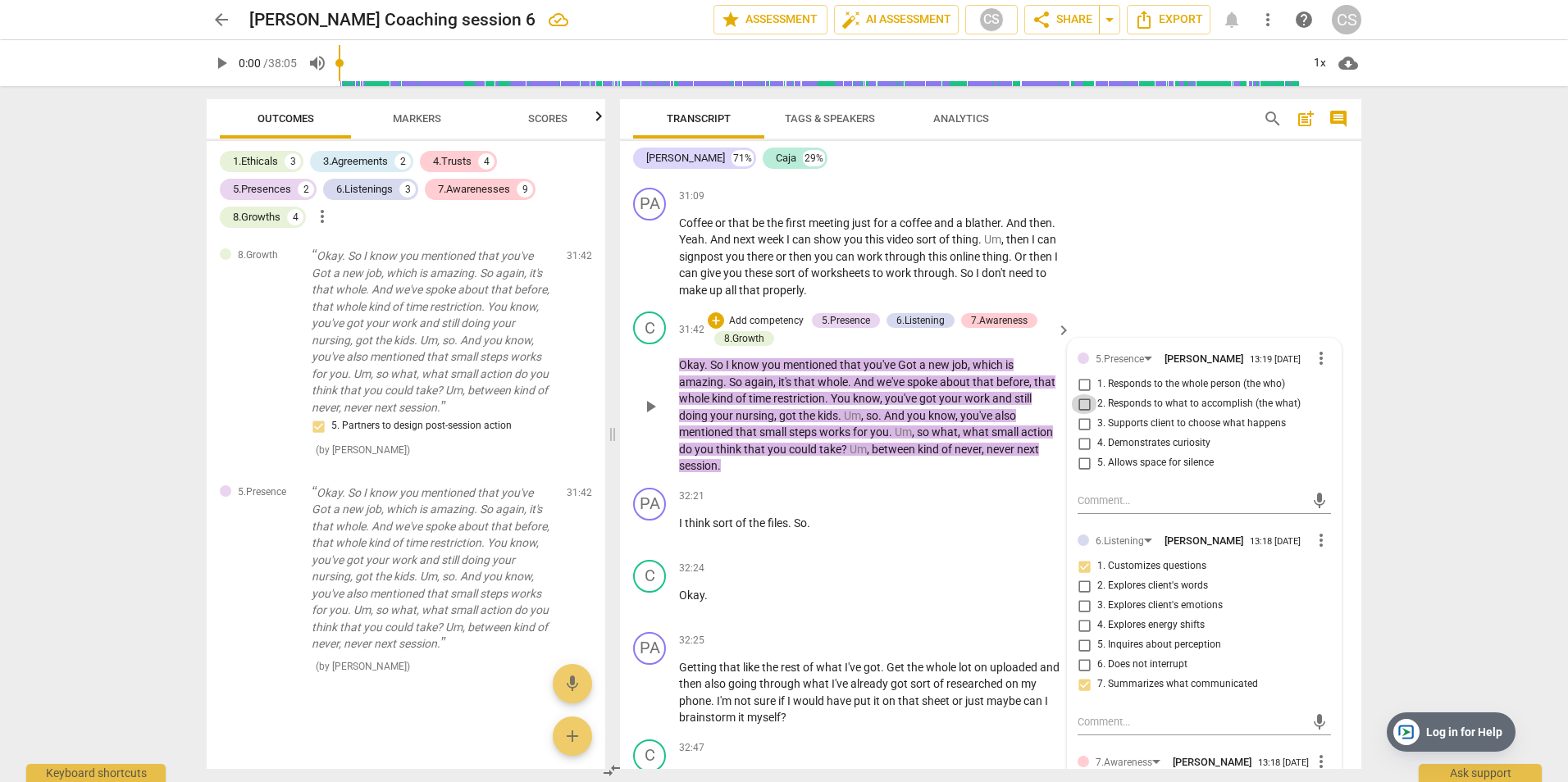
click at [1081, 404] on input "2. Responds to what to accomplish (the what)" at bounding box center [1084, 404] width 26 height 20
checkbox input "true"
click at [1167, 261] on div "PA play_arrow pause 31:09 + Add competency keyboard_arrow_right Coffee or that …" at bounding box center [991, 243] width 742 height 125
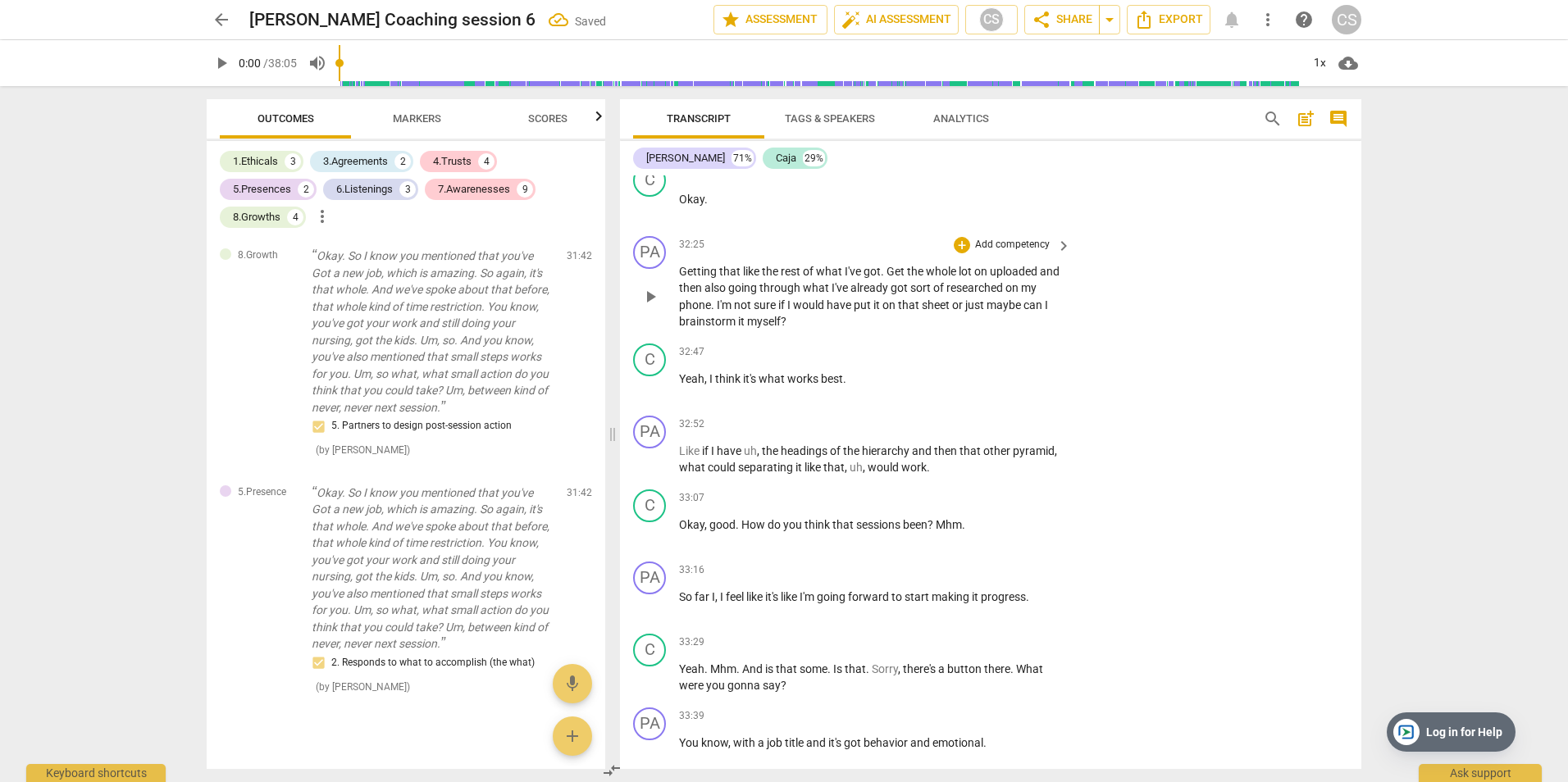
scroll to position [13866, 0]
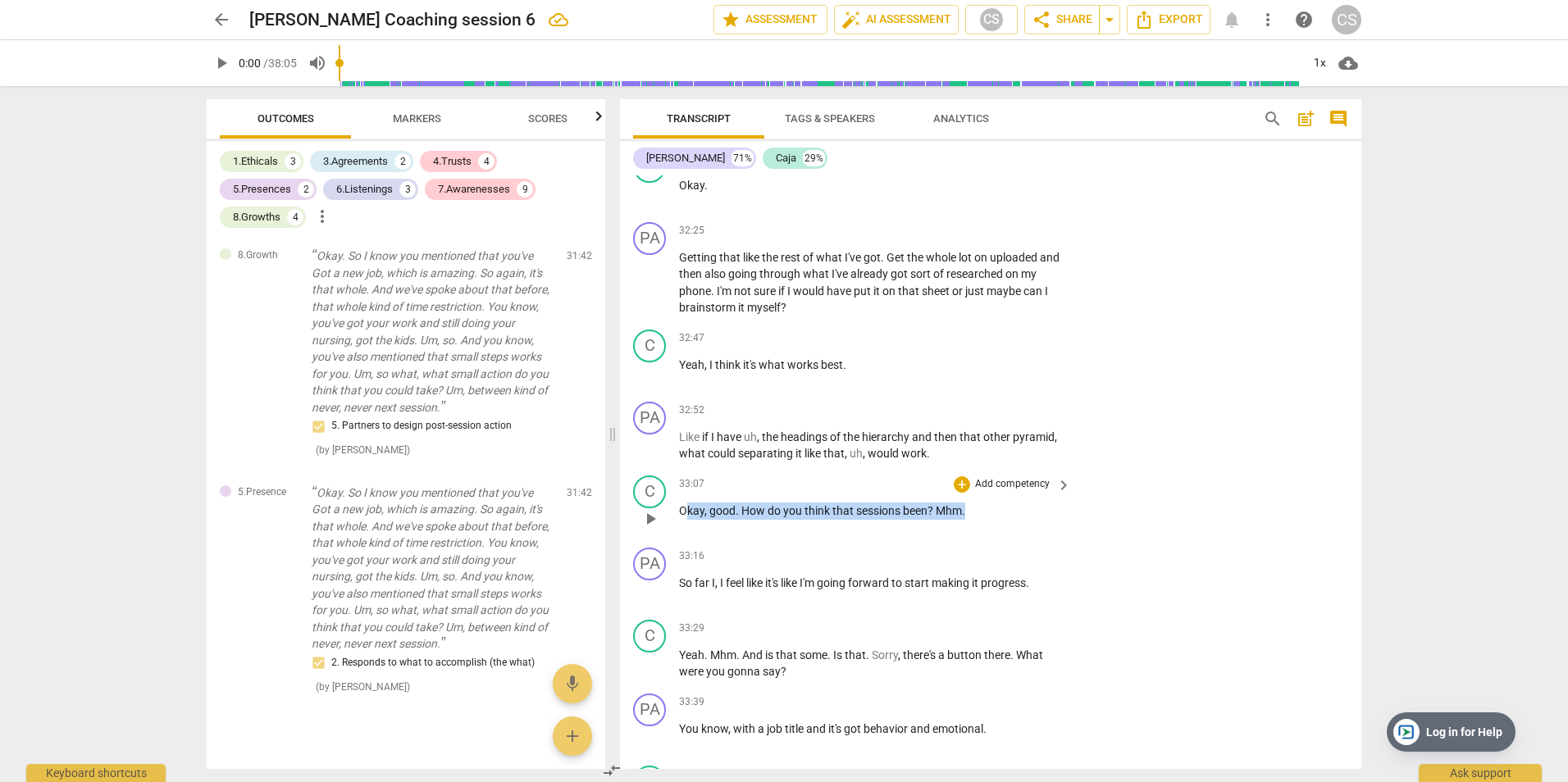
drag, startPoint x: 684, startPoint y: 508, endPoint x: 965, endPoint y: 500, distance: 281.1
click at [965, 500] on div "33:07 + Add competency keyboard_arrow_right Okay , good . How do you think that…" at bounding box center [876, 505] width 393 height 59
click at [1057, 485] on span "keyboard_arrow_right" at bounding box center [1064, 485] width 20 height 20
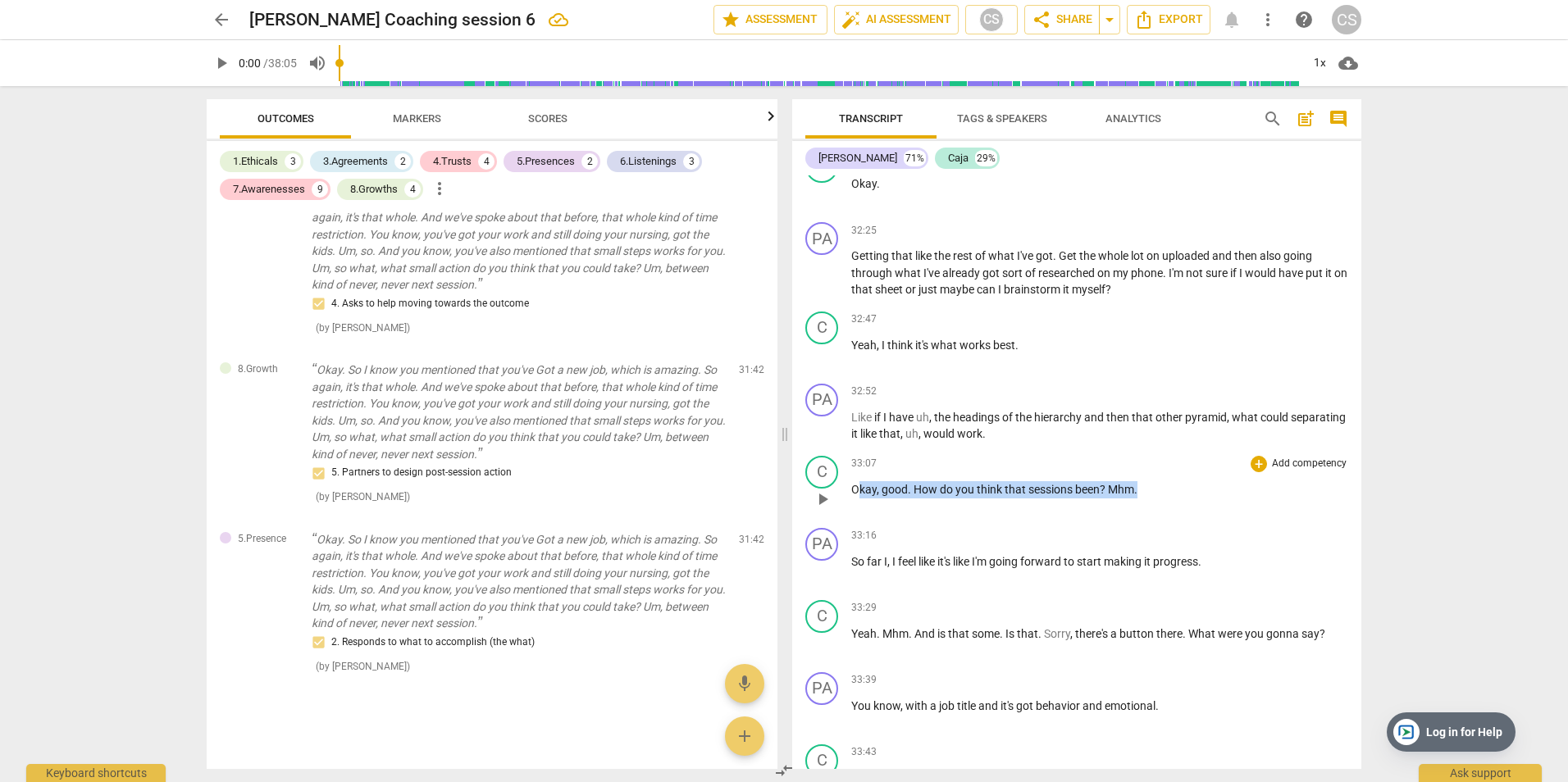
scroll to position [3161, 0]
click at [1301, 465] on p "Add competency" at bounding box center [1309, 463] width 78 height 15
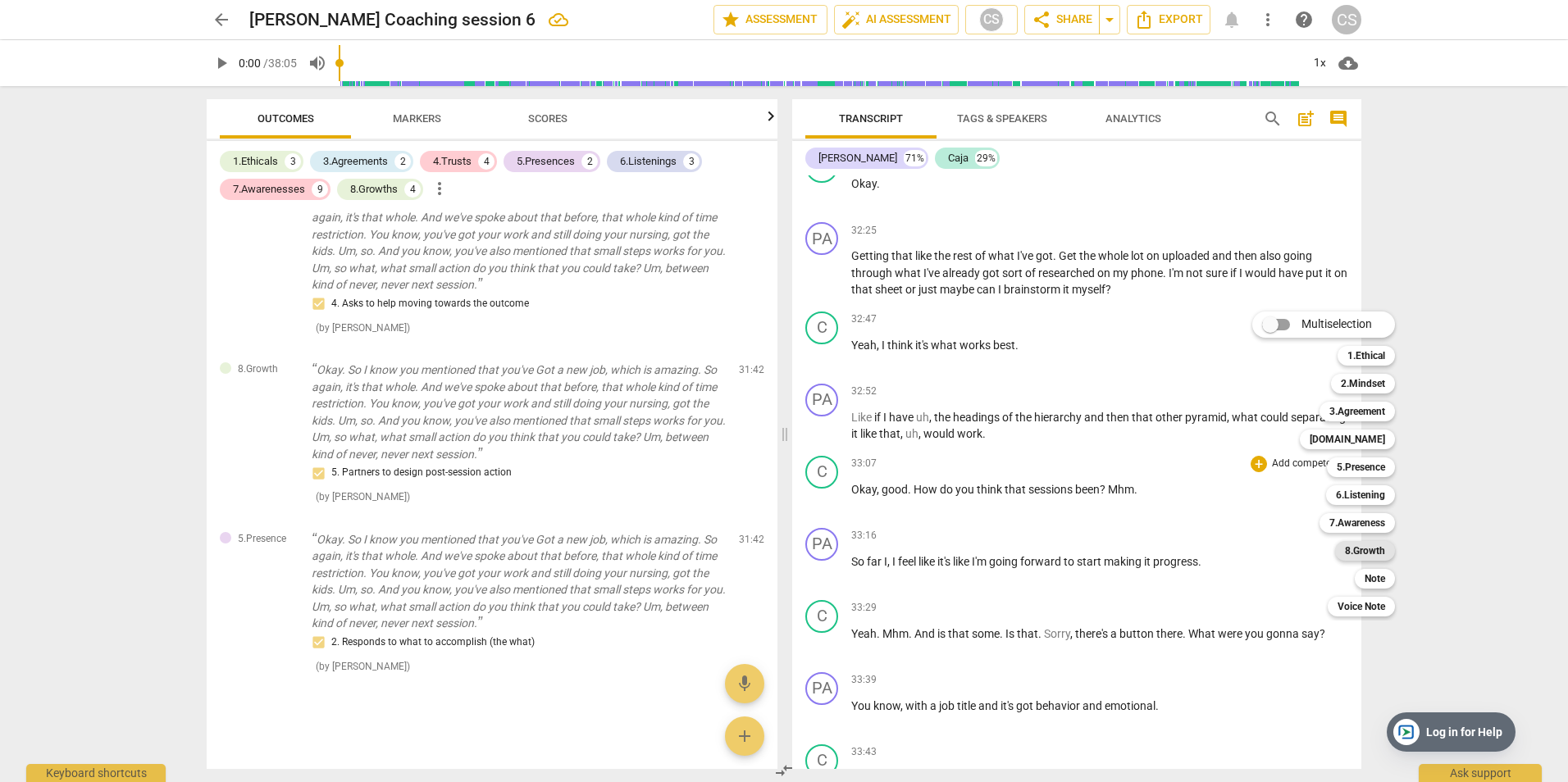
click at [1372, 546] on b "8.Growth" at bounding box center [1365, 551] width 40 height 20
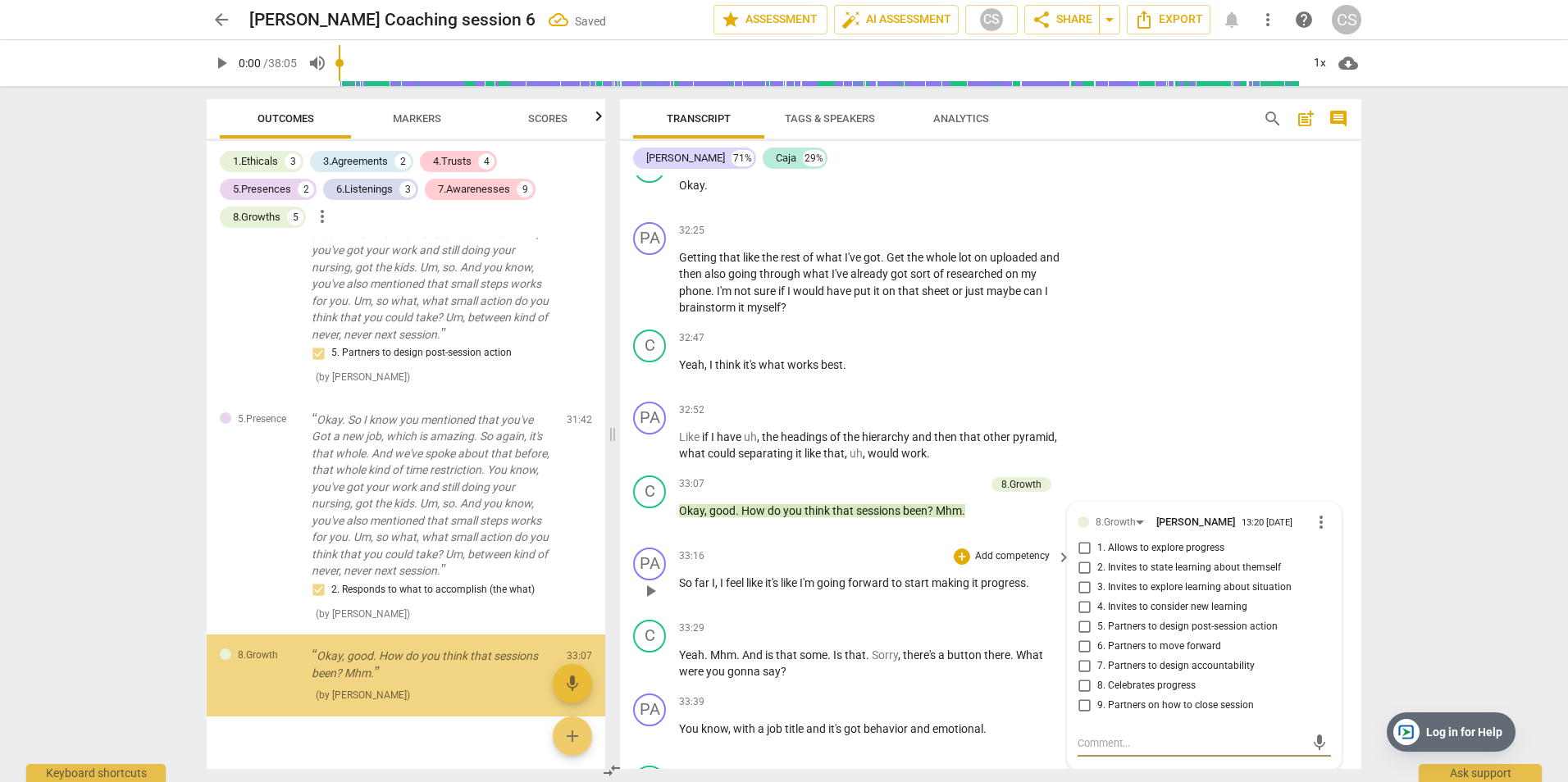
scroll to position [4397, 0]
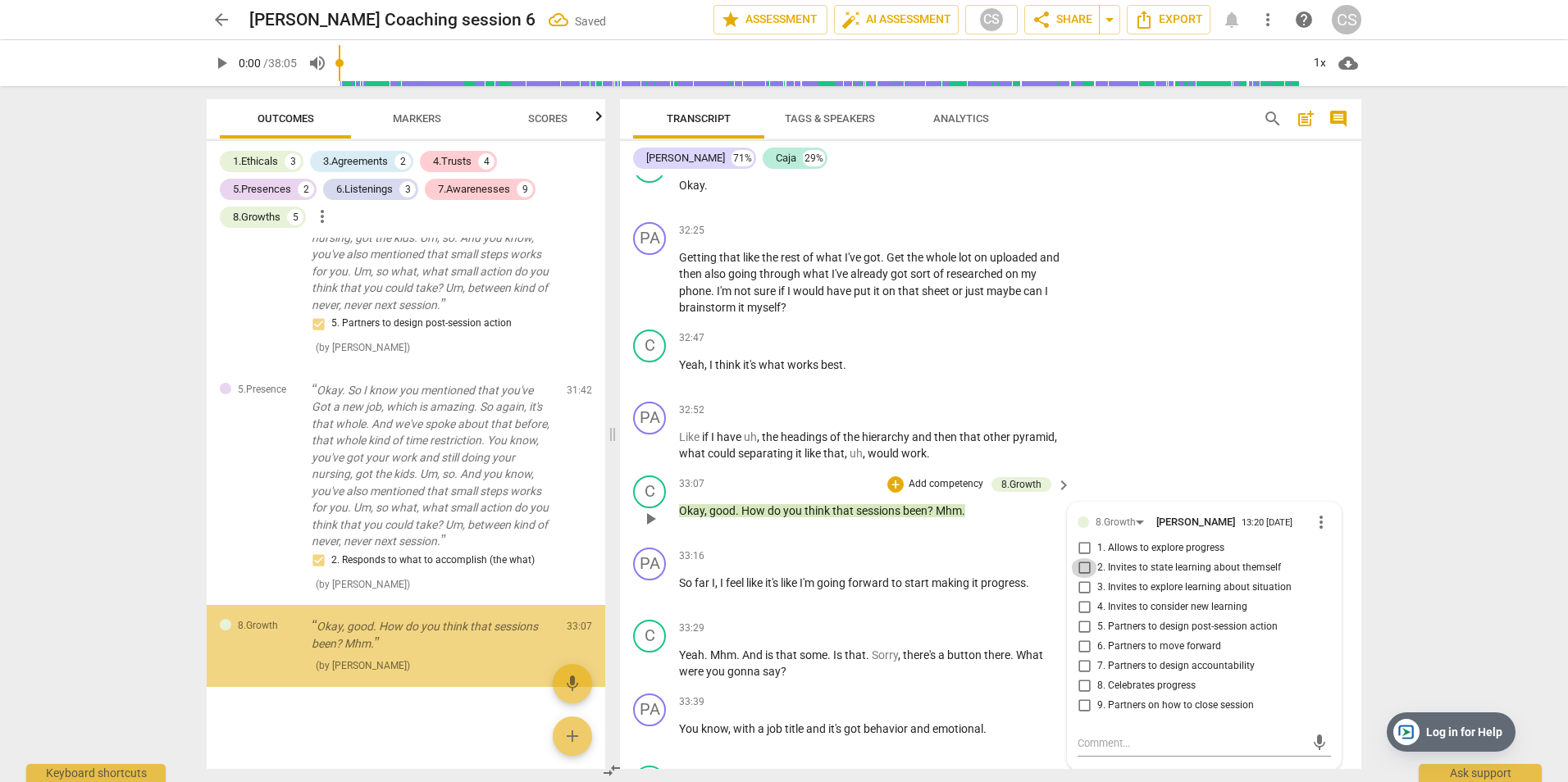
click at [1084, 567] on input "2. Invites to state learning about themself" at bounding box center [1084, 568] width 26 height 20
checkbox input "true"
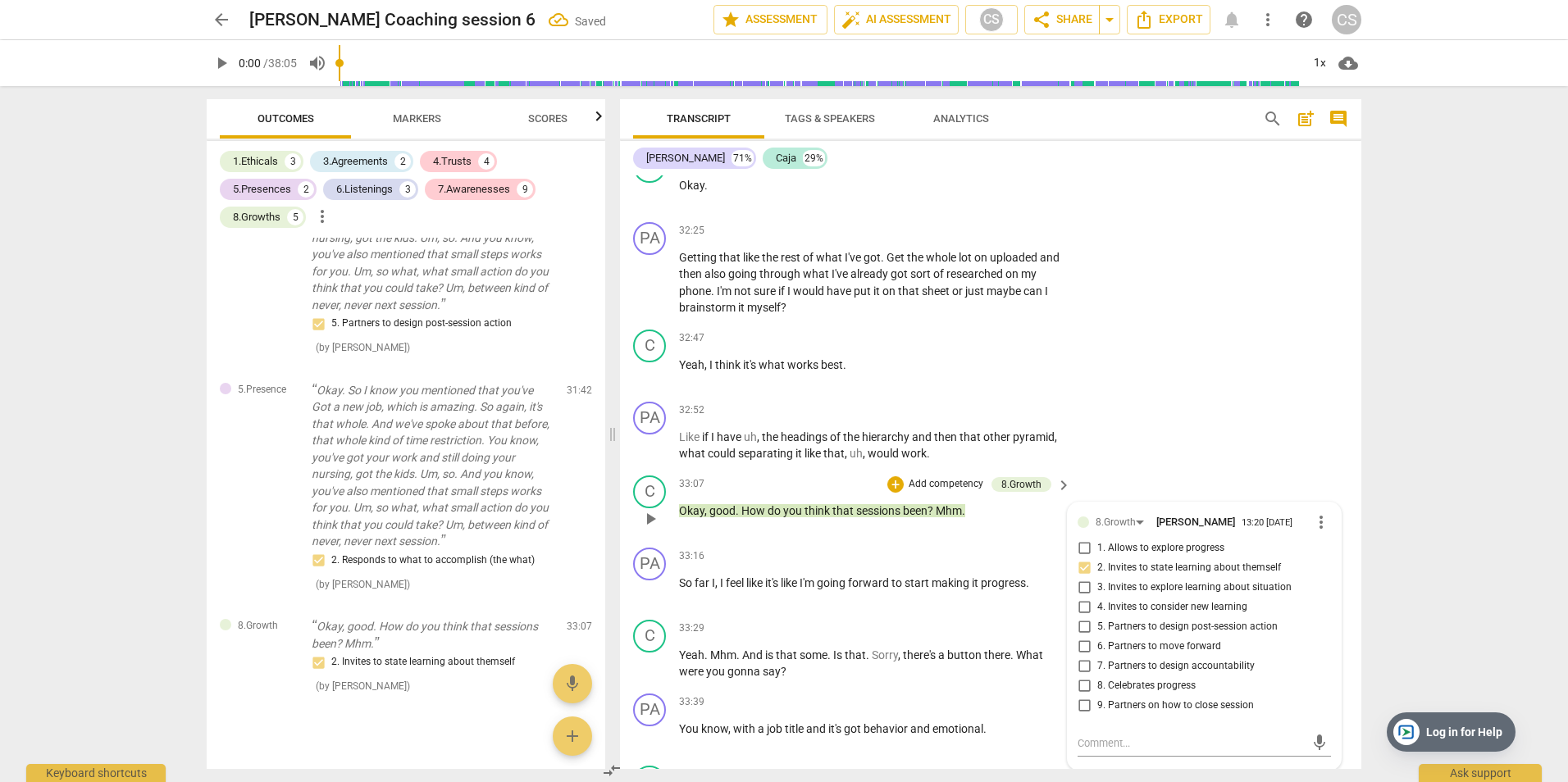
click at [1084, 586] on input "3. Invites to explore learning about situation" at bounding box center [1084, 587] width 26 height 20
checkbox input "true"
click at [1082, 700] on input "9. Partners on how to close session" at bounding box center [1084, 706] width 26 height 20
checkbox input "true"
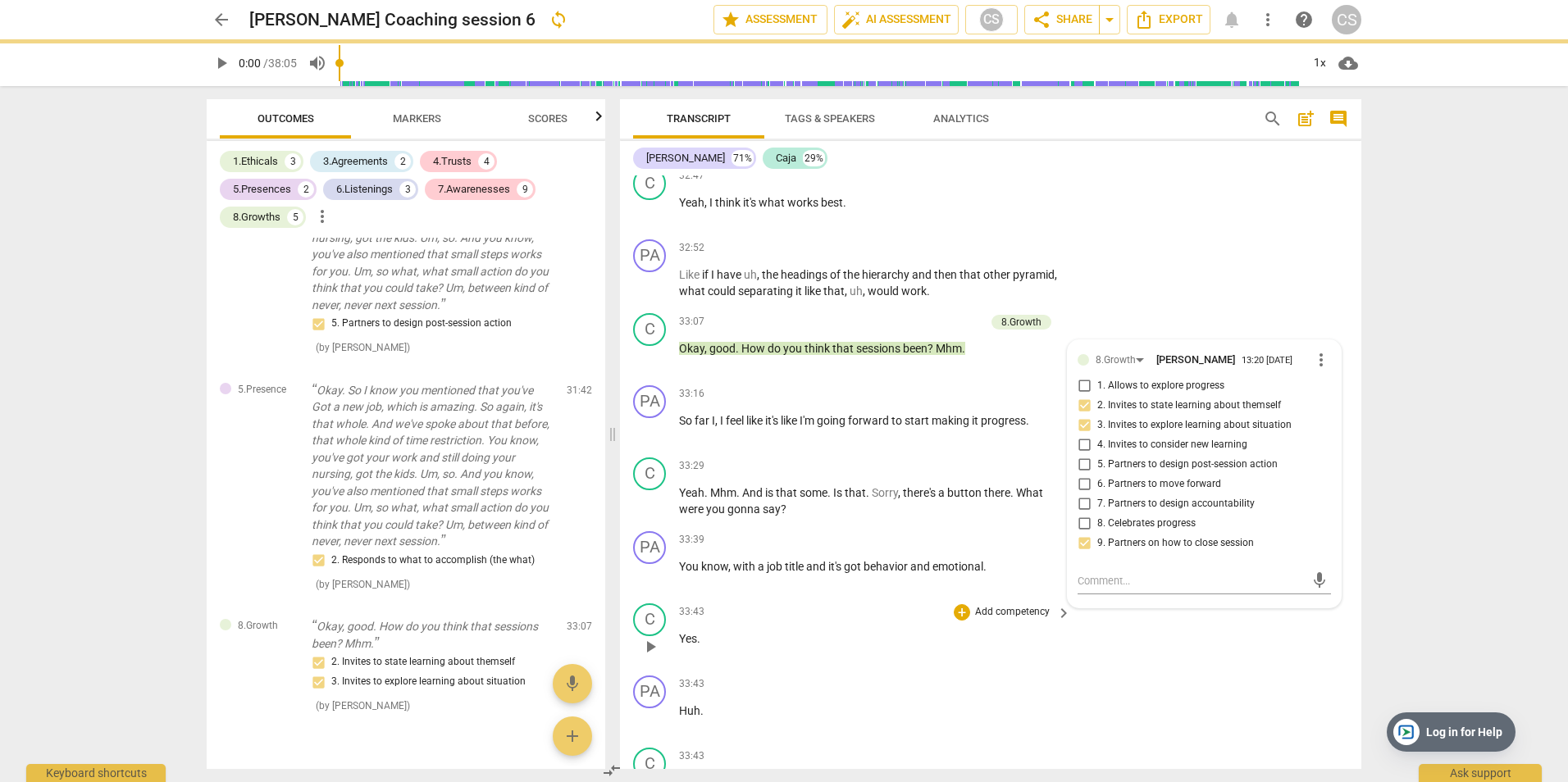
scroll to position [14030, 0]
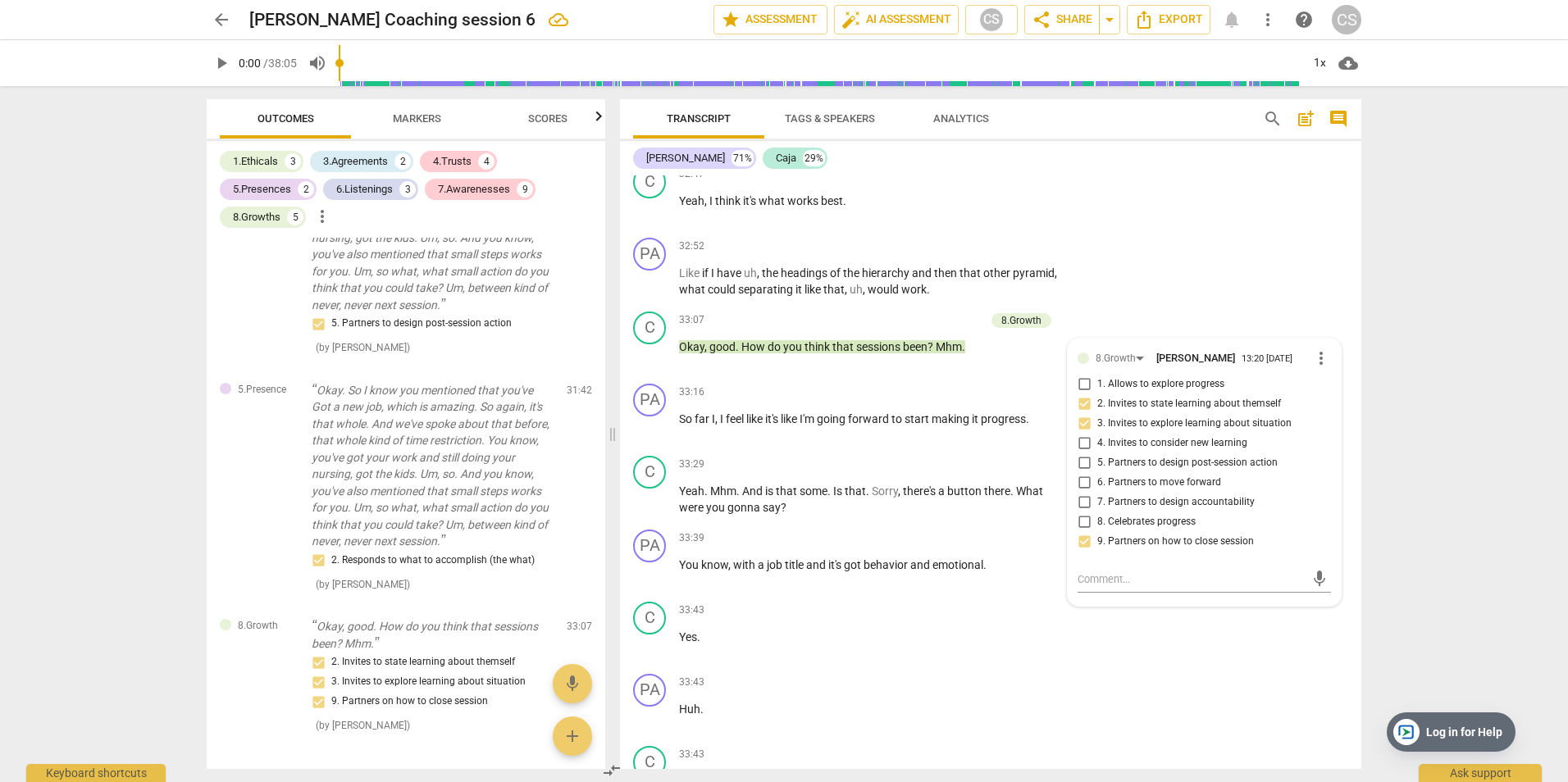
click at [1447, 268] on div "arrow_back [PERSON_NAME] Coaching session 6 edit star Assessment auto_fix_high …" at bounding box center [784, 391] width 1568 height 782
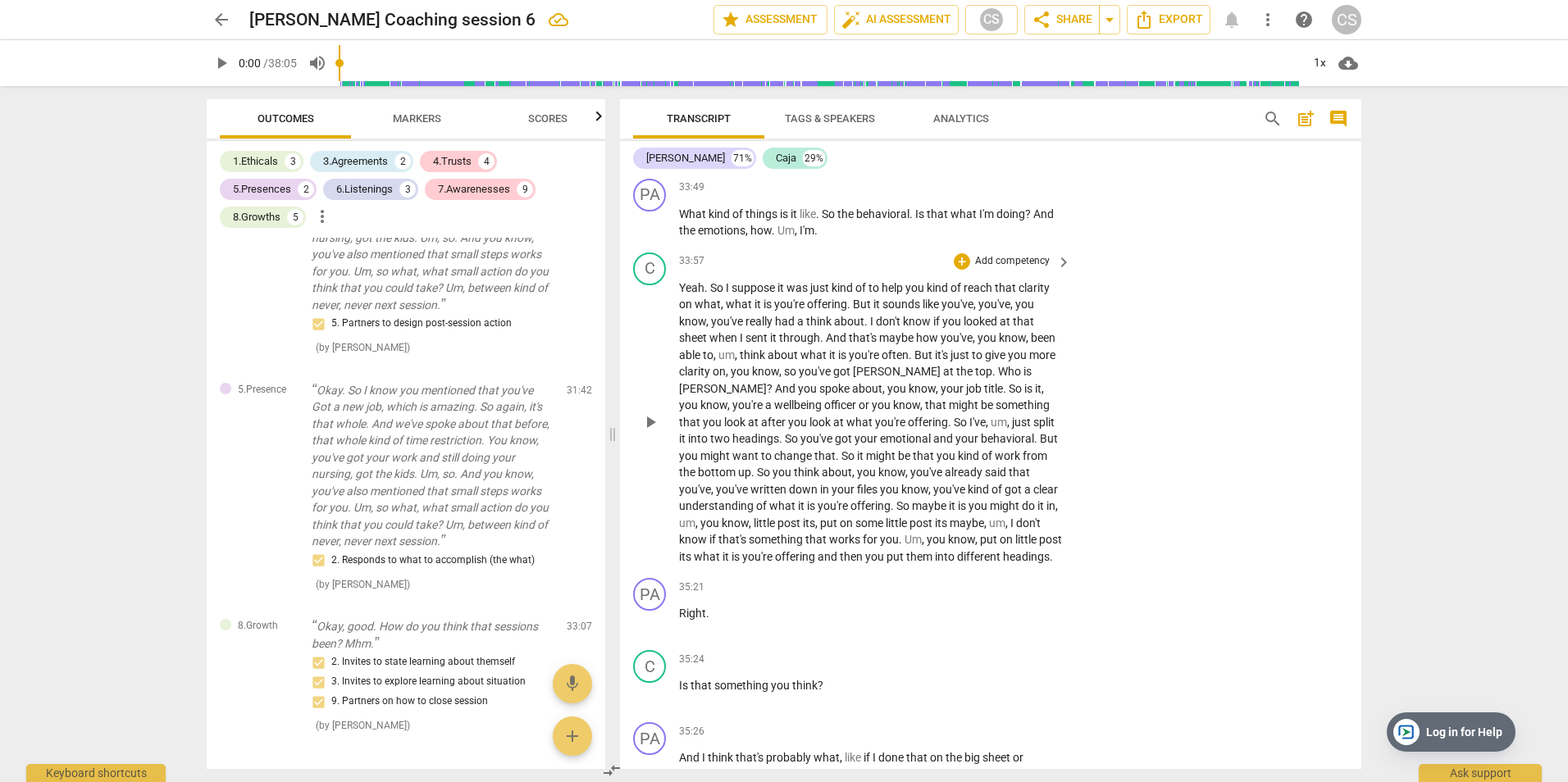
scroll to position [14850, 0]
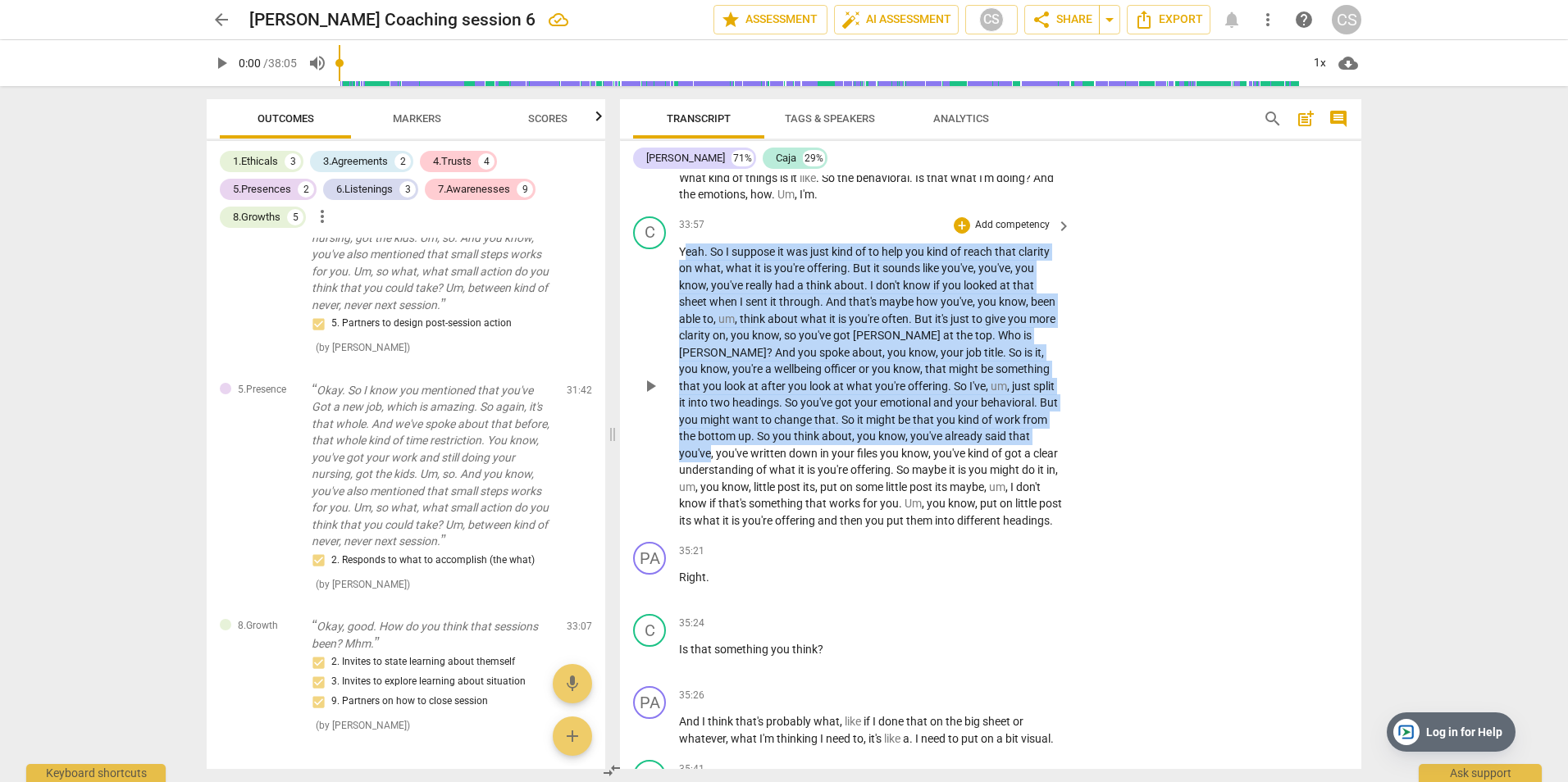
drag, startPoint x: 684, startPoint y: 252, endPoint x: 919, endPoint y: 438, distance: 299.7
click at [919, 441] on p "Yeah . So I suppose it was just kind of to help you kind of reach that clarity …" at bounding box center [871, 386] width 384 height 286
click at [748, 262] on span "what" at bounding box center [740, 268] width 29 height 13
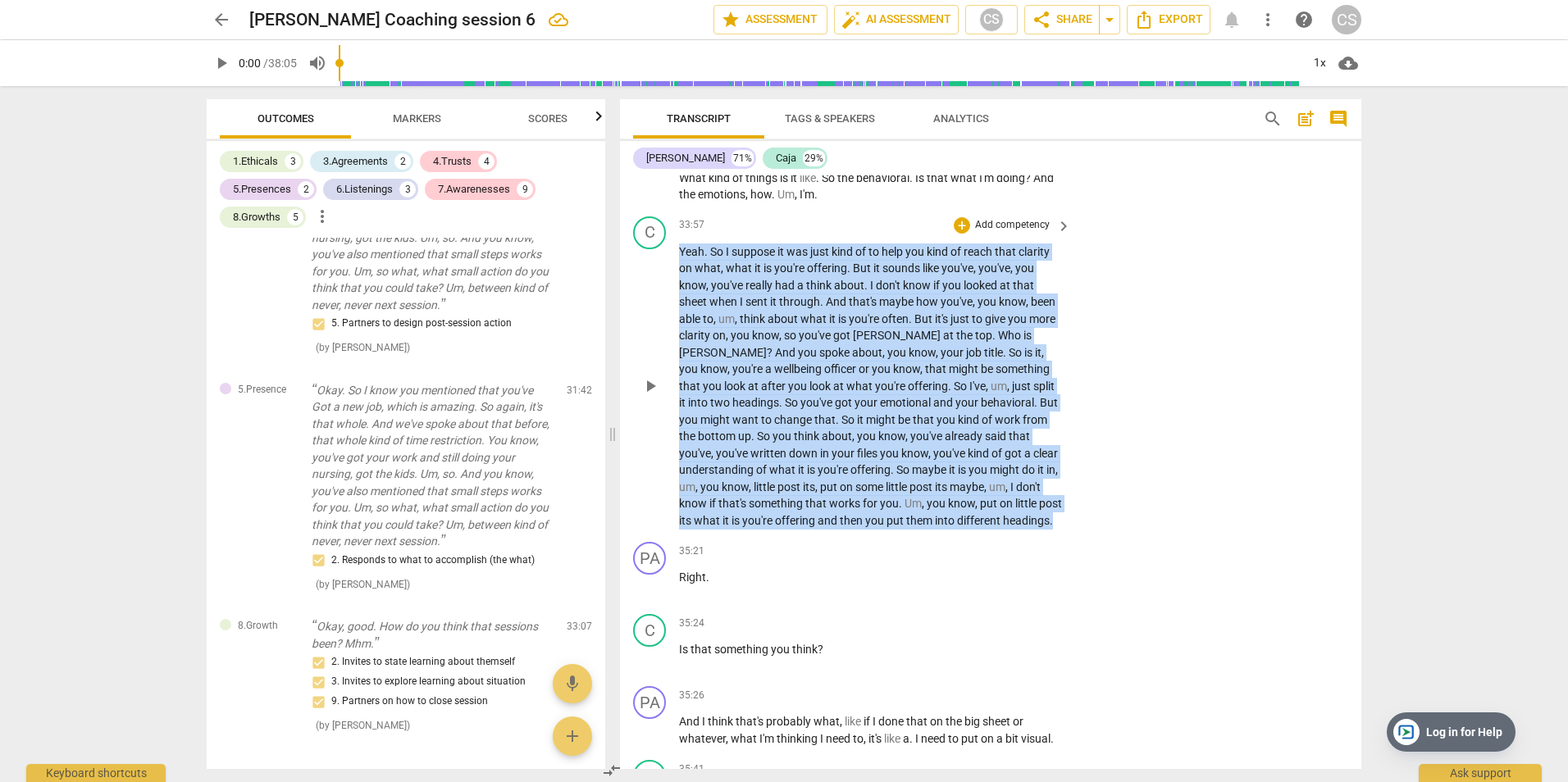
drag, startPoint x: 680, startPoint y: 248, endPoint x: 1009, endPoint y: 521, distance: 427.5
click at [1009, 523] on p "Yeah . So I suppose it was just kind of to help you kind of reach that clarity …" at bounding box center [871, 386] width 384 height 286
click at [997, 223] on p "Add competency" at bounding box center [1013, 225] width 78 height 15
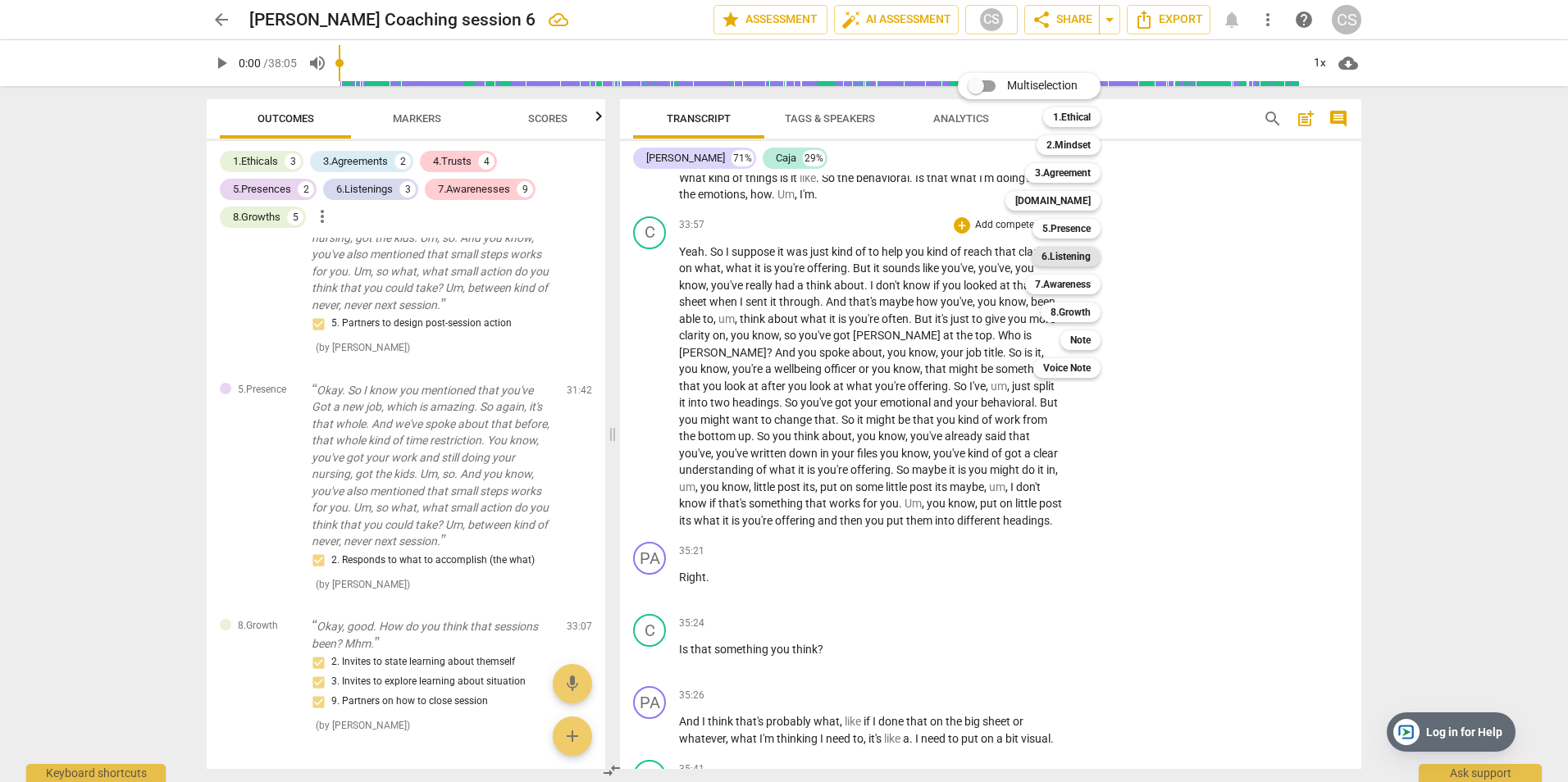
click at [1071, 255] on b "6.Listening" at bounding box center [1066, 256] width 49 height 20
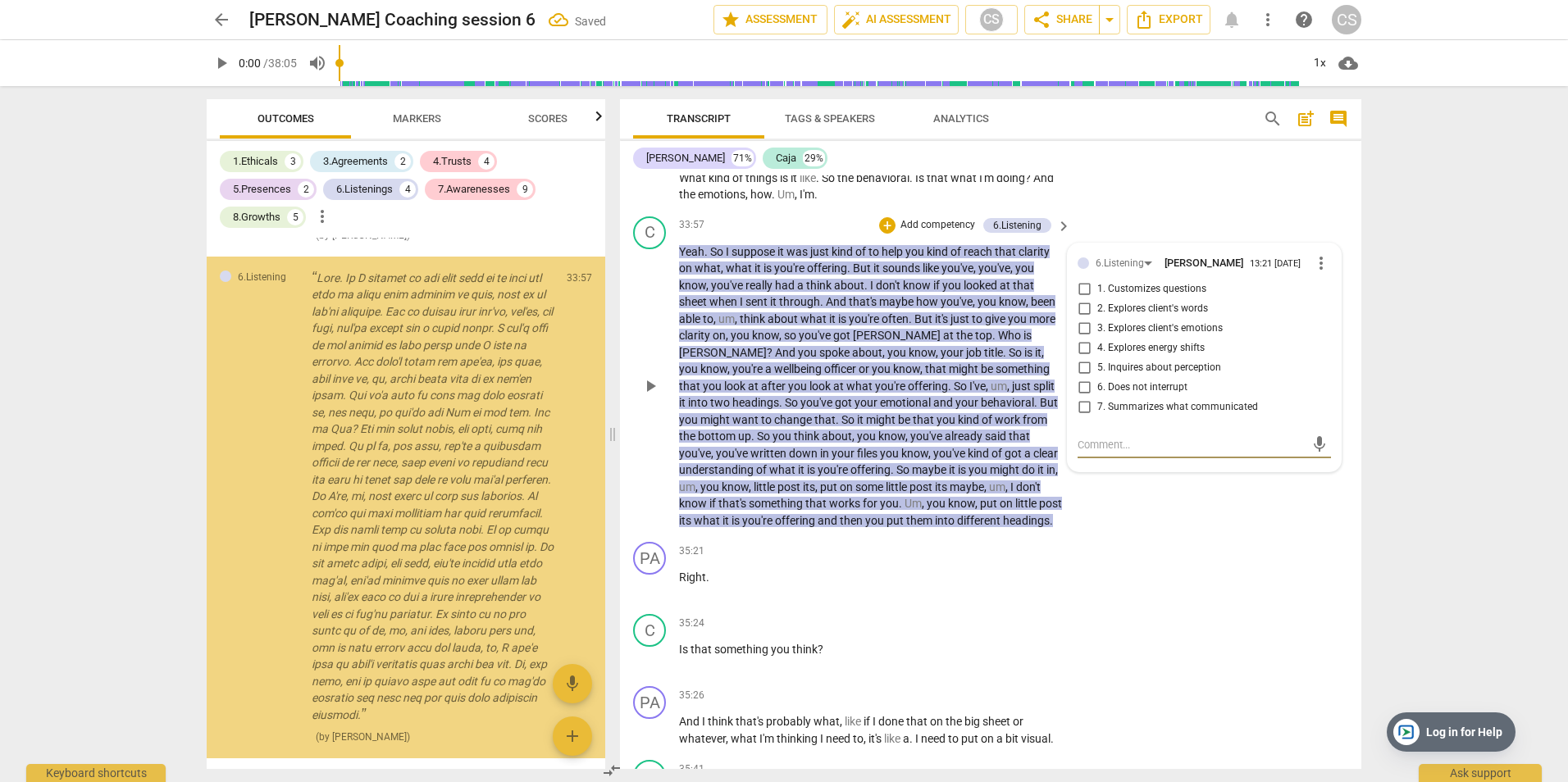
scroll to position [4899, 0]
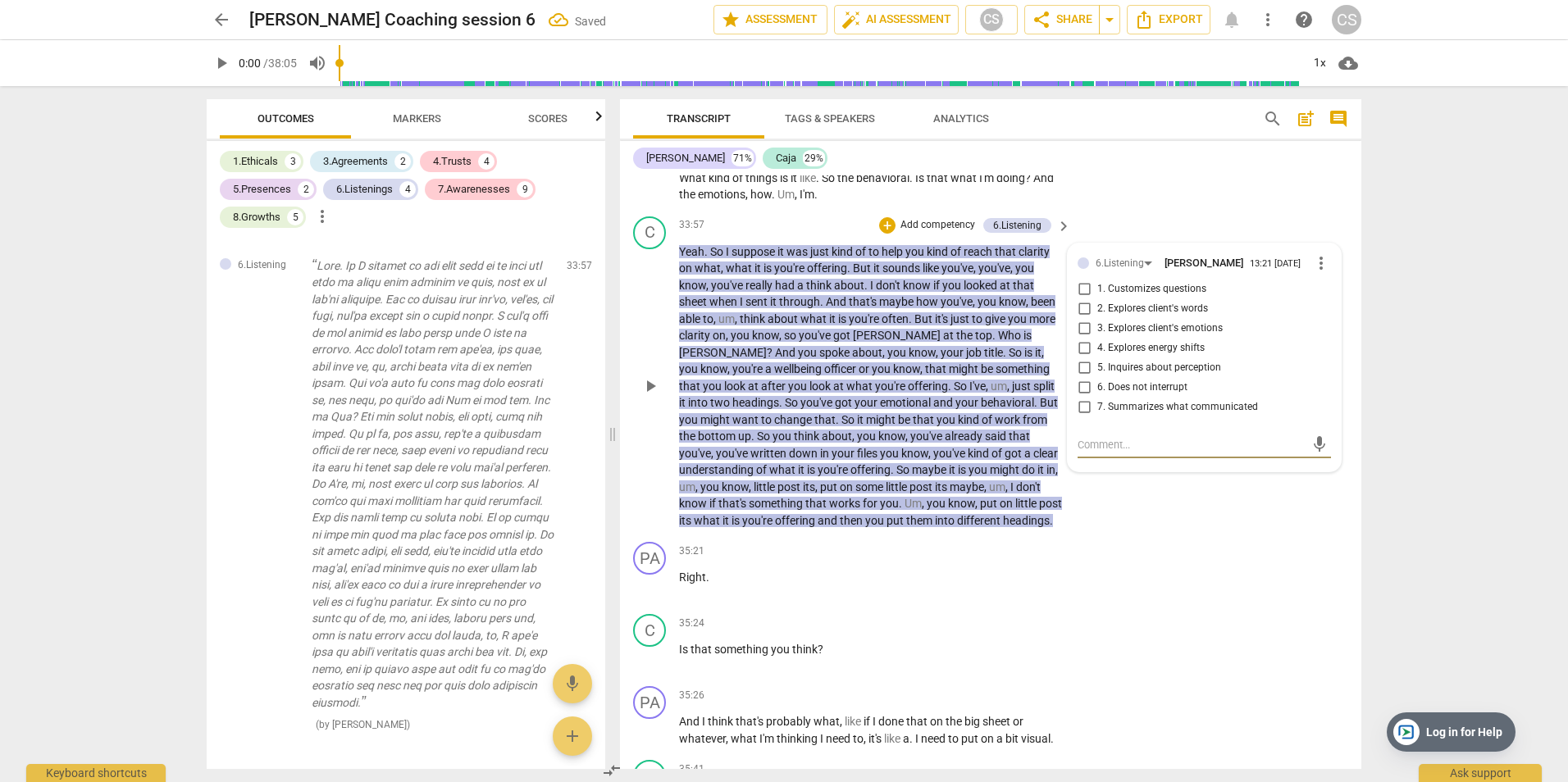
click at [1079, 404] on input "7. Summarizes what communicated" at bounding box center [1084, 407] width 26 height 20
checkbox input "true"
click at [944, 220] on p "Add competency" at bounding box center [938, 225] width 78 height 15
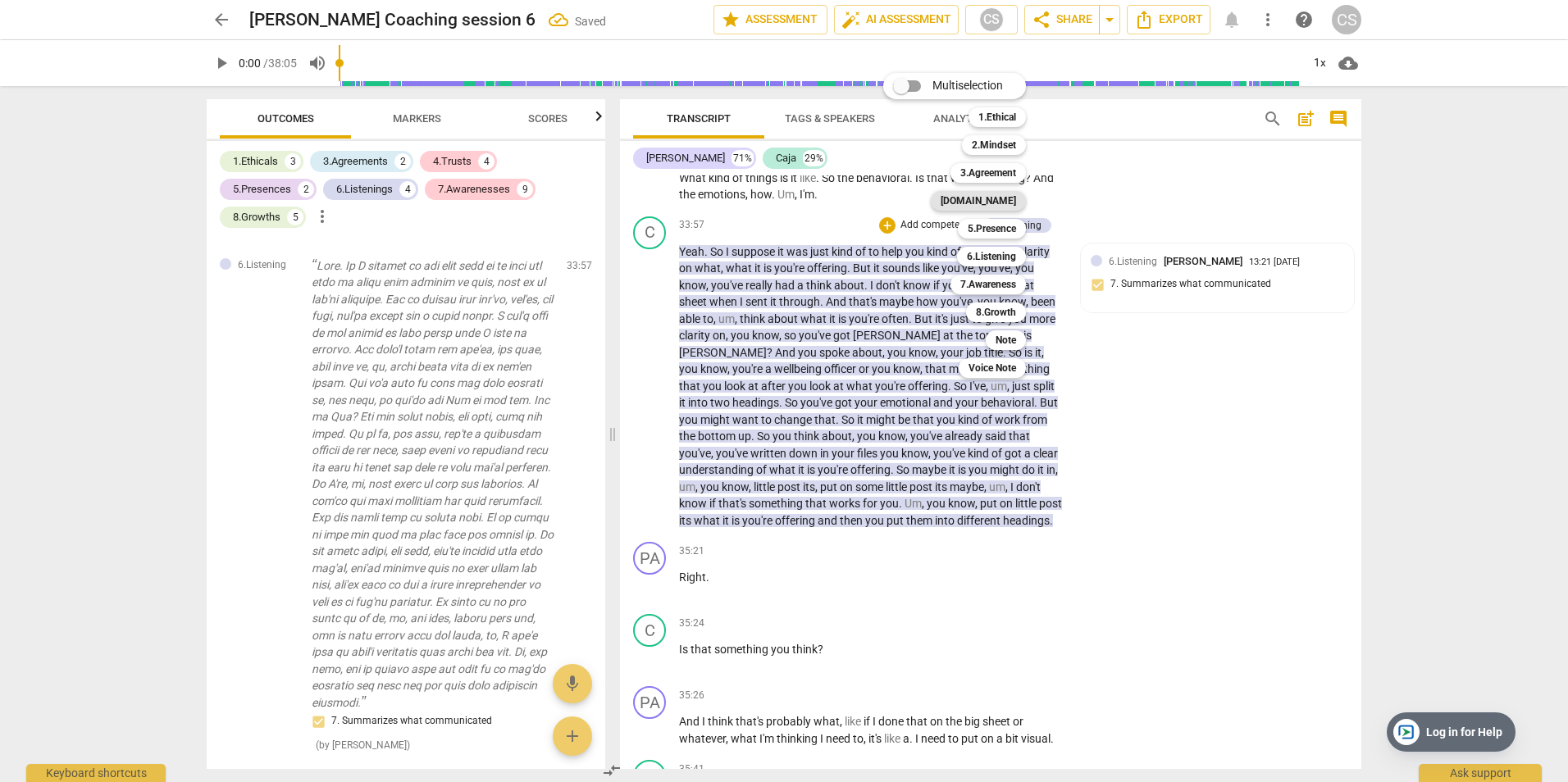
click at [1002, 198] on b "[DOMAIN_NAME]" at bounding box center [978, 201] width 75 height 20
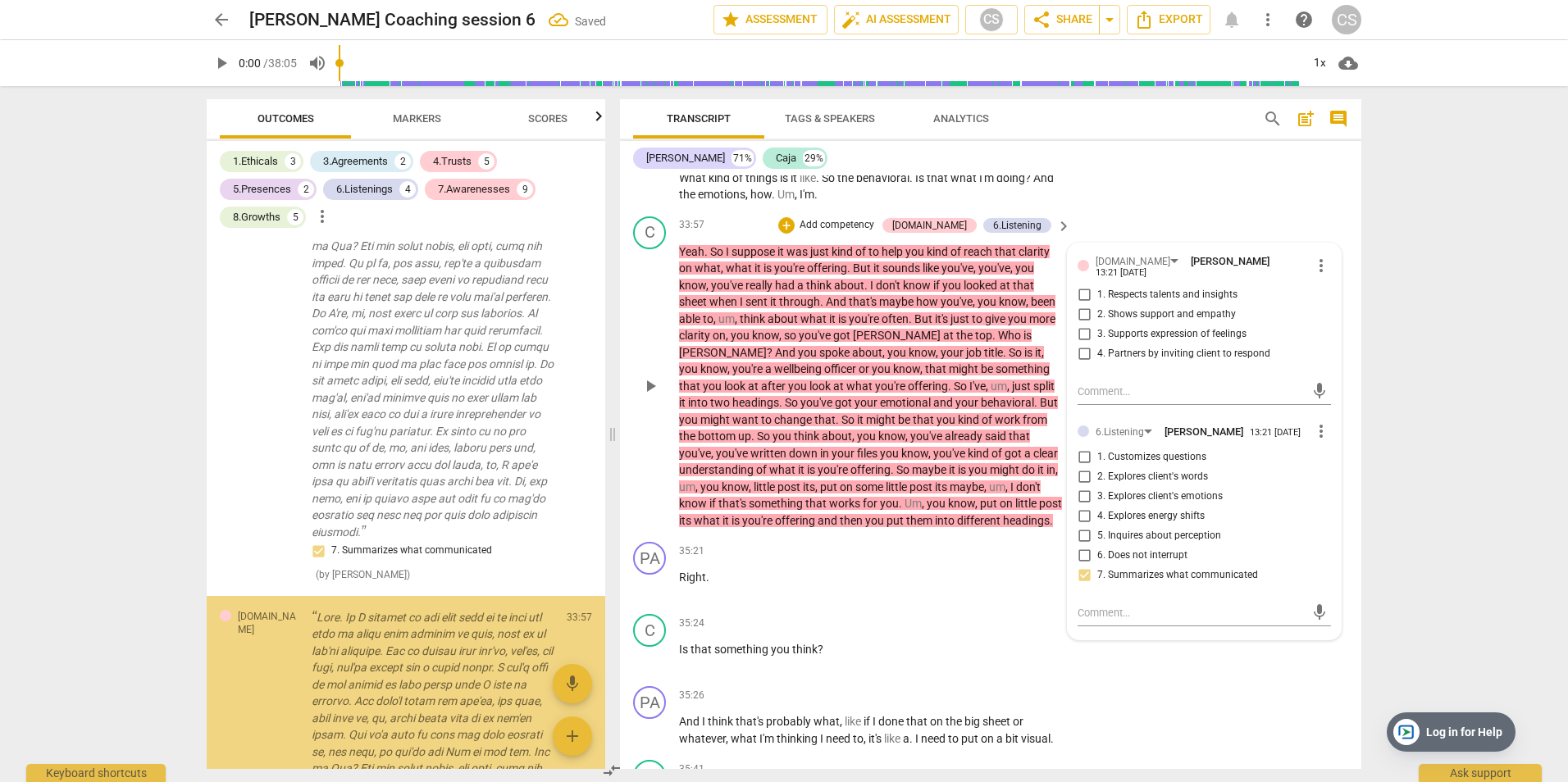
scroll to position [5438, 0]
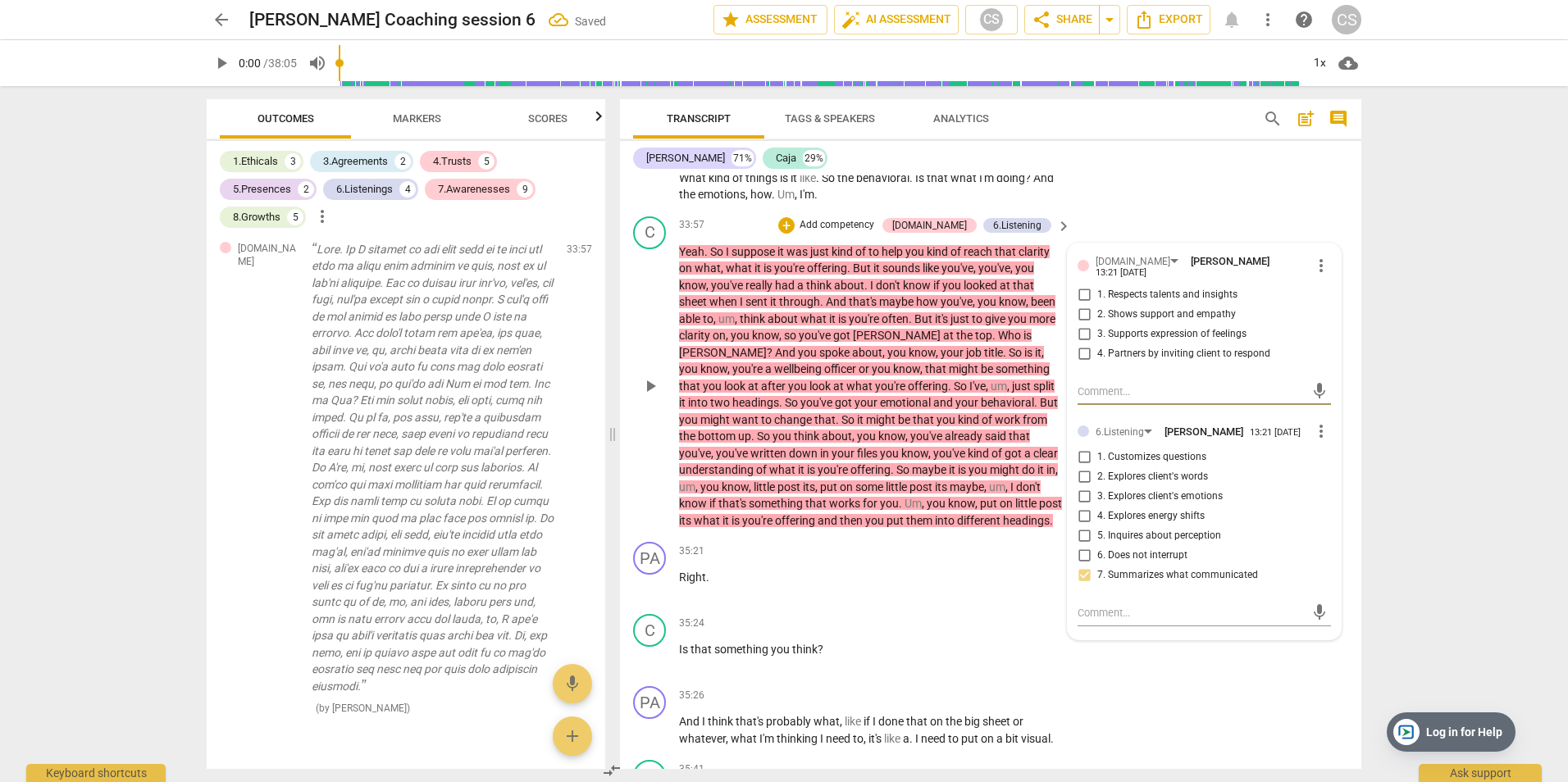
click at [1080, 285] on input "1. Respects talents and insights" at bounding box center [1084, 294] width 26 height 20
checkbox input "true"
click at [875, 222] on p "Add competency" at bounding box center [837, 225] width 78 height 15
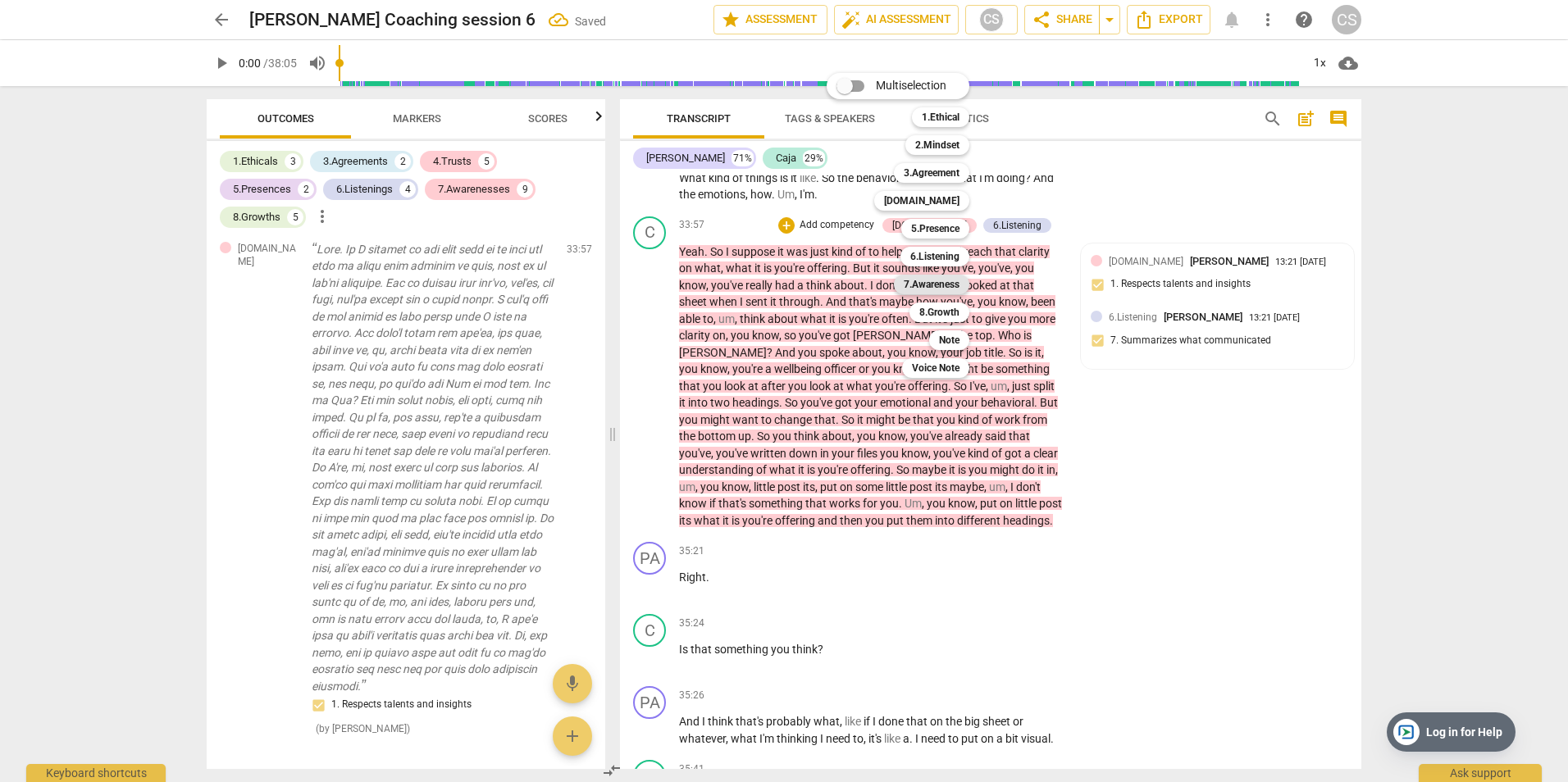
click at [942, 279] on b "7.Awareness" at bounding box center [931, 284] width 55 height 20
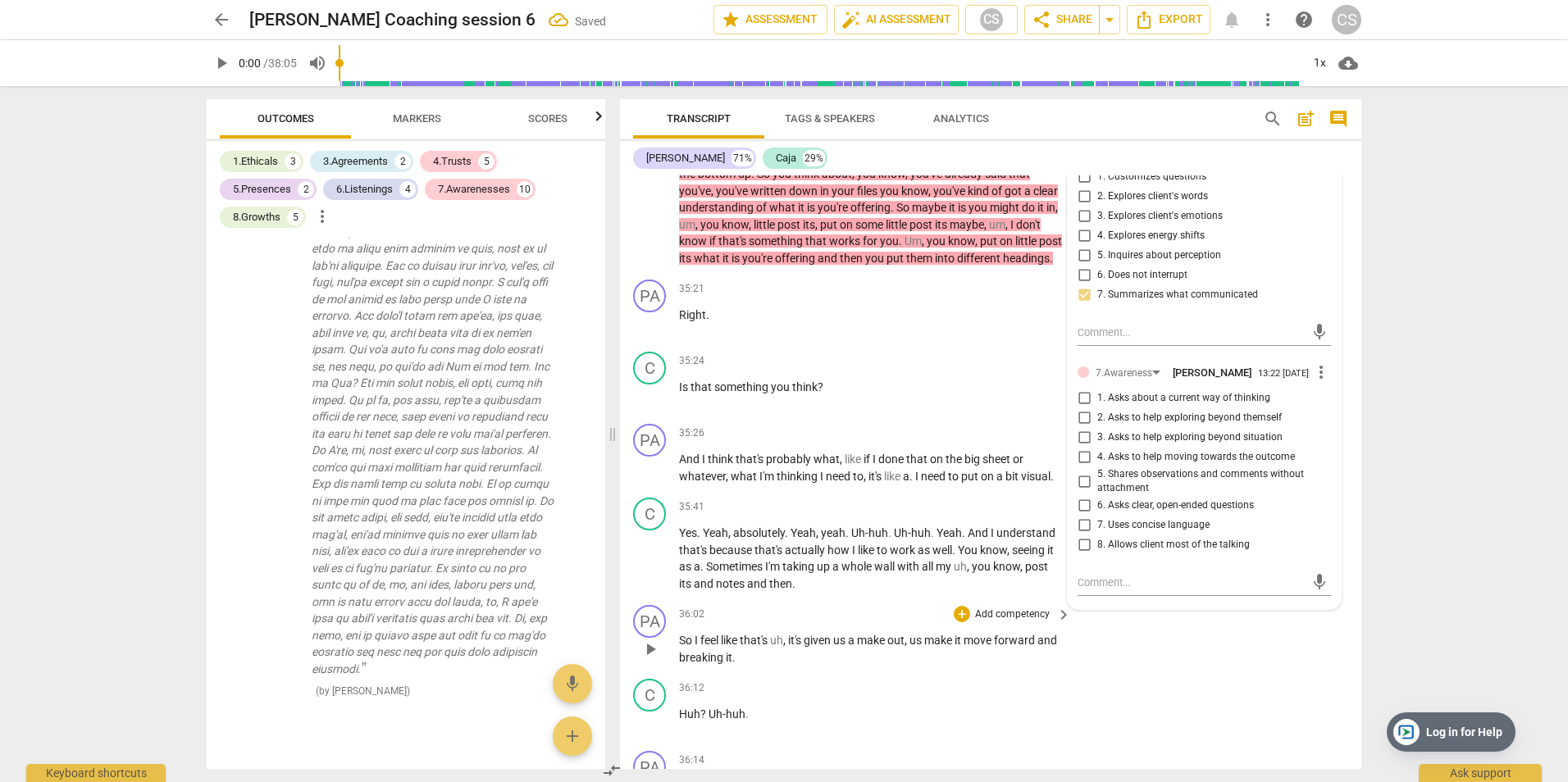
scroll to position [15178, 0]
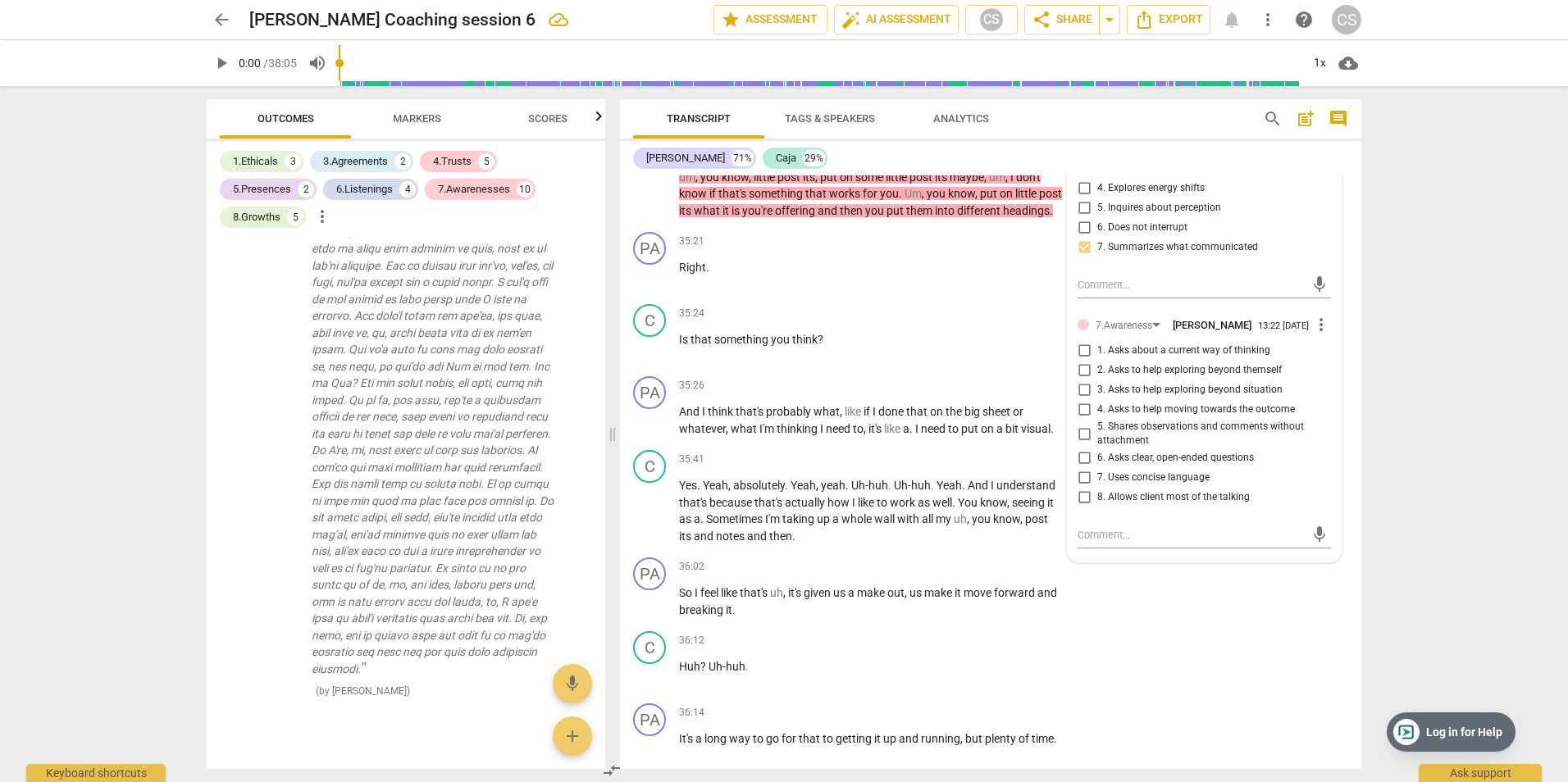
click at [1079, 433] on input "5. Shares observations and comments without attachment" at bounding box center [1084, 433] width 26 height 20
checkbox input "true"
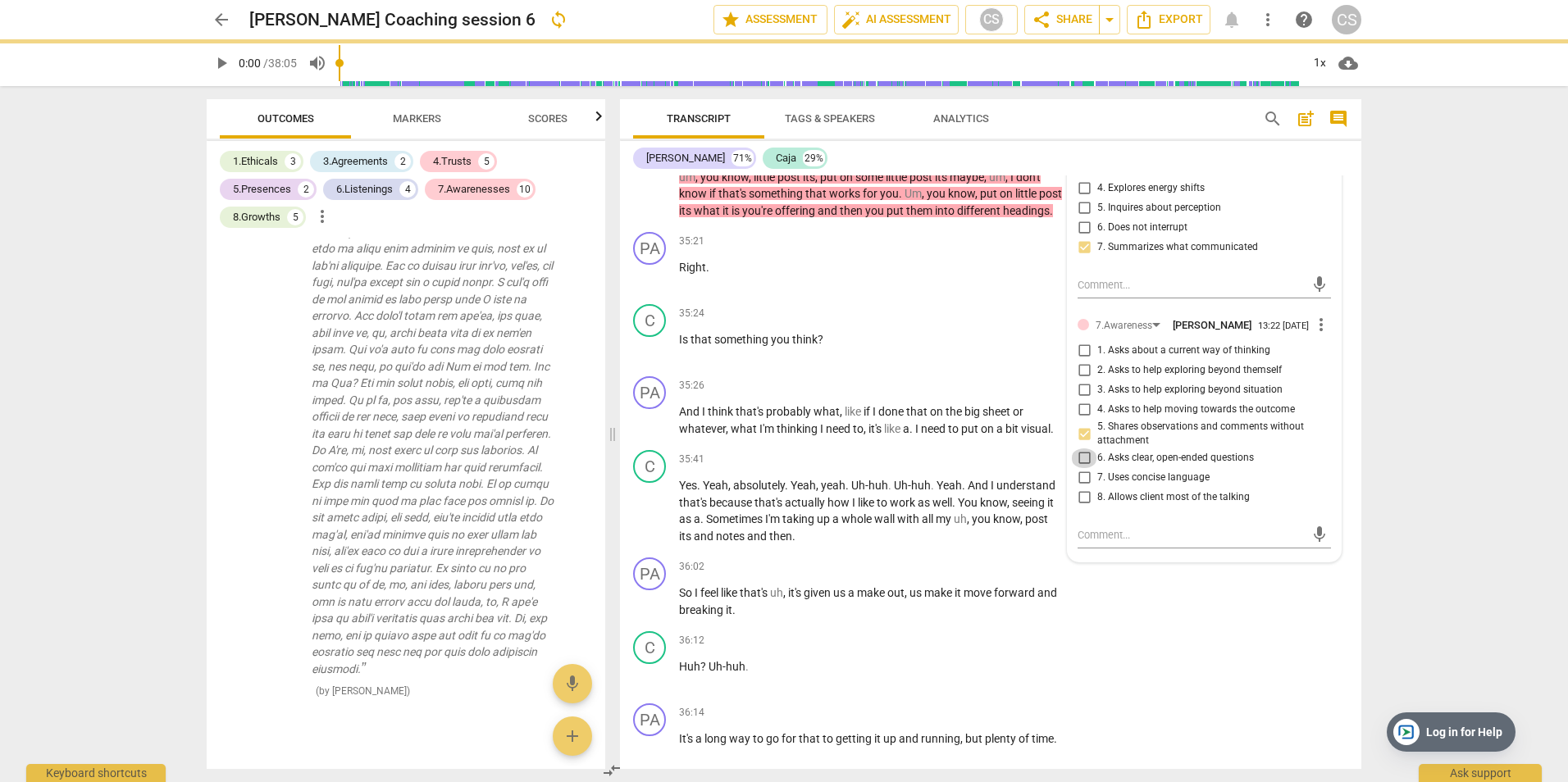
click at [1079, 451] on input "6. Asks clear, open-ended questions" at bounding box center [1084, 458] width 26 height 20
checkbox input "true"
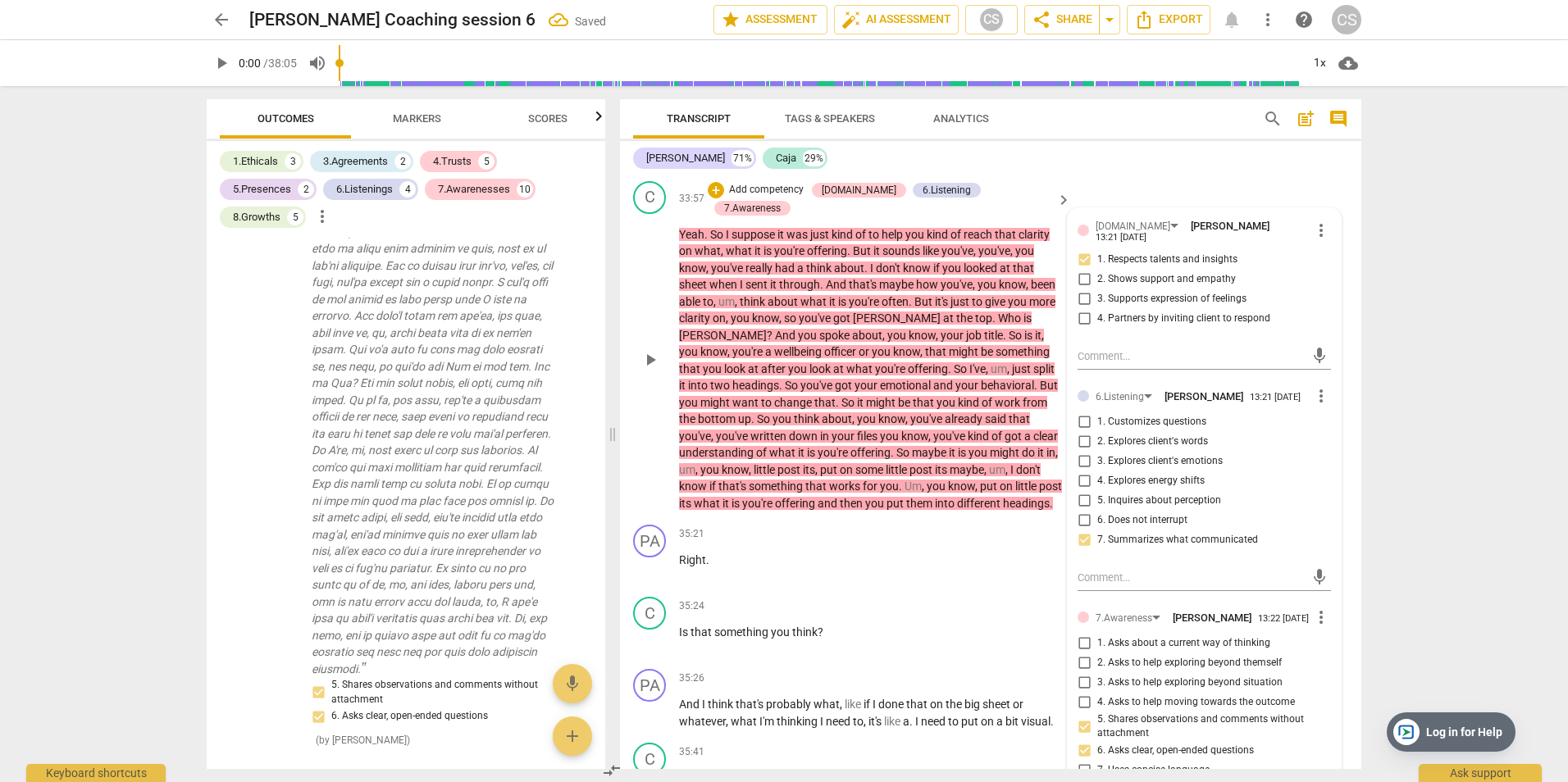
scroll to position [14850, 0]
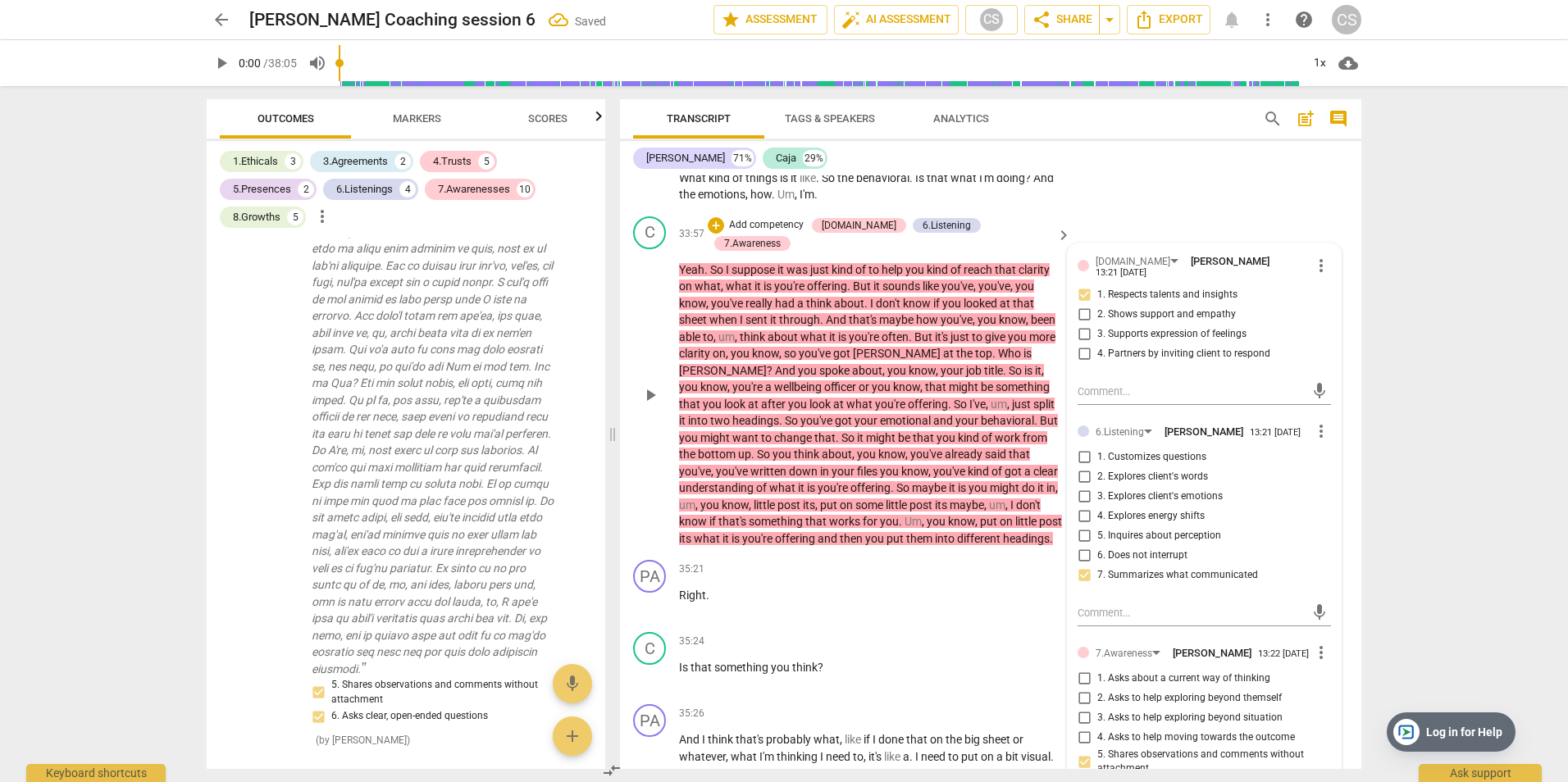
click at [795, 222] on p "Add competency" at bounding box center [767, 225] width 78 height 15
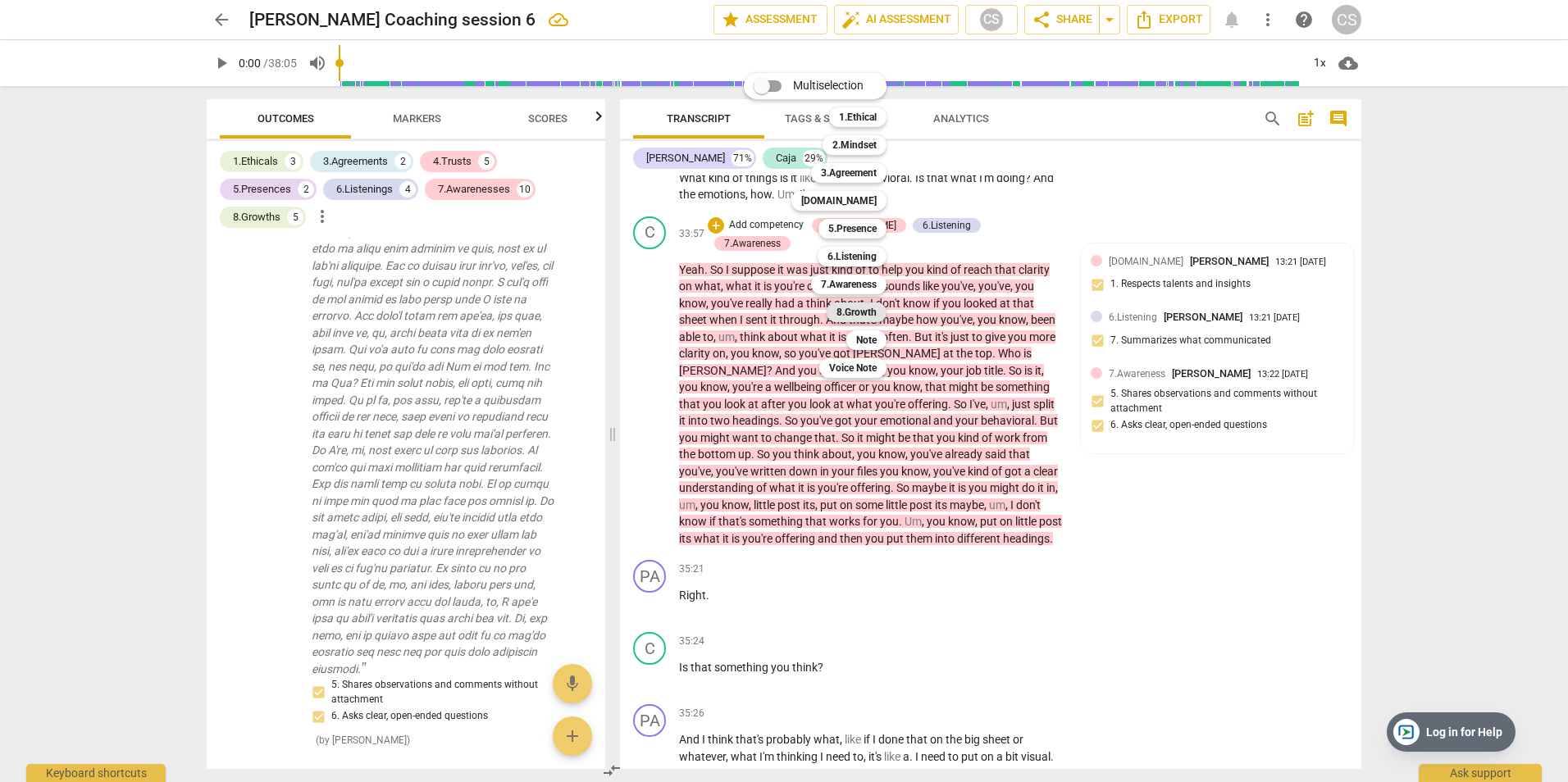
click at [870, 306] on b "8.Growth" at bounding box center [857, 312] width 40 height 20
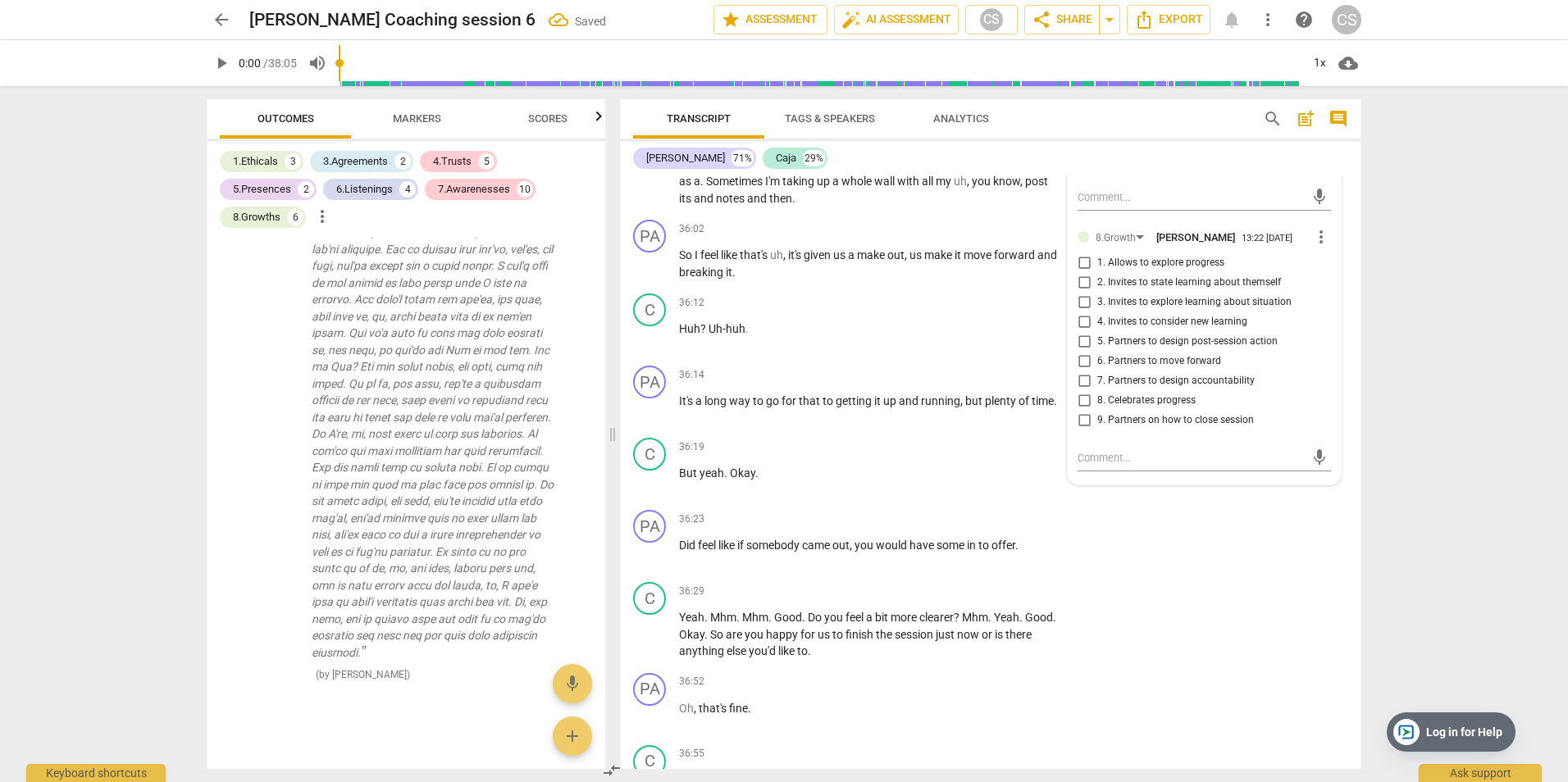
scroll to position [15423, 0]
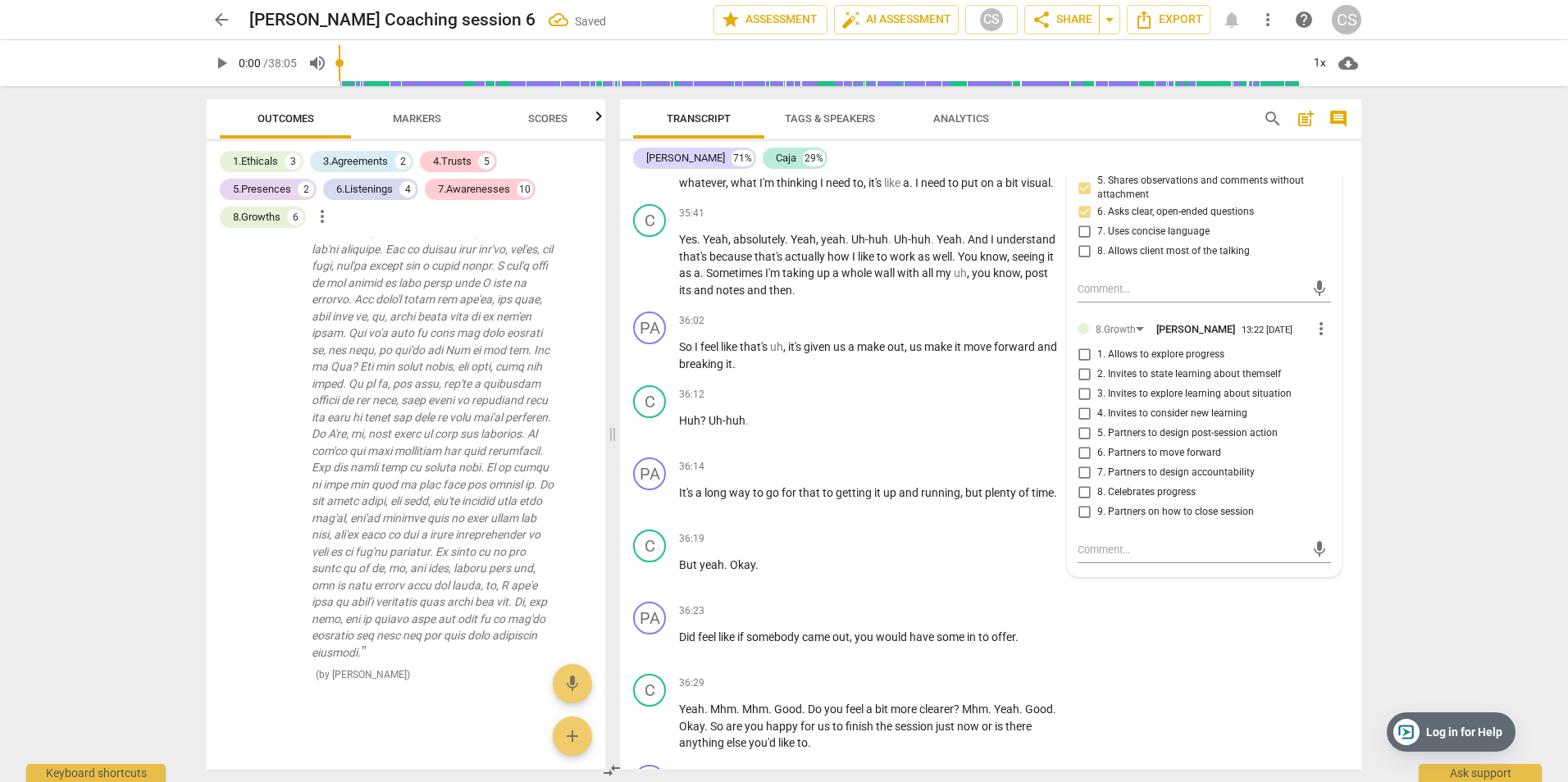
click at [1079, 449] on input "6. Partners to move forward" at bounding box center [1084, 453] width 26 height 20
checkbox input "true"
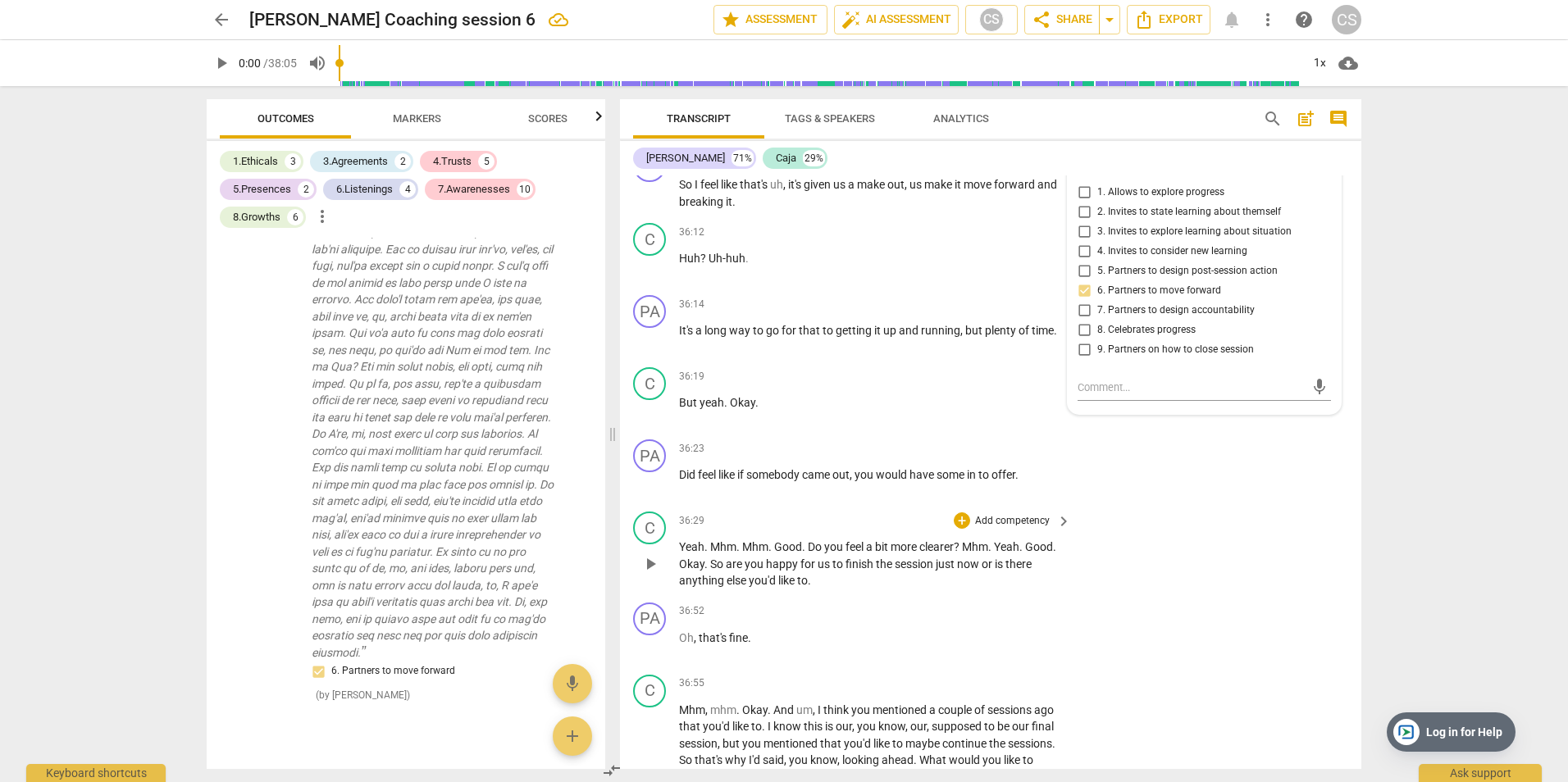
scroll to position [15588, 0]
click at [1439, 517] on div "arrow_back [PERSON_NAME] Coaching session 6 edit star Assessment auto_fix_high …" at bounding box center [784, 391] width 1568 height 782
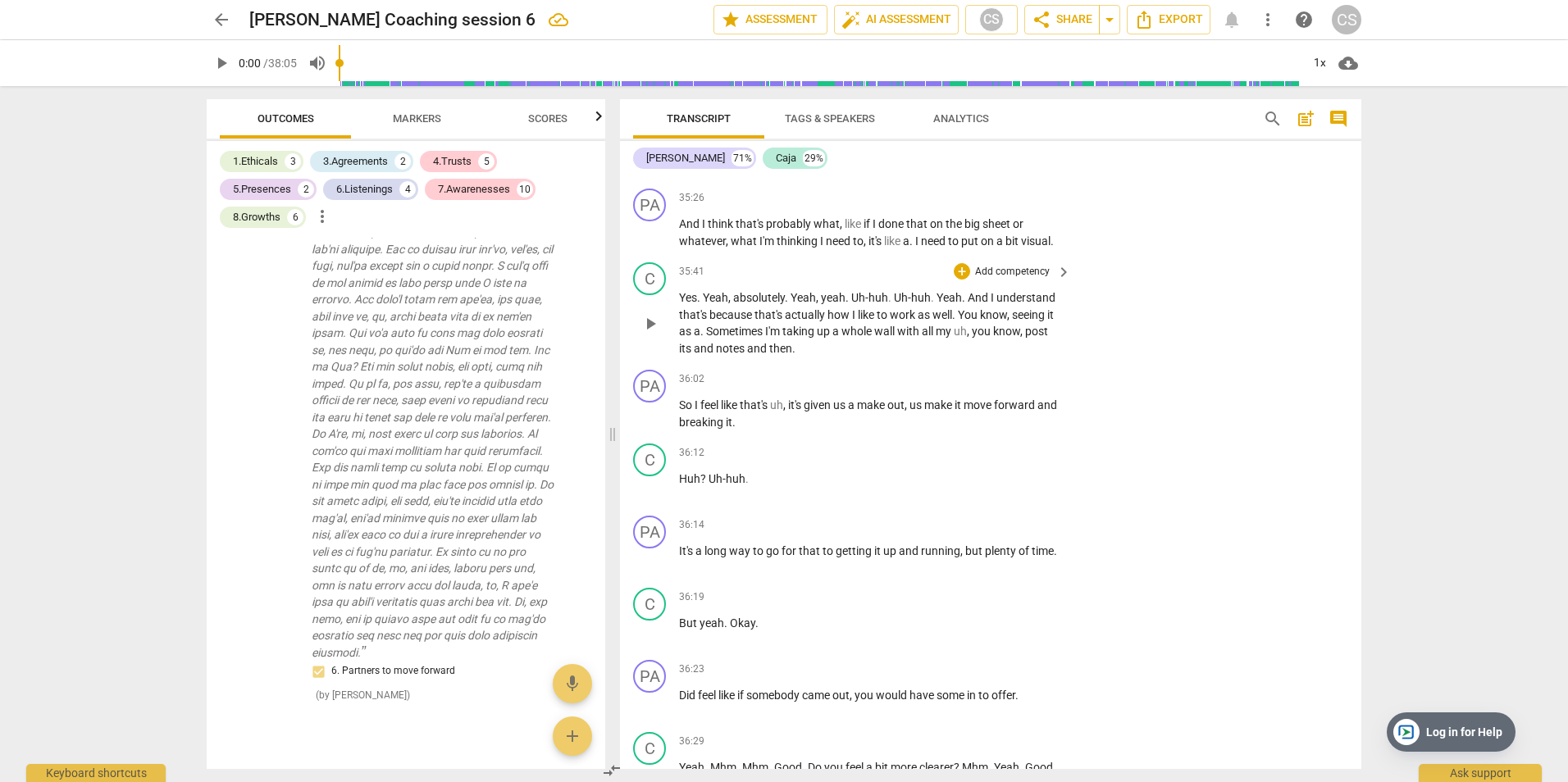
scroll to position [15342, 0]
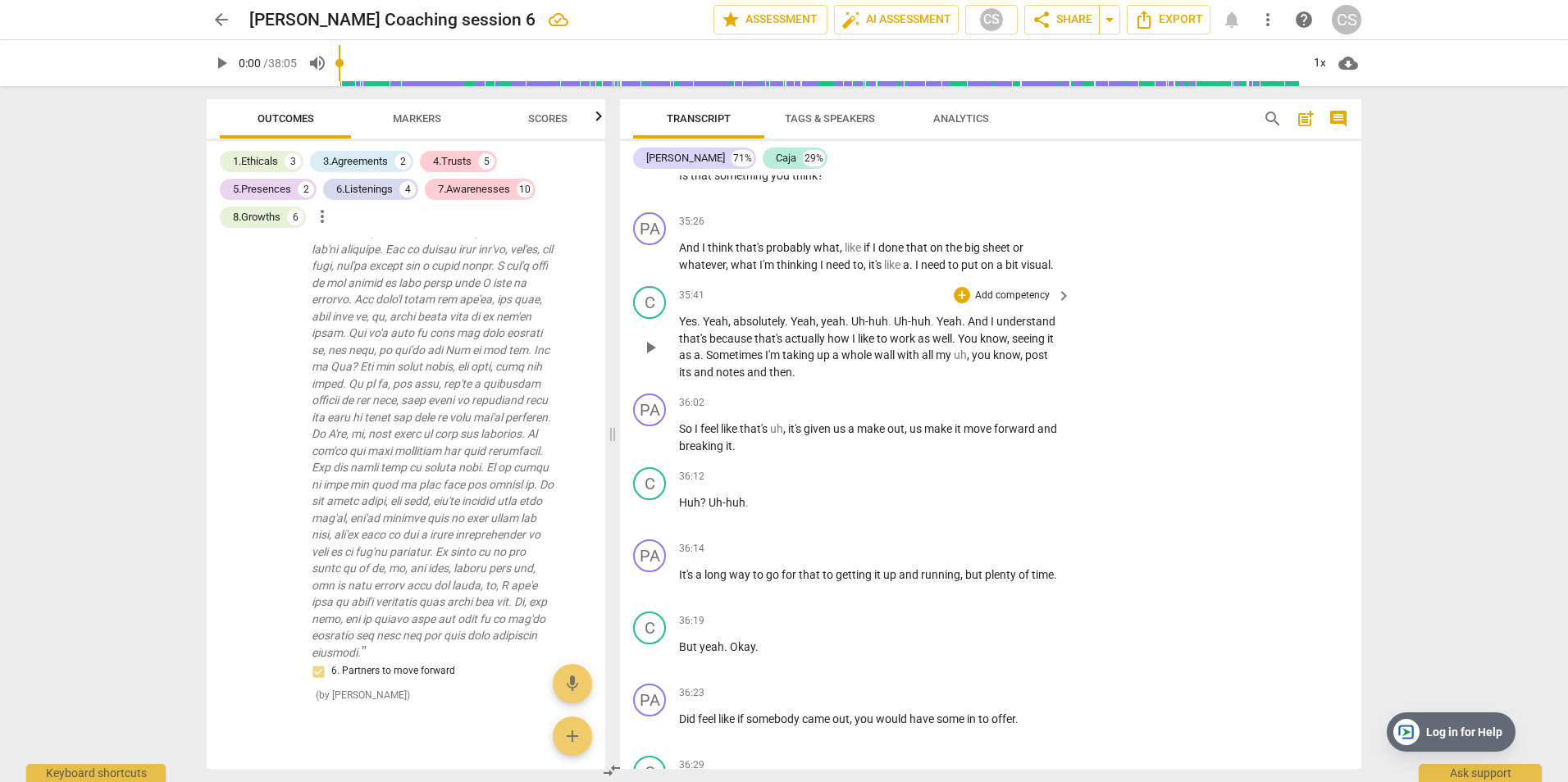
click at [683, 320] on span "Yes" at bounding box center [688, 321] width 18 height 13
click at [677, 320] on div "play_arrow pause" at bounding box center [658, 346] width 42 height 56
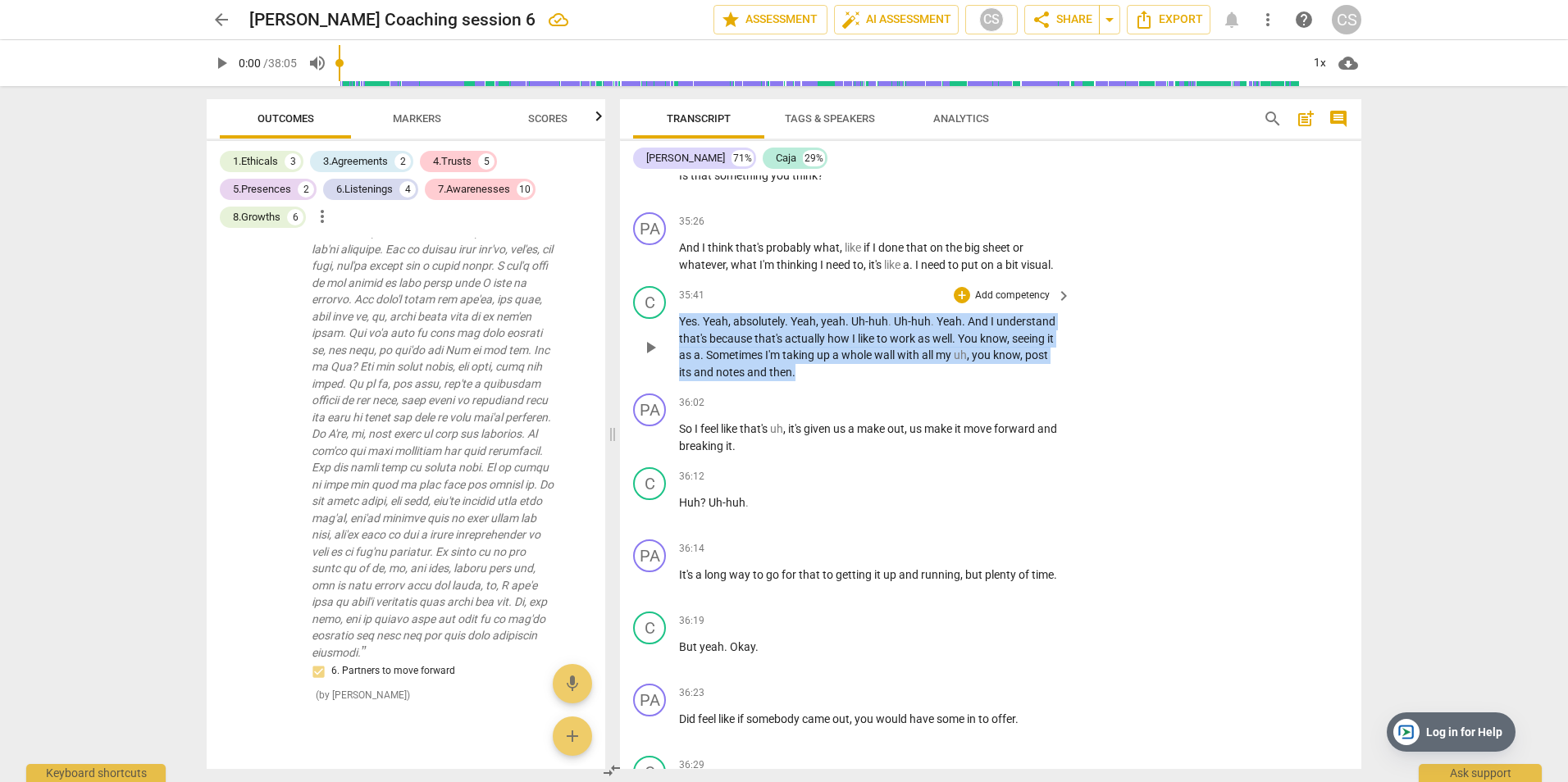
drag, startPoint x: 681, startPoint y: 320, endPoint x: 859, endPoint y: 365, distance: 183.6
click at [859, 365] on p "Yes . Yeah , absolutely . Yeah , yeah . Uh-huh . Uh-huh . Yeah . And I understa…" at bounding box center [871, 347] width 384 height 68
click at [995, 293] on p "Add competency" at bounding box center [1013, 295] width 78 height 15
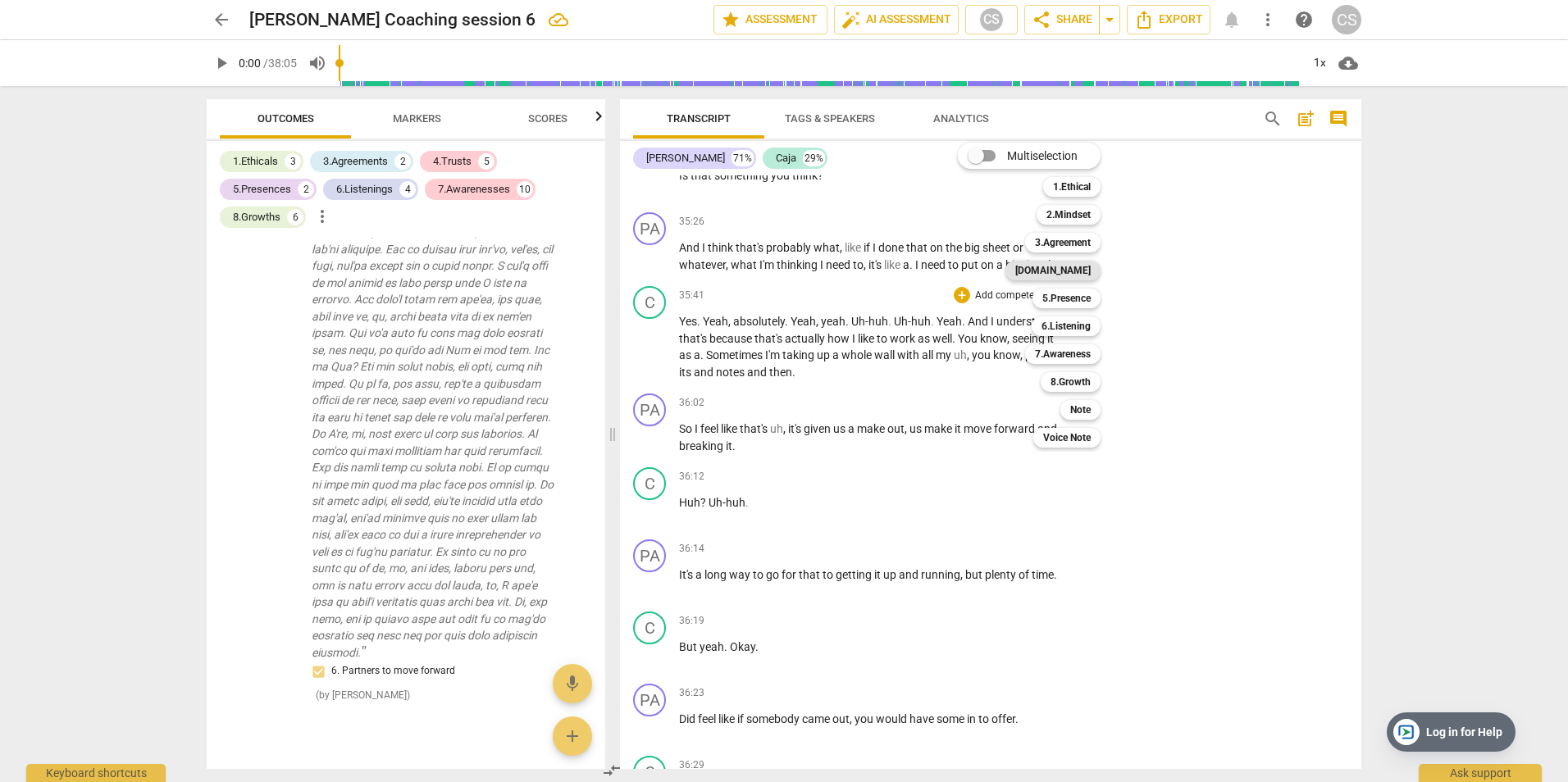
click at [1072, 269] on b "[DOMAIN_NAME]" at bounding box center [1053, 270] width 75 height 20
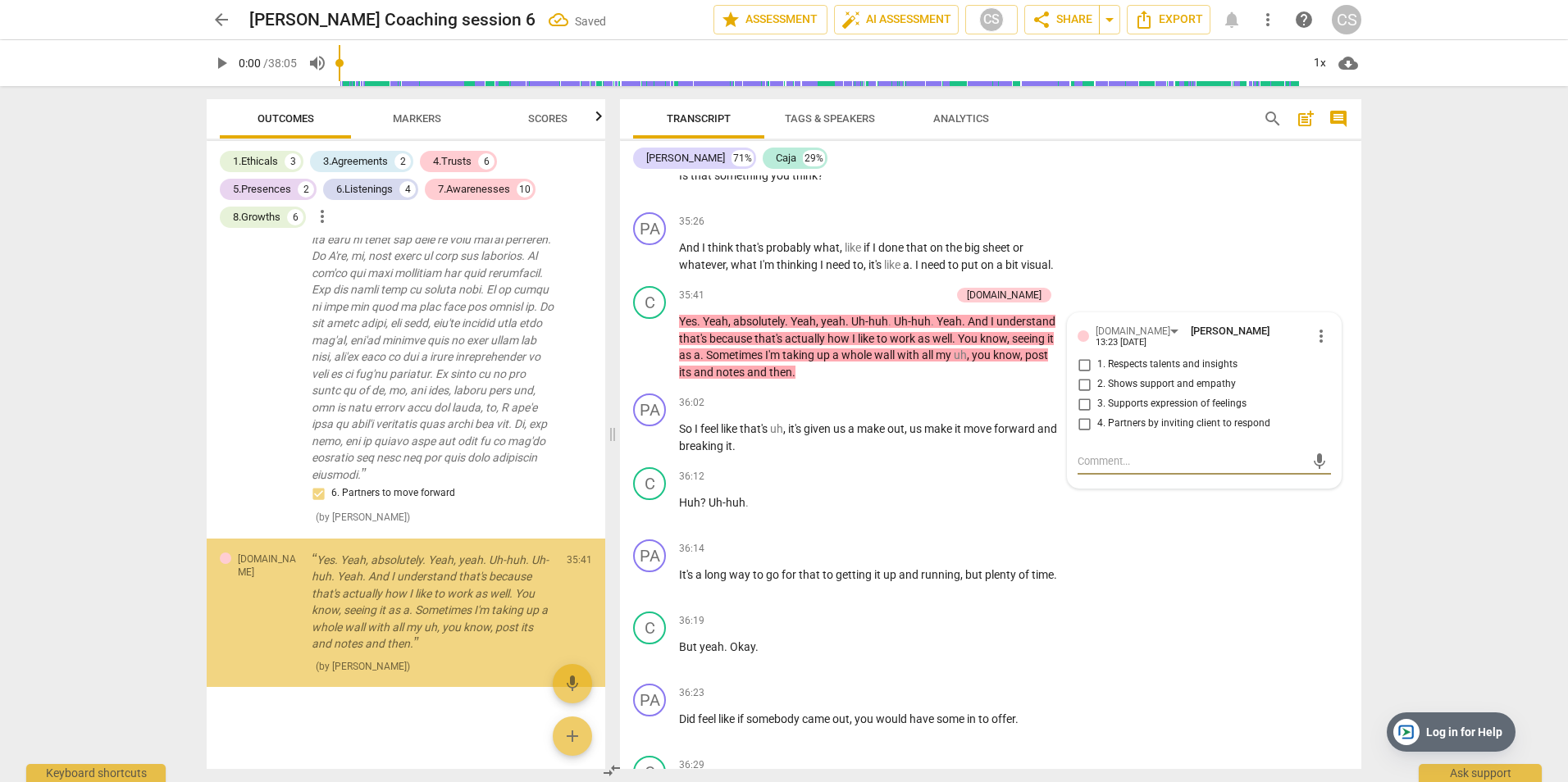
scroll to position [6790, 0]
click at [1081, 376] on input "2. Shows support and empathy" at bounding box center [1084, 385] width 26 height 20
checkbox input "true"
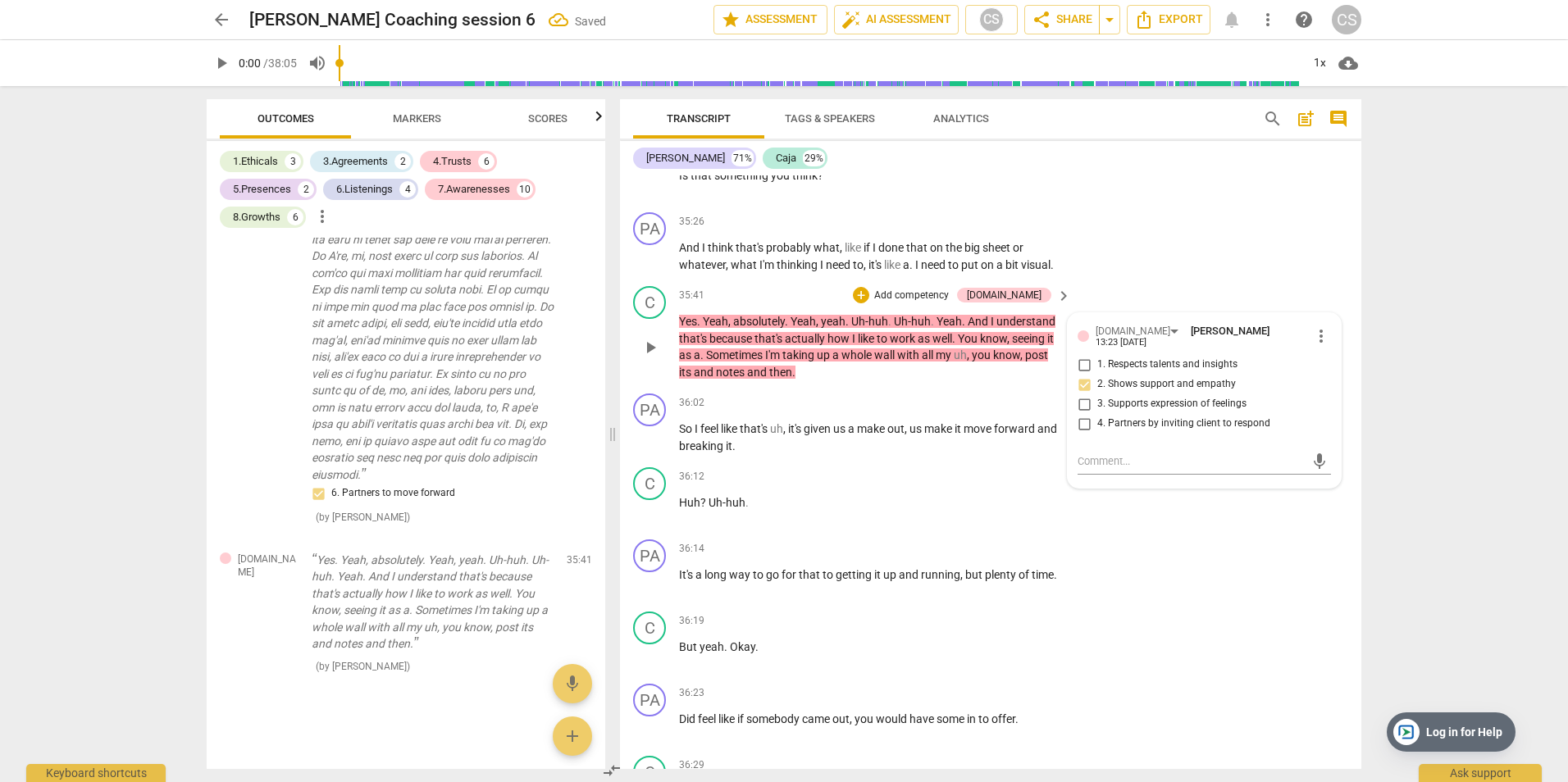
click at [950, 293] on p "Add competency" at bounding box center [911, 295] width 78 height 15
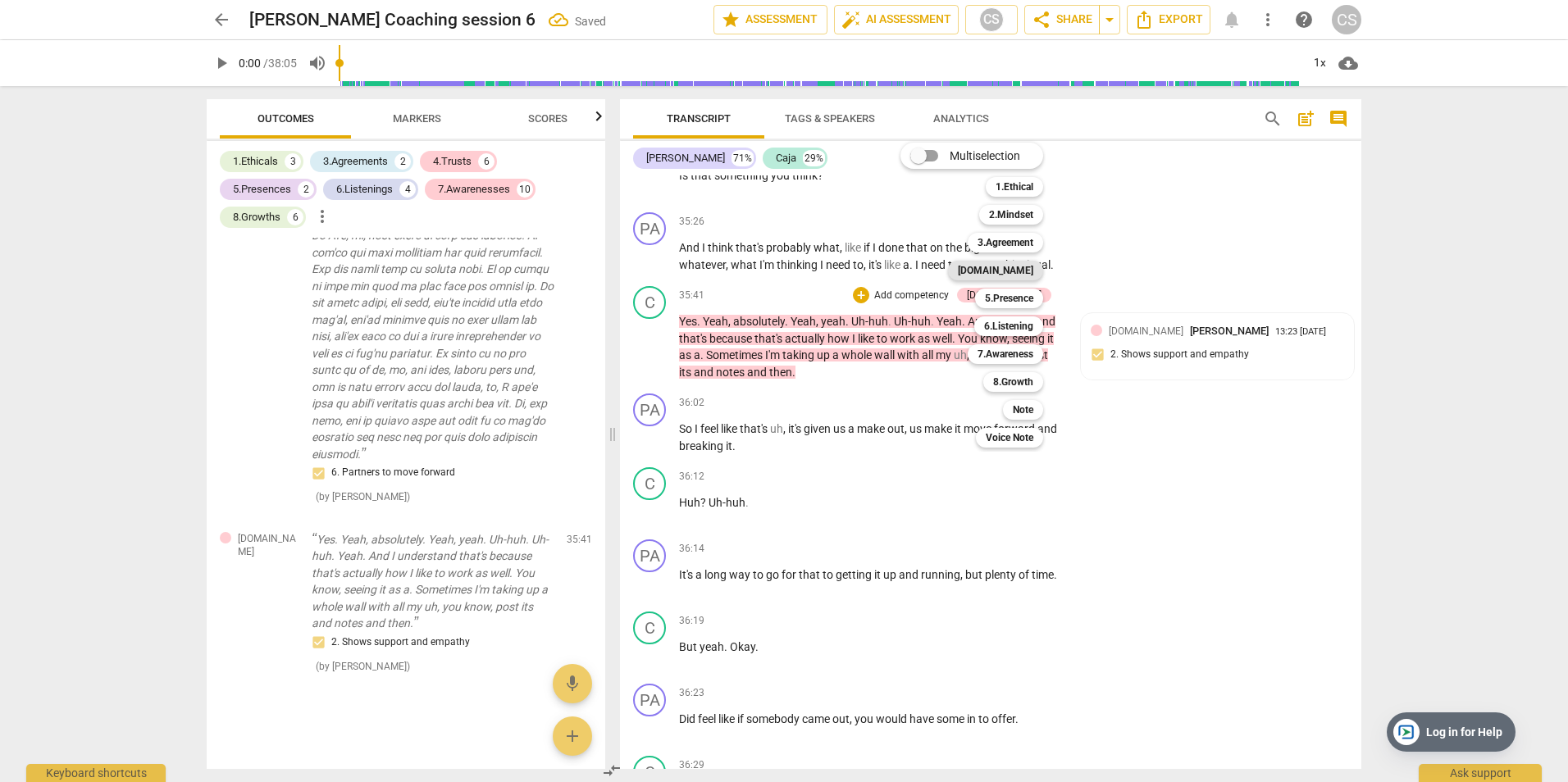
click at [1015, 270] on b "[DOMAIN_NAME]" at bounding box center [995, 270] width 75 height 20
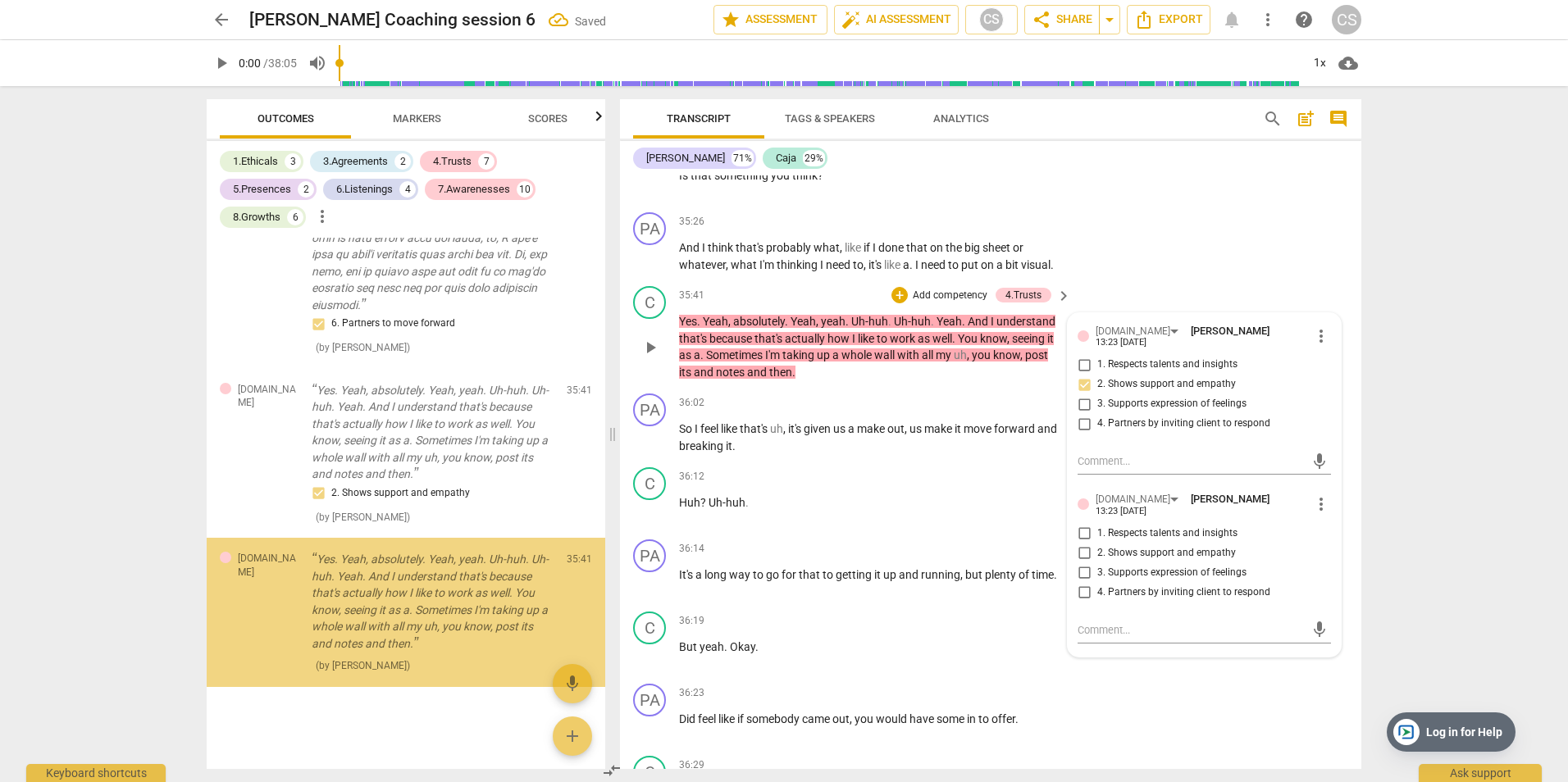
scroll to position [6960, 0]
click at [1082, 394] on input "3. Supports expression of feelings" at bounding box center [1084, 404] width 26 height 20
checkbox input "true"
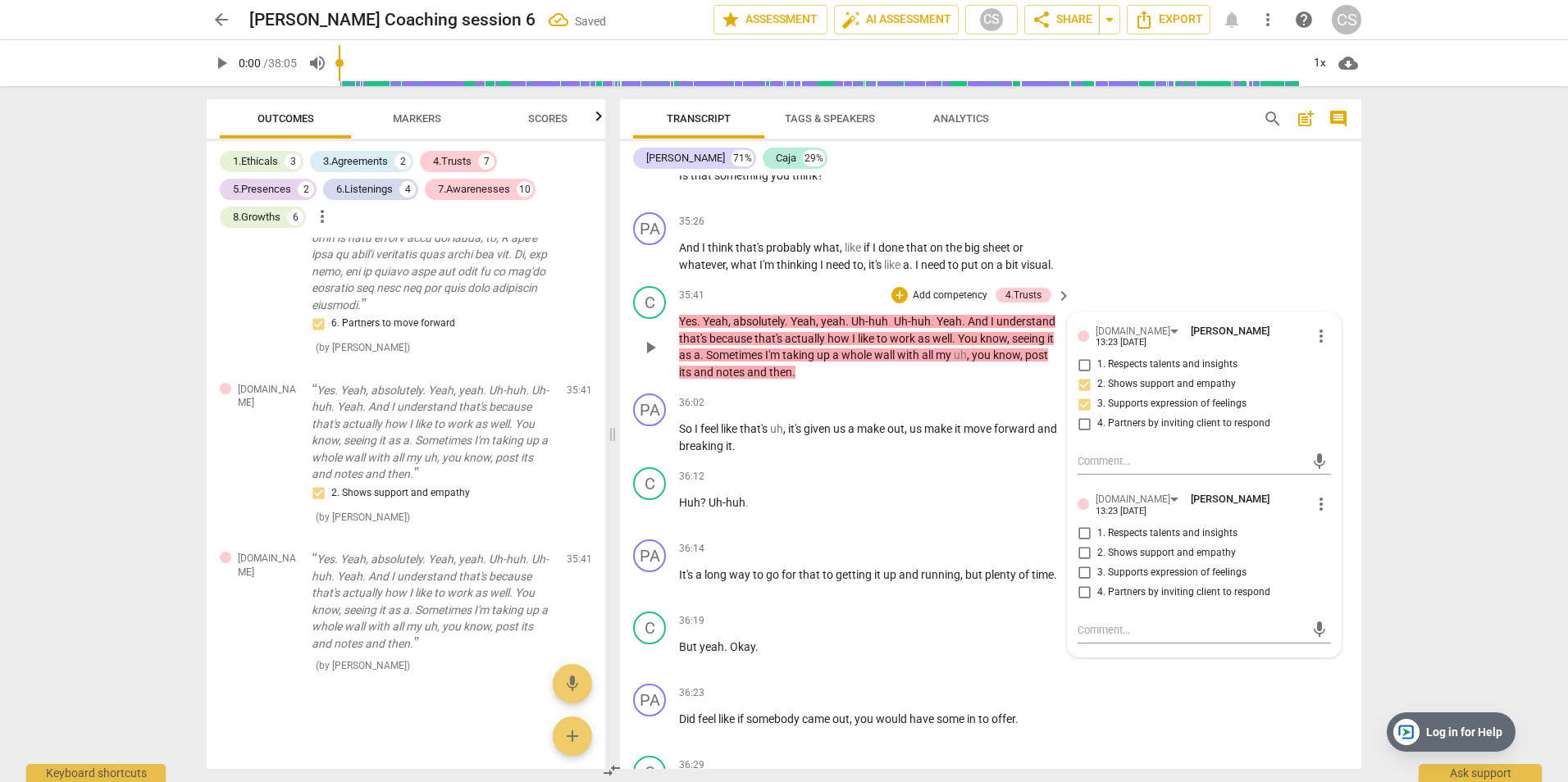
click at [1084, 420] on input "4. Partners by inviting client to respond" at bounding box center [1084, 423] width 26 height 20
checkbox input "true"
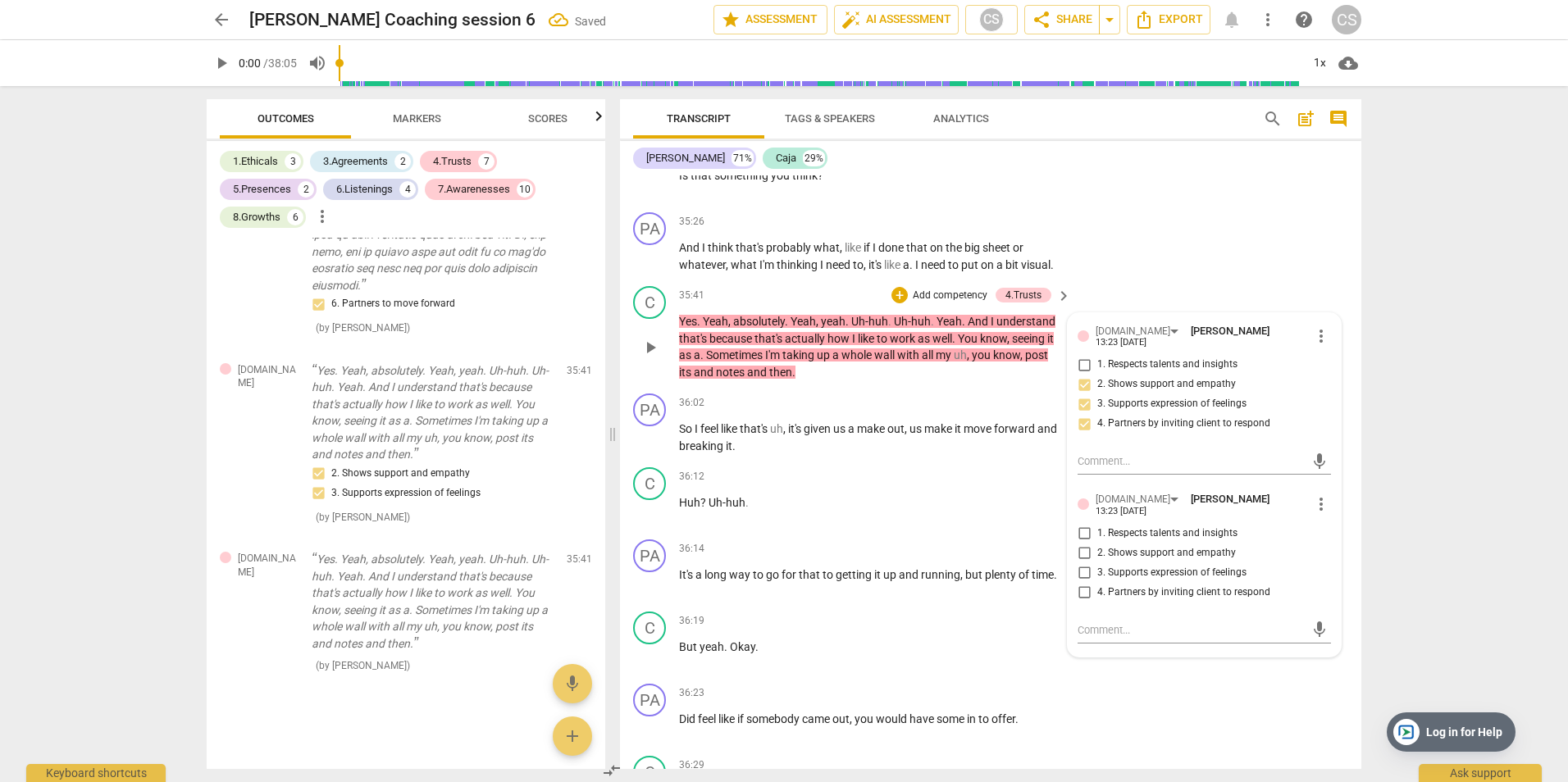
click at [919, 288] on p "Add competency" at bounding box center [950, 295] width 78 height 15
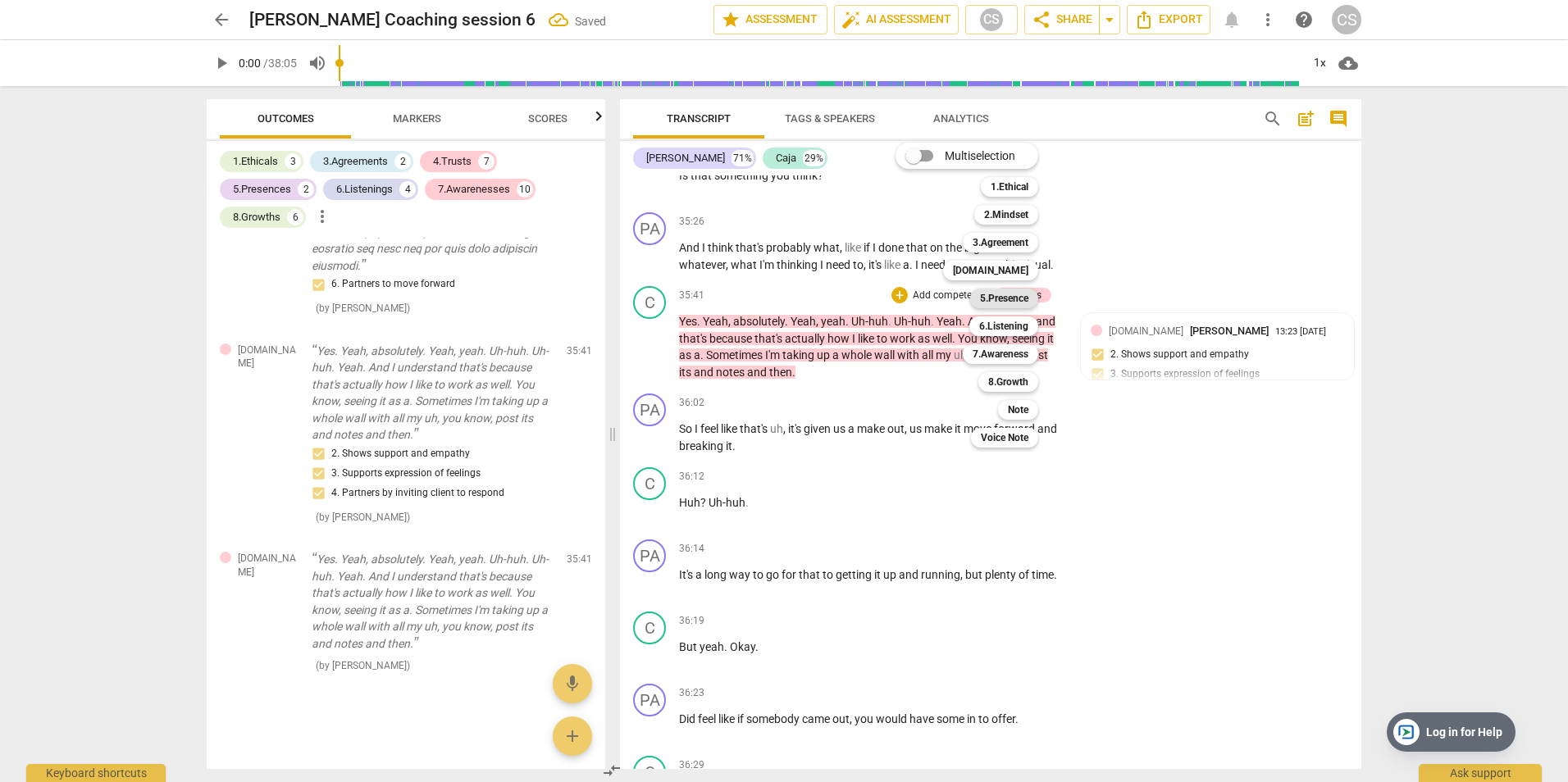
click at [1020, 298] on b "5.Presence" at bounding box center [1004, 298] width 49 height 20
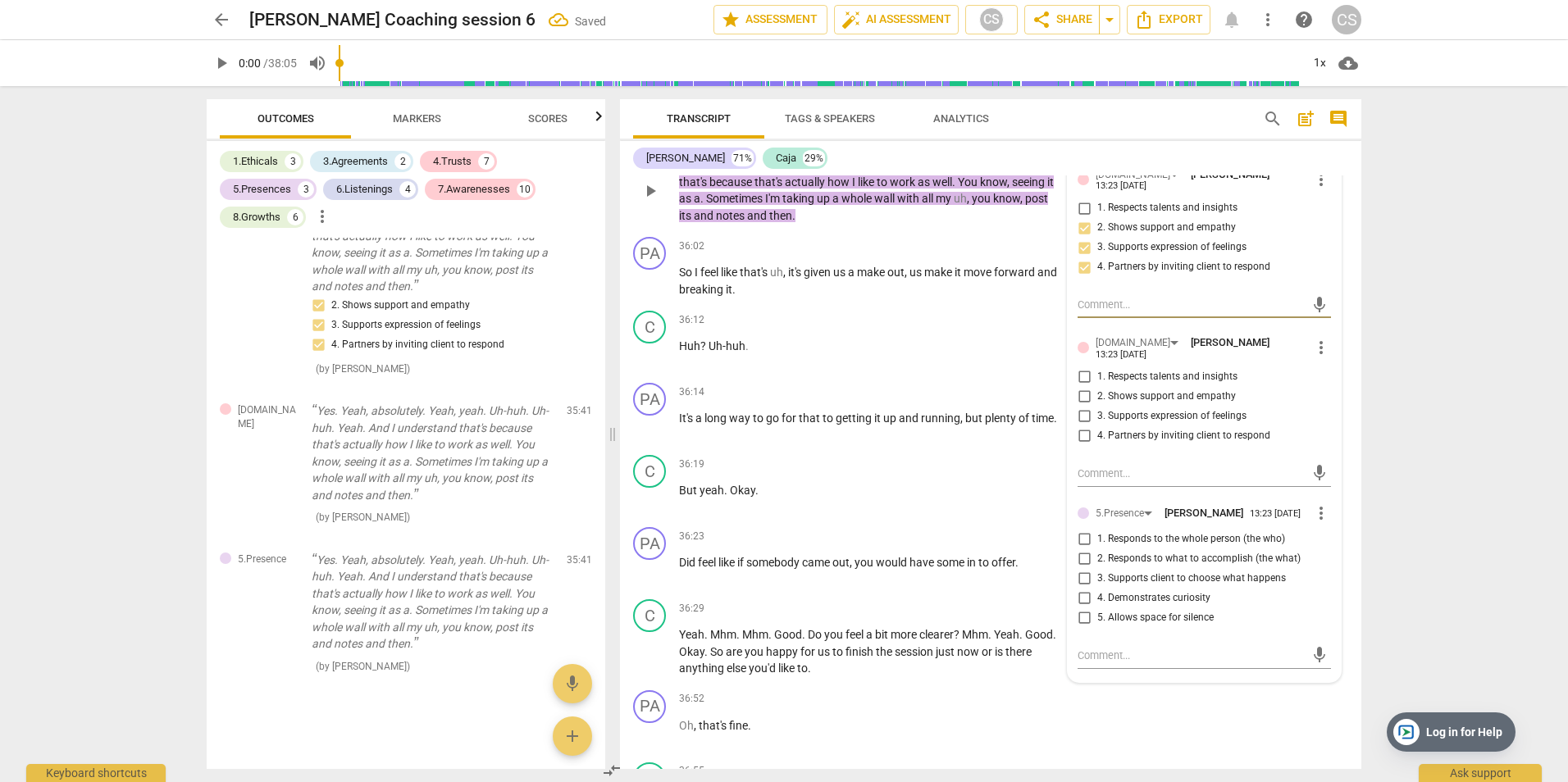
scroll to position [15506, 0]
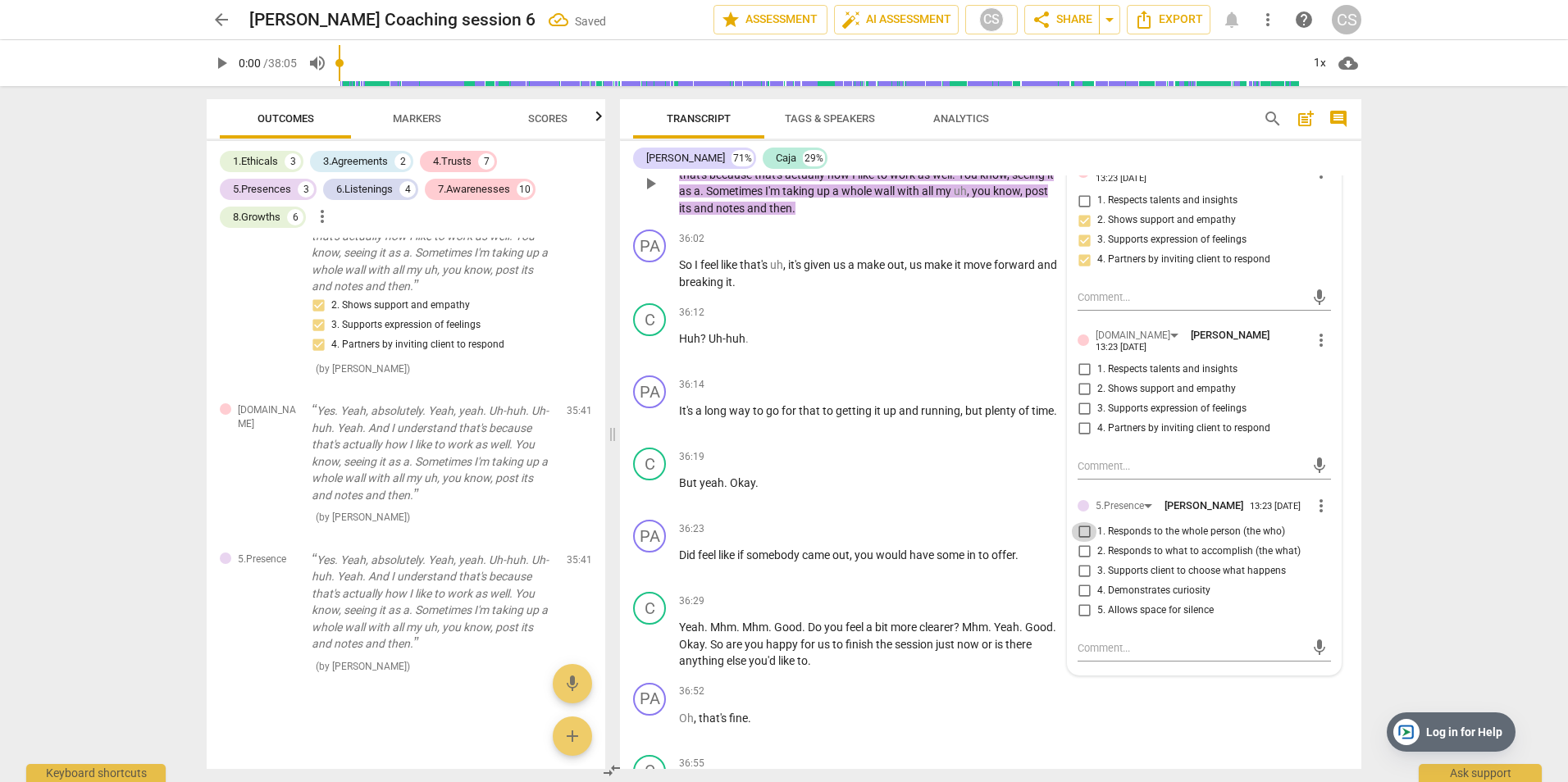
click at [1083, 522] on input "1. Responds to the whole person (the who)" at bounding box center [1084, 532] width 26 height 20
checkbox input "true"
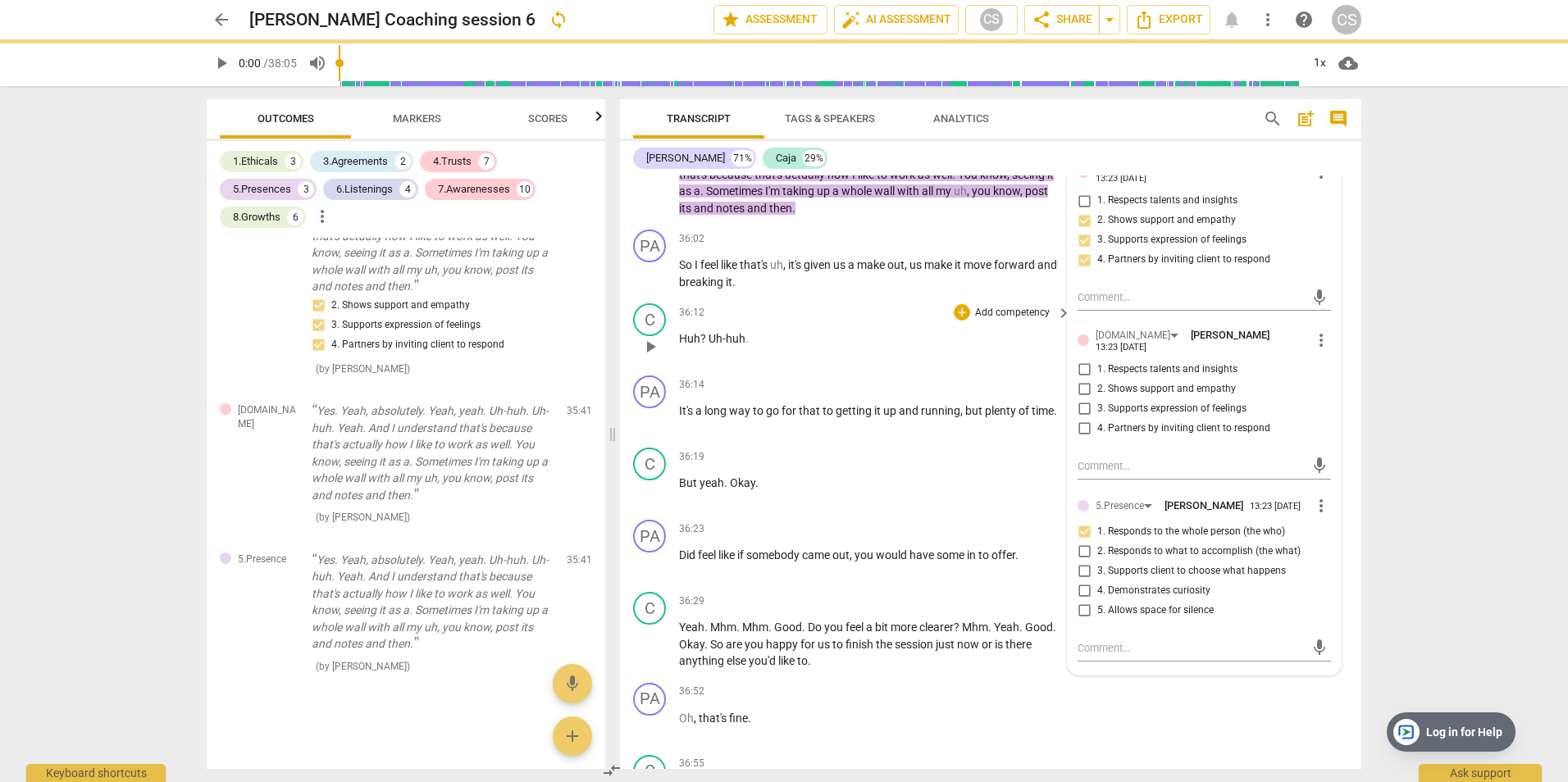
click at [863, 326] on div "36:12 + Add competency keyboard_arrow_right Huh ? Uh-huh ." at bounding box center [876, 333] width 393 height 59
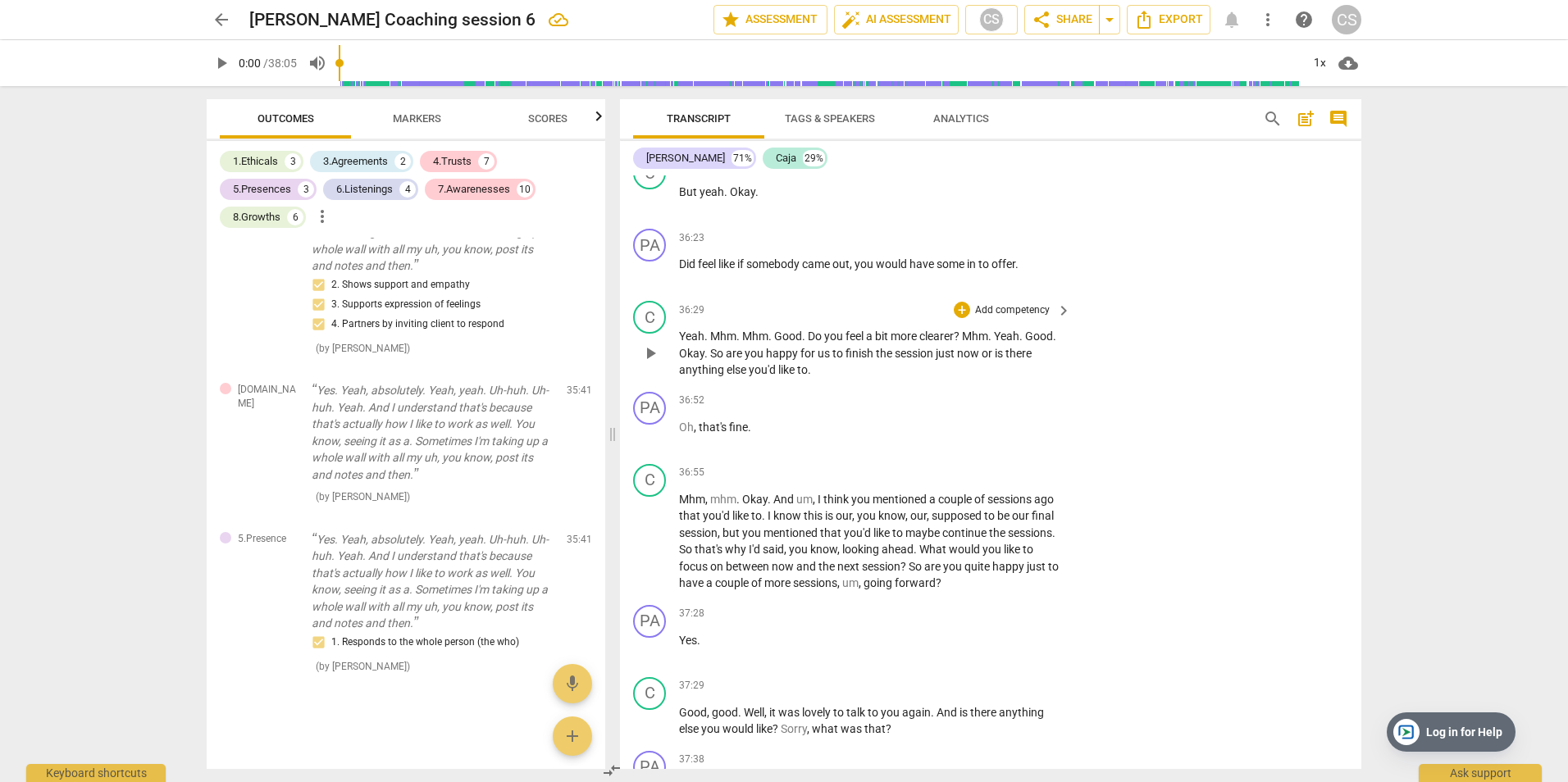
scroll to position [15834, 0]
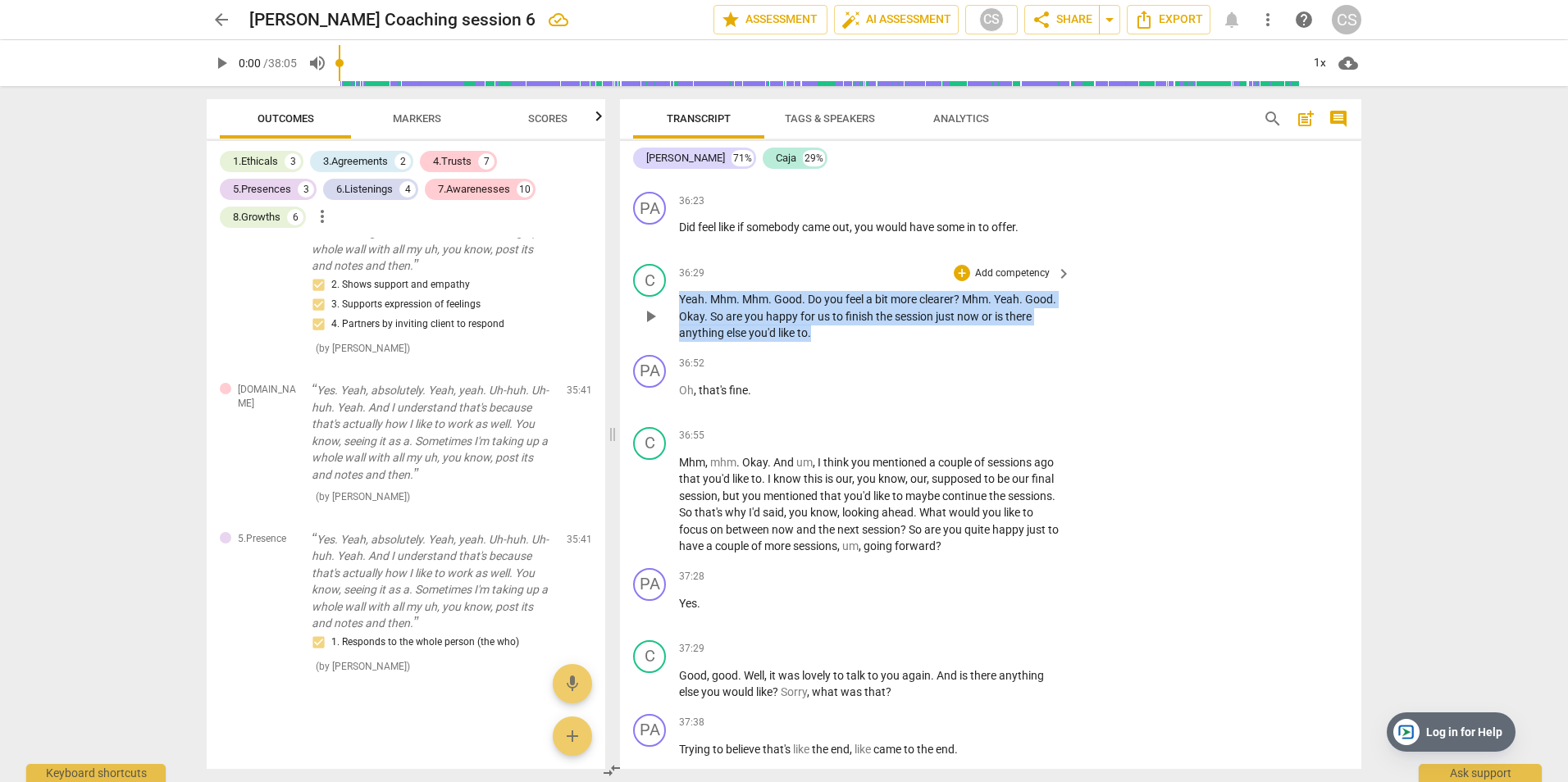
drag, startPoint x: 682, startPoint y: 297, endPoint x: 823, endPoint y: 338, distance: 146.8
click at [823, 338] on p "Yeah . Mhm . Mhm . Good . Do you feel a bit more clearer ? Mhm . Yeah . Good . …" at bounding box center [871, 316] width 384 height 51
click at [996, 271] on p "Add competency" at bounding box center [1013, 274] width 78 height 15
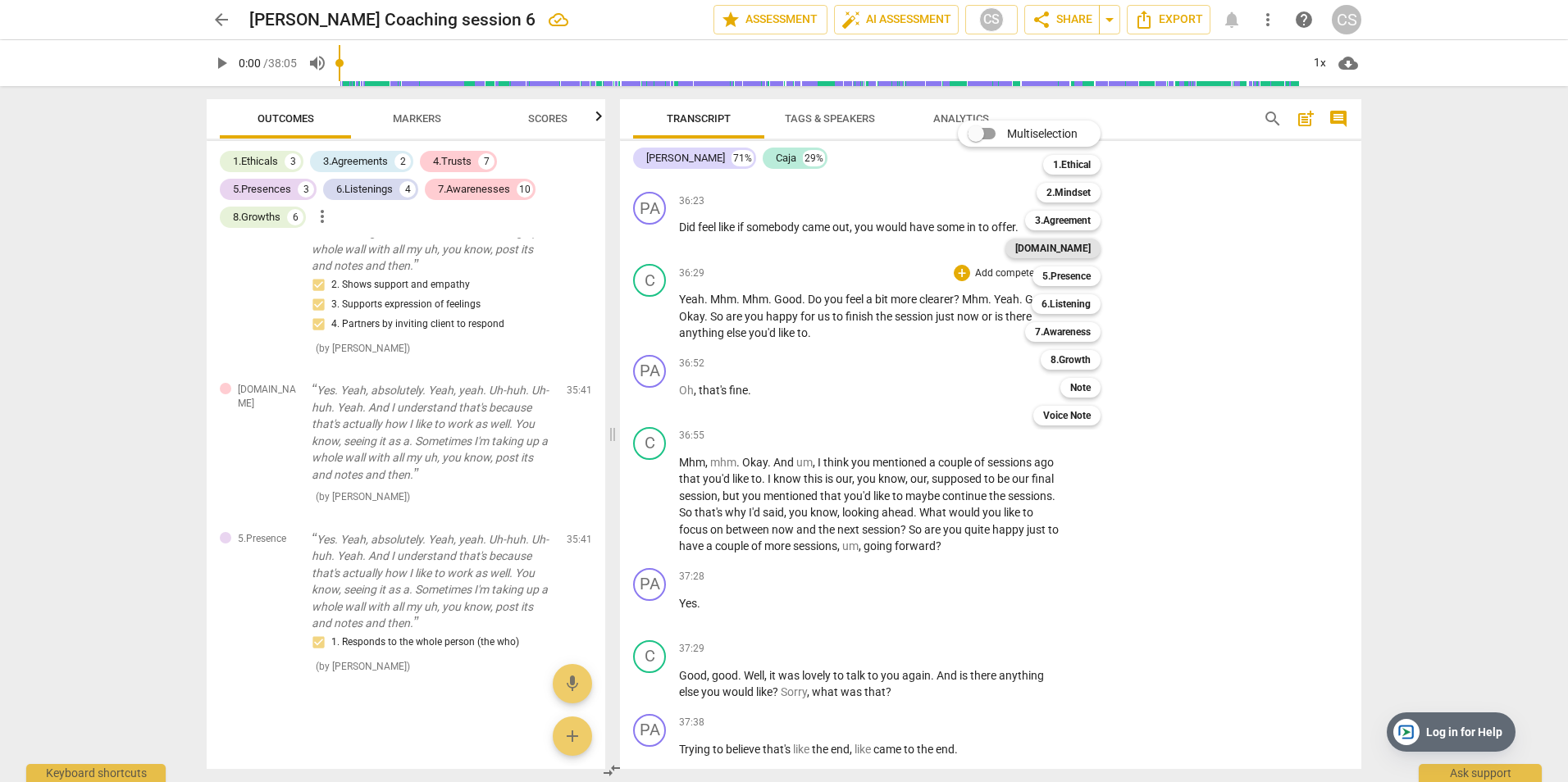
click at [1070, 248] on b "[DOMAIN_NAME]" at bounding box center [1053, 248] width 75 height 20
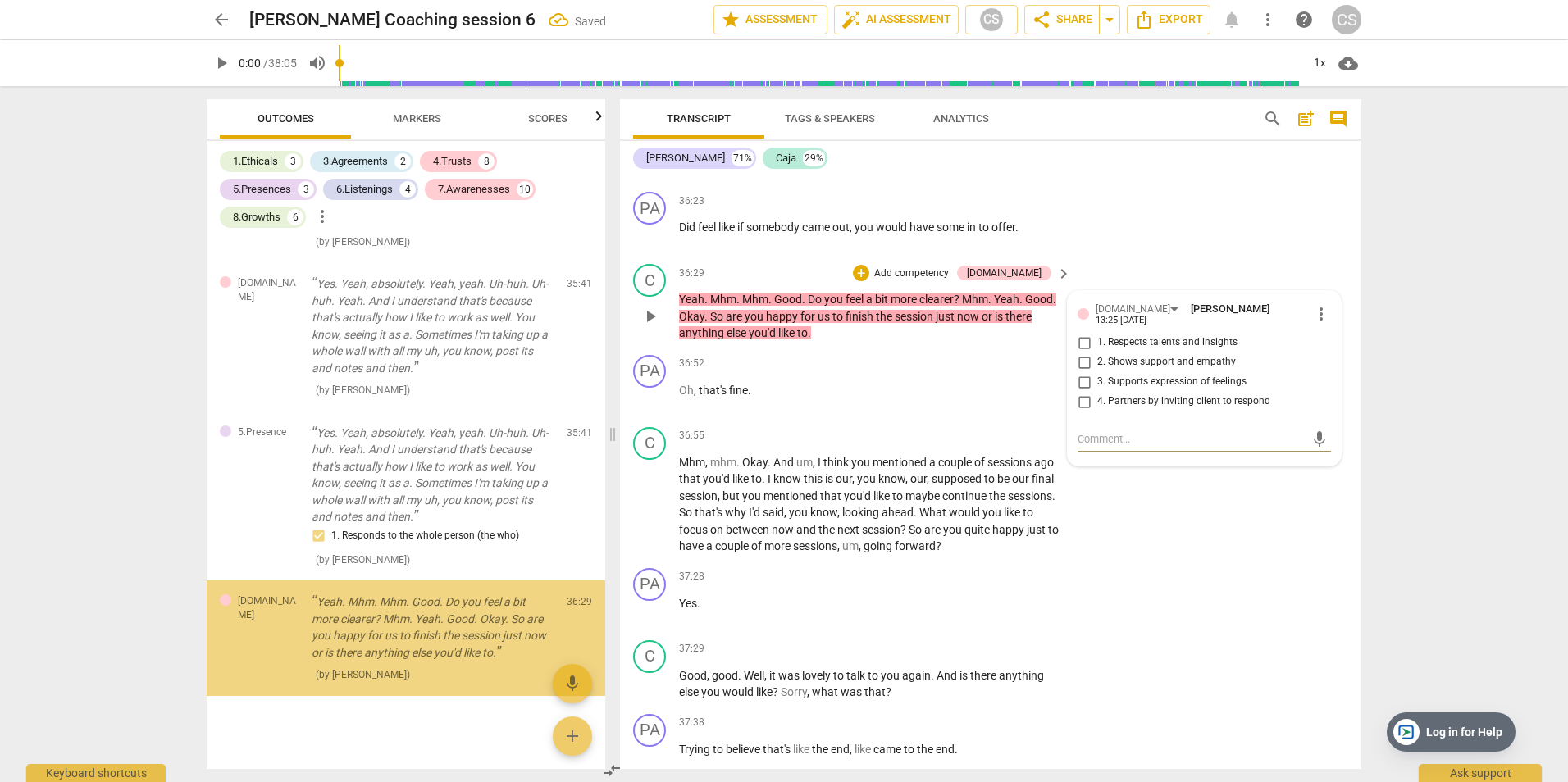
scroll to position [7284, 0]
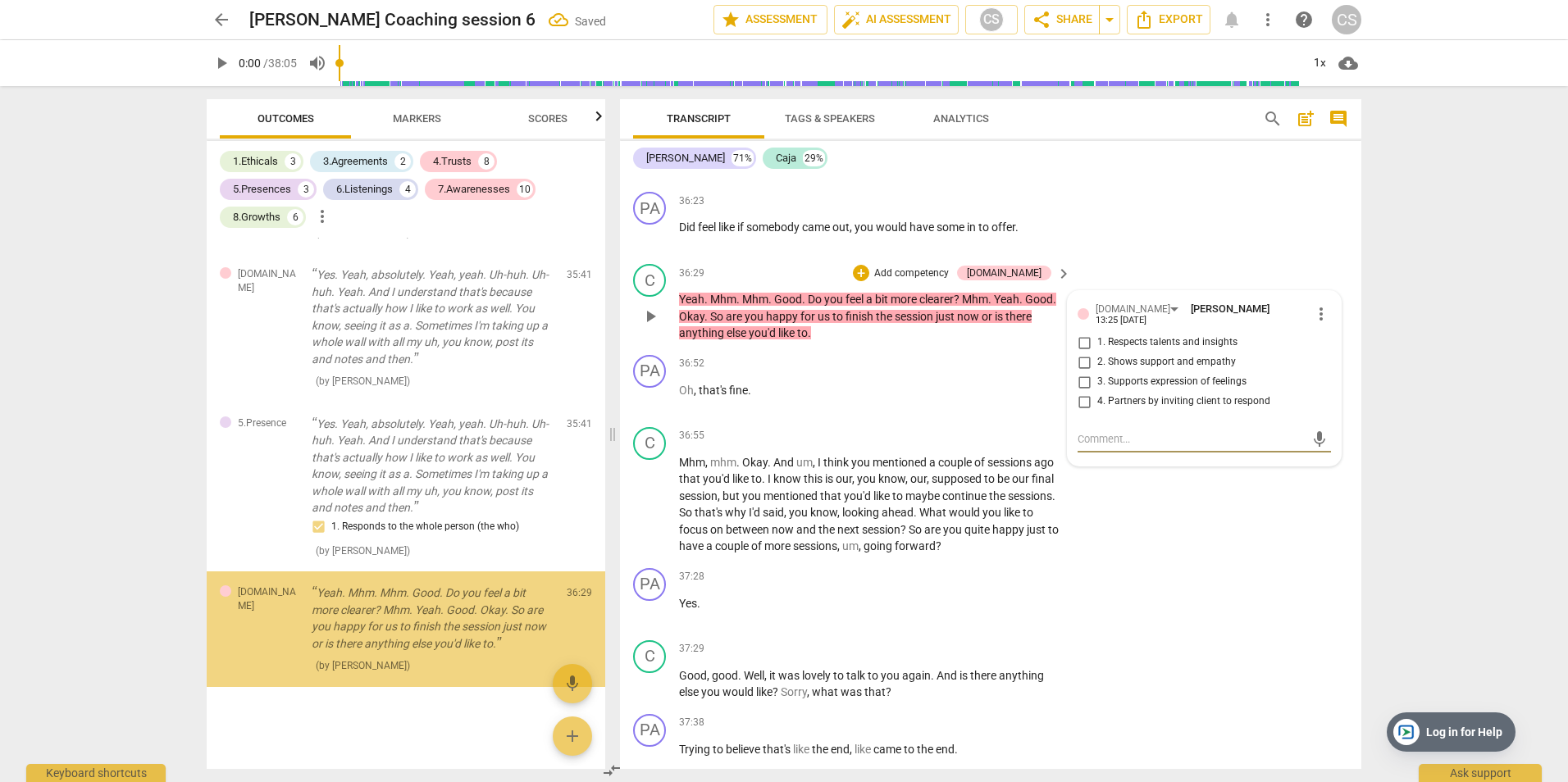
click at [1082, 352] on input "2. Shows support and empathy" at bounding box center [1084, 362] width 26 height 20
checkbox input "true"
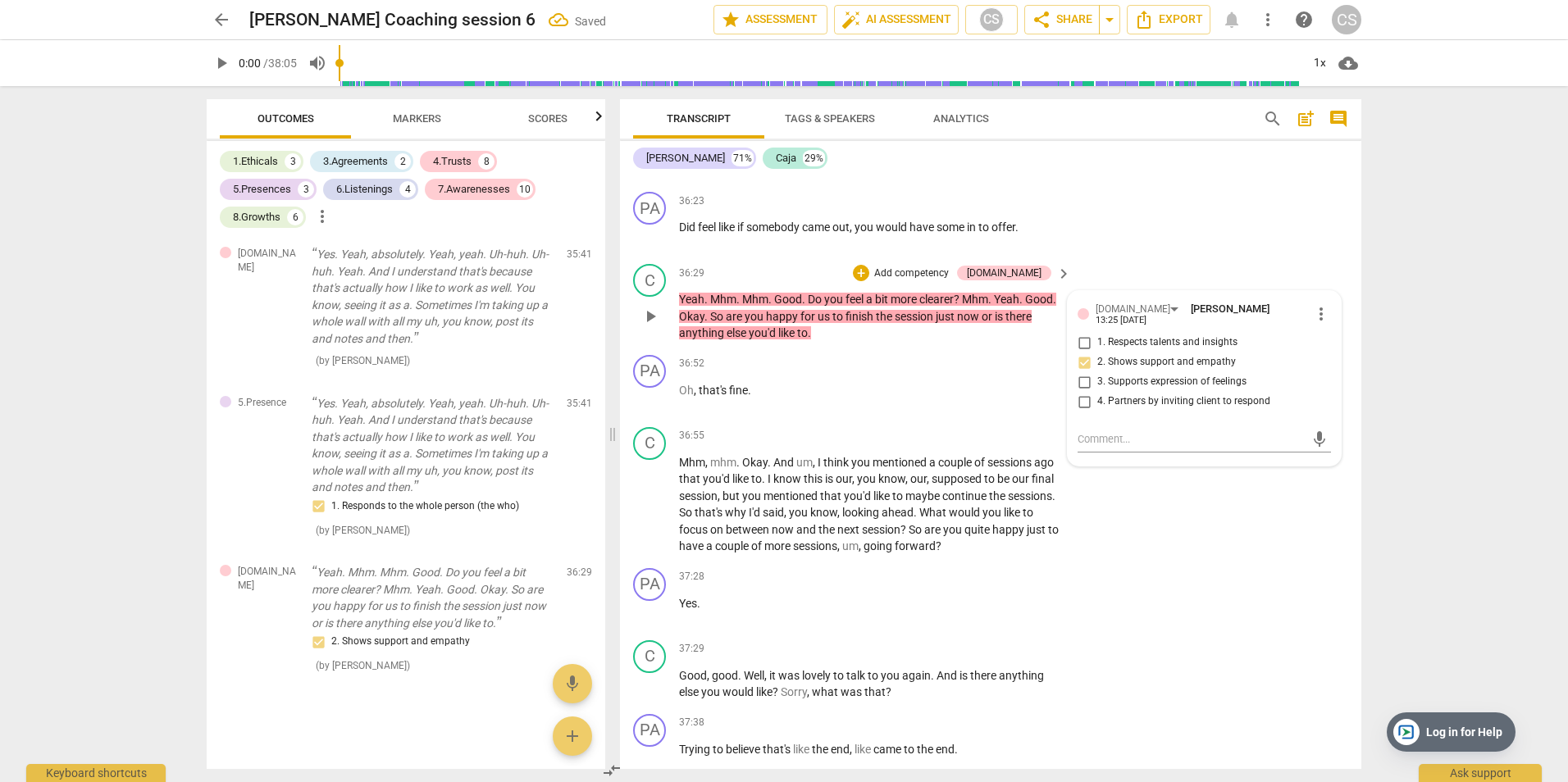
click at [936, 269] on p "Add competency" at bounding box center [911, 274] width 78 height 15
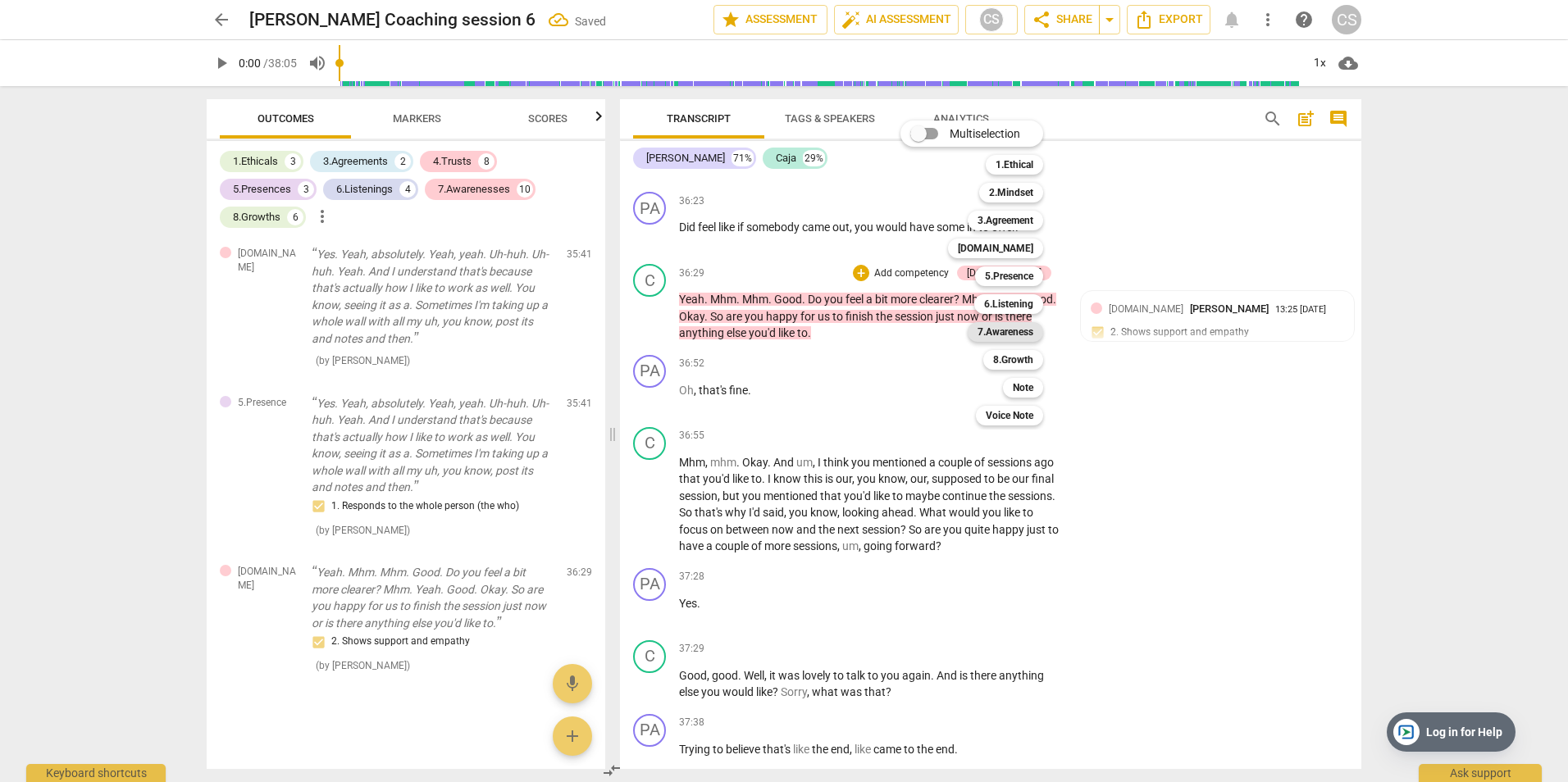
click at [1013, 329] on b "7.Awareness" at bounding box center [1005, 332] width 55 height 20
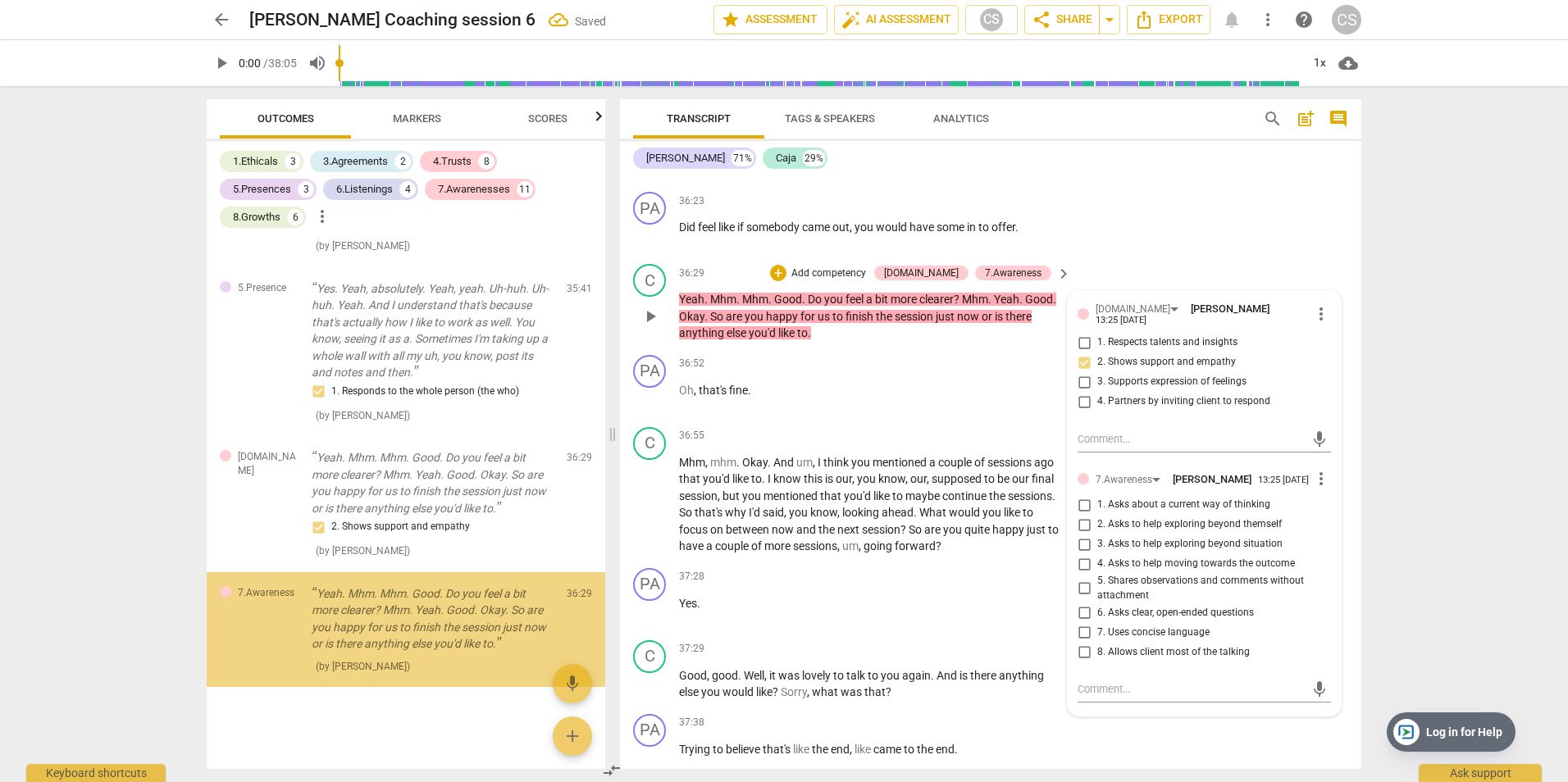
scroll to position [7419, 0]
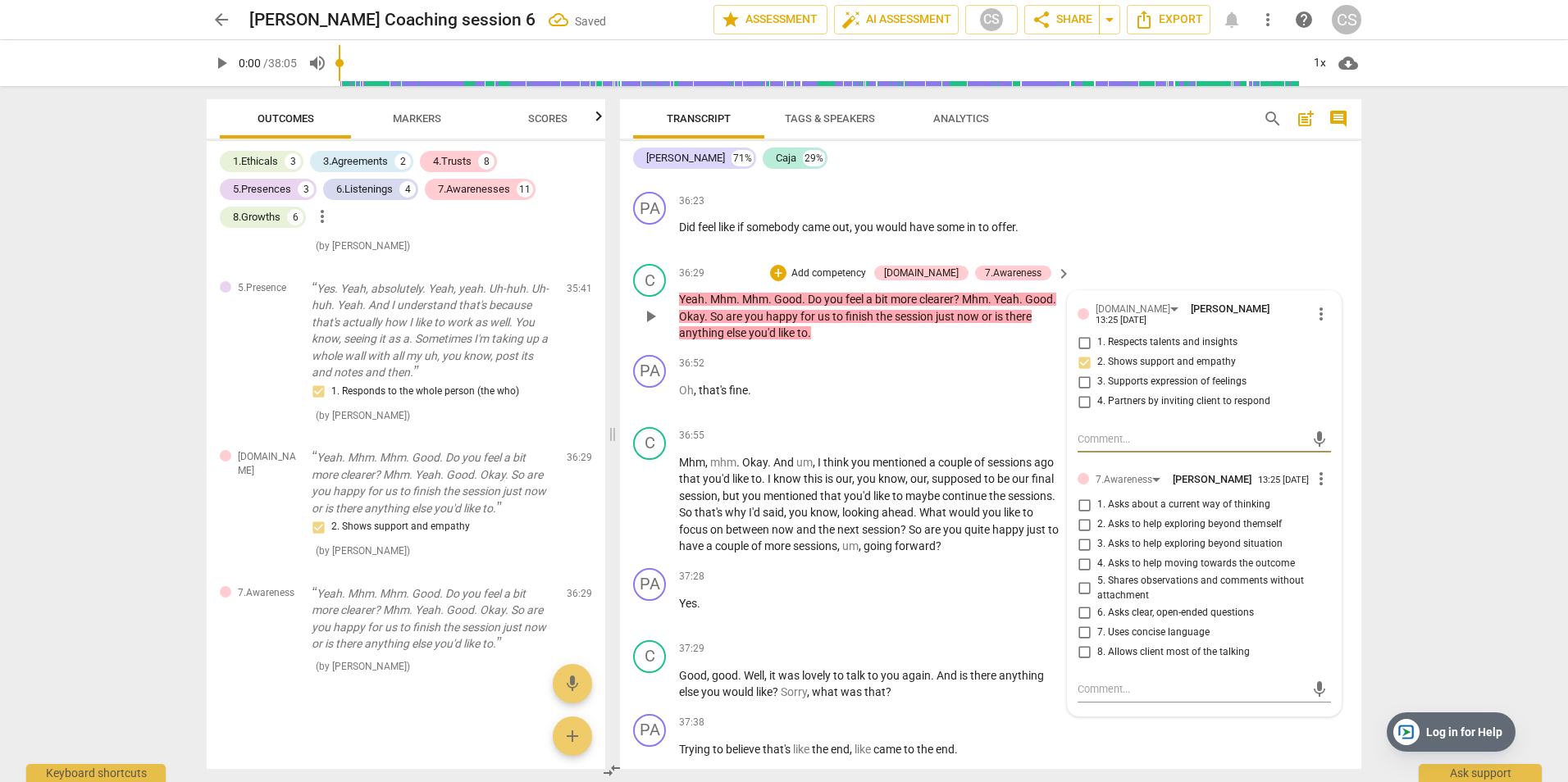
click at [1078, 500] on input "1. Asks about a current way of thinking" at bounding box center [1084, 505] width 26 height 20
checkbox input "true"
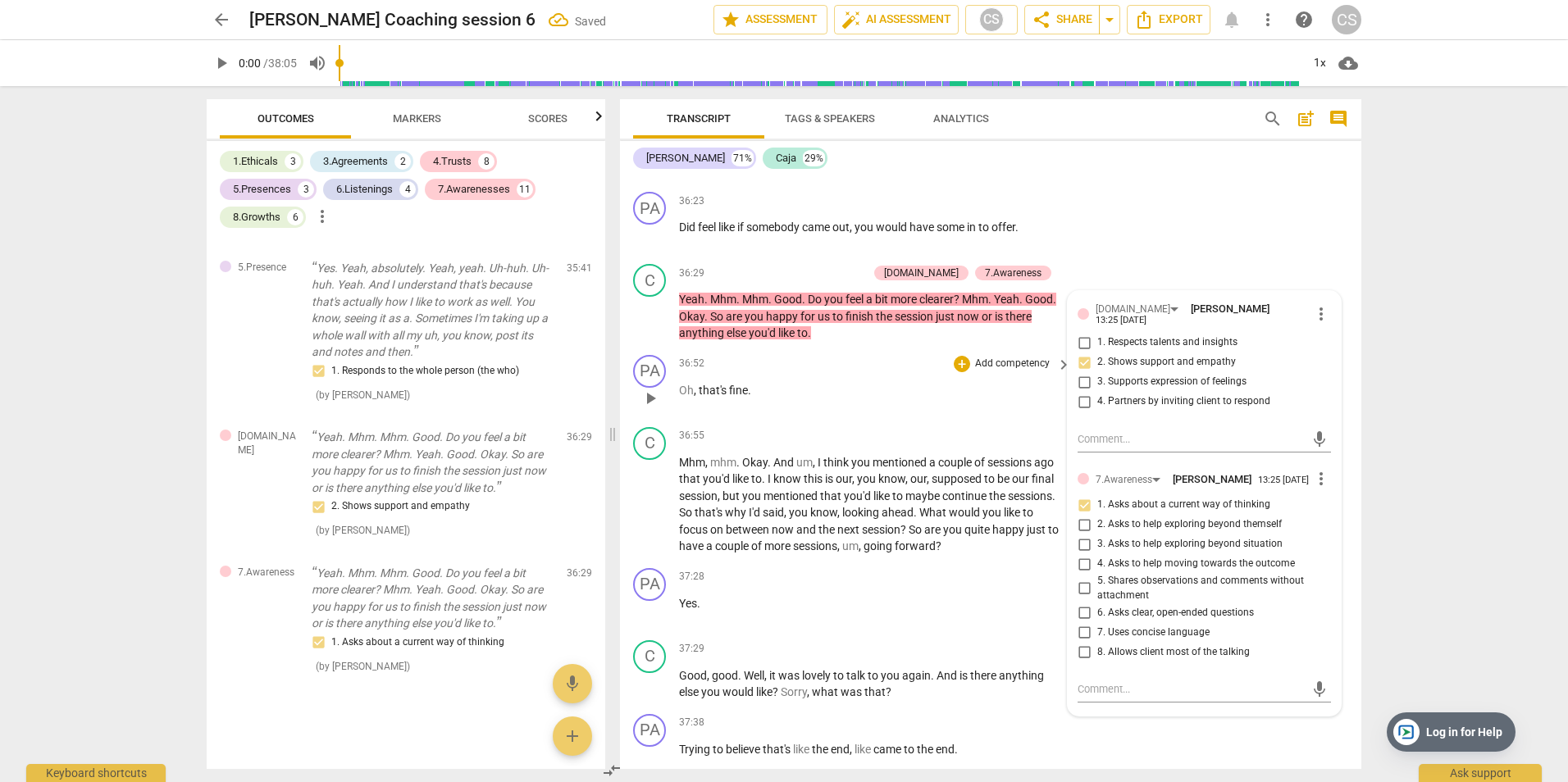
click at [835, 387] on p "Oh , that's fine ." at bounding box center [871, 391] width 384 height 17
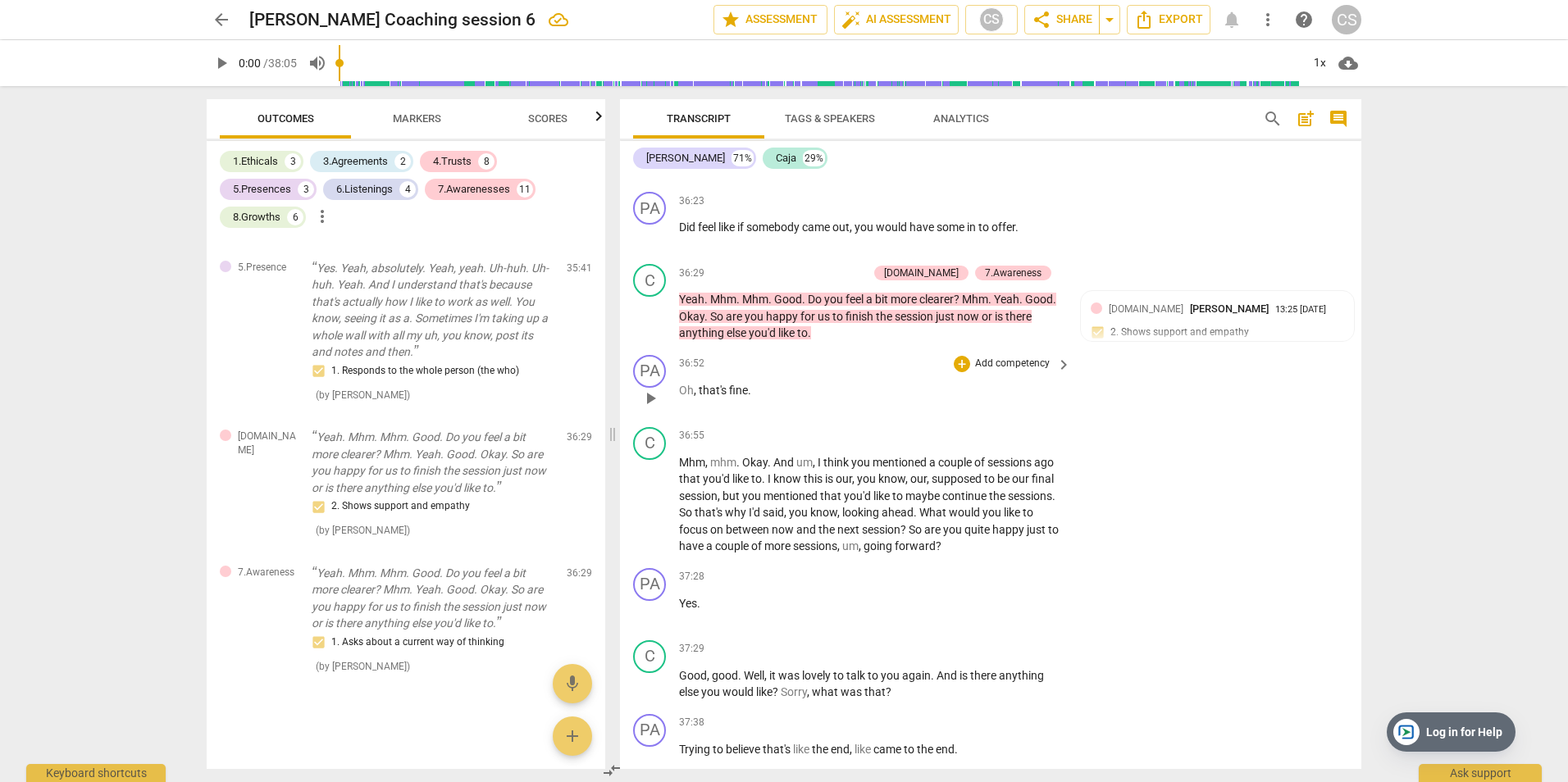
scroll to position [15915, 0]
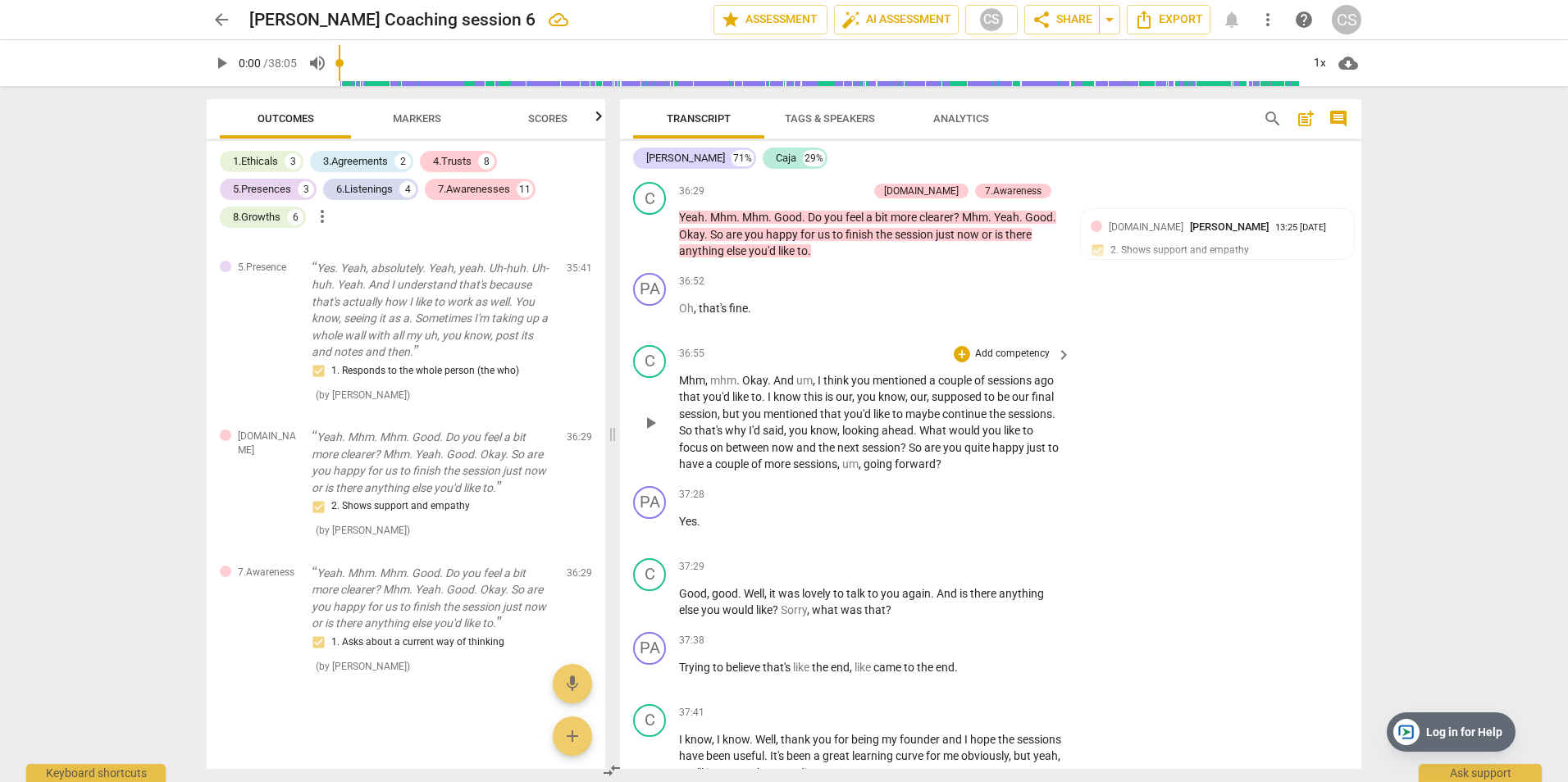
drag, startPoint x: 678, startPoint y: 378, endPoint x: 769, endPoint y: 417, distance: 99.0
click at [769, 417] on div "C play_arrow pause 36:55 + Add competency keyboard_arrow_right Mhm , mhm . Okay…" at bounding box center [991, 409] width 742 height 141
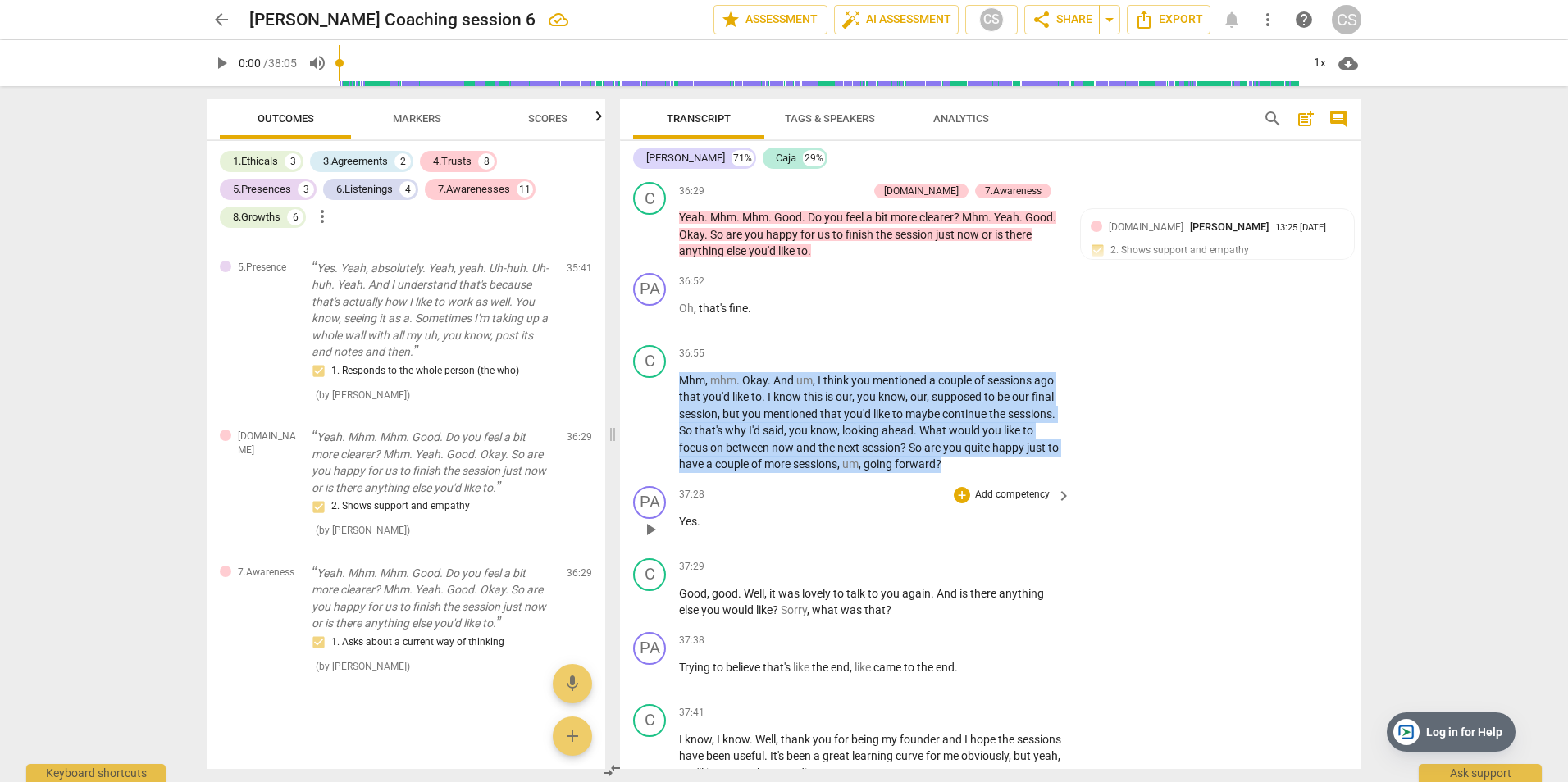
drag, startPoint x: 681, startPoint y: 381, endPoint x: 1003, endPoint y: 479, distance: 336.6
click at [1003, 479] on div "PA play_arrow pause 00:04 + Add competency keyboard_arrow_right Hi [PERSON_NAME…" at bounding box center [991, 472] width 742 height 593
click at [984, 352] on p "Add competency" at bounding box center [1013, 353] width 78 height 15
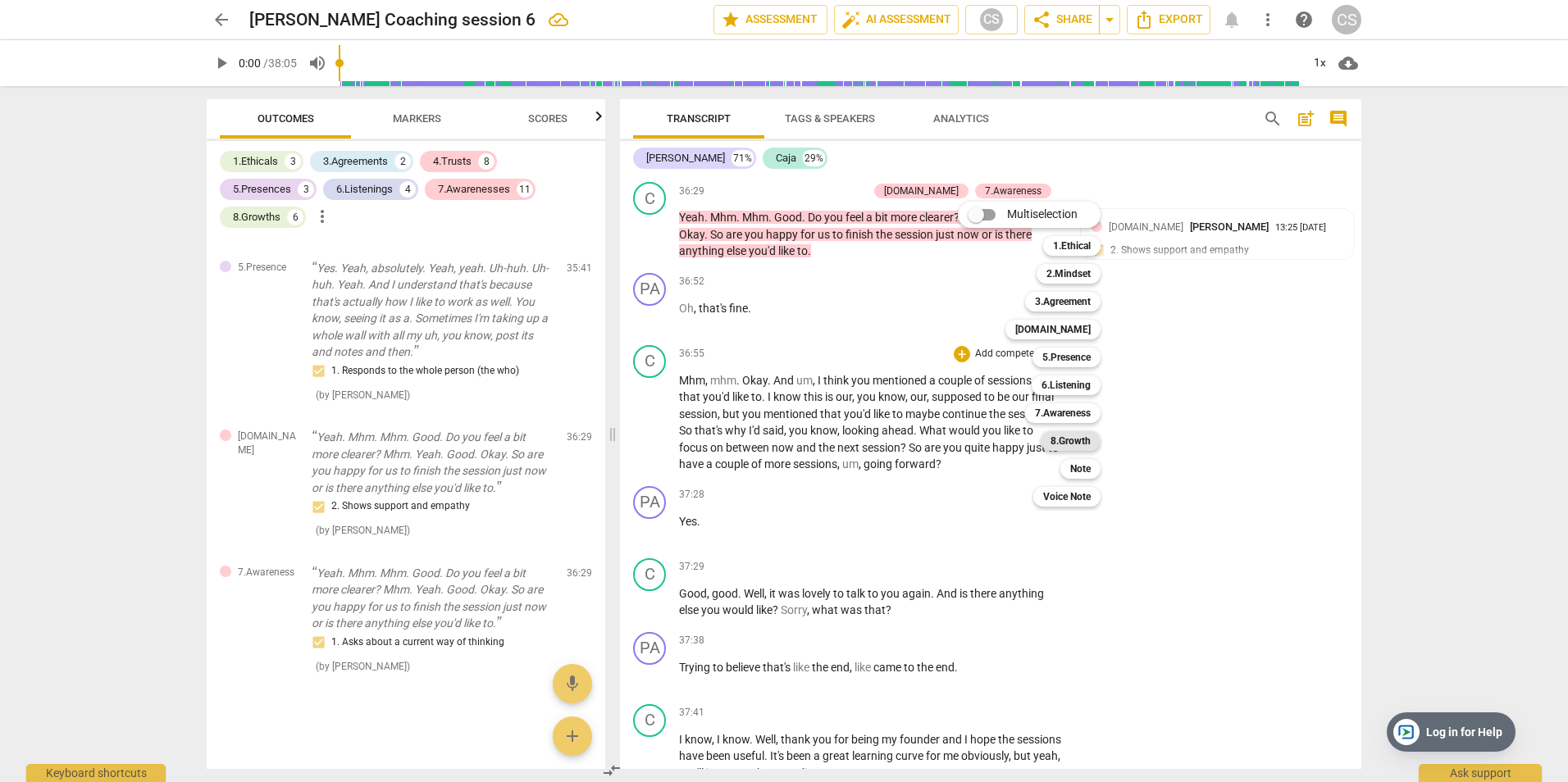
click at [1080, 441] on b "8.Growth" at bounding box center [1071, 441] width 40 height 20
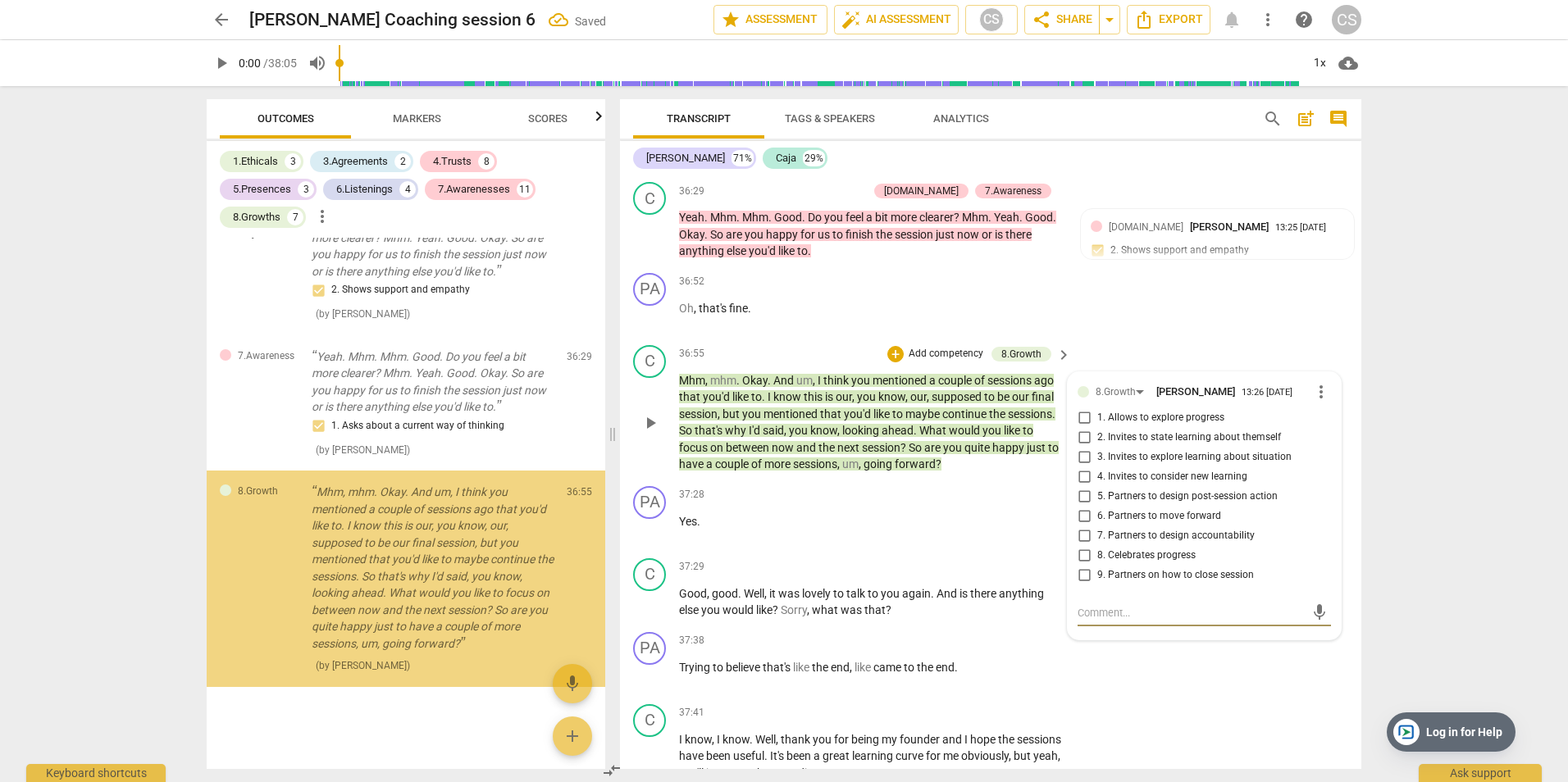
scroll to position [7655, 0]
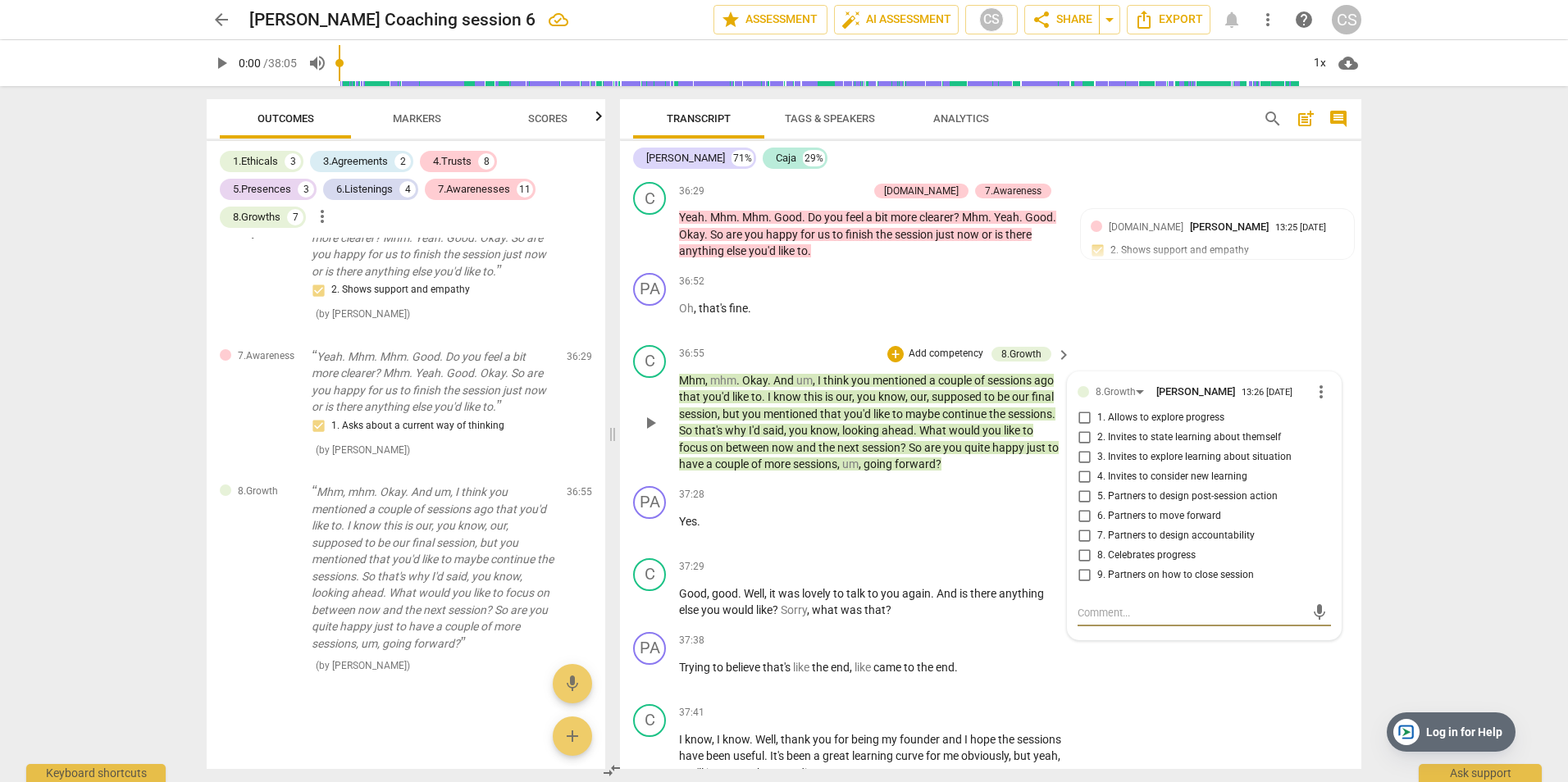
click at [1085, 573] on input "9. Partners on how to close session" at bounding box center [1084, 575] width 26 height 20
checkbox input "true"
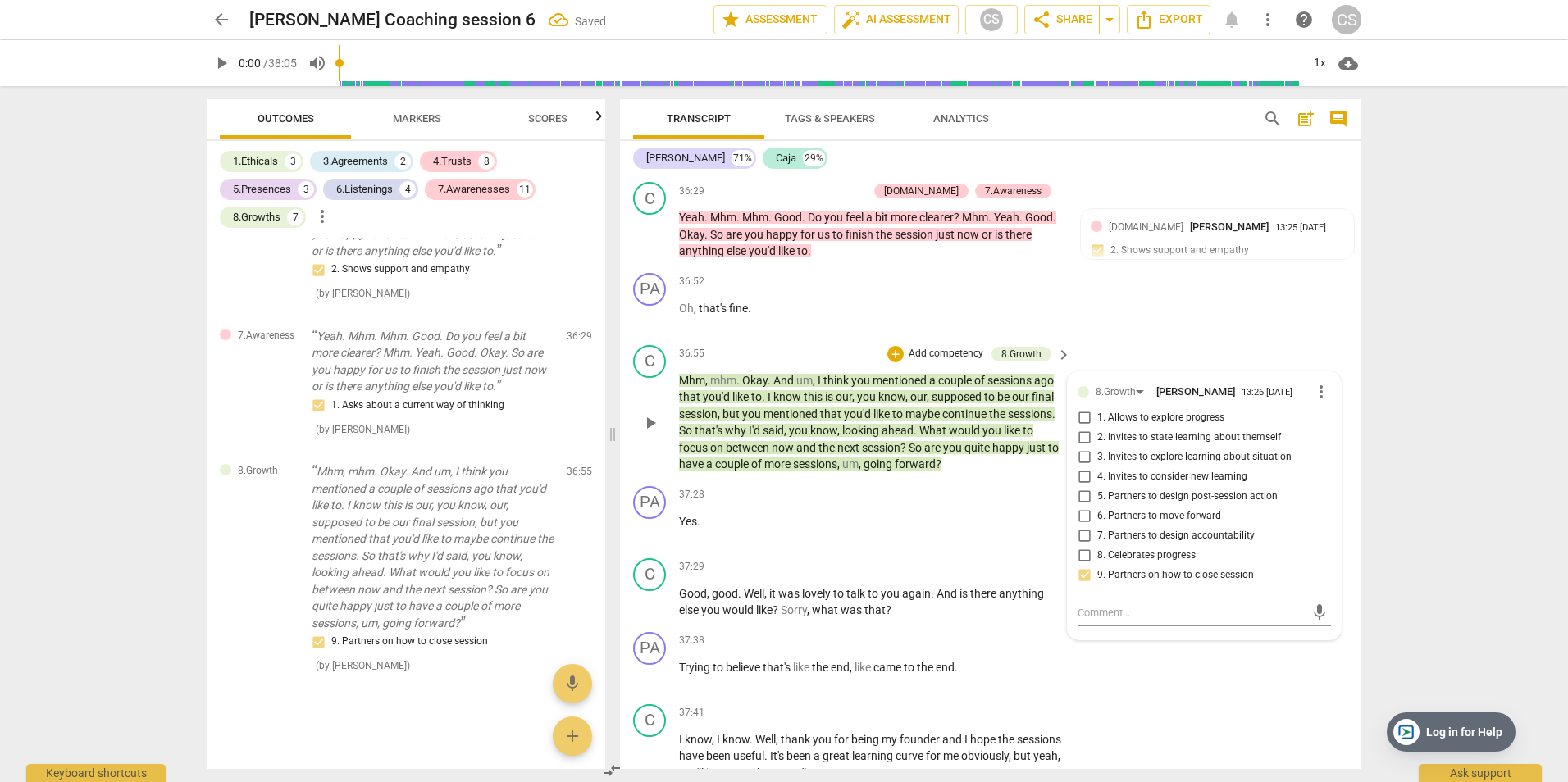
click at [939, 353] on p "Add competency" at bounding box center [946, 353] width 78 height 15
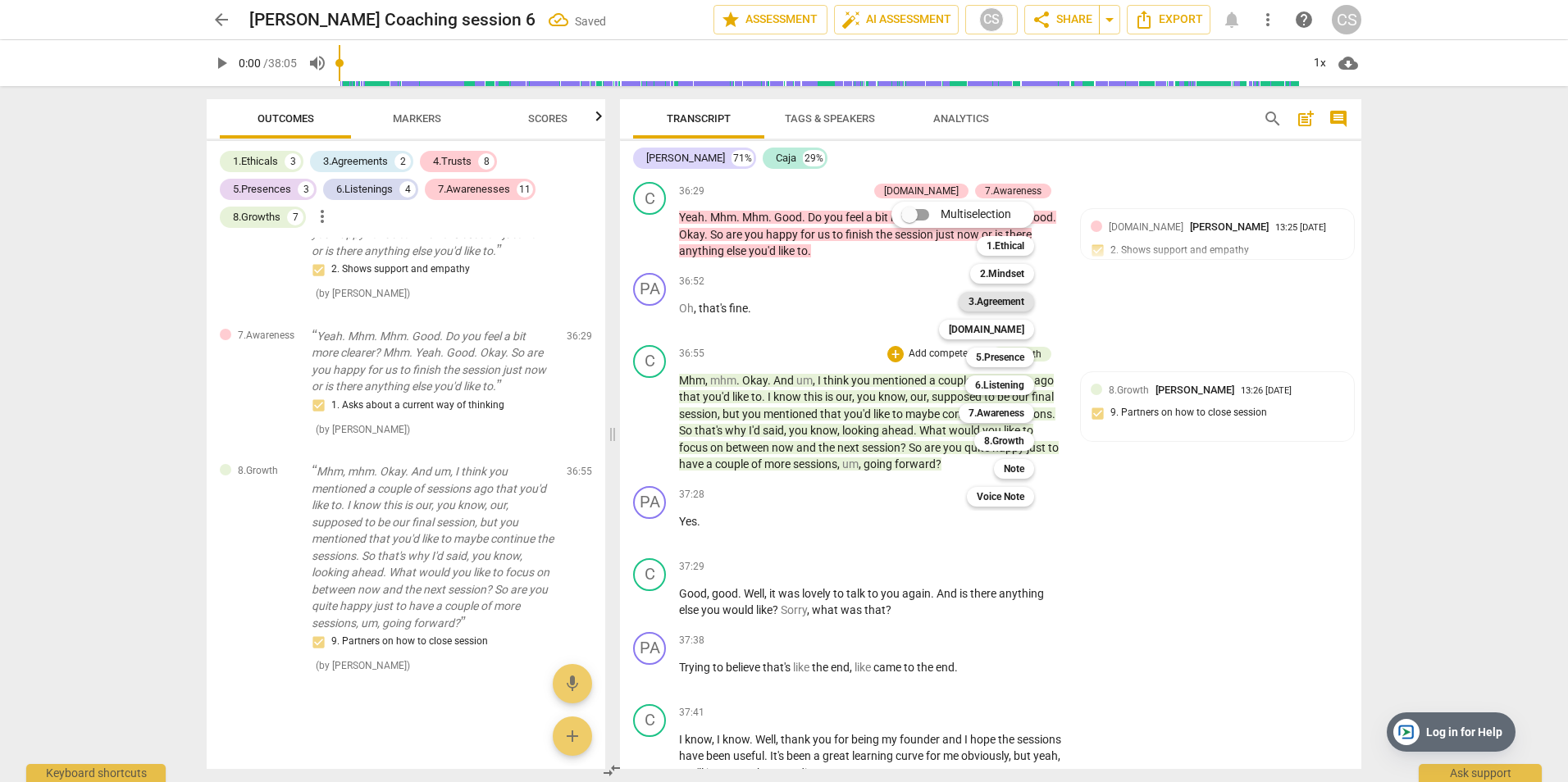
click at [1009, 299] on b "3.Agreement" at bounding box center [996, 301] width 55 height 20
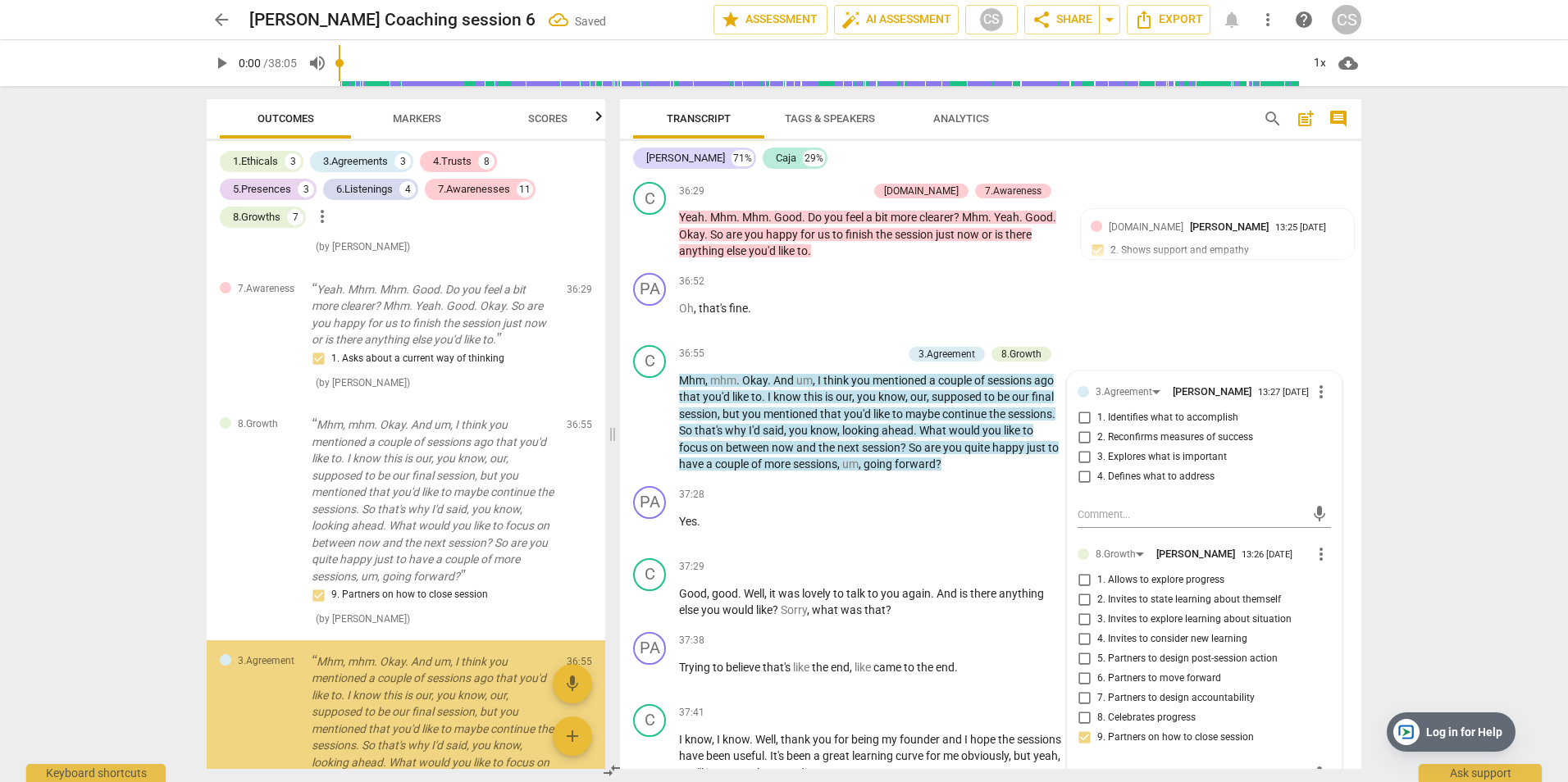
scroll to position [7892, 0]
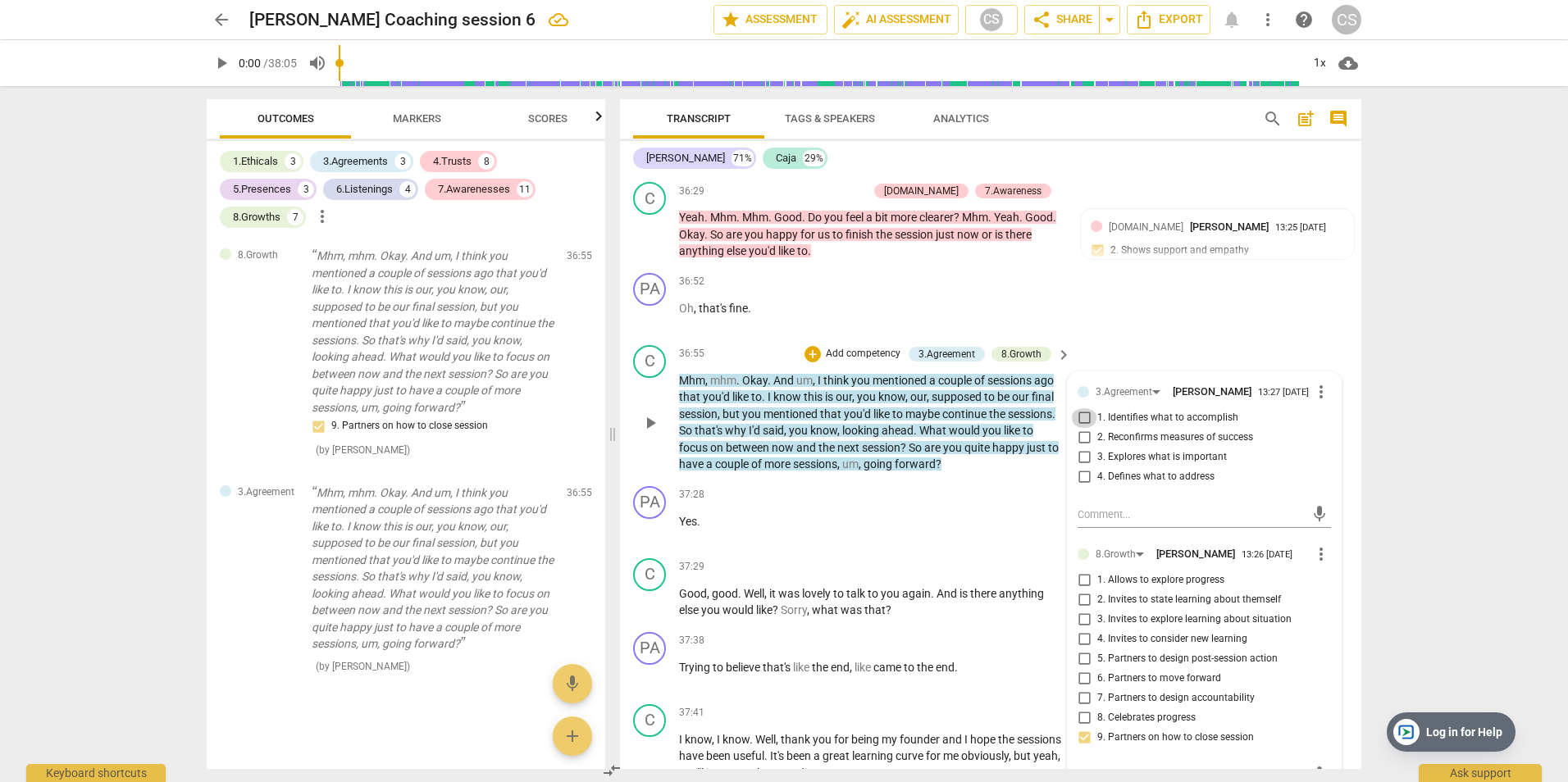
click at [1084, 423] on input "1. Identifies what to accomplish" at bounding box center [1084, 417] width 26 height 20
checkbox input "true"
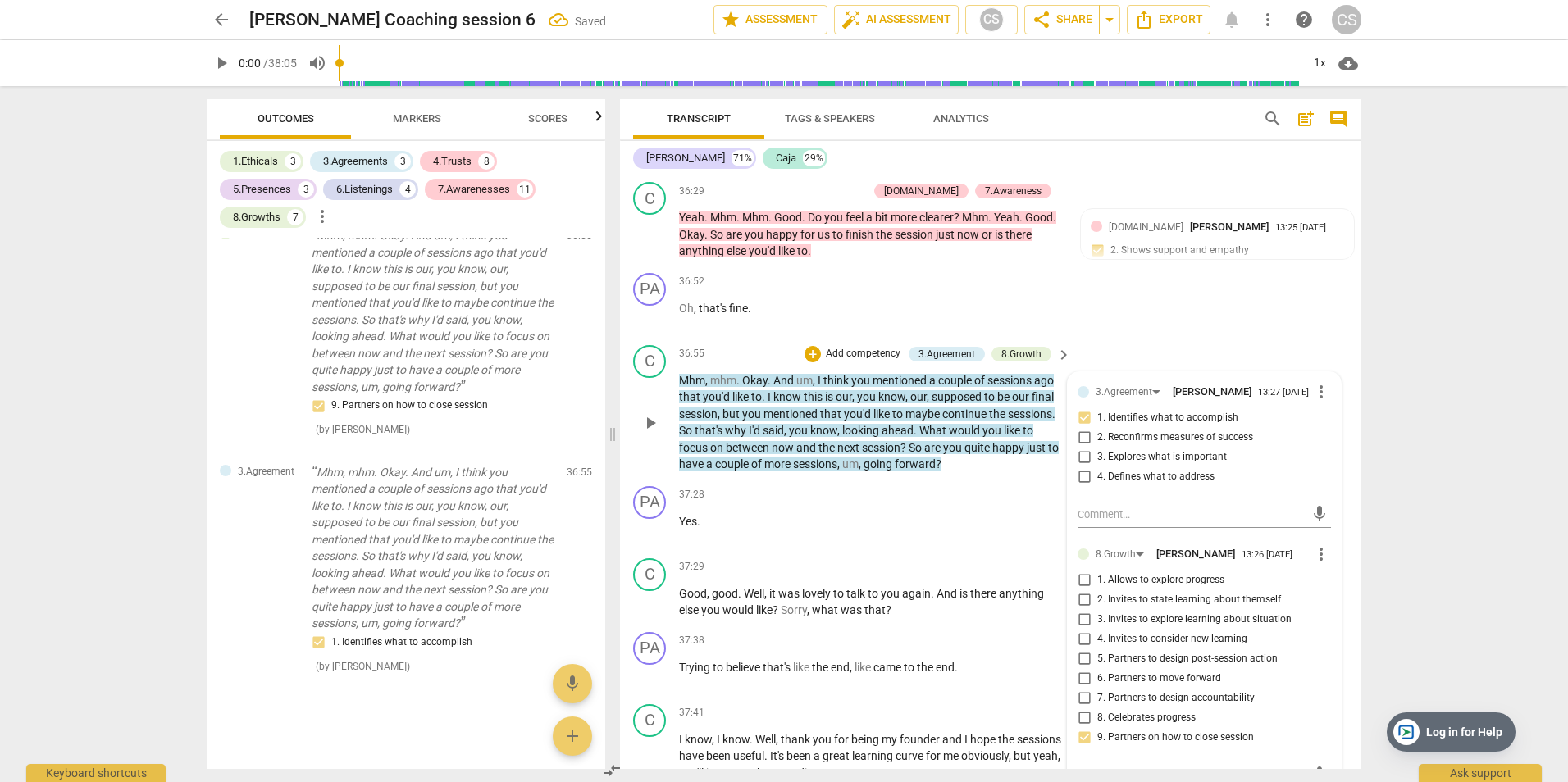
click at [842, 350] on p "Add competency" at bounding box center [863, 353] width 78 height 15
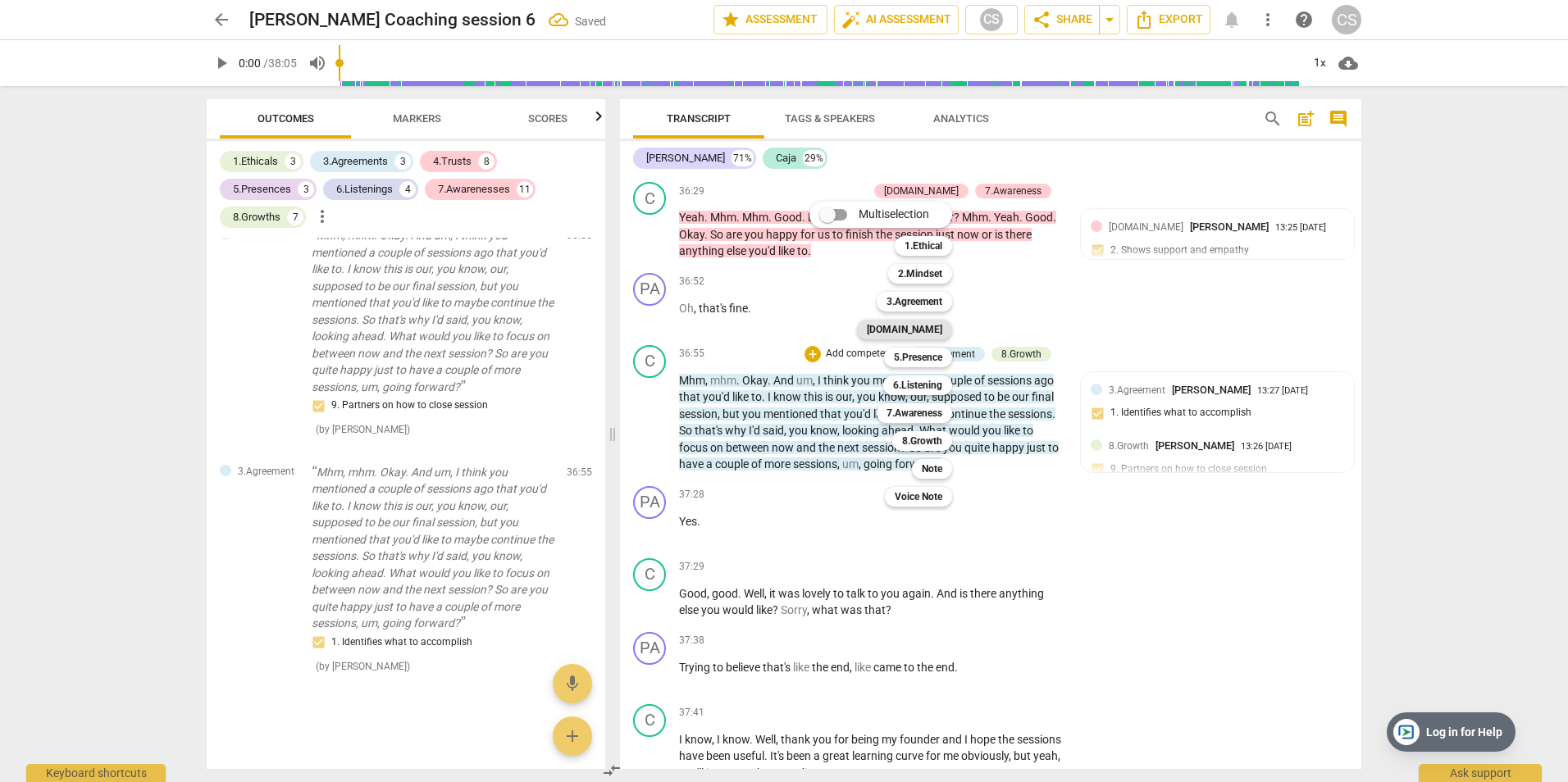
click at [930, 337] on b "[DOMAIN_NAME]" at bounding box center [904, 329] width 75 height 20
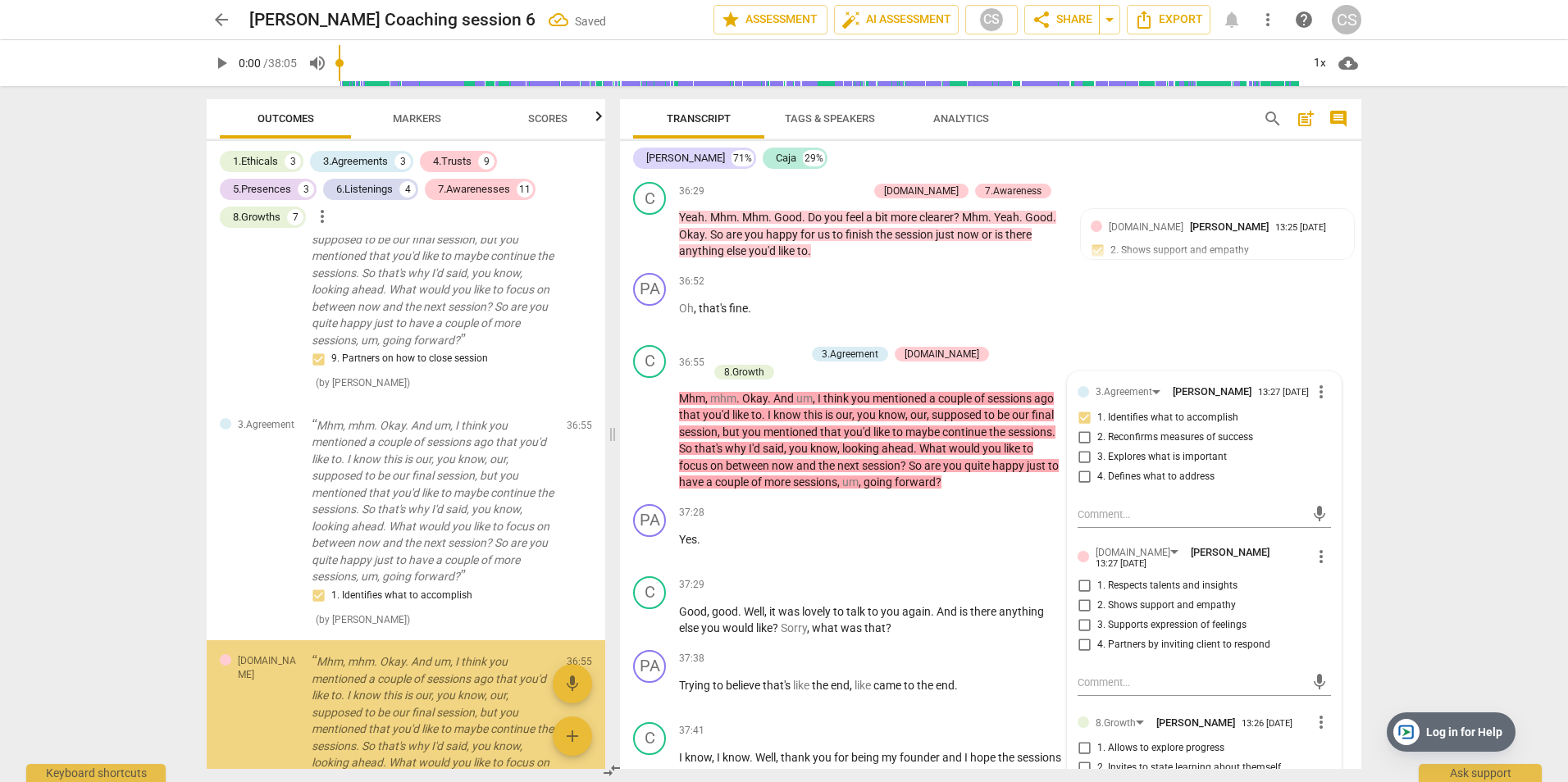
scroll to position [8129, 0]
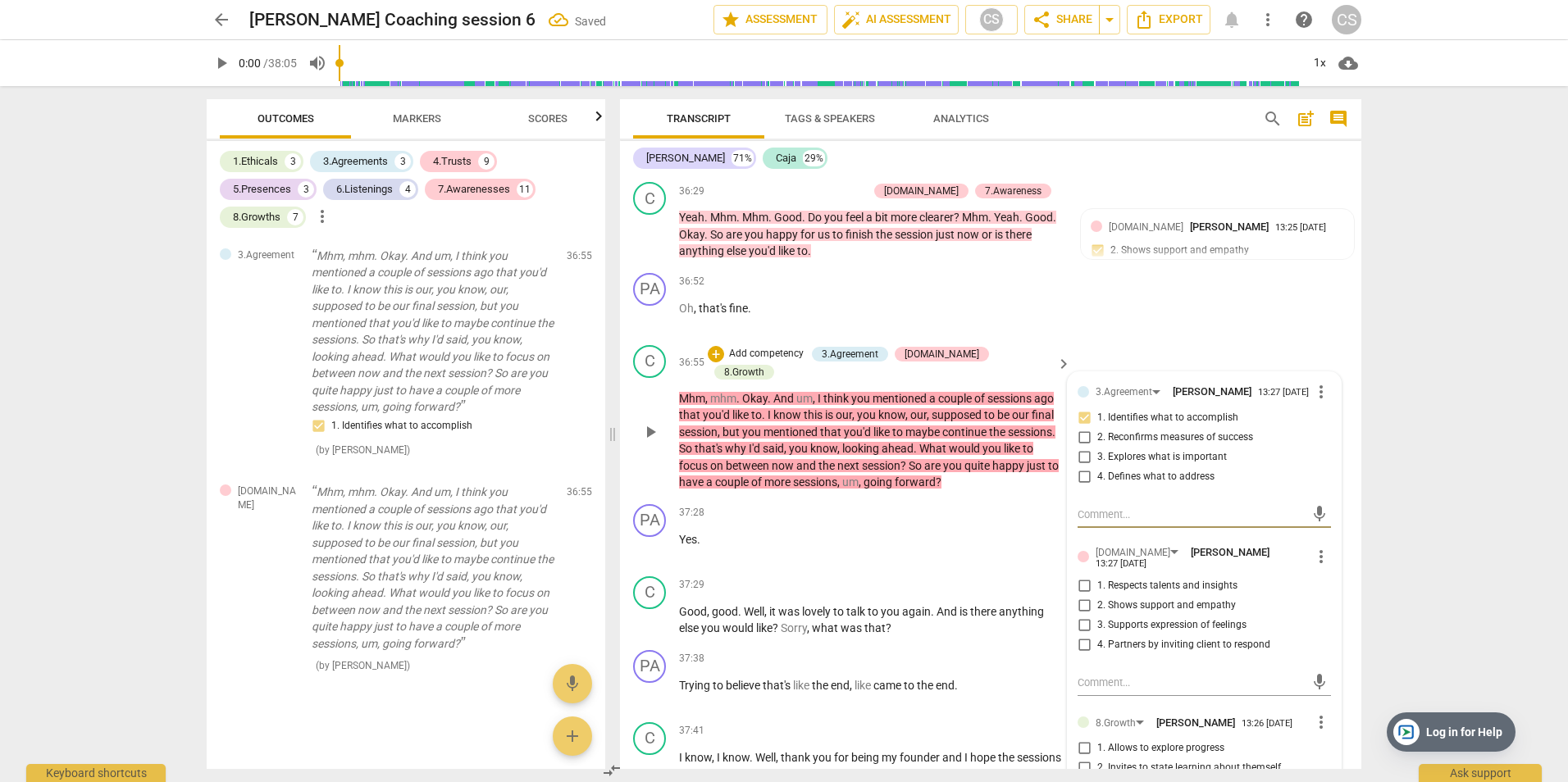
click at [1085, 642] on input "4. Partners by inviting client to respond" at bounding box center [1084, 645] width 26 height 20
checkbox input "true"
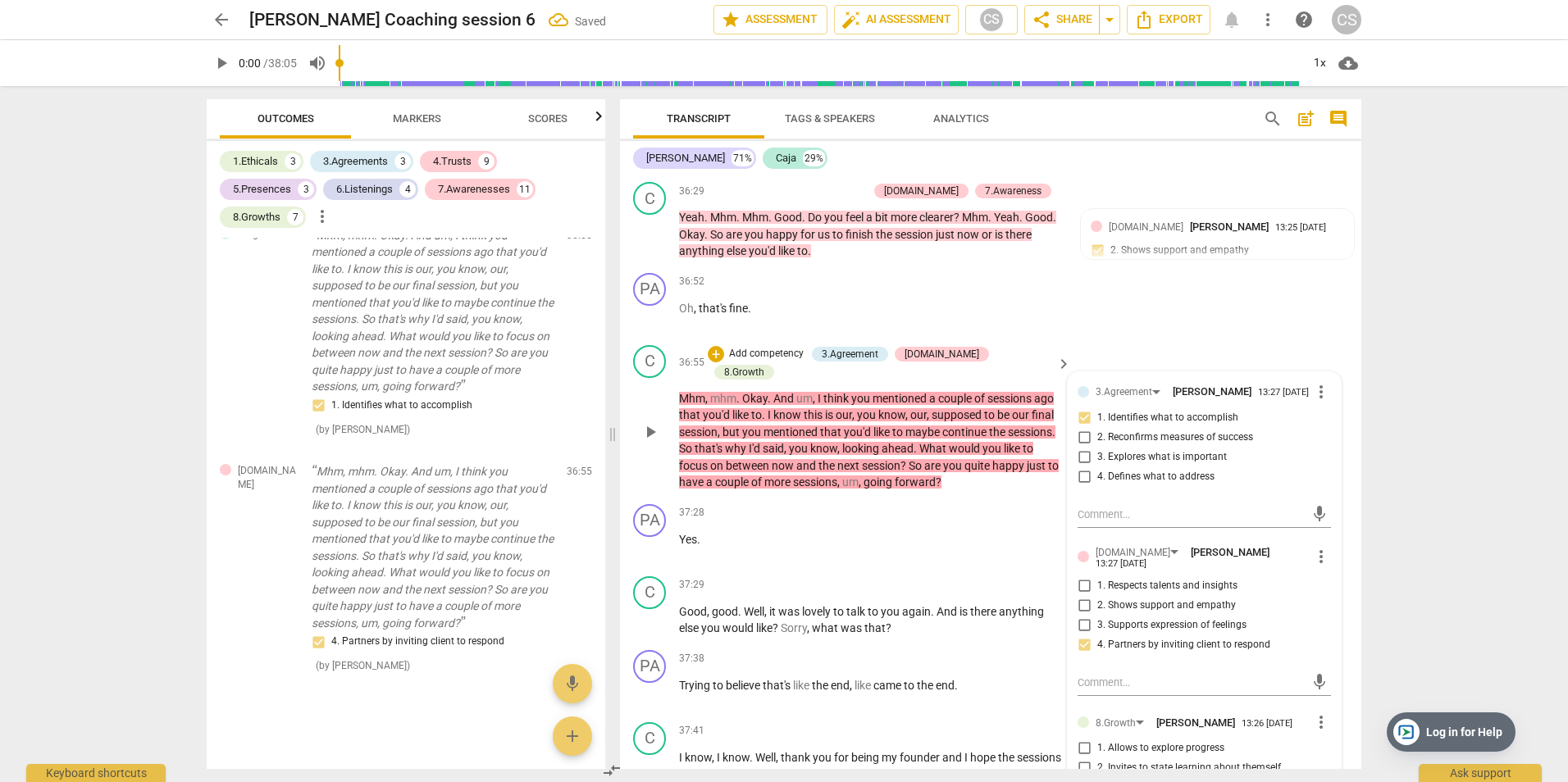
click at [782, 354] on p "Add competency" at bounding box center [767, 353] width 78 height 15
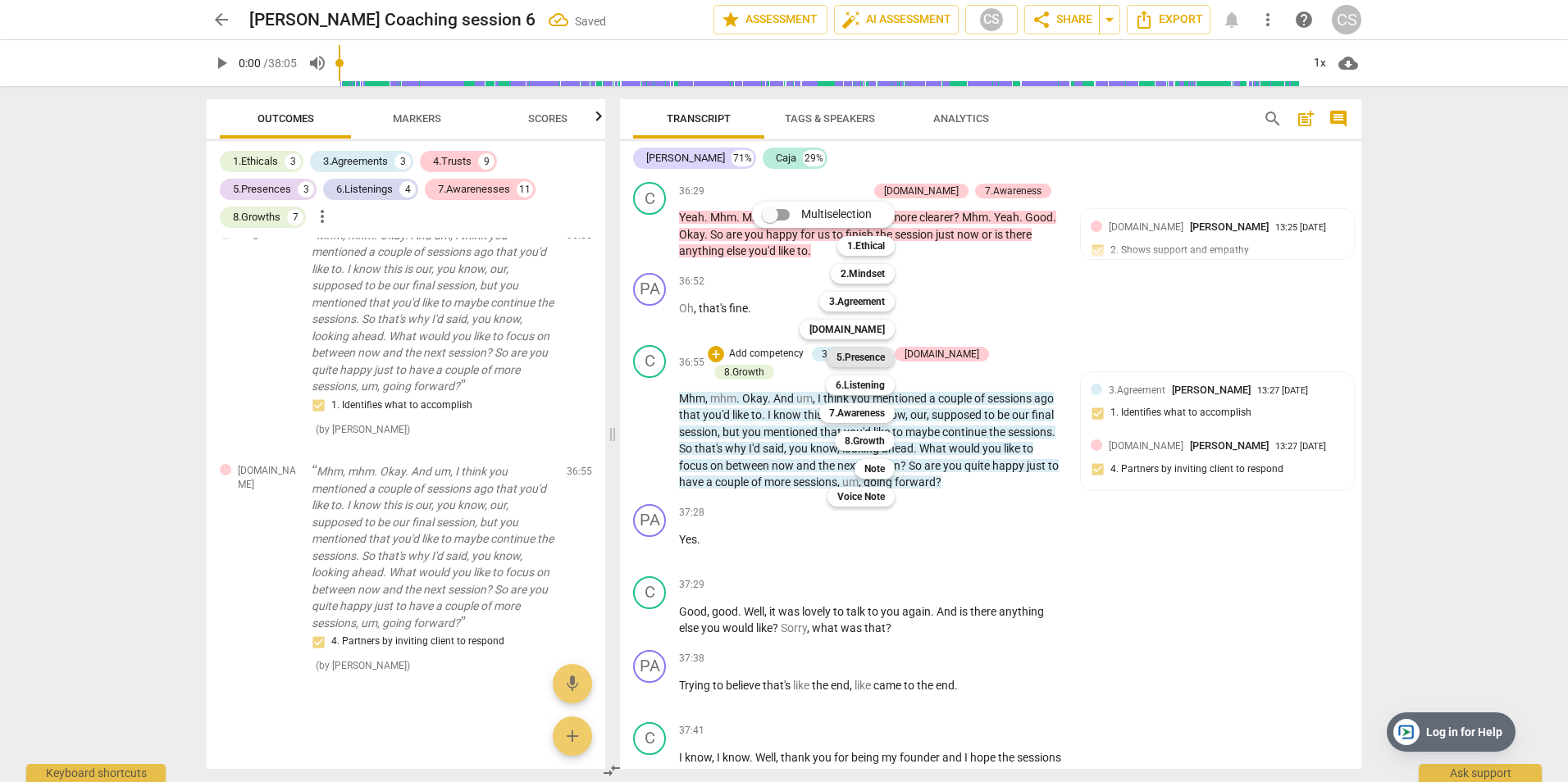
click at [846, 358] on b "5.Presence" at bounding box center [861, 357] width 49 height 20
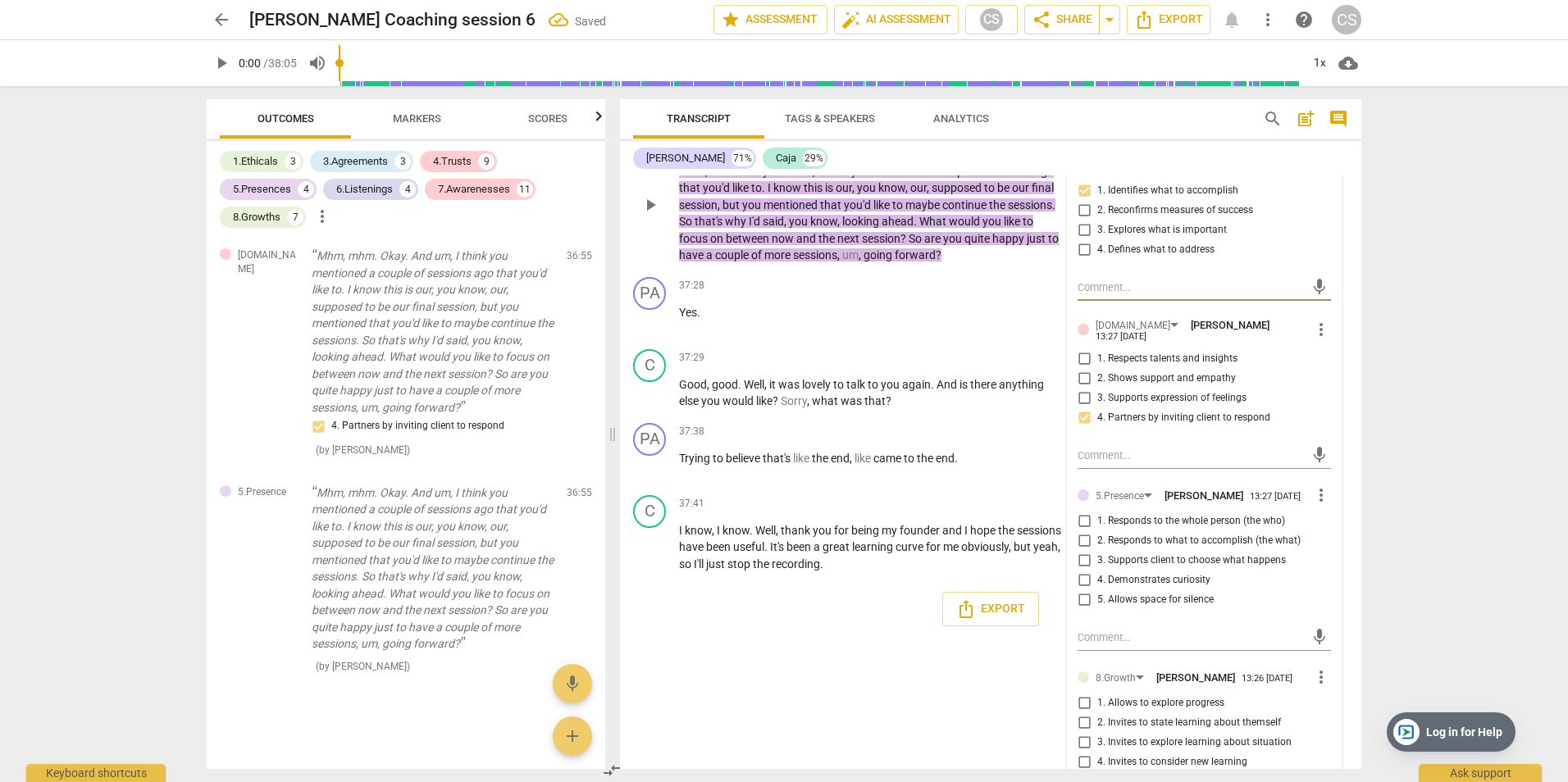
scroll to position [16161, 0]
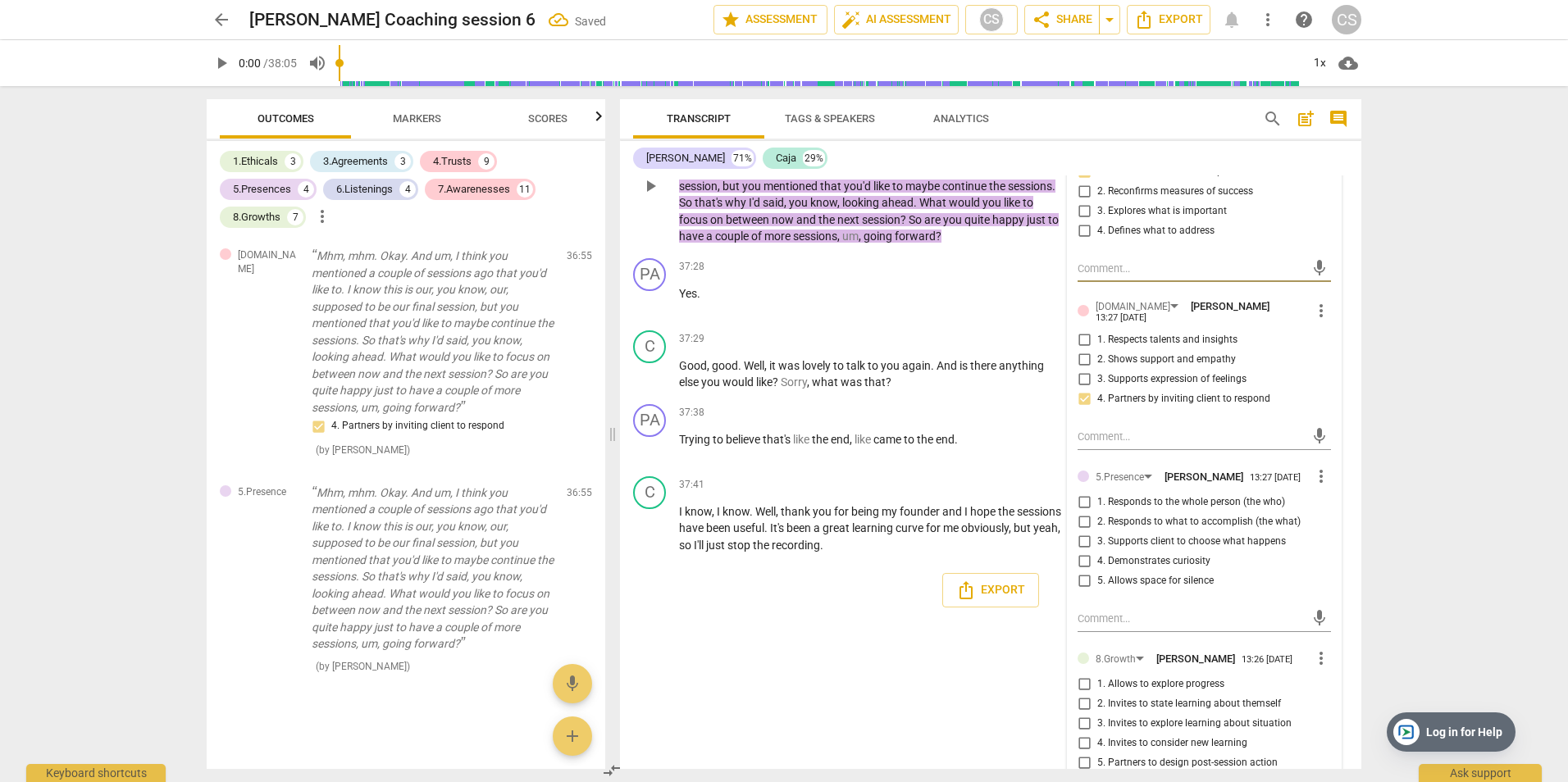
click at [1080, 541] on input "3. Supports client to choose what happens" at bounding box center [1084, 541] width 26 height 20
checkbox input "true"
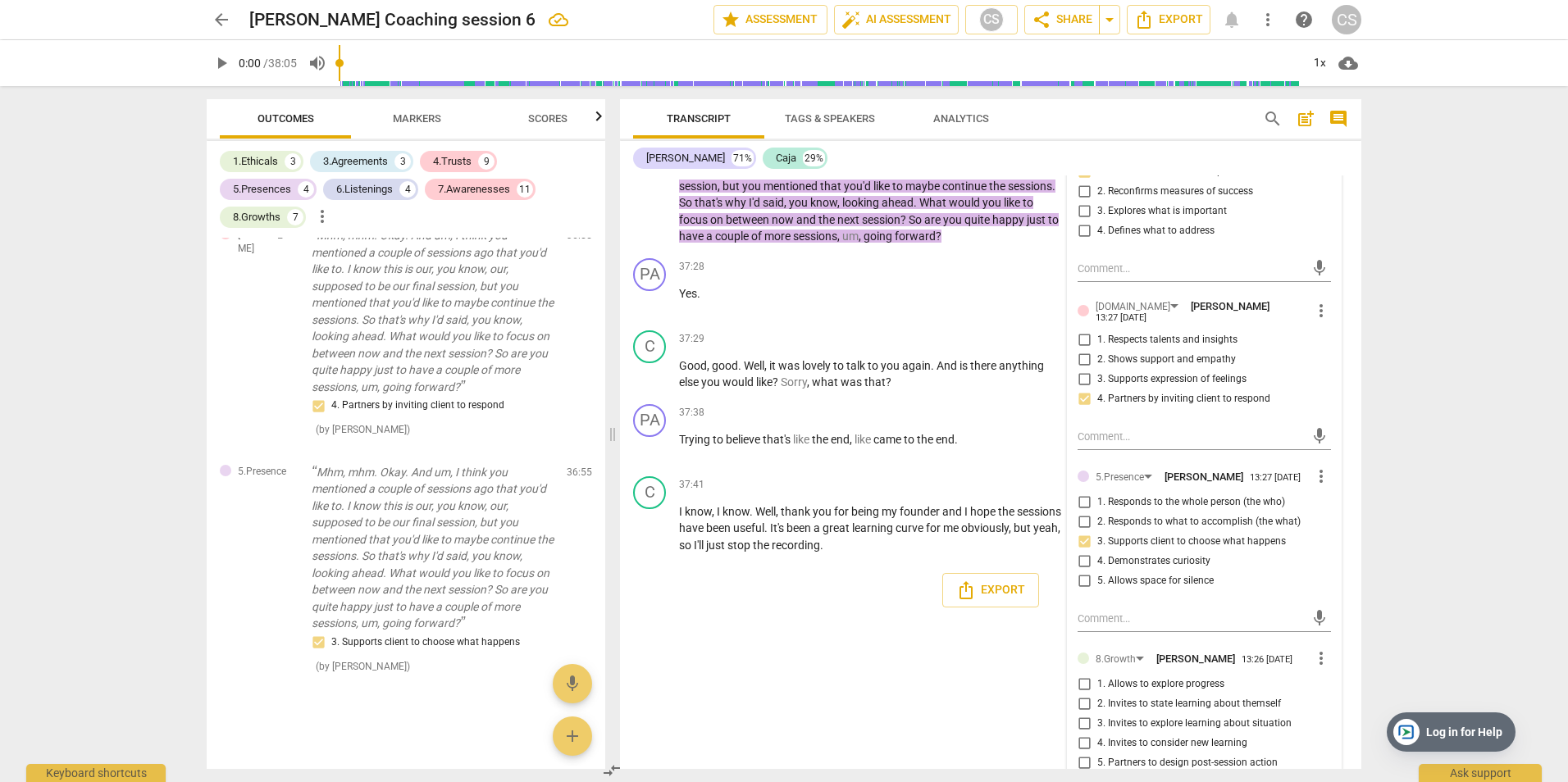
click at [814, 638] on div "PA play_arrow pause 00:04 + Add competency keyboard_arrow_right Hi [PERSON_NAME…" at bounding box center [991, 472] width 742 height 593
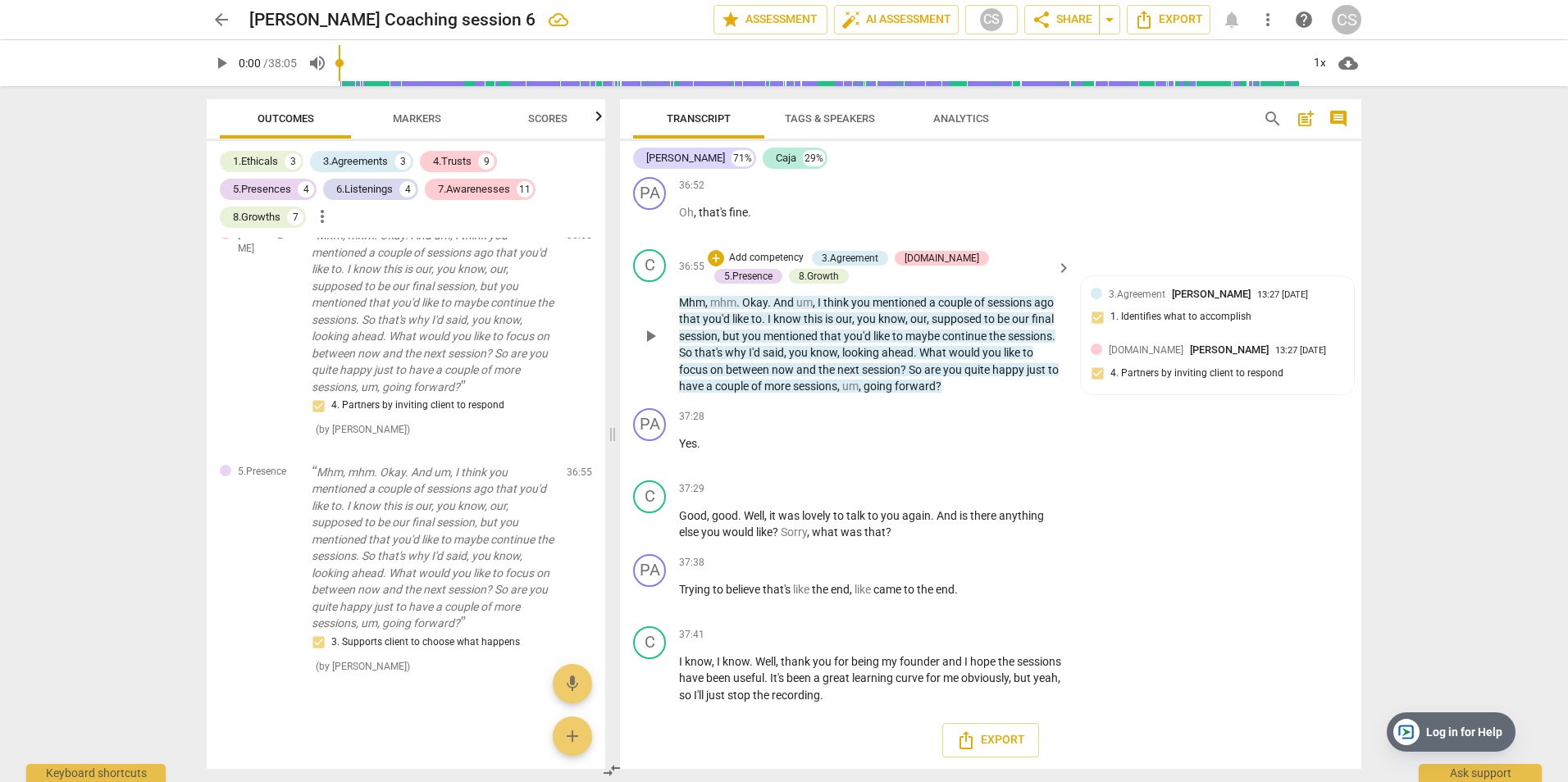
scroll to position [16013, 0]
drag, startPoint x: 687, startPoint y: 511, endPoint x: 852, endPoint y: 525, distance: 165.6
click at [854, 525] on p "Good , good . Well , it was lovely to talk to you again . And is there anything…" at bounding box center [871, 522] width 384 height 34
click at [678, 514] on div "play_arrow pause" at bounding box center [658, 523] width 42 height 23
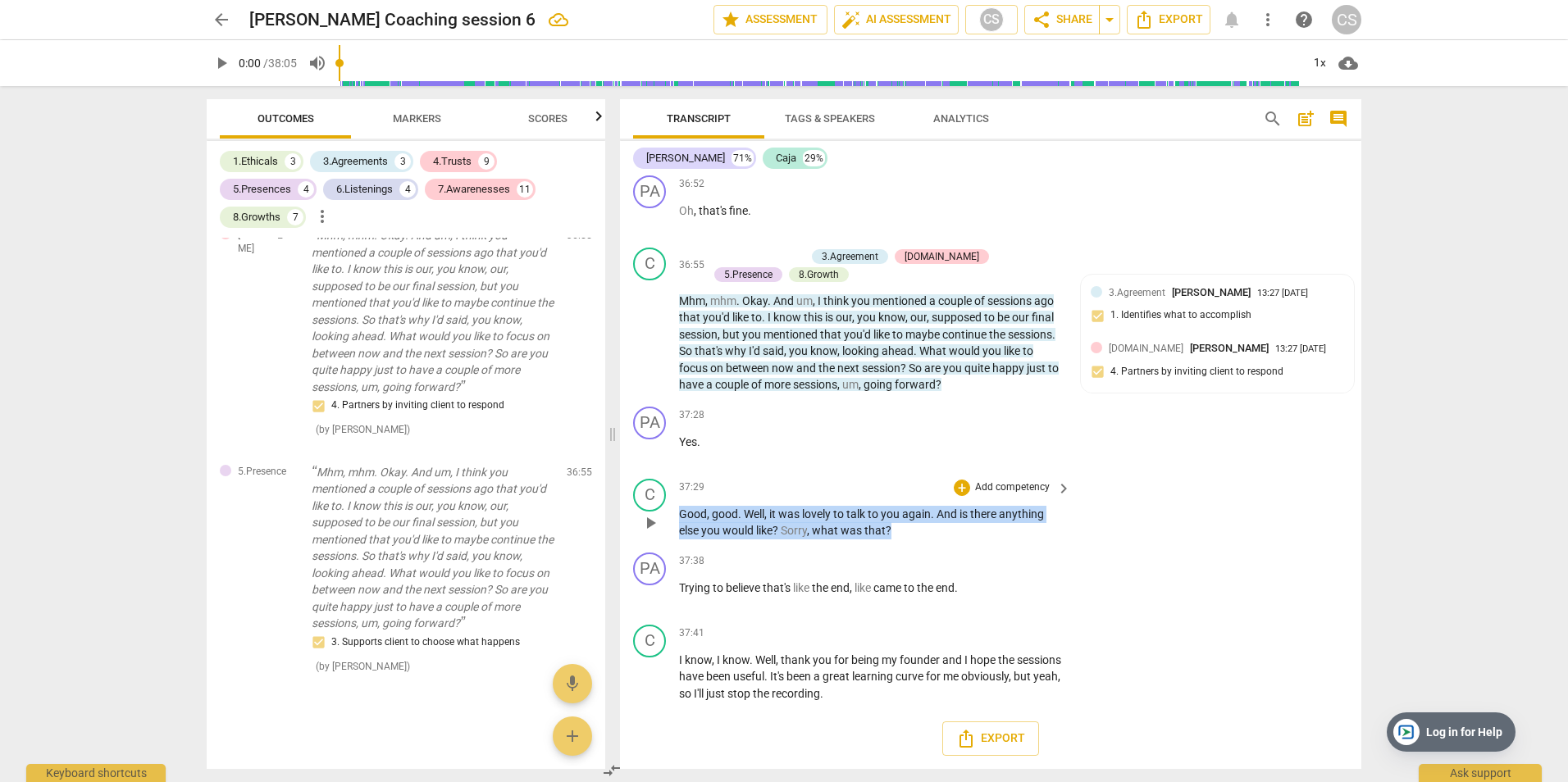
drag, startPoint x: 679, startPoint y: 509, endPoint x: 991, endPoint y: 530, distance: 312.7
click at [991, 530] on p "Good , good . Well , it was lovely to talk to you again . And is there anything…" at bounding box center [871, 522] width 384 height 34
click at [998, 484] on p "Add competency" at bounding box center [1013, 488] width 78 height 15
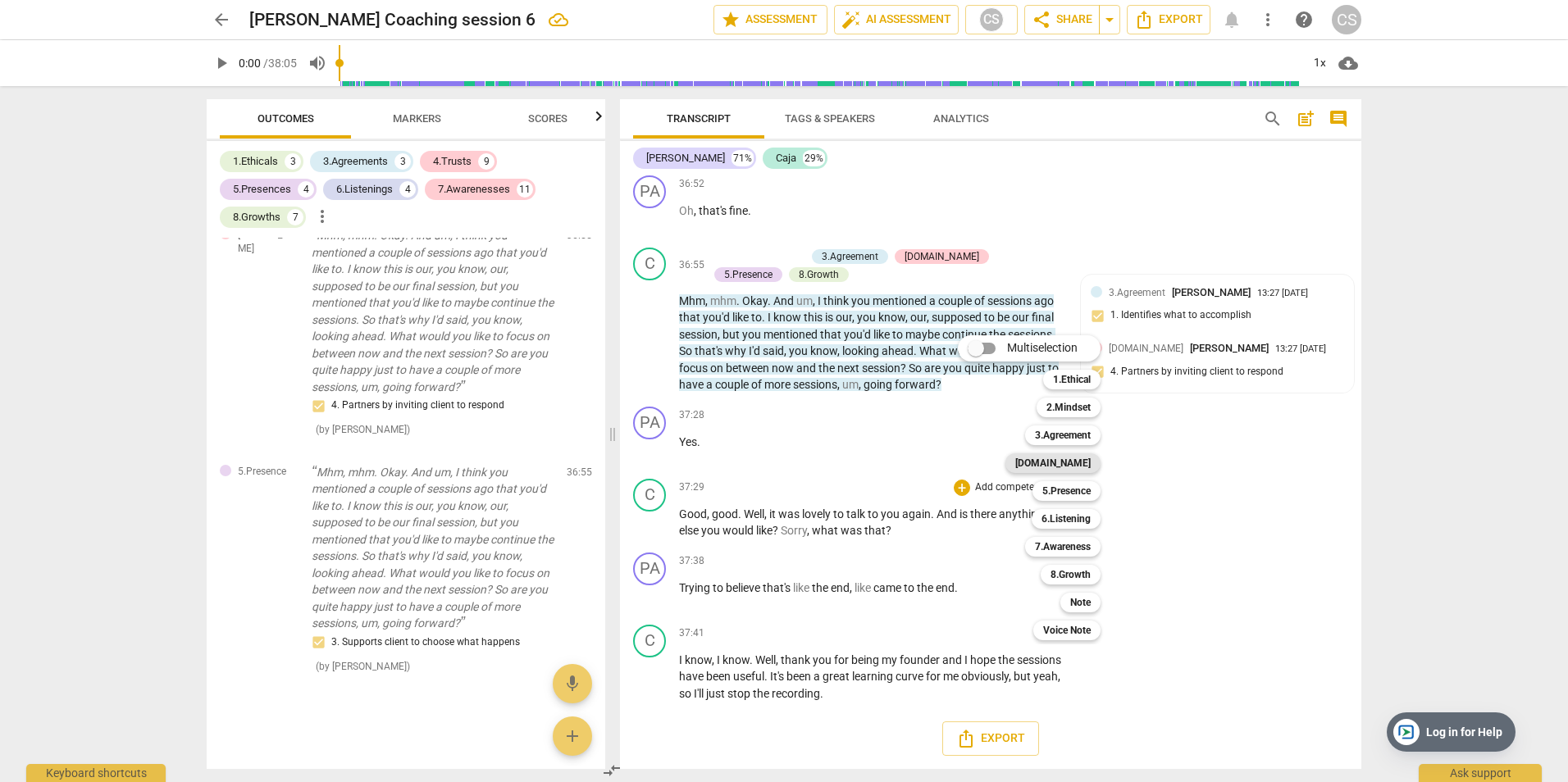
click at [1079, 462] on b "[DOMAIN_NAME]" at bounding box center [1053, 463] width 75 height 20
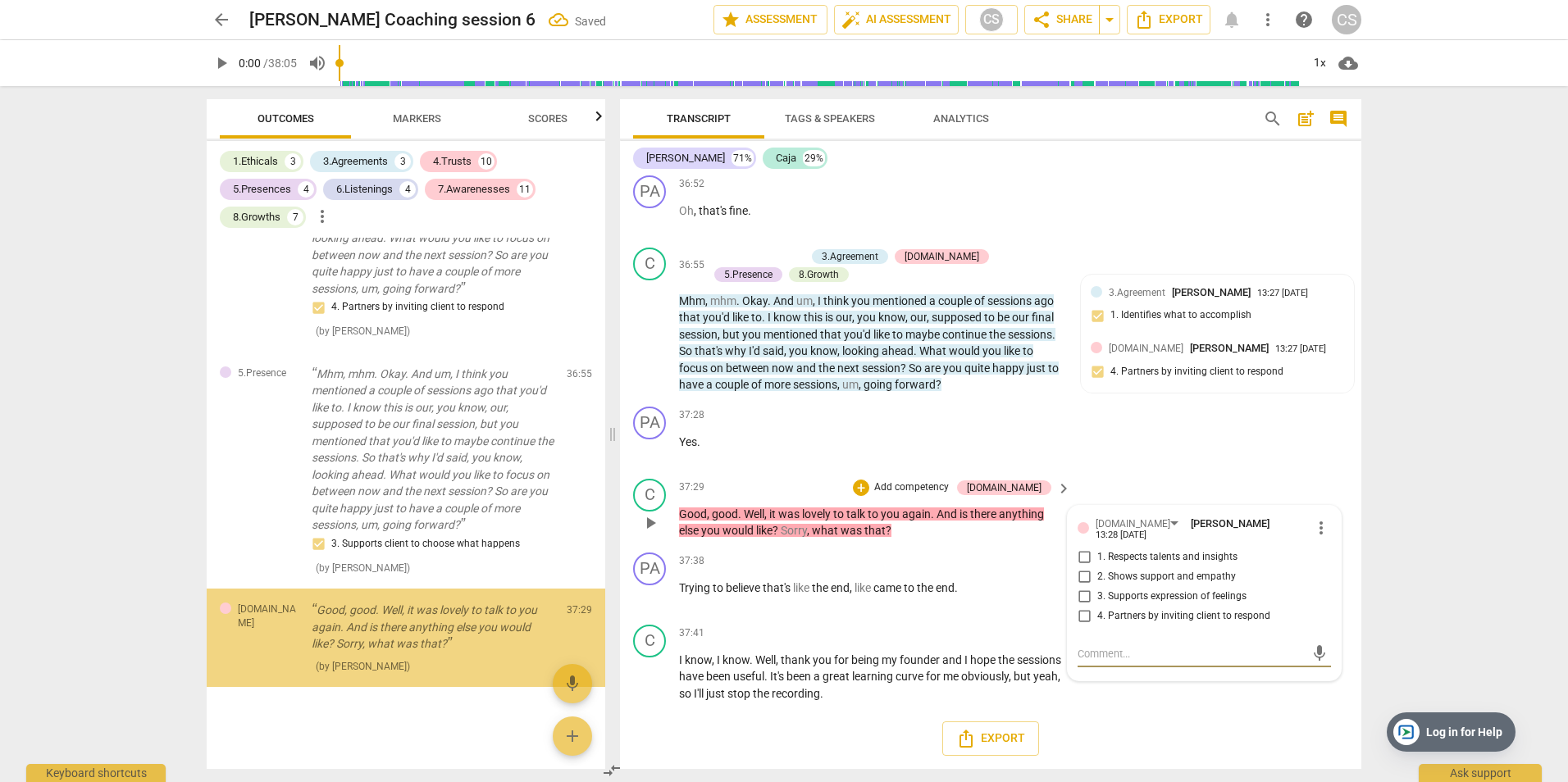
scroll to position [8483, 0]
click at [1084, 547] on input "1. Respects talents and insights" at bounding box center [1084, 557] width 26 height 20
checkbox input "true"
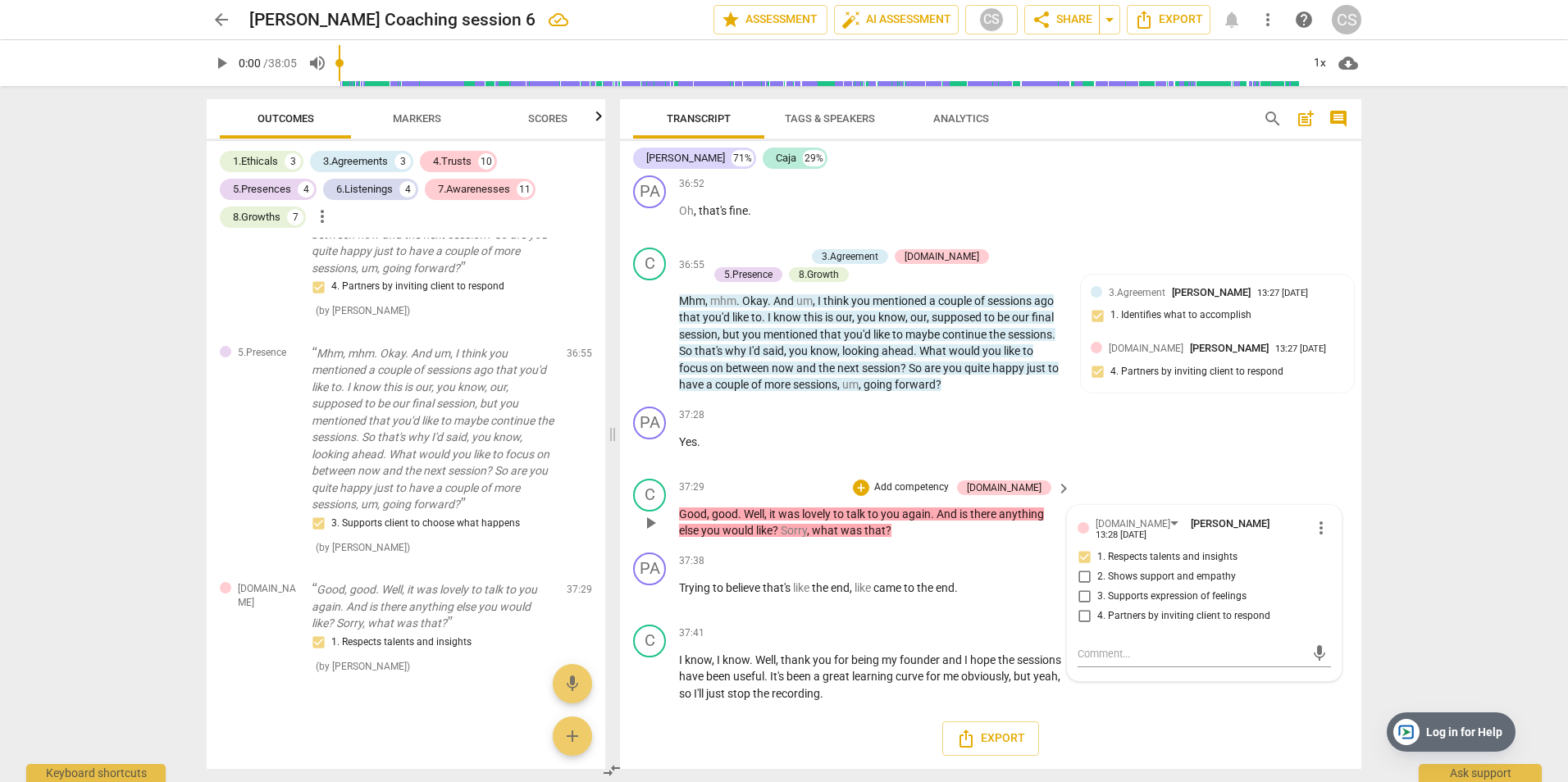
click at [945, 485] on p "Add competency" at bounding box center [911, 488] width 78 height 15
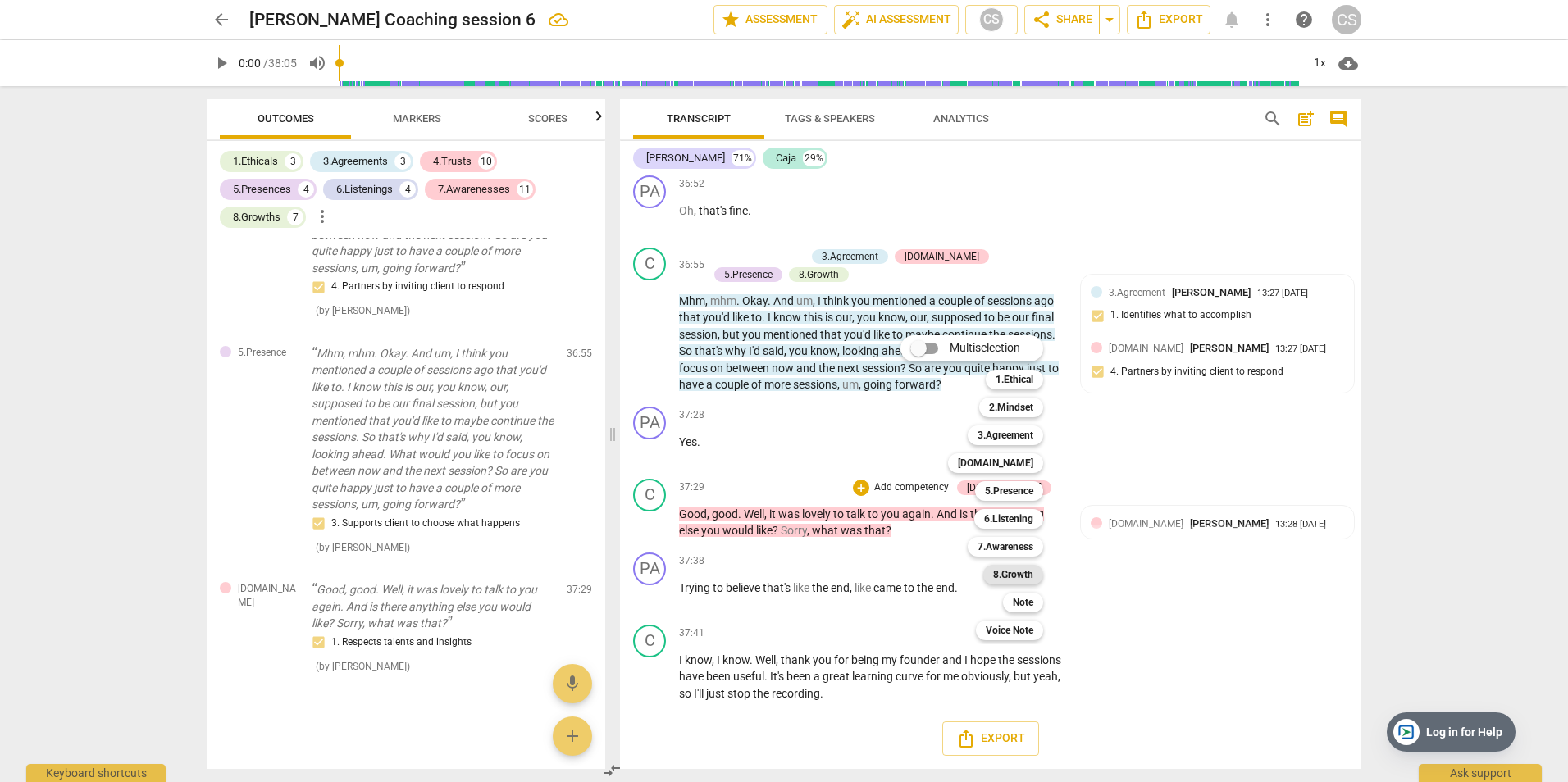
click at [1021, 574] on b "8.Growth" at bounding box center [1013, 574] width 40 height 20
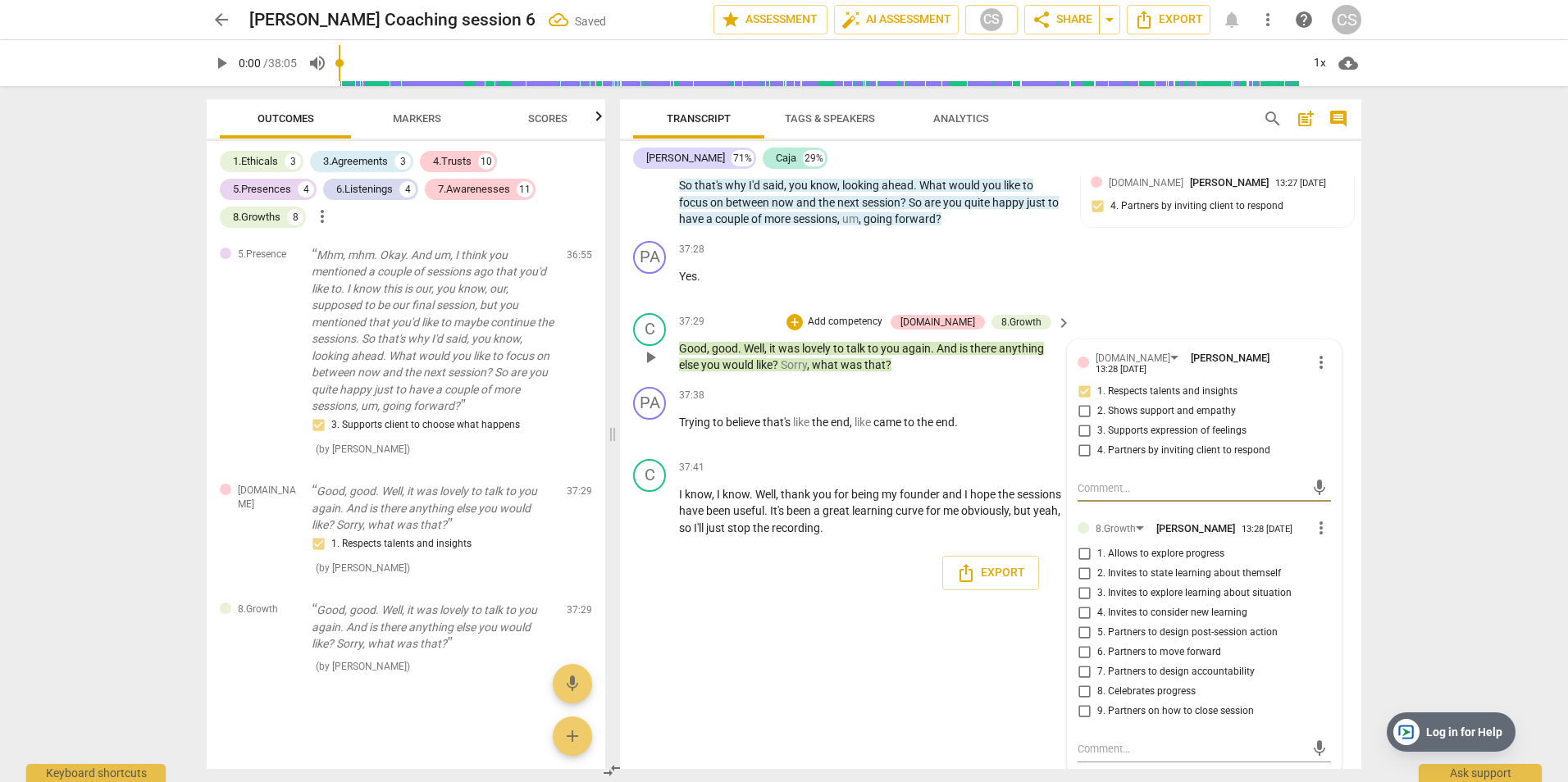
scroll to position [16180, 0]
click at [1084, 701] on input "9. Partners on how to close session" at bounding box center [1084, 709] width 26 height 20
checkbox input "true"
click at [775, 578] on div "Export" at bounding box center [991, 572] width 742 height 61
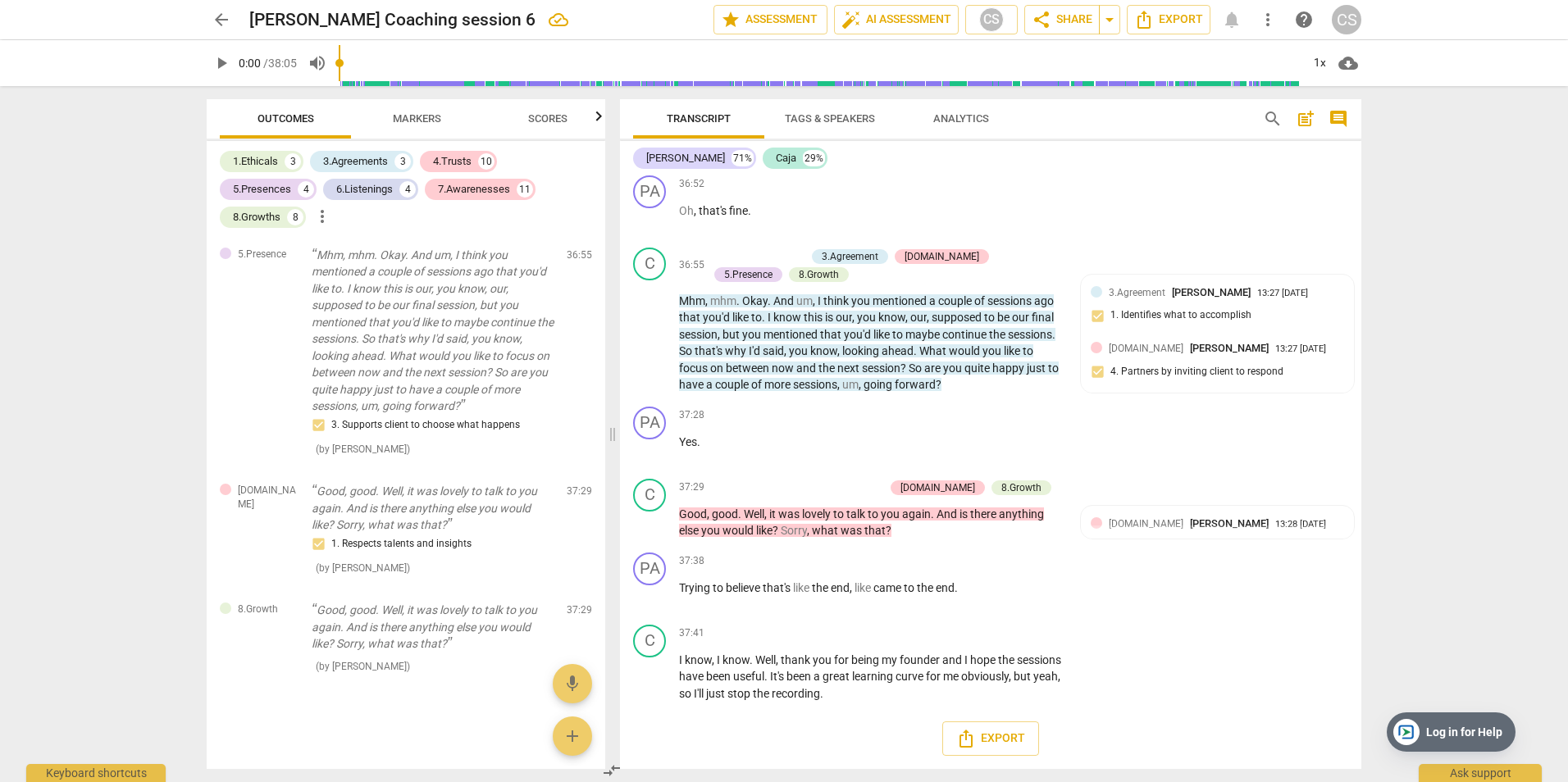
scroll to position [16013, 0]
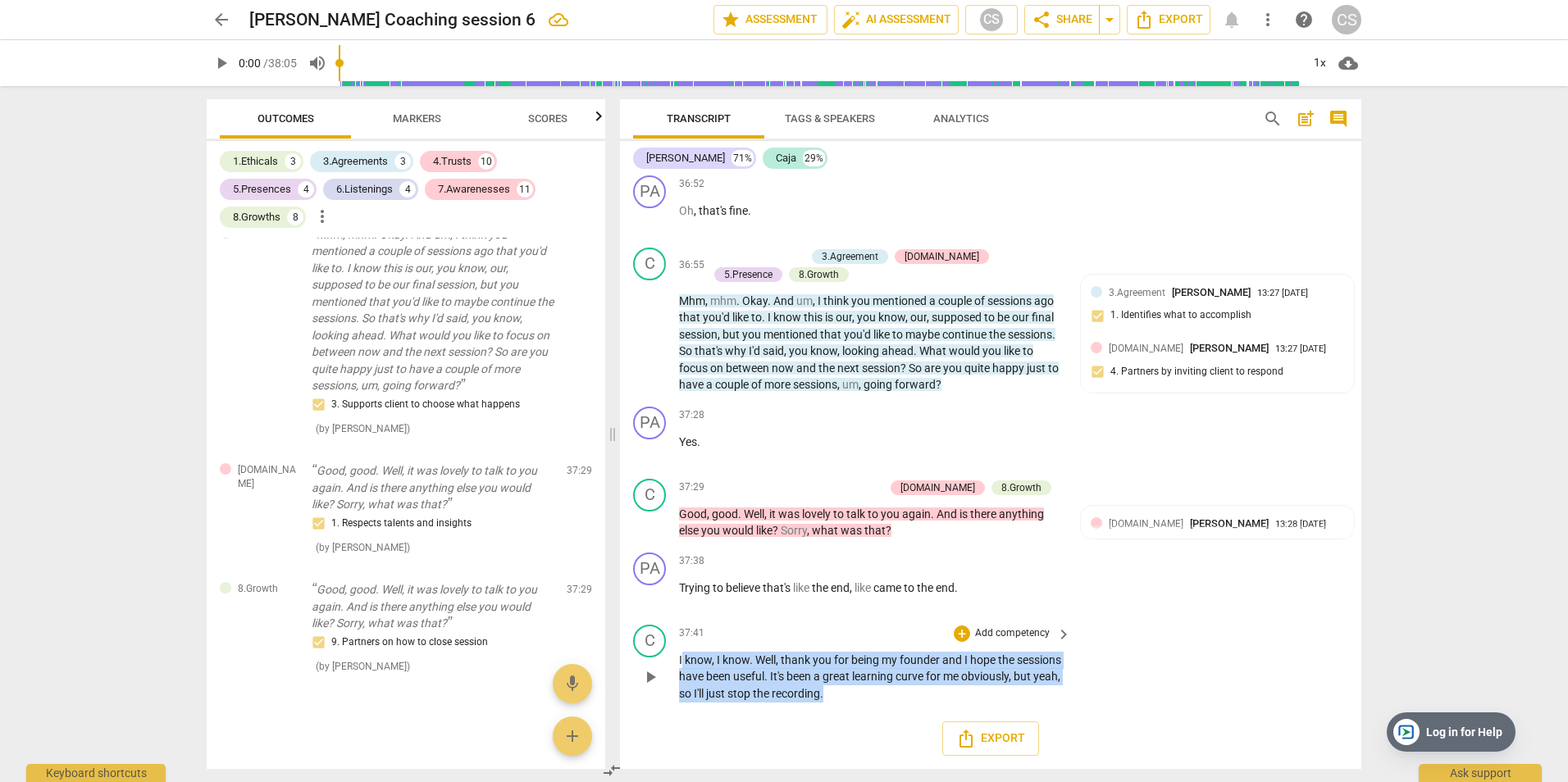
drag, startPoint x: 682, startPoint y: 658, endPoint x: 1020, endPoint y: 695, distance: 340.0
click at [1020, 695] on p "I know , I know . Well , thank you for being my founder and I hope the sessions…" at bounding box center [871, 677] width 384 height 51
click at [1029, 633] on p "Add competency" at bounding box center [1013, 633] width 78 height 15
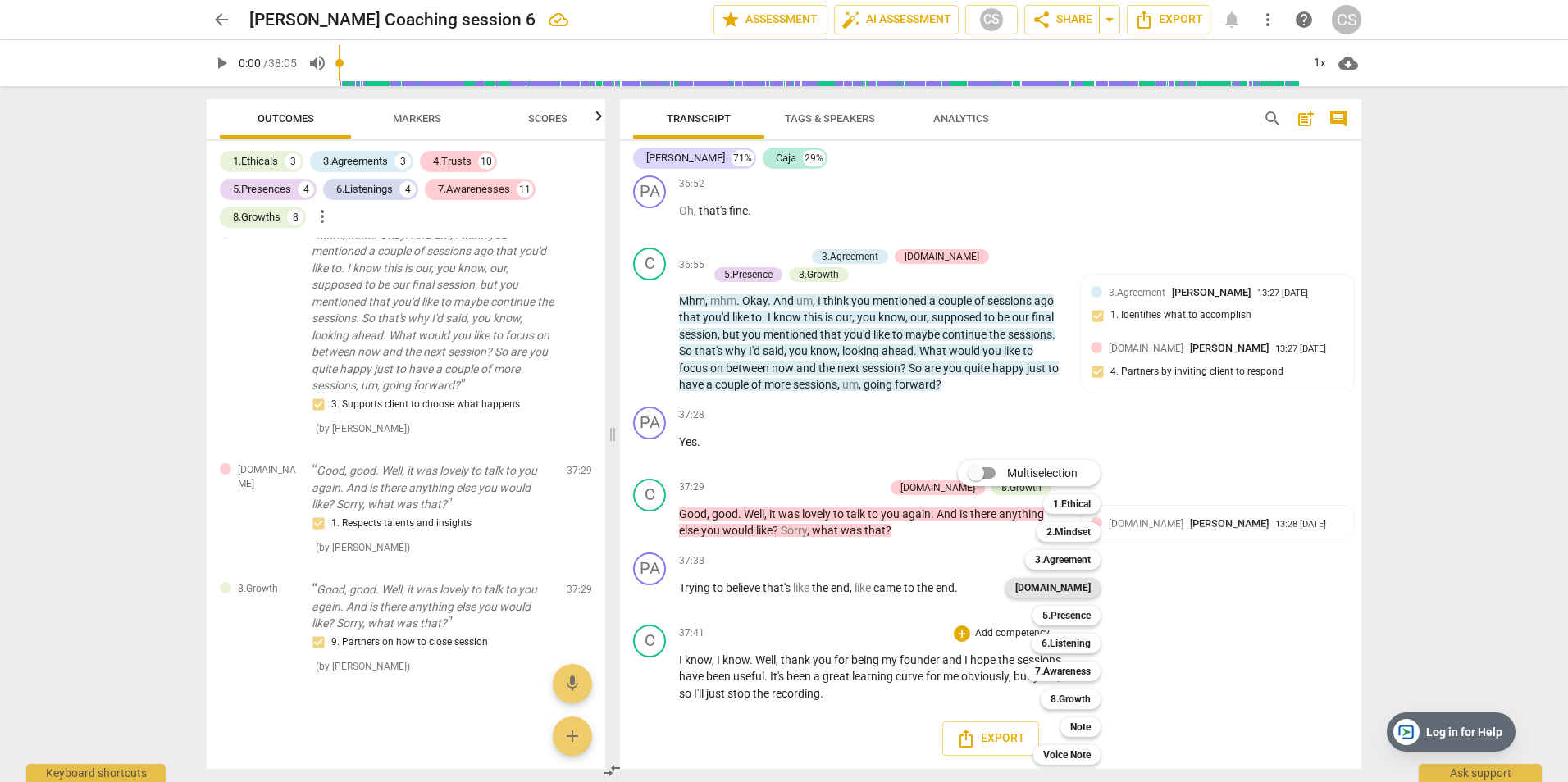
click at [1080, 588] on b "[DOMAIN_NAME]" at bounding box center [1053, 587] width 75 height 20
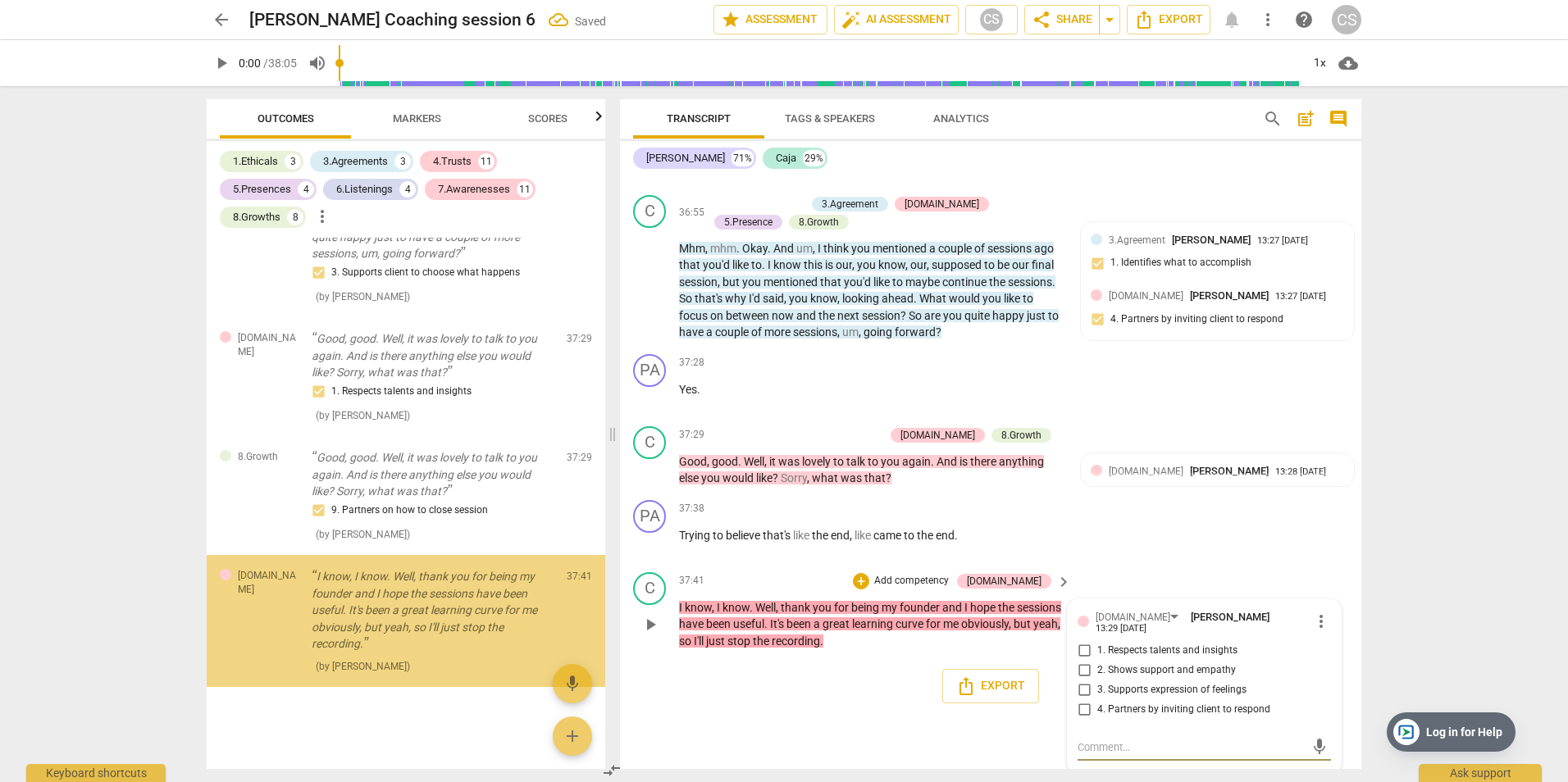
scroll to position [8755, 0]
click at [1079, 643] on input "1. Respects talents and insights" at bounding box center [1084, 650] width 26 height 20
checkbox input "true"
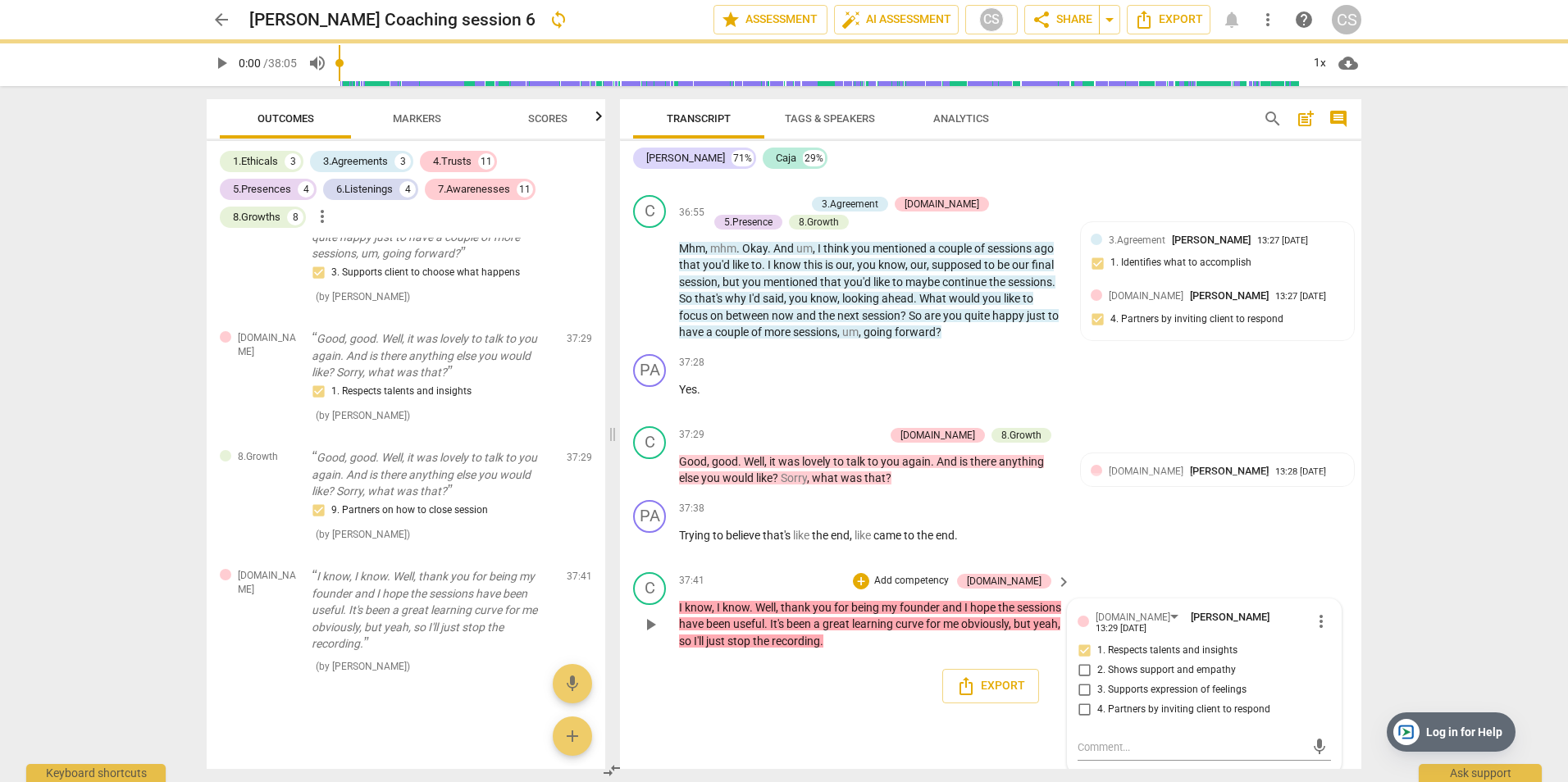
click at [1080, 661] on input "2. Shows support and empathy" at bounding box center [1084, 670] width 26 height 20
checkbox input "true"
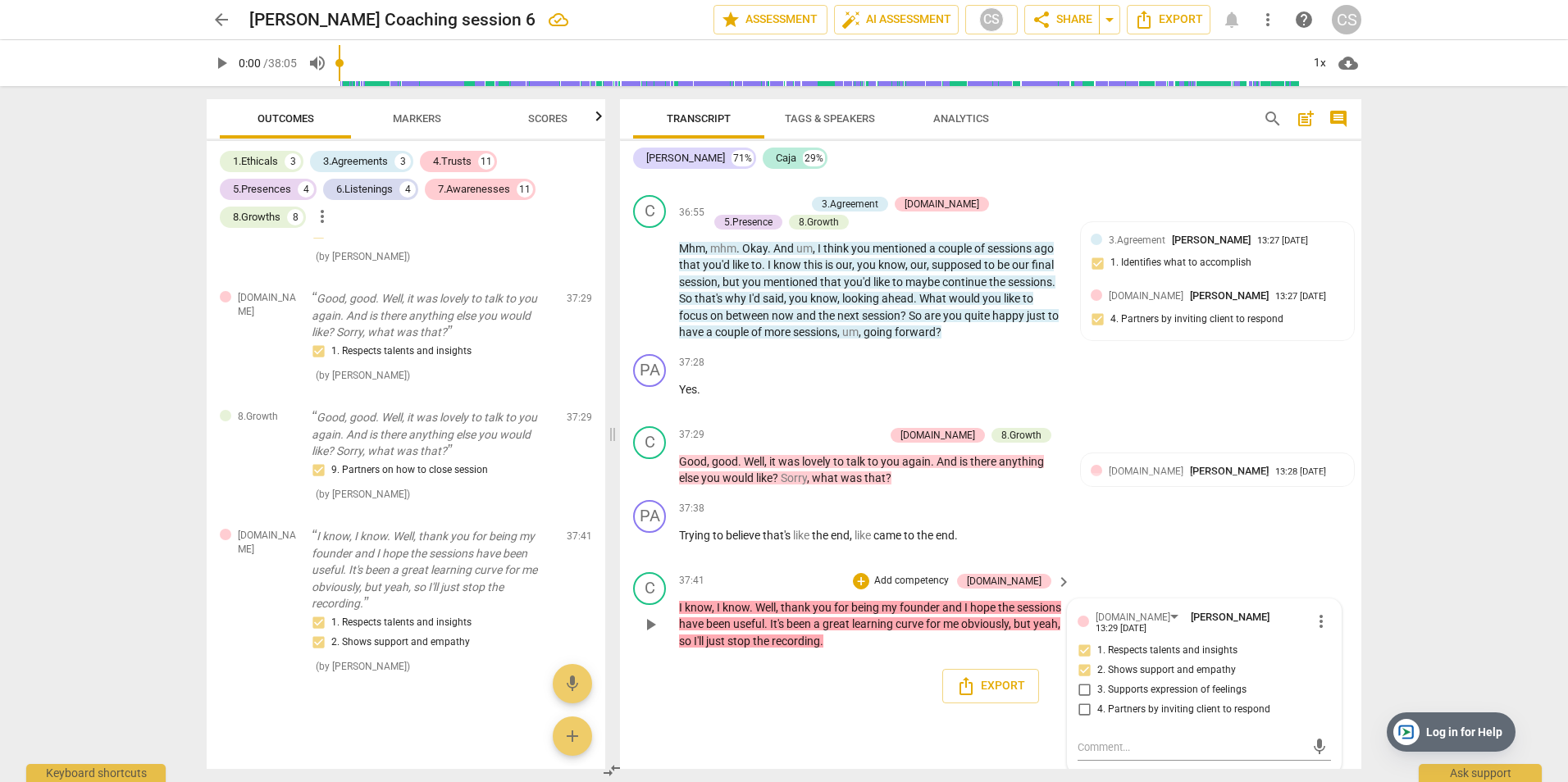
click at [928, 579] on p "Add competency" at bounding box center [911, 581] width 78 height 15
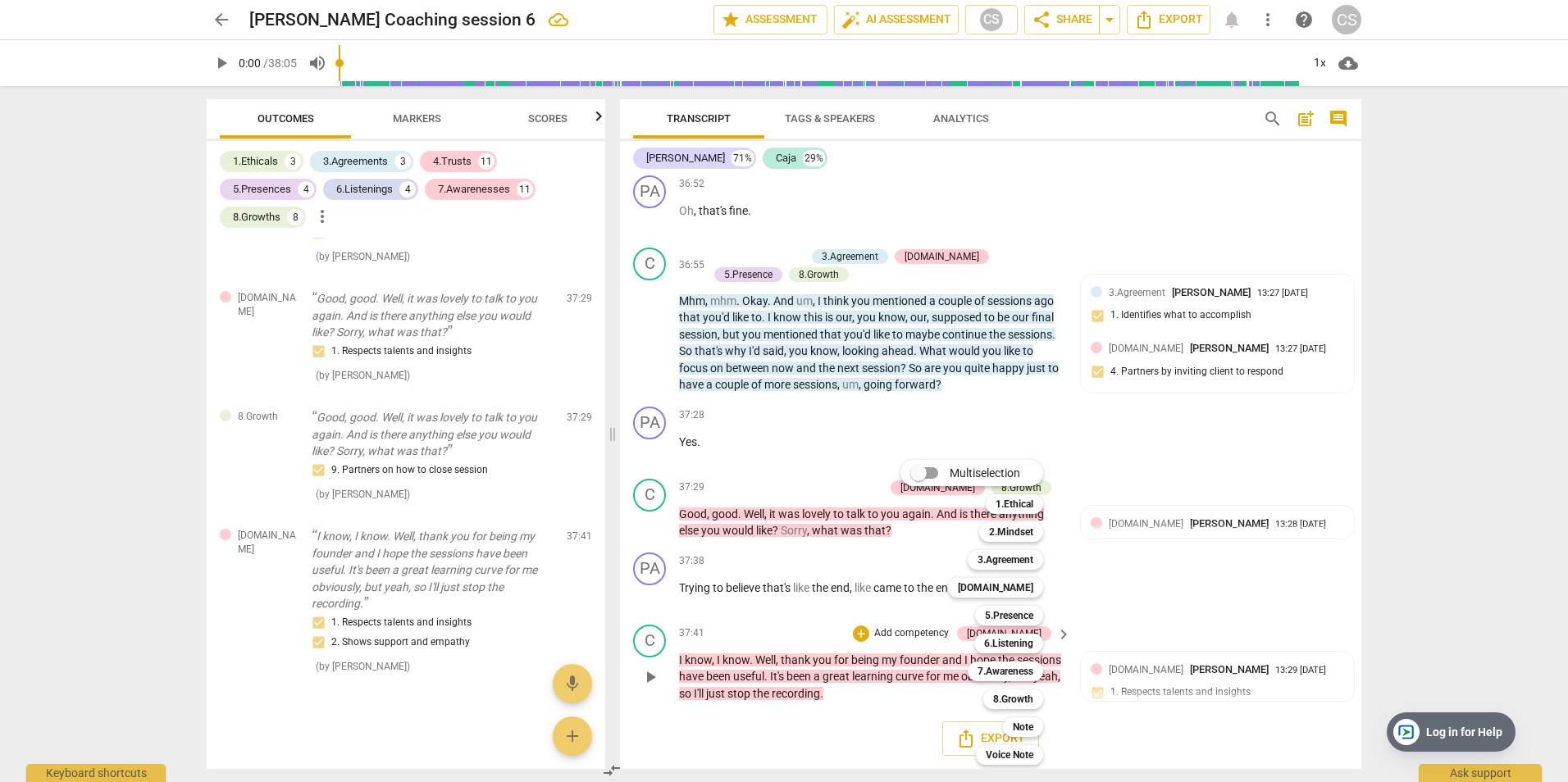
scroll to position [16013, 0]
click at [1023, 700] on b "8.Growth" at bounding box center [1013, 699] width 40 height 20
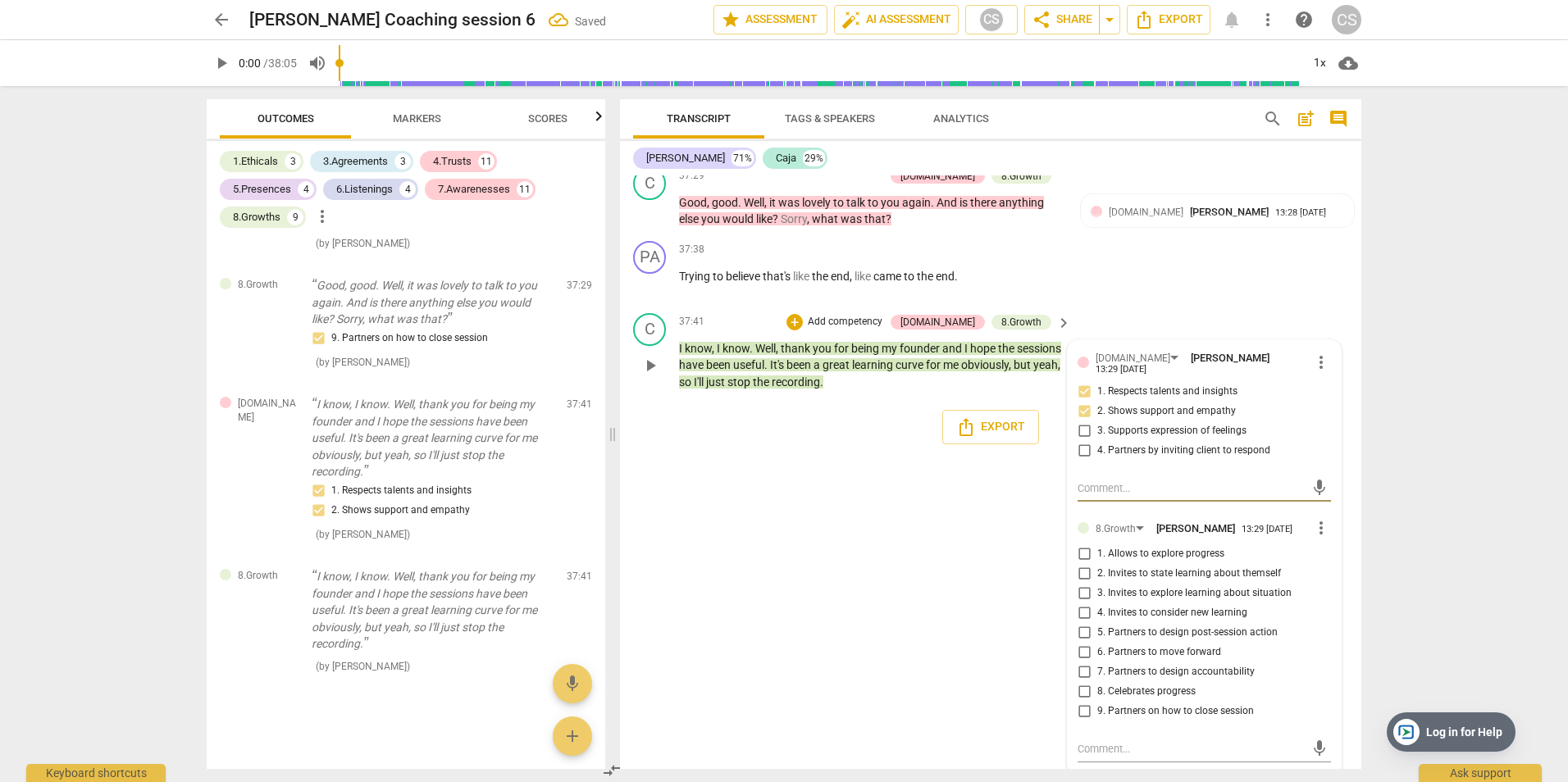
scroll to position [16327, 0]
click at [1084, 703] on input "9. Partners on how to close session" at bounding box center [1084, 709] width 26 height 20
checkbox input "true"
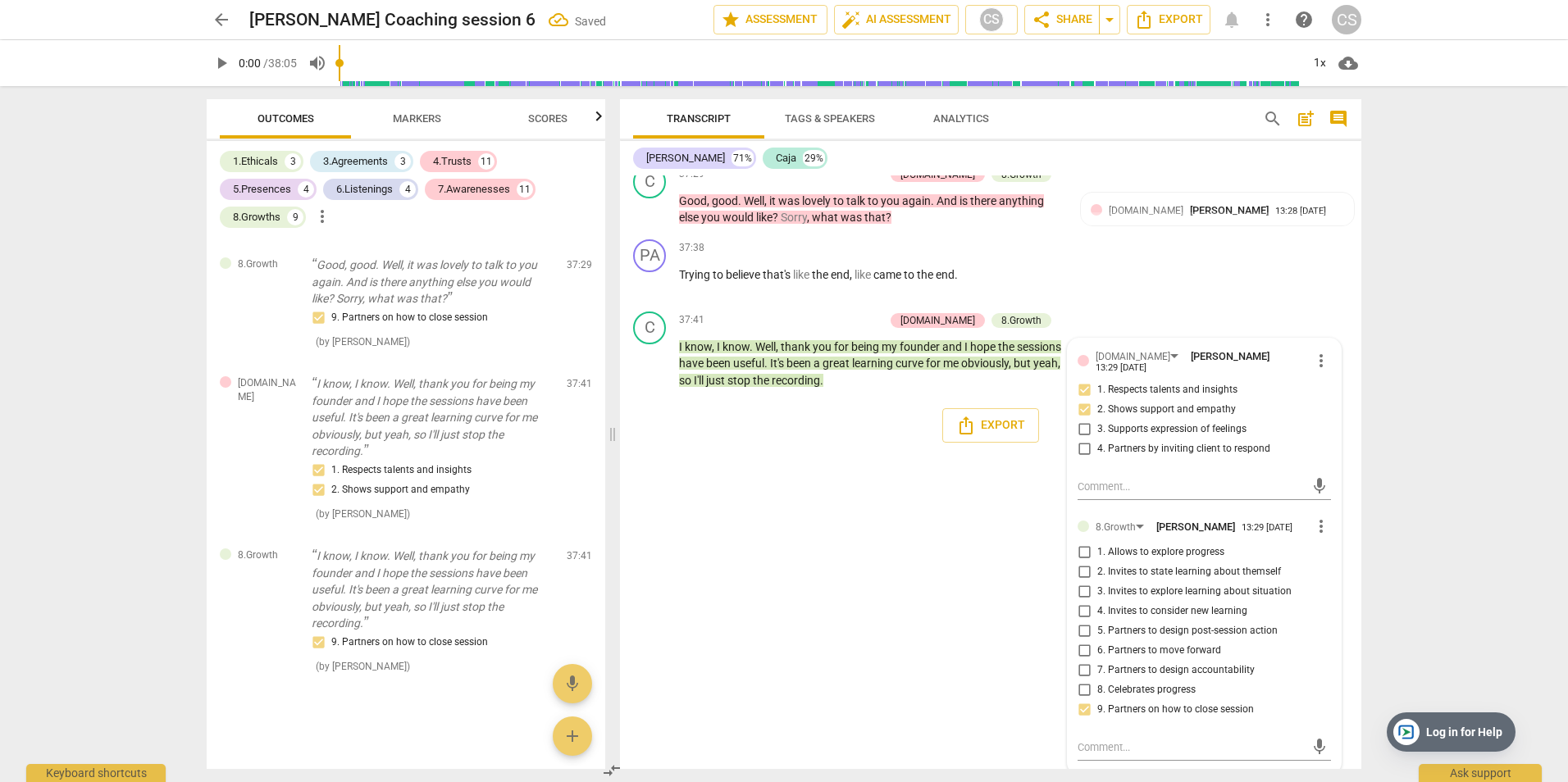
click at [929, 630] on div "PA play_arrow pause 00:04 + Add competency keyboard_arrow_right Hi [PERSON_NAME…" at bounding box center [991, 472] width 742 height 593
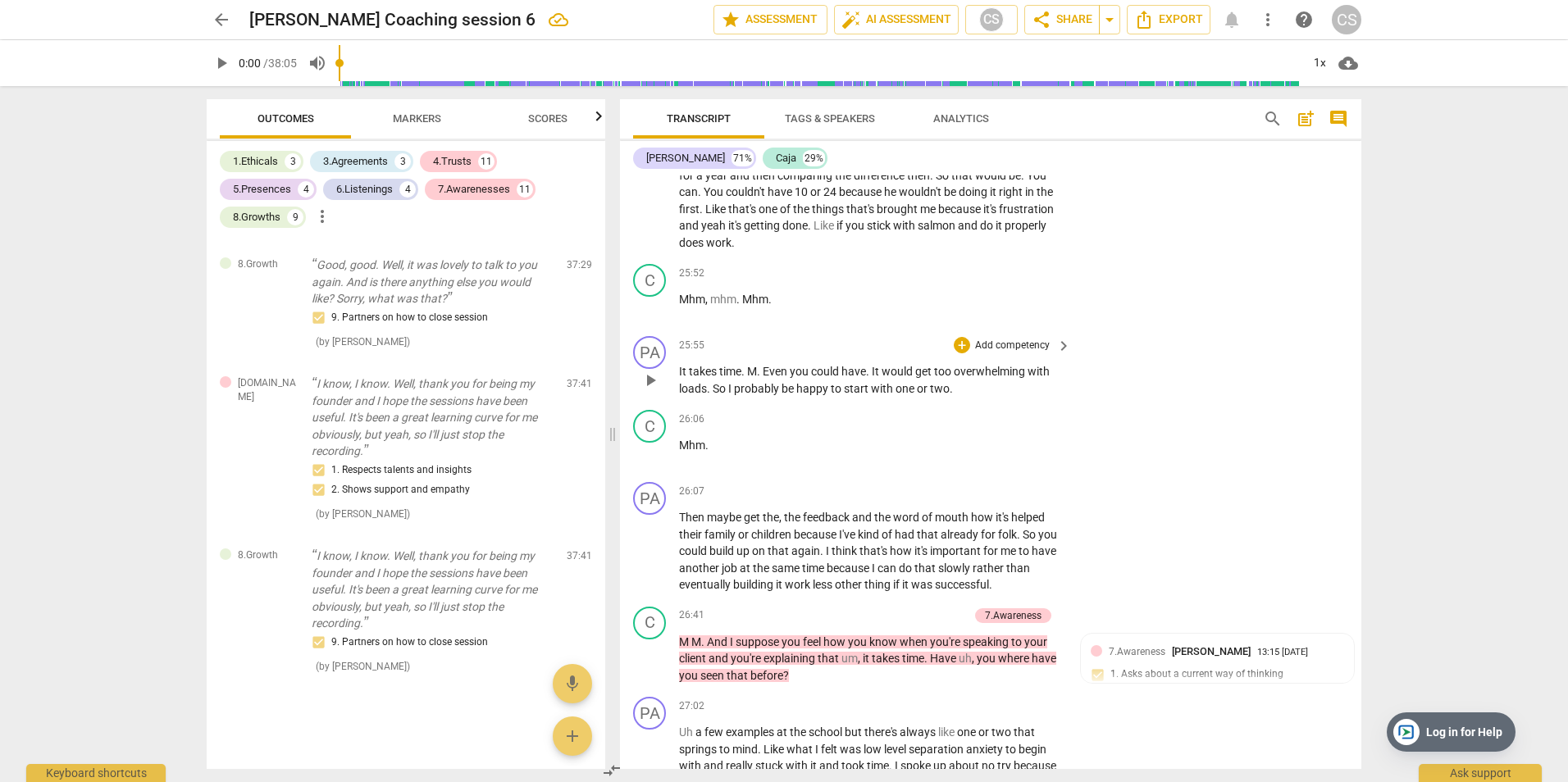
scroll to position [11340, 0]
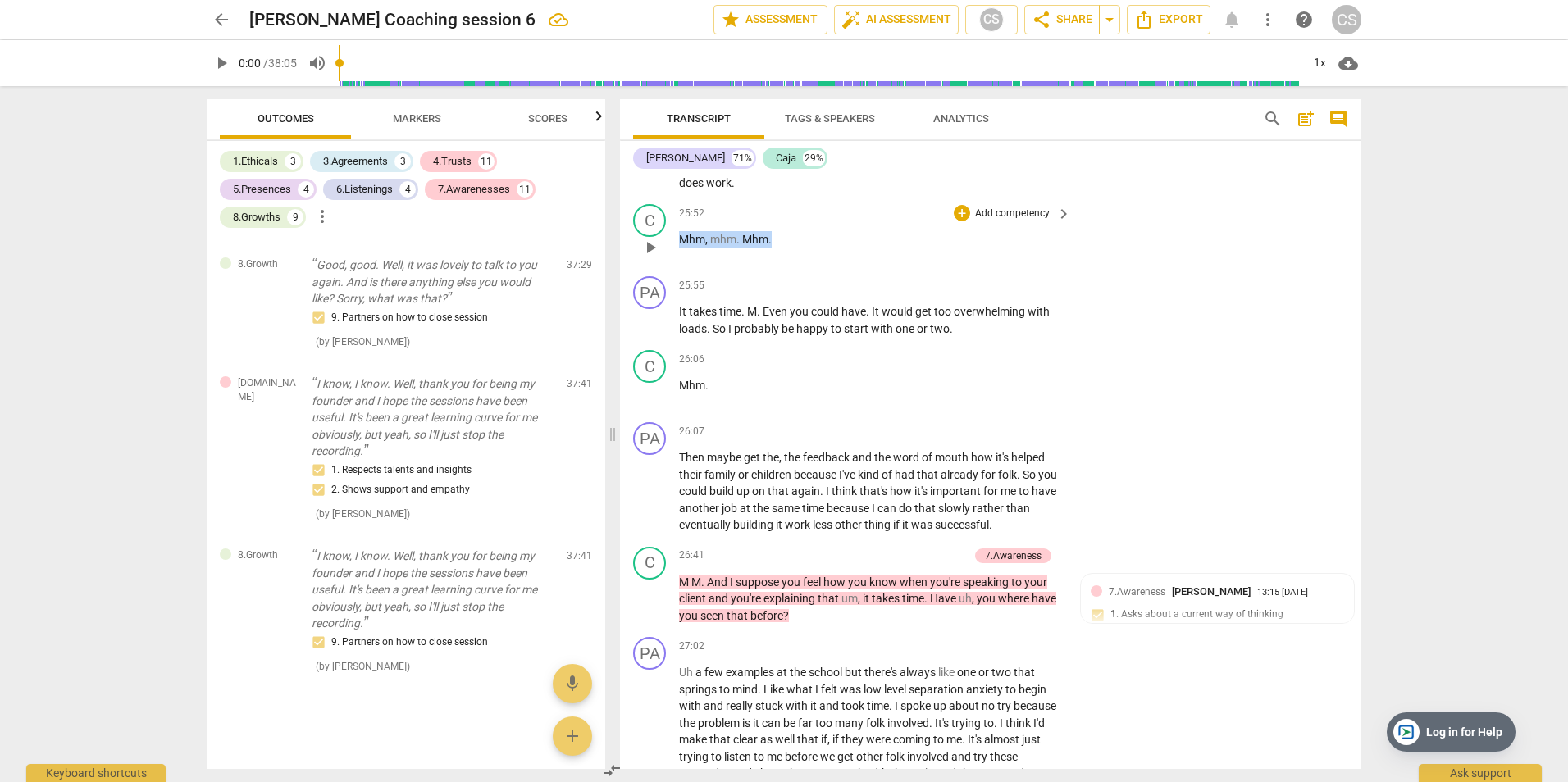
drag, startPoint x: 682, startPoint y: 238, endPoint x: 776, endPoint y: 244, distance: 94.2
click at [776, 244] on p "Mhm , mhm . Mhm ." at bounding box center [871, 240] width 384 height 17
click at [1018, 209] on p "Add competency" at bounding box center [1013, 214] width 78 height 15
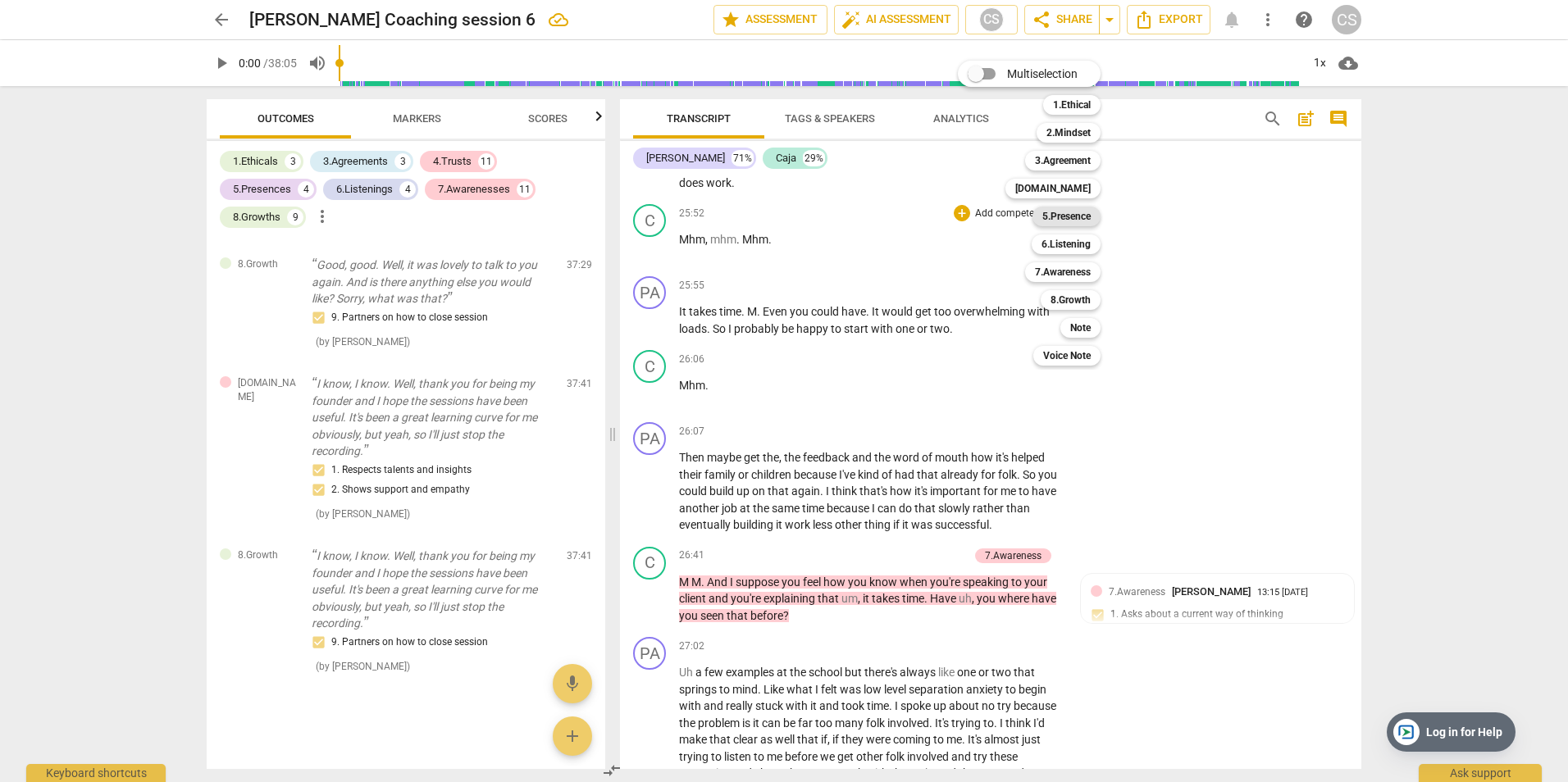
click at [1070, 213] on b "5.Presence" at bounding box center [1066, 217] width 49 height 20
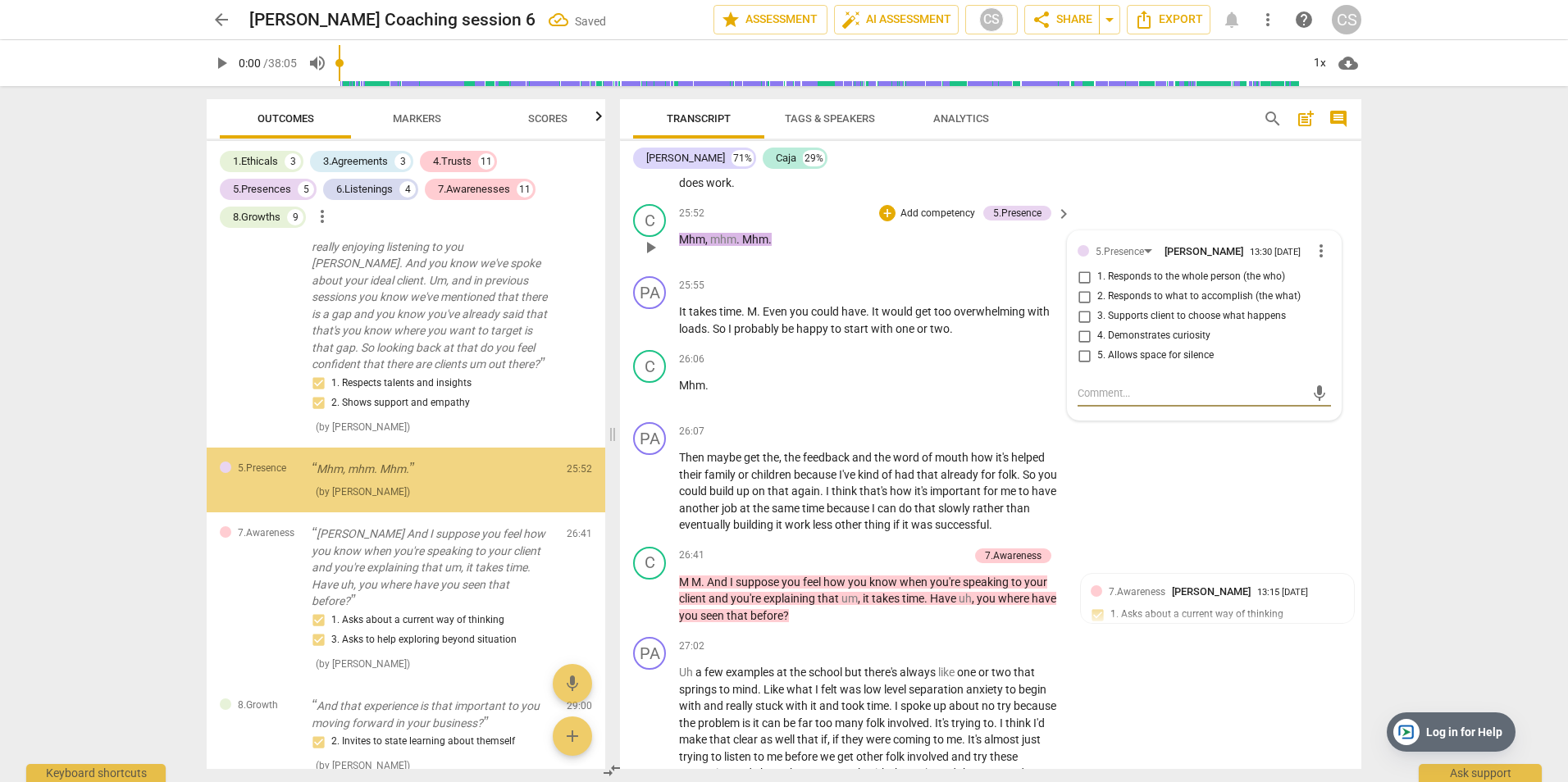
scroll to position [2867, 0]
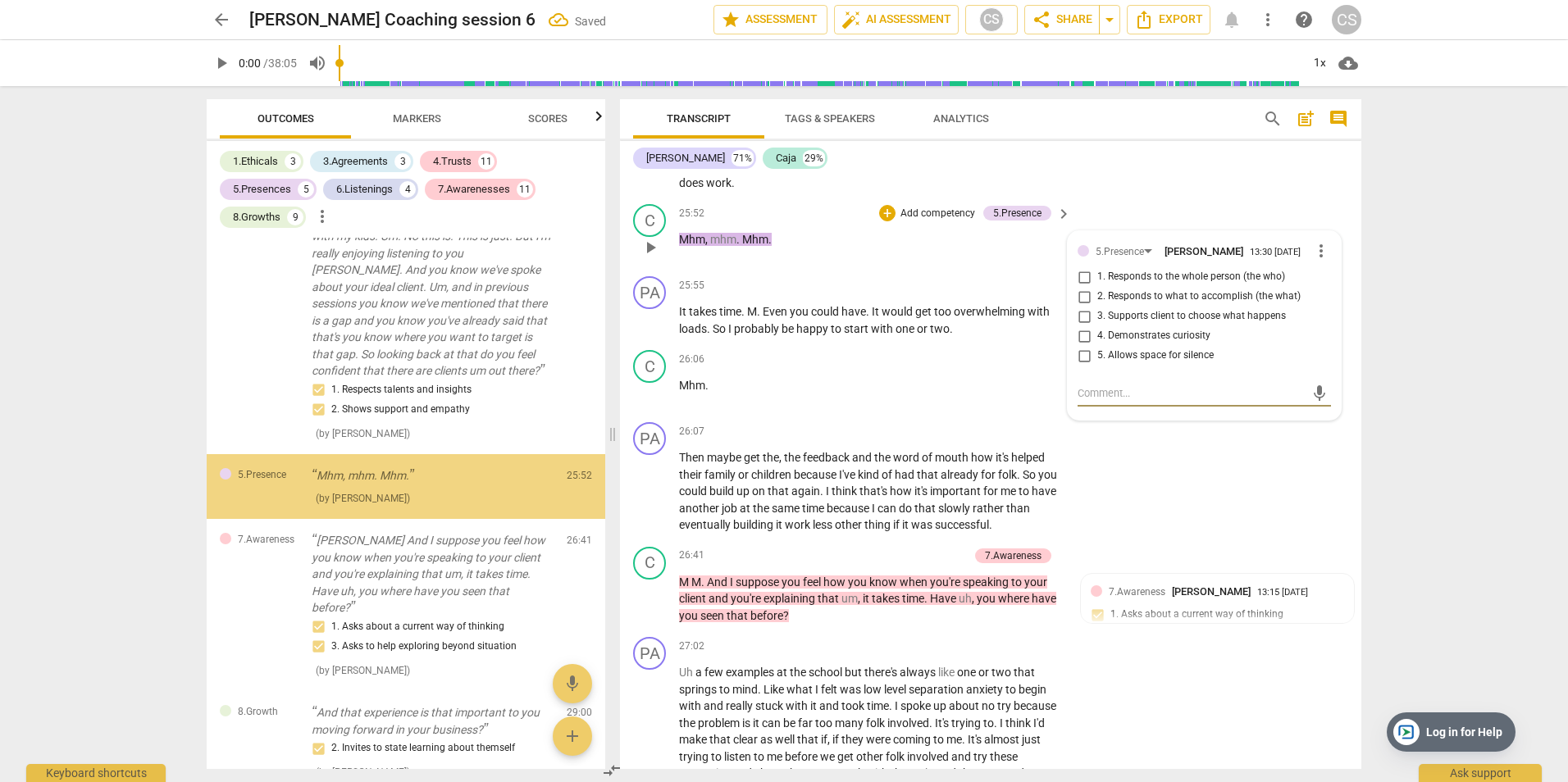
click at [1085, 354] on input "5. Allows space for silence" at bounding box center [1084, 356] width 26 height 20
checkbox input "true"
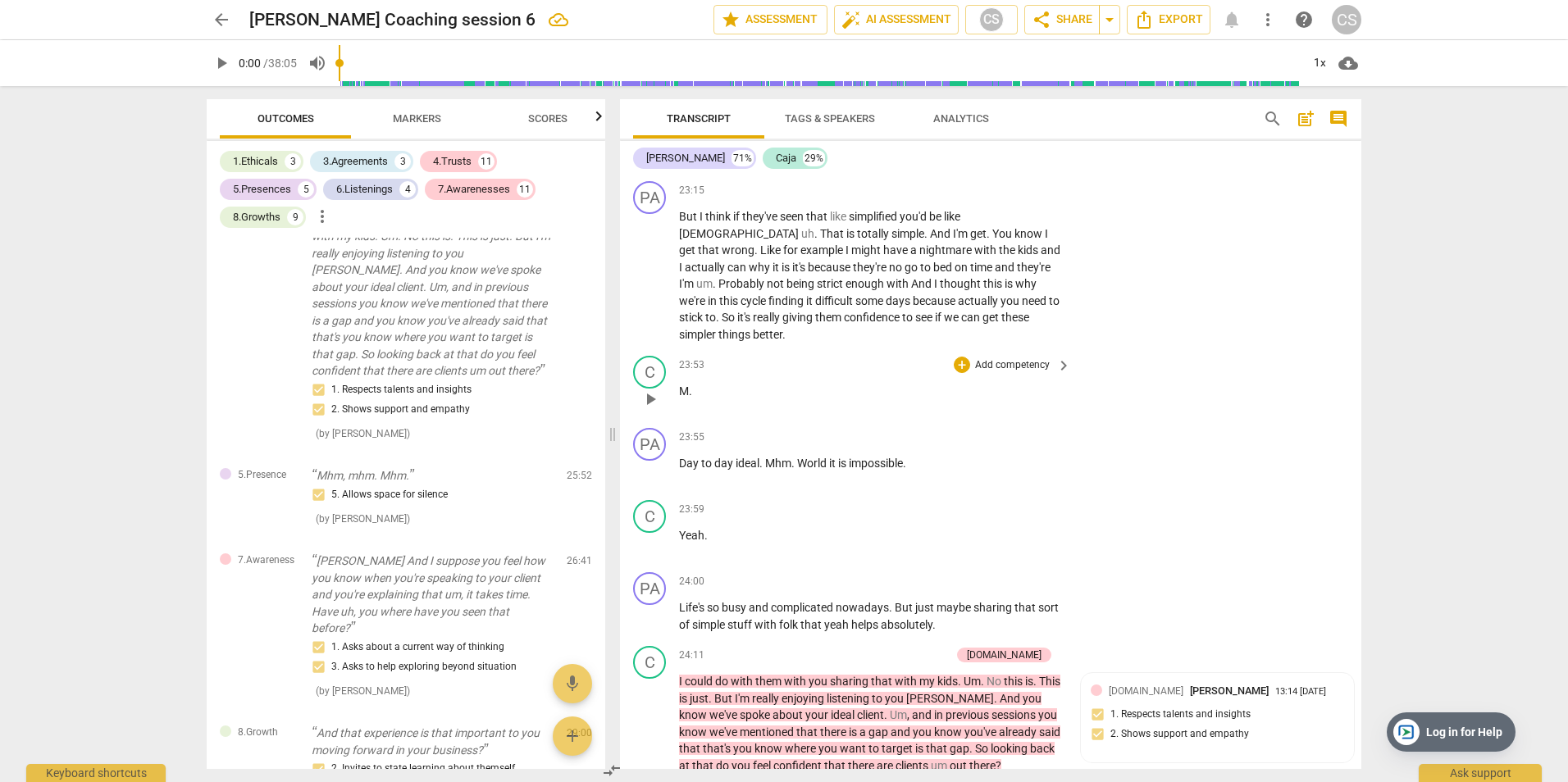
scroll to position [10520, 0]
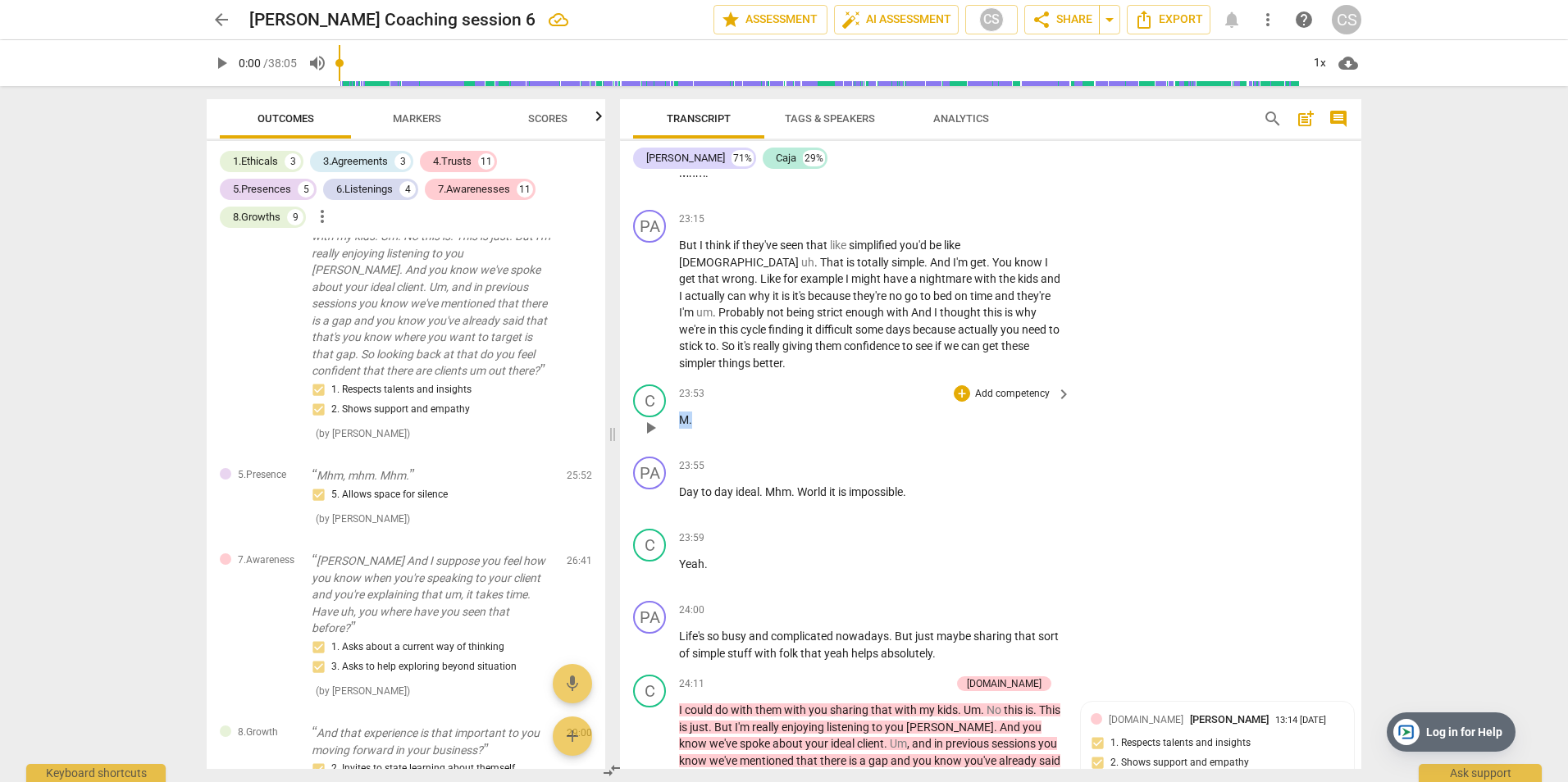
drag, startPoint x: 681, startPoint y: 419, endPoint x: 699, endPoint y: 418, distance: 18.0
click at [699, 418] on p "M ." at bounding box center [871, 420] width 384 height 17
click at [993, 387] on p "Add competency" at bounding box center [1013, 394] width 78 height 15
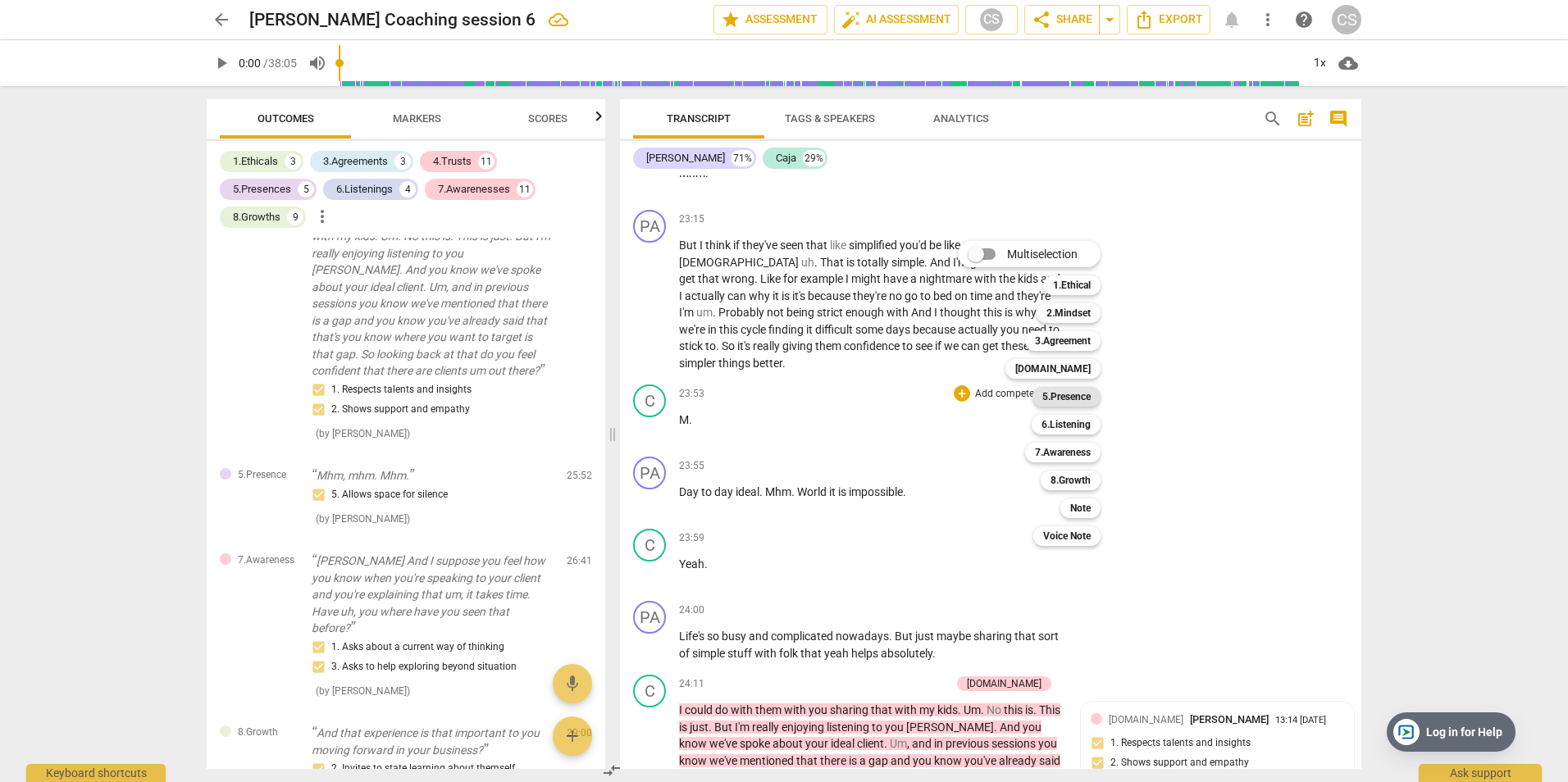
click at [1088, 399] on b "5.Presence" at bounding box center [1066, 397] width 49 height 20
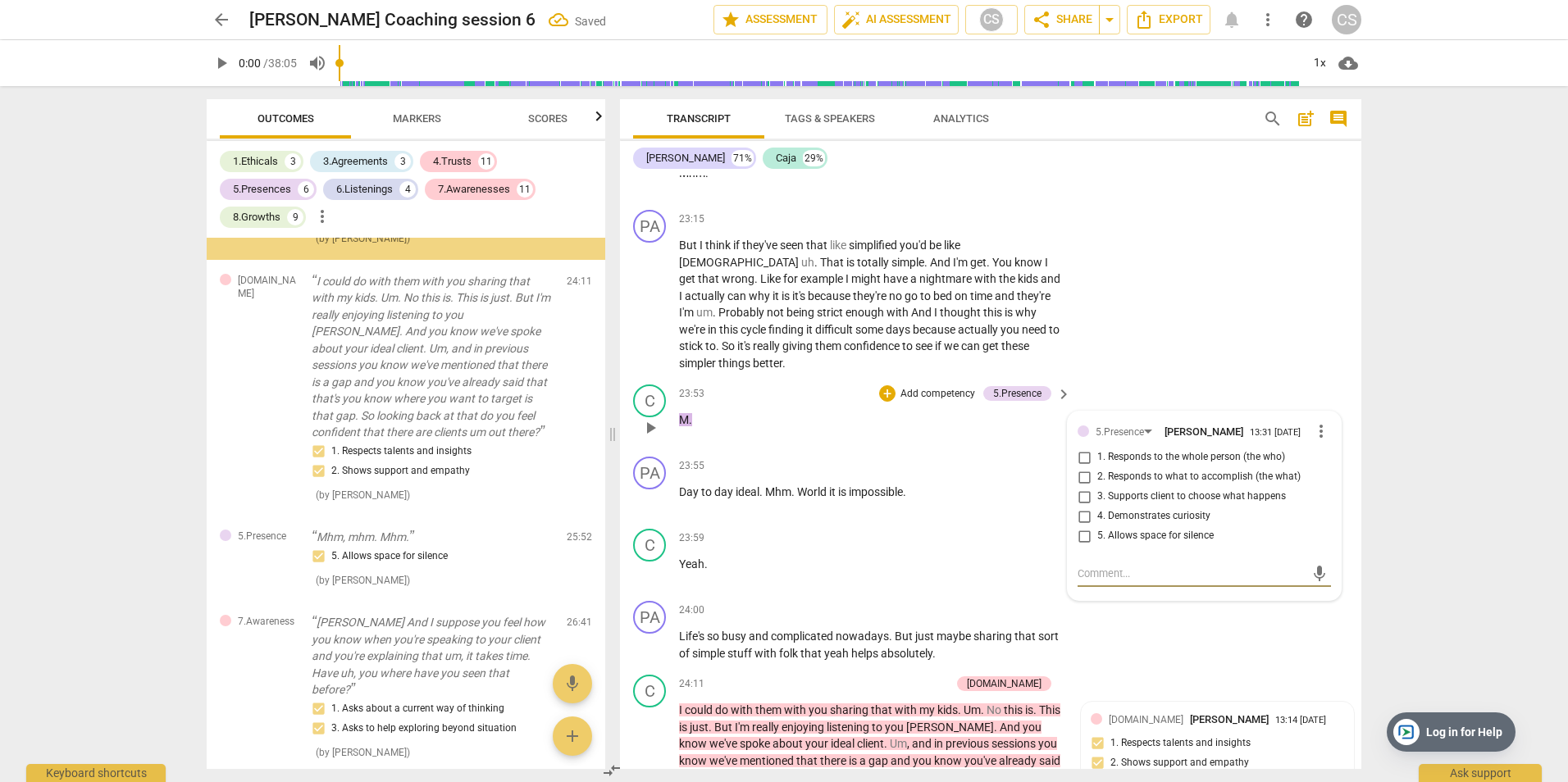
scroll to position [2611, 0]
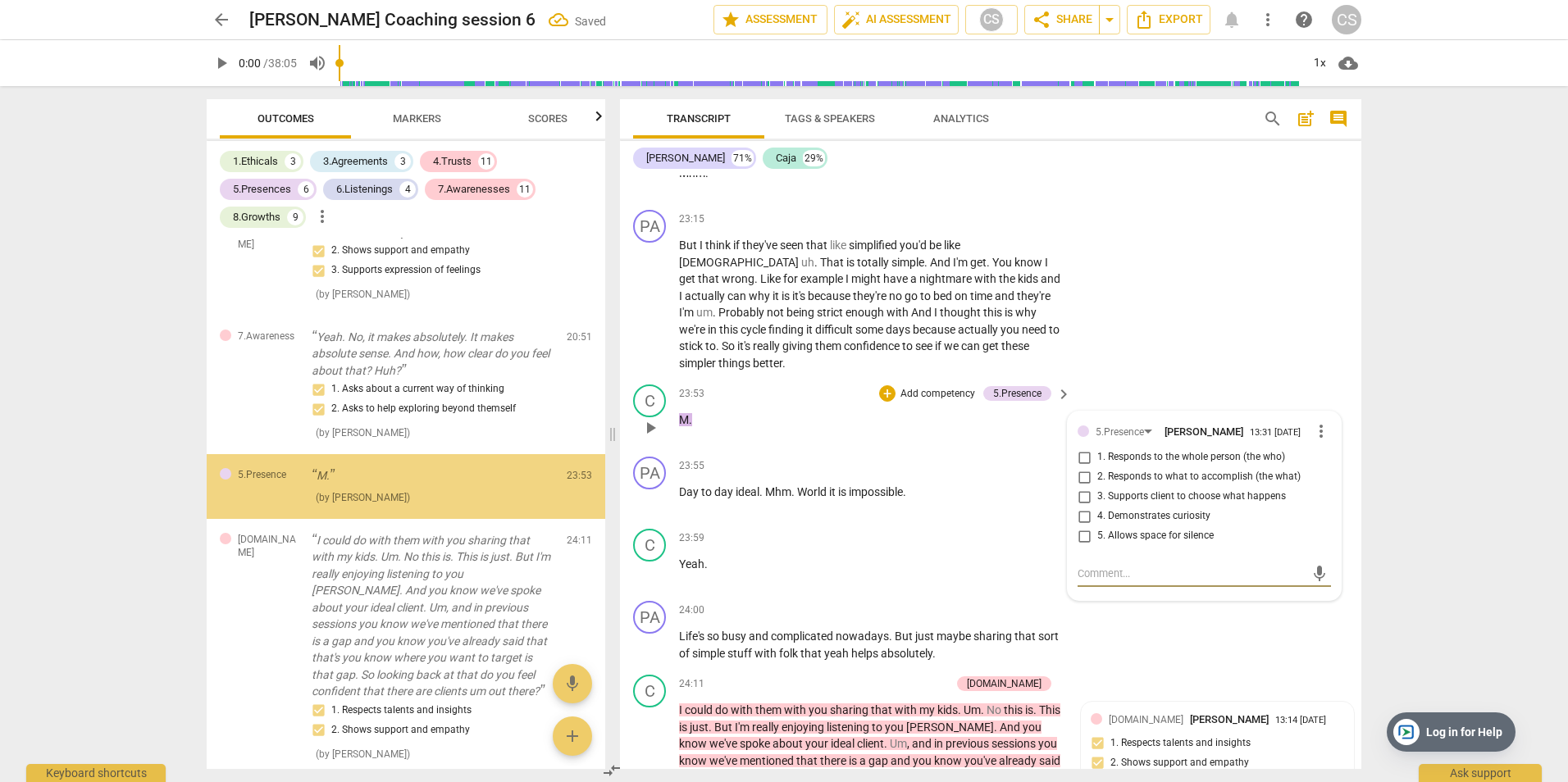
click at [1081, 533] on input "5. Allows space for silence" at bounding box center [1084, 536] width 26 height 20
checkbox input "true"
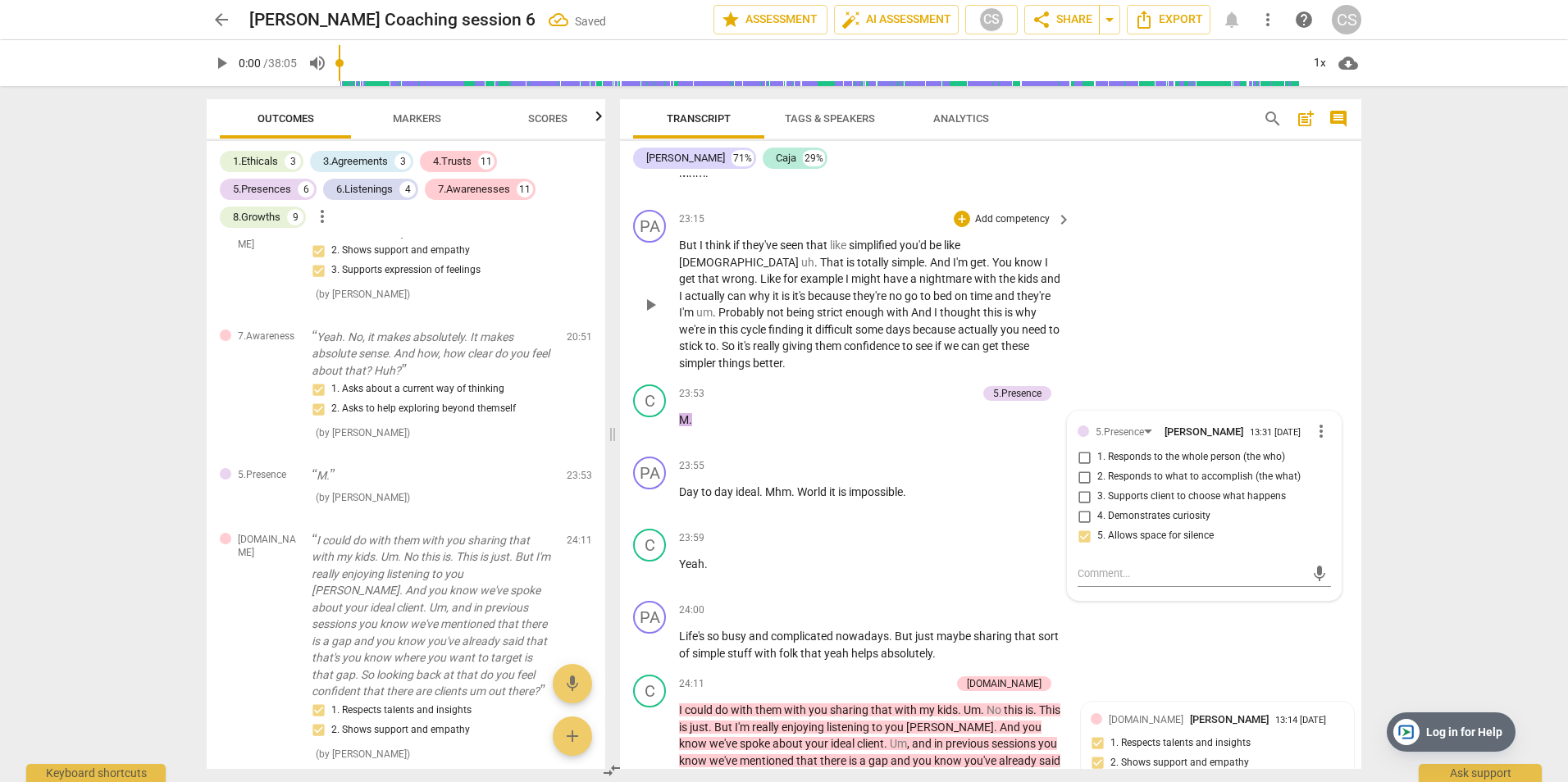
click at [1193, 326] on div "PA play_arrow pause 23:15 + Add competency keyboard_arrow_right But I think if …" at bounding box center [991, 291] width 742 height 175
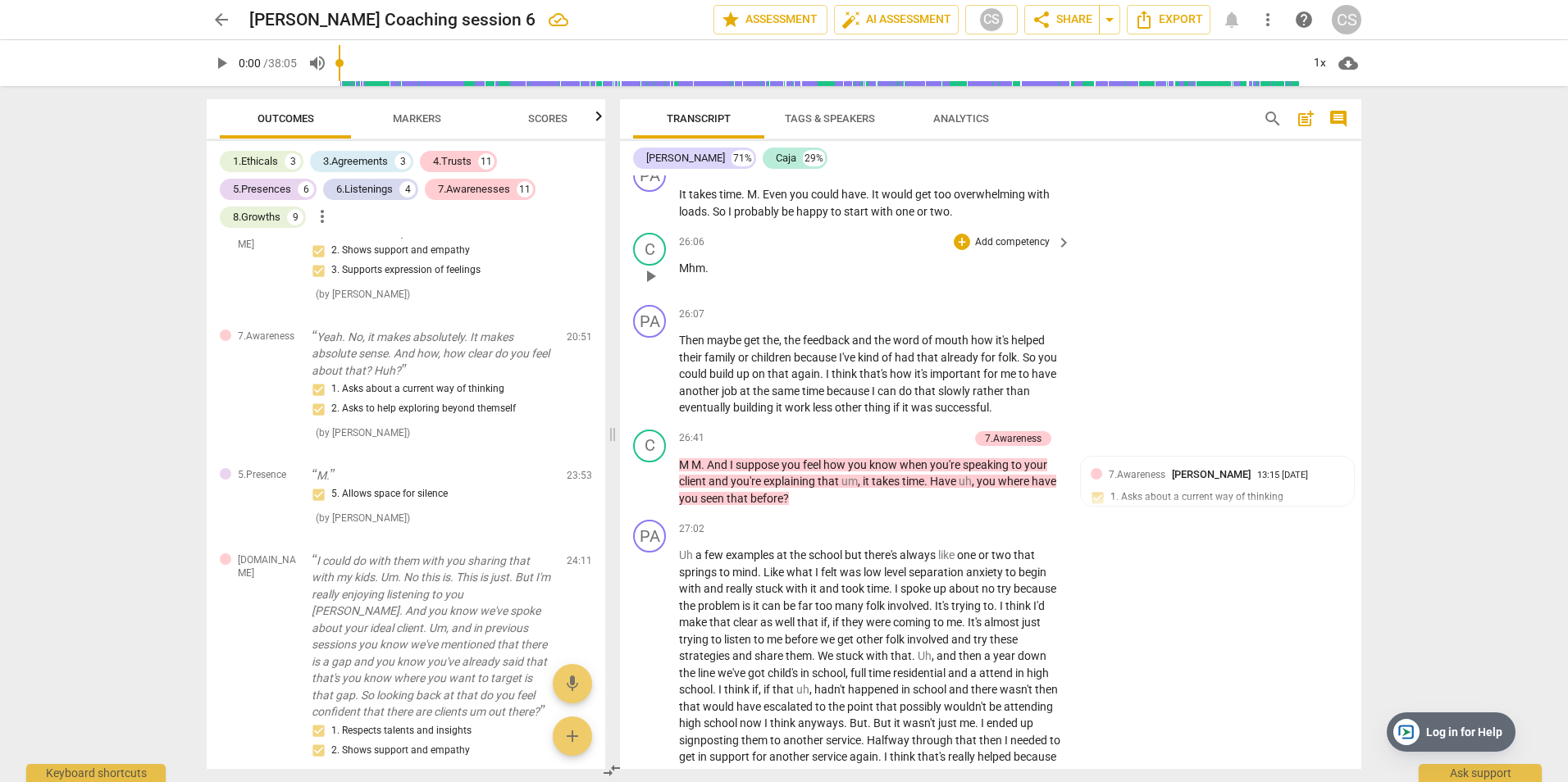
scroll to position [11504, 0]
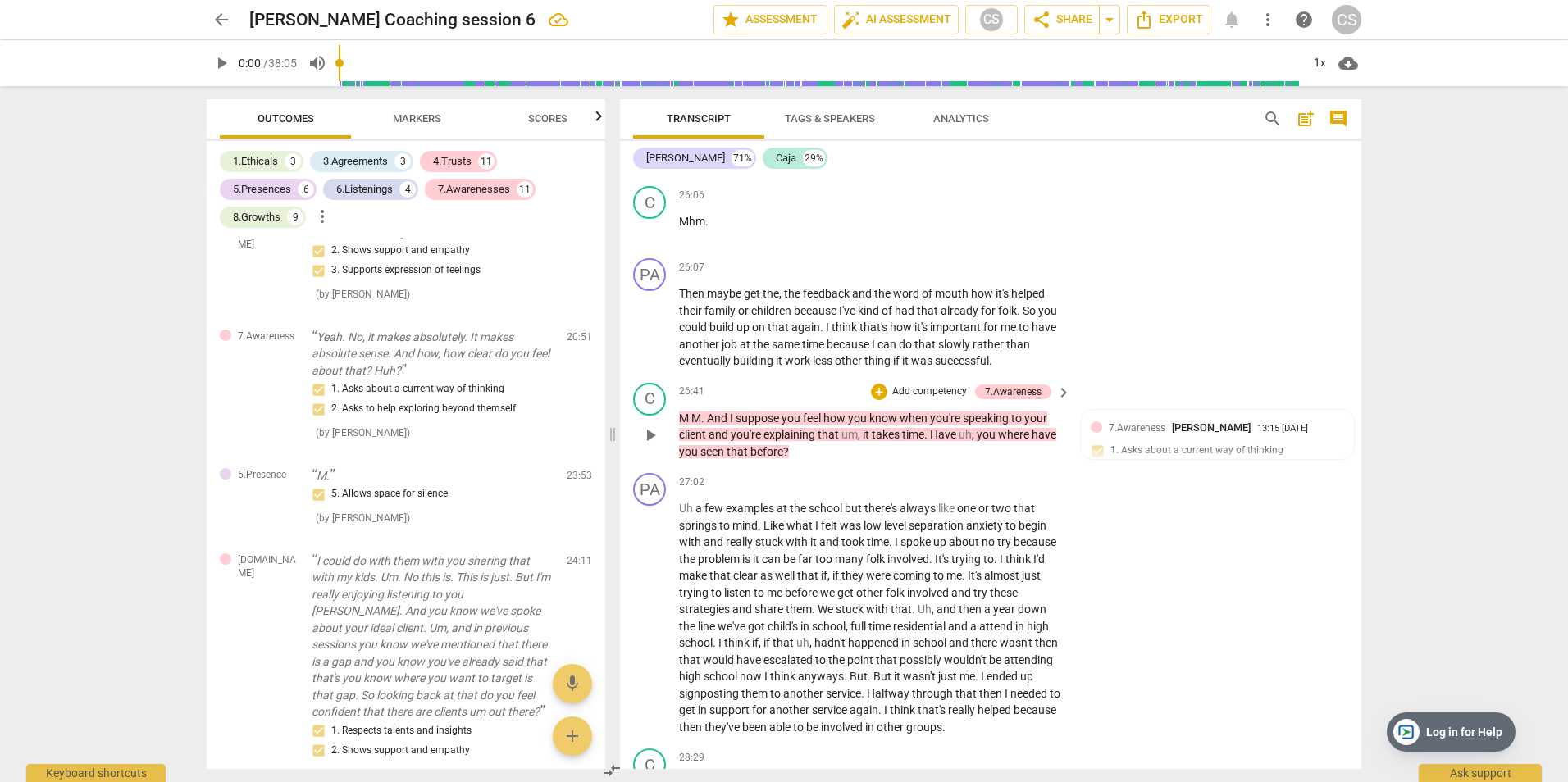
click at [919, 388] on p "Add competency" at bounding box center [930, 391] width 78 height 15
click at [987, 399] on b "5.Presence" at bounding box center [984, 395] width 49 height 20
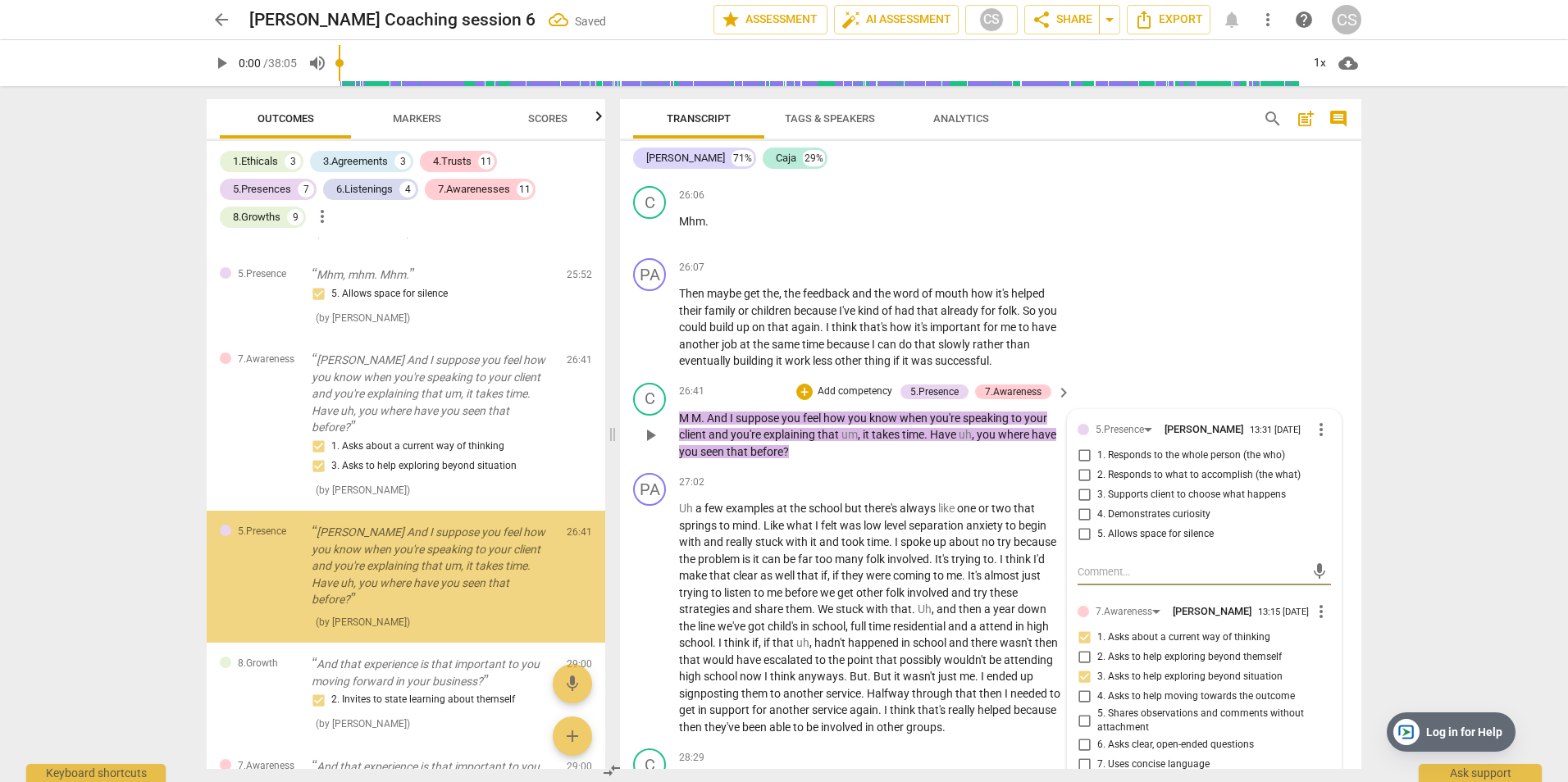
scroll to position [3218, 0]
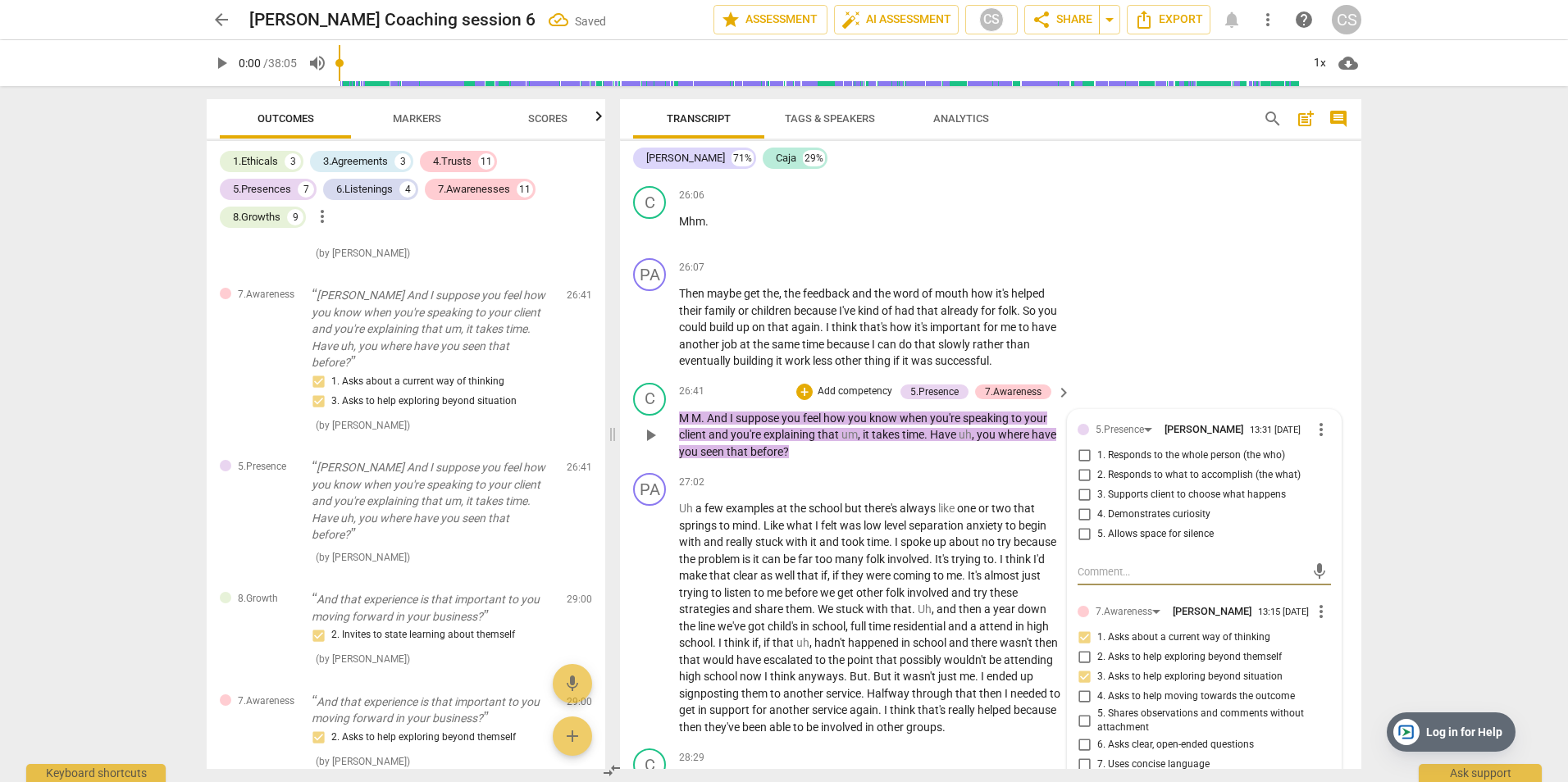
click at [1079, 509] on input "4. Demonstrates curiosity" at bounding box center [1084, 514] width 26 height 20
checkbox input "true"
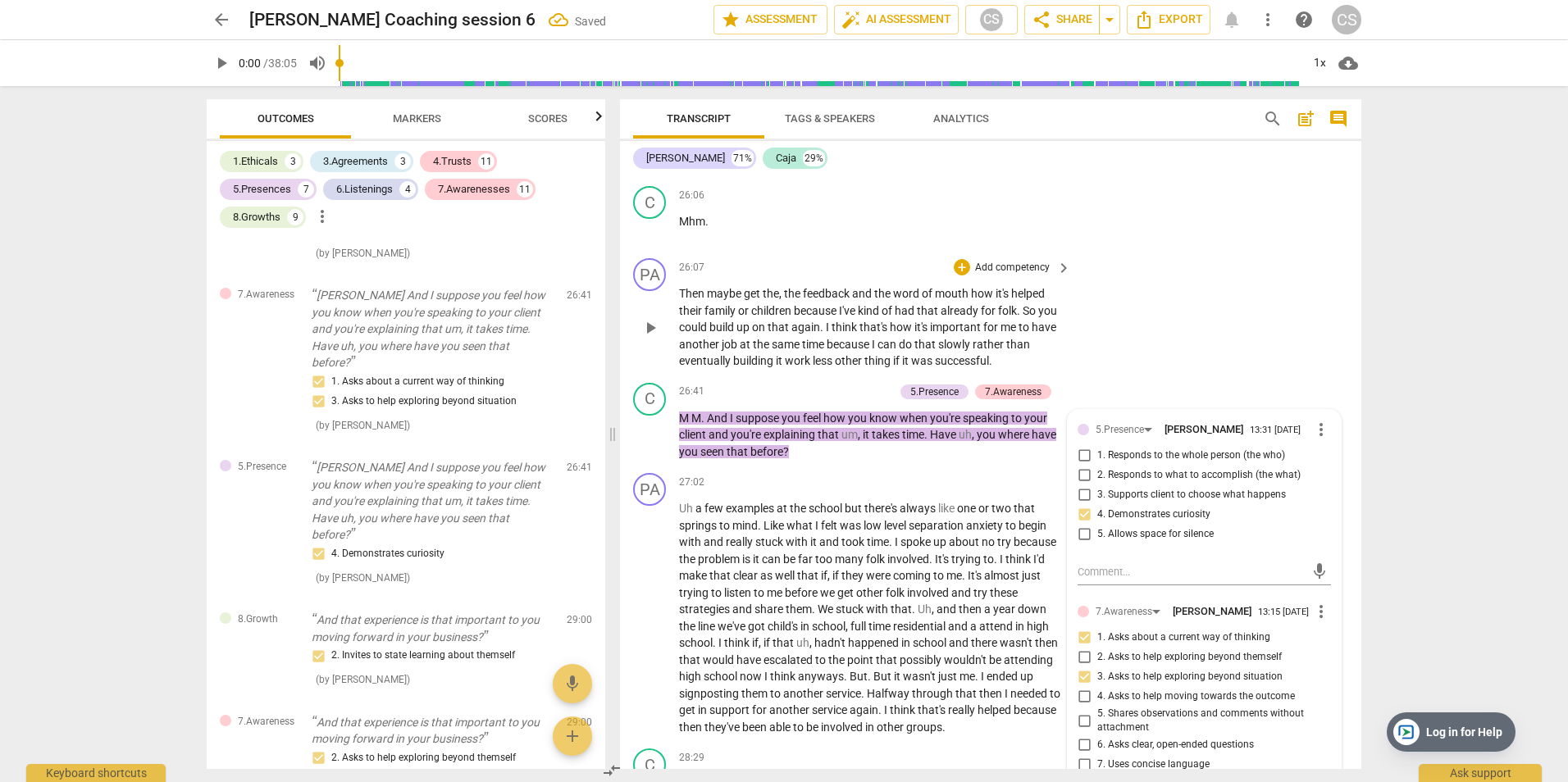
click at [1154, 333] on div "PA play_arrow pause 26:07 + Add competency keyboard_arrow_right Then maybe get …" at bounding box center [991, 314] width 742 height 125
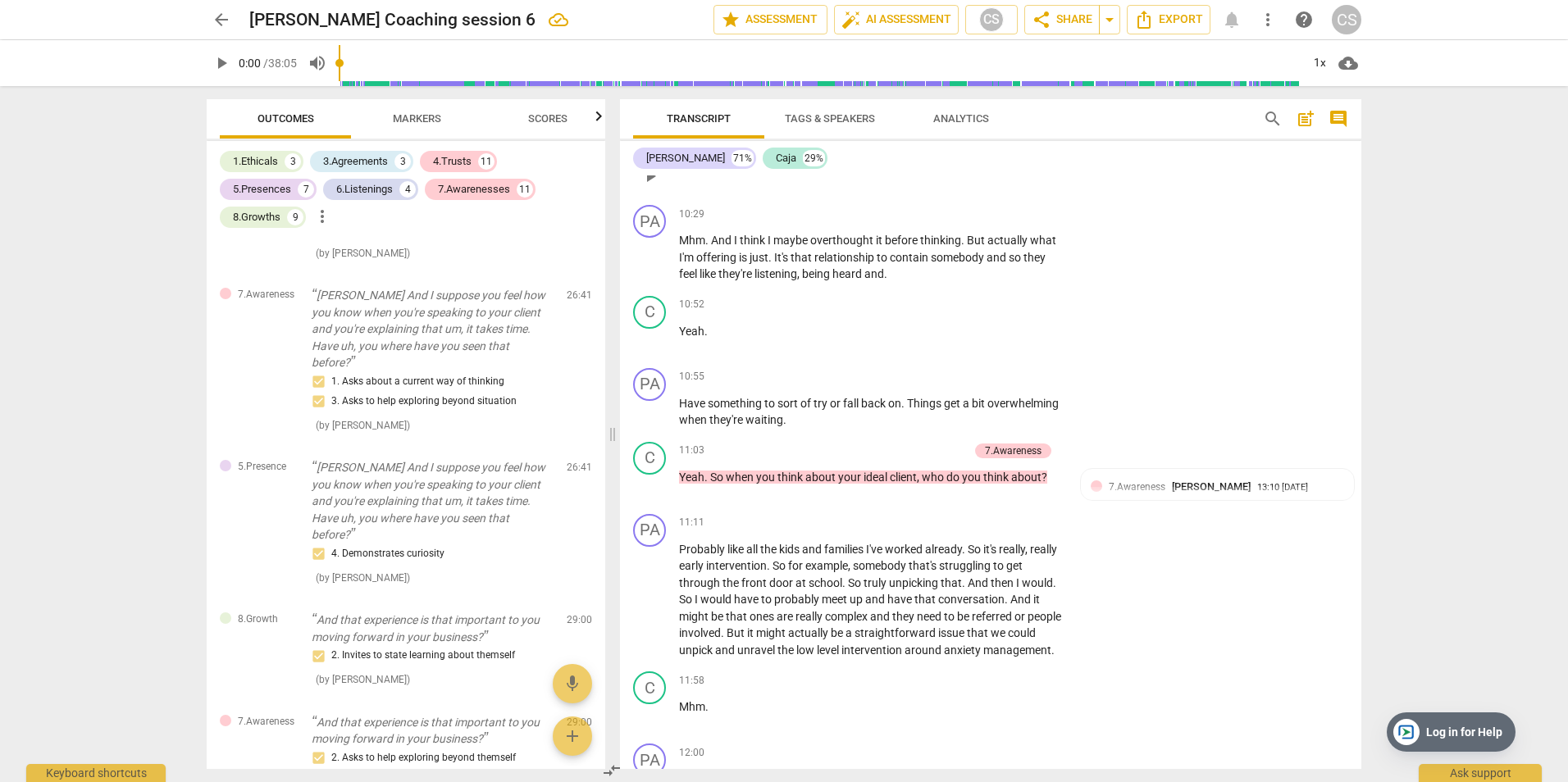
scroll to position [4372, 0]
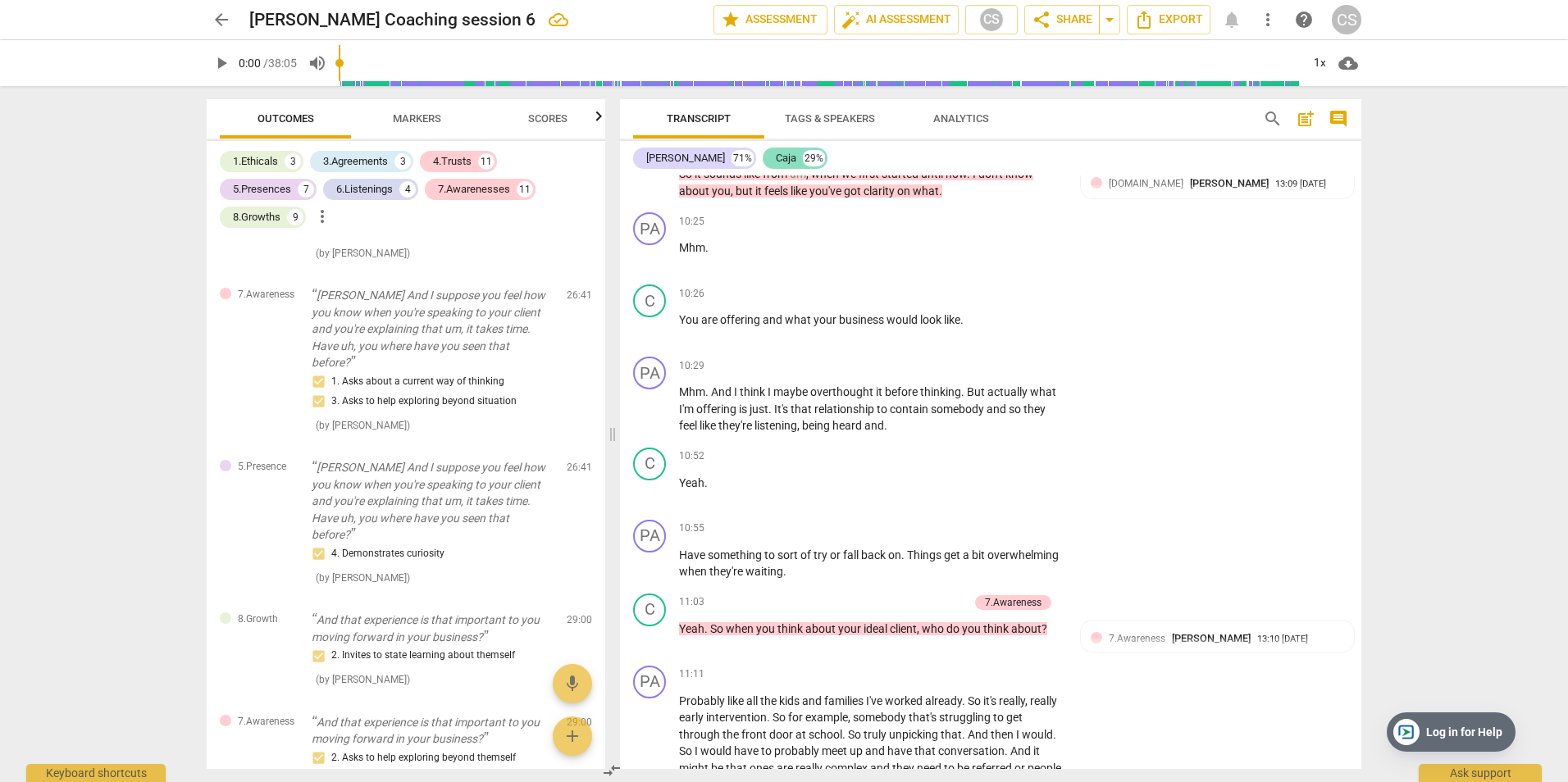
click at [776, 156] on div "Caja" at bounding box center [787, 158] width 21 height 16
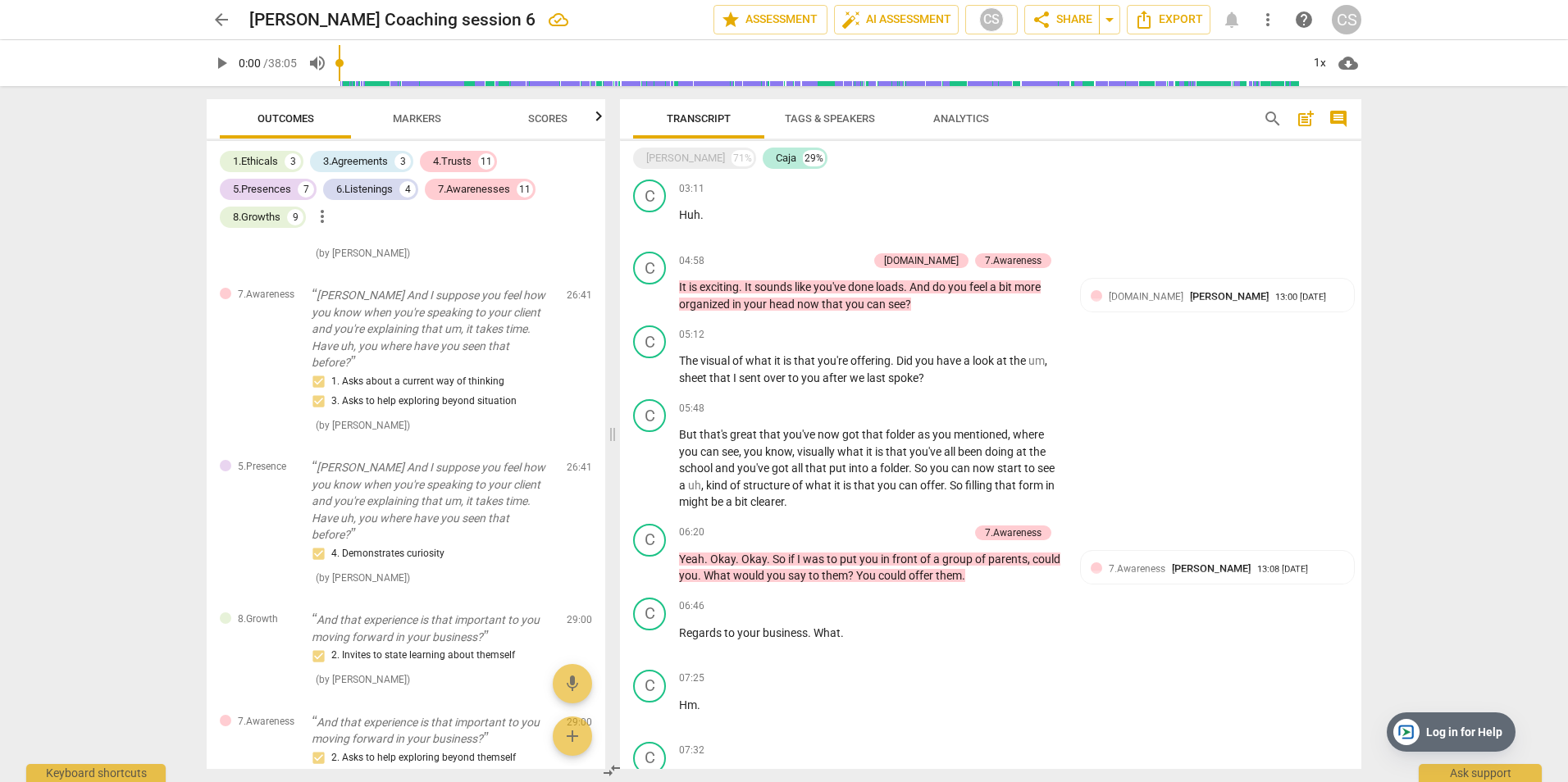
scroll to position [0, 0]
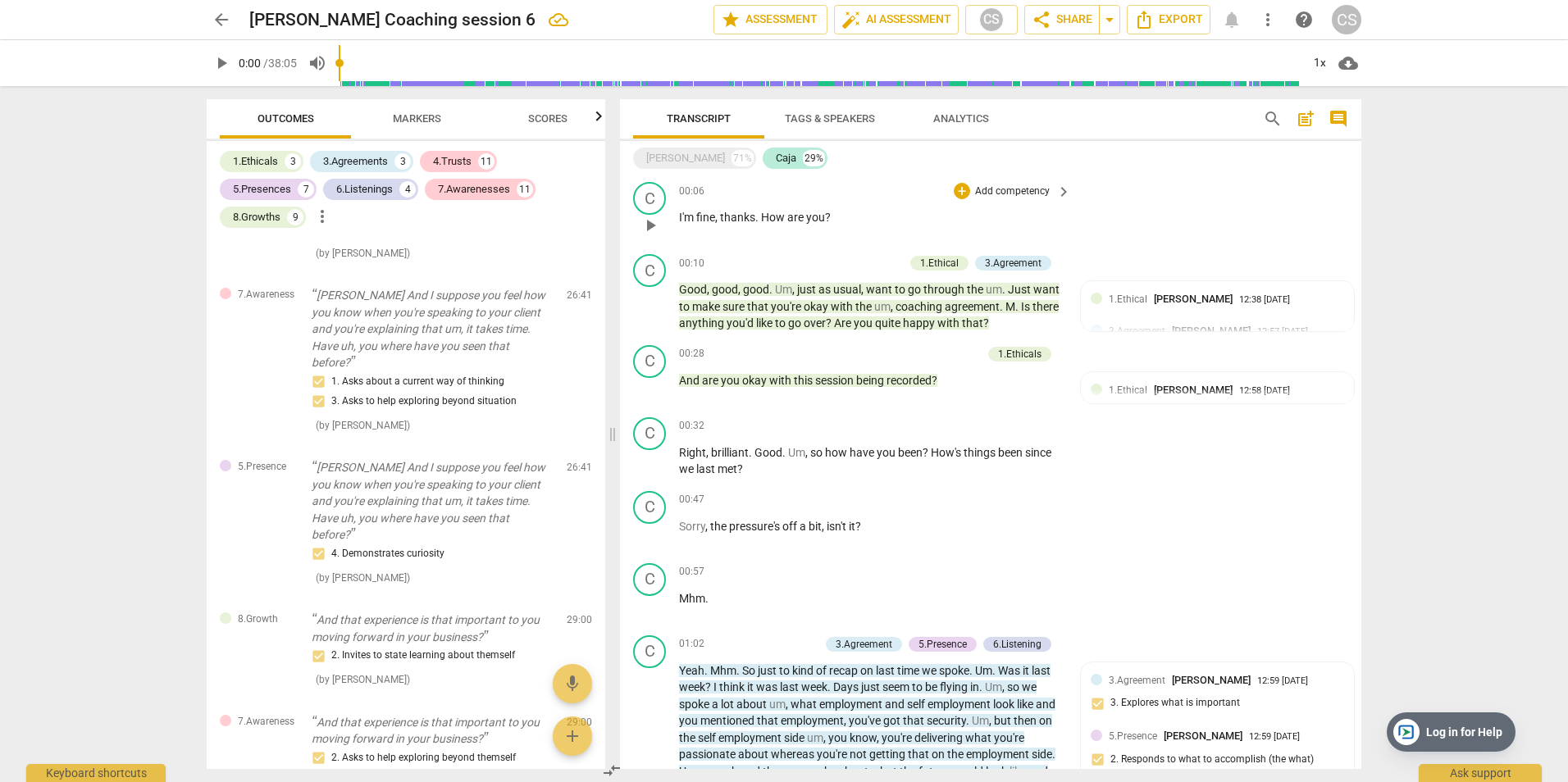
drag, startPoint x: 680, startPoint y: 217, endPoint x: 663, endPoint y: 235, distance: 24.8
click at [663, 235] on div "C play_arrow pause 00:06 + Add competency keyboard_arrow_right I'm fine , thank…" at bounding box center [991, 211] width 742 height 72
click at [658, 155] on div "[PERSON_NAME]" at bounding box center [685, 158] width 79 height 16
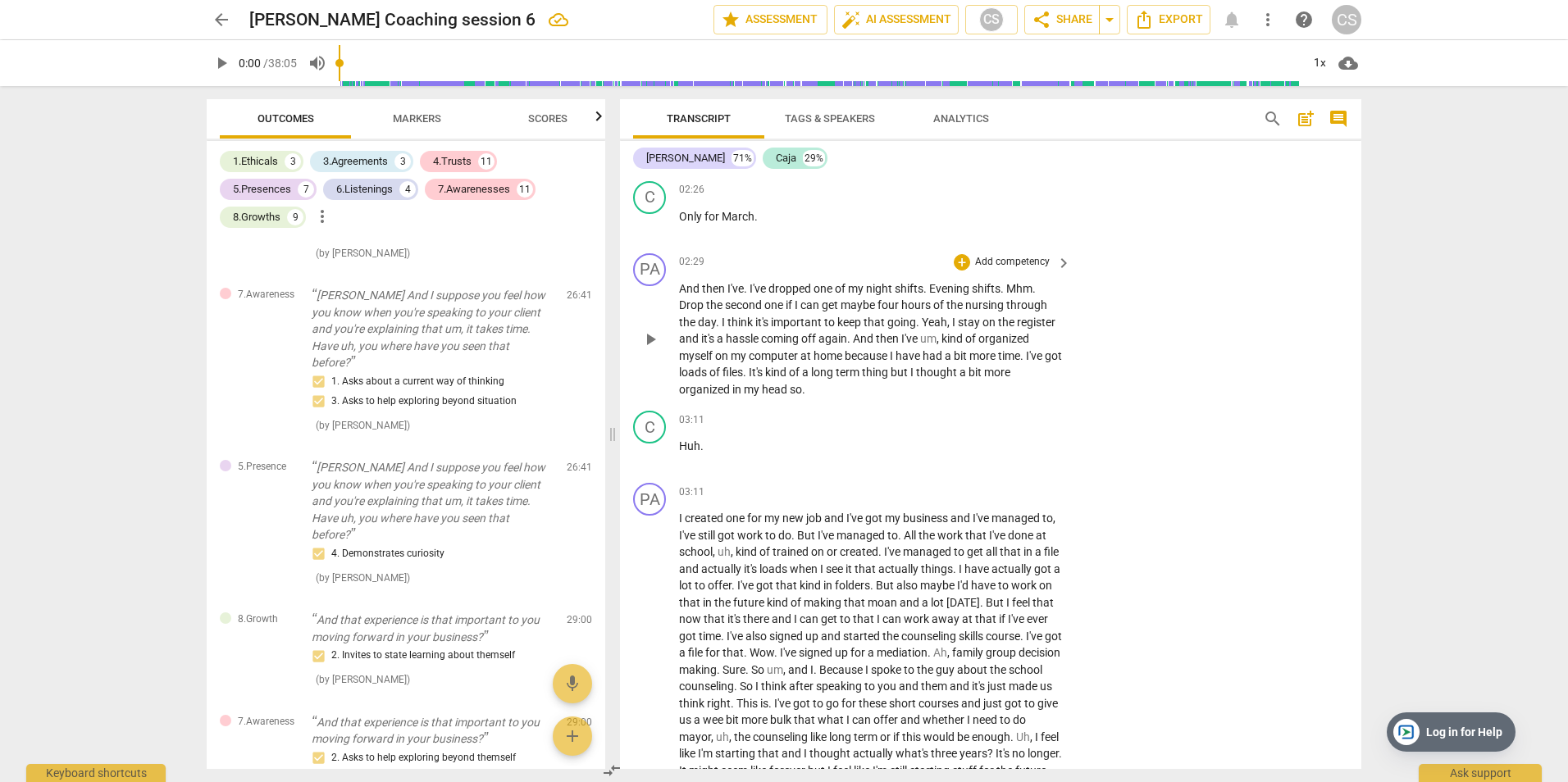
scroll to position [1393, 0]
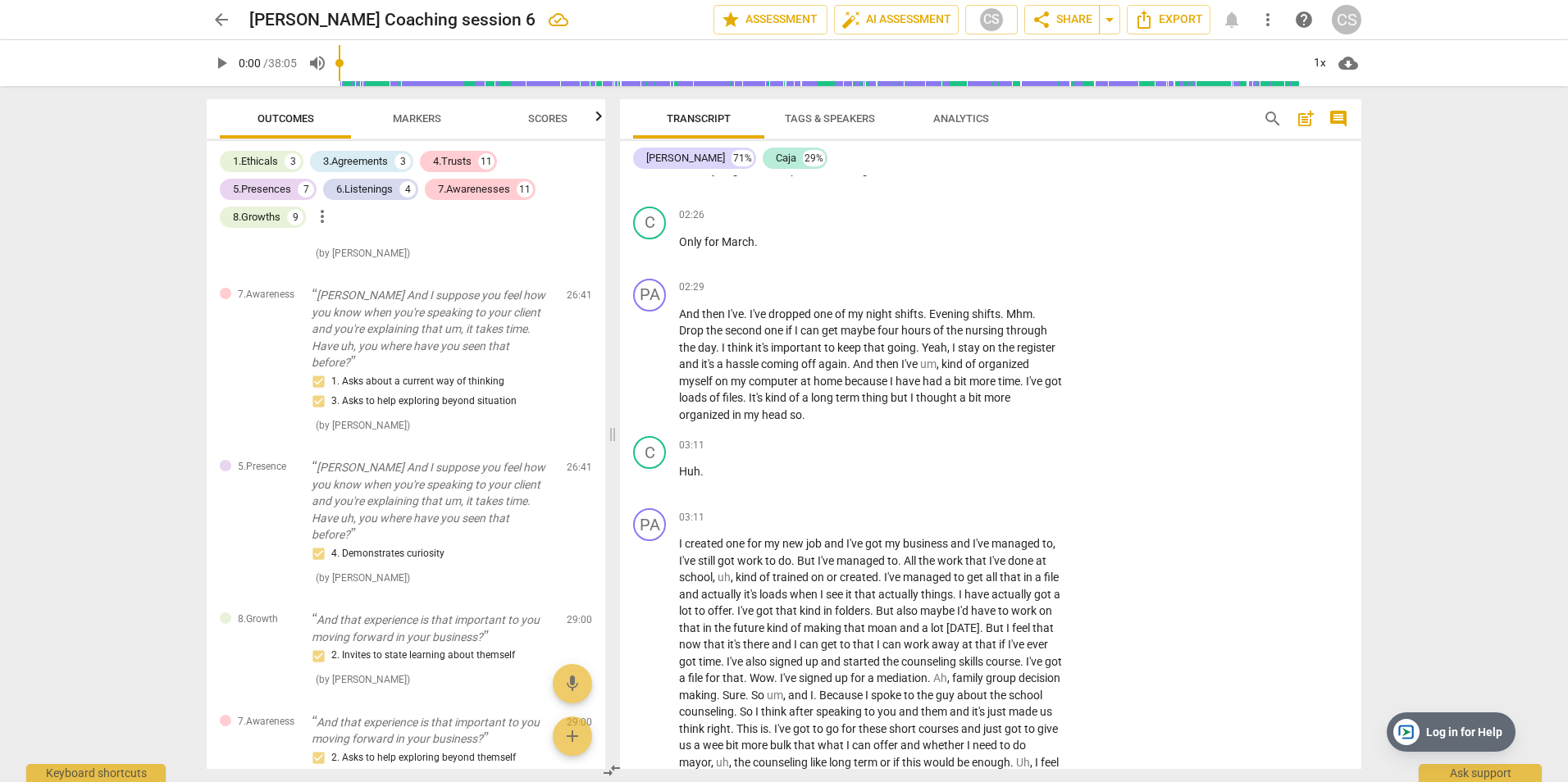
click at [568, 117] on span "Scores" at bounding box center [548, 120] width 79 height 23
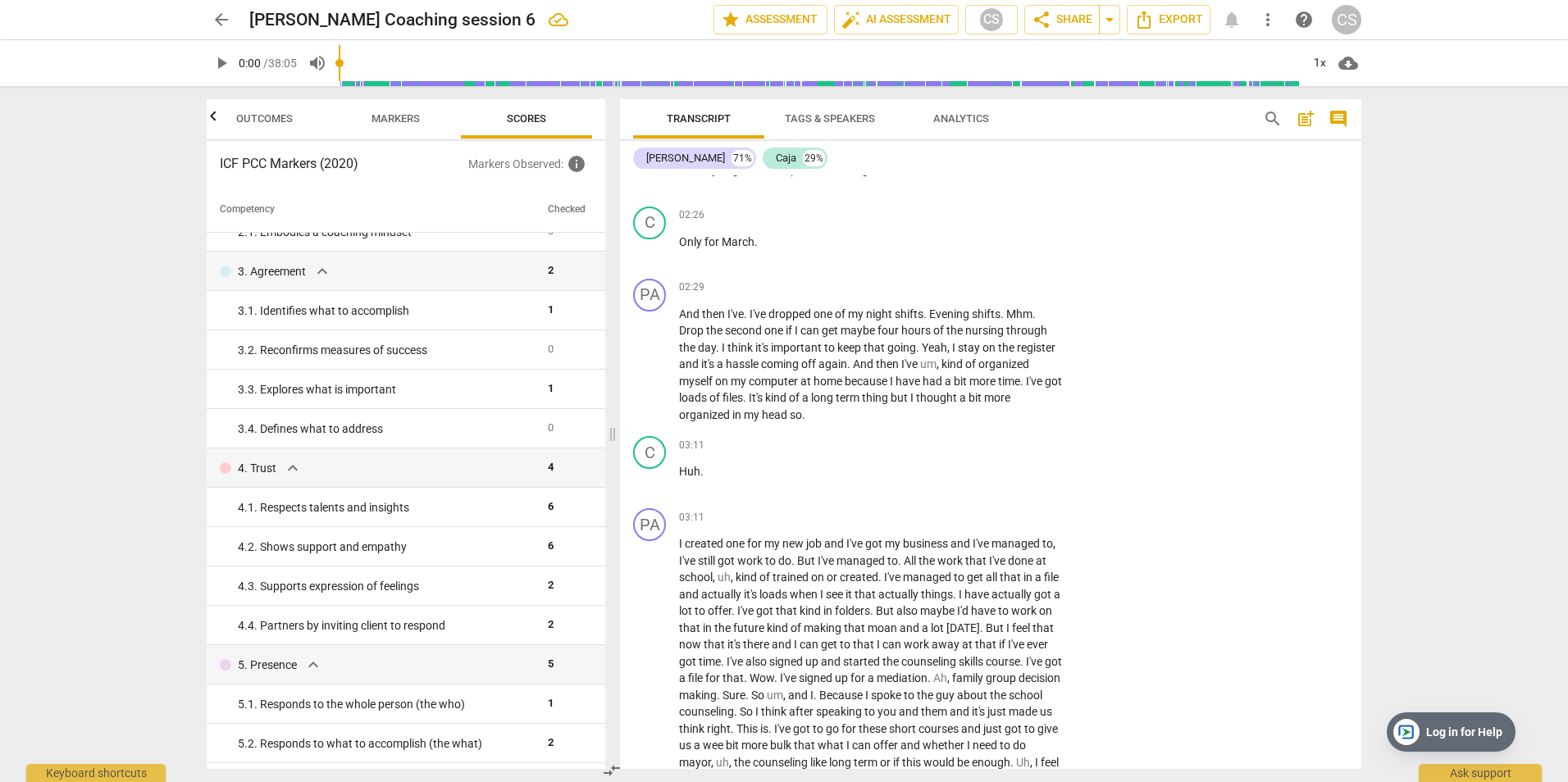
scroll to position [0, 0]
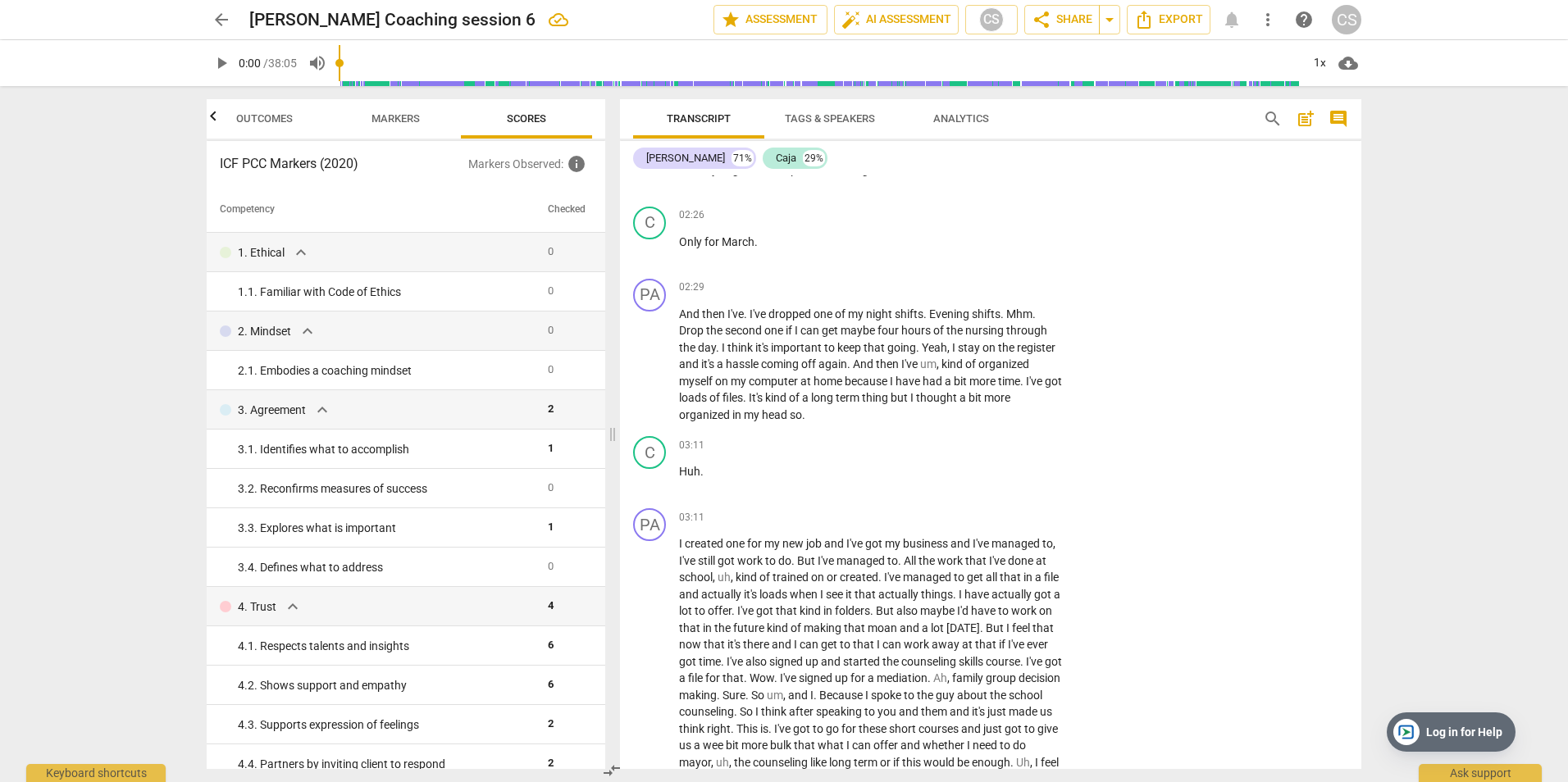
click at [410, 120] on span "Markers" at bounding box center [396, 119] width 49 height 12
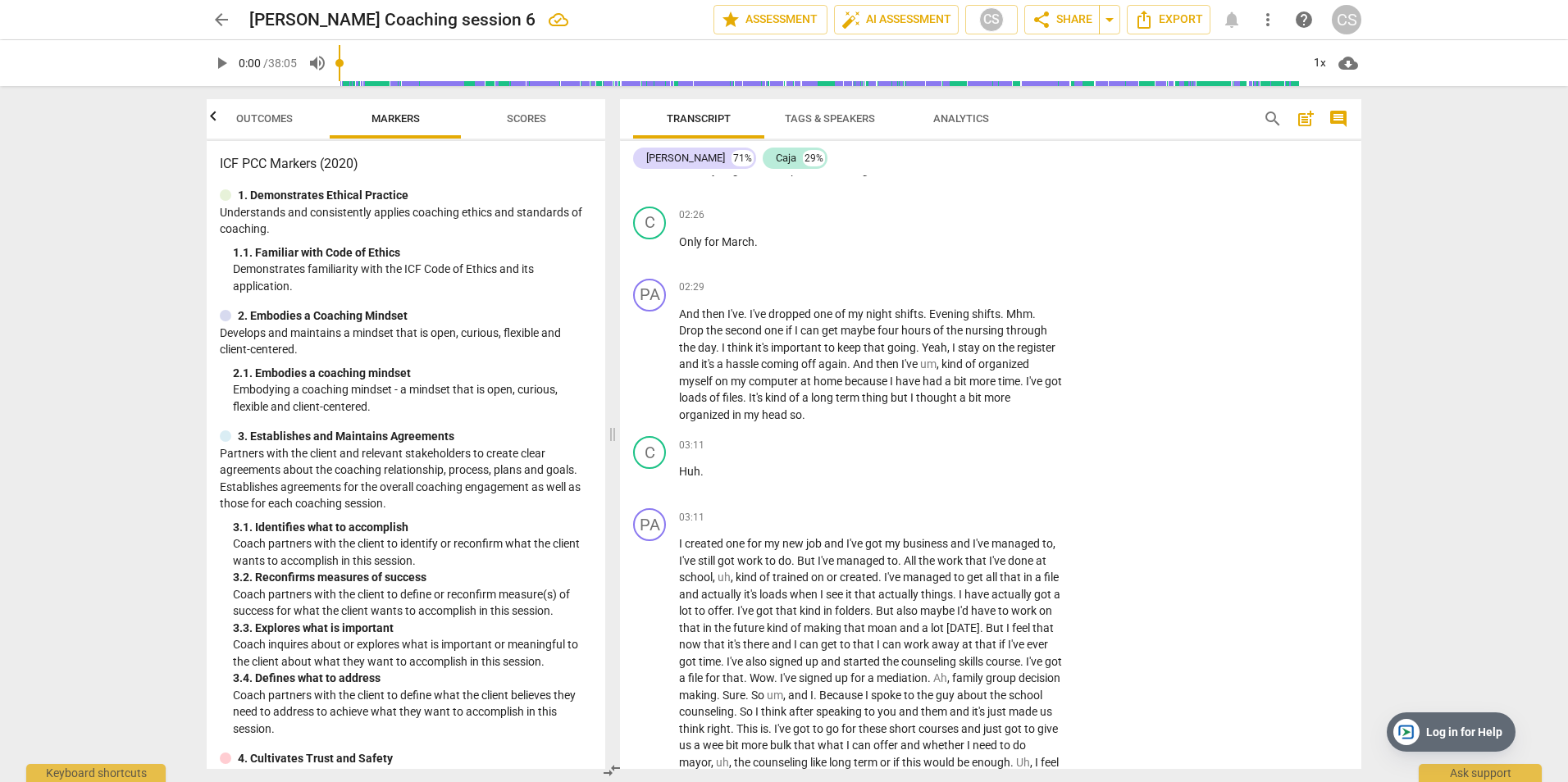
click at [251, 113] on span "Outcomes" at bounding box center [264, 119] width 56 height 12
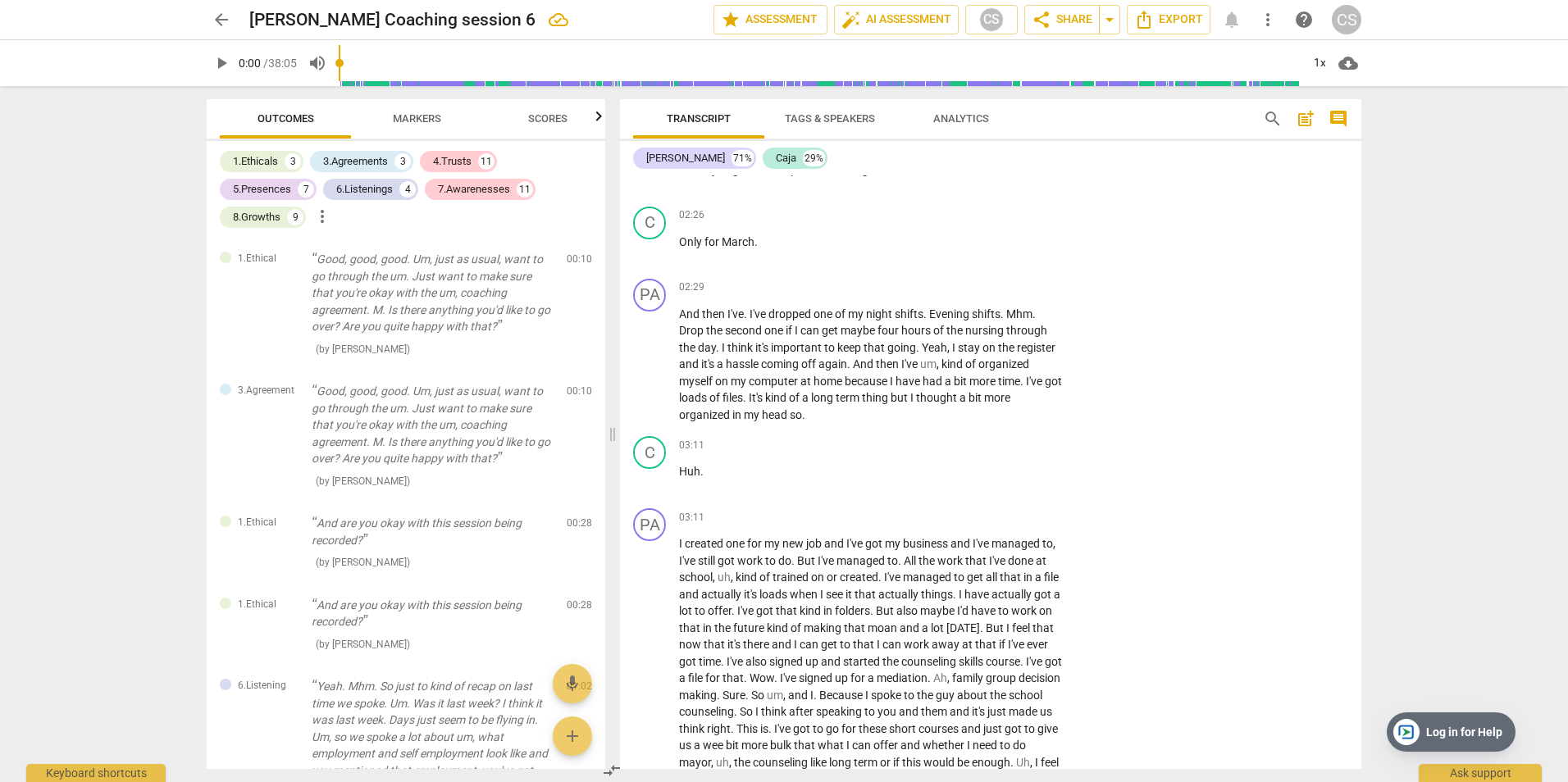
click at [595, 115] on icon "button" at bounding box center [599, 116] width 20 height 20
click at [530, 113] on span "Scores" at bounding box center [526, 119] width 39 height 12
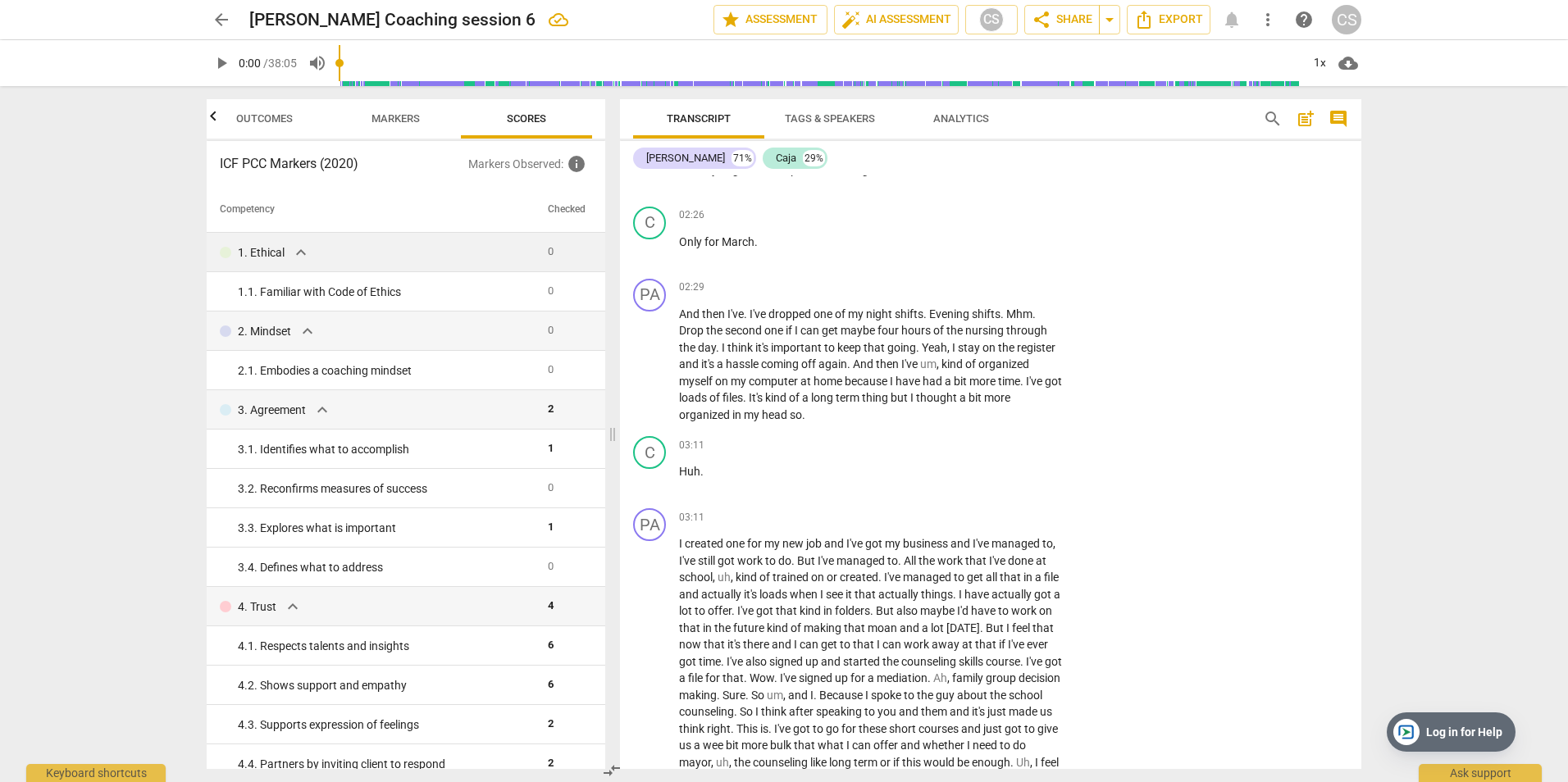
click at [299, 254] on span "expand_more" at bounding box center [301, 252] width 20 height 20
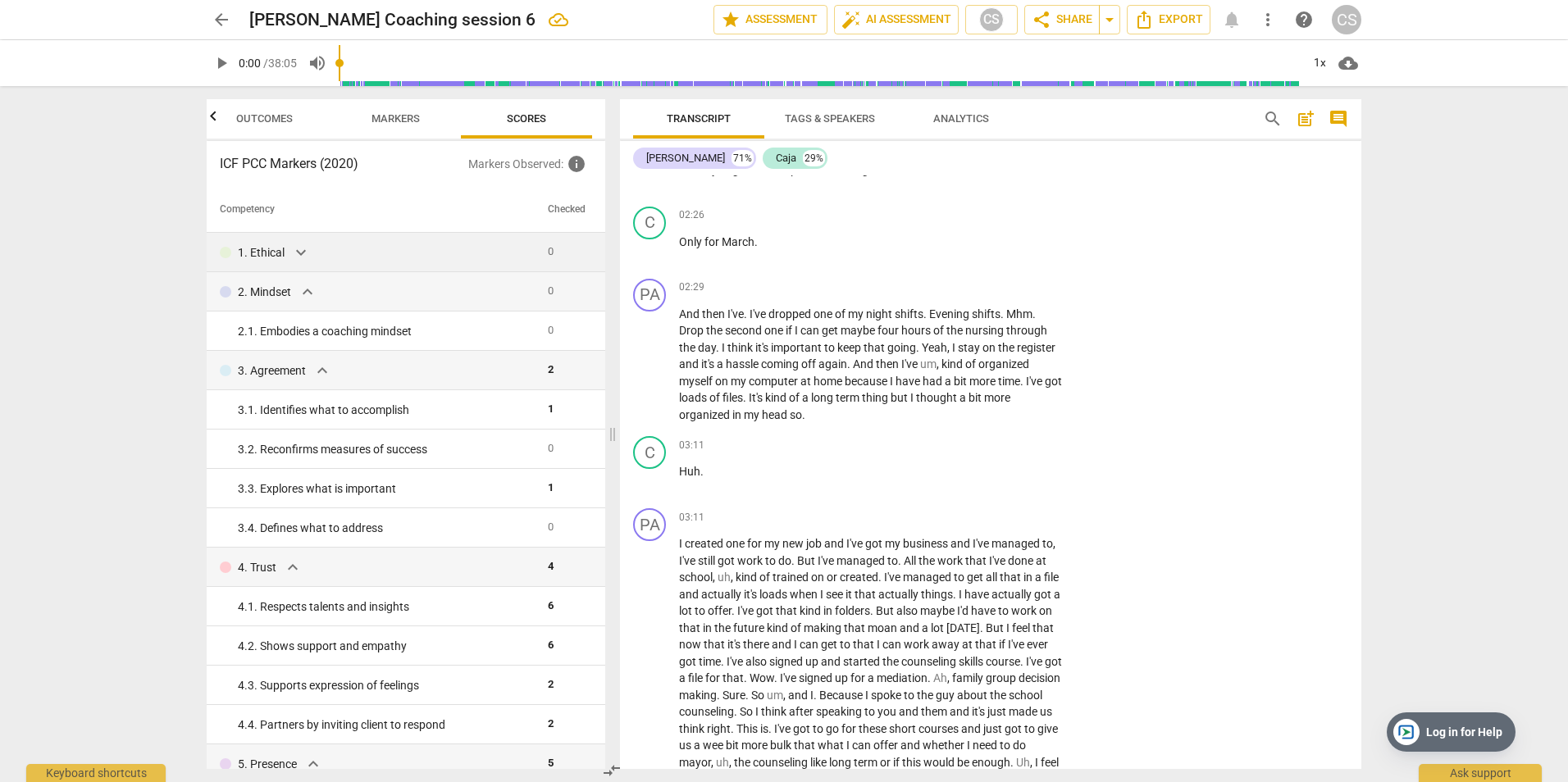
click at [299, 254] on span "expand_more" at bounding box center [301, 252] width 20 height 20
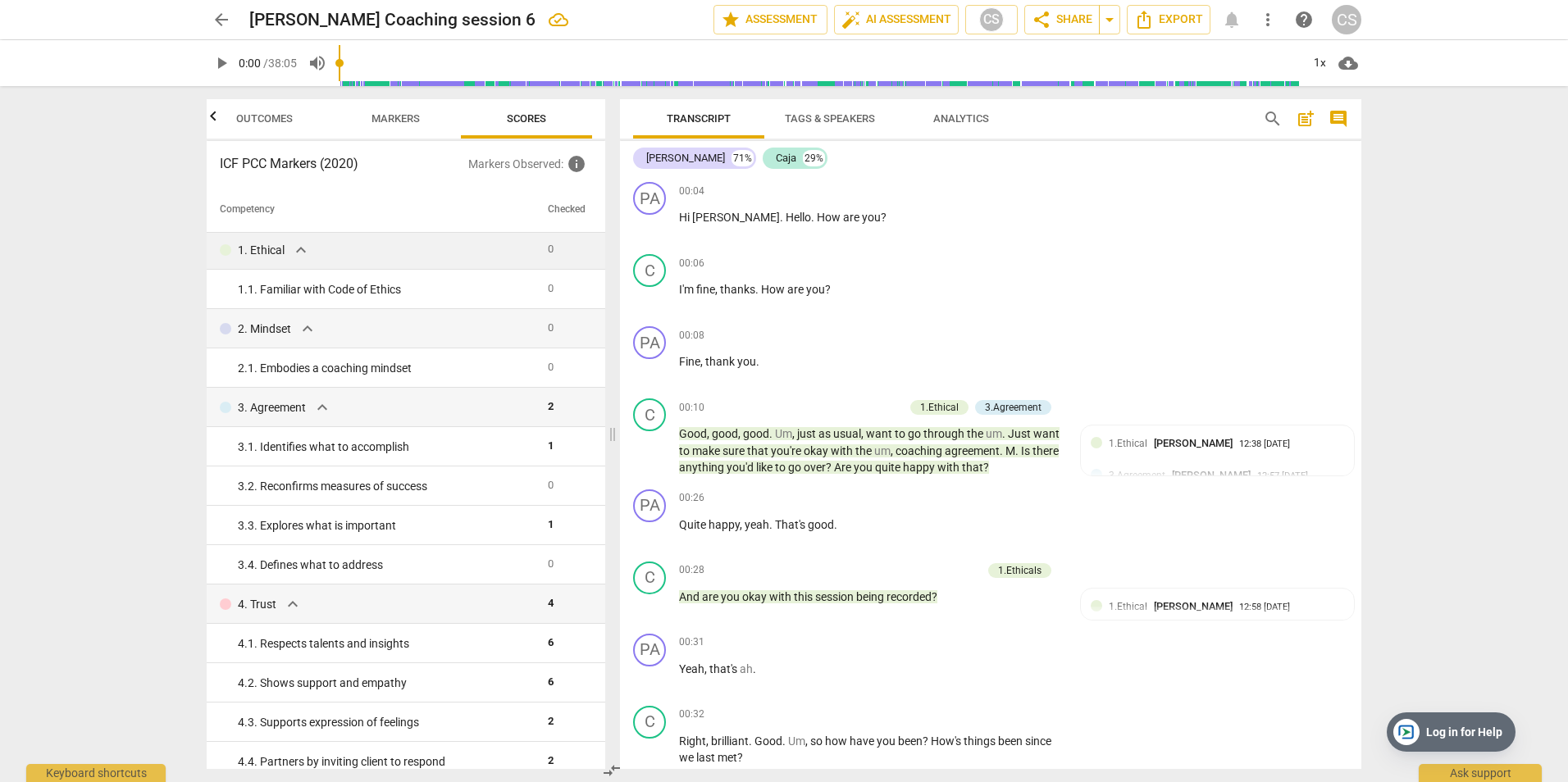
scroll to position [0, 0]
click at [548, 20] on icon at bounding box center [558, 19] width 20 height 20
click at [1116, 16] on span "arrow_drop_down" at bounding box center [1110, 19] width 20 height 20
click at [1070, 13] on span "share Share" at bounding box center [1062, 19] width 61 height 20
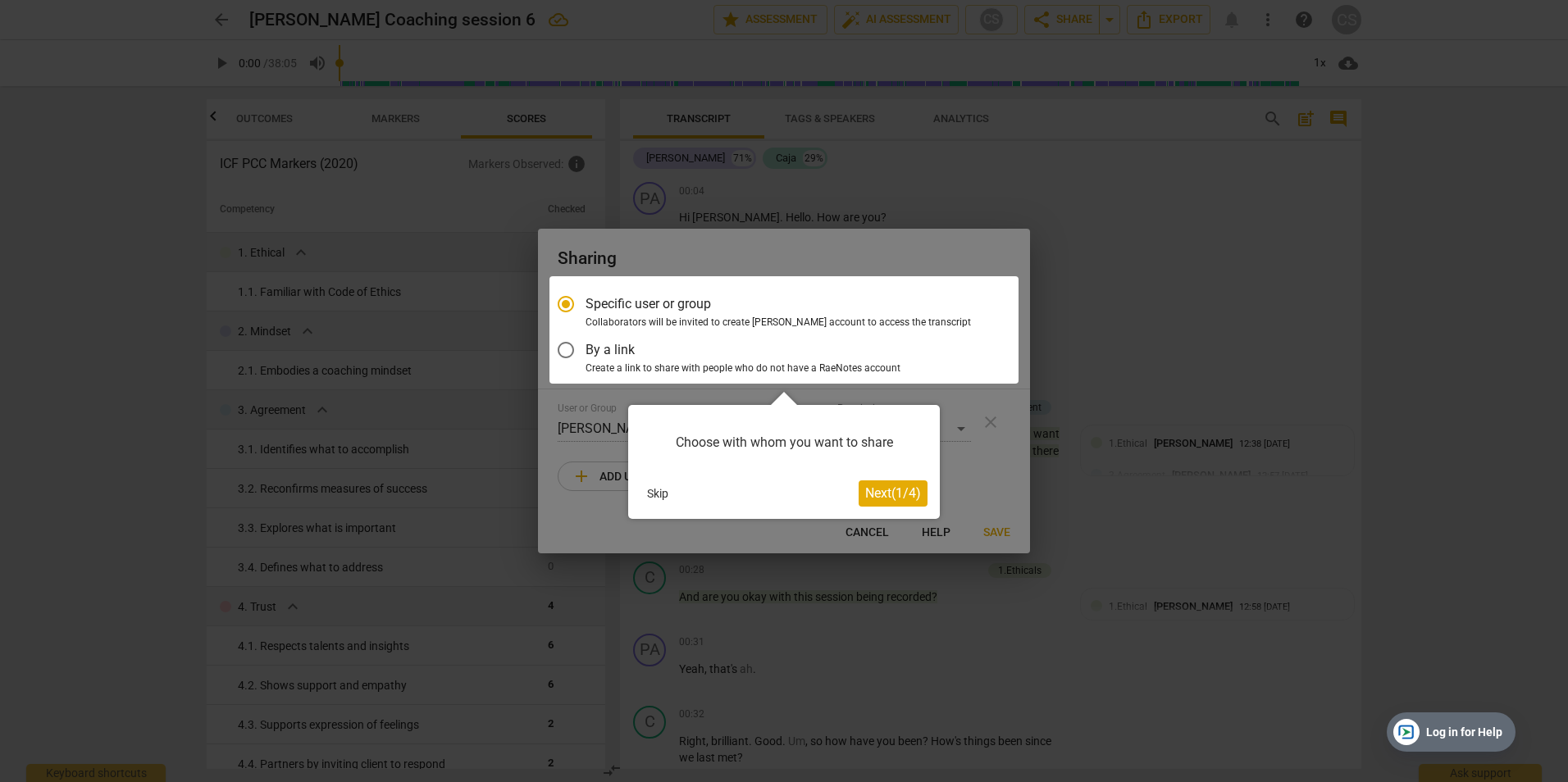
click at [1145, 171] on div at bounding box center [784, 391] width 1568 height 782
click at [653, 493] on button "Skip" at bounding box center [658, 494] width 35 height 24
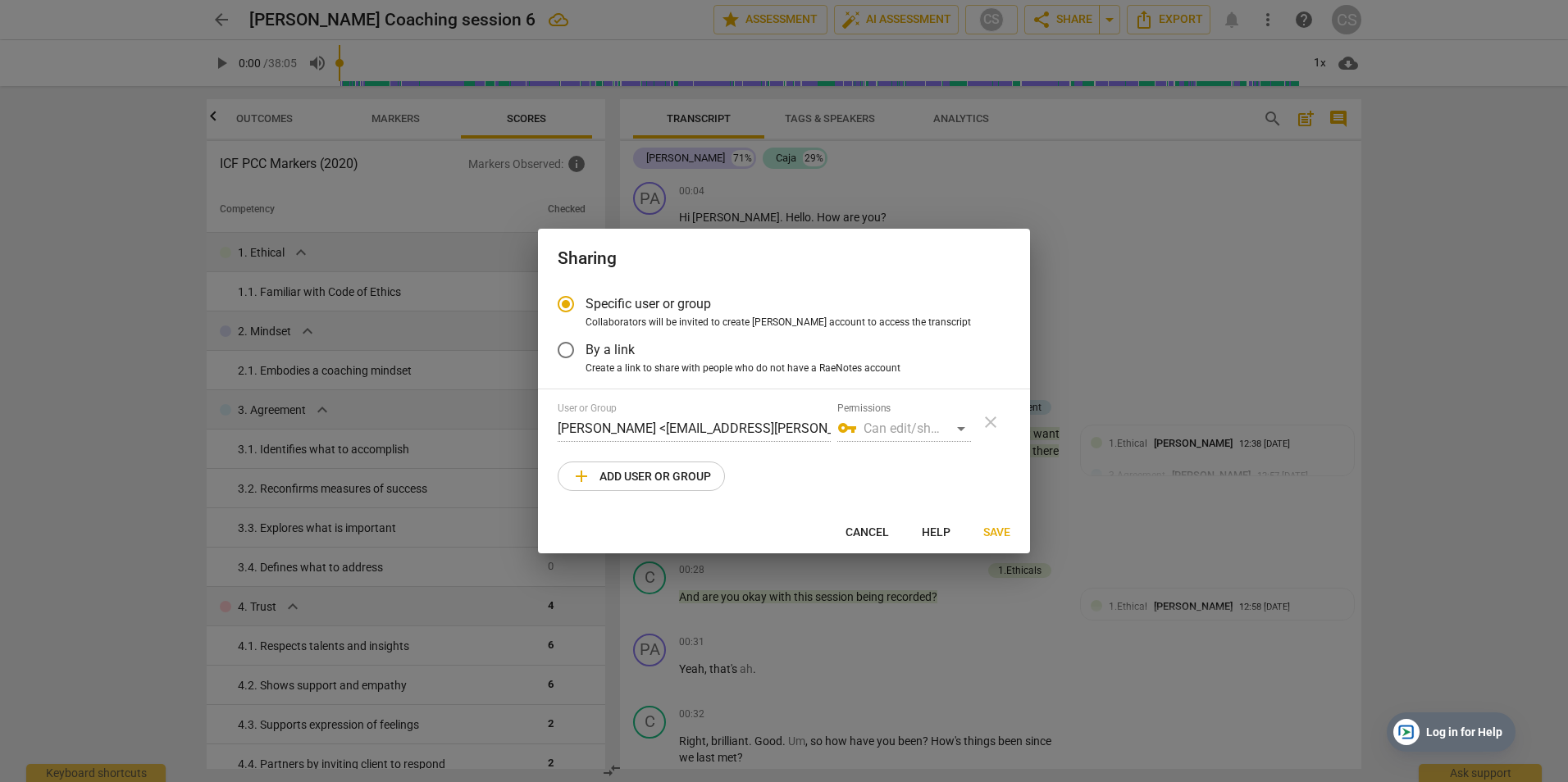
click at [863, 533] on span "Cancel" at bounding box center [867, 533] width 43 height 16
radio input "false"
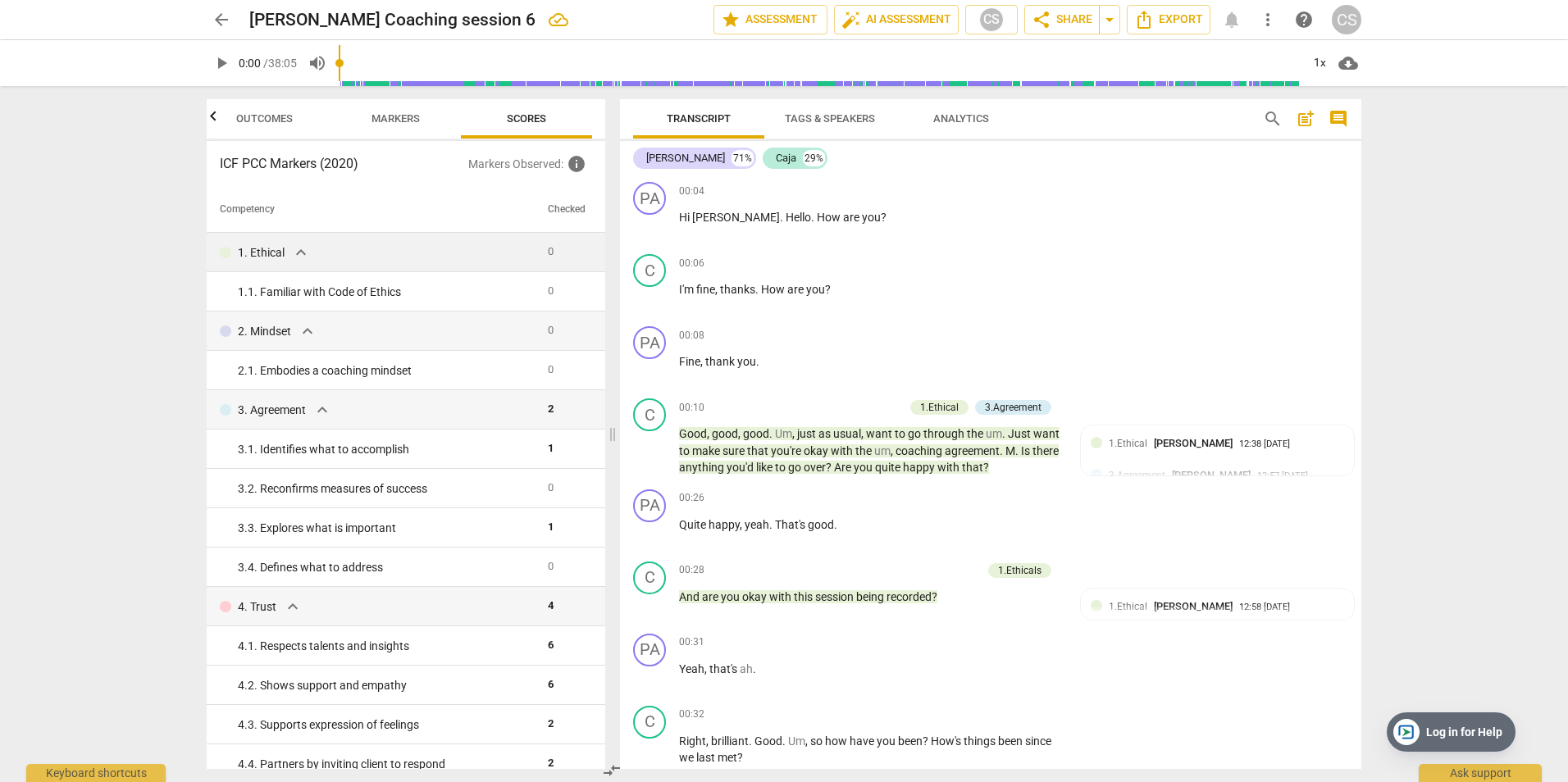
click at [1269, 16] on span "more_vert" at bounding box center [1267, 19] width 20 height 20
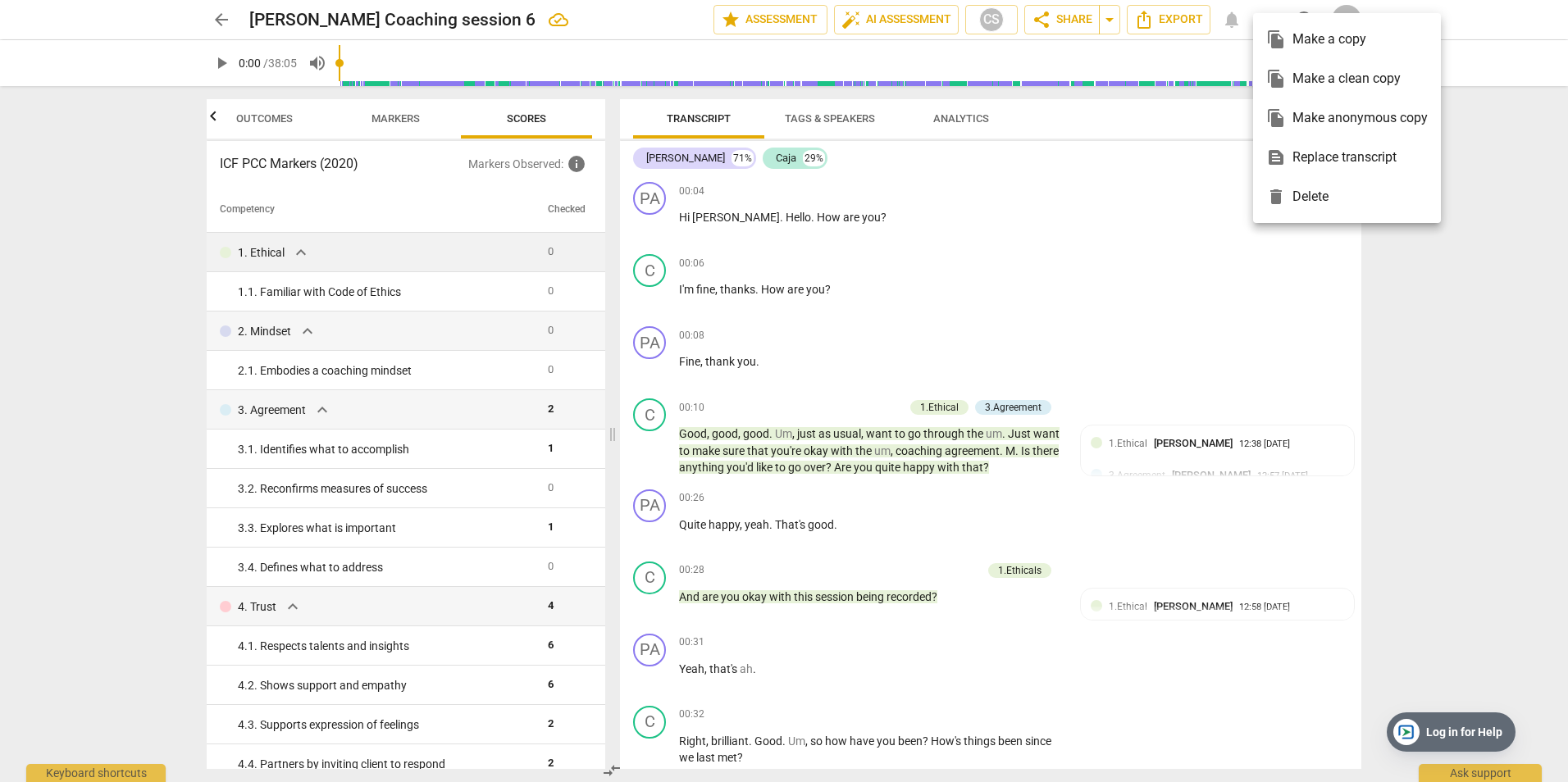
click at [1243, 329] on div at bounding box center [784, 391] width 1568 height 782
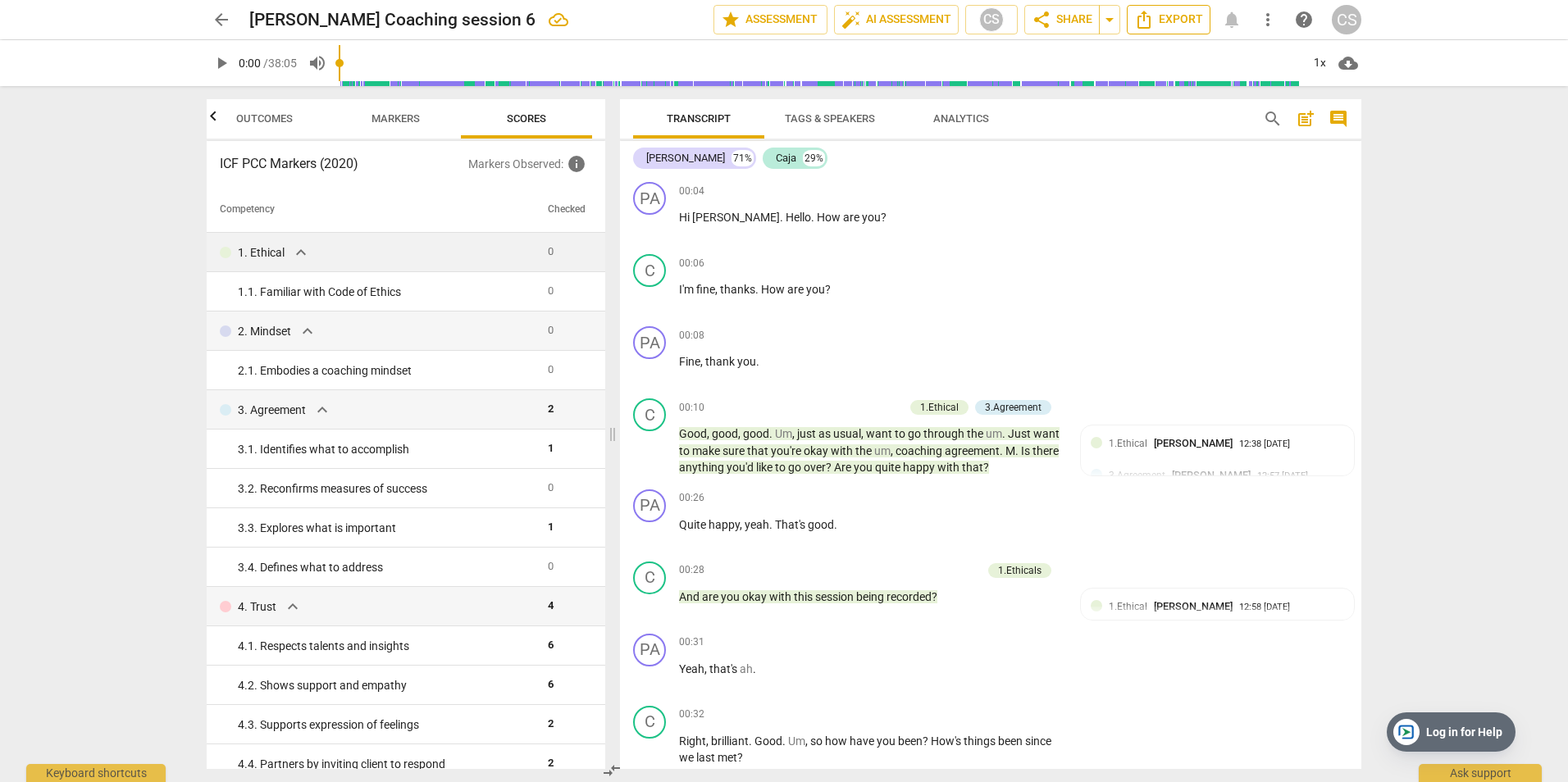
click at [1187, 21] on span "Export" at bounding box center [1169, 19] width 69 height 20
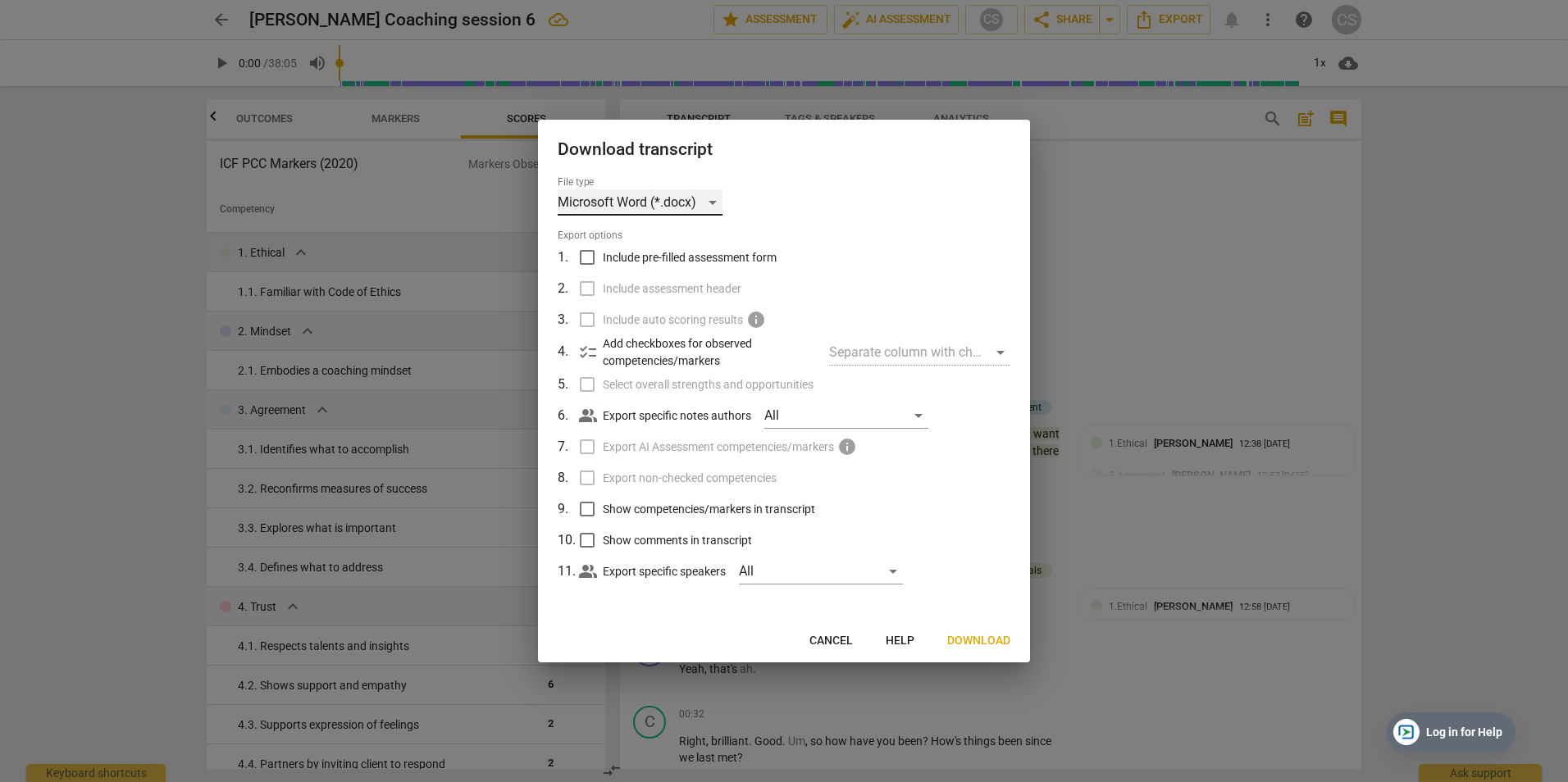
click at [707, 202] on div "Microsoft Word (*.docx)" at bounding box center [640, 203] width 165 height 26
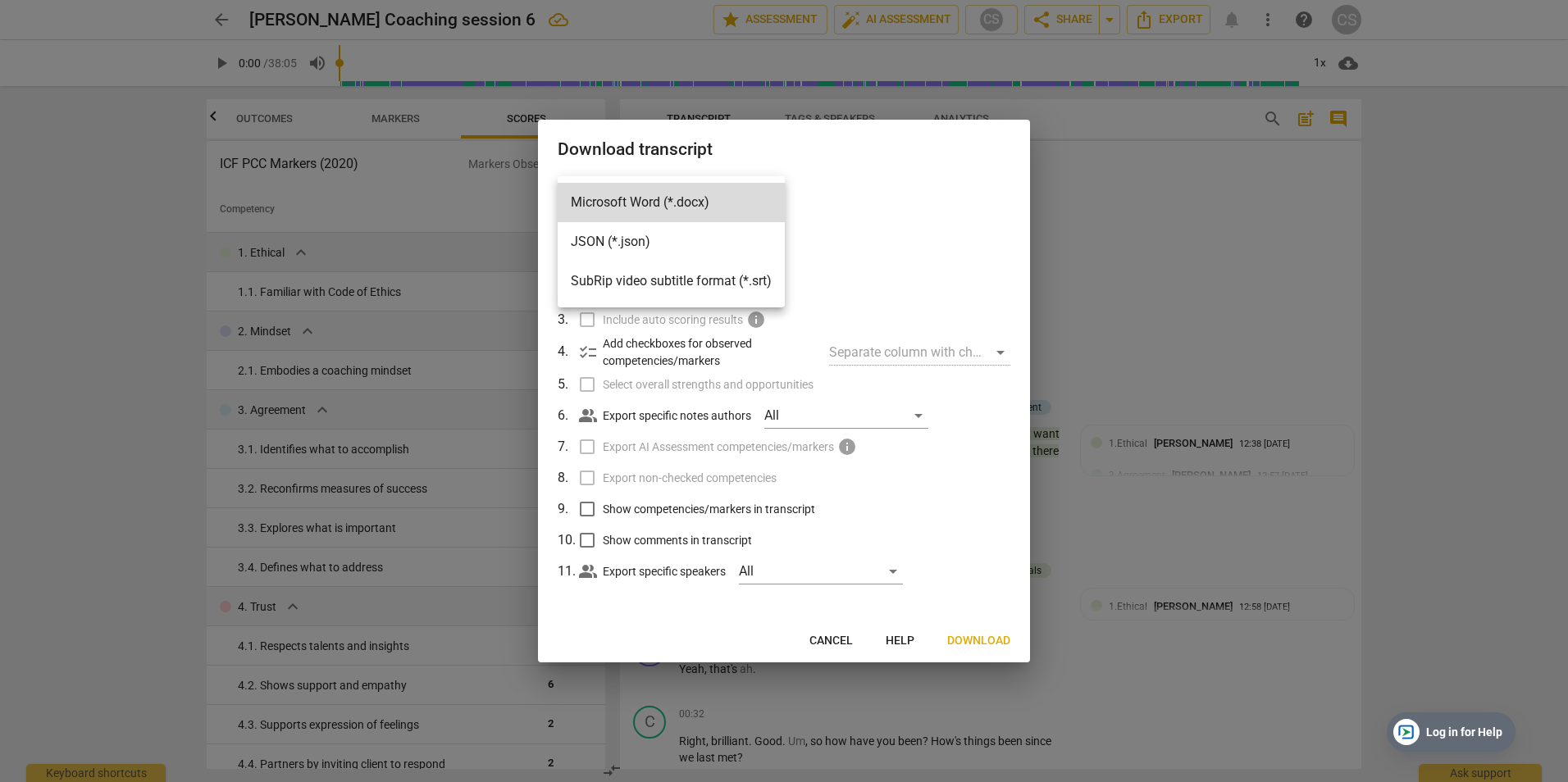
click at [707, 202] on li "Microsoft Word (*.docx)" at bounding box center [671, 202] width 227 height 39
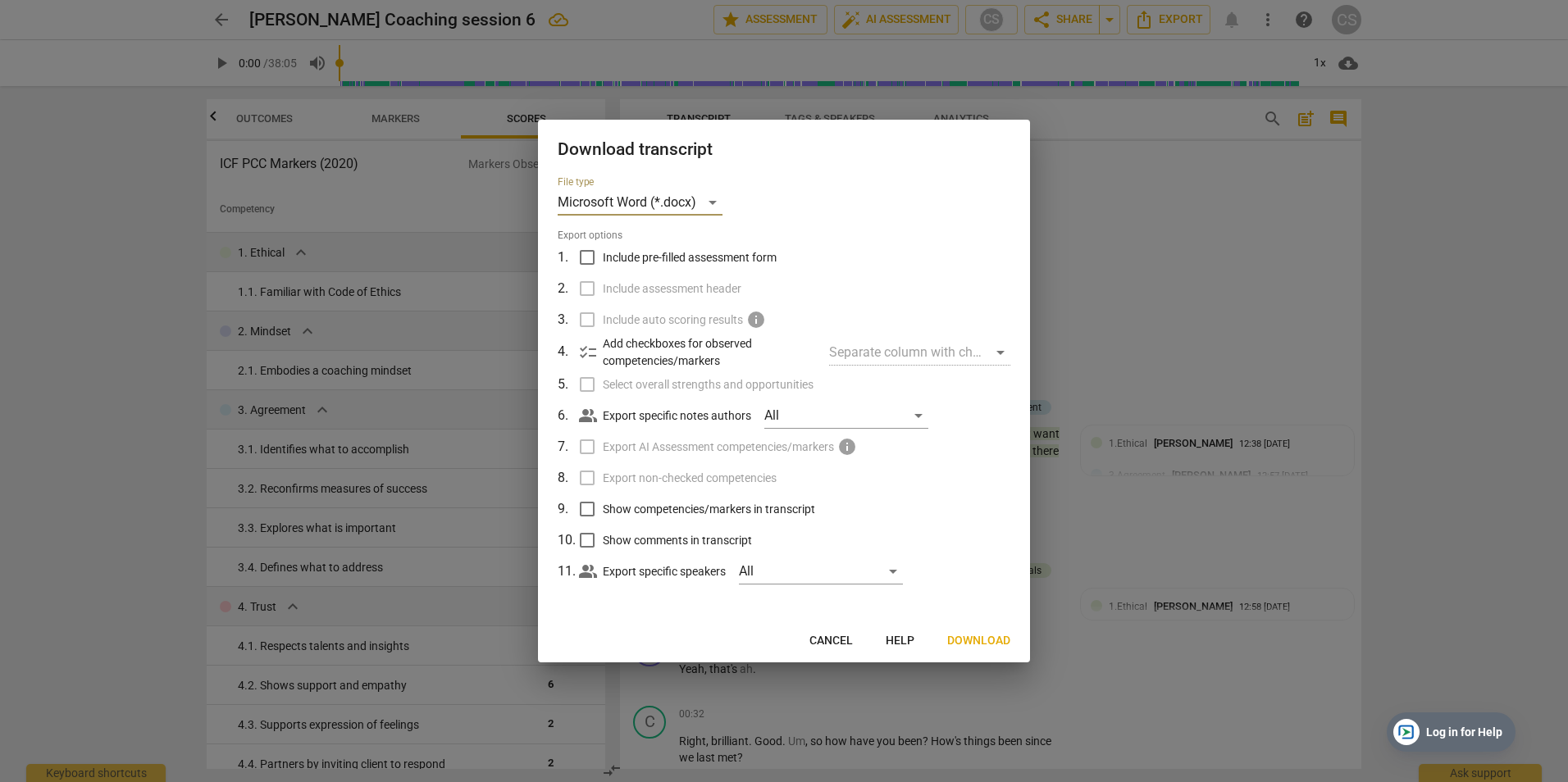
click at [586, 509] on input "Show competencies/markers in transcript" at bounding box center [587, 509] width 31 height 31
checkbox input "true"
click at [583, 543] on input "Show comments in transcript" at bounding box center [587, 540] width 31 height 31
checkbox input "true"
click at [593, 252] on input "Include pre-filled assessment form" at bounding box center [587, 257] width 31 height 31
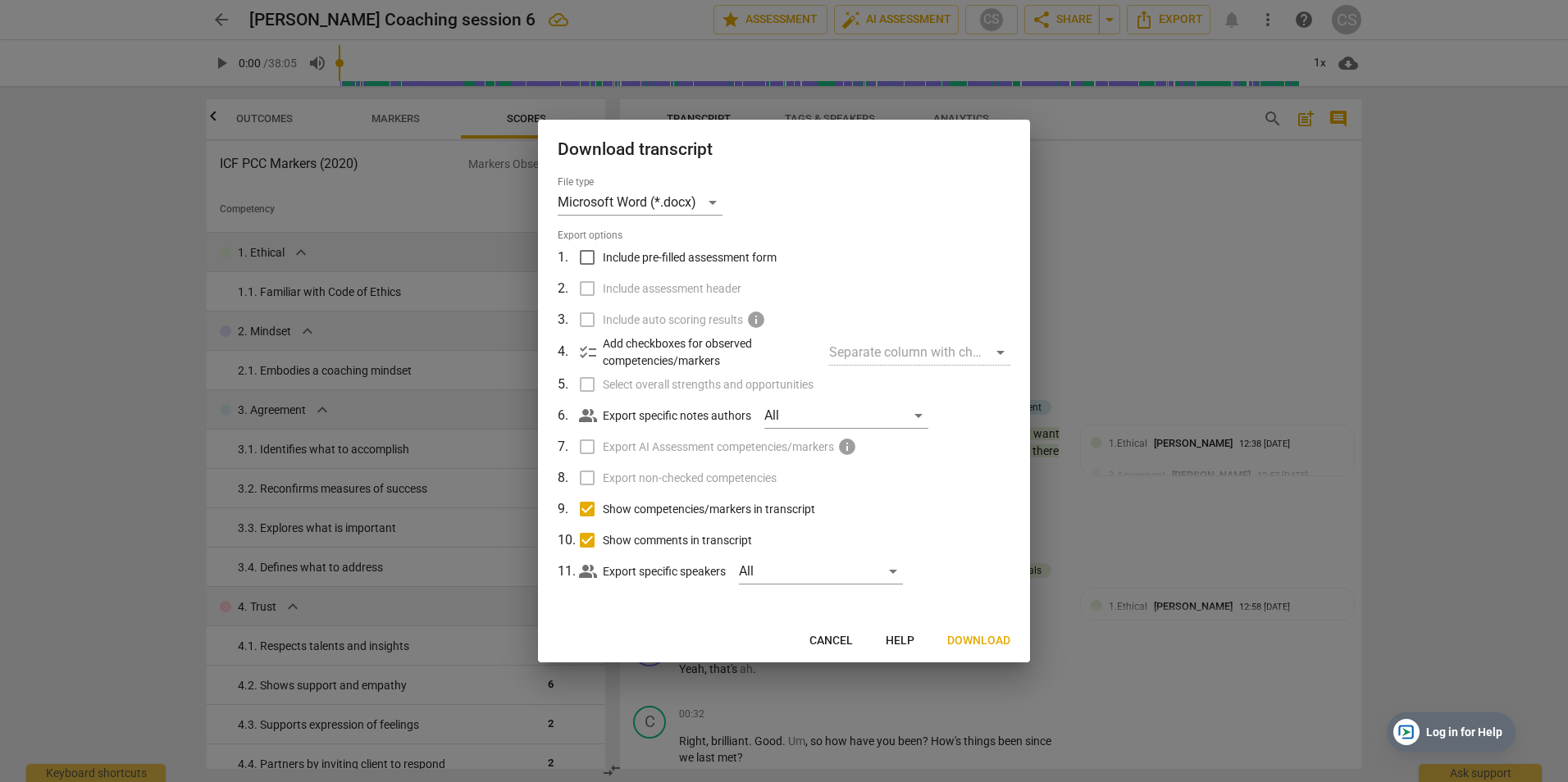
checkbox input "true"
click at [585, 389] on input "Select overall strengths and opportunities" at bounding box center [587, 385] width 31 height 31
checkbox input "true"
click at [585, 317] on label "Include auto scoring results info" at bounding box center [782, 320] width 430 height 31
click at [587, 288] on input "Include assessment header" at bounding box center [587, 288] width 31 height 31
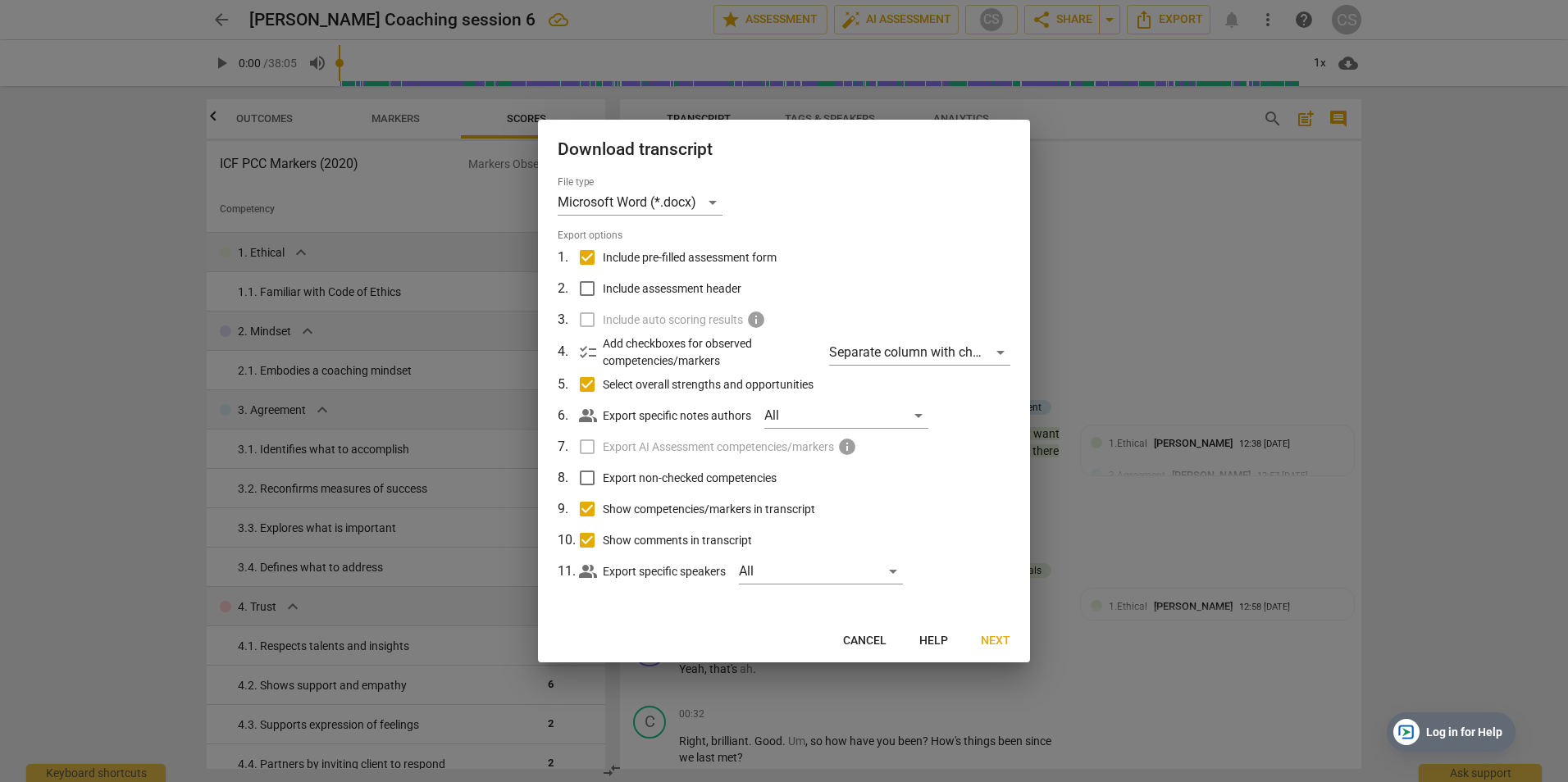
checkbox input "true"
click at [585, 479] on input "Export non-checked competencies" at bounding box center [587, 478] width 31 height 31
checkbox input "true"
click at [993, 643] on span "Next" at bounding box center [995, 641] width 29 height 16
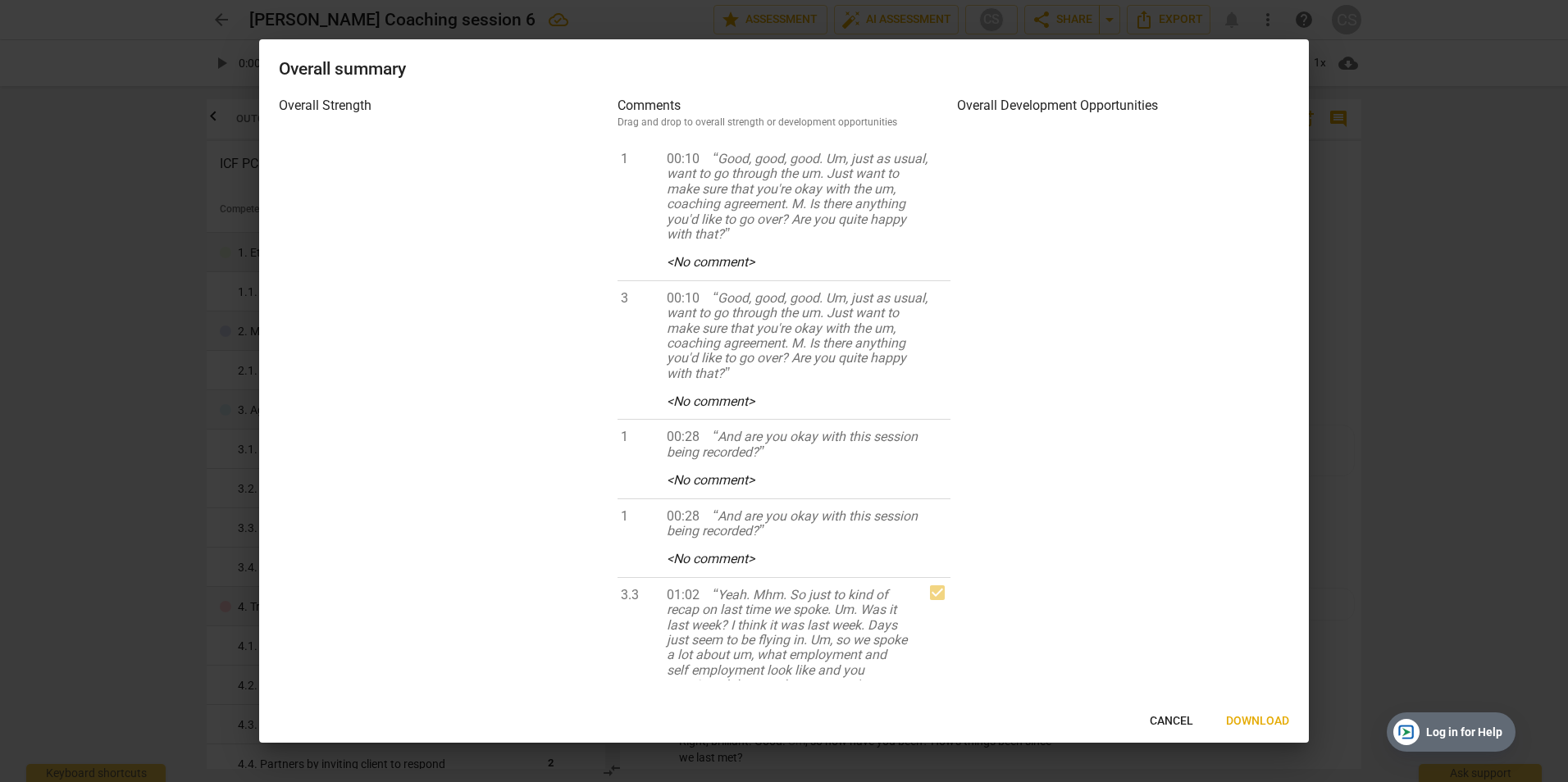
click at [1264, 719] on span "Download" at bounding box center [1257, 721] width 63 height 16
